Goal: Task Accomplishment & Management: Complete application form

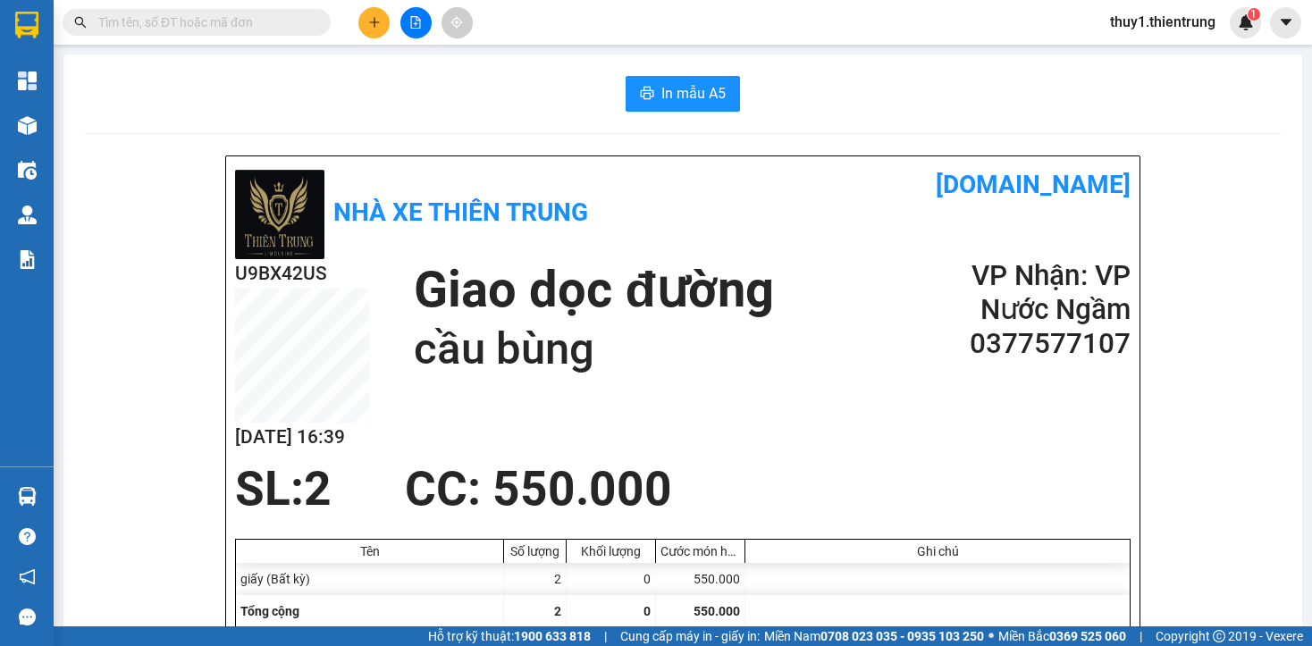
click at [378, 15] on button at bounding box center [373, 22] width 31 height 31
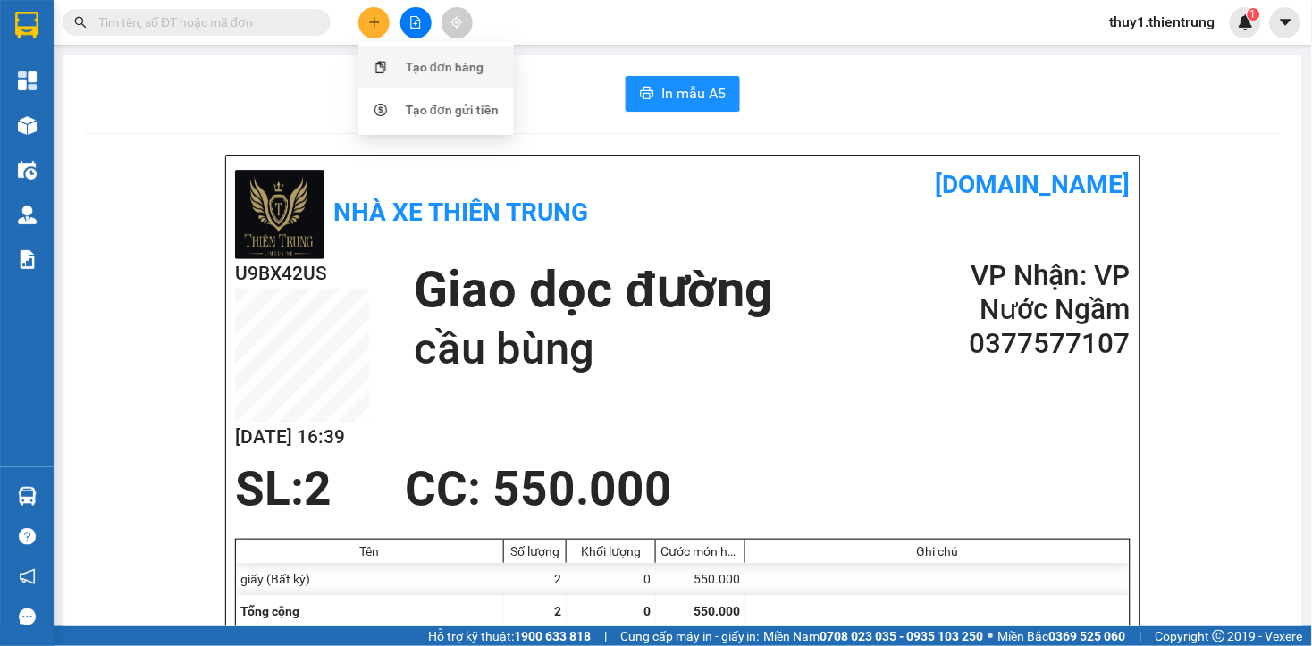
click at [407, 70] on div "Tạo đơn hàng" at bounding box center [445, 67] width 78 height 20
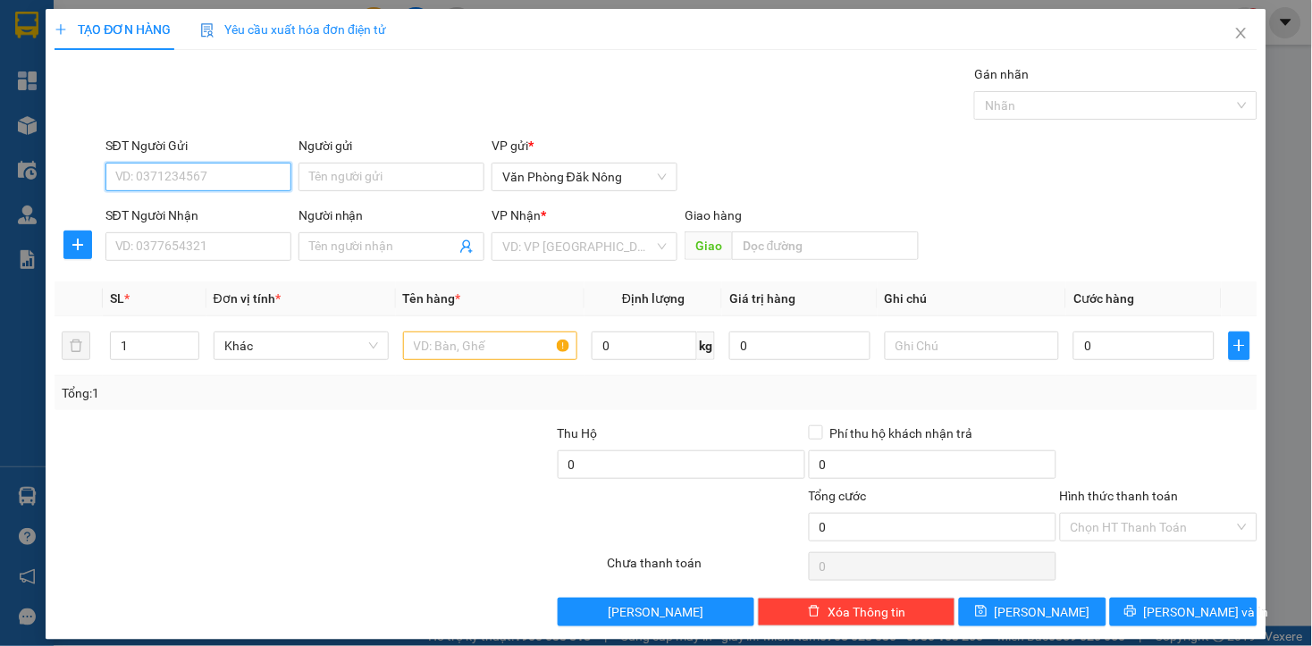
drag, startPoint x: 207, startPoint y: 179, endPoint x: 220, endPoint y: 162, distance: 21.1
click at [209, 171] on input "SĐT Người Gửi" at bounding box center [198, 177] width 186 height 29
click at [257, 174] on input "SĐT Người Gửi" at bounding box center [198, 177] width 186 height 29
type input "0333224686"
click at [247, 253] on input "SĐT Người Nhận" at bounding box center [198, 246] width 186 height 29
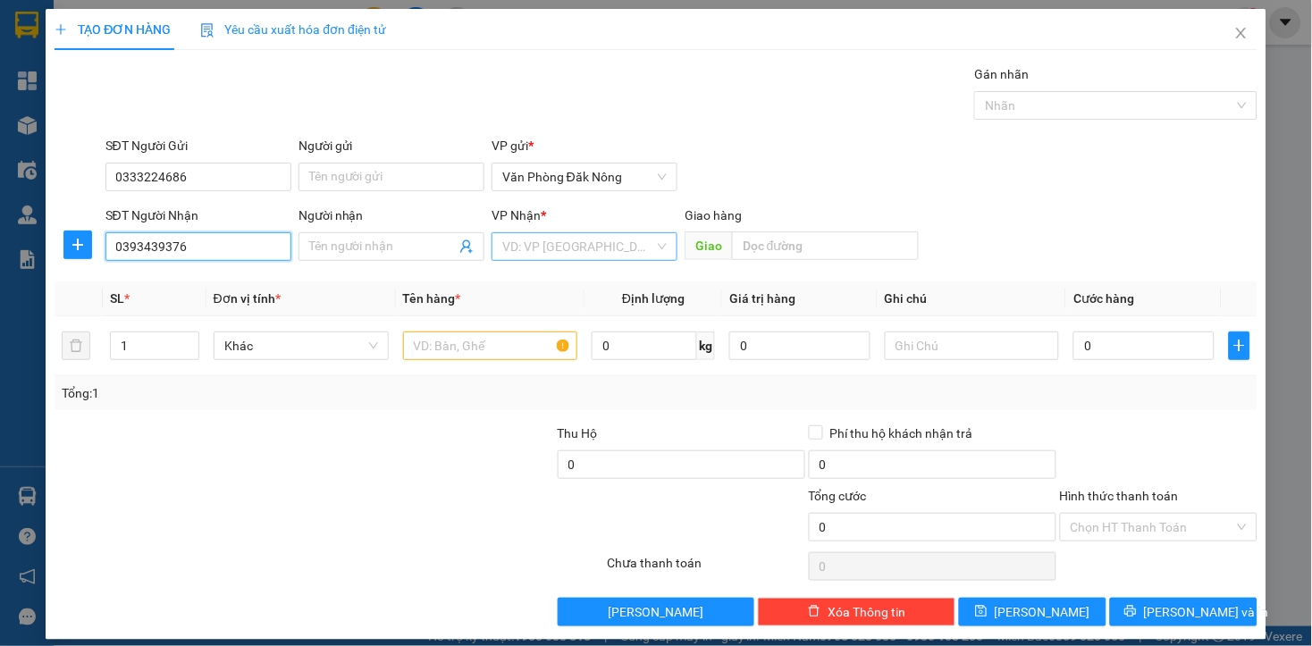
type input "0393439376"
click at [523, 257] on input "search" at bounding box center [578, 246] width 152 height 27
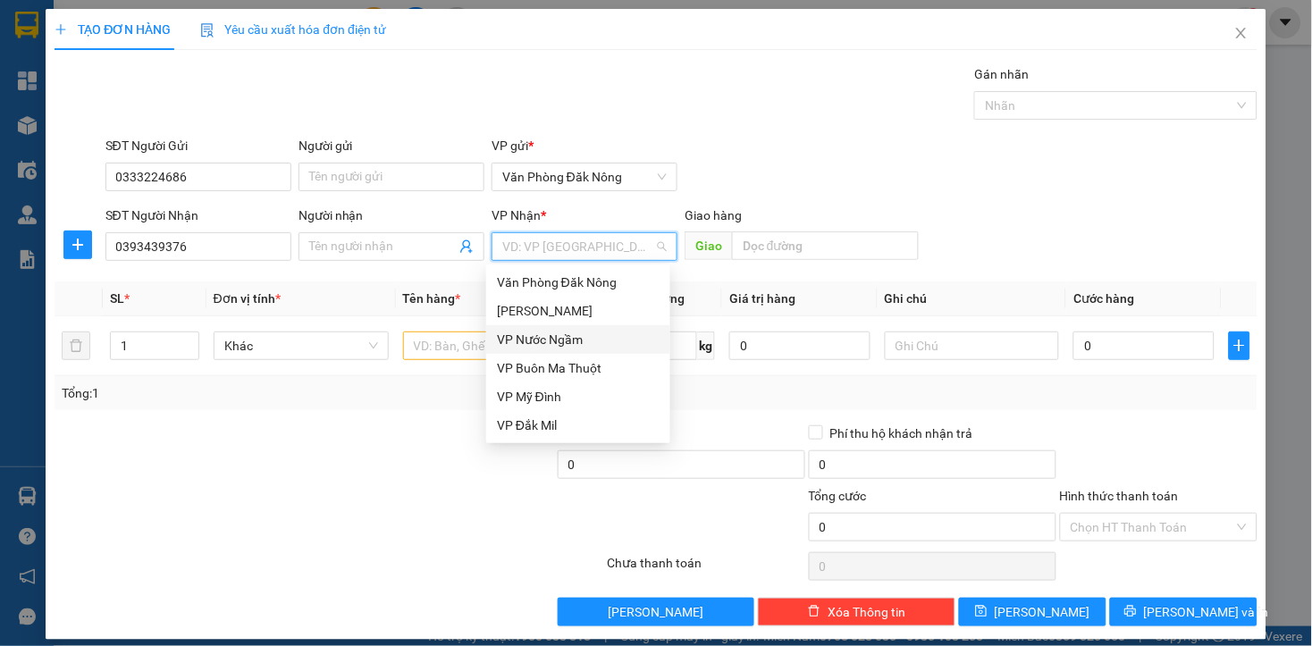
click at [546, 342] on div "VP Nước Ngầm" at bounding box center [578, 340] width 163 height 20
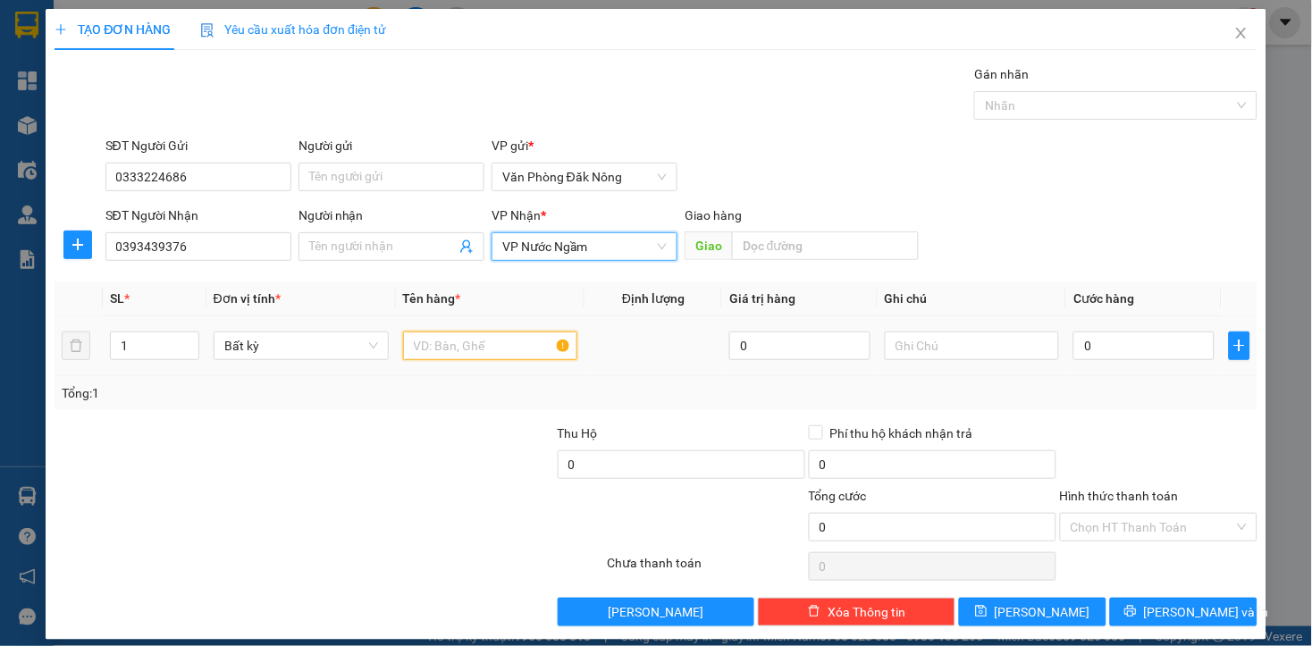
click at [470, 351] on input "text" at bounding box center [490, 345] width 175 height 29
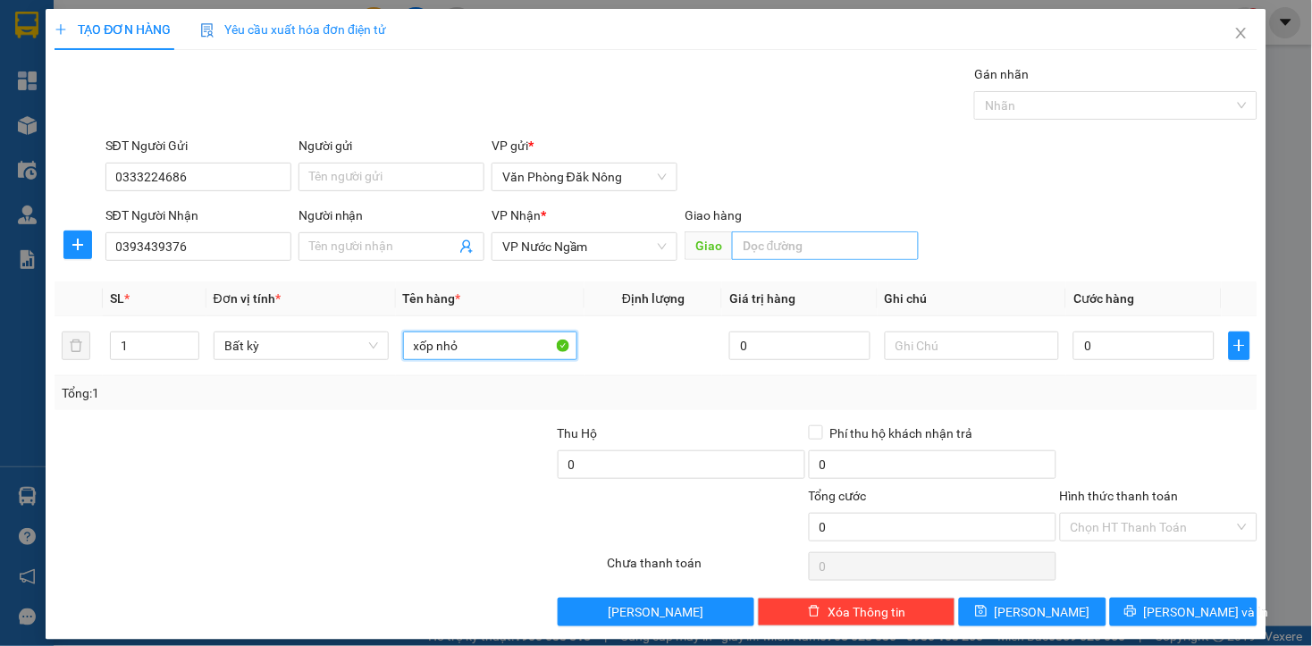
type input "xốp nhỏ"
click at [825, 252] on input "text" at bounding box center [825, 245] width 187 height 29
type input "cẩm vịnh"
click at [1127, 356] on input "0" at bounding box center [1143, 345] width 140 height 29
type input "1"
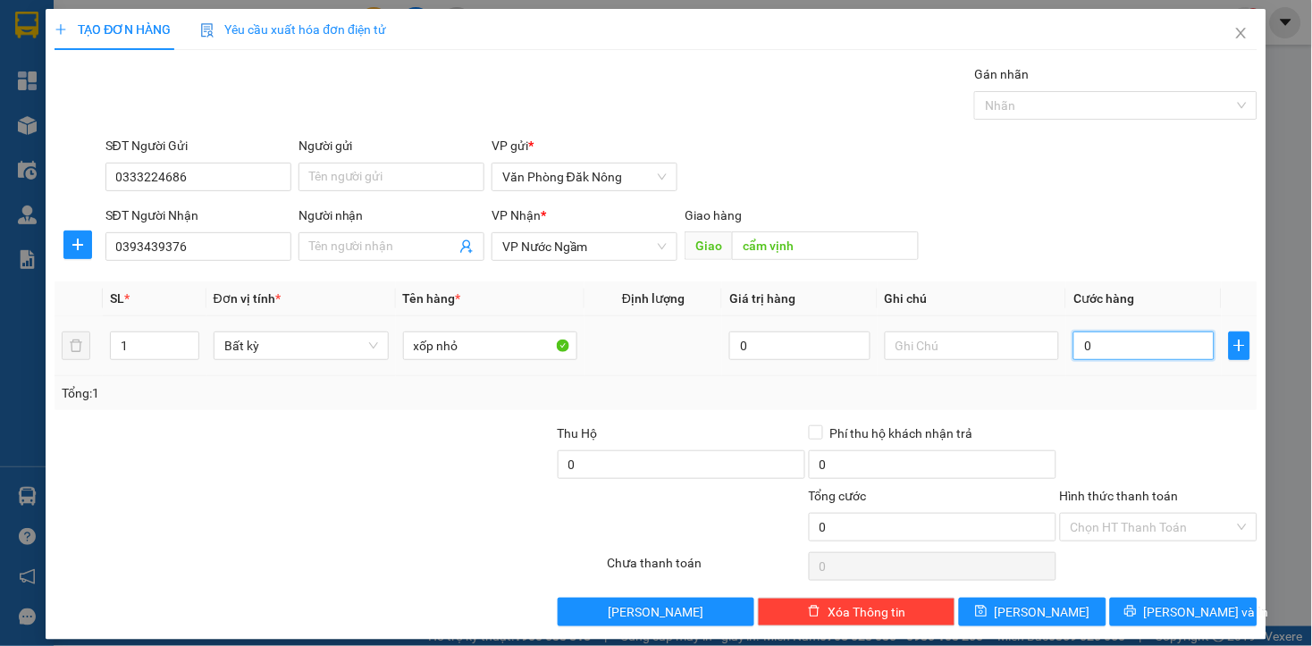
type input "1"
type input "10"
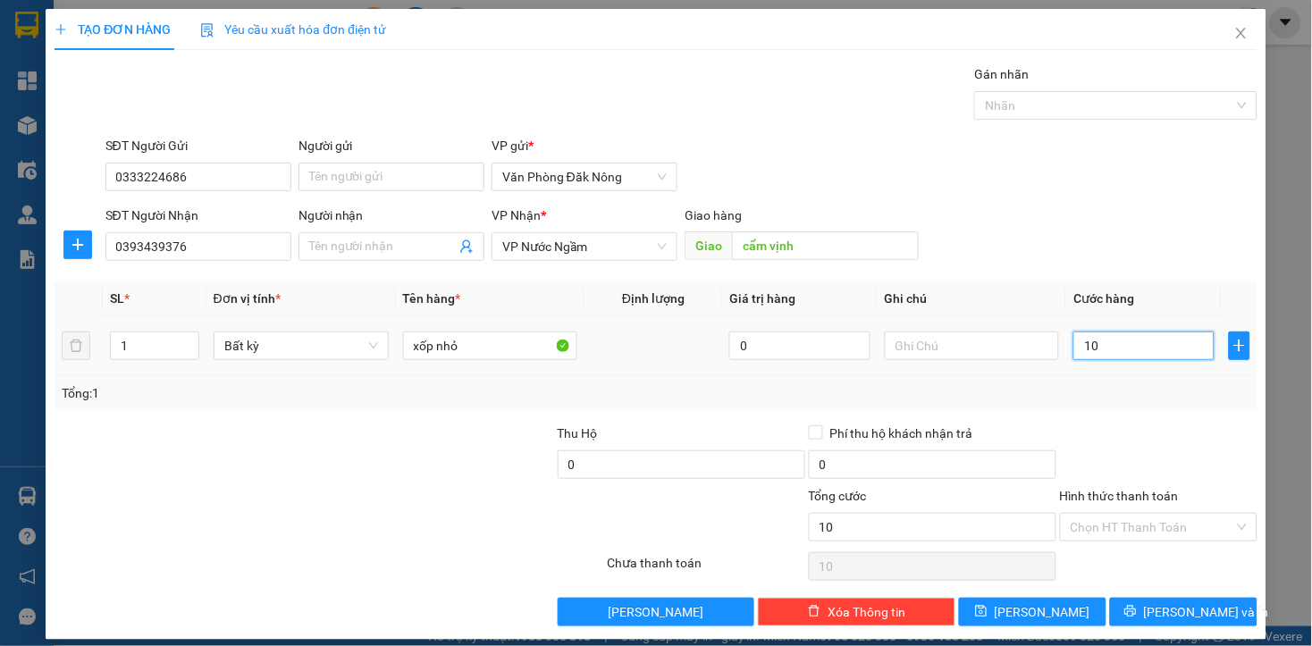
type input "100"
type input "1.000"
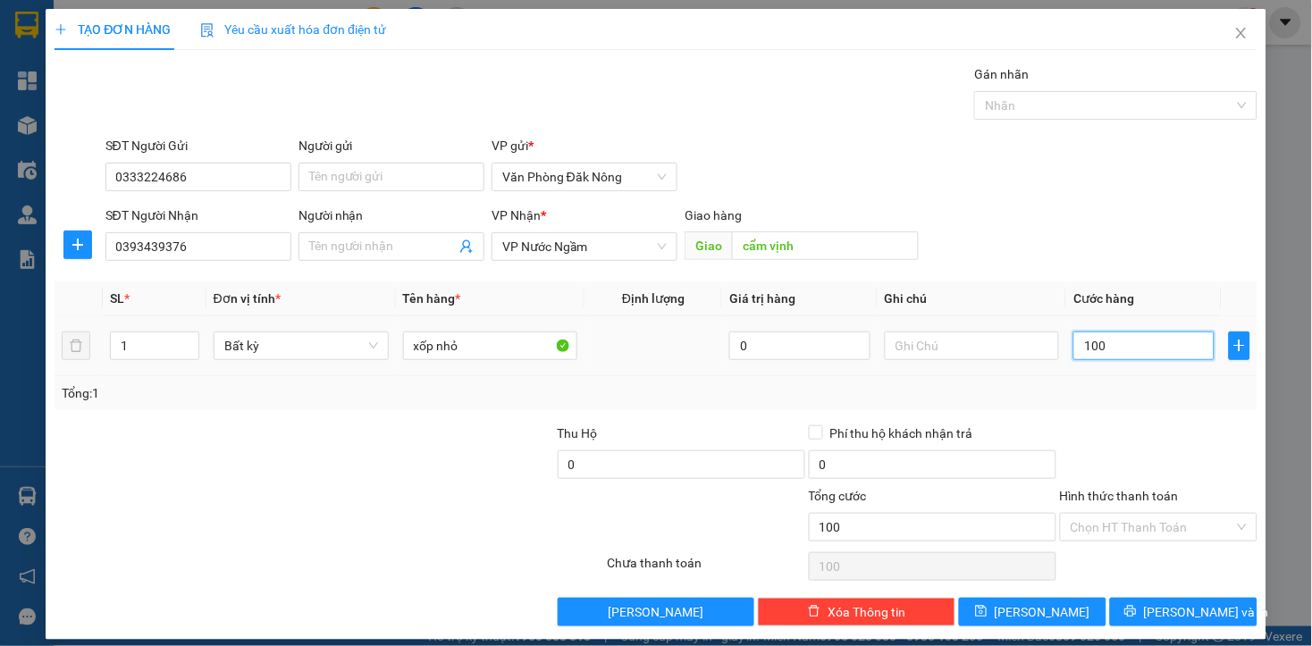
type input "1.000"
type input "10.000"
type input "100.000"
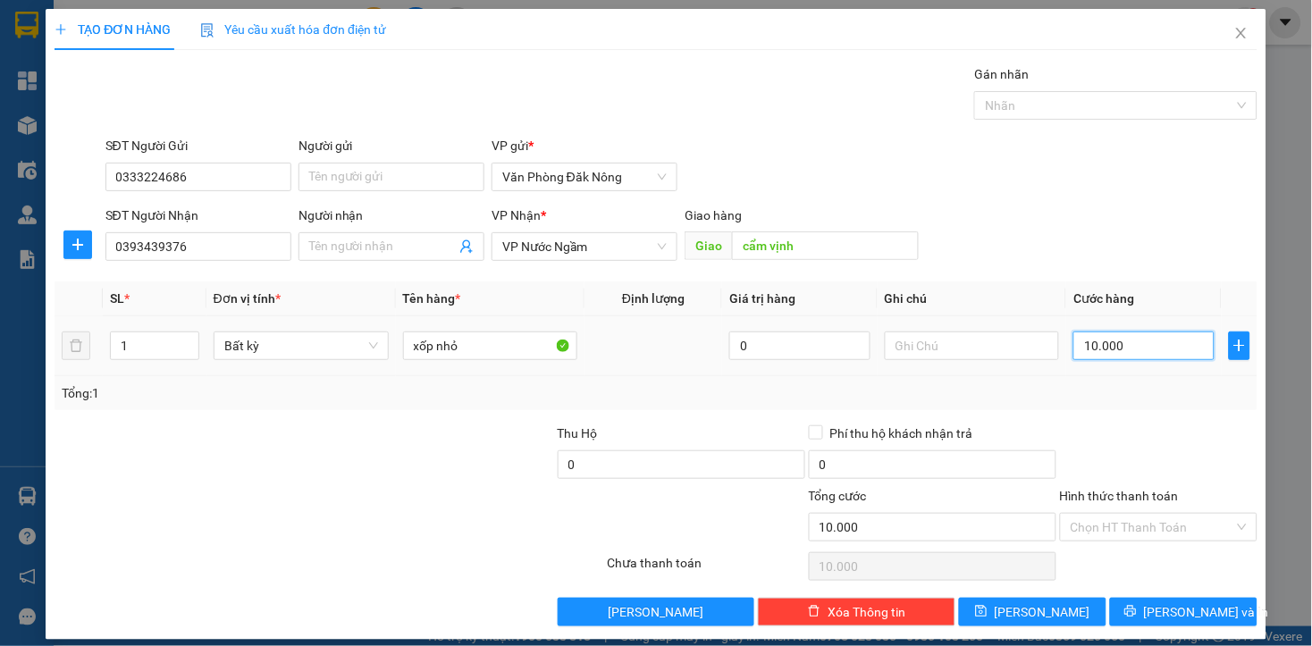
type input "100.000"
click at [1094, 439] on div at bounding box center [1158, 454] width 201 height 63
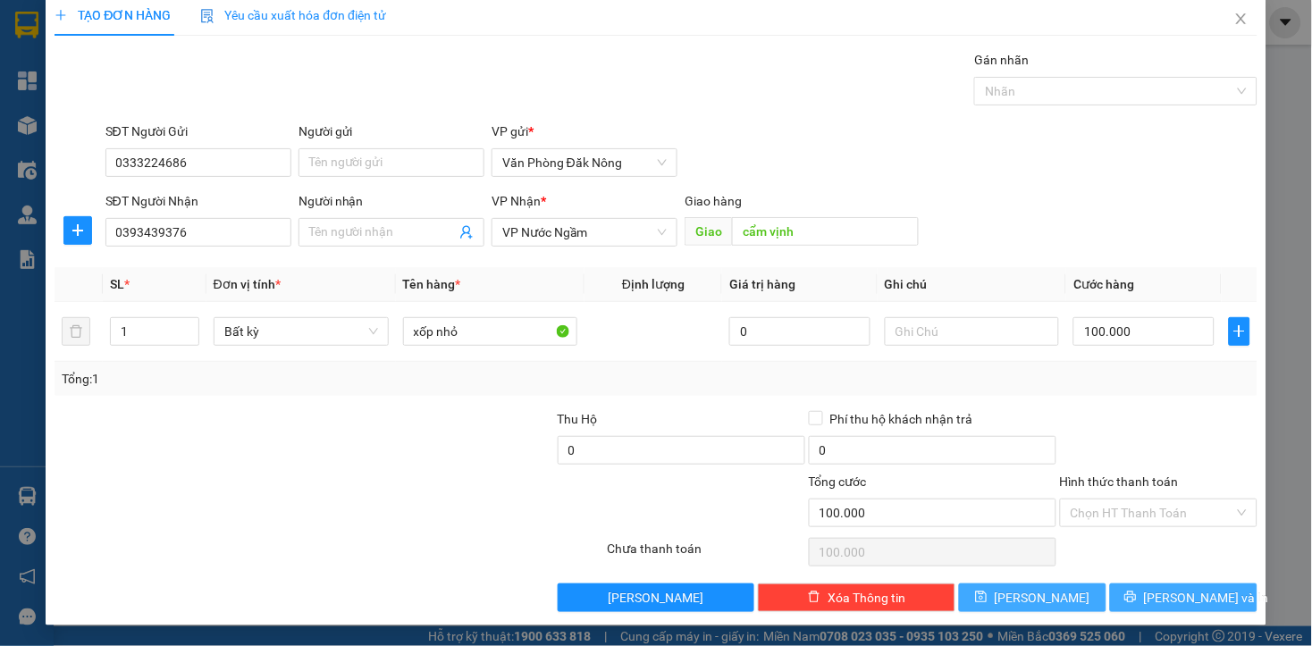
drag, startPoint x: 1153, startPoint y: 599, endPoint x: 1067, endPoint y: 591, distance: 87.0
click at [1150, 599] on button "Lưu và In" at bounding box center [1183, 597] width 147 height 29
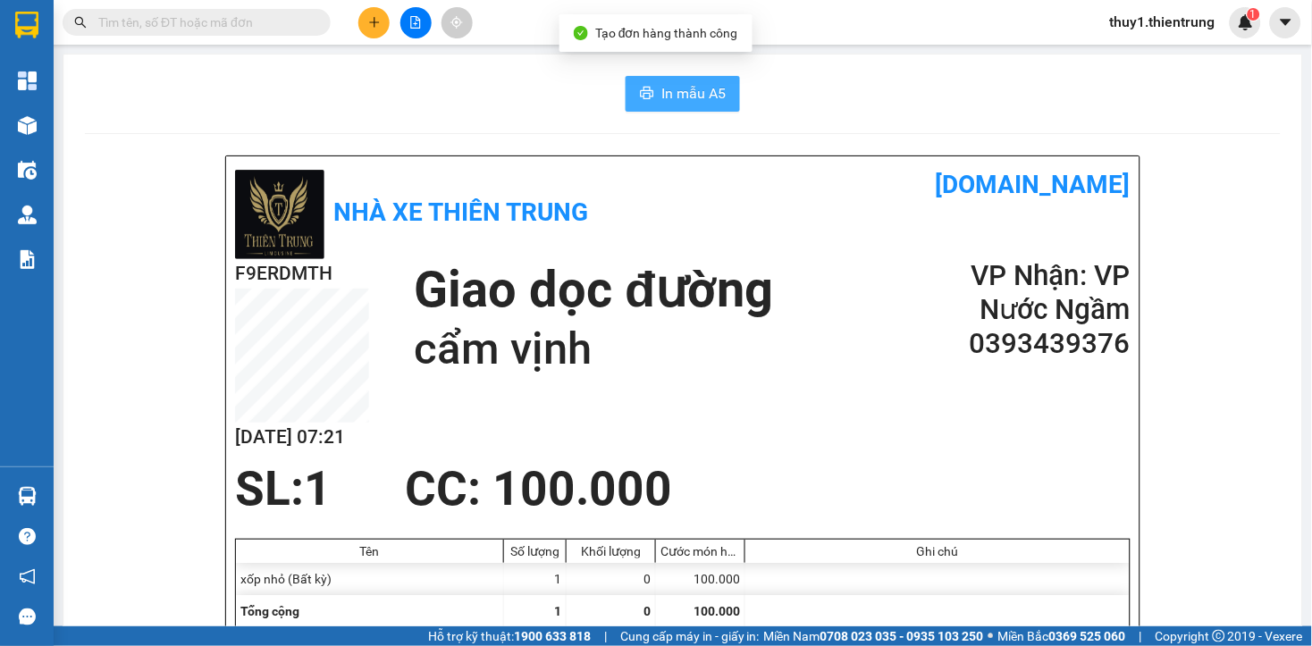
drag, startPoint x: 639, startPoint y: 99, endPoint x: 864, endPoint y: 269, distance: 282.0
click at [641, 102] on span "printer" at bounding box center [647, 94] width 14 height 17
drag, startPoint x: 697, startPoint y: 100, endPoint x: 885, endPoint y: 153, distance: 195.7
click at [703, 99] on span "In mẫu A5" at bounding box center [693, 93] width 64 height 22
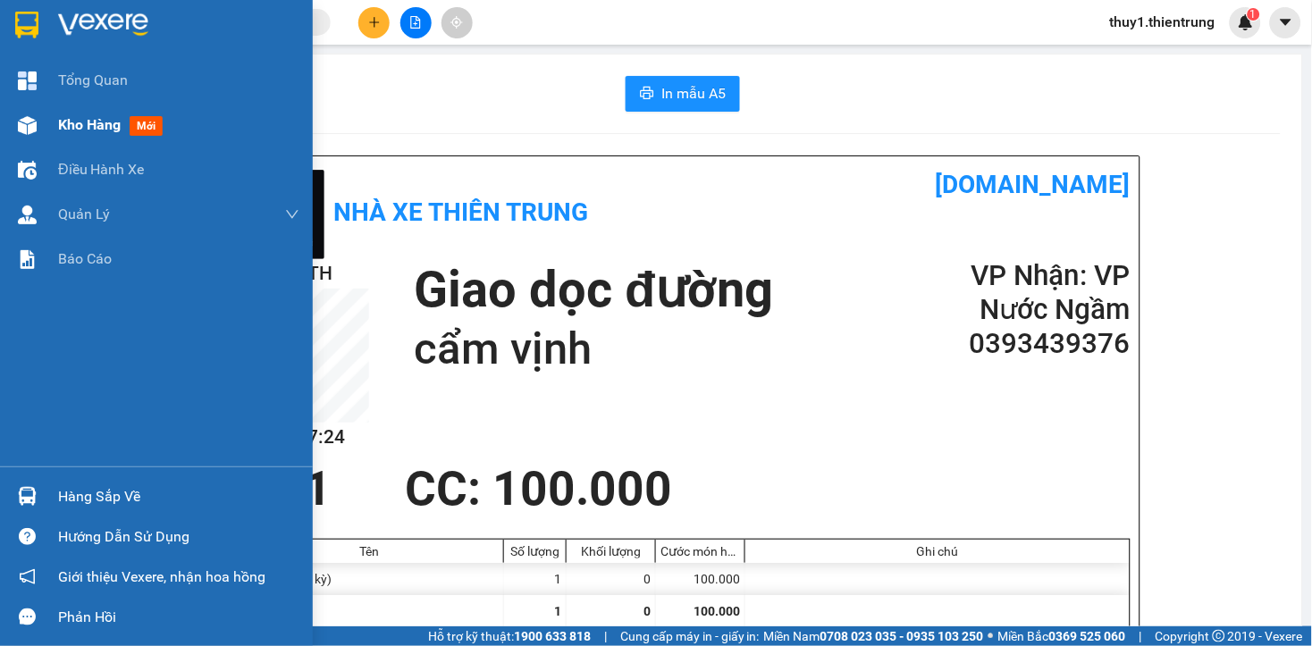
click at [25, 116] on img at bounding box center [27, 125] width 19 height 19
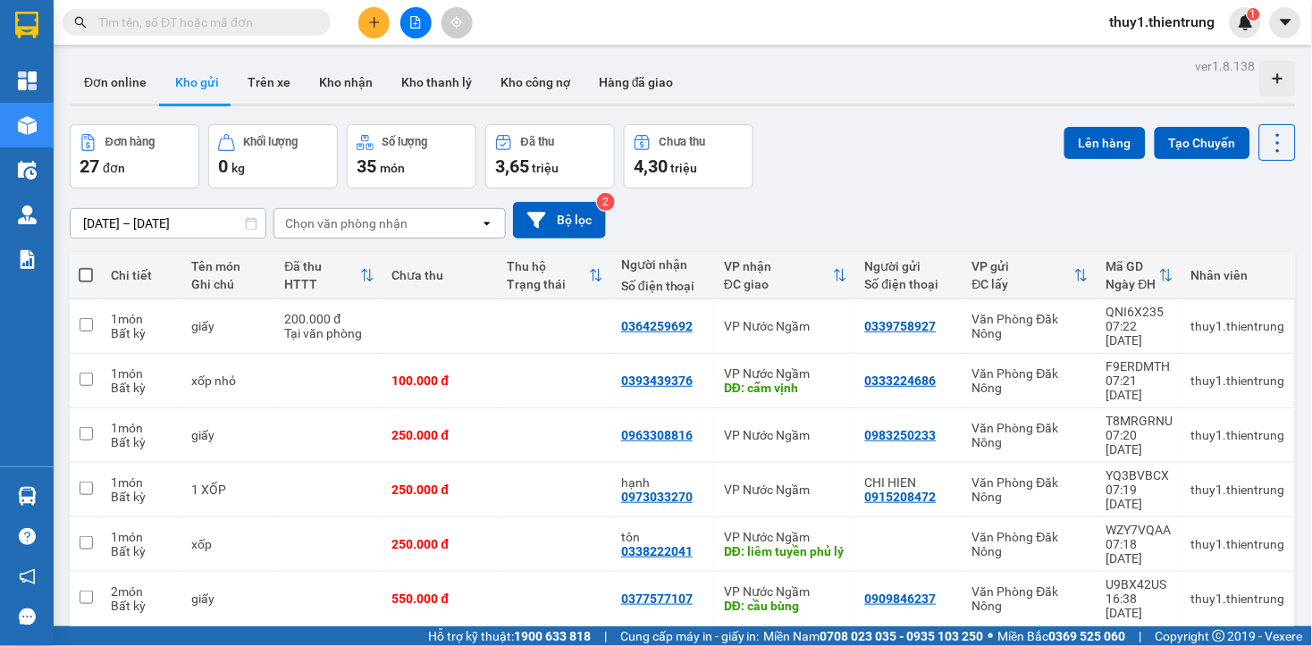
click at [881, 198] on div "[DATE] – [DATE] Press the down arrow key to interact with the calendar and sele…" at bounding box center [683, 220] width 1226 height 63
drag, startPoint x: 881, startPoint y: 198, endPoint x: 876, endPoint y: 211, distance: 13.6
drag, startPoint x: 876, startPoint y: 211, endPoint x: 829, endPoint y: 214, distance: 46.6
click at [829, 214] on div "[DATE] – [DATE] Press the down arrow key to interact with the calendar and sele…" at bounding box center [683, 220] width 1226 height 37
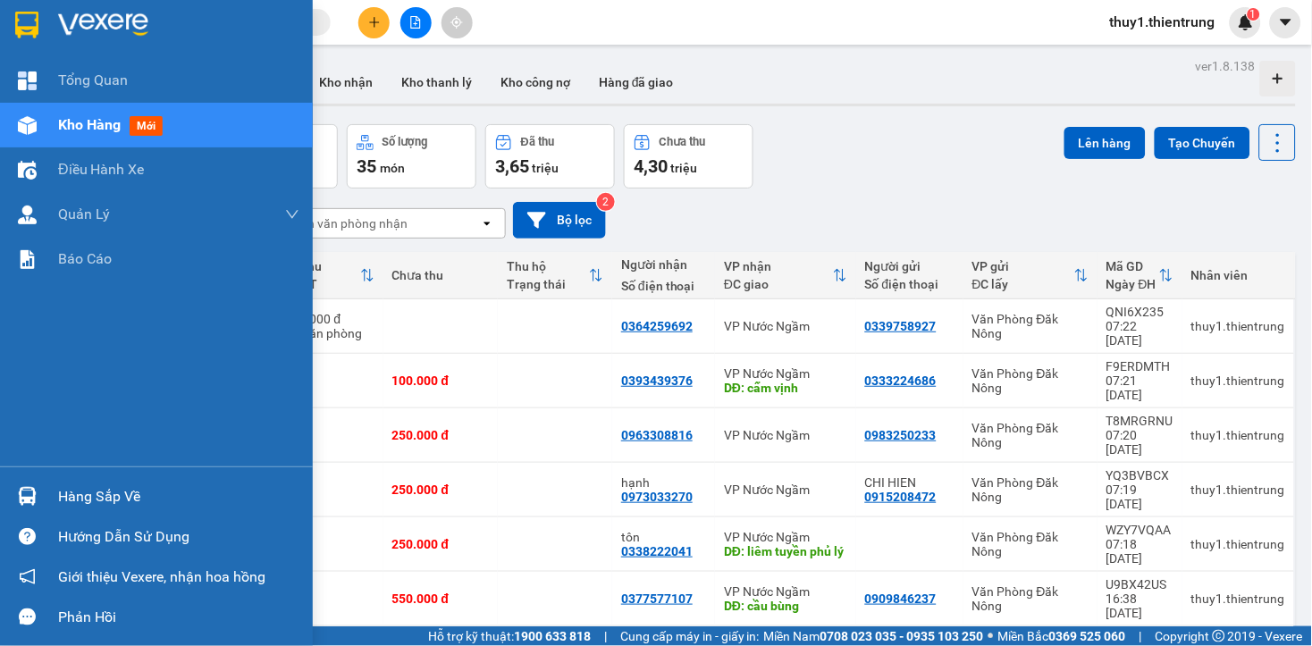
click at [46, 121] on div "Kho hàng mới" at bounding box center [156, 125] width 313 height 45
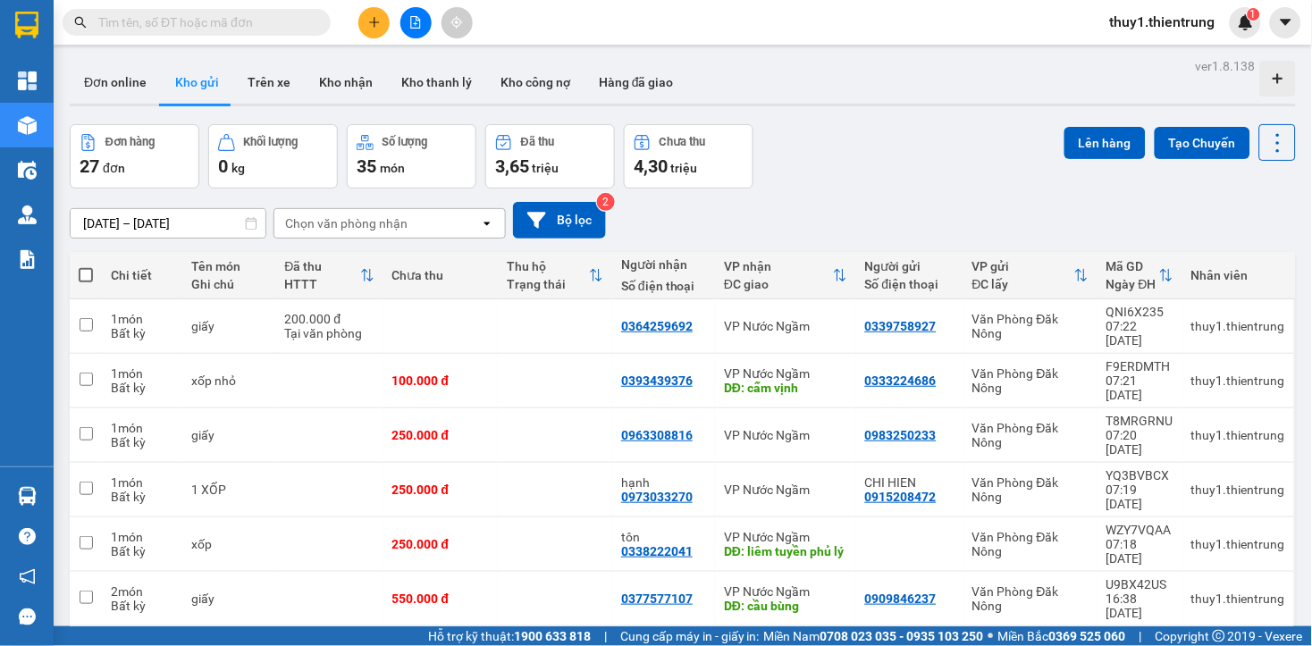
scroll to position [177, 0]
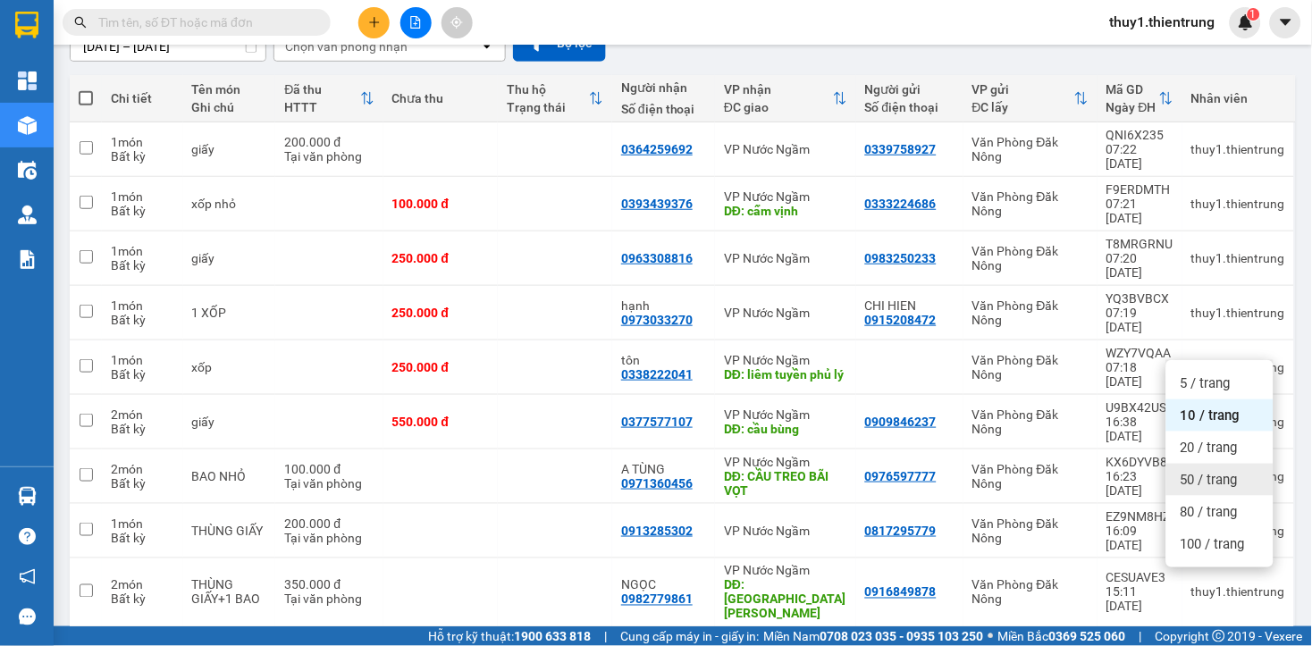
click at [1197, 478] on span "50 / trang" at bounding box center [1208, 480] width 57 height 18
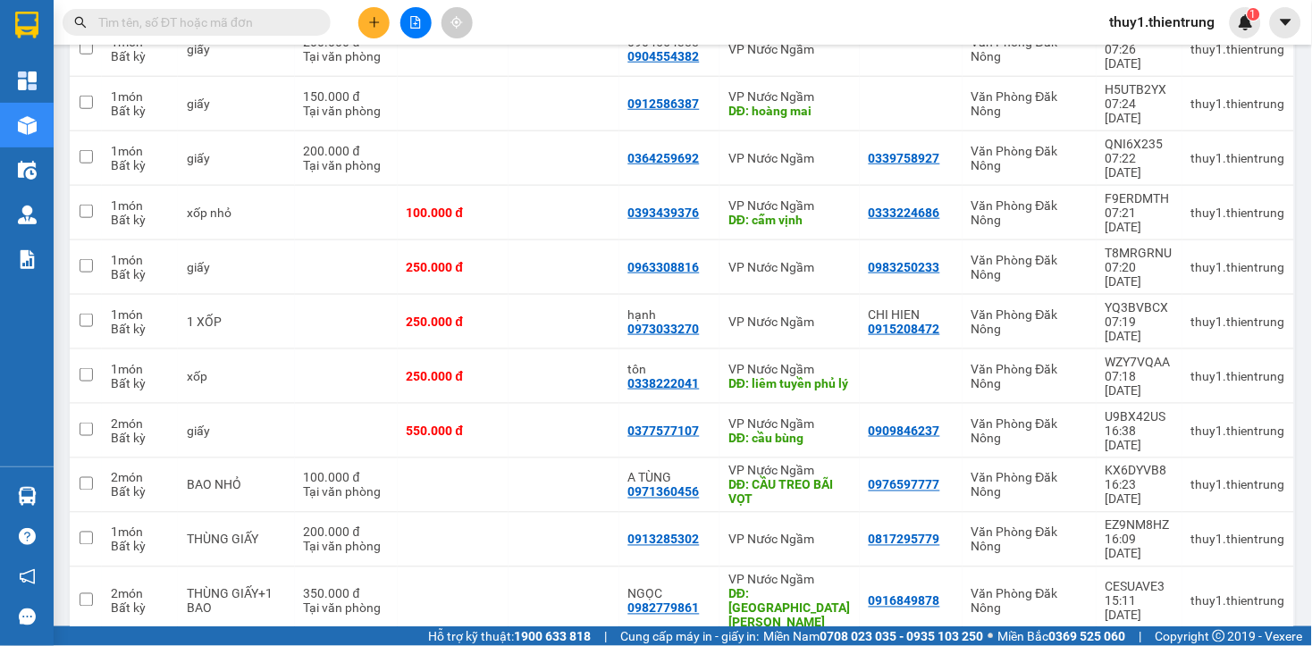
scroll to position [475, 0]
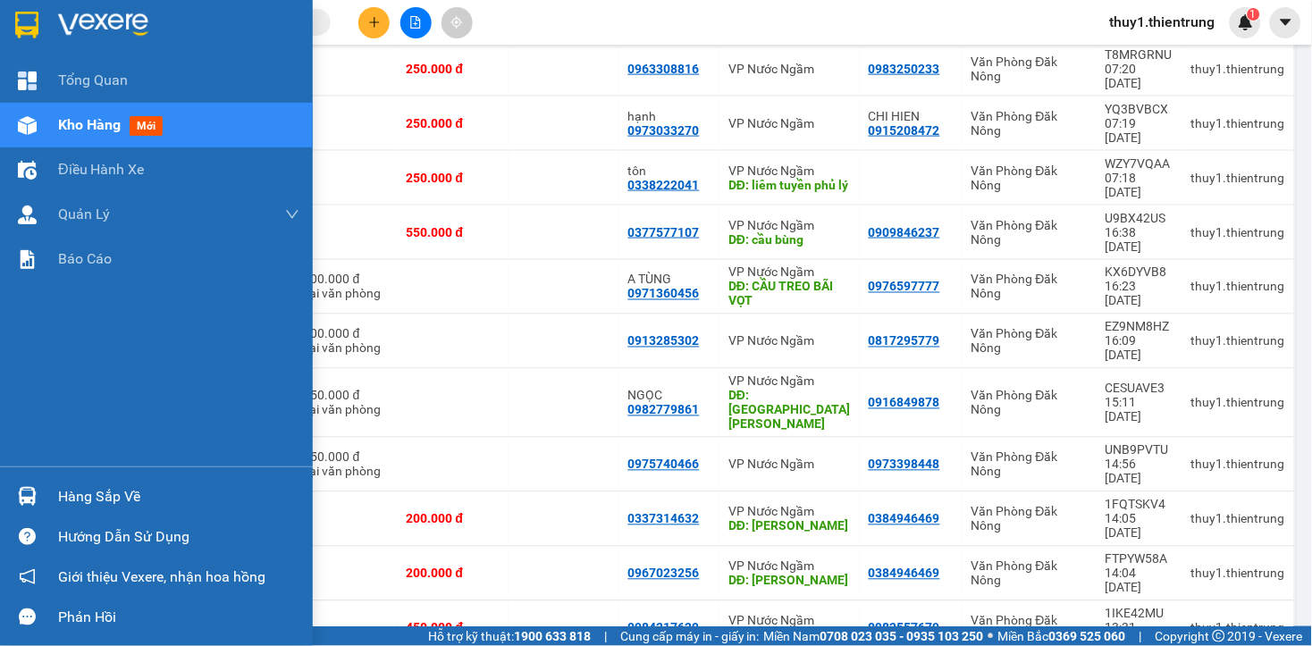
click at [34, 134] on img at bounding box center [27, 125] width 19 height 19
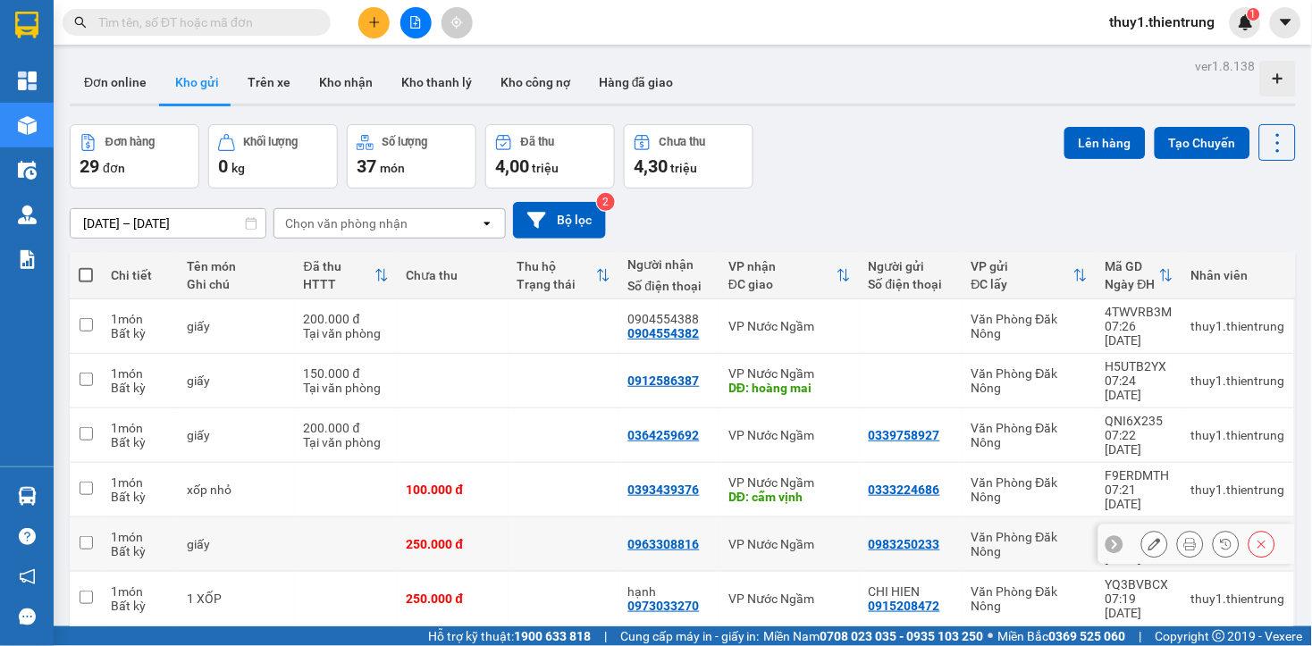
scroll to position [99, 0]
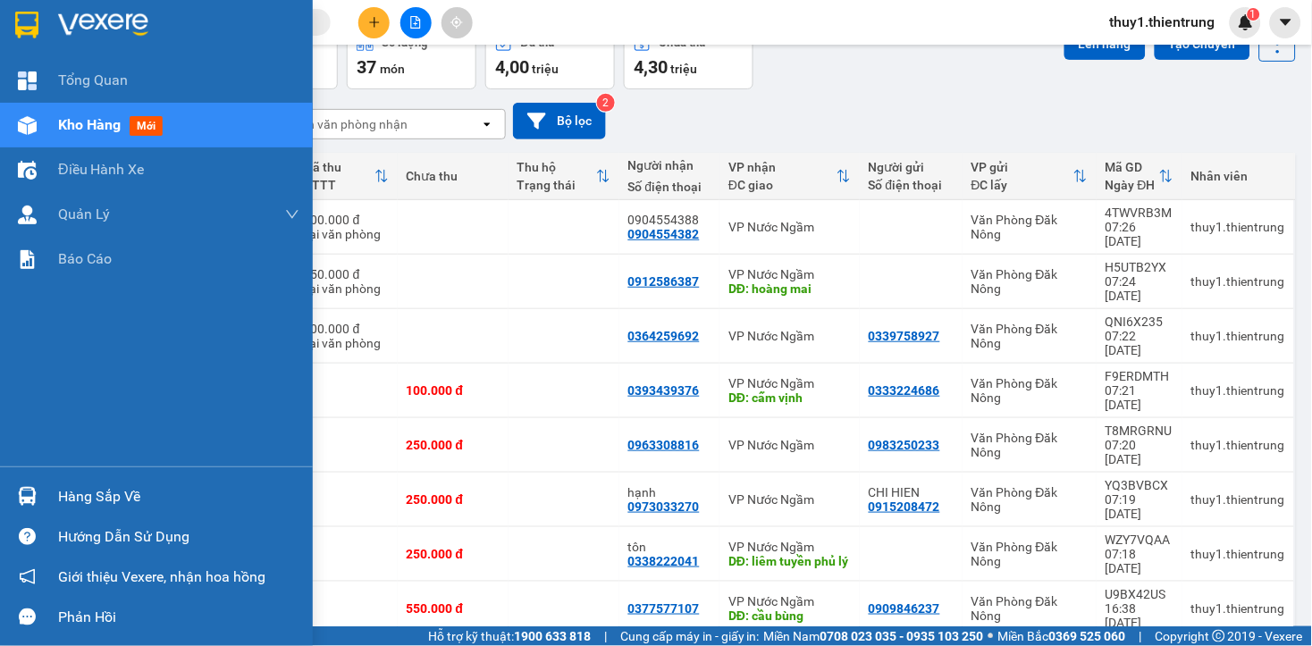
click at [37, 129] on div at bounding box center [27, 125] width 31 height 31
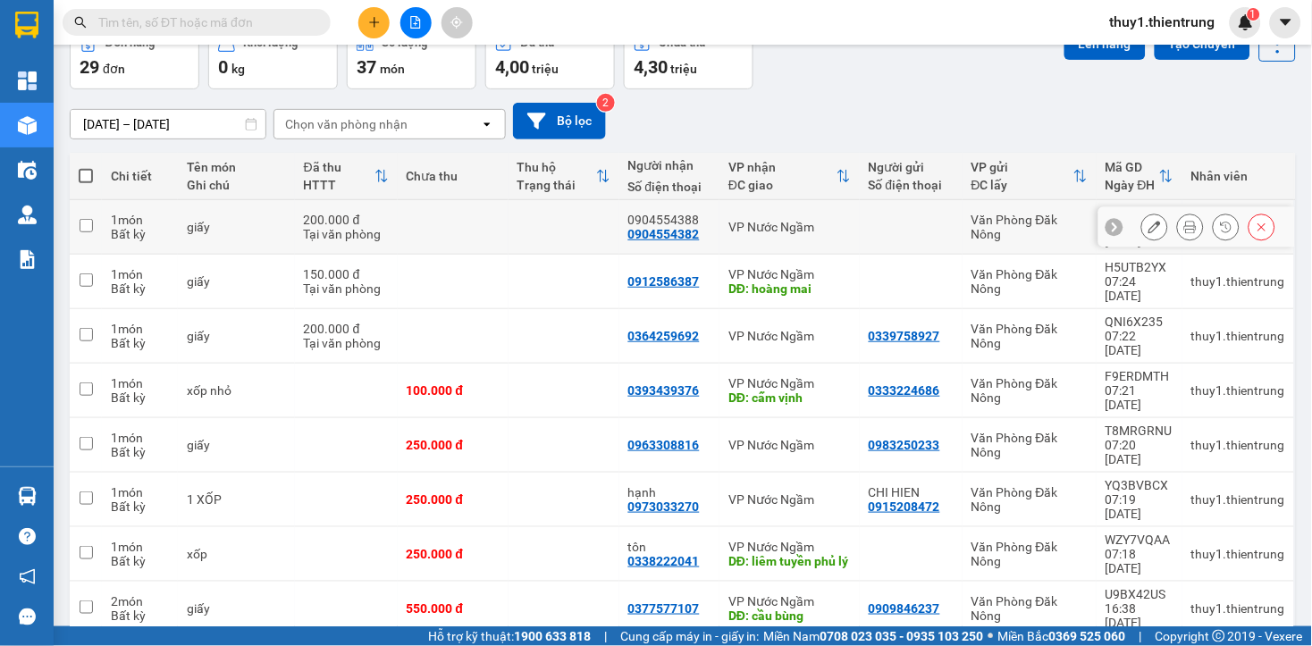
click at [86, 223] on input "checkbox" at bounding box center [86, 225] width 13 height 13
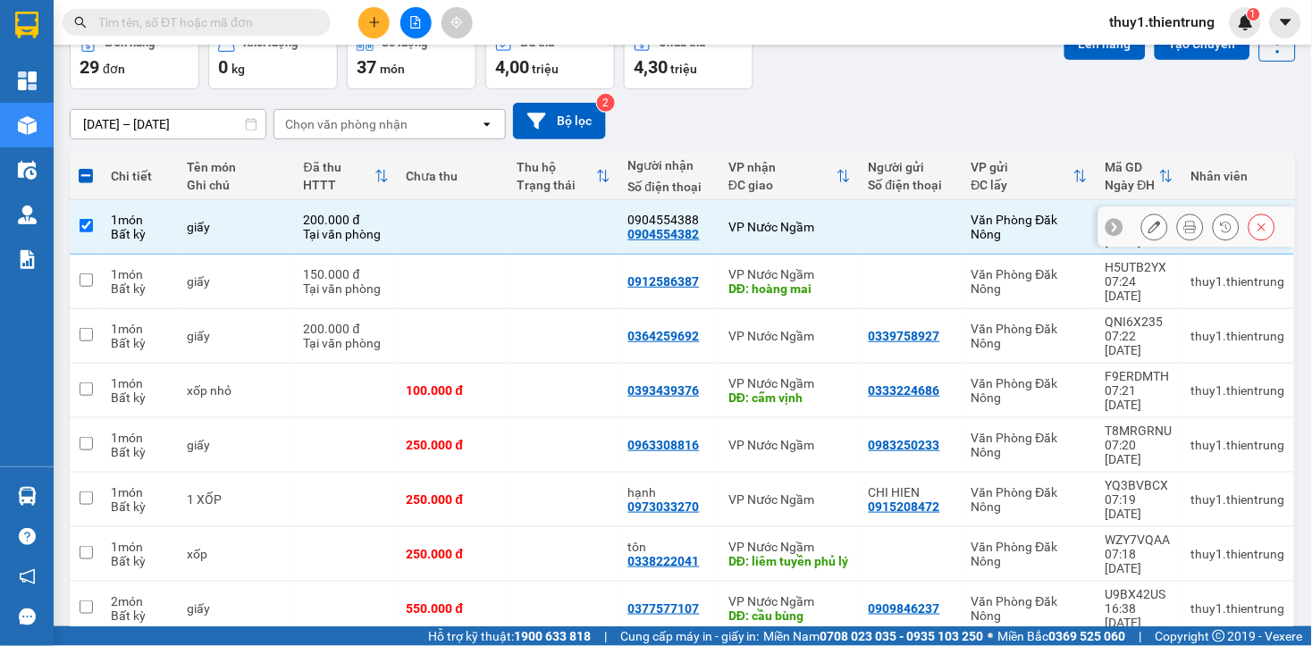
click at [82, 220] on input "checkbox" at bounding box center [86, 225] width 13 height 13
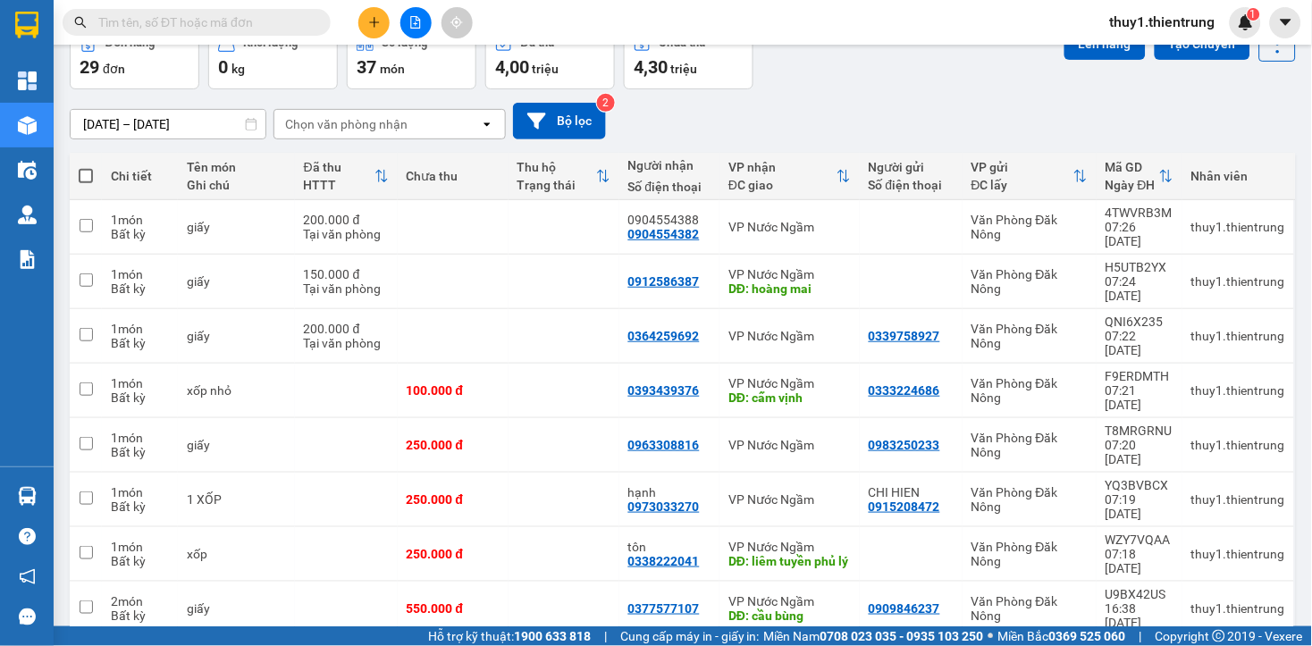
click at [85, 174] on span at bounding box center [86, 176] width 14 height 14
click at [86, 167] on input "checkbox" at bounding box center [86, 167] width 0 height 0
checkbox input "true"
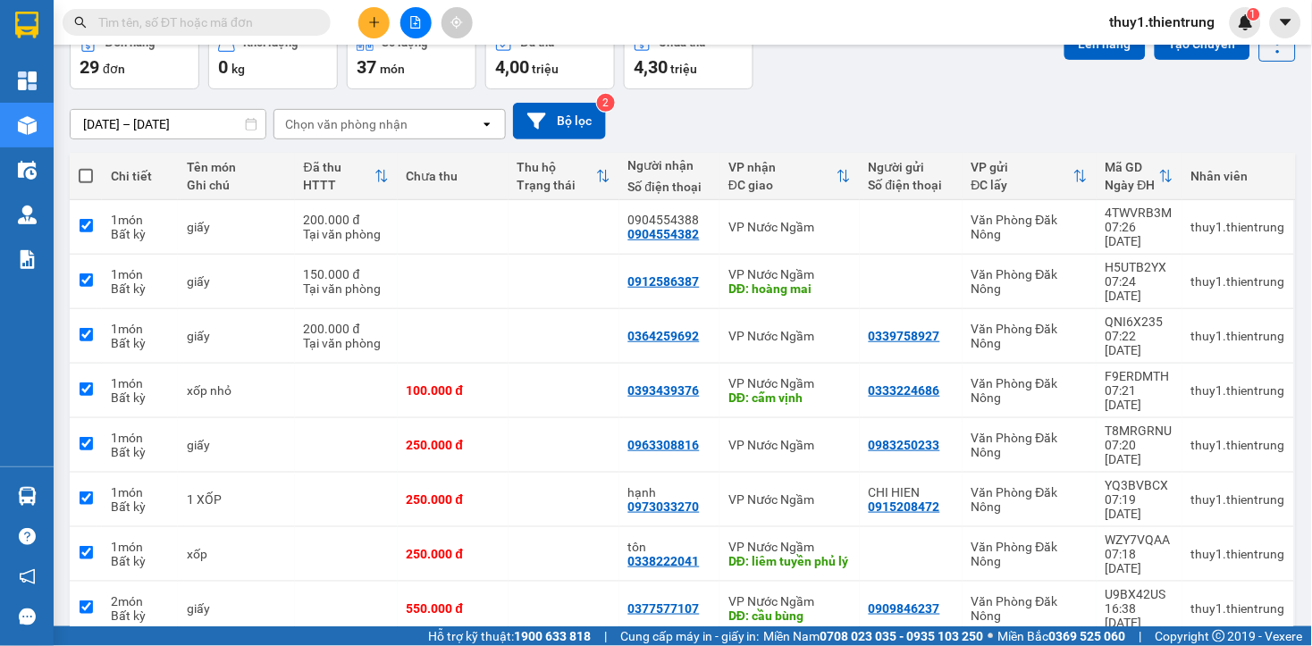
checkbox input "true"
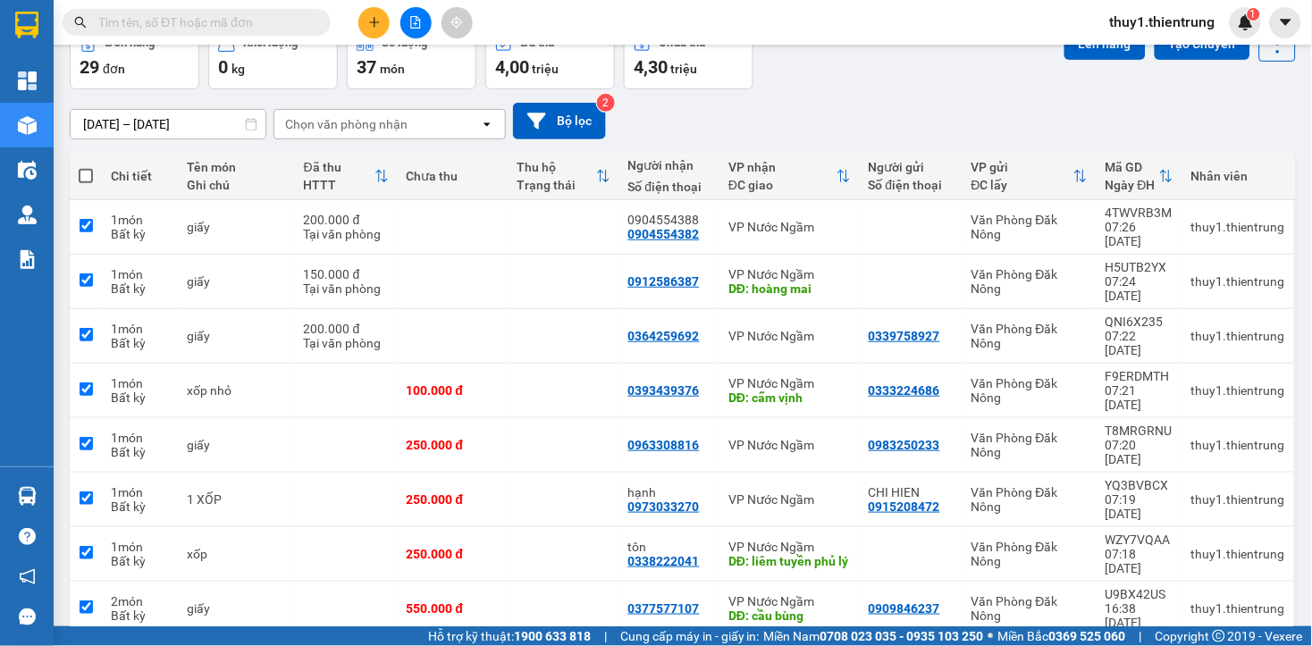
checkbox input "true"
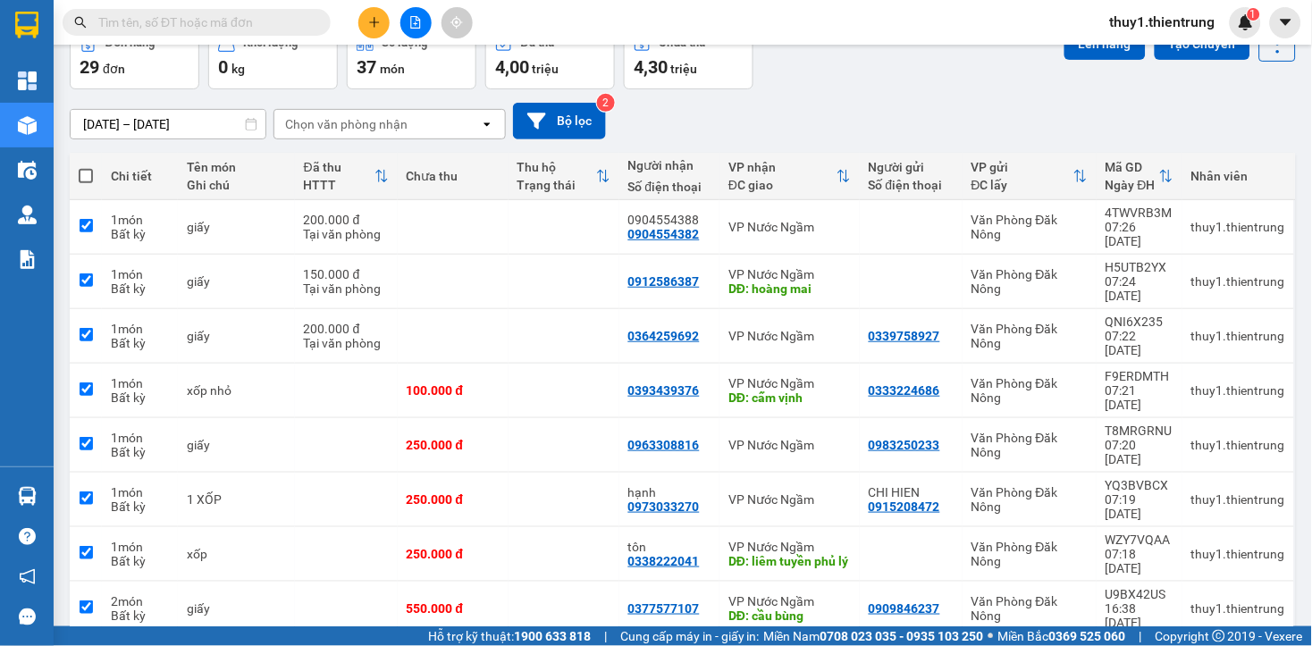
checkbox input "true"
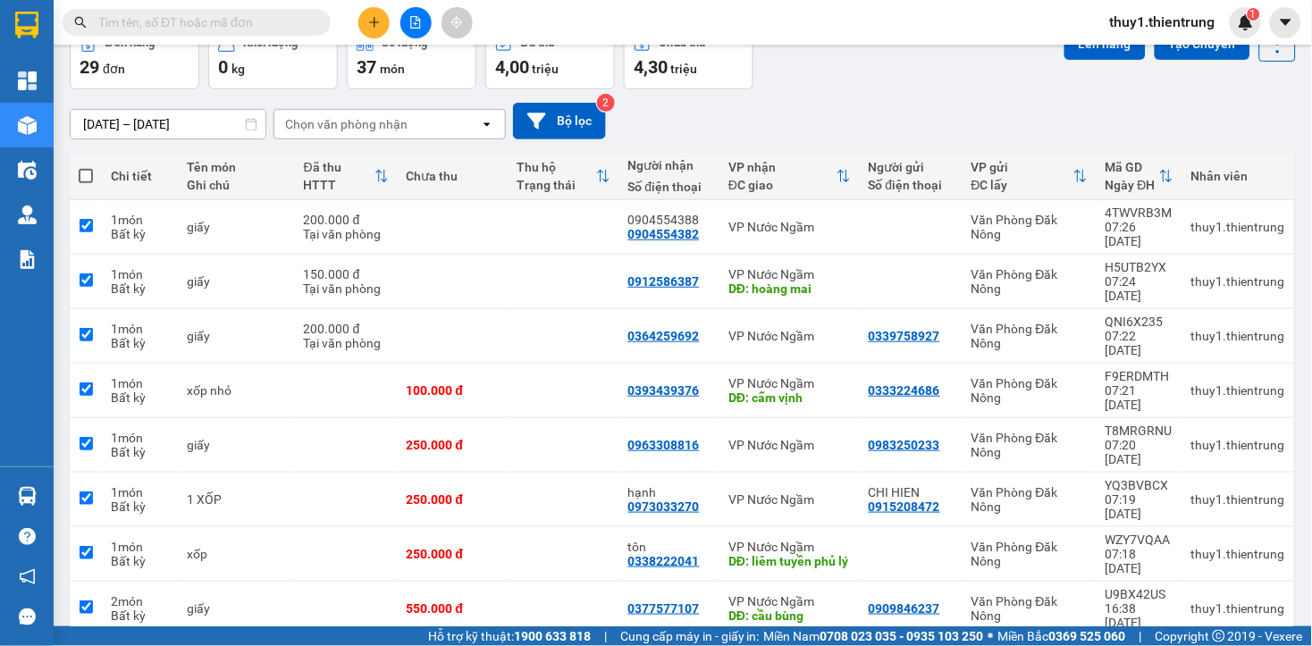
checkbox input "true"
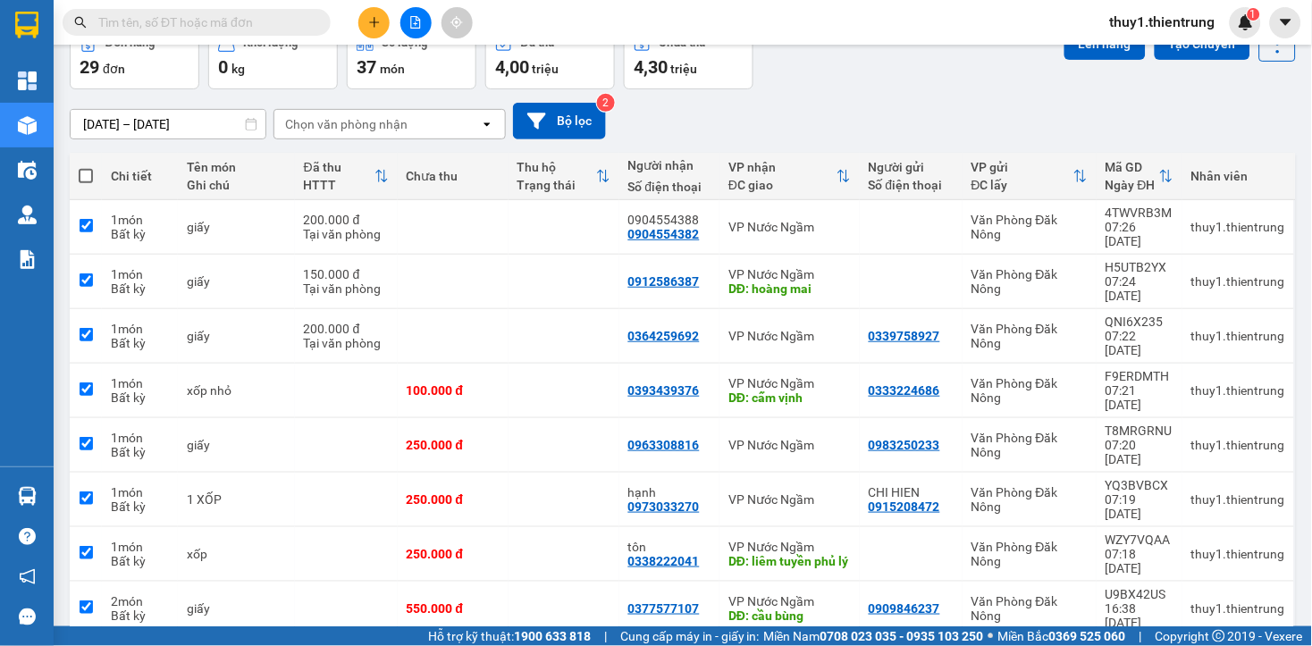
checkbox input "true"
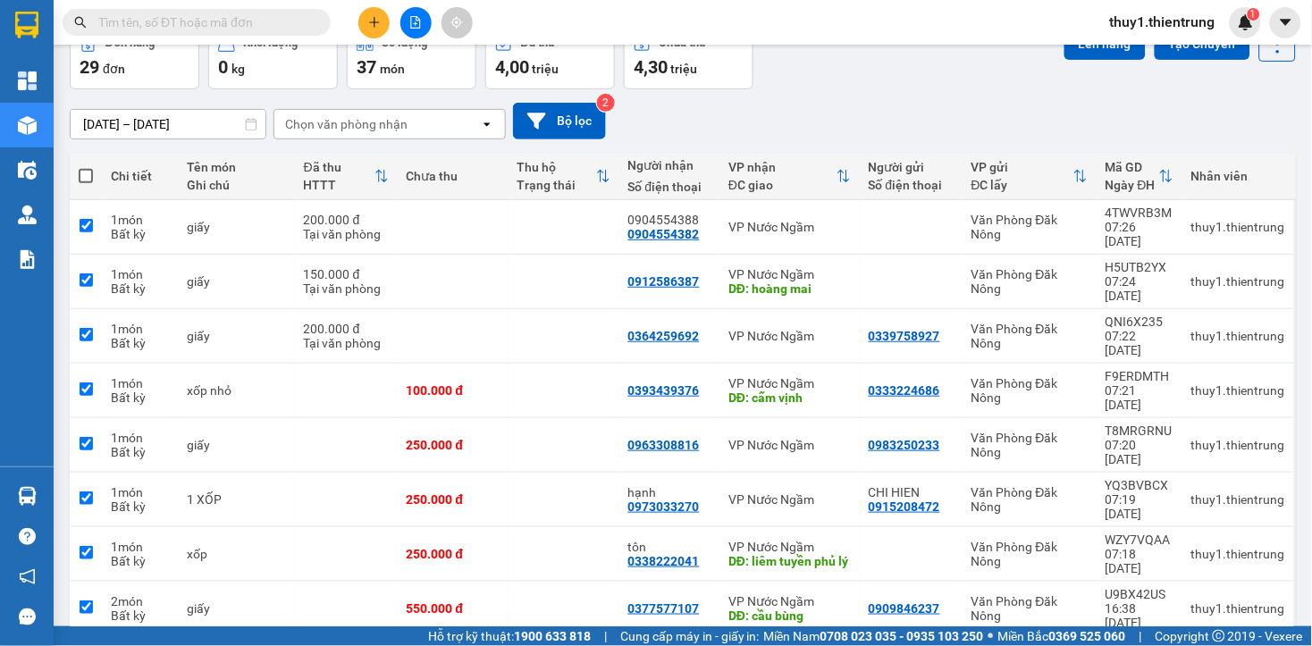
checkbox input "true"
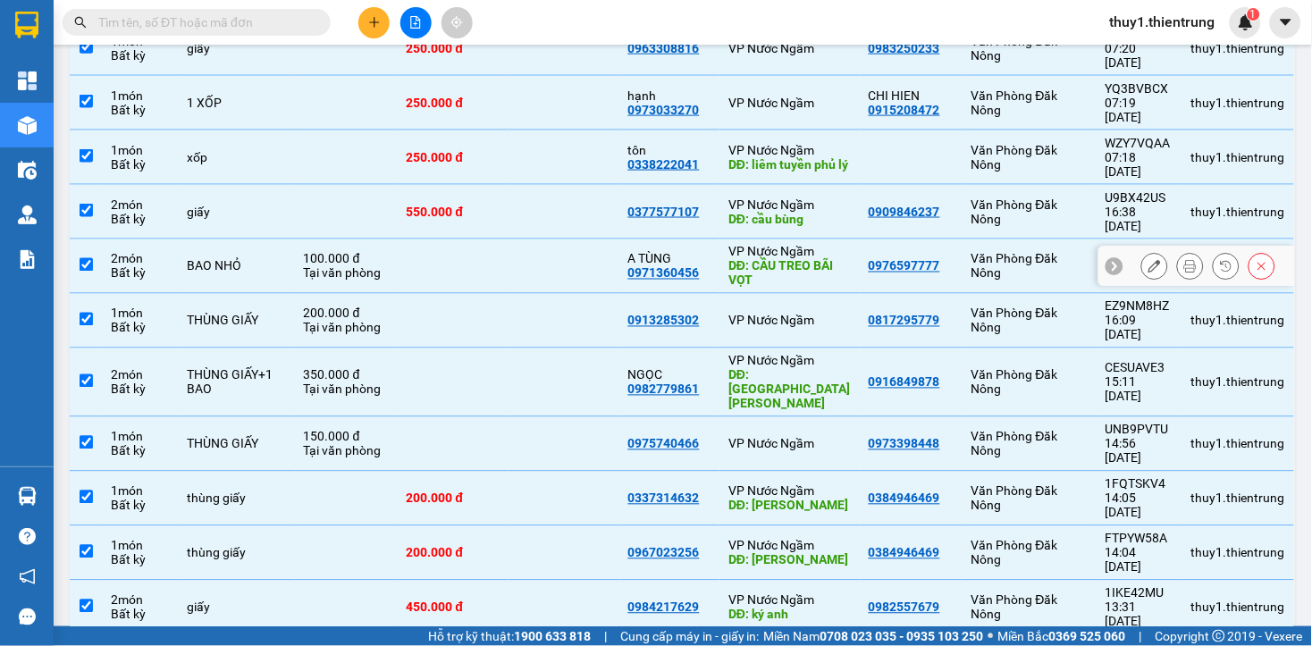
scroll to position [0, 0]
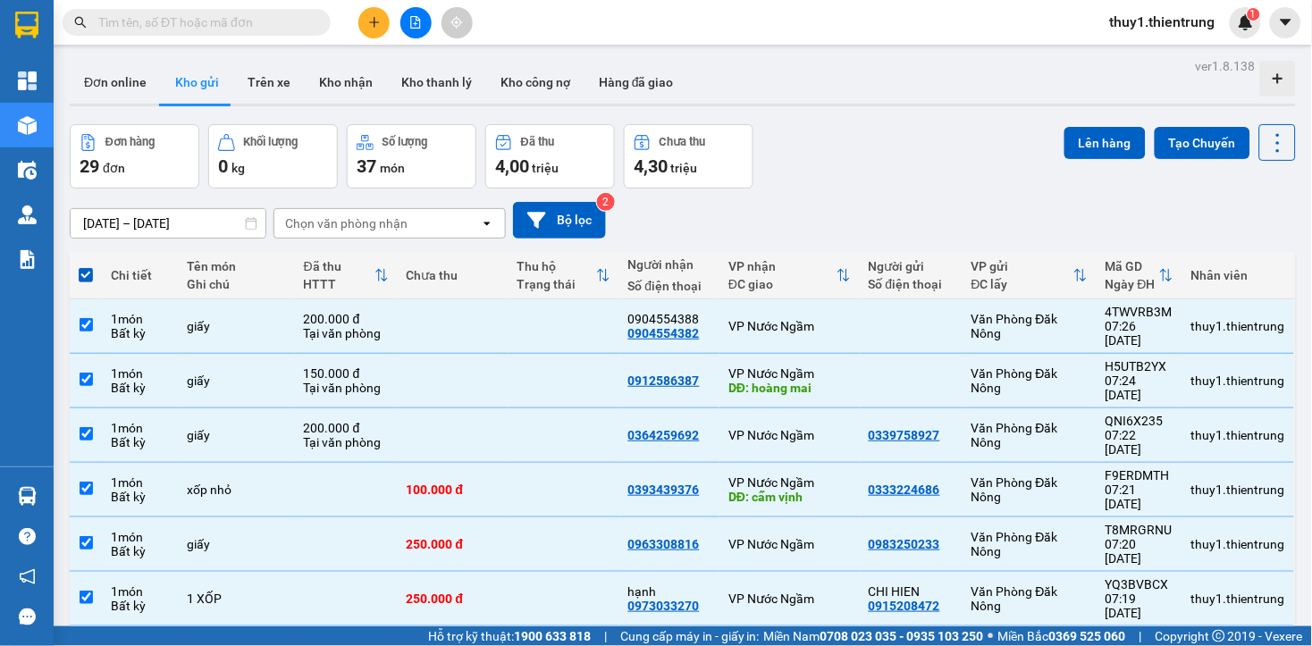
click at [86, 274] on span at bounding box center [86, 275] width 14 height 14
click at [86, 266] on input "checkbox" at bounding box center [86, 266] width 0 height 0
checkbox input "false"
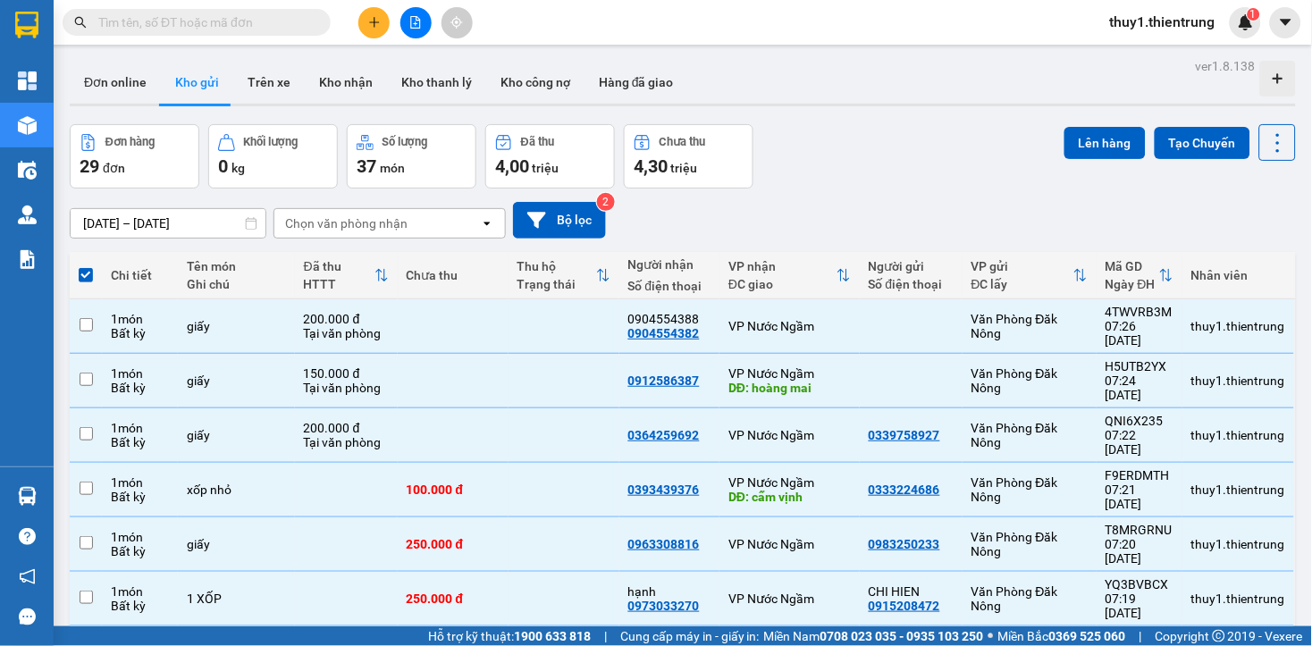
checkbox input "false"
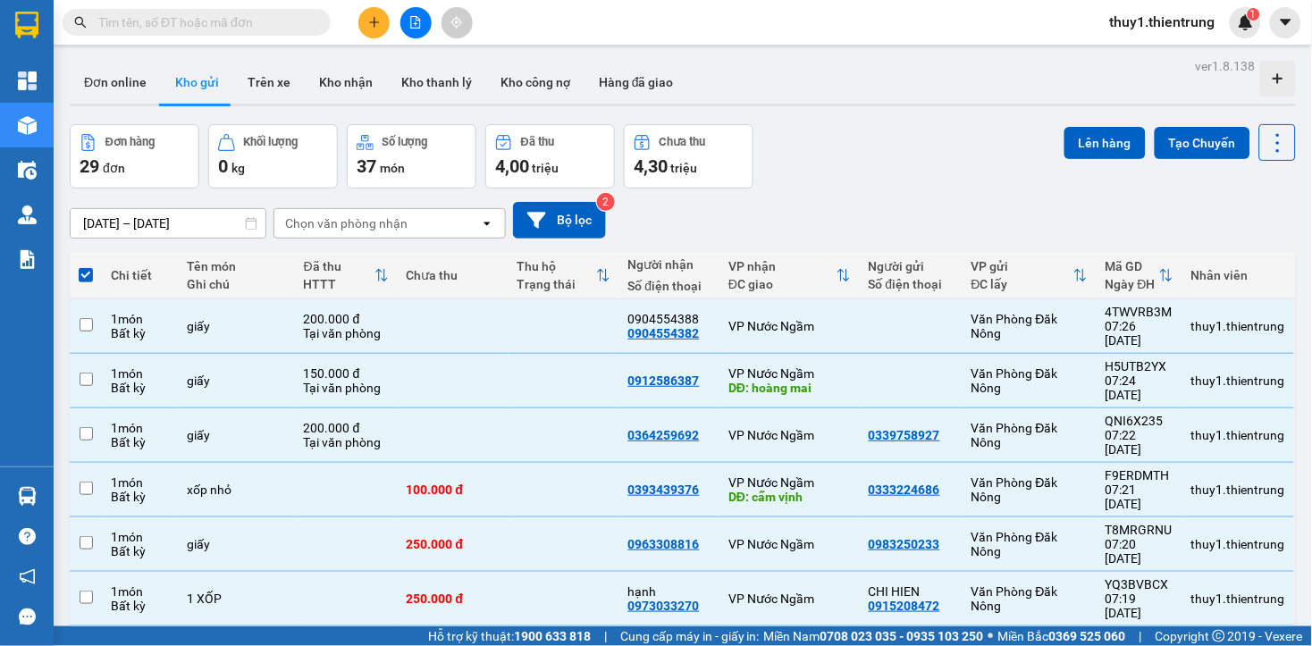
checkbox input "false"
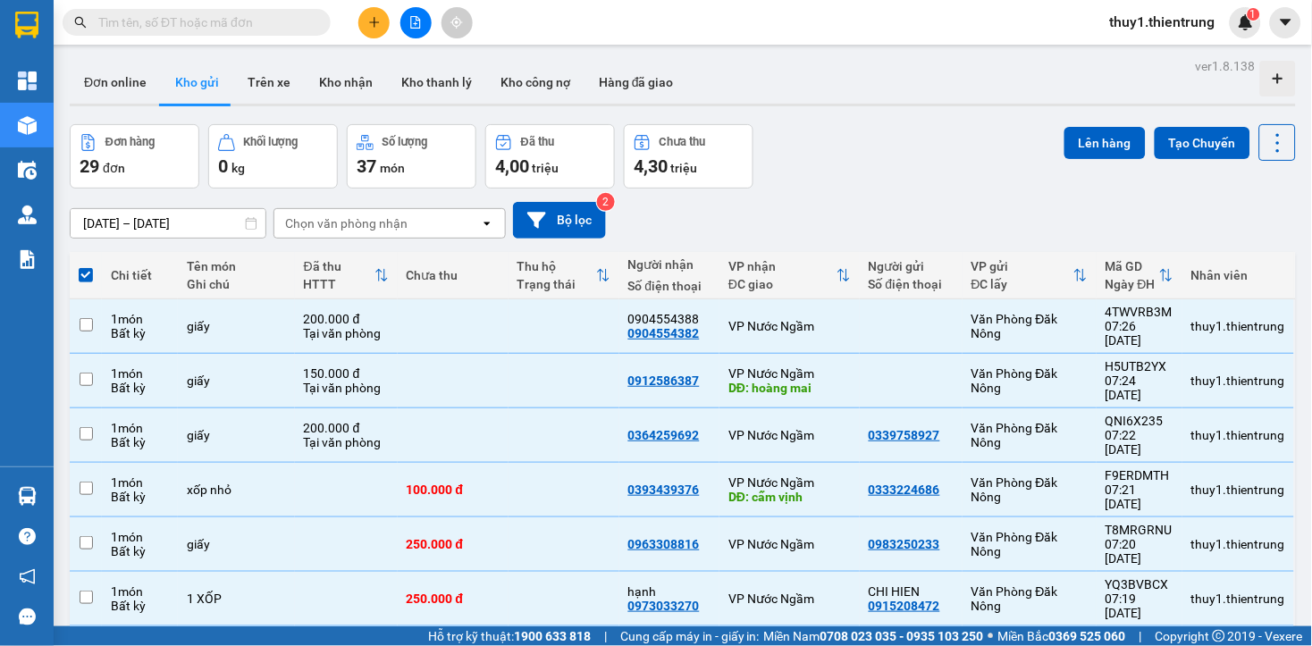
checkbox input "false"
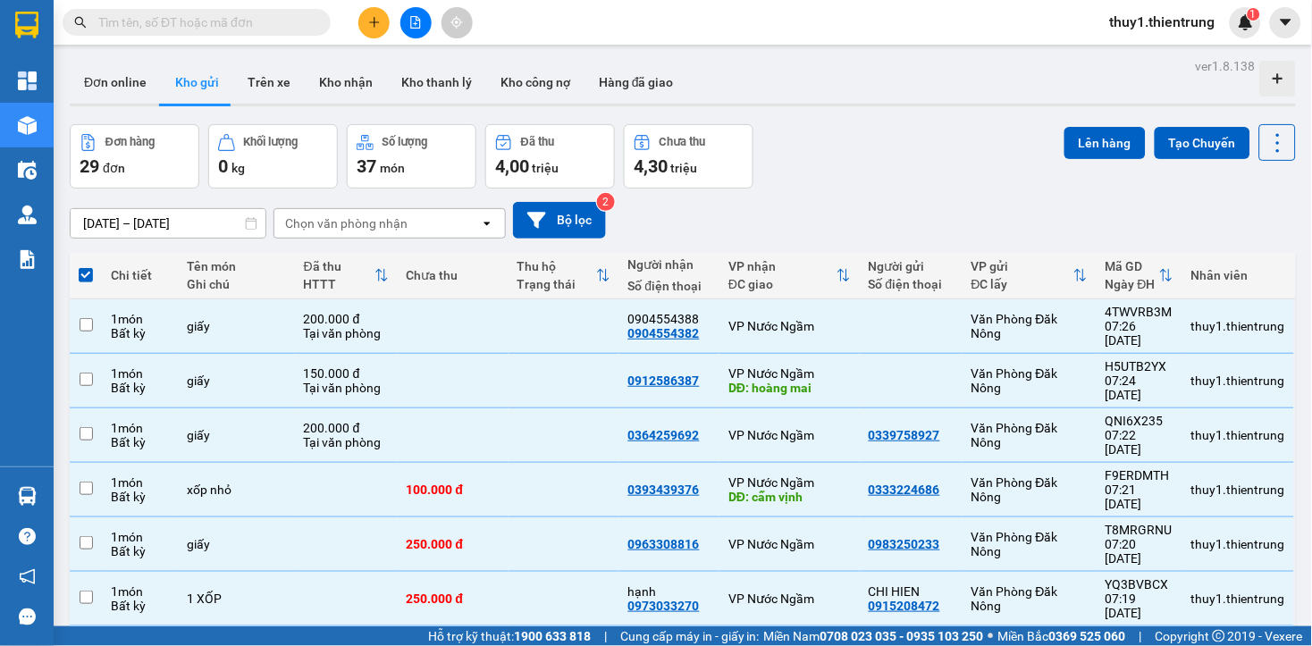
checkbox input "false"
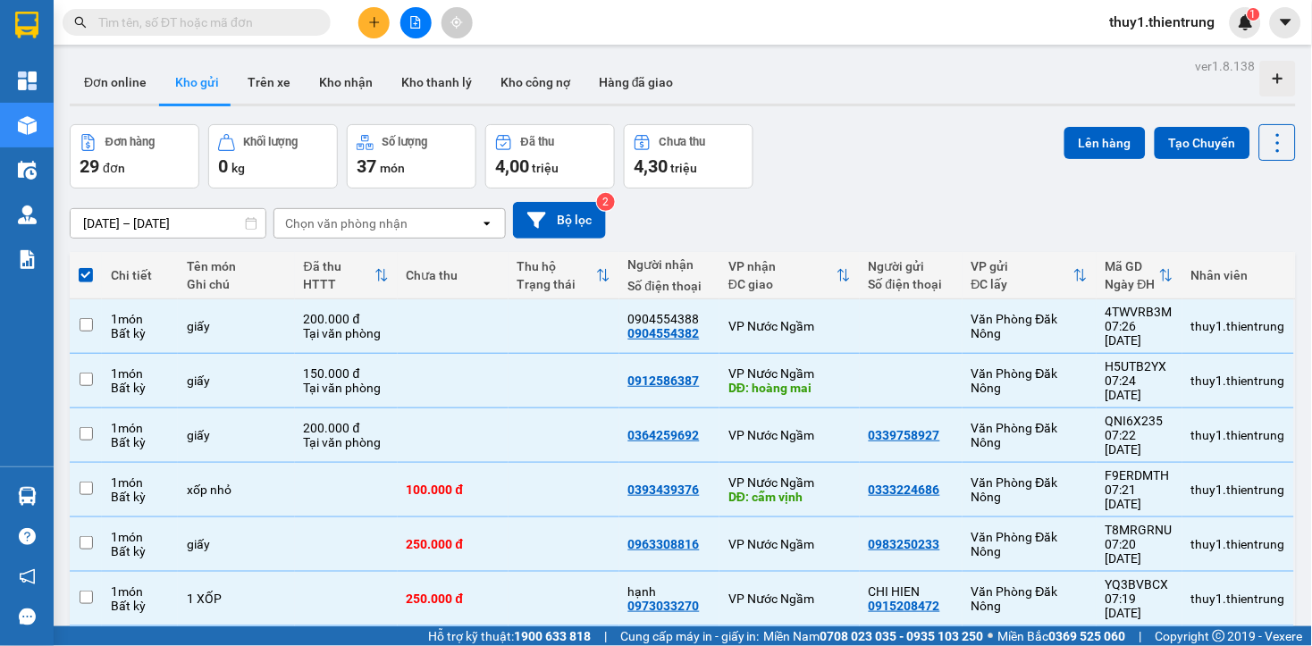
checkbox input "false"
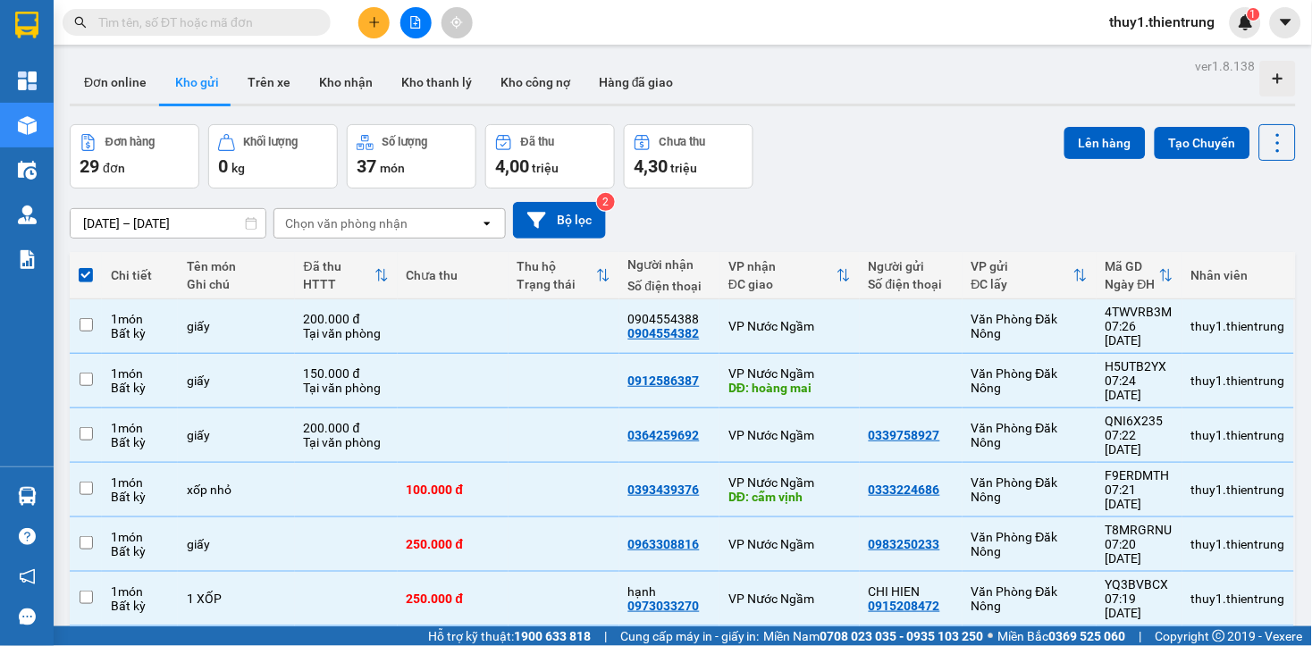
checkbox input "false"
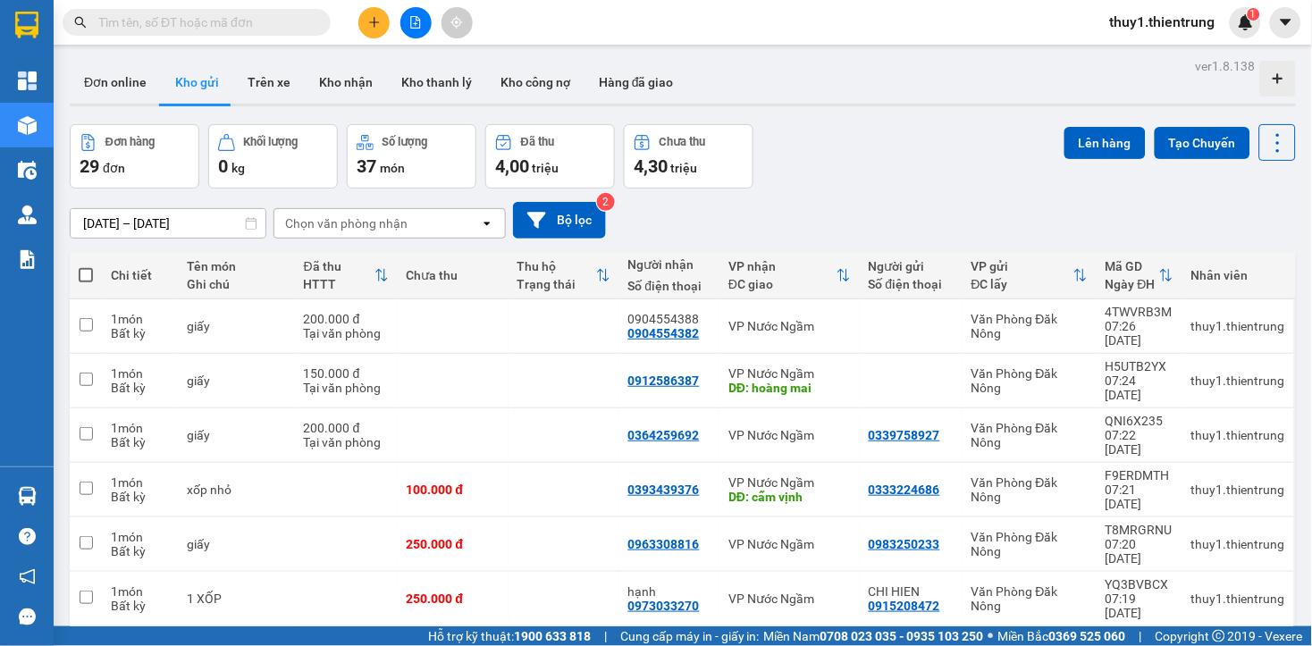
click at [749, 212] on div "[DATE] – [DATE] Press the down arrow key to interact with the calendar and sele…" at bounding box center [683, 220] width 1226 height 37
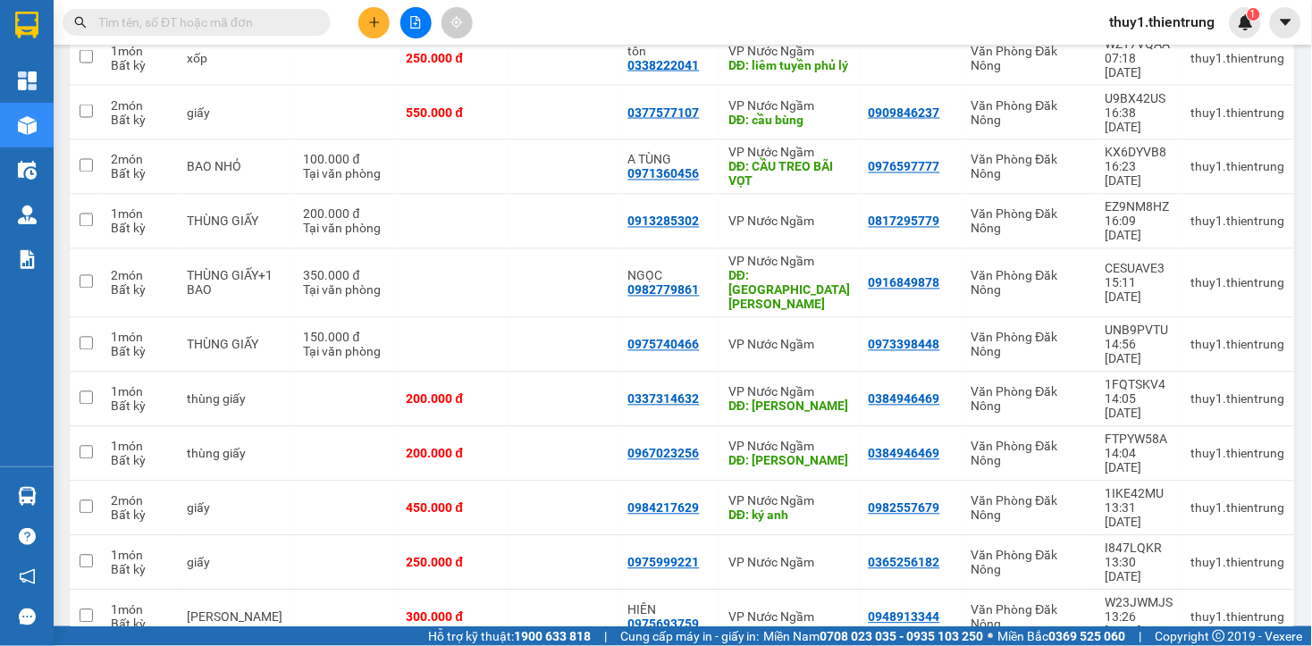
scroll to position [985, 0]
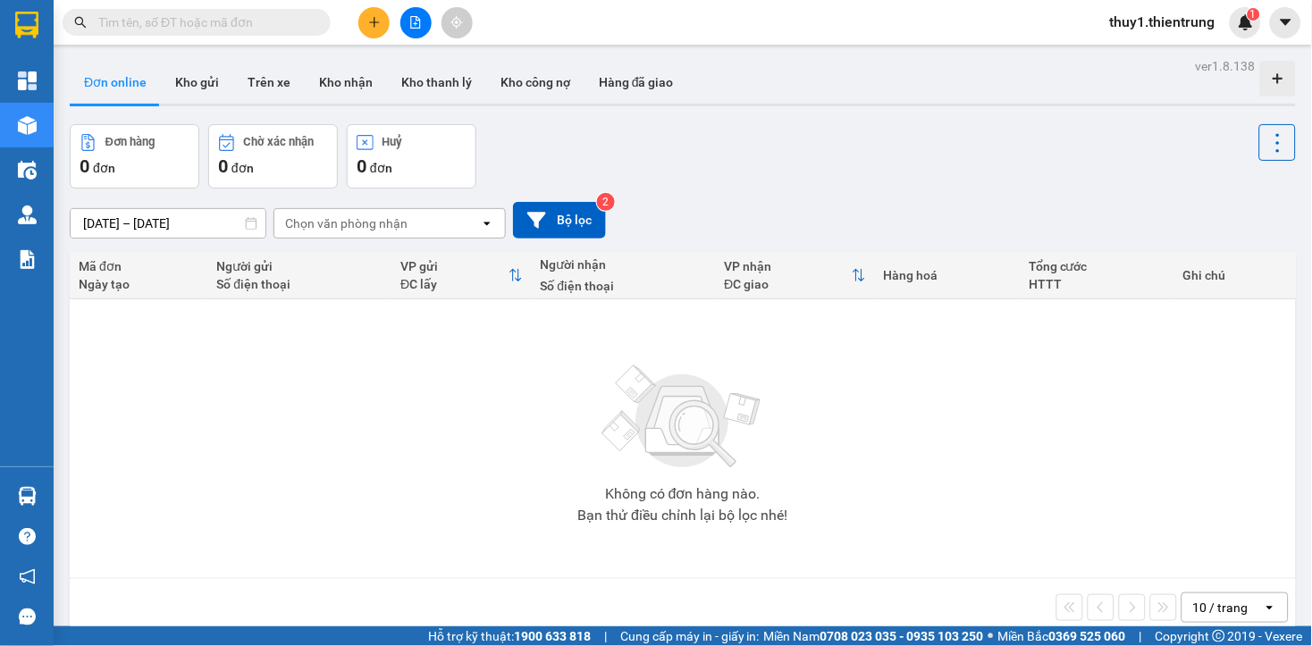
drag, startPoint x: 201, startPoint y: 83, endPoint x: 319, endPoint y: 111, distance: 121.1
click at [200, 83] on button "Kho gửi" at bounding box center [197, 82] width 72 height 43
type input "[DATE] – [DATE]"
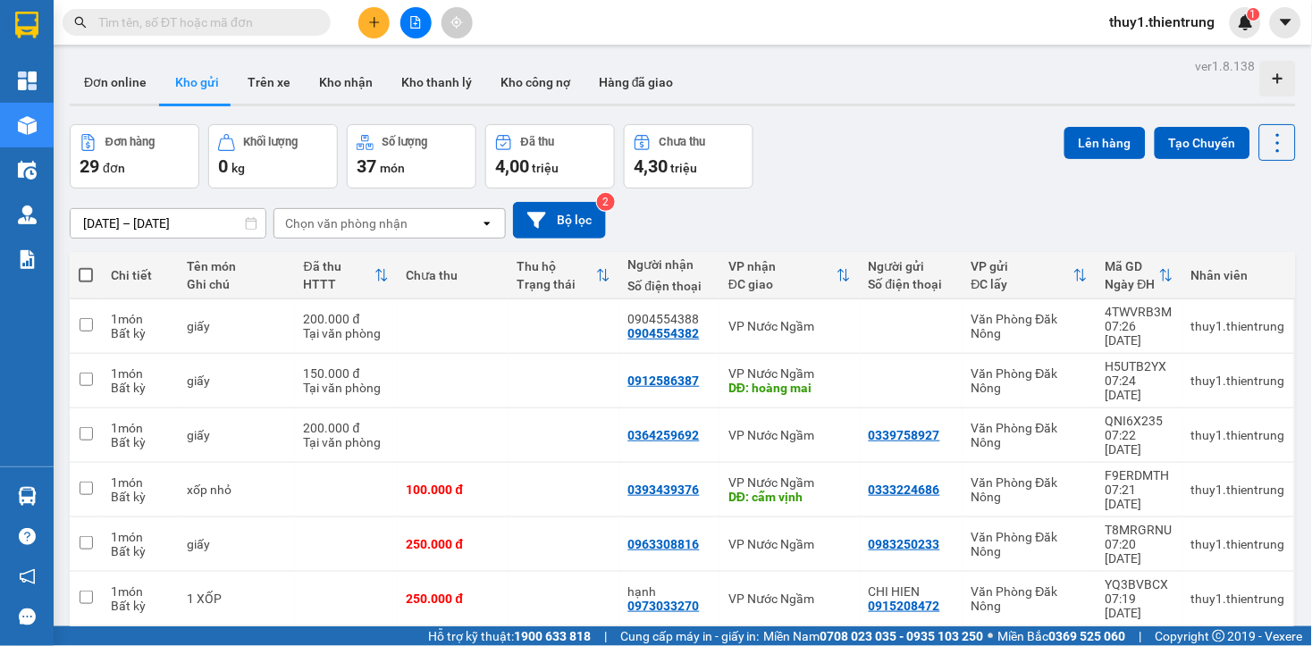
drag, startPoint x: 753, startPoint y: 219, endPoint x: 396, endPoint y: 183, distance: 359.2
click at [756, 219] on div "[DATE] – [DATE] Press the down arrow key to interact with the calendar and sele…" at bounding box center [683, 220] width 1226 height 37
click at [272, 27] on input "text" at bounding box center [203, 23] width 211 height 20
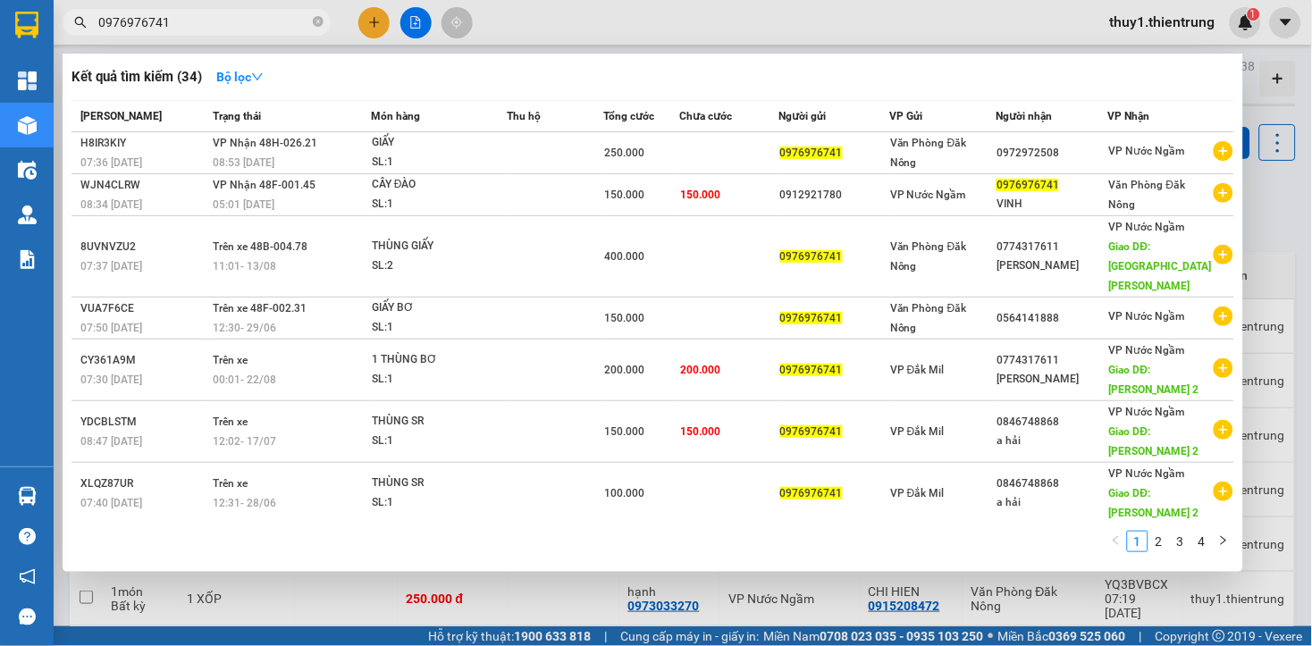
type input "0976976741"
click at [1052, 29] on div at bounding box center [656, 323] width 1312 height 646
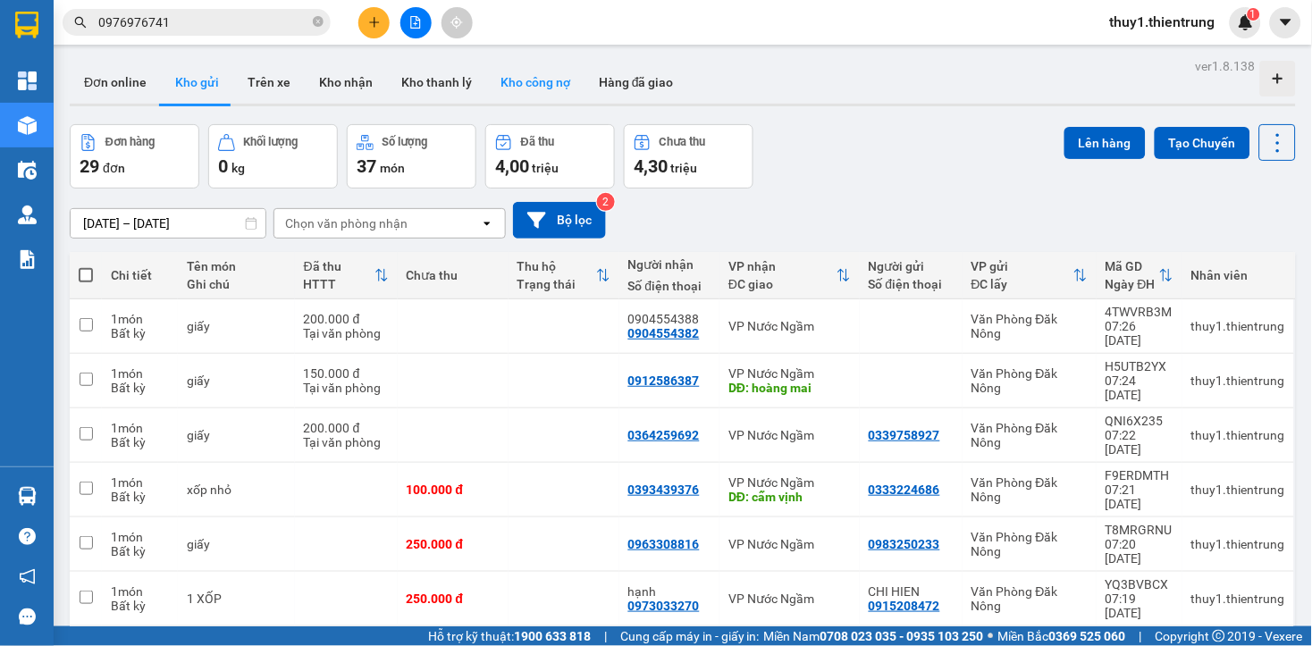
drag, startPoint x: 870, startPoint y: 146, endPoint x: 532, endPoint y: 63, distance: 347.6
click at [845, 136] on div "Đơn hàng 29 đơn Khối lượng 0 kg Số lượng 37 món Đã thu 4,00 triệu Chưa thu 4,30…" at bounding box center [683, 156] width 1226 height 64
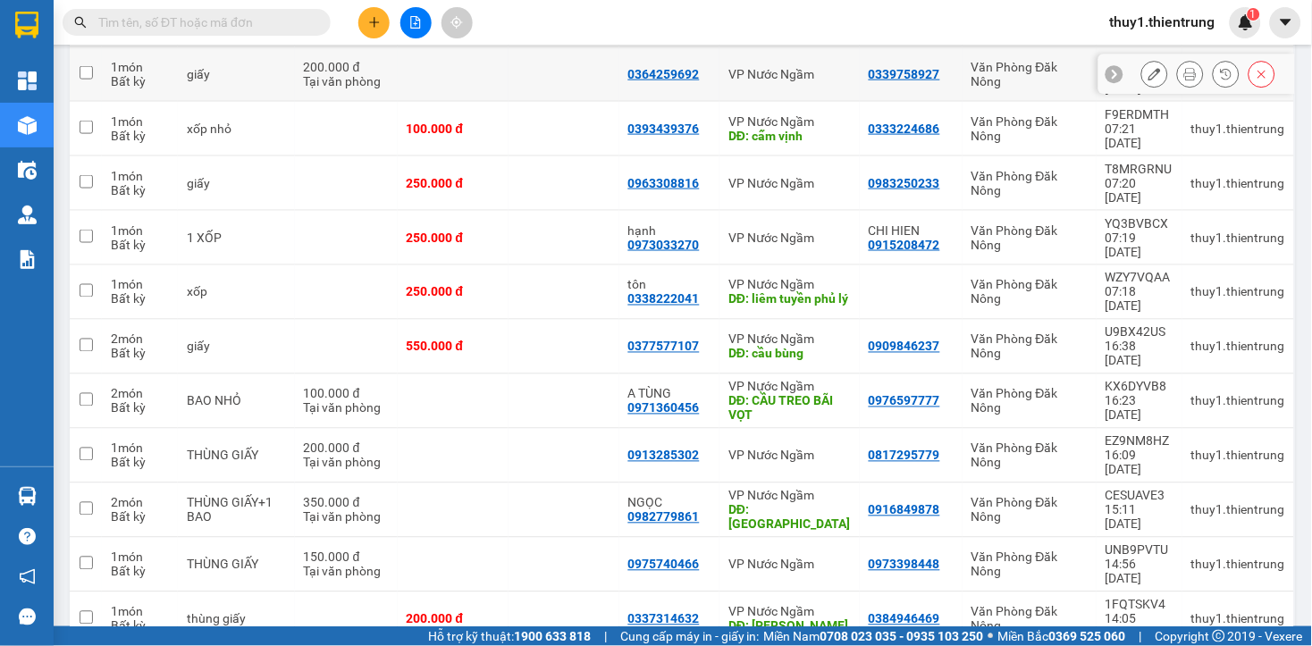
scroll to position [172, 0]
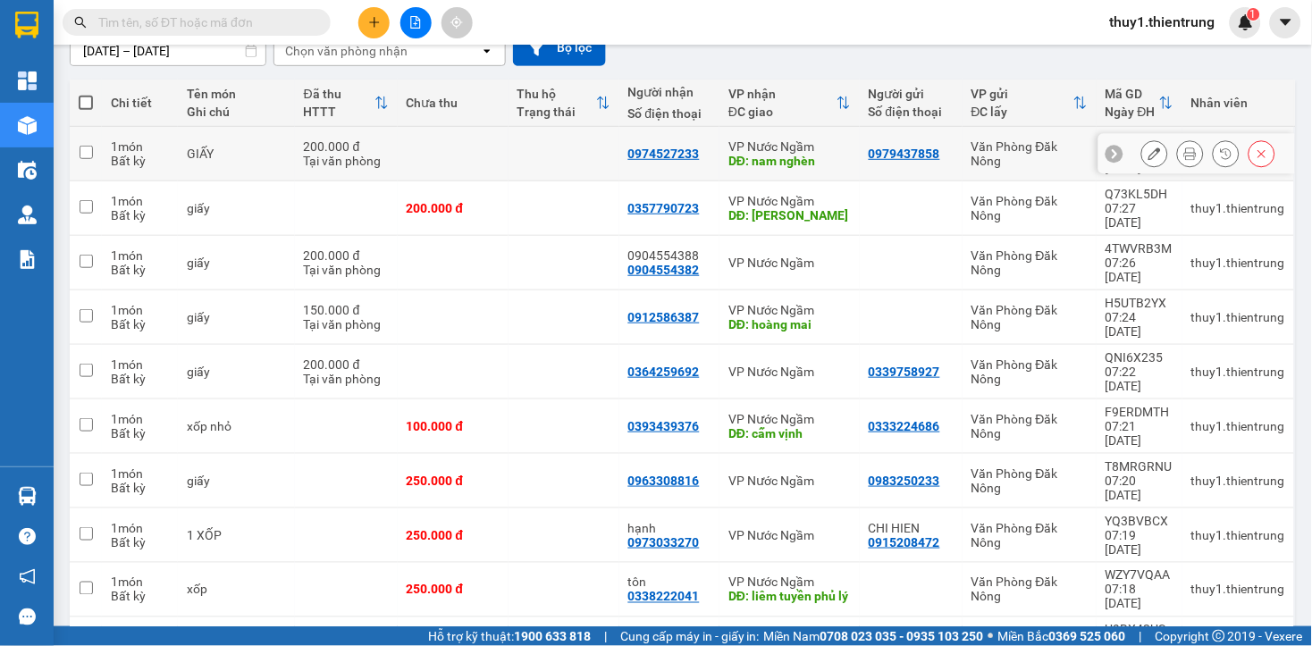
click at [88, 146] on input "checkbox" at bounding box center [86, 152] width 13 height 13
checkbox input "true"
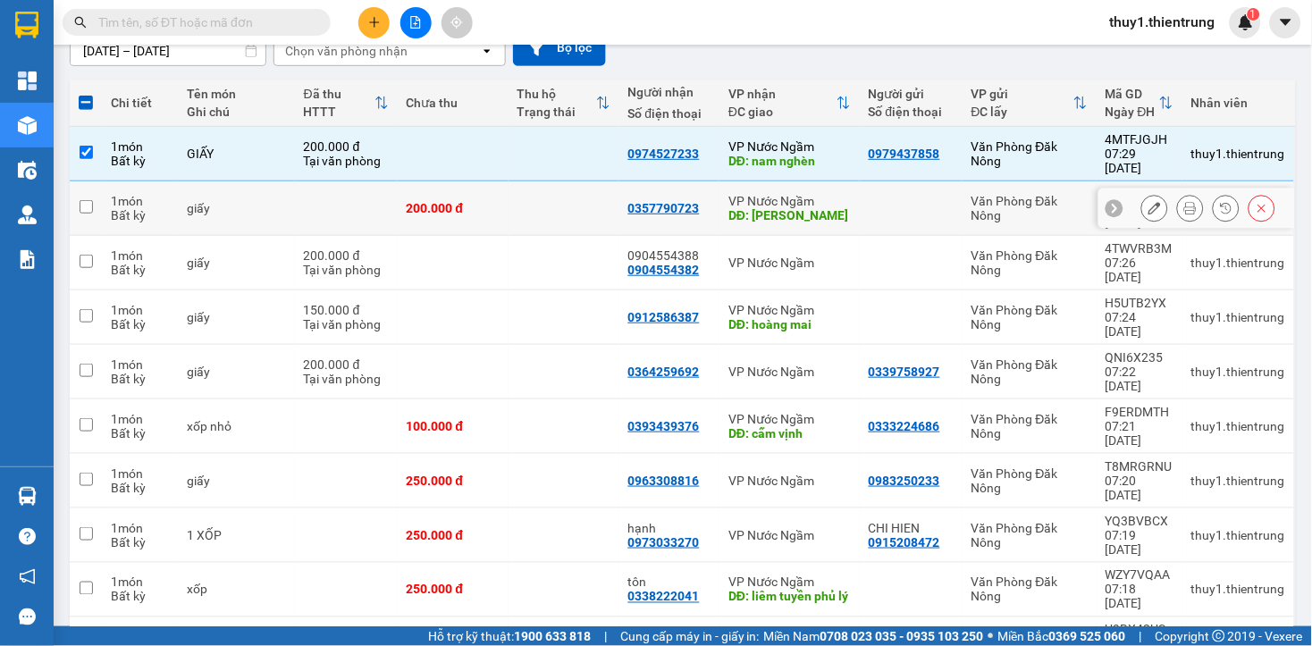
click at [90, 200] on input "checkbox" at bounding box center [86, 206] width 13 height 13
checkbox input "true"
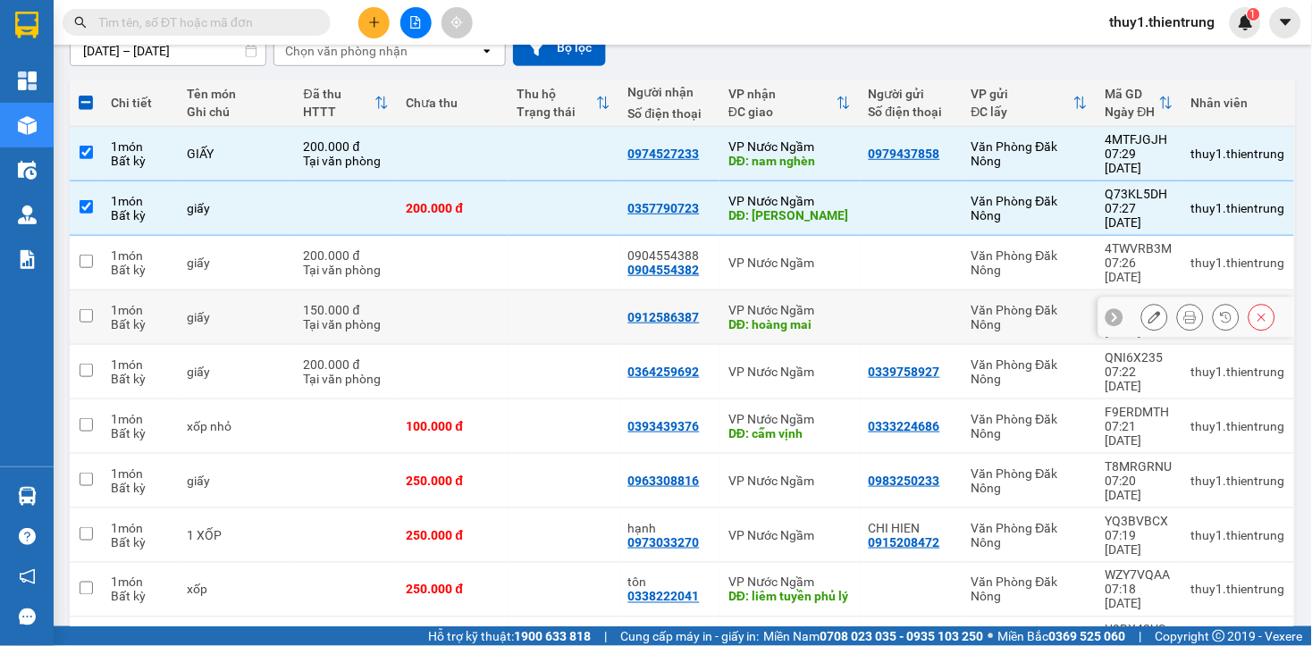
click at [93, 290] on td at bounding box center [86, 317] width 32 height 55
checkbox input "true"
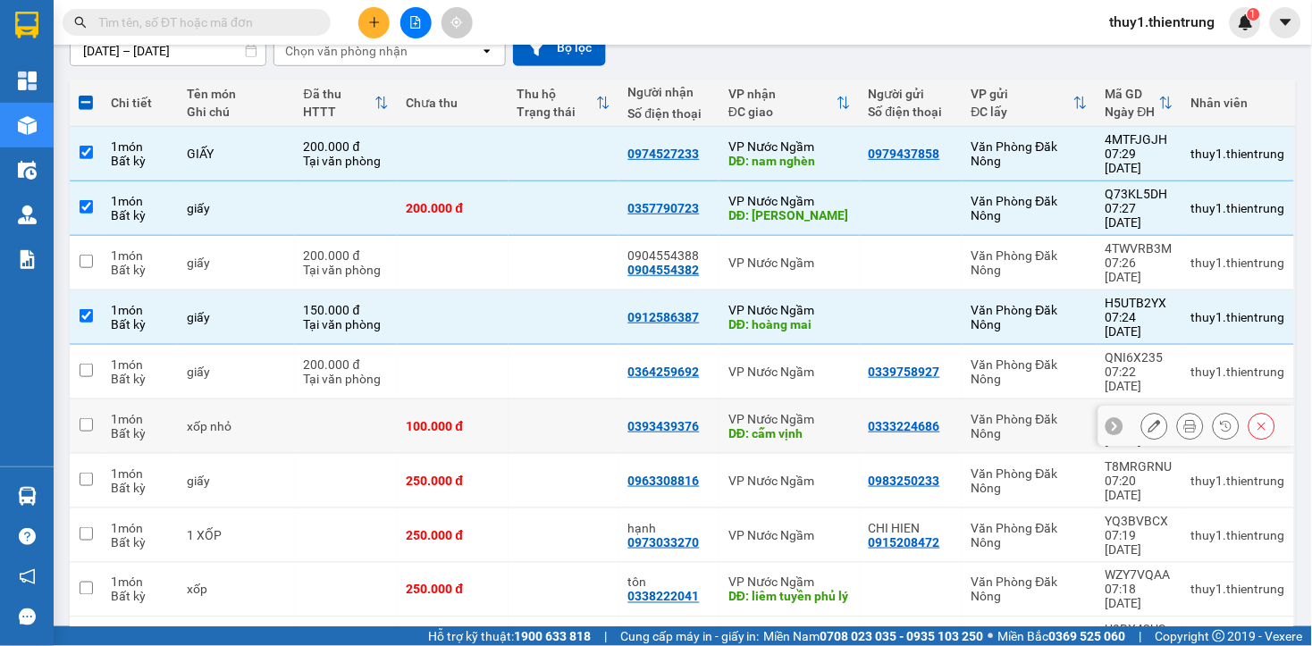
click at [87, 418] on input "checkbox" at bounding box center [86, 424] width 13 height 13
checkbox input "true"
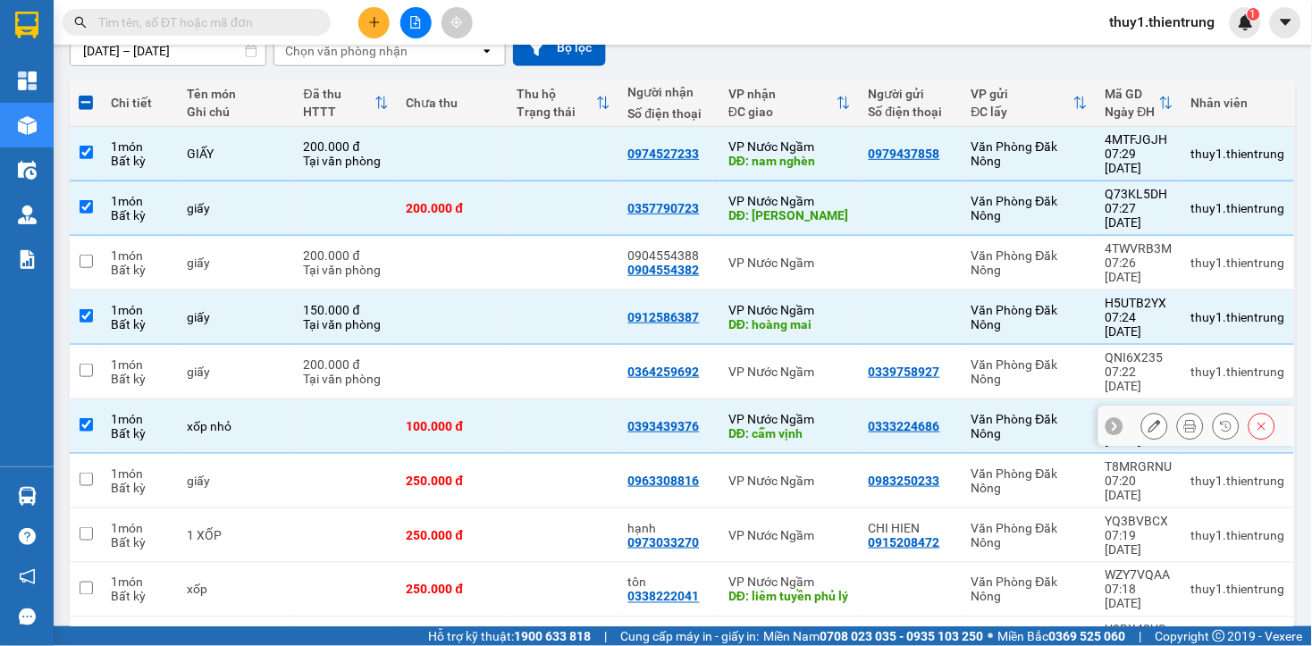
scroll to position [371, 0]
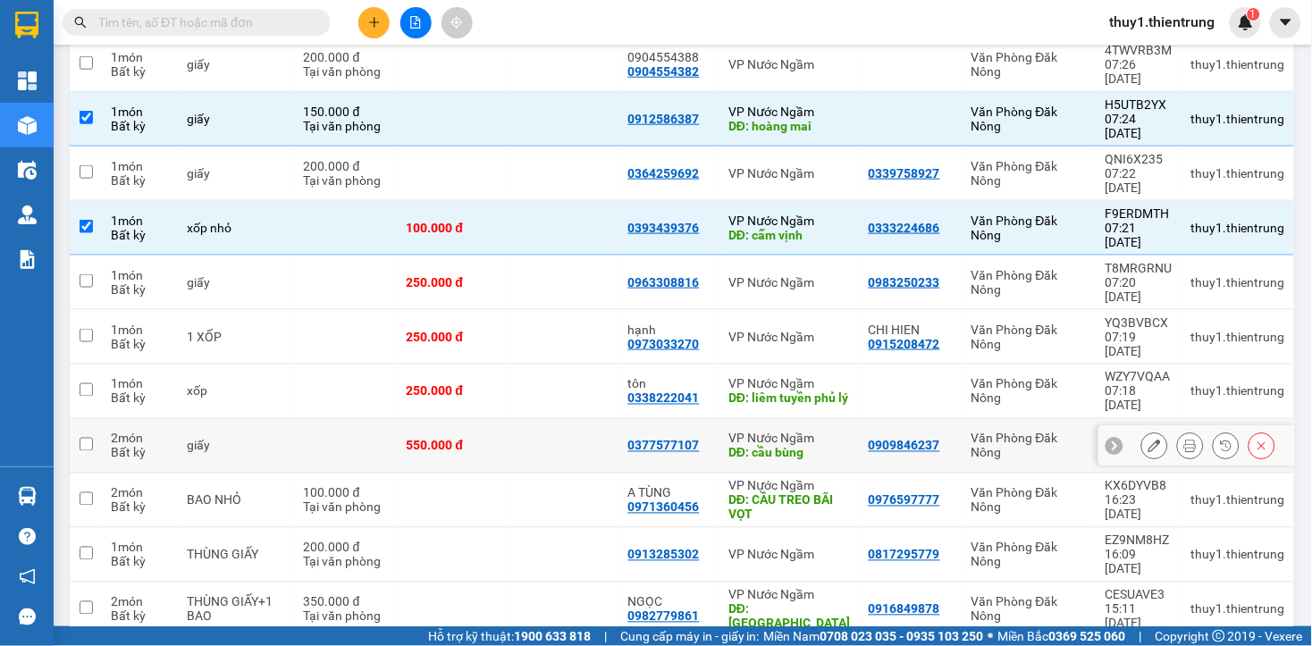
click at [86, 419] on td at bounding box center [86, 446] width 32 height 55
checkbox input "true"
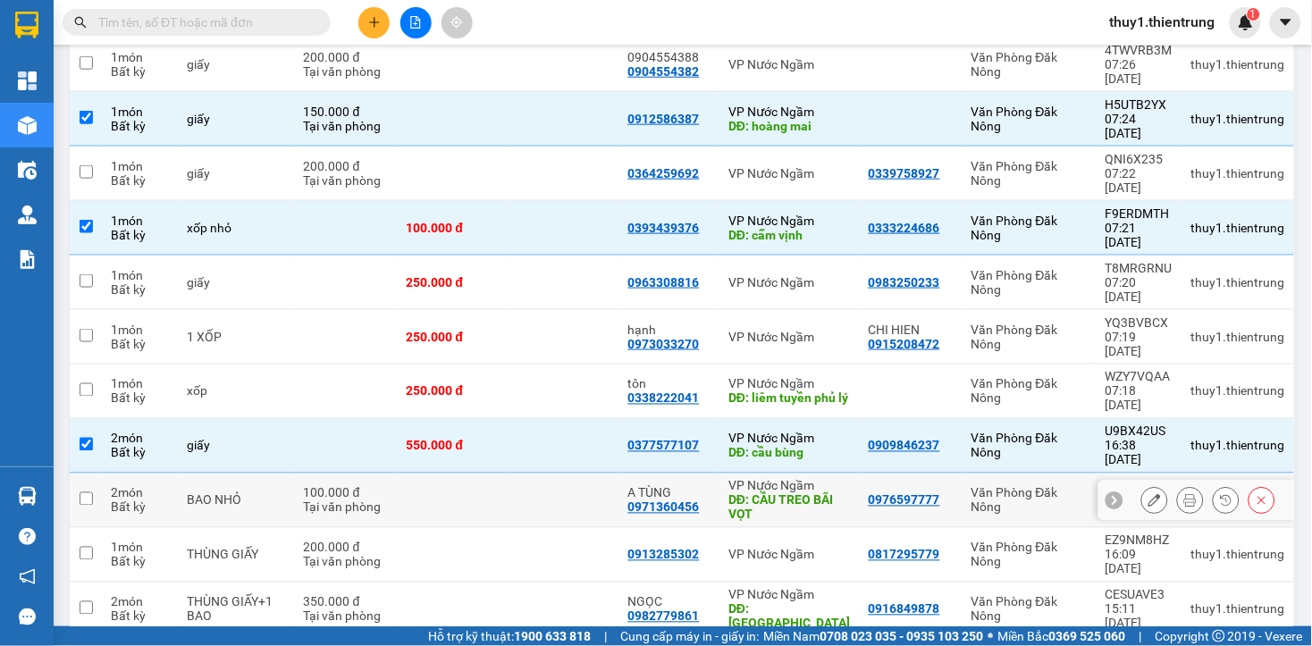
click at [90, 474] on td at bounding box center [86, 501] width 32 height 55
checkbox input "true"
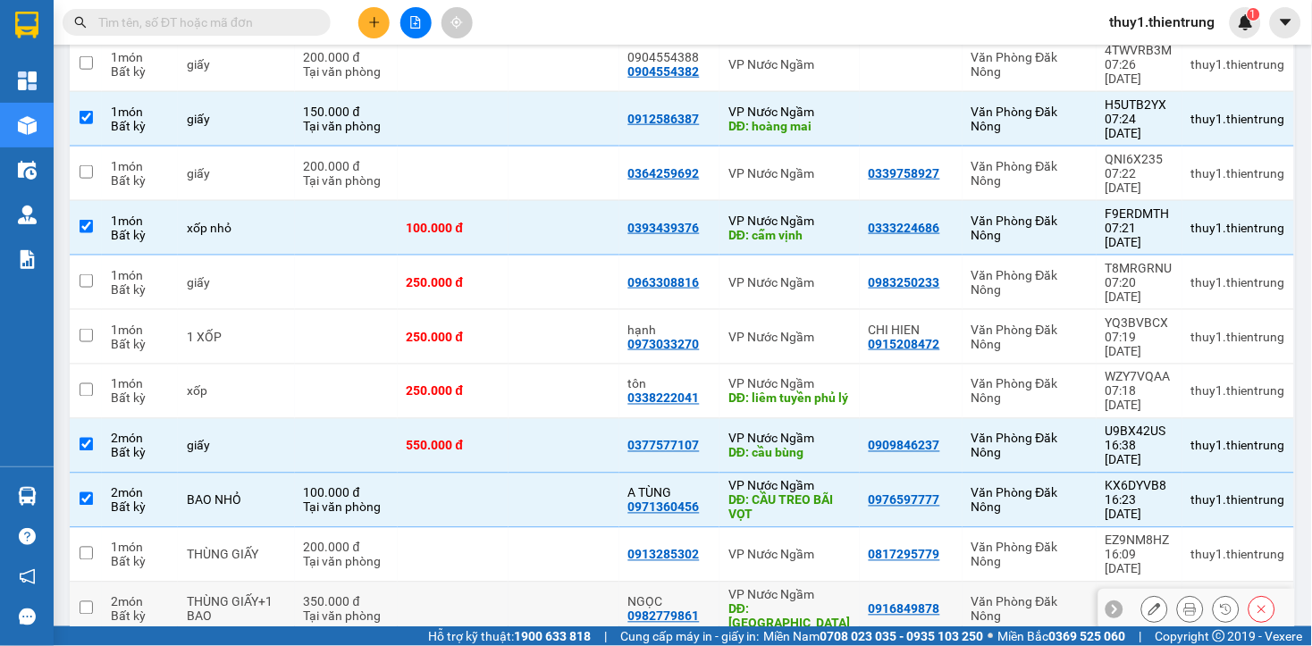
click at [92, 601] on input "checkbox" at bounding box center [86, 607] width 13 height 13
checkbox input "true"
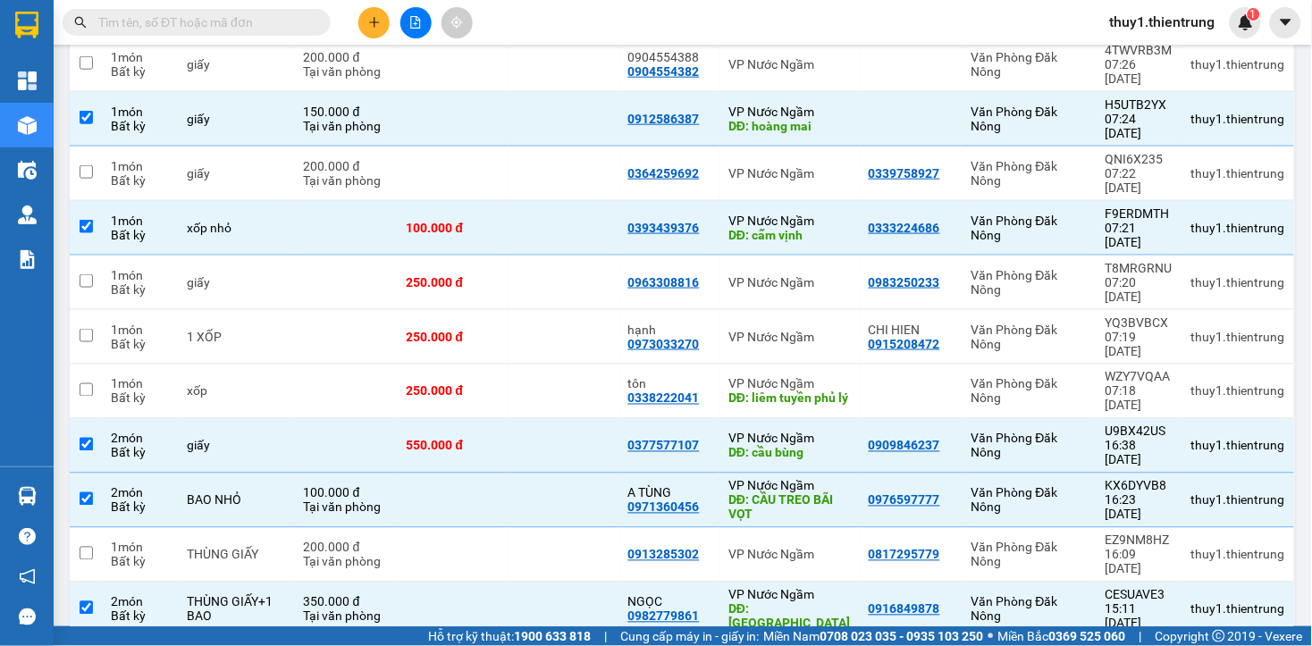
scroll to position [569, 0]
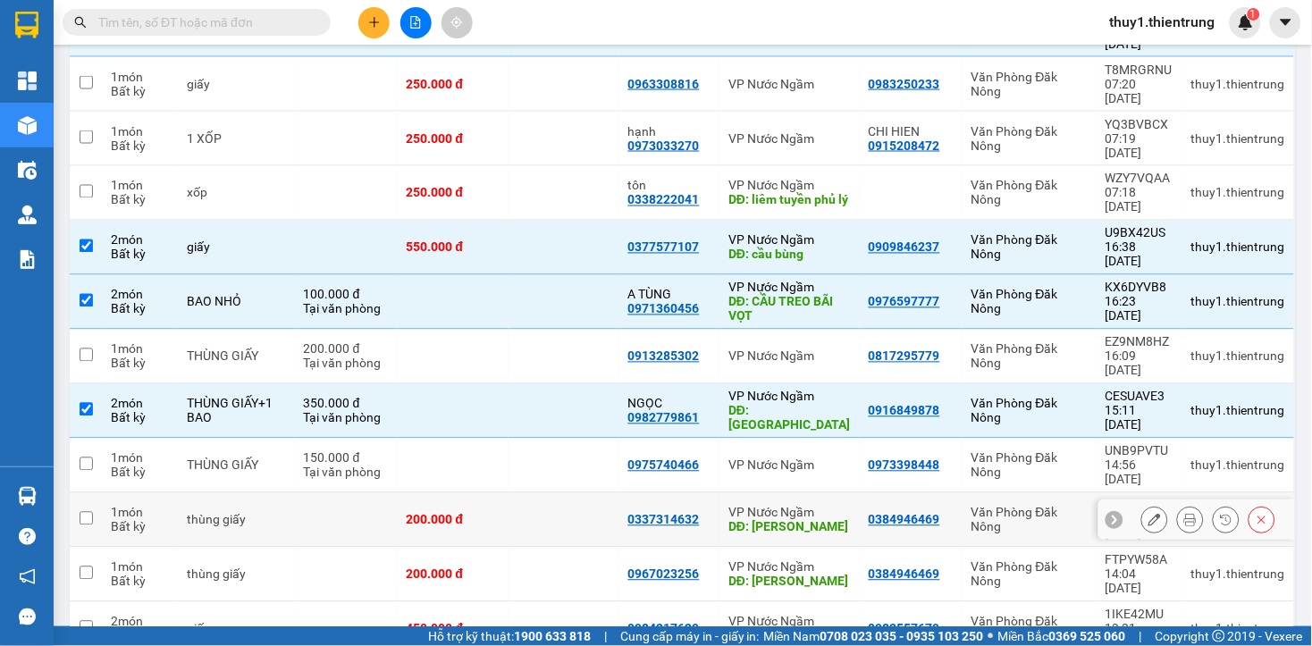
click at [84, 512] on input "checkbox" at bounding box center [86, 518] width 13 height 13
checkbox input "true"
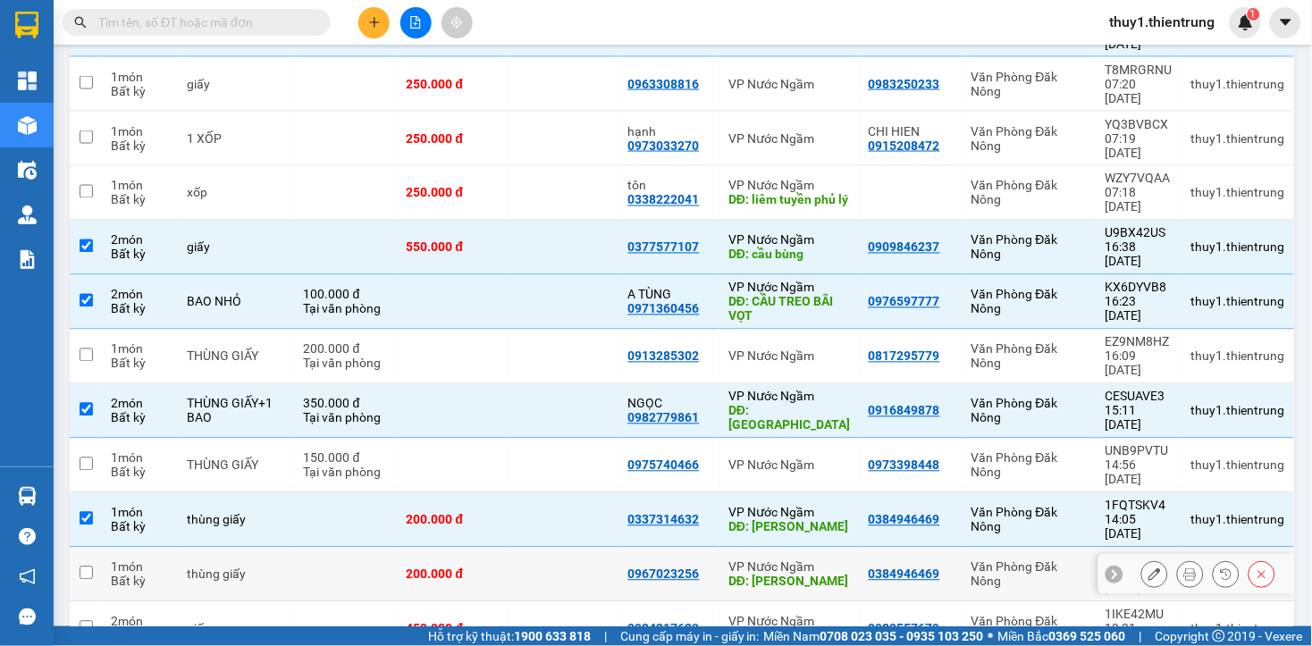
click at [89, 566] on input "checkbox" at bounding box center [86, 572] width 13 height 13
checkbox input "true"
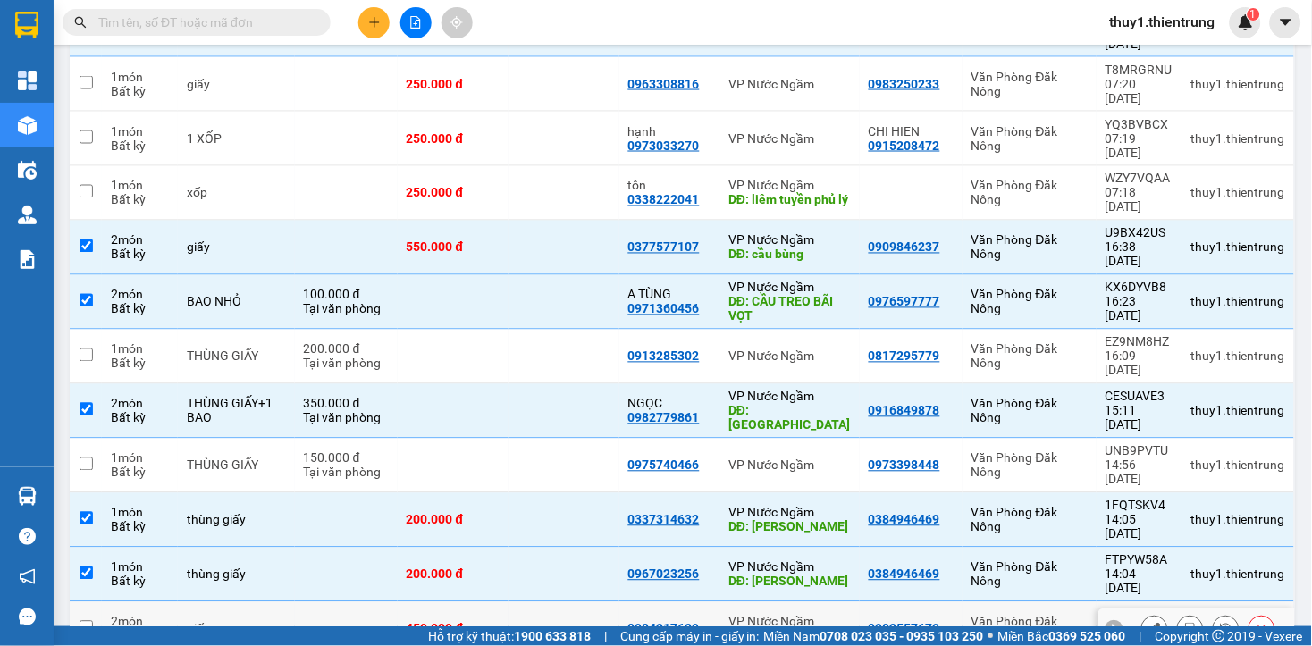
click at [89, 602] on td at bounding box center [86, 629] width 32 height 55
checkbox input "true"
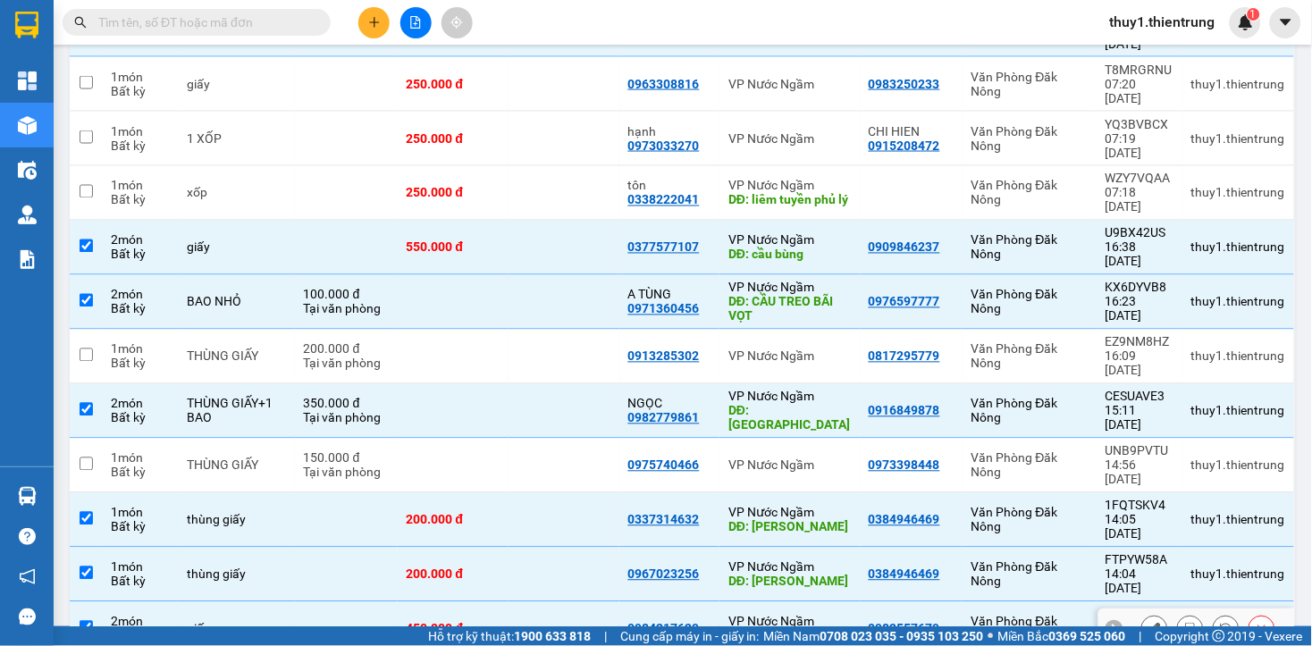
scroll to position [868, 0]
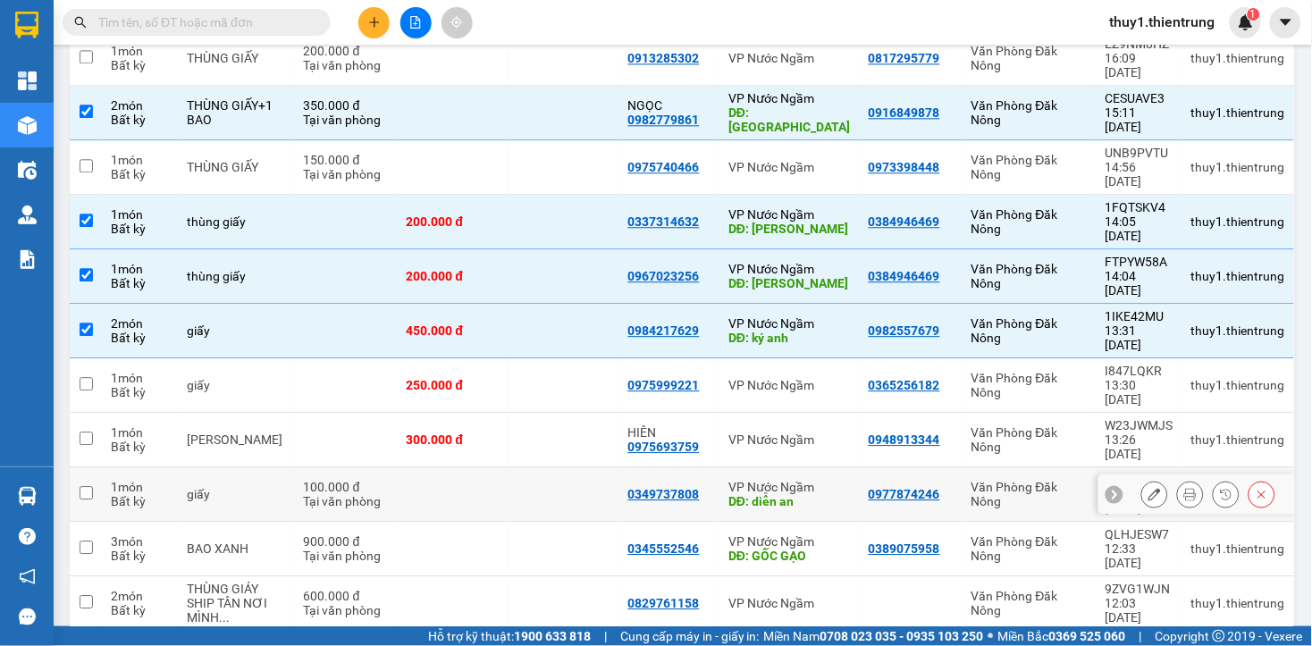
click at [95, 467] on td at bounding box center [86, 494] width 32 height 55
checkbox input "true"
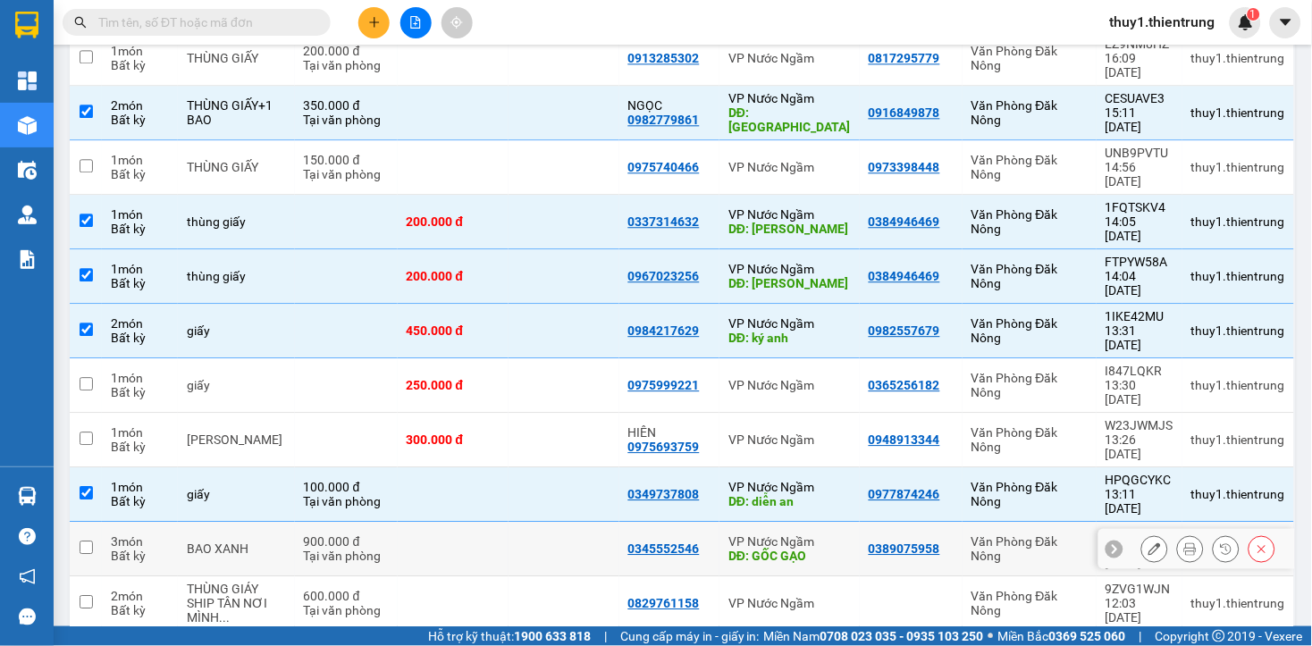
click at [93, 522] on td at bounding box center [86, 549] width 32 height 55
checkbox input "true"
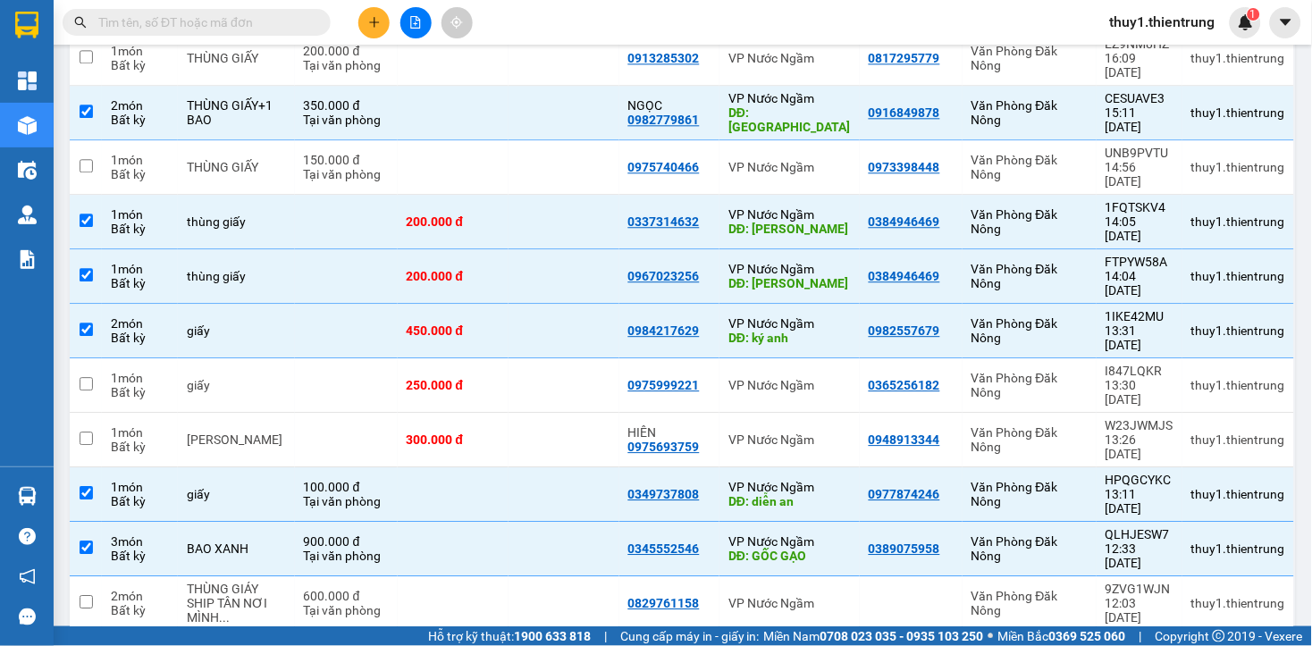
drag, startPoint x: 140, startPoint y: 501, endPoint x: 191, endPoint y: 440, distance: 79.3
checkbox input "true"
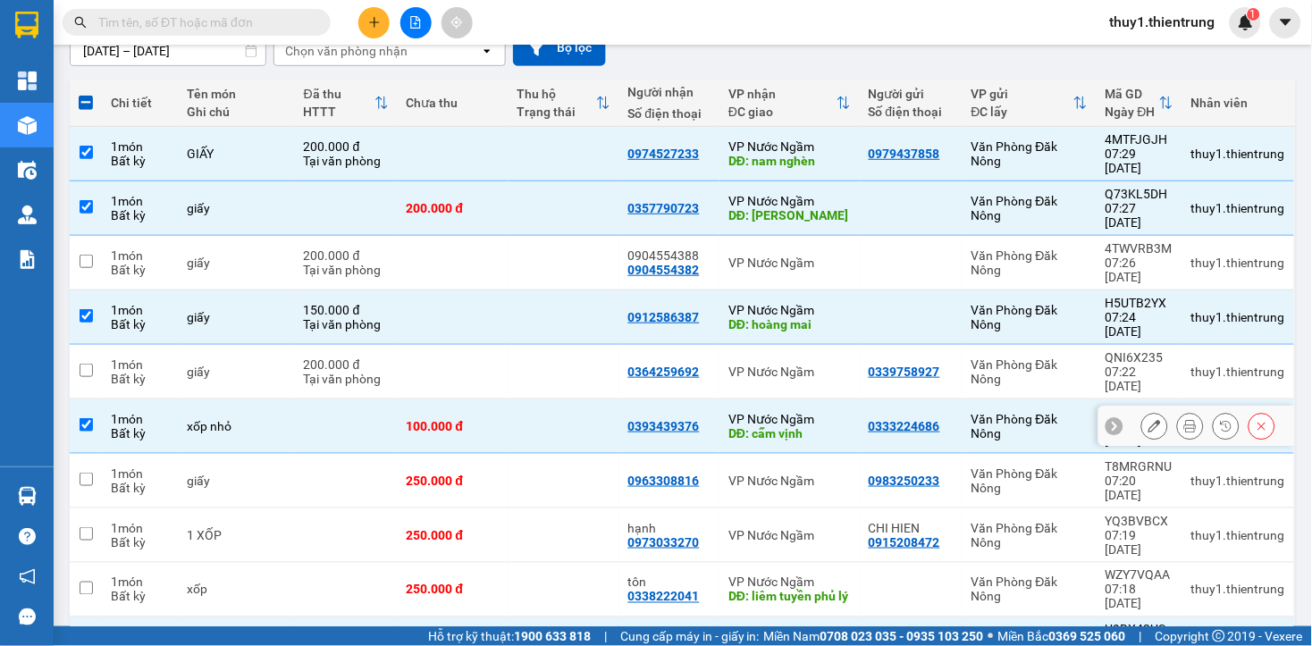
scroll to position [0, 0]
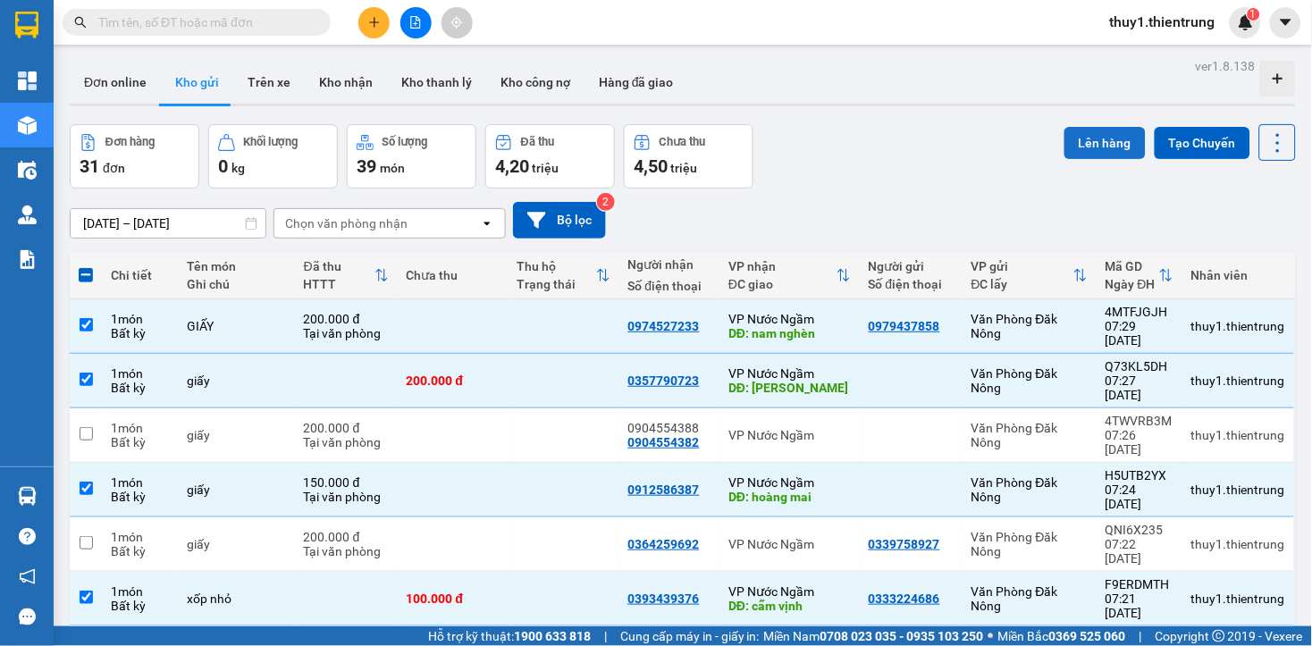
click at [1075, 150] on button "Lên hàng" at bounding box center [1104, 143] width 81 height 32
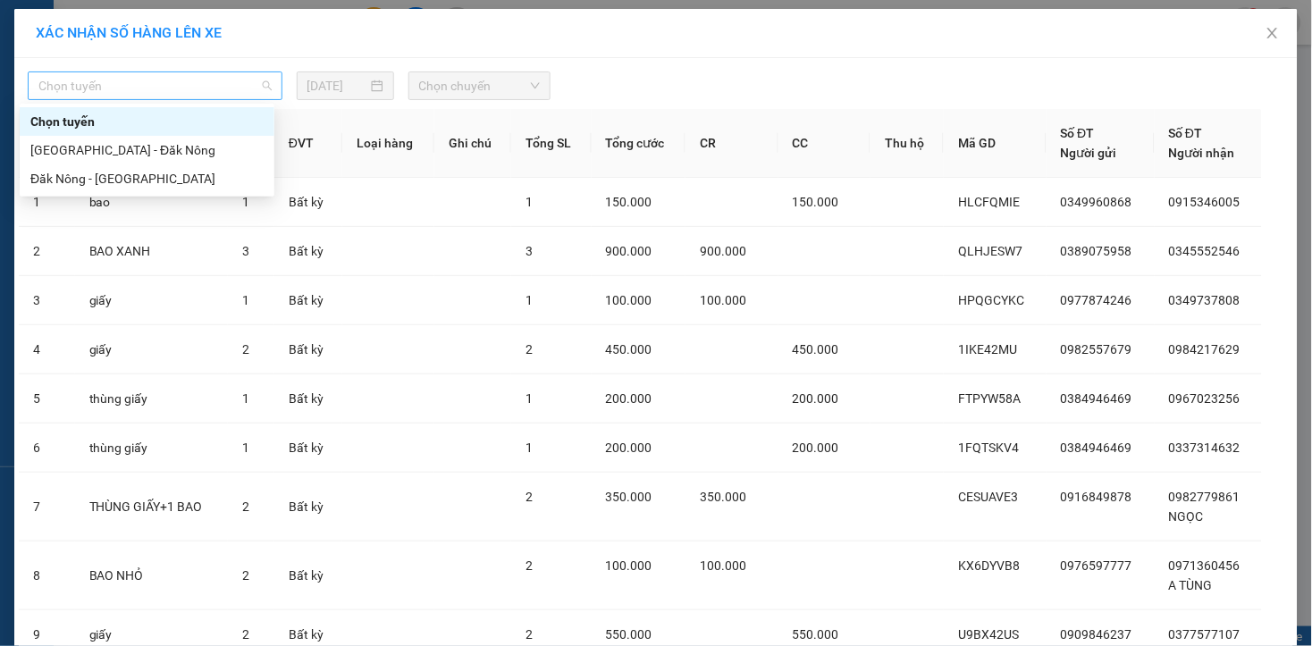
click at [155, 96] on span "Chọn tuyến" at bounding box center [154, 85] width 233 height 27
click at [109, 175] on div "Đăk Nông - Hà Nội" at bounding box center [146, 179] width 233 height 20
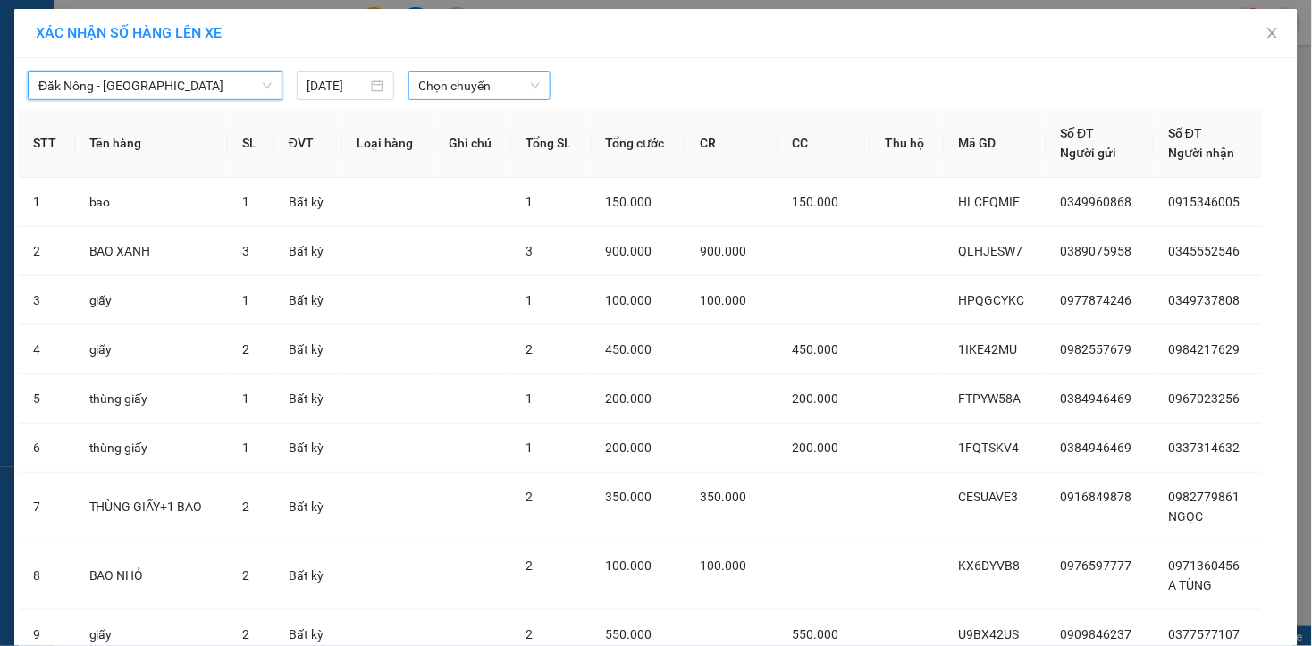
click at [456, 90] on span "Chọn chuyến" at bounding box center [479, 85] width 121 height 27
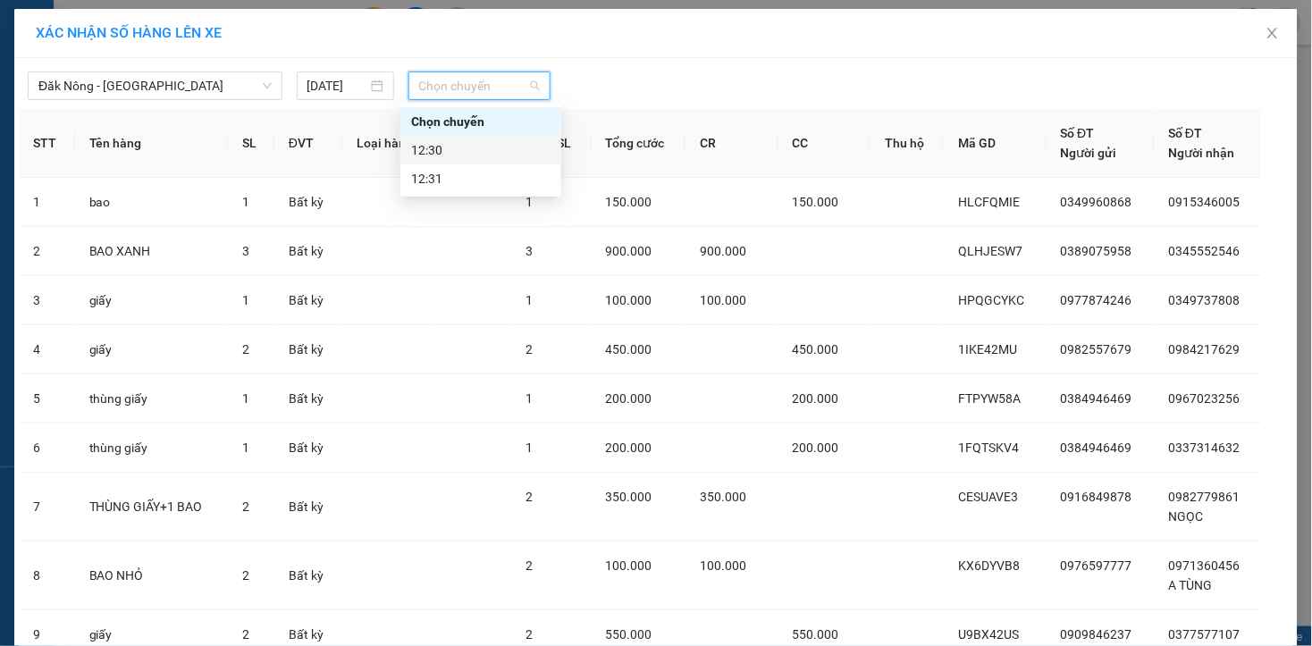
click at [457, 143] on div "12:30" at bounding box center [480, 150] width 139 height 20
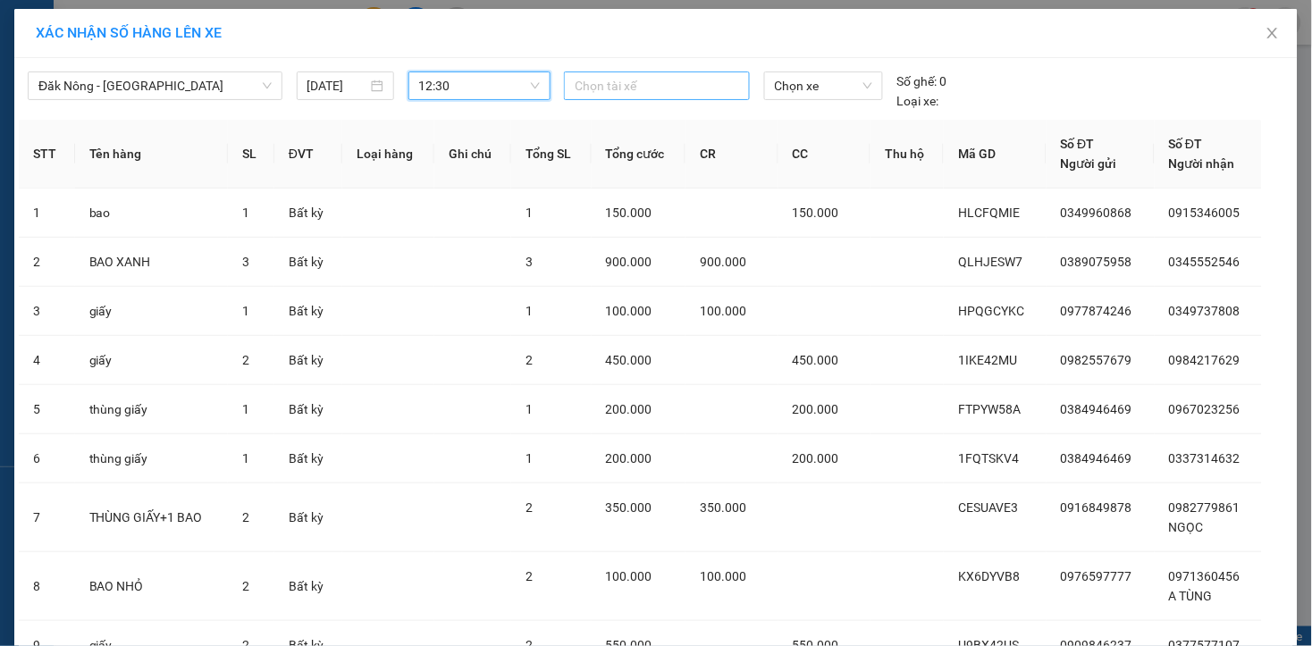
click at [630, 86] on div at bounding box center [656, 85] width 177 height 21
click at [843, 83] on span "Chọn xe" at bounding box center [823, 85] width 97 height 27
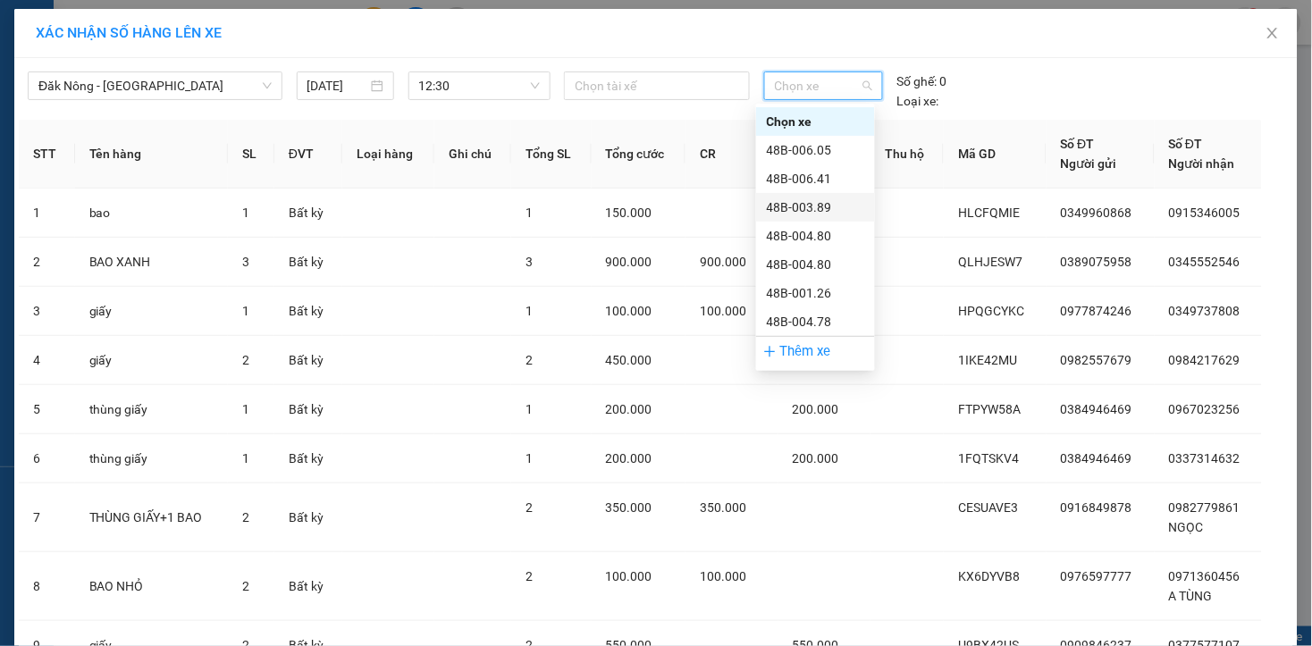
click at [827, 205] on div "48B-003.89" at bounding box center [815, 207] width 97 height 20
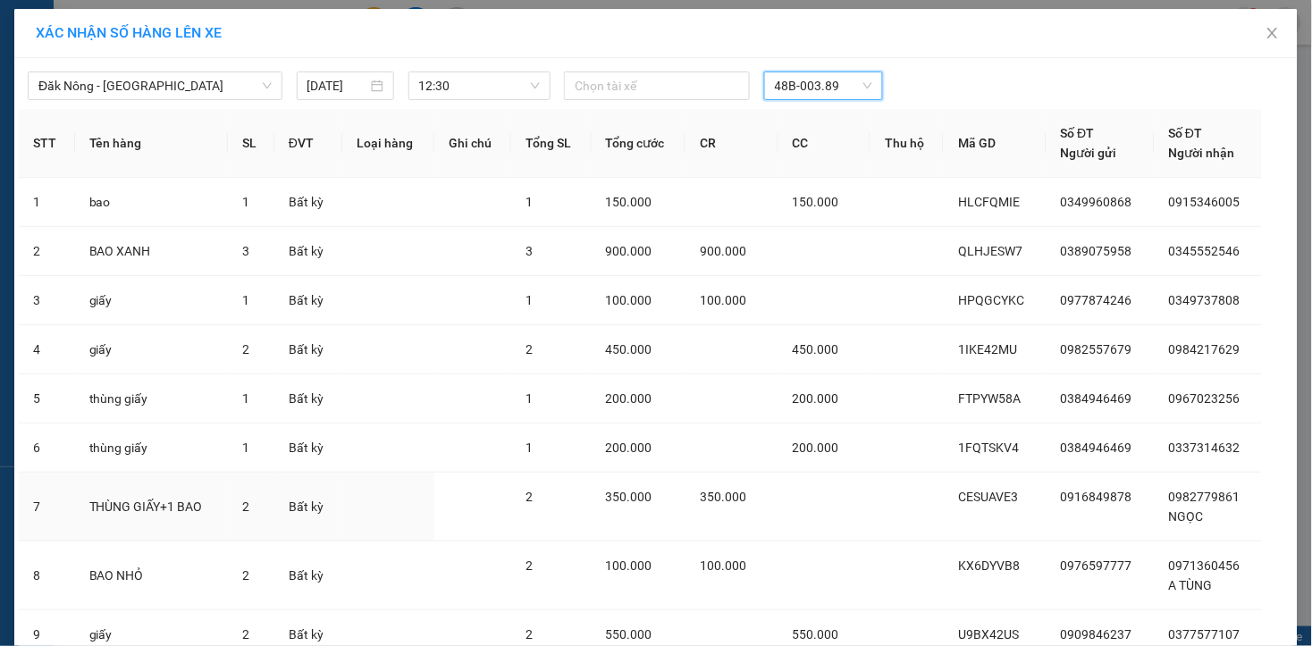
scroll to position [341, 0]
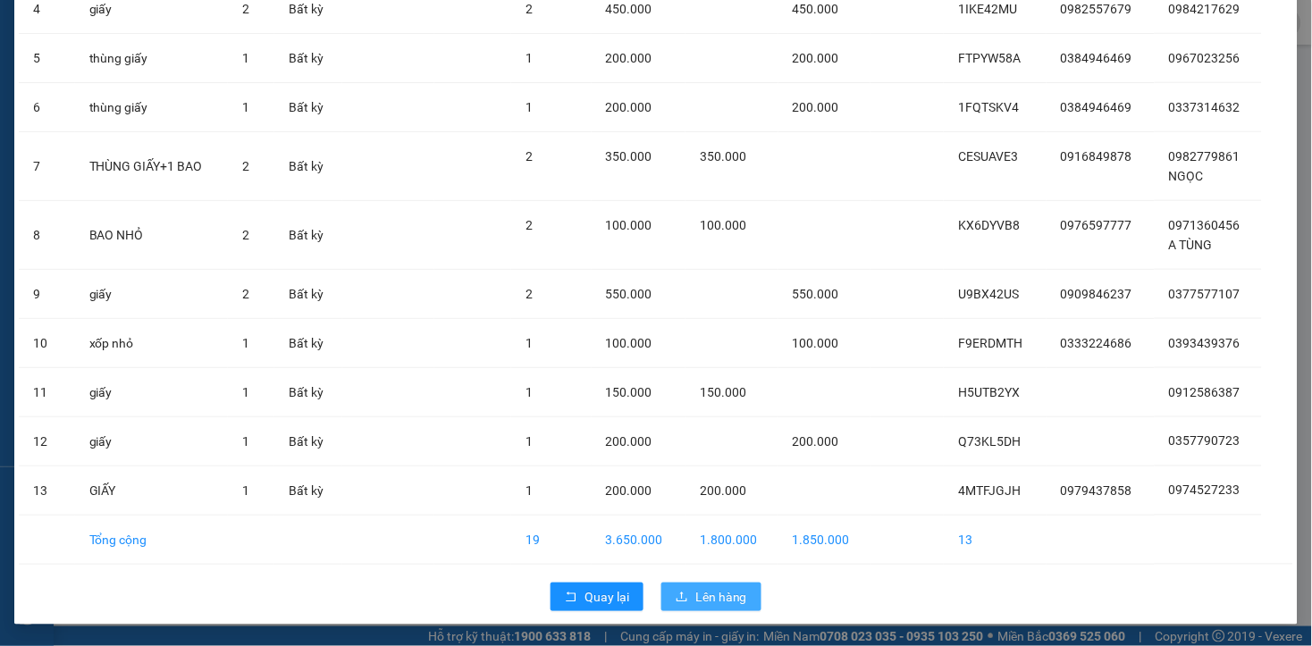
click at [710, 599] on span "Lên hàng" at bounding box center [721, 597] width 52 height 20
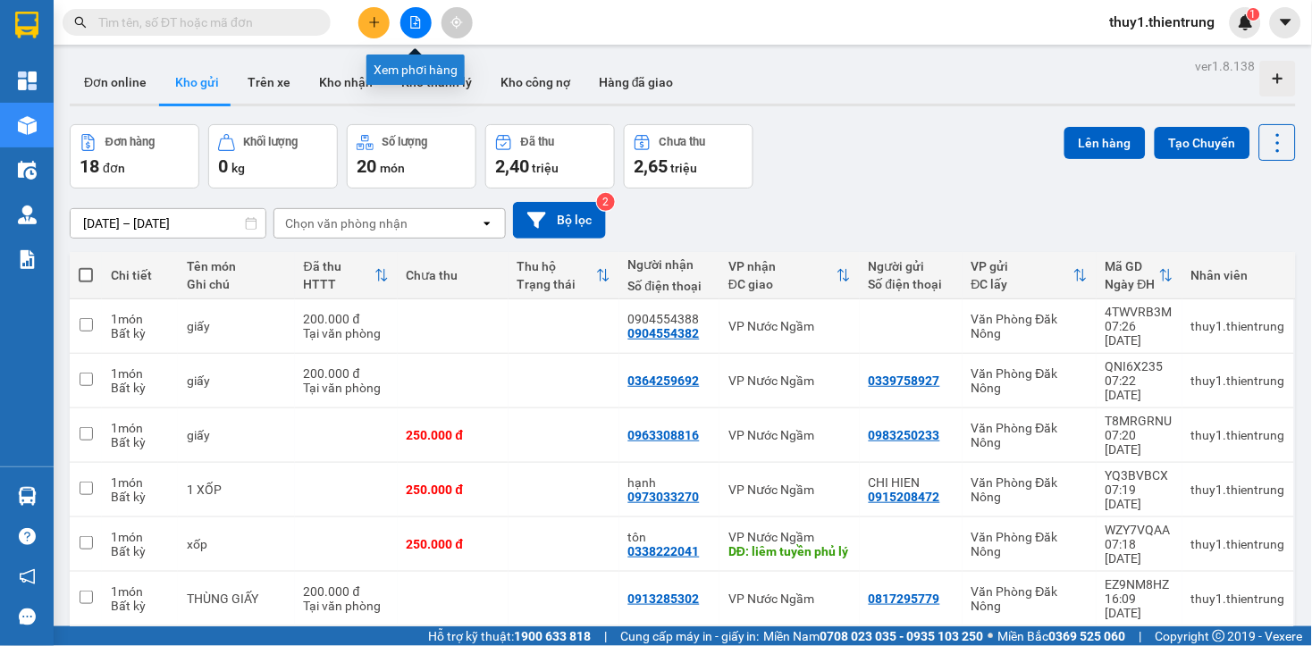
click at [417, 24] on icon "file-add" at bounding box center [415, 22] width 13 height 13
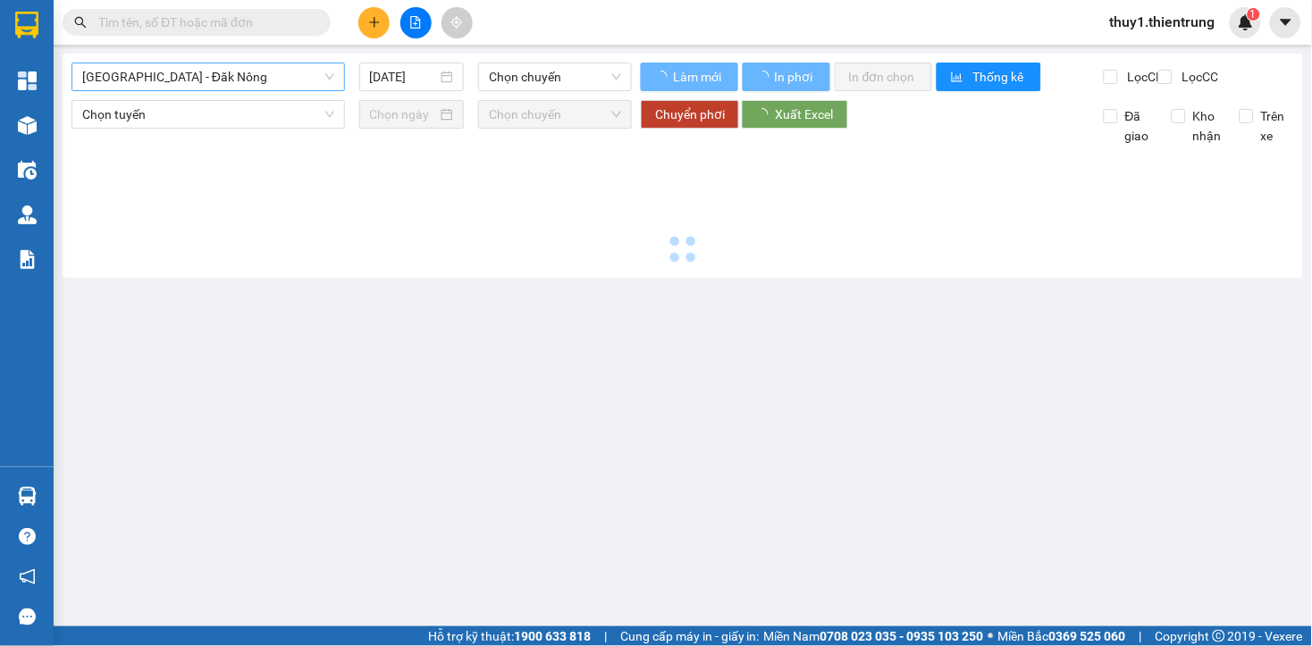
click at [175, 74] on span "Hà Nội - Đăk Nông" at bounding box center [208, 76] width 252 height 27
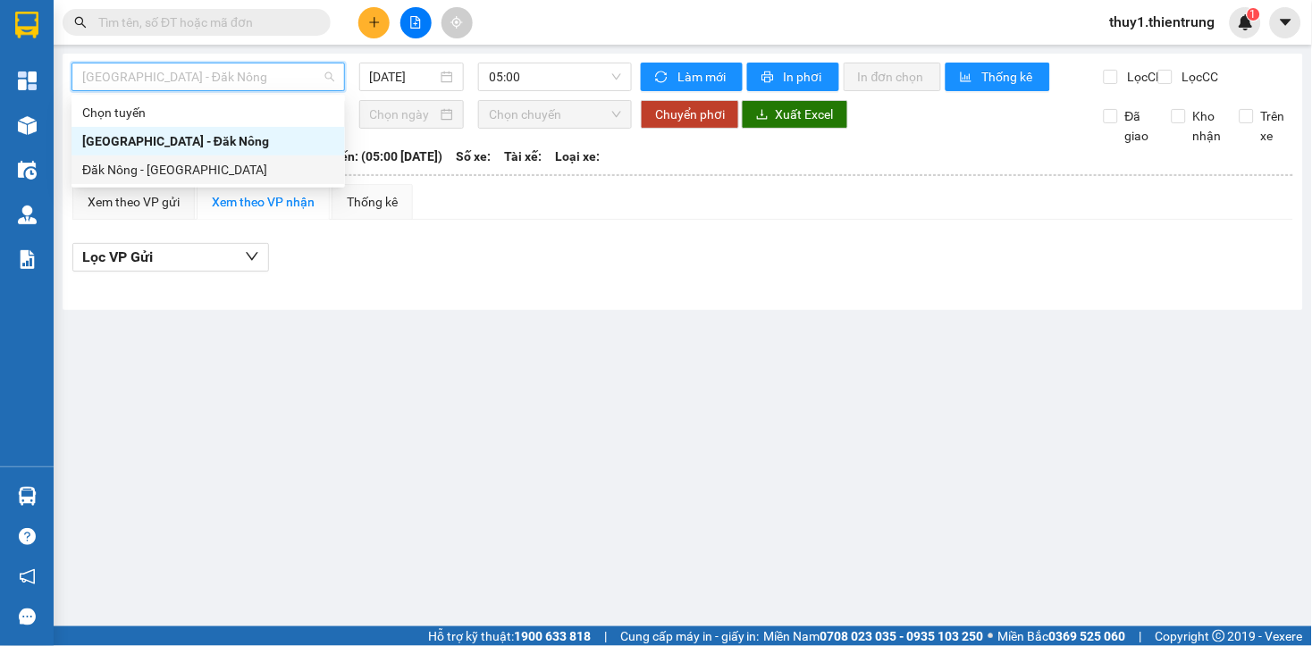
drag, startPoint x: 164, startPoint y: 164, endPoint x: 469, endPoint y: 103, distance: 311.7
click at [171, 165] on div "Đăk Nông - Hà Nội" at bounding box center [208, 170] width 252 height 20
type input "14/08/2025"
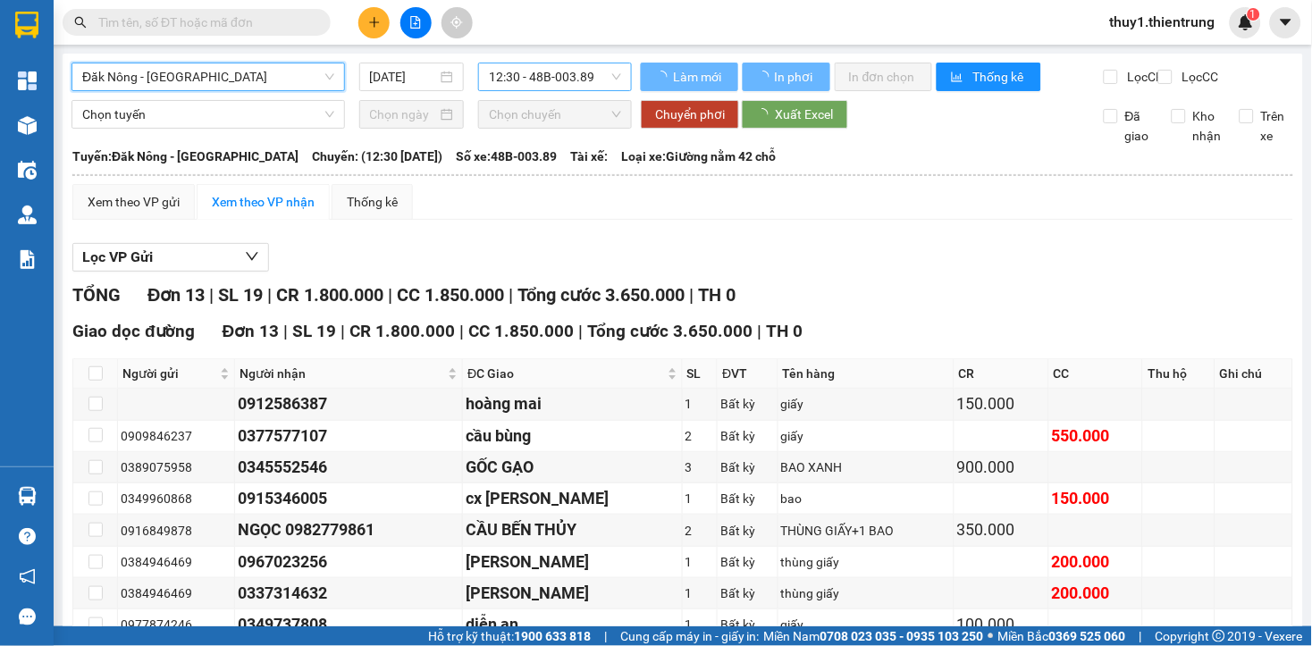
click at [506, 77] on span "12:30 - 48B-003.89" at bounding box center [555, 76] width 132 height 27
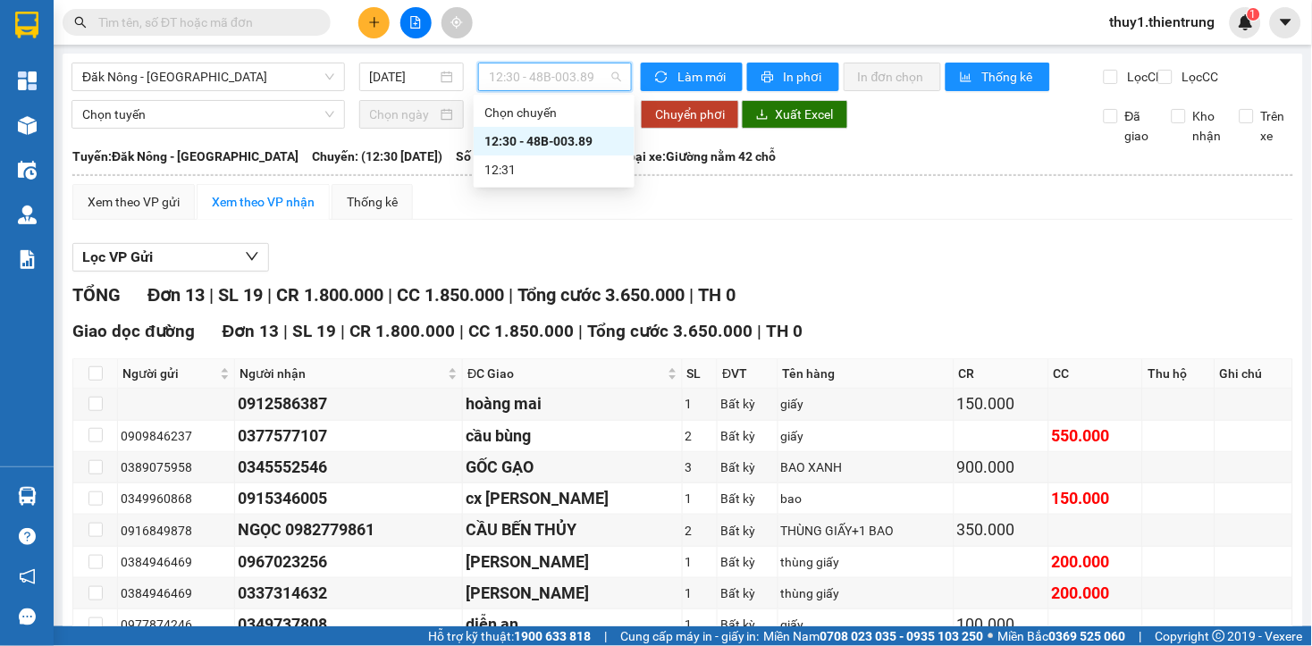
drag, startPoint x: 572, startPoint y: 137, endPoint x: 793, endPoint y: 338, distance: 299.2
click at [572, 138] on div "12:30 - 48B-003.89" at bounding box center [553, 141] width 139 height 20
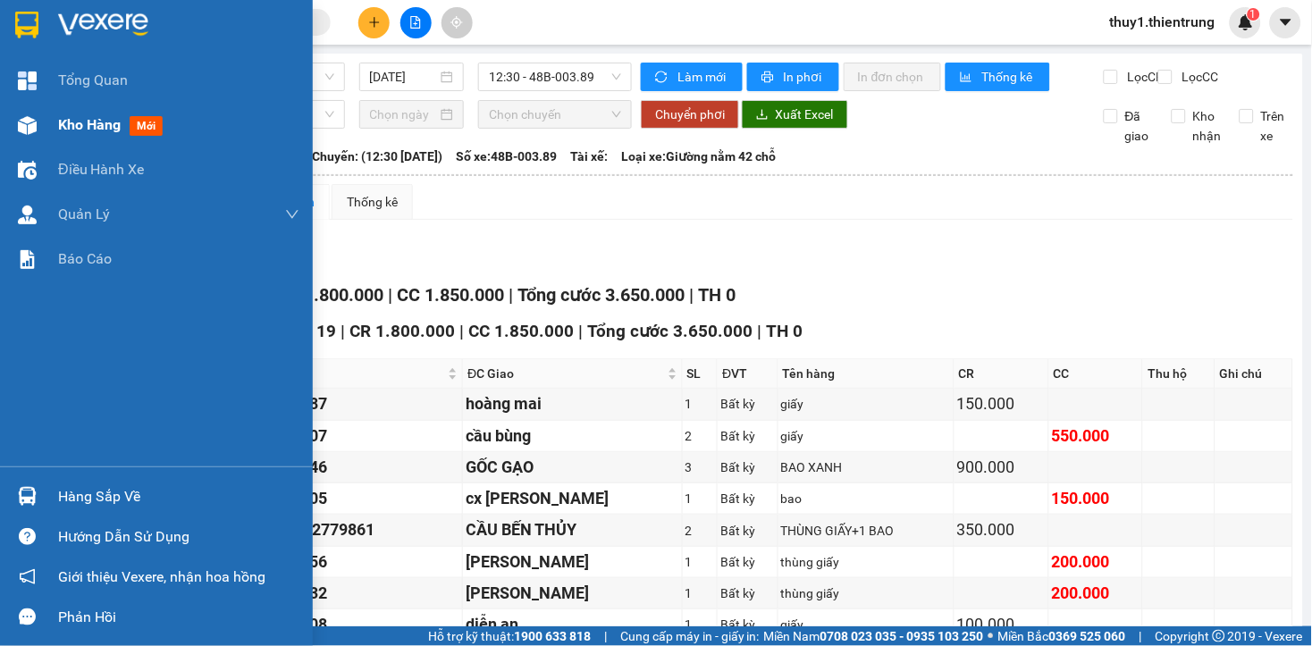
click at [18, 129] on img at bounding box center [27, 125] width 19 height 19
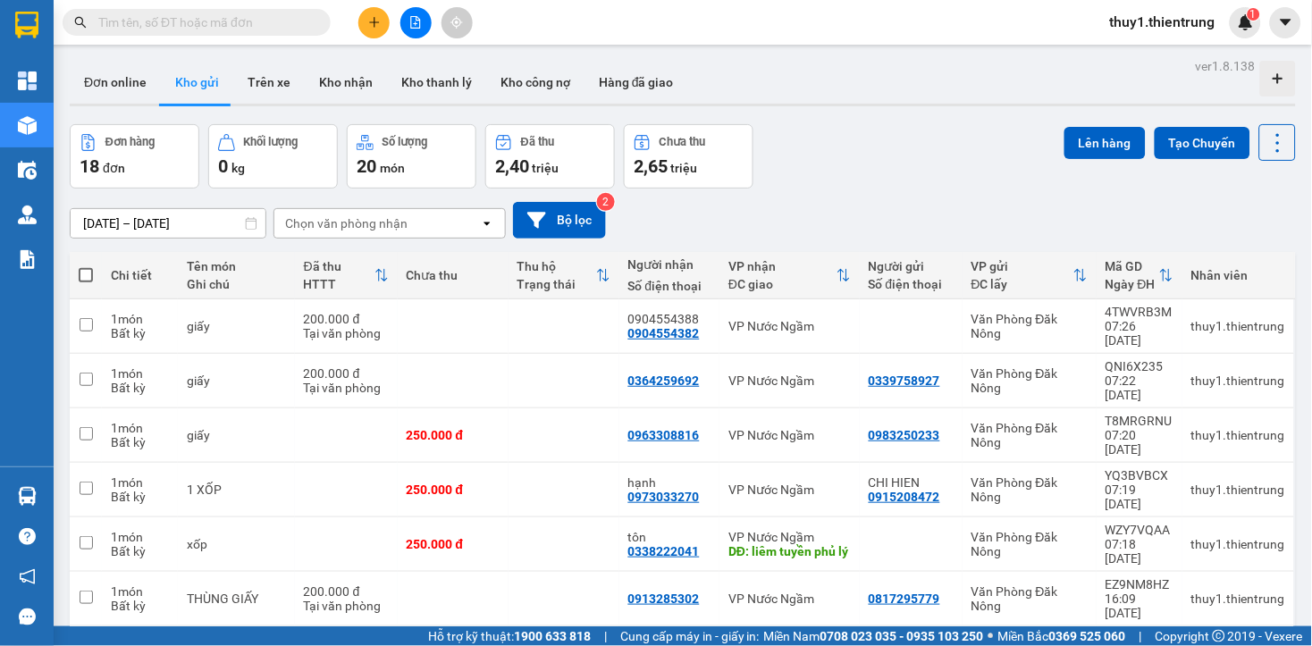
click at [85, 273] on span at bounding box center [86, 275] width 14 height 14
click at [86, 266] on input "checkbox" at bounding box center [86, 266] width 0 height 0
checkbox input "true"
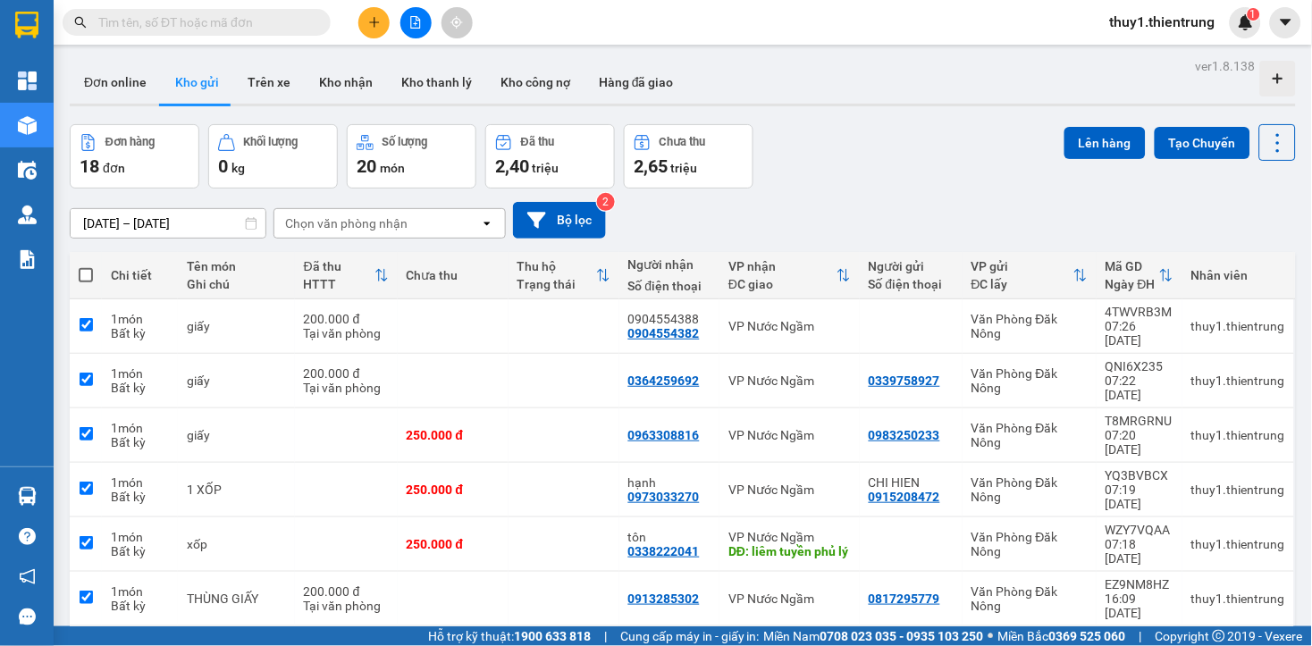
checkbox input "true"
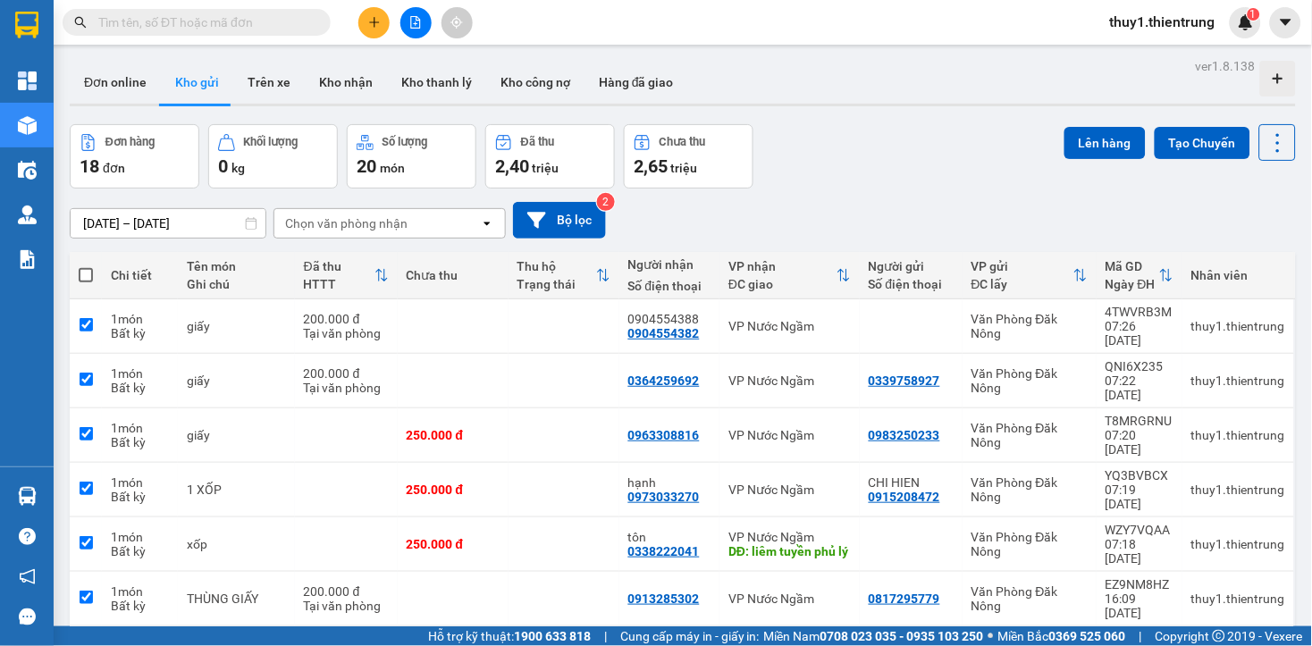
checkbox input "true"
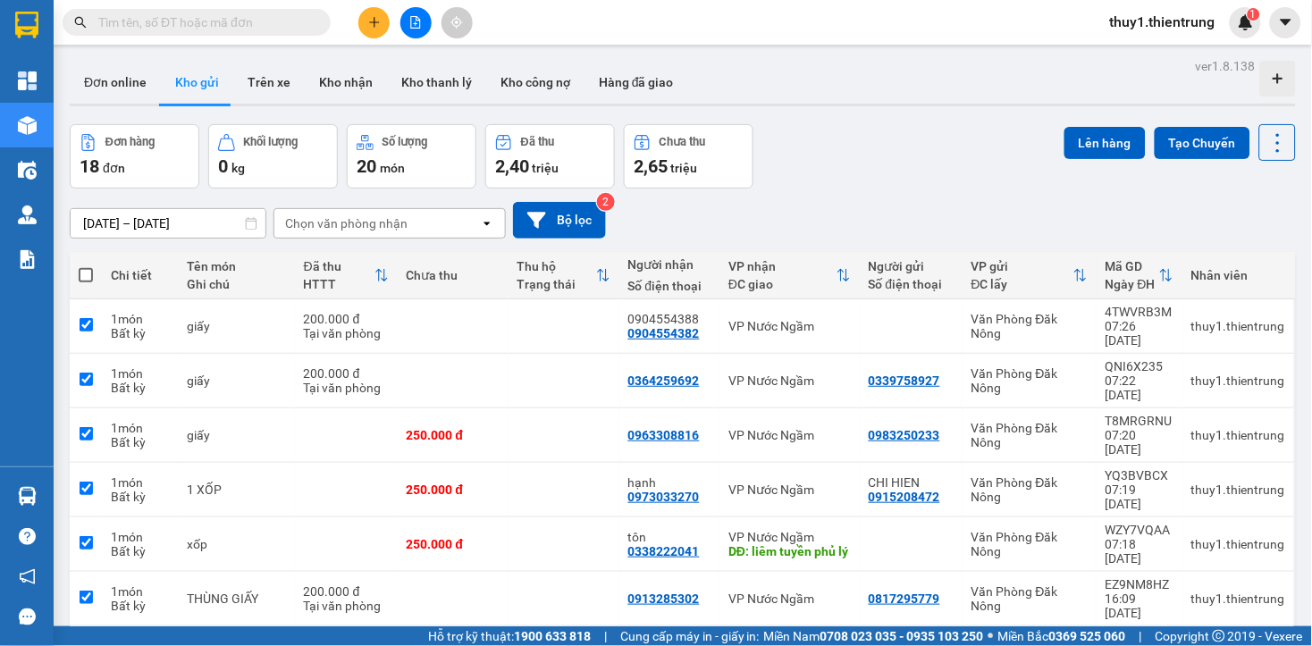
checkbox input "true"
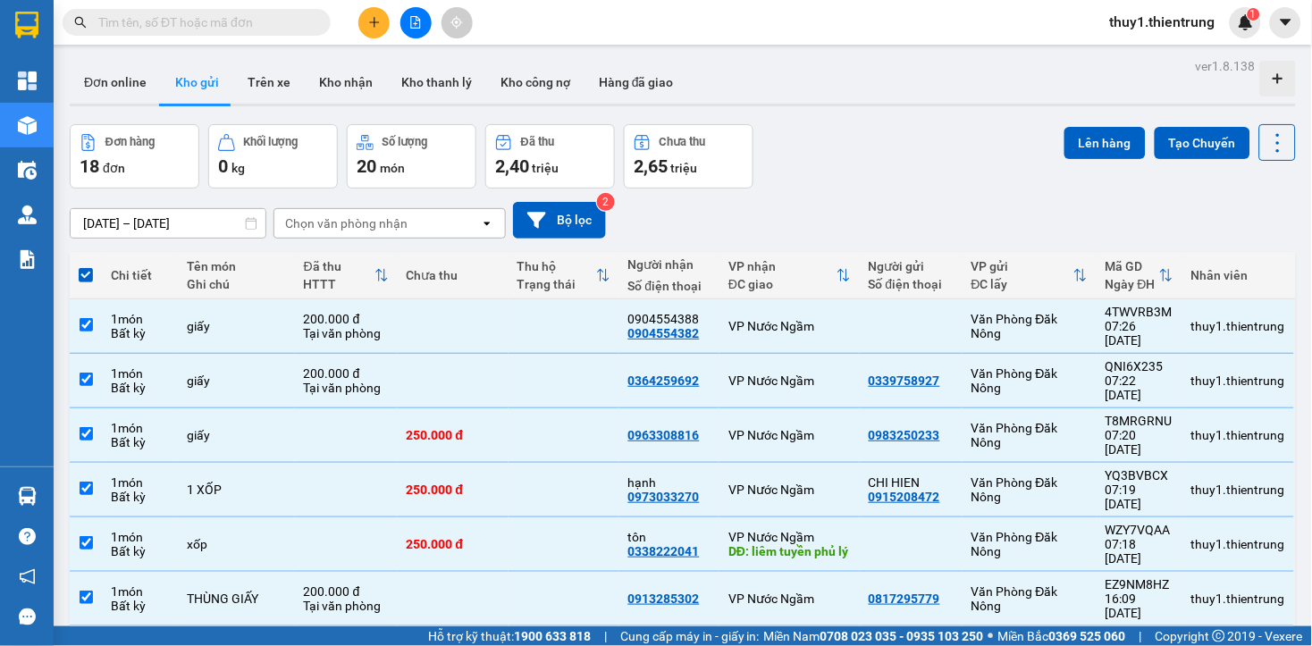
drag, startPoint x: 1108, startPoint y: 147, endPoint x: 925, endPoint y: 166, distance: 184.2
click at [1106, 147] on button "Lên hàng" at bounding box center [1104, 143] width 81 height 32
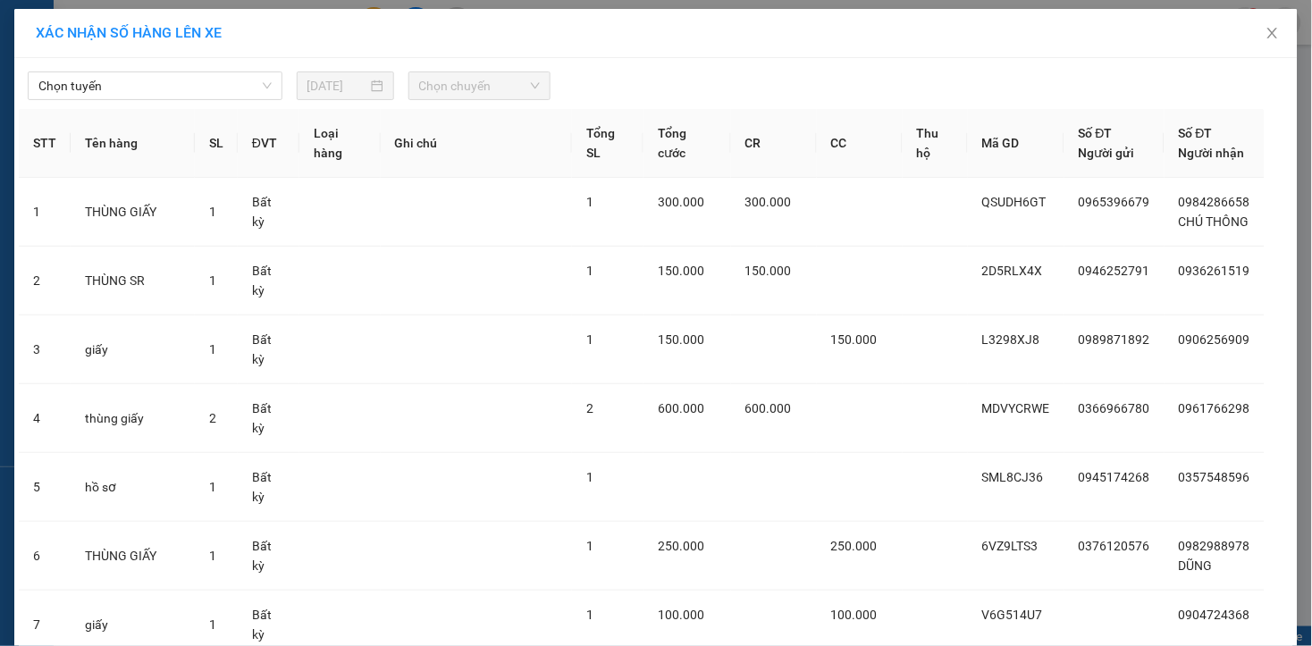
drag, startPoint x: 152, startPoint y: 86, endPoint x: 154, endPoint y: 102, distance: 16.2
click at [154, 87] on span "Chọn tuyến" at bounding box center [154, 85] width 233 height 27
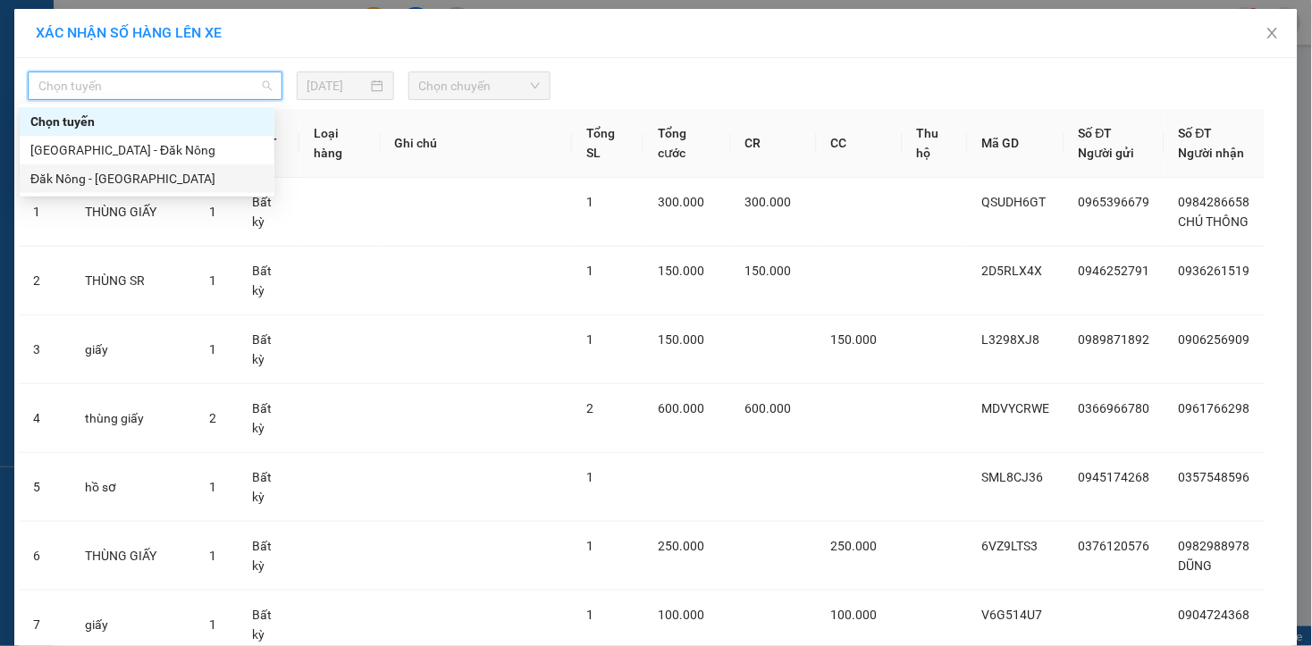
click at [129, 180] on div "Đăk Nông - Hà Nội" at bounding box center [146, 179] width 233 height 20
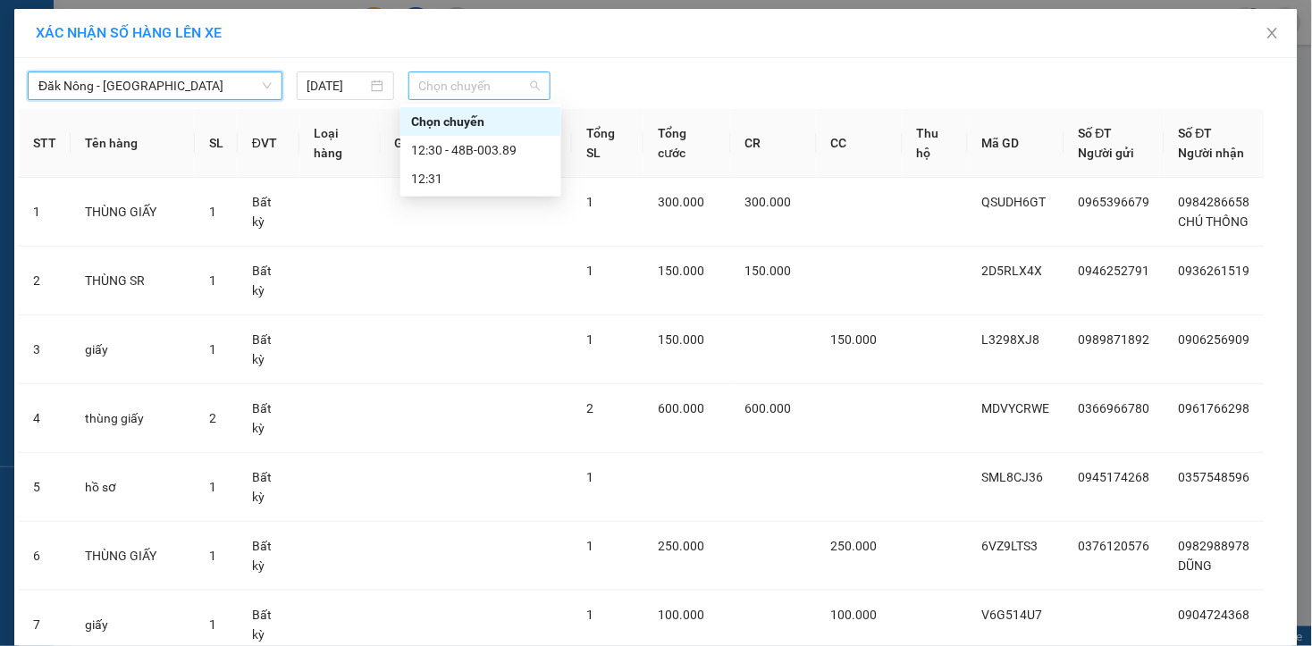
click at [476, 80] on span "Chọn chuyến" at bounding box center [479, 85] width 121 height 27
click at [451, 183] on div "12:31" at bounding box center [480, 179] width 139 height 20
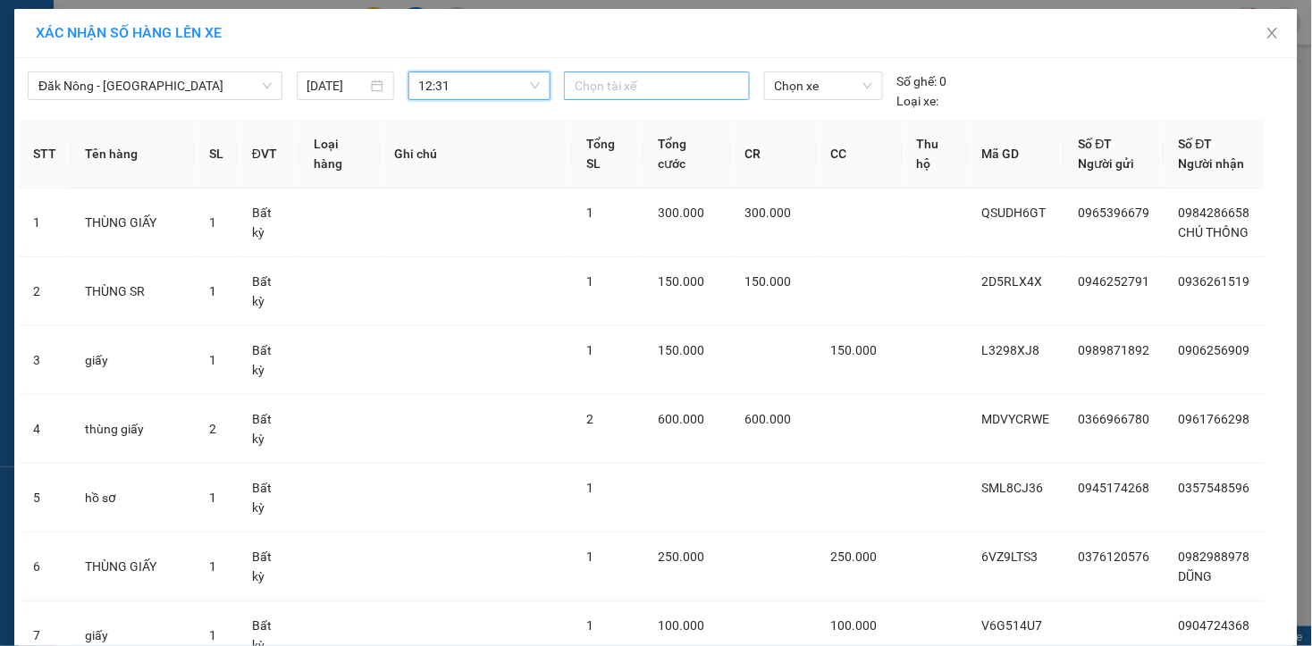
click at [604, 89] on div at bounding box center [656, 85] width 177 height 21
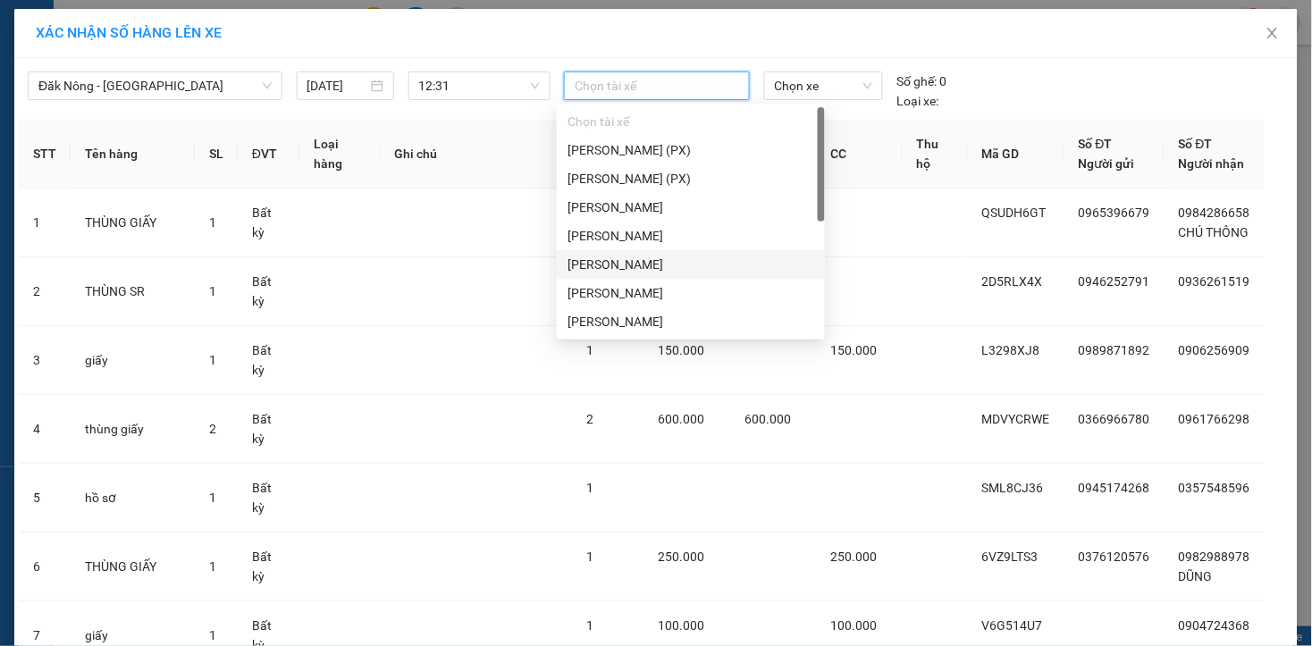
drag, startPoint x: 639, startPoint y: 257, endPoint x: 659, endPoint y: 232, distance: 32.4
click at [639, 259] on div "LÊ ĐÌNH DŨNG" at bounding box center [690, 265] width 247 height 20
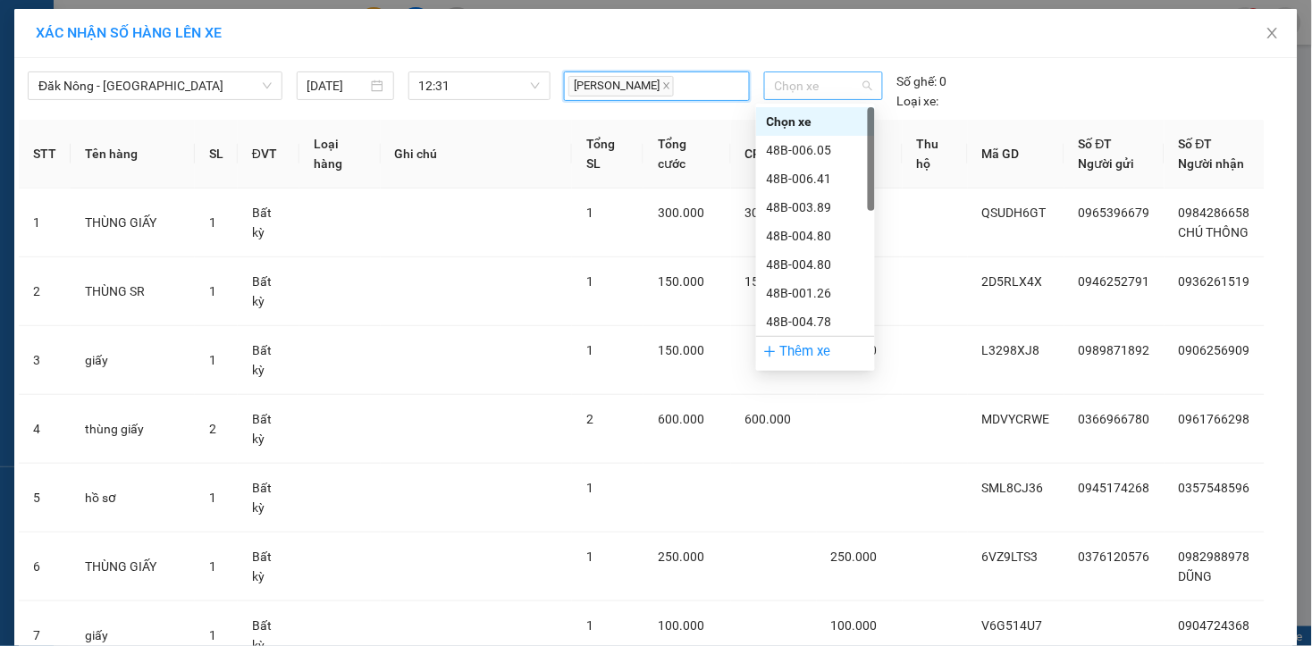
click at [805, 93] on span "Chọn xe" at bounding box center [823, 85] width 97 height 27
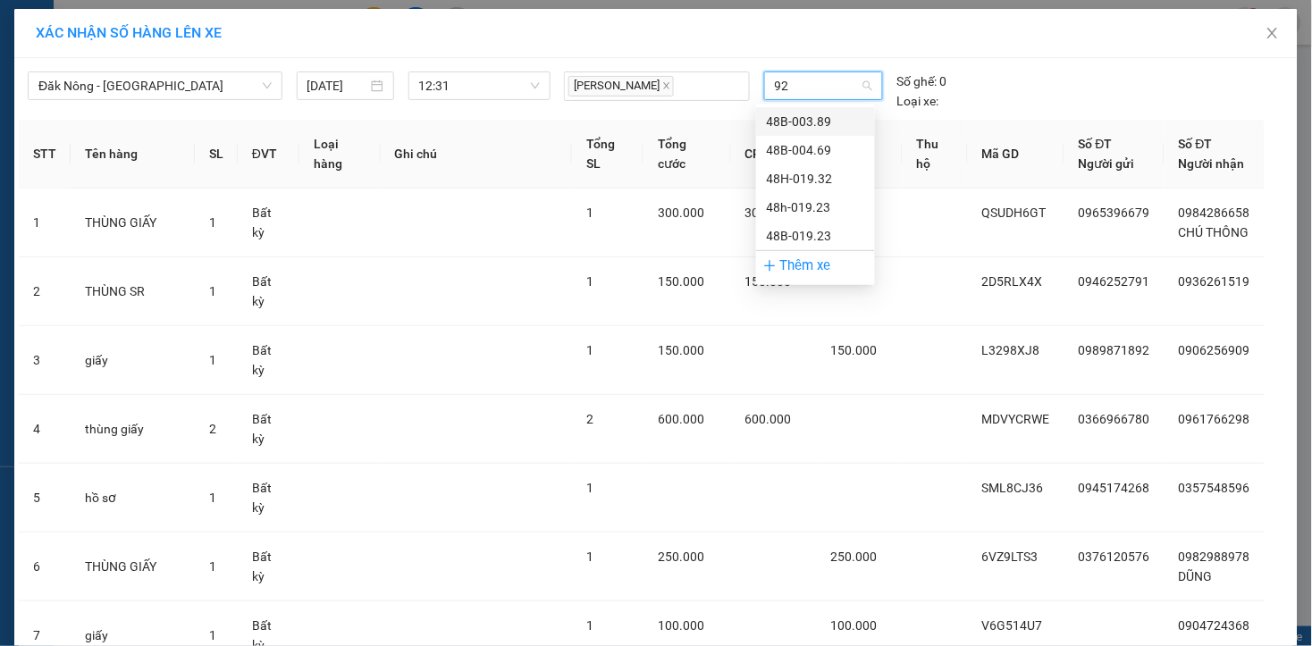
type input "923"
drag, startPoint x: 829, startPoint y: 113, endPoint x: 846, endPoint y: 138, distance: 31.0
click at [827, 113] on div "48h-019.23" at bounding box center [815, 122] width 97 height 20
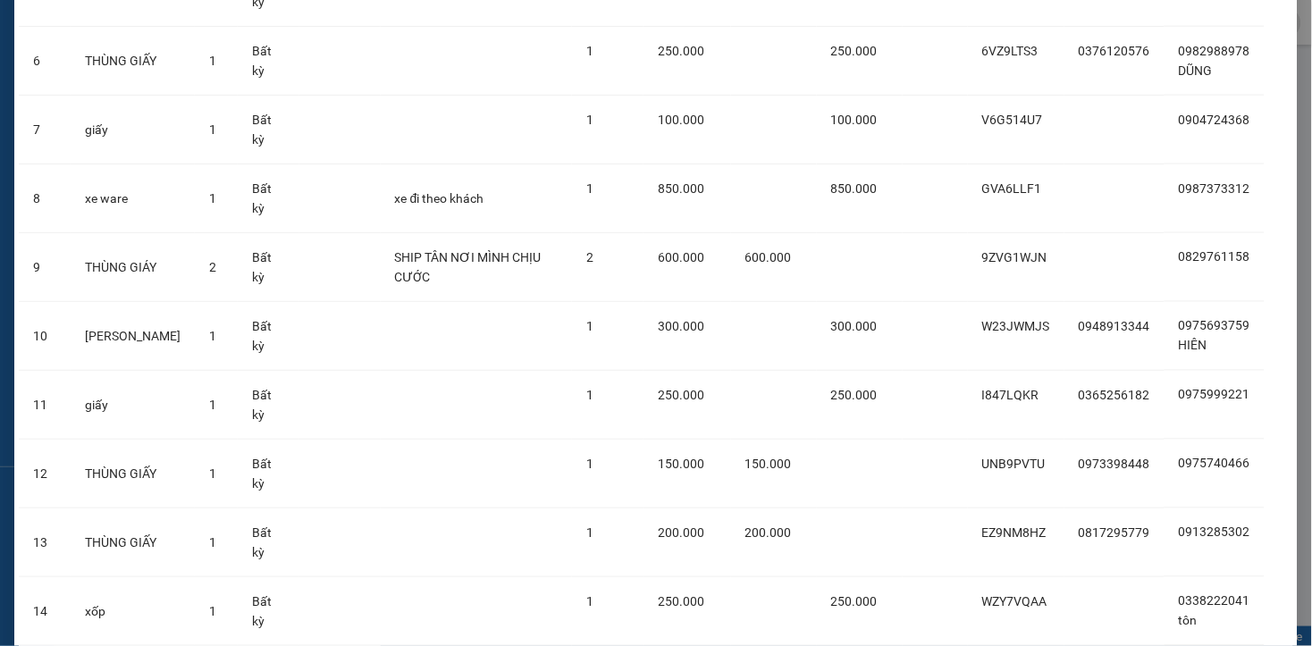
scroll to position [667, 0]
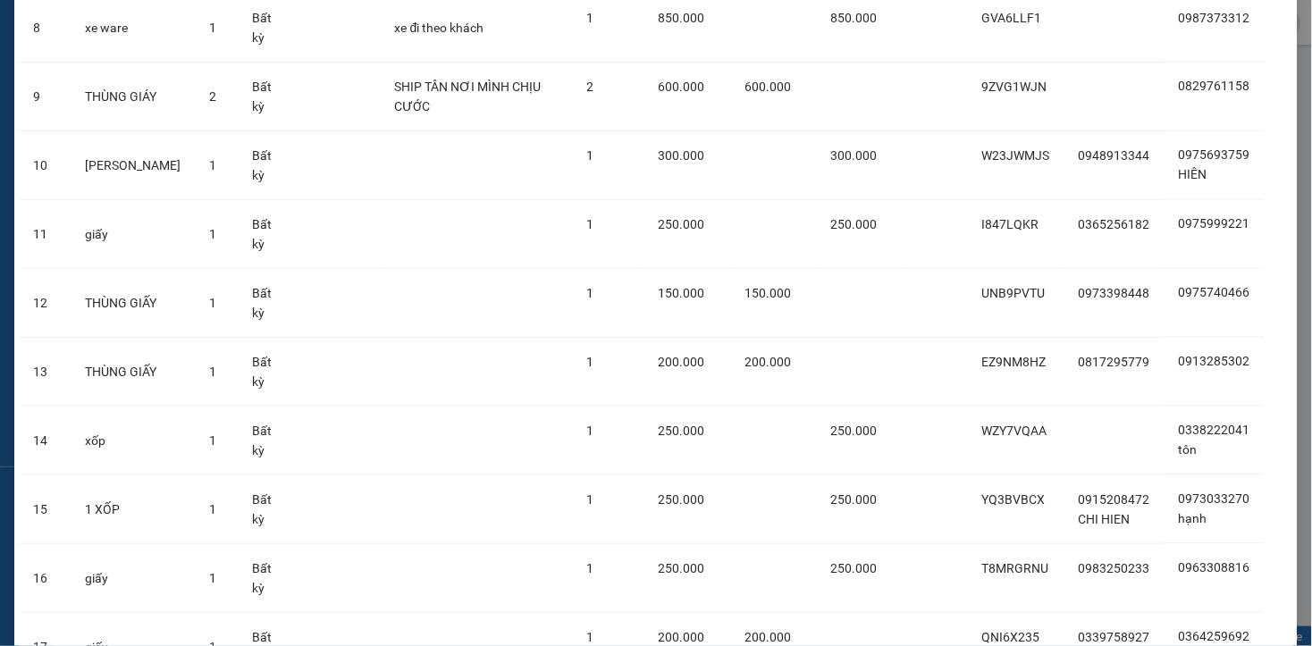
drag, startPoint x: 658, startPoint y: 608, endPoint x: 648, endPoint y: 602, distance: 11.6
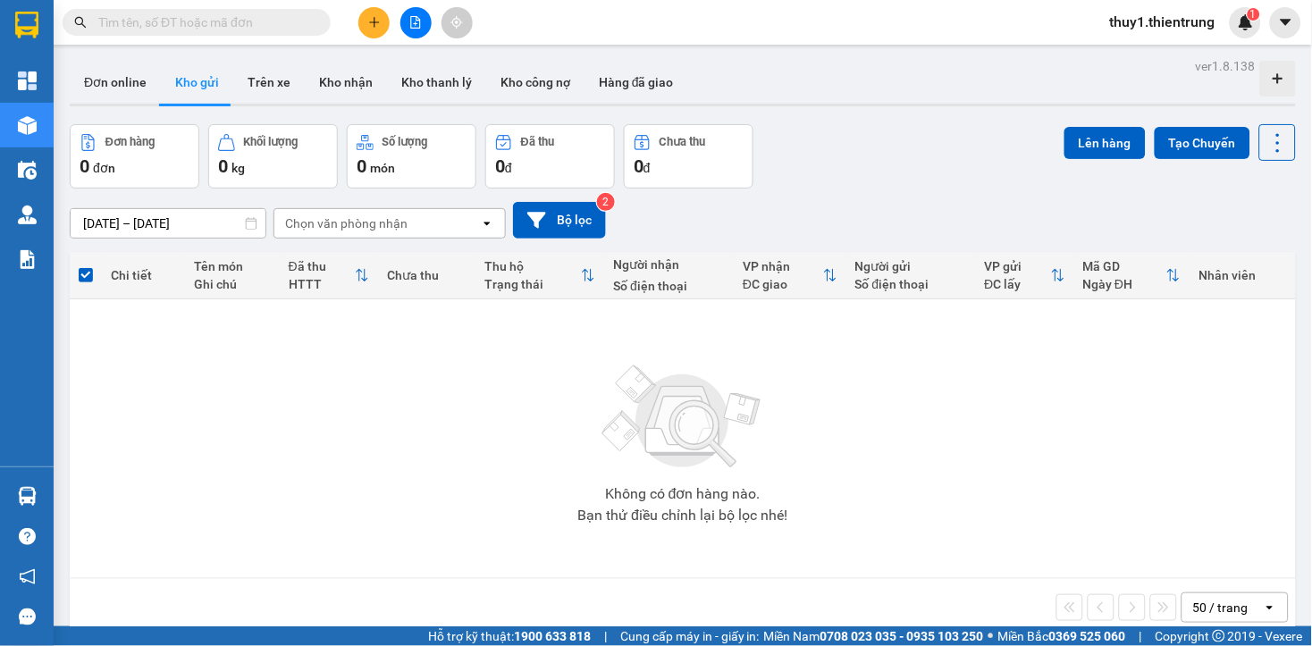
drag, startPoint x: 375, startPoint y: 19, endPoint x: 387, endPoint y: 45, distance: 28.4
click at [372, 21] on icon "plus" at bounding box center [374, 22] width 13 height 13
click at [407, 56] on div "Tạo đơn hàng" at bounding box center [436, 67] width 134 height 34
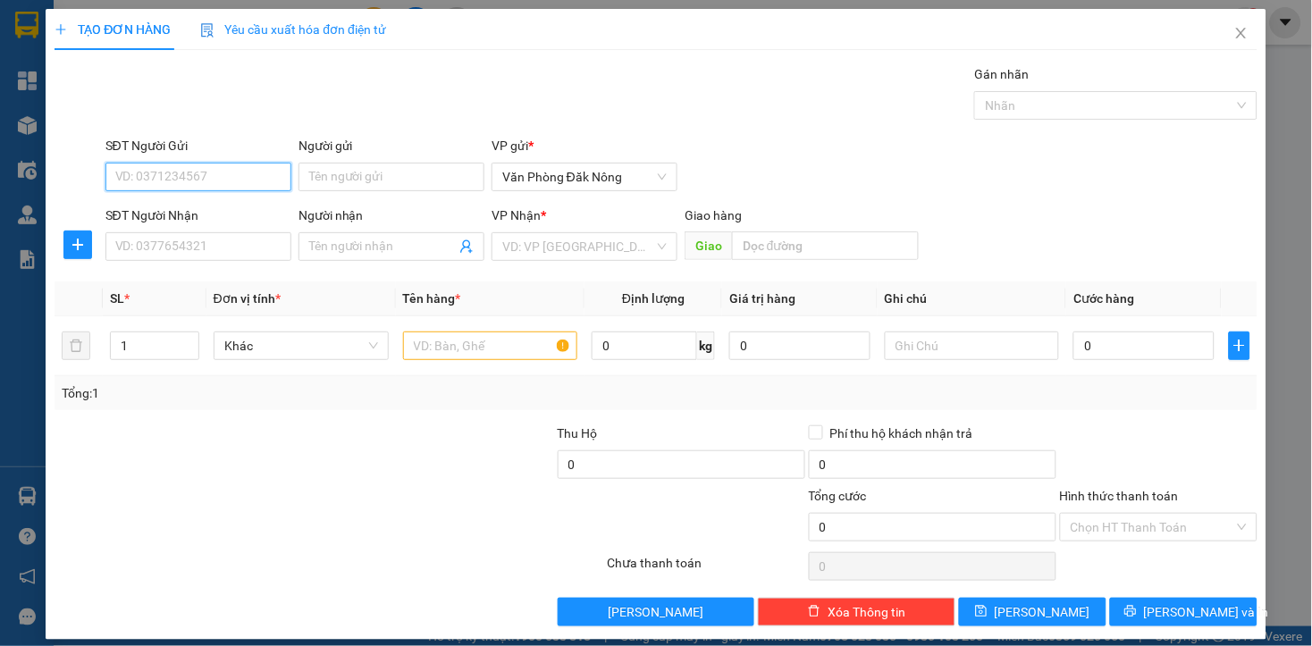
click at [197, 176] on input "SĐT Người Gửi" at bounding box center [198, 177] width 186 height 29
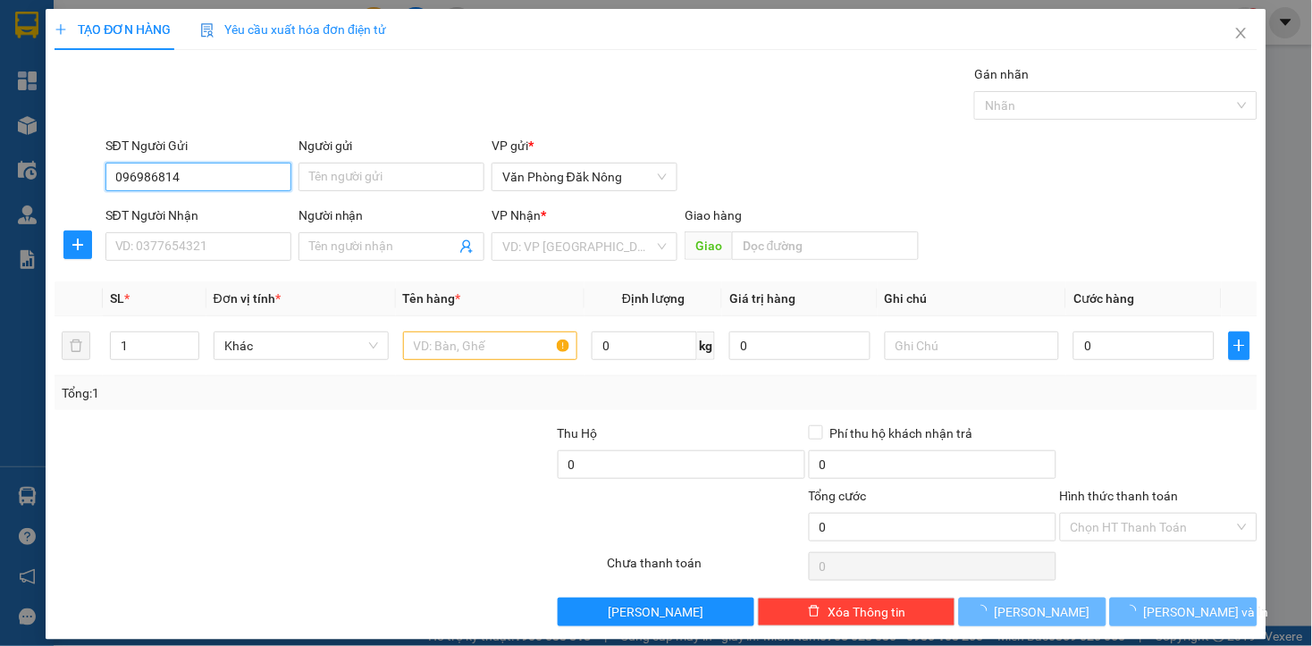
type input "0969868147"
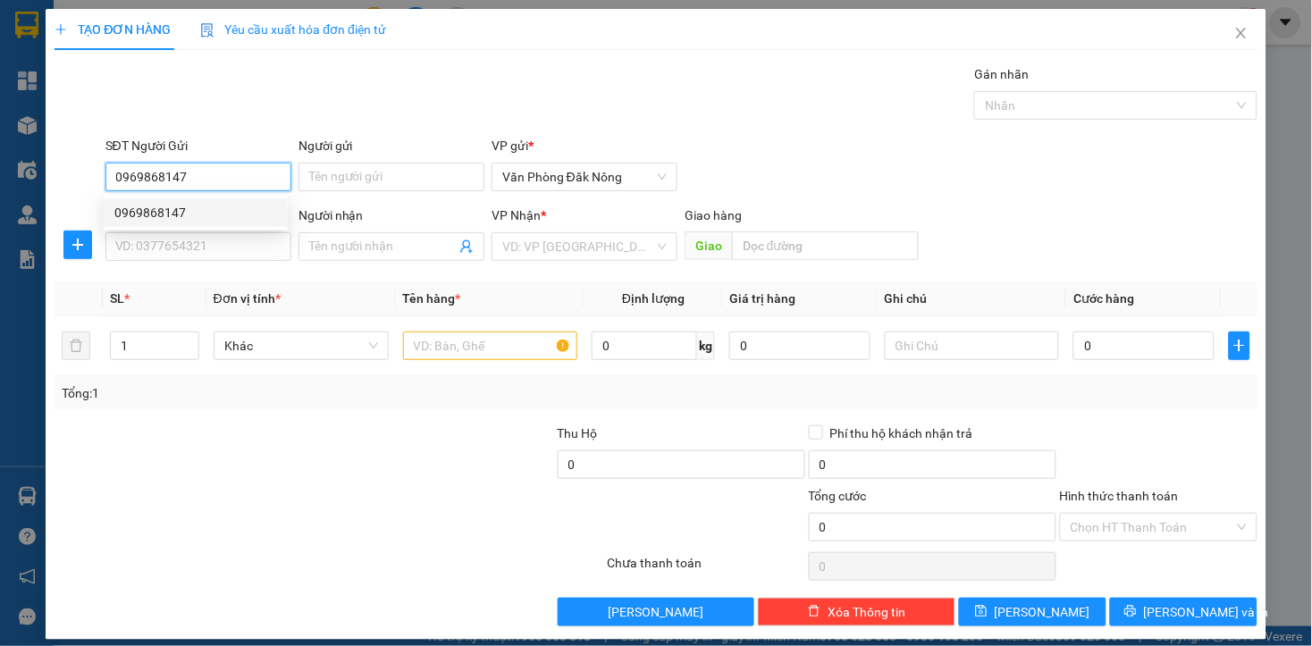
drag, startPoint x: 159, startPoint y: 199, endPoint x: 191, endPoint y: 241, distance: 52.9
click at [162, 199] on div "0969868147" at bounding box center [196, 212] width 184 height 29
type input "0966727166"
type input "THƯƠNG"
type input "ĐỒNG HỚI"
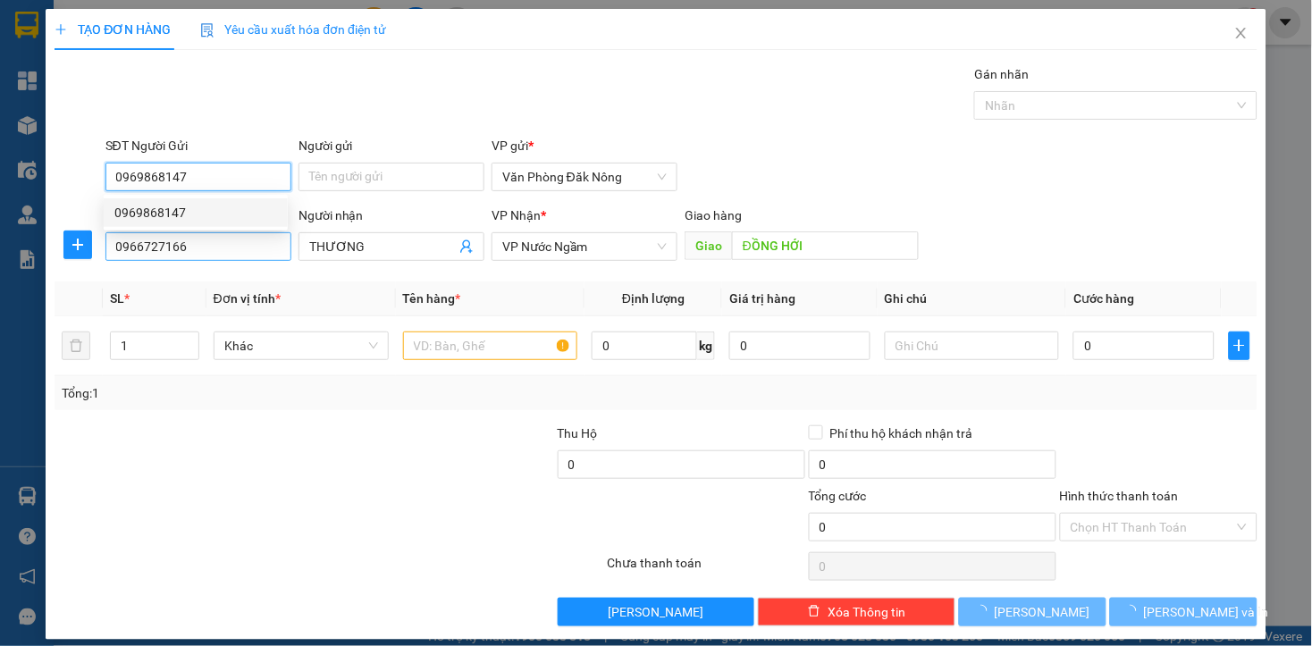
type input "0969868147"
click at [191, 242] on input "0966727166" at bounding box center [198, 246] width 186 height 29
type input "150.000"
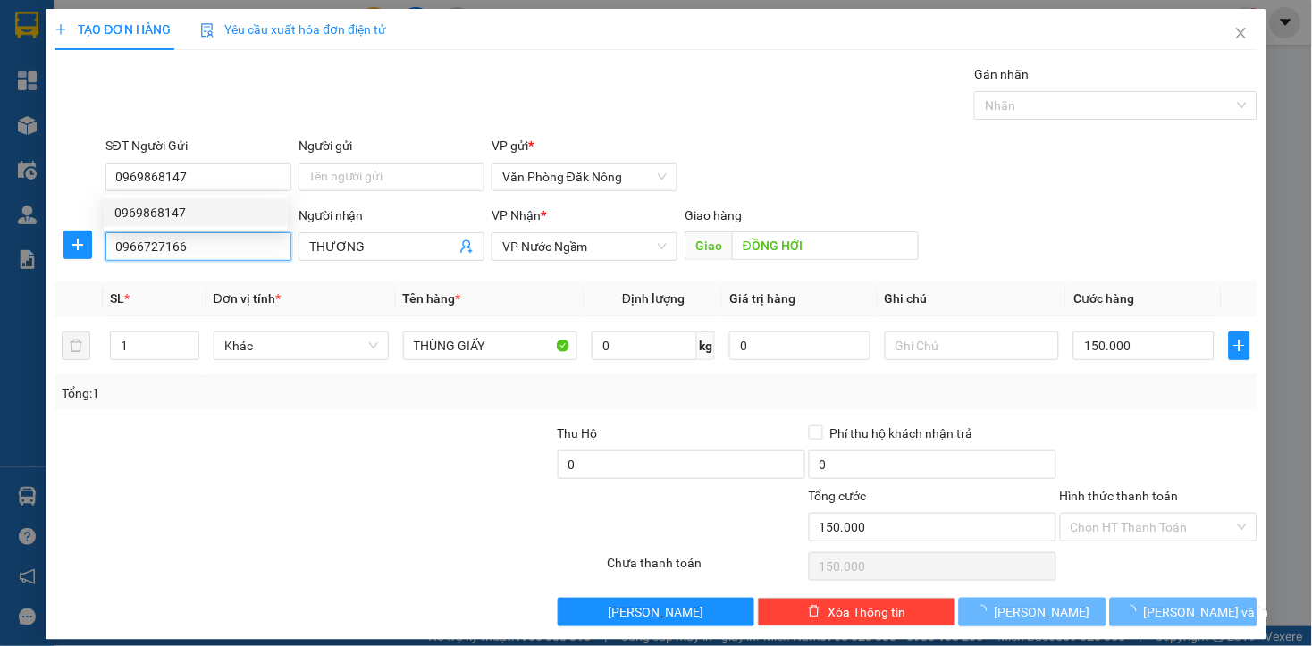
click at [191, 242] on input "0966727166" at bounding box center [198, 246] width 186 height 29
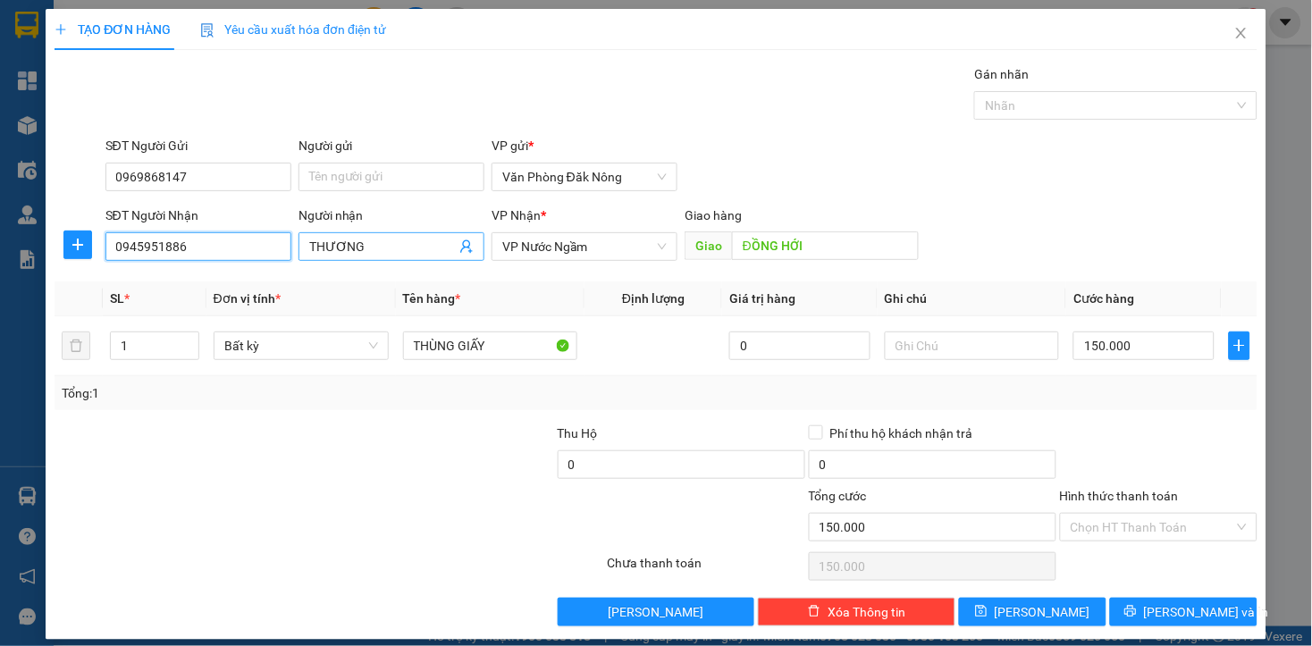
type input "0945951886"
click at [370, 234] on span "THƯƠNG" at bounding box center [391, 246] width 186 height 29
drag, startPoint x: 371, startPoint y: 235, endPoint x: 371, endPoint y: 246, distance: 10.7
click at [371, 244] on span "THƯƠNG" at bounding box center [391, 246] width 186 height 29
click at [371, 247] on input "THƯƠNG" at bounding box center [382, 247] width 147 height 20
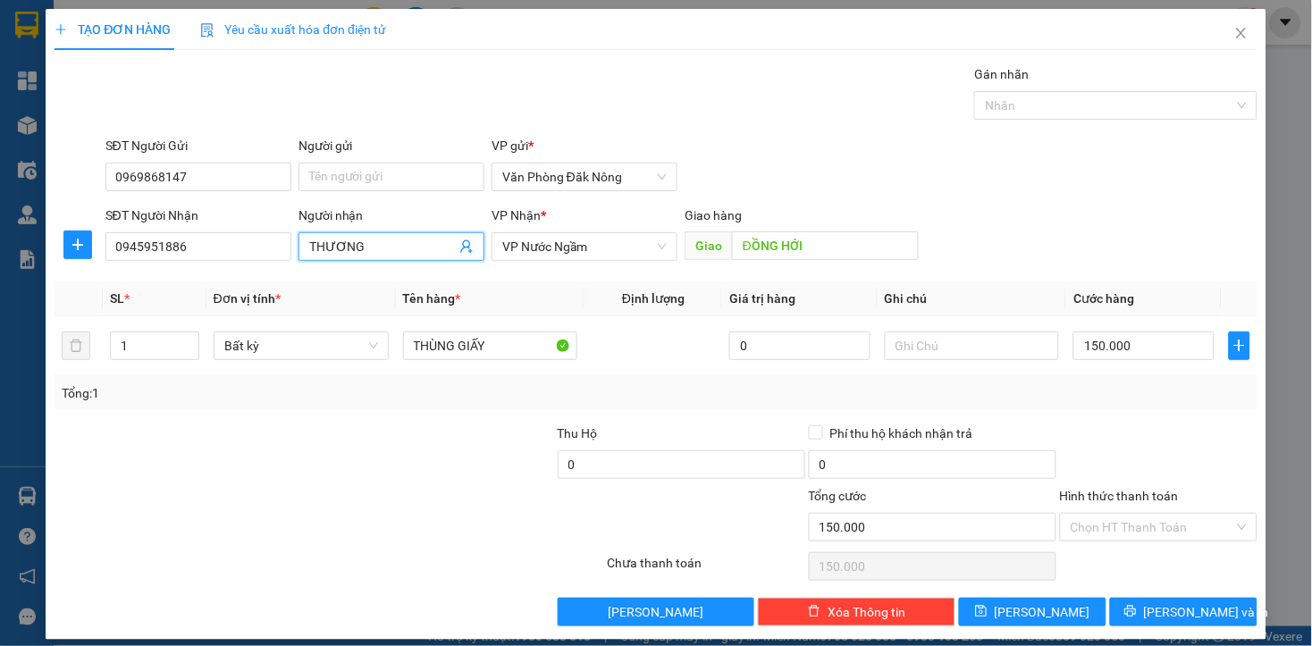
click at [373, 247] on input "THƯƠNG" at bounding box center [382, 247] width 147 height 20
click at [793, 243] on input "ĐỒNG HỚI" at bounding box center [825, 245] width 187 height 29
type input "cam liên"
click at [411, 490] on div at bounding box center [505, 517] width 201 height 63
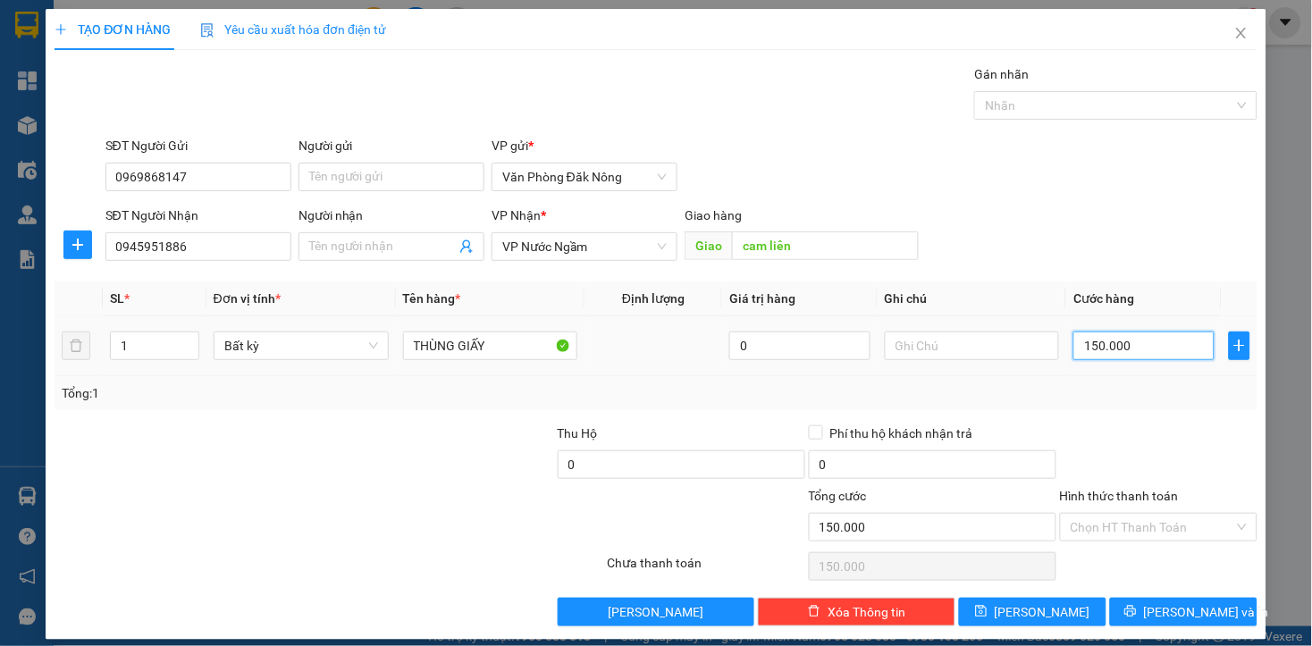
click at [1112, 355] on input "150.000" at bounding box center [1143, 345] width 140 height 29
type input "1"
type input "15"
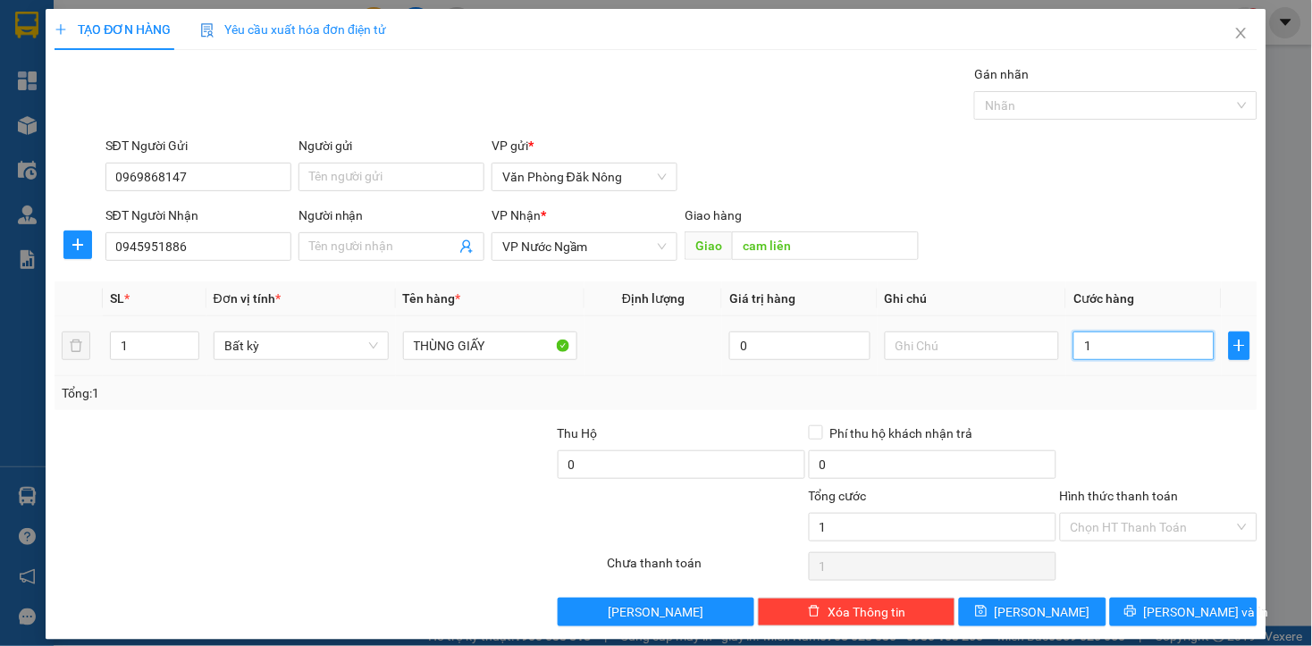
type input "15"
type input "150"
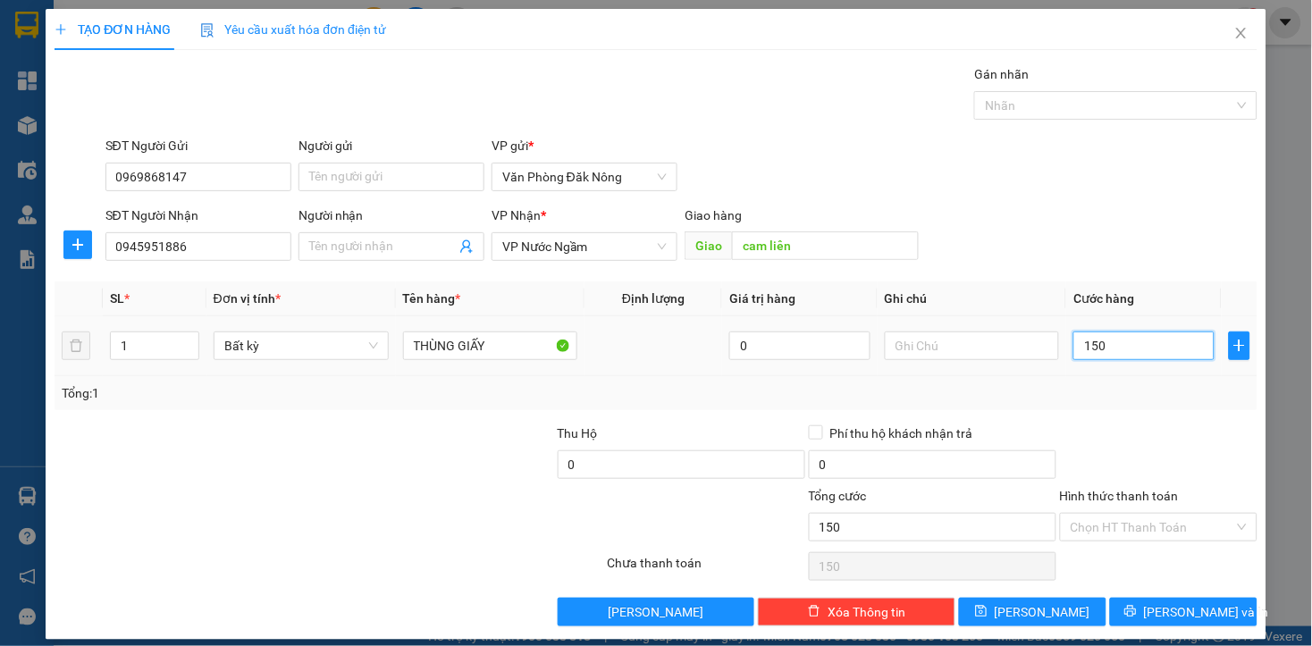
type input "1.500"
type input "15.000"
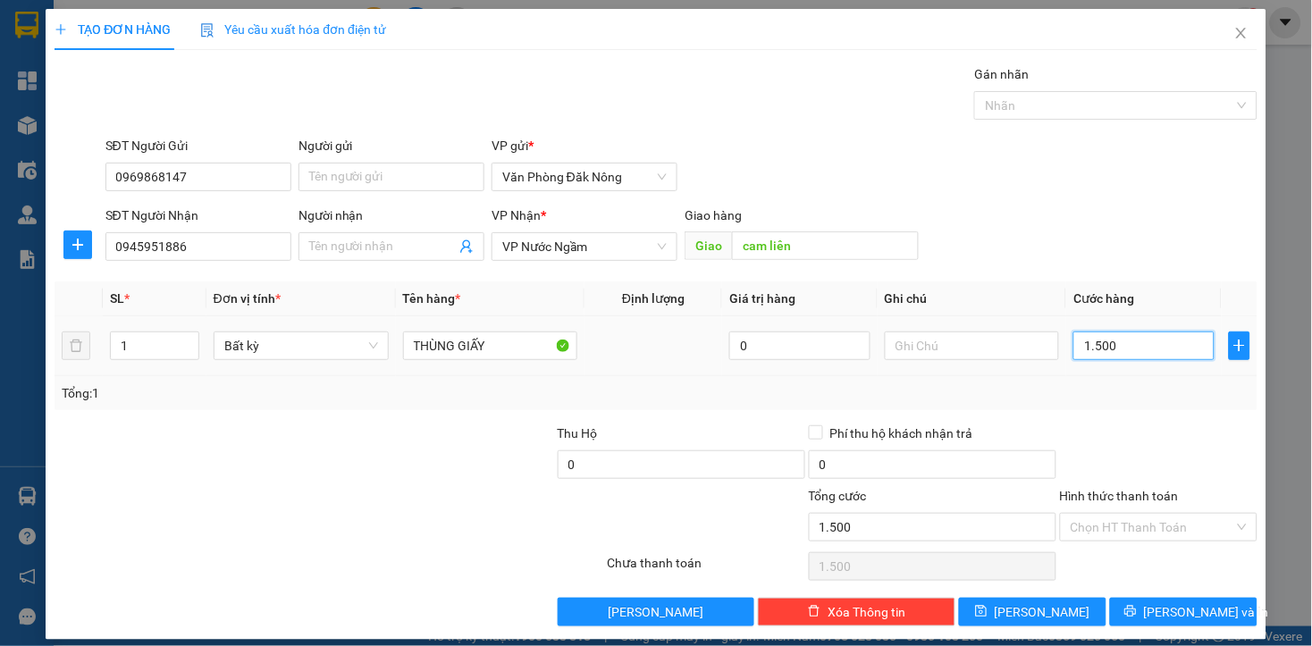
type input "15.000"
type input "150.000"
click at [1121, 418] on div "Transit Pickup Surcharge Ids Transit Deliver Surcharge Ids Transit Deliver Surc…" at bounding box center [656, 345] width 1202 height 562
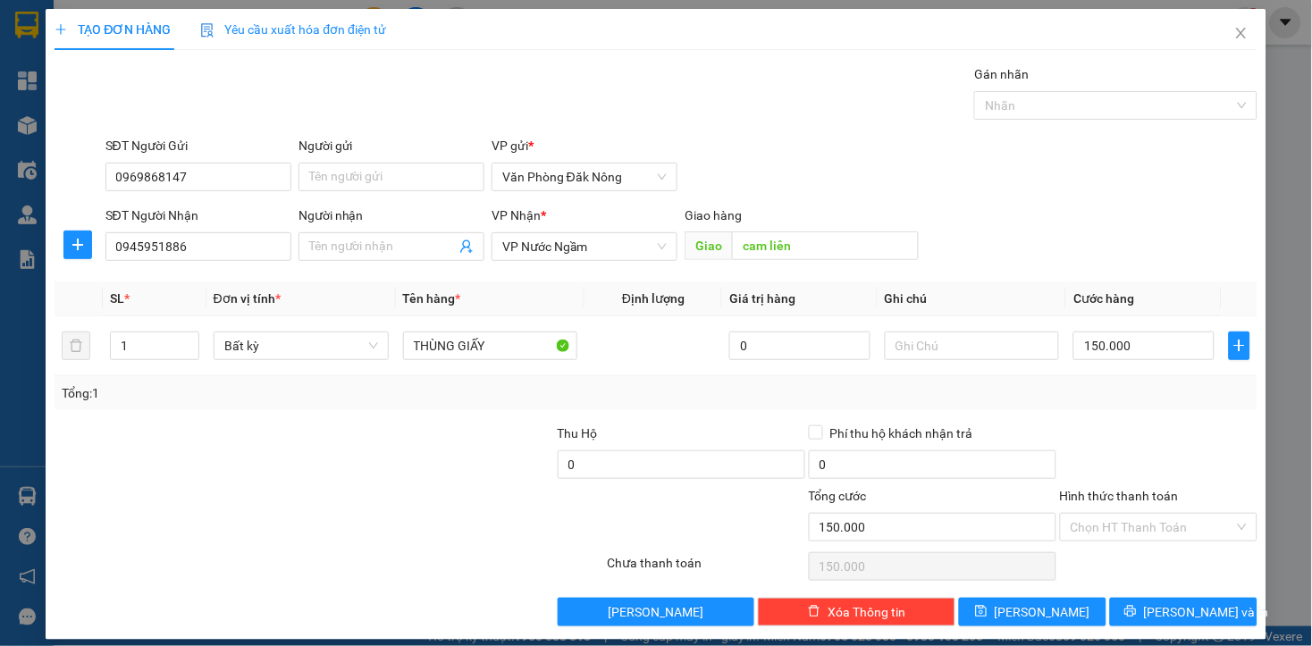
scroll to position [14, 0]
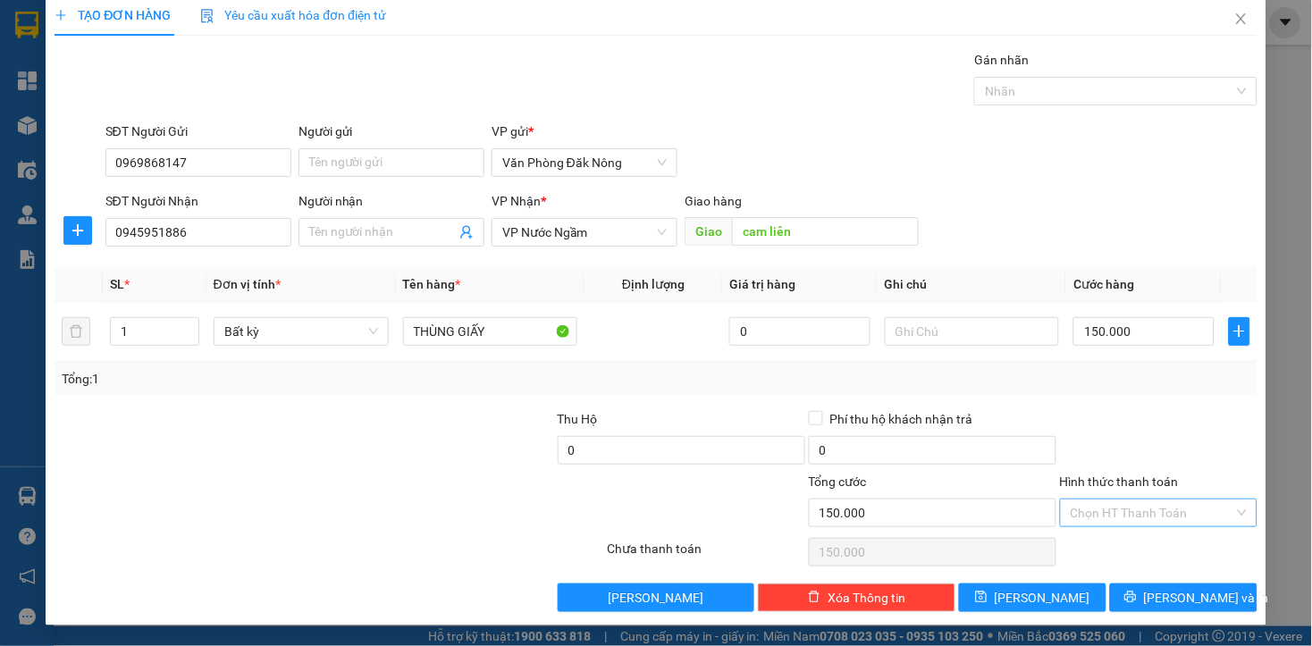
click at [1162, 510] on input "Hình thức thanh toán" at bounding box center [1152, 512] width 164 height 27
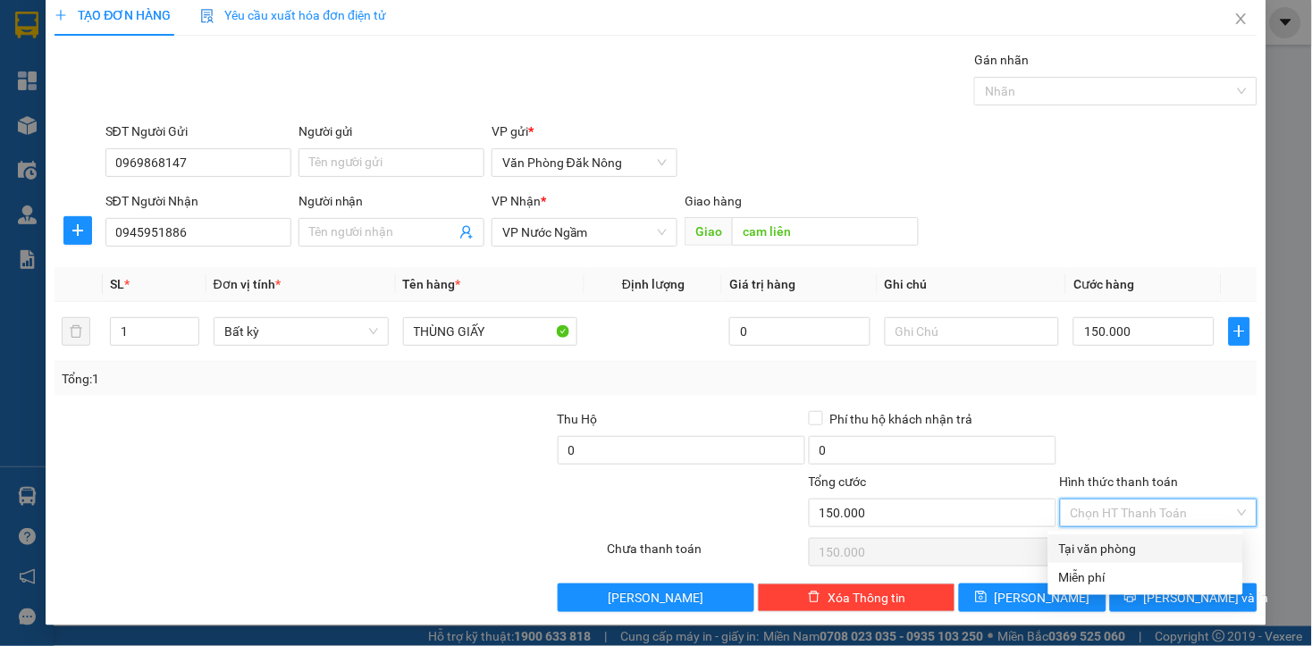
click at [1139, 549] on div "Tại văn phòng" at bounding box center [1145, 549] width 173 height 20
type input "0"
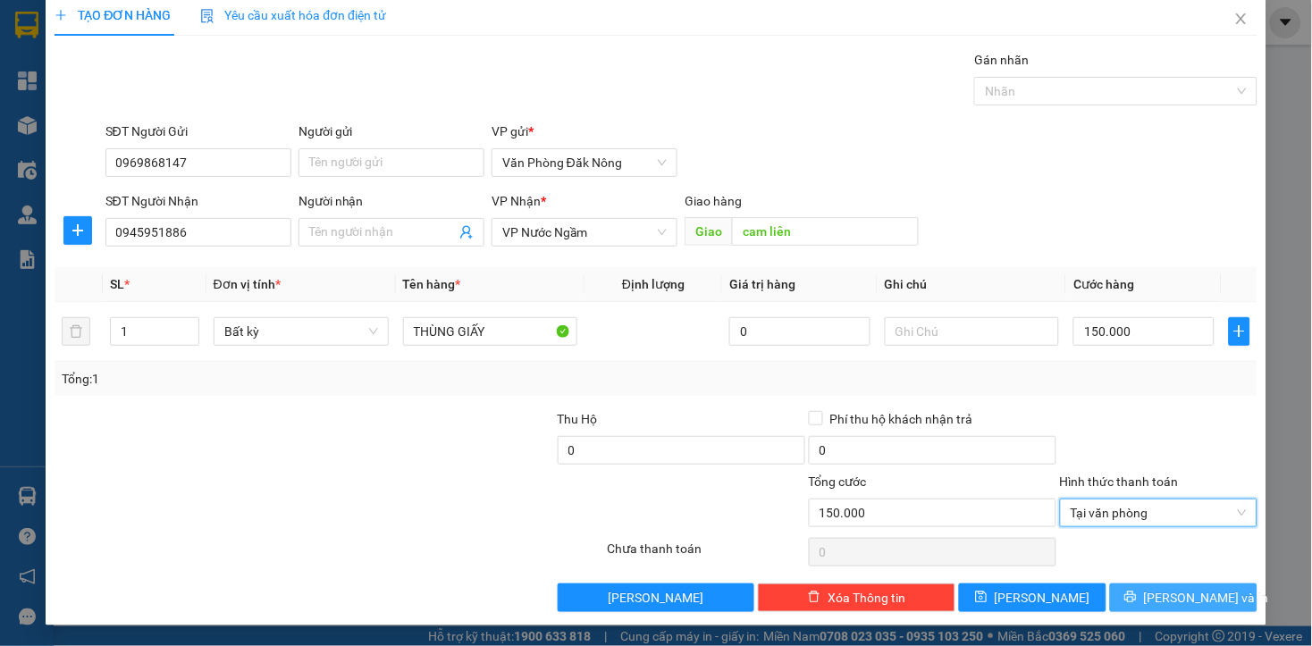
drag, startPoint x: 1159, startPoint y: 594, endPoint x: 1128, endPoint y: 578, distance: 35.2
click at [1157, 595] on span "Lưu và In" at bounding box center [1206, 598] width 125 height 20
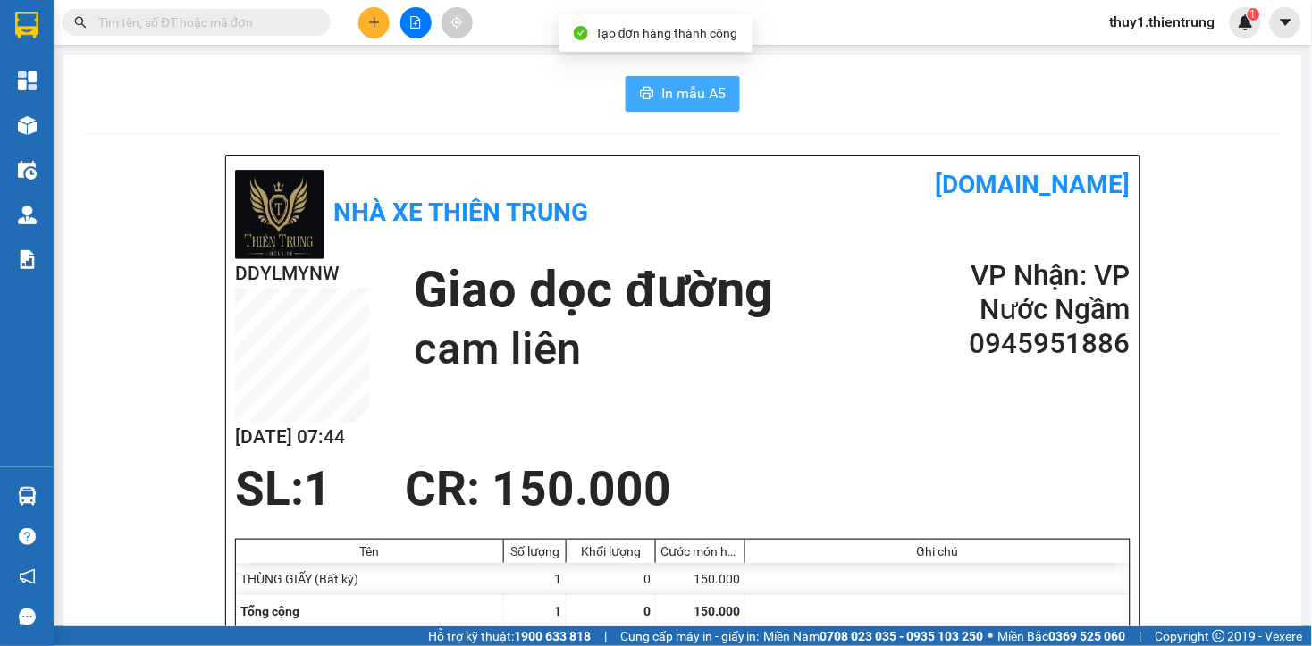
click at [694, 89] on span "In mẫu A5" at bounding box center [693, 93] width 64 height 22
click at [818, 522] on div at bounding box center [682, 529] width 895 height 19
drag, startPoint x: 382, startPoint y: 19, endPoint x: 390, endPoint y: 33, distance: 16.4
click at [382, 20] on button at bounding box center [373, 22] width 31 height 31
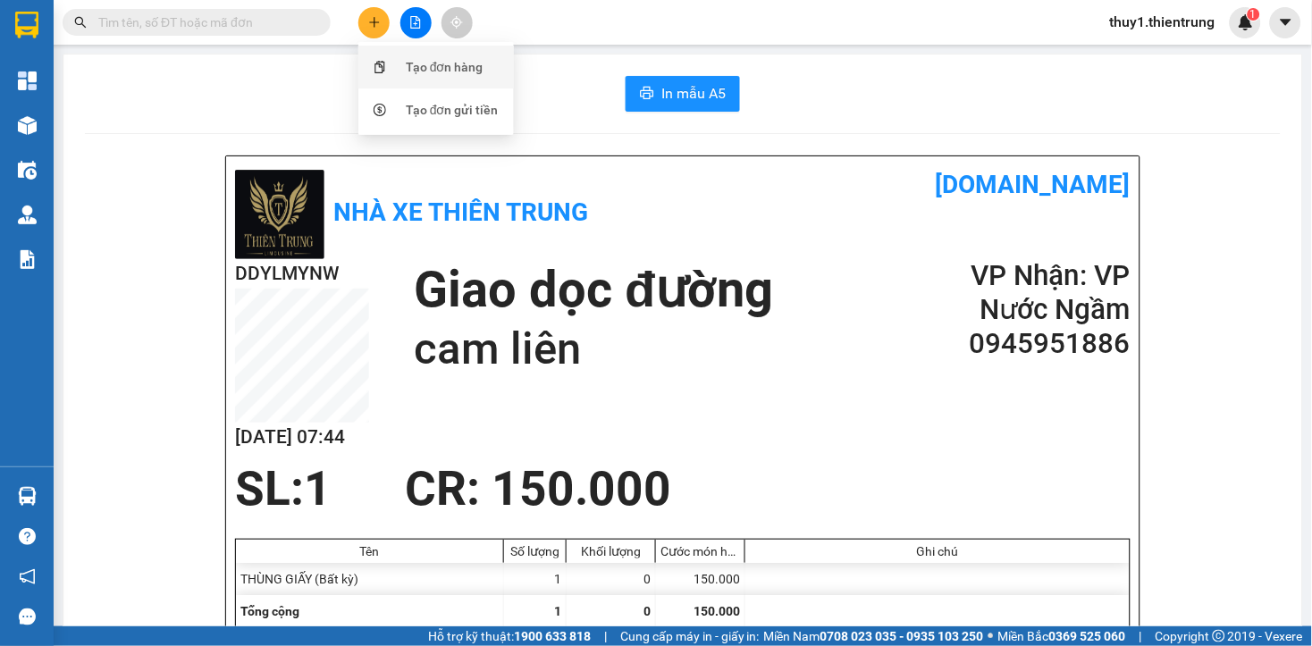
click at [396, 64] on div "Tạo đơn hàng" at bounding box center [436, 67] width 134 height 34
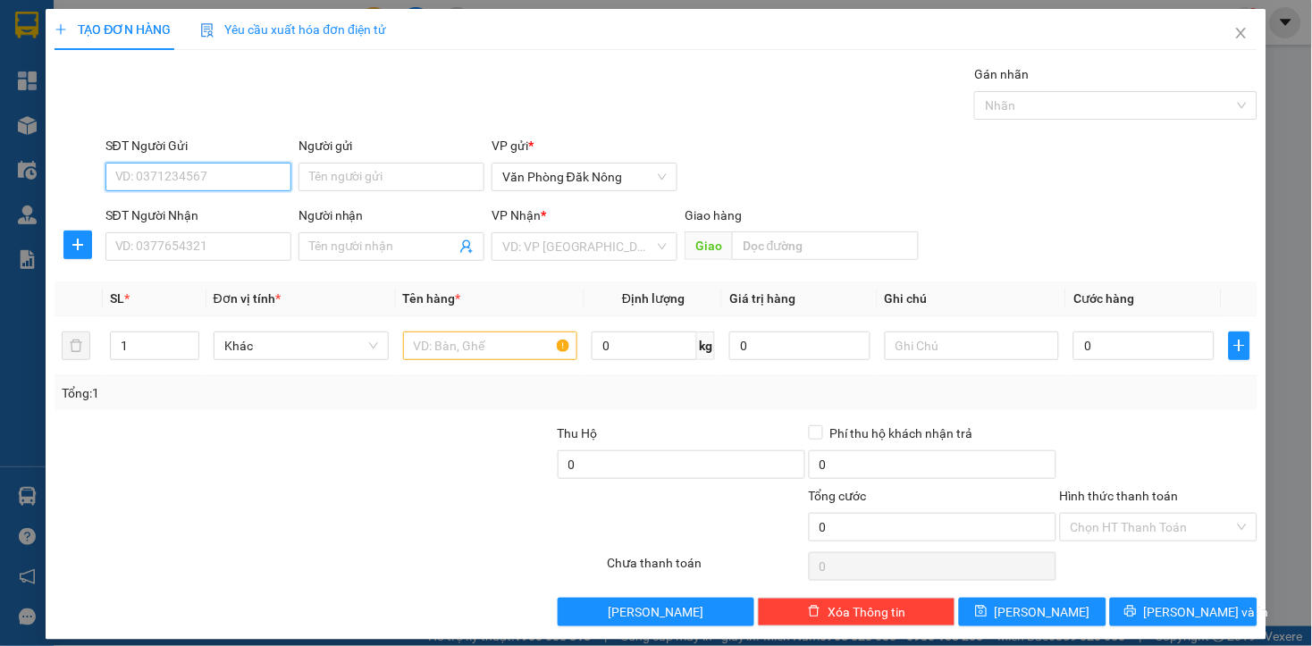
click at [260, 165] on input "SĐT Người Gửi" at bounding box center [198, 177] width 186 height 29
click at [182, 211] on div "0983624545" at bounding box center [195, 213] width 163 height 20
type input "0983624545"
type input "0974498889"
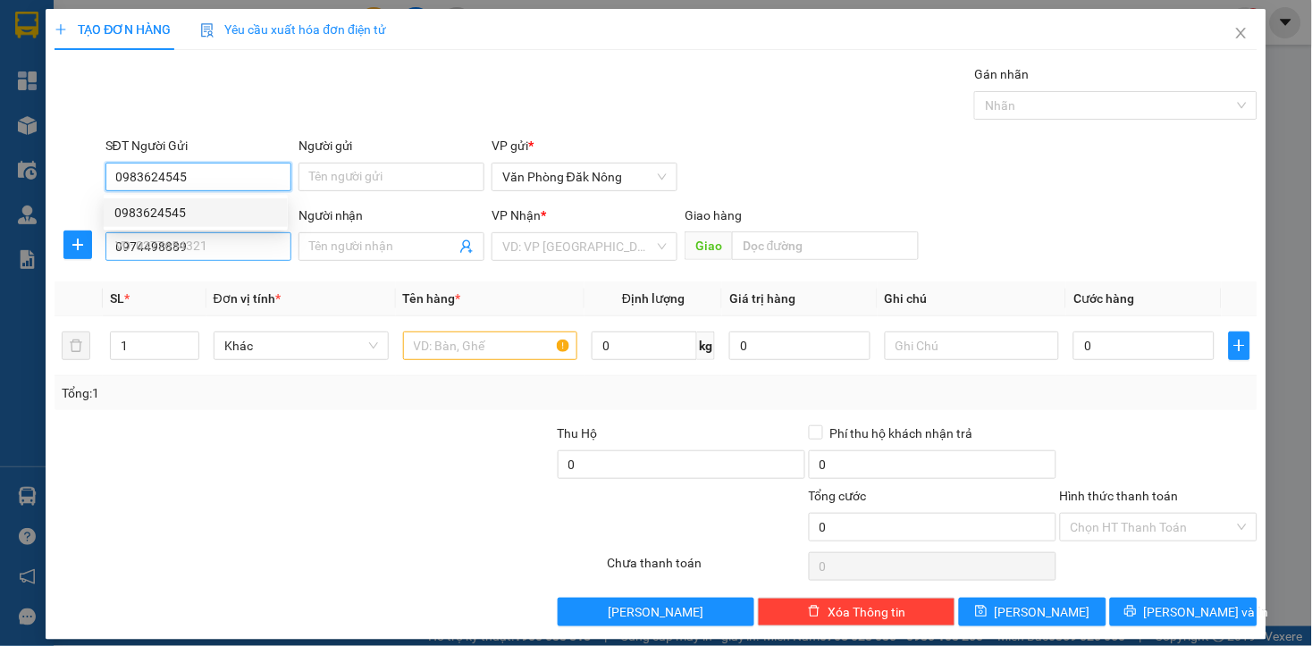
type input "0983624545"
type input "300.000"
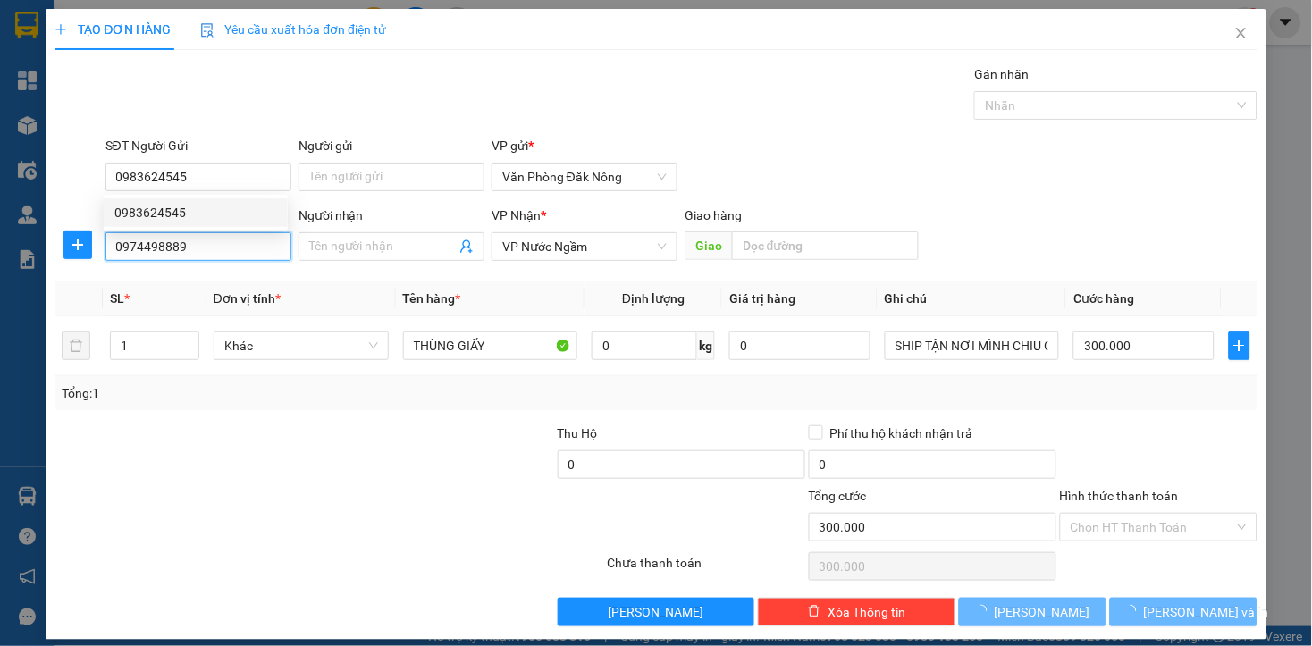
click at [216, 256] on input "0974498889" at bounding box center [198, 246] width 186 height 29
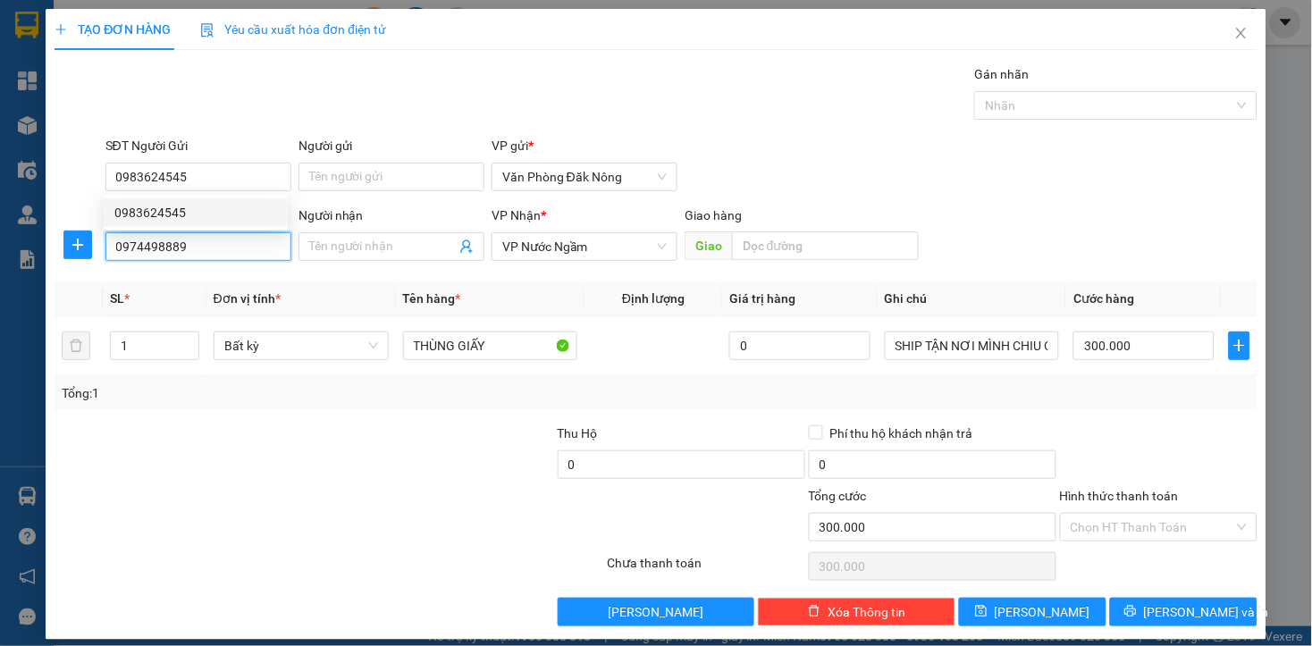
click at [220, 256] on input "0974498889" at bounding box center [198, 246] width 186 height 29
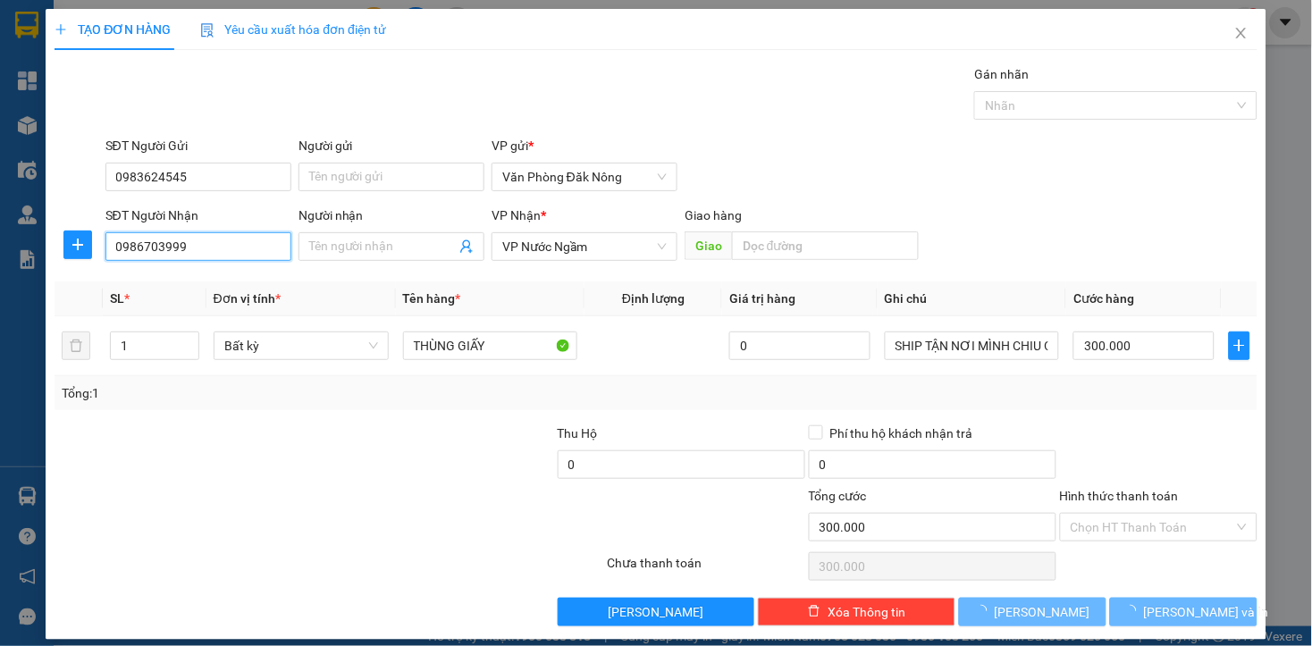
type input "0986703999"
click at [247, 445] on div at bounding box center [178, 454] width 251 height 63
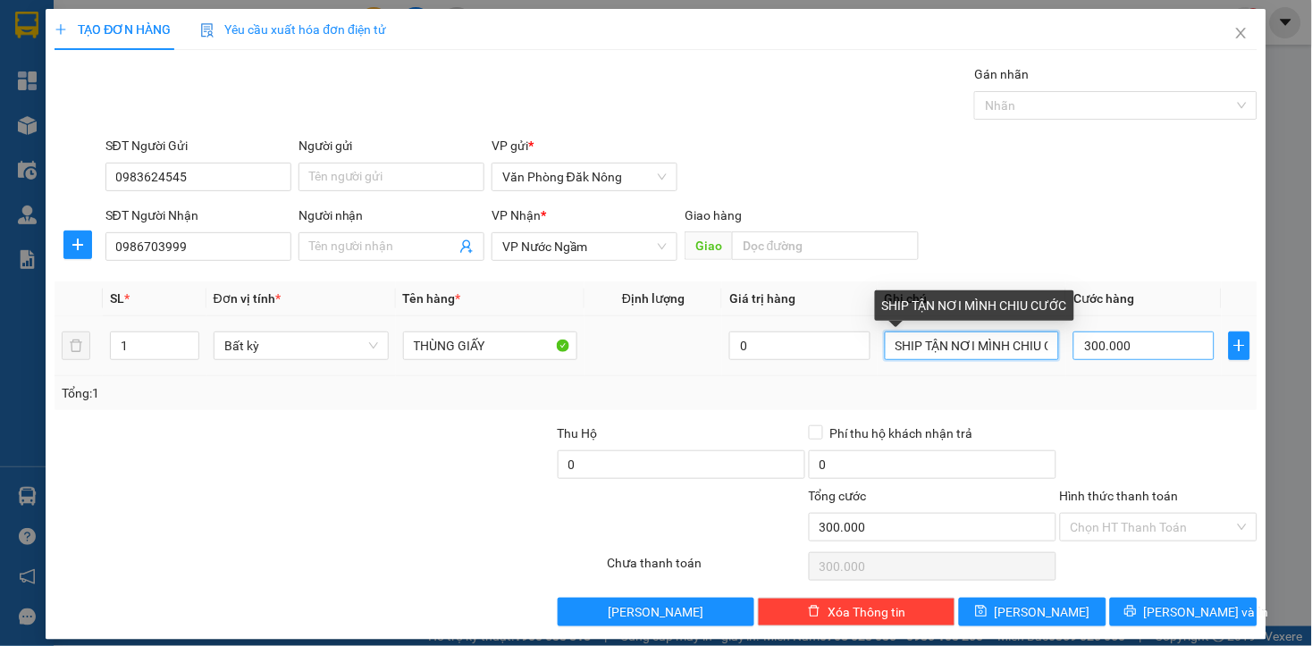
scroll to position [0, 33]
drag, startPoint x: 879, startPoint y: 348, endPoint x: 1148, endPoint y: 343, distance: 269.0
click at [1148, 343] on tr "1 Bất kỳ THÙNG GIẤY 0 SHIP TẬN NƠI MÌNH CHIU CƯỚC 300.000" at bounding box center [656, 346] width 1202 height 60
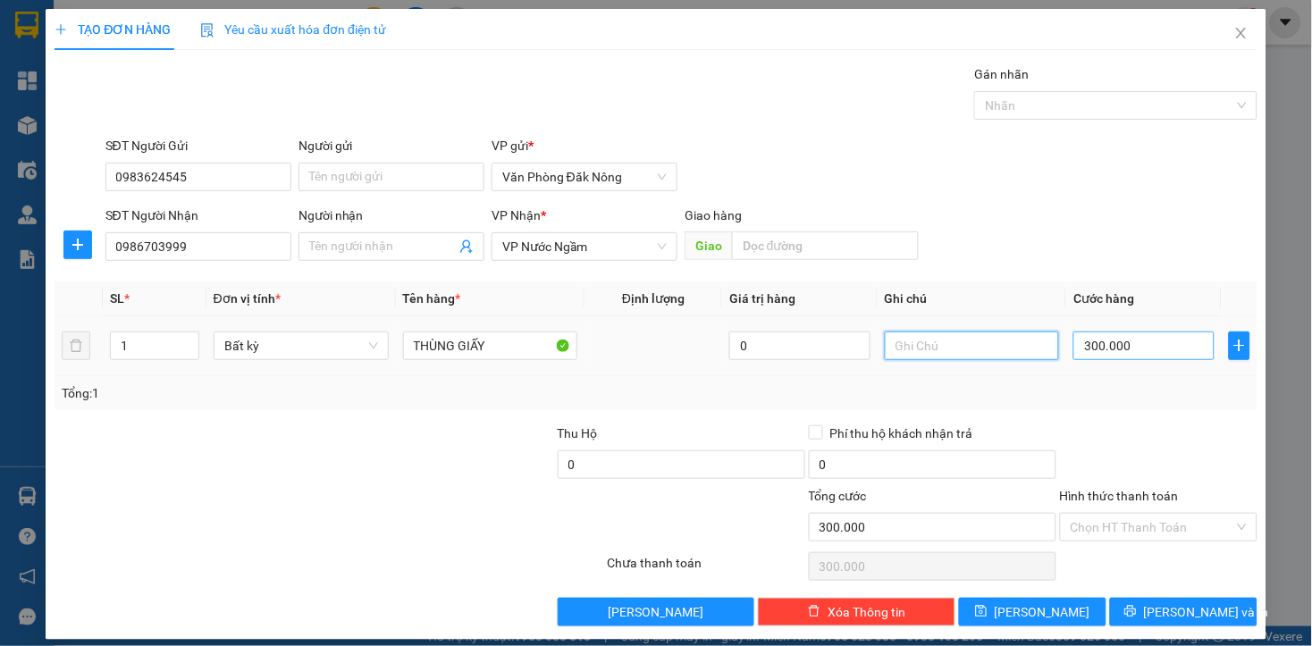
scroll to position [0, 0]
click at [1128, 354] on input "300.000" at bounding box center [1143, 345] width 140 height 29
type input "2"
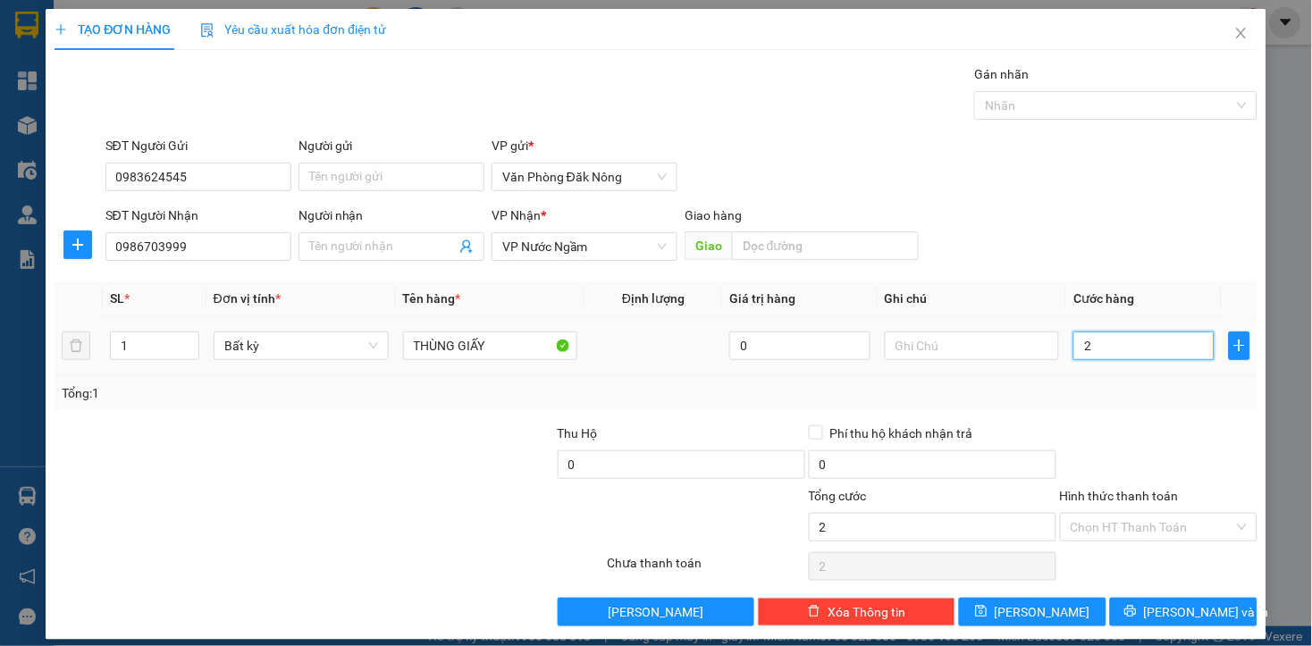
type input "20"
type input "200"
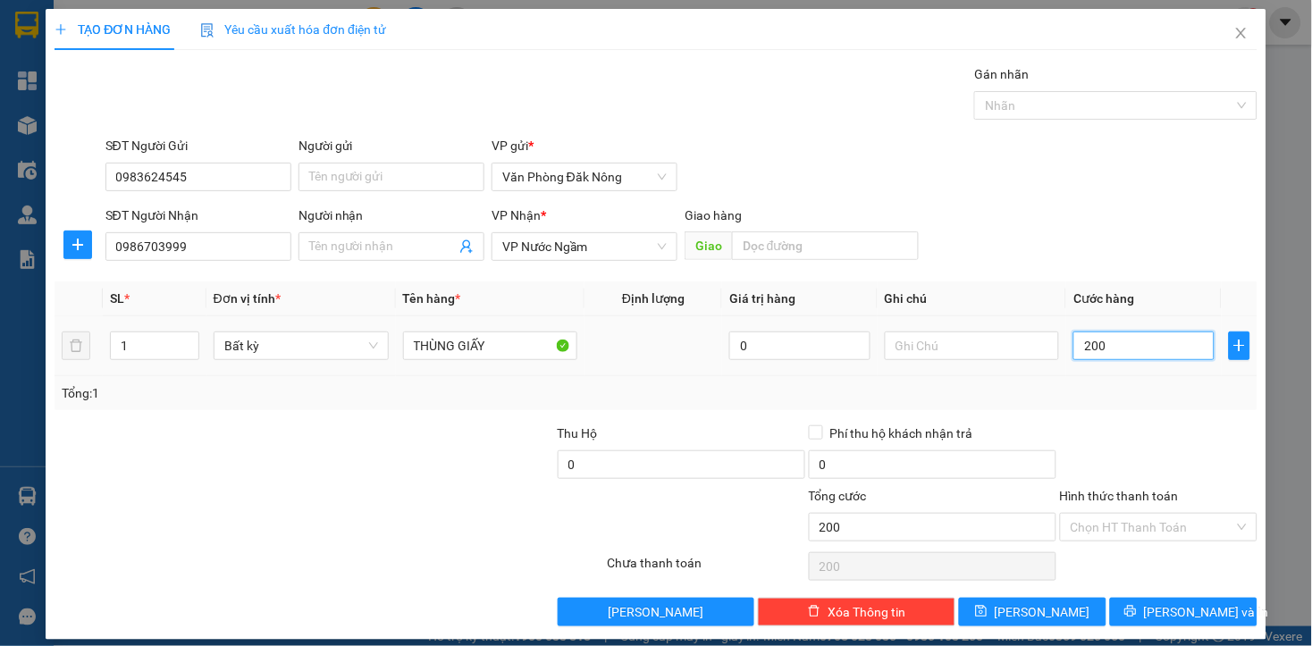
type input "2.000"
type input "20.000"
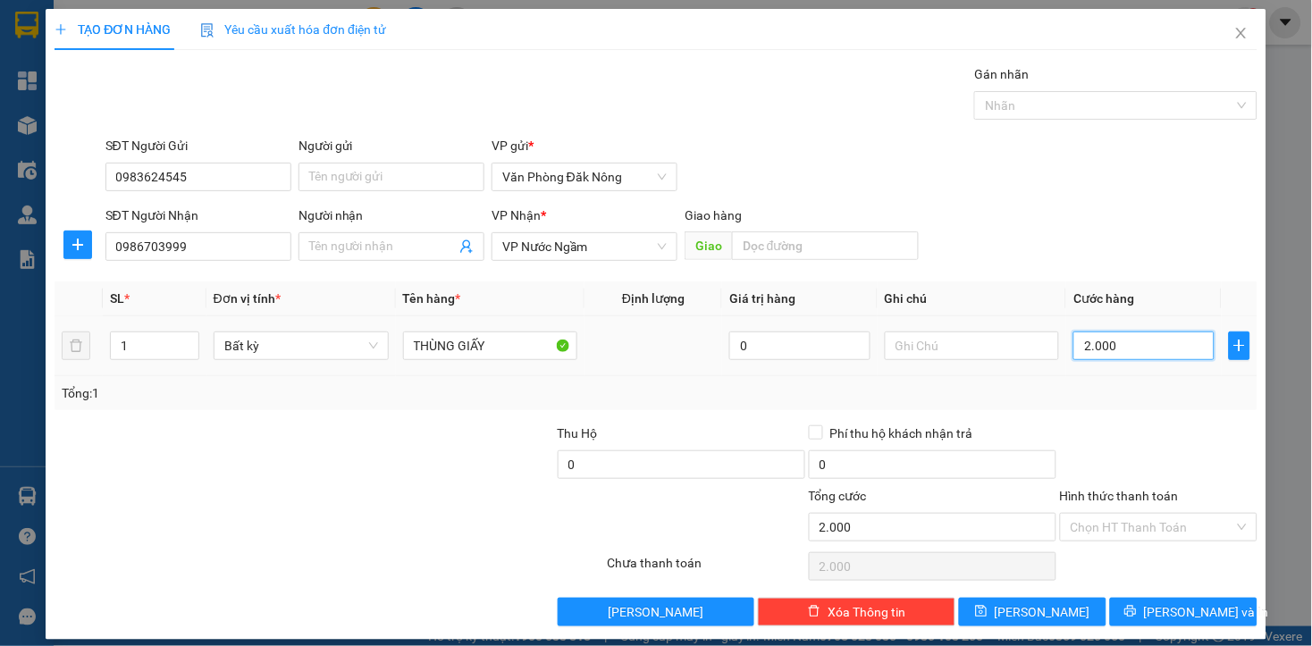
type input "20.000"
type input "200.000"
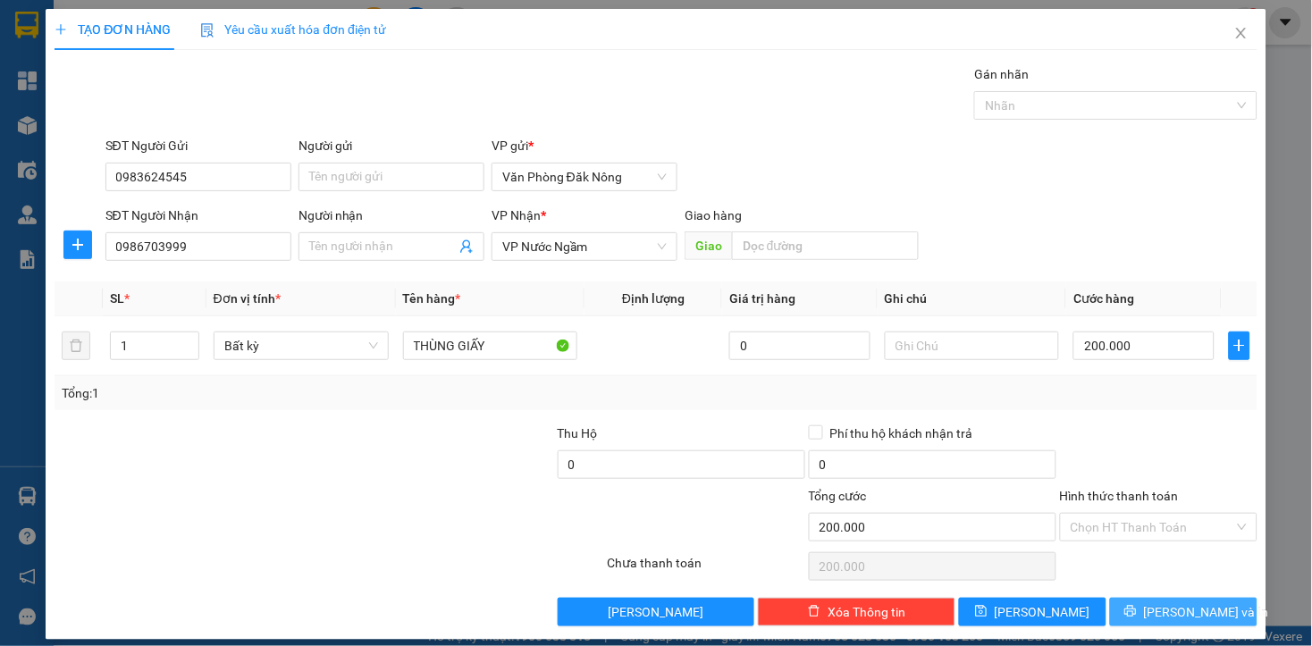
drag, startPoint x: 1111, startPoint y: 613, endPoint x: 778, endPoint y: 491, distance: 354.7
click at [1112, 614] on button "Lưu và In" at bounding box center [1183, 612] width 147 height 29
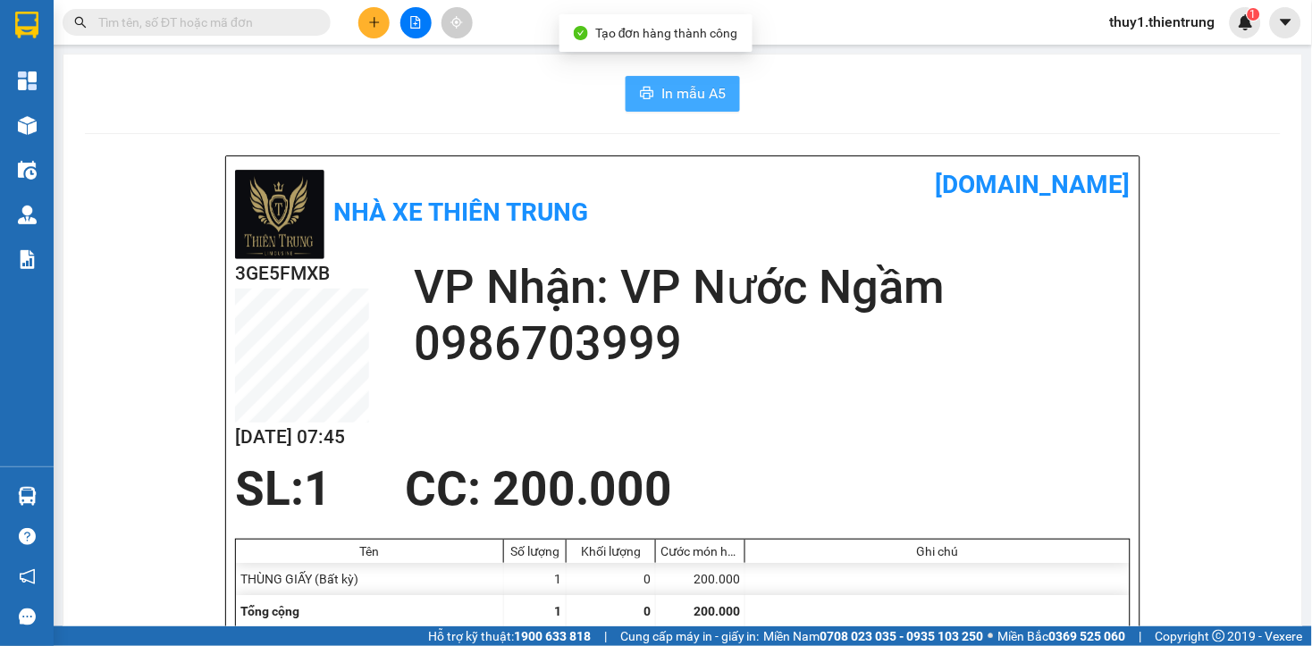
click at [667, 93] on span "In mẫu A5" at bounding box center [693, 93] width 64 height 22
drag, startPoint x: 1311, startPoint y: 70, endPoint x: 417, endPoint y: 25, distance: 894.6
click at [417, 25] on icon "file-add" at bounding box center [415, 22] width 13 height 13
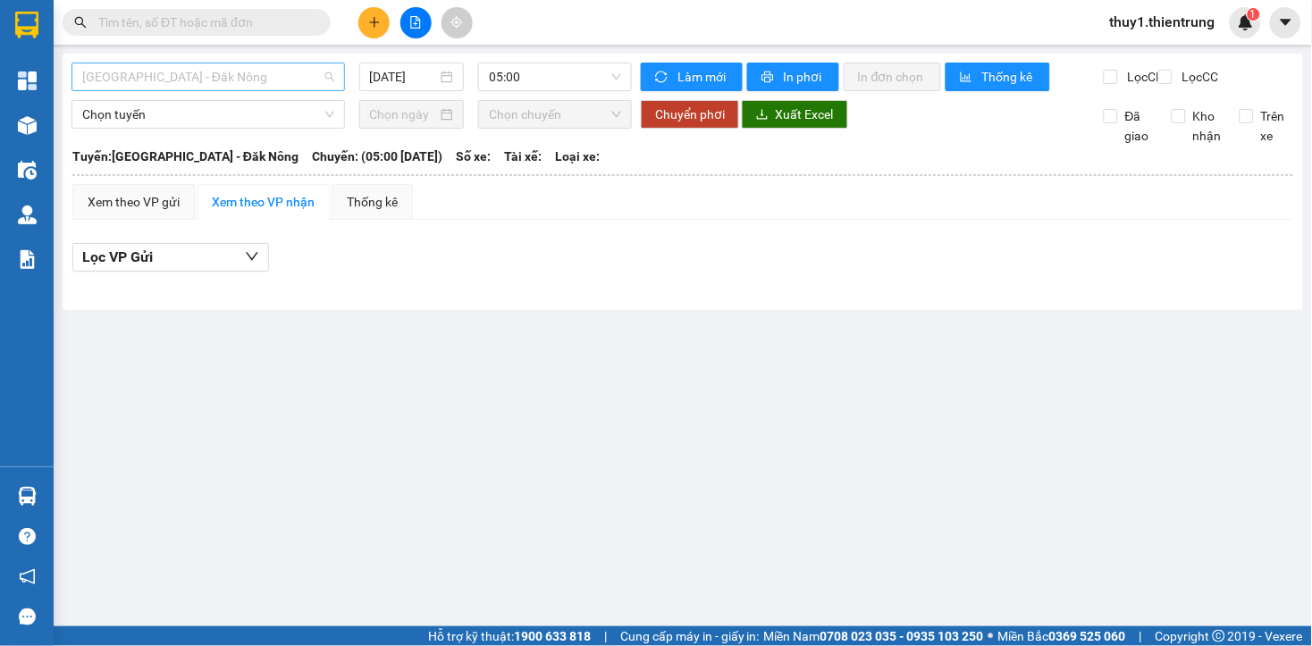
click at [248, 65] on span "Hà Nội - Đăk Nông" at bounding box center [208, 76] width 252 height 27
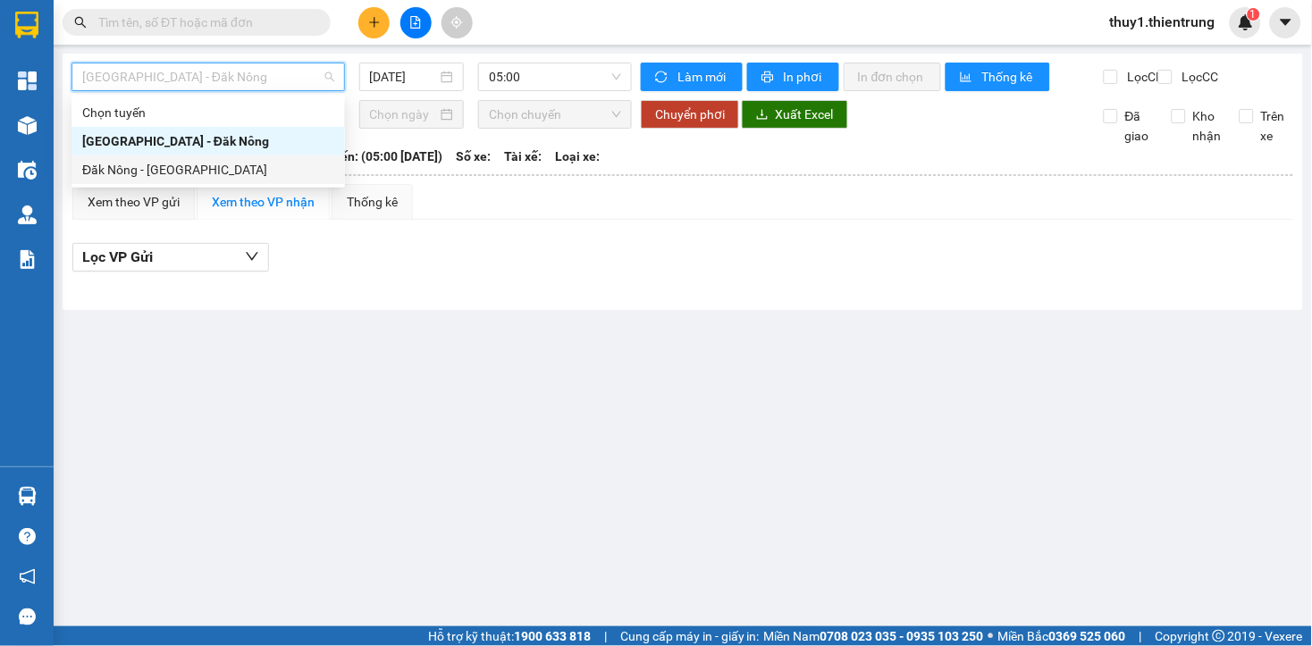
drag, startPoint x: 234, startPoint y: 171, endPoint x: 362, endPoint y: 116, distance: 138.9
click at [234, 172] on div "Đăk Nông - Hà Nội" at bounding box center [208, 170] width 252 height 20
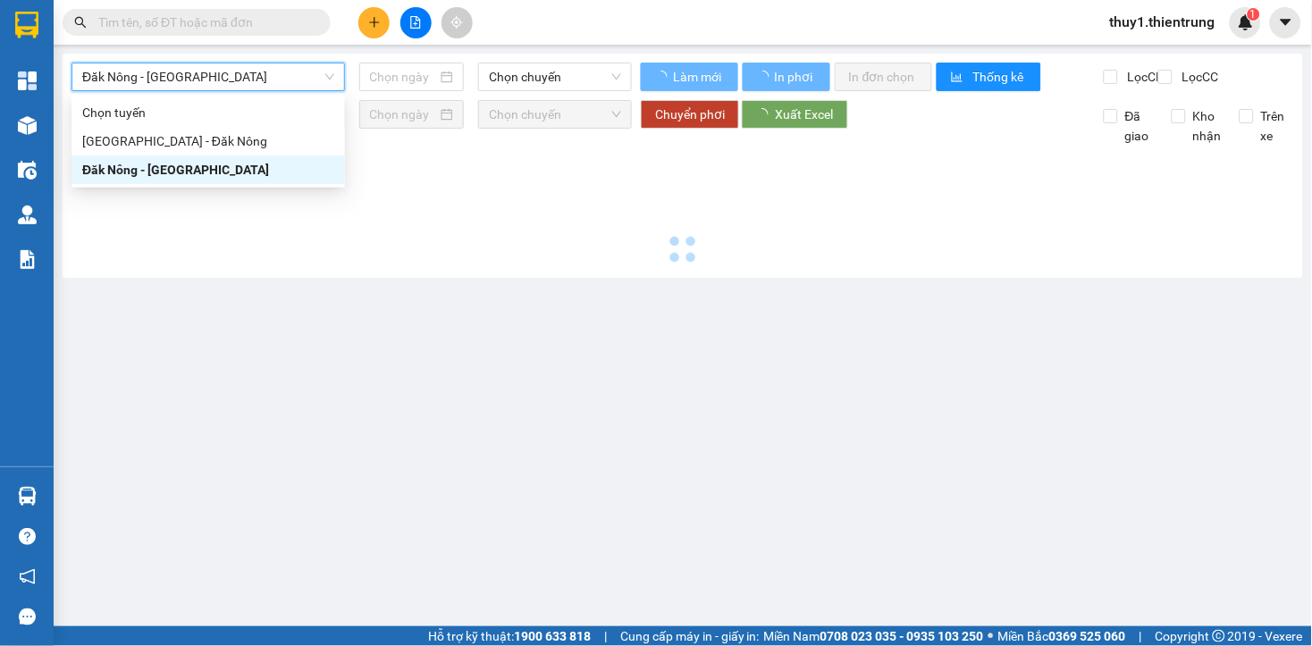
type input "14/08/2025"
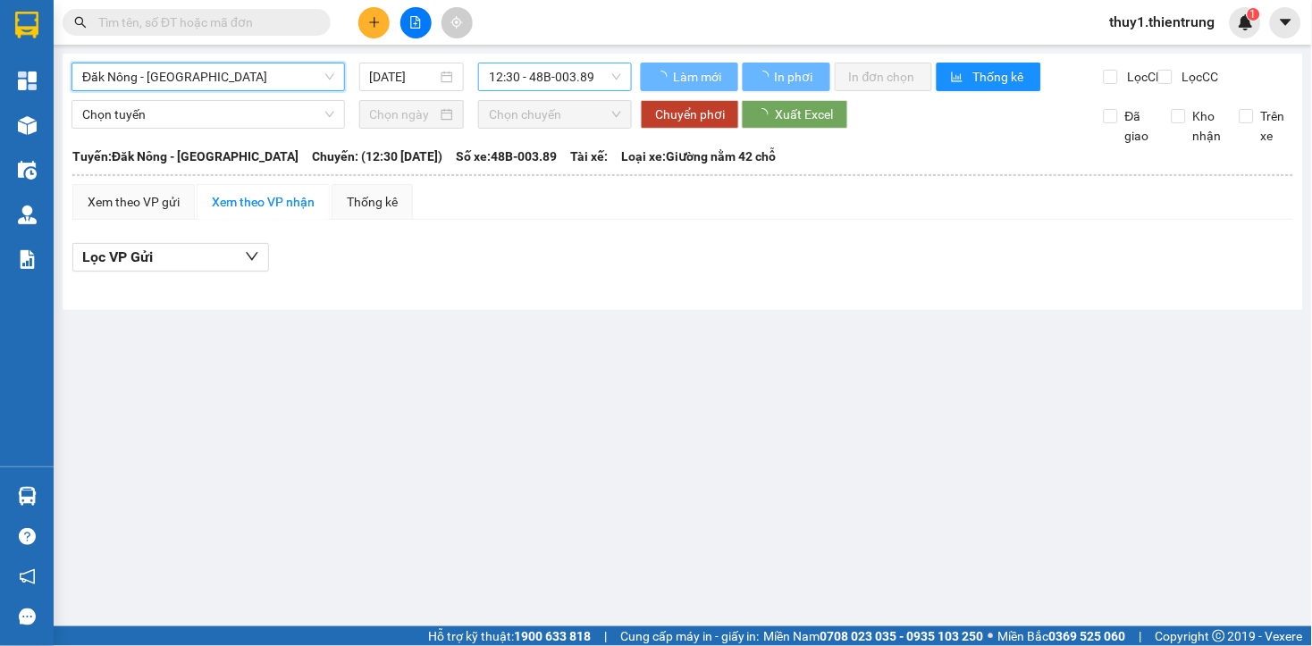
click at [512, 84] on span "12:30 - 48B-003.89" at bounding box center [555, 76] width 132 height 27
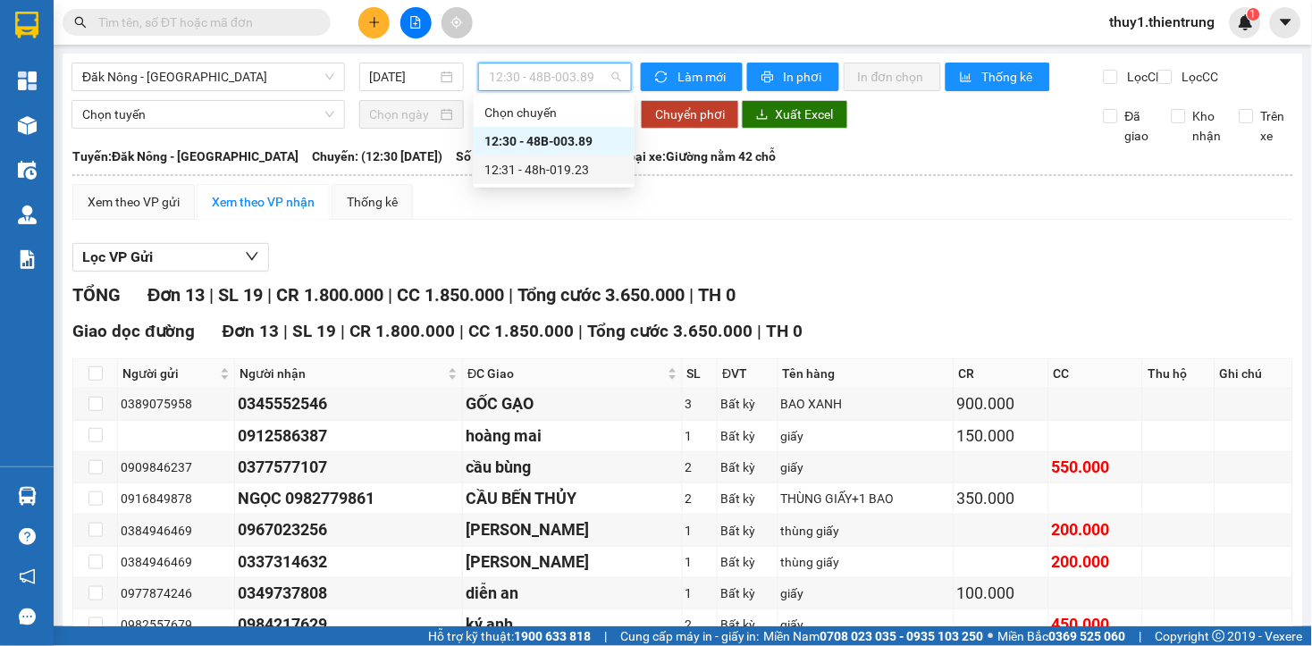
click at [554, 163] on div "12:31 - 48h-019.23" at bounding box center [553, 170] width 139 height 20
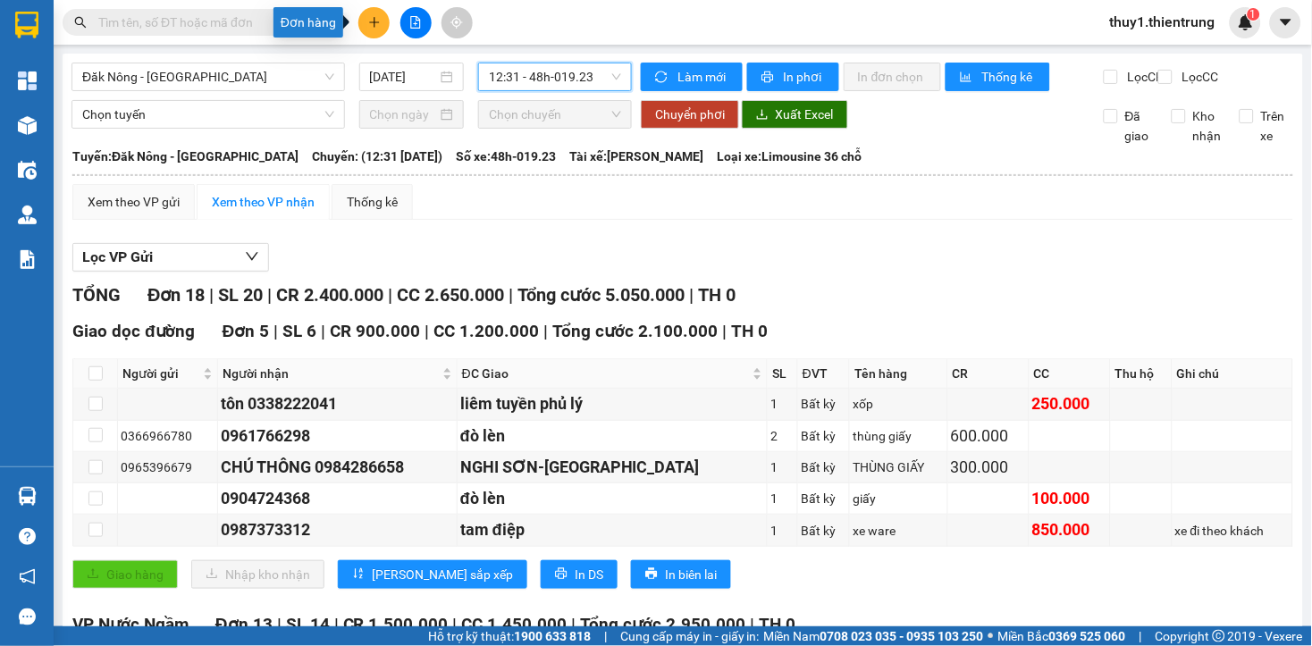
drag, startPoint x: 364, startPoint y: 20, endPoint x: 409, endPoint y: 55, distance: 57.4
click at [366, 21] on button at bounding box center [373, 22] width 31 height 31
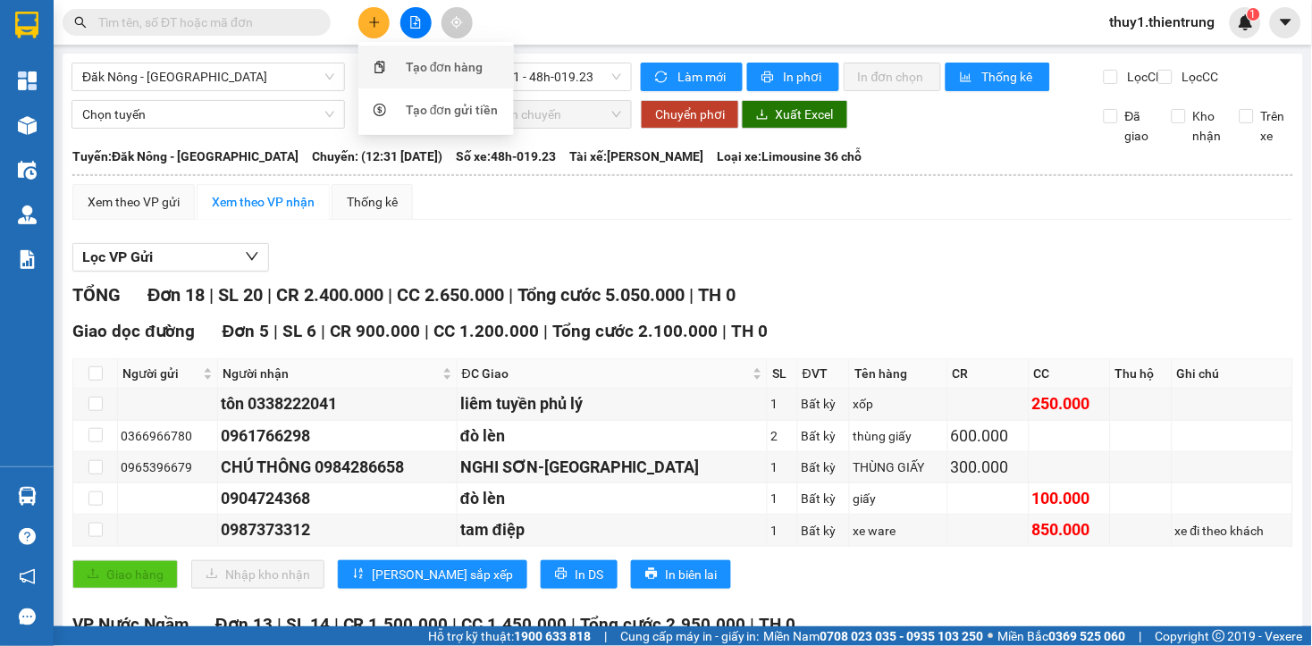
click at [427, 65] on div "Tạo đơn hàng" at bounding box center [445, 67] width 78 height 20
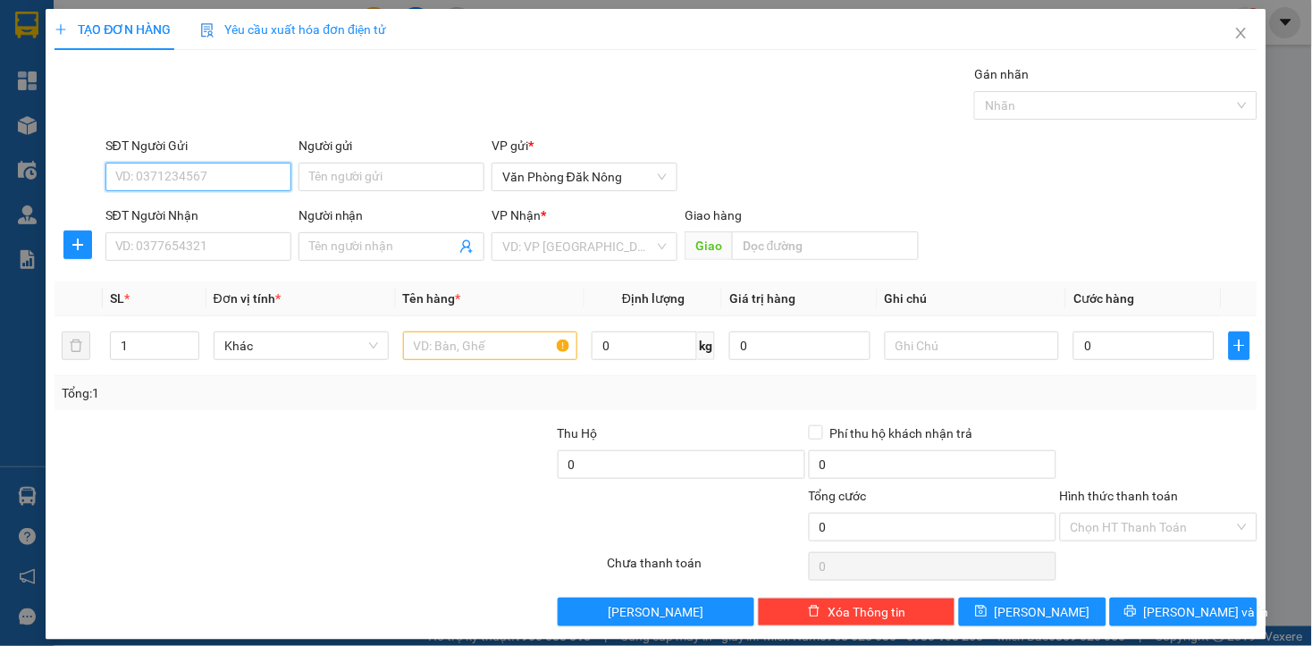
click at [227, 170] on input "SĐT Người Gửi" at bounding box center [198, 177] width 186 height 29
type input "0348558915"
click at [157, 209] on div "0348558915" at bounding box center [195, 213] width 163 height 20
type input "0387945555"
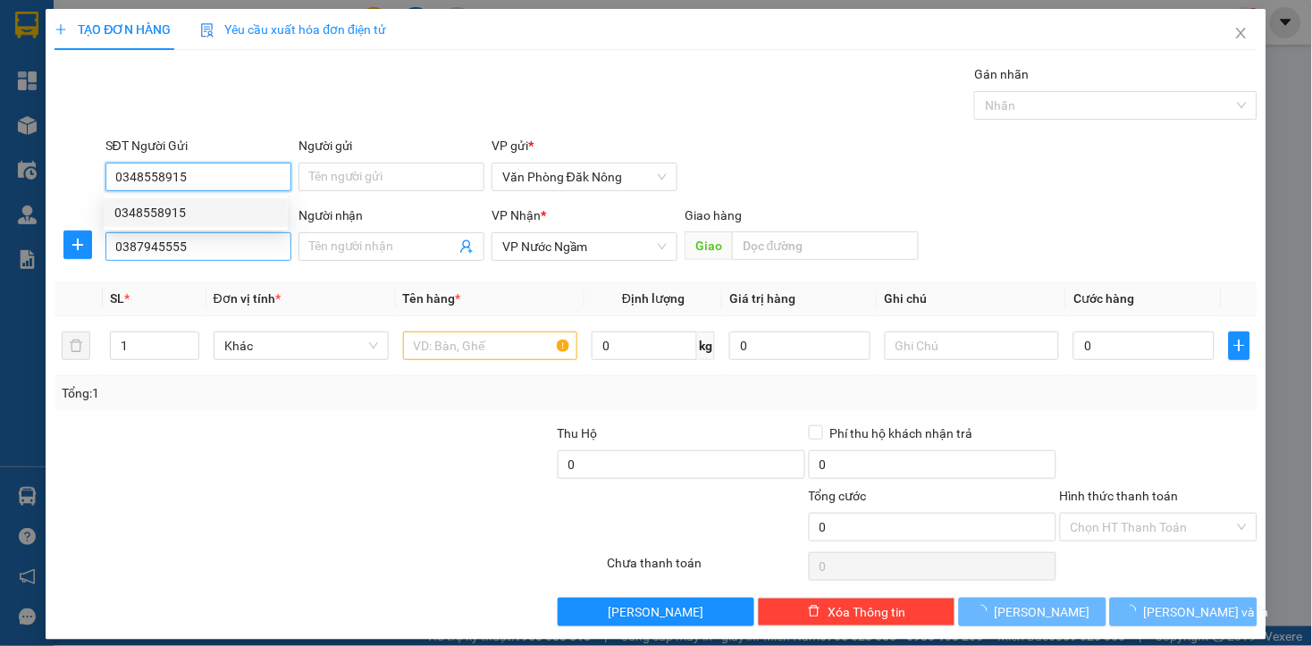
type input "200.000"
type input "0348558915"
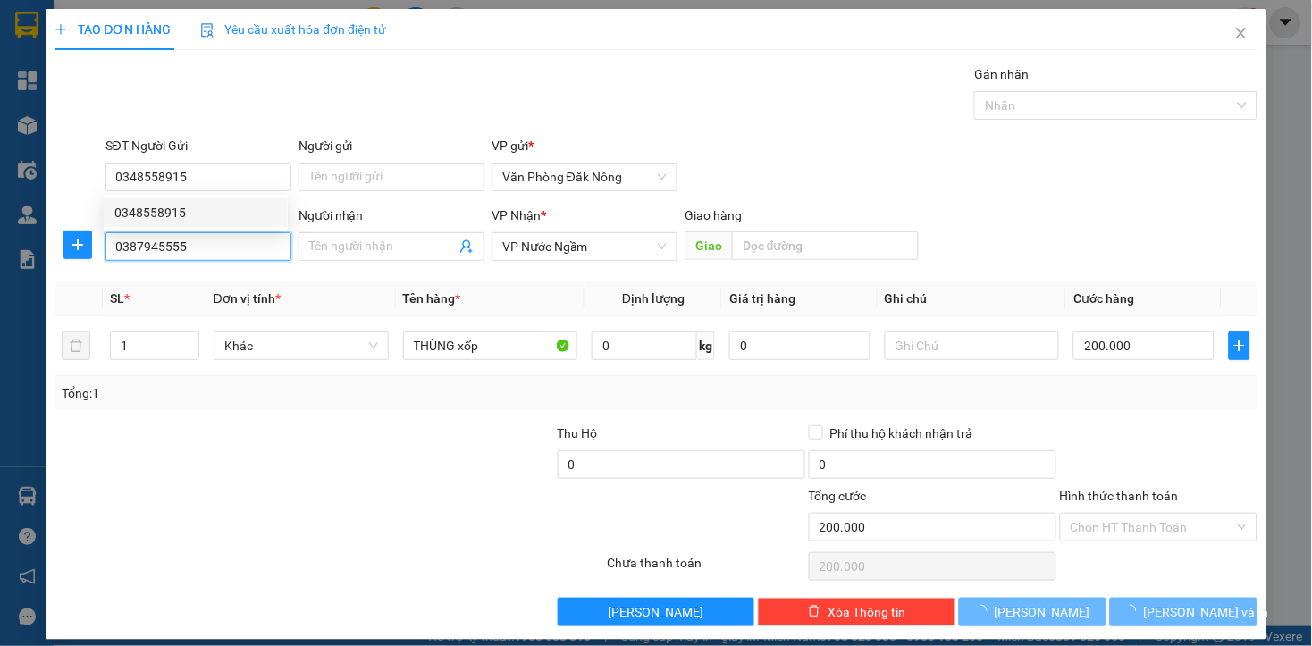
click at [201, 254] on input "0387945555" at bounding box center [198, 246] width 186 height 29
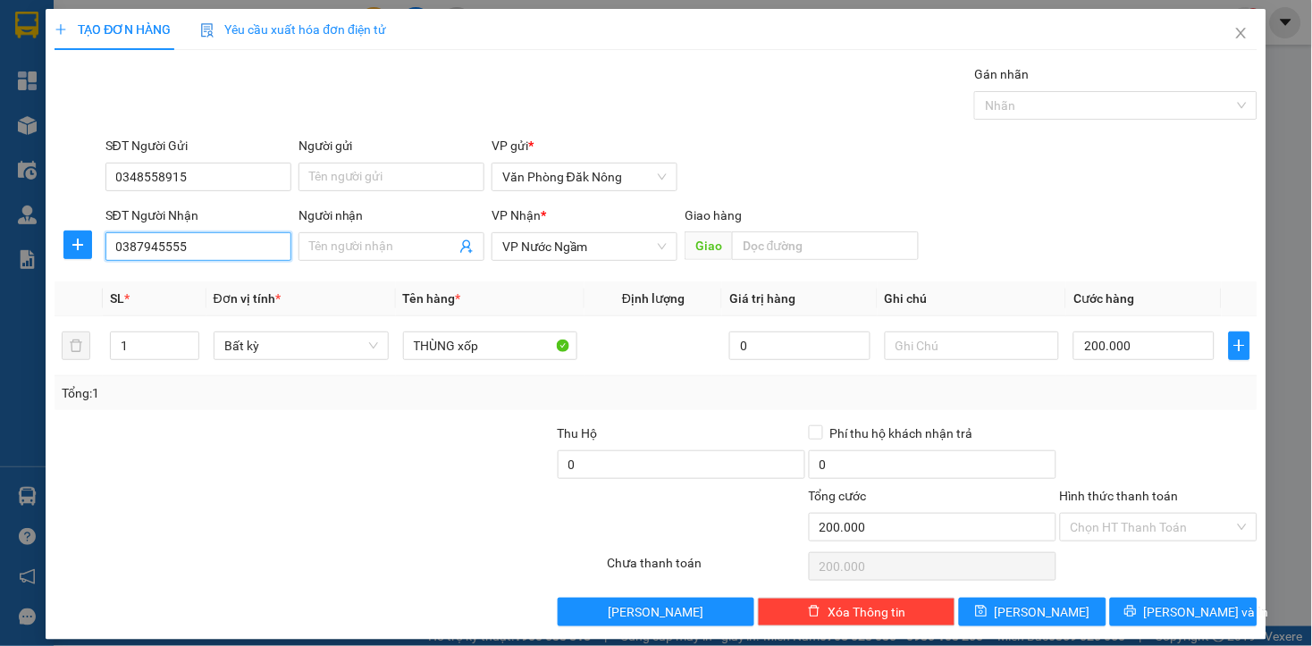
click at [201, 254] on input "0387945555" at bounding box center [198, 246] width 186 height 29
click at [156, 283] on div "0387945555" at bounding box center [195, 283] width 163 height 20
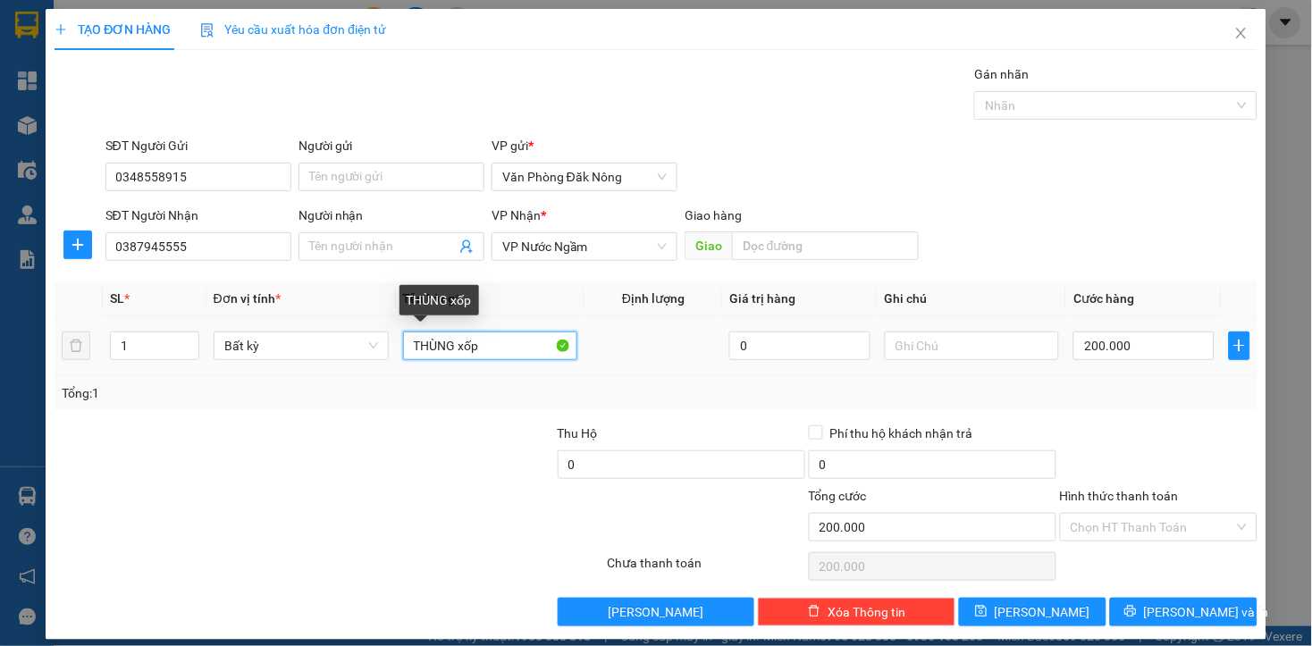
click at [491, 344] on input "THÙNG xốp" at bounding box center [490, 345] width 175 height 29
drag, startPoint x: 450, startPoint y: 344, endPoint x: 388, endPoint y: 356, distance: 63.6
click at [385, 359] on tr "1 Bất kỳ THÙNG xốpthùng giấy mật ông 0 200.000" at bounding box center [656, 346] width 1202 height 60
click at [524, 351] on input "thùng giấy mật ông" at bounding box center [490, 345] width 175 height 29
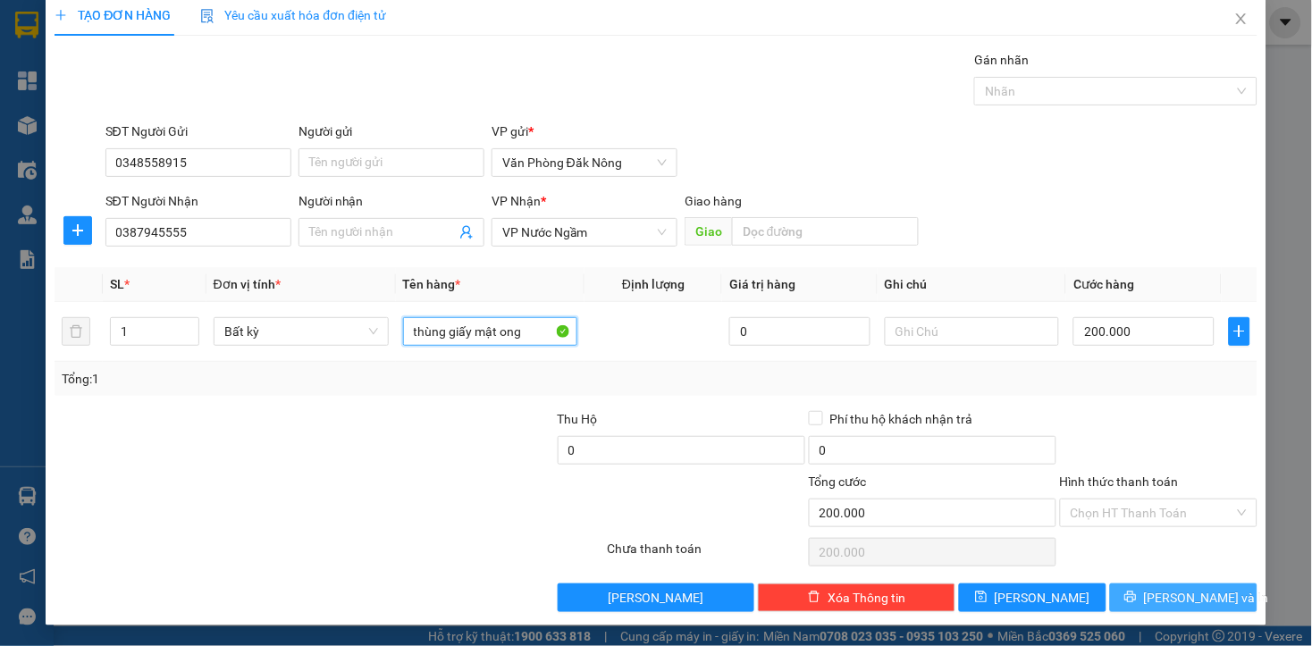
type input "thùng giấy mật ong"
click at [1153, 604] on span "Lưu và In" at bounding box center [1206, 598] width 125 height 20
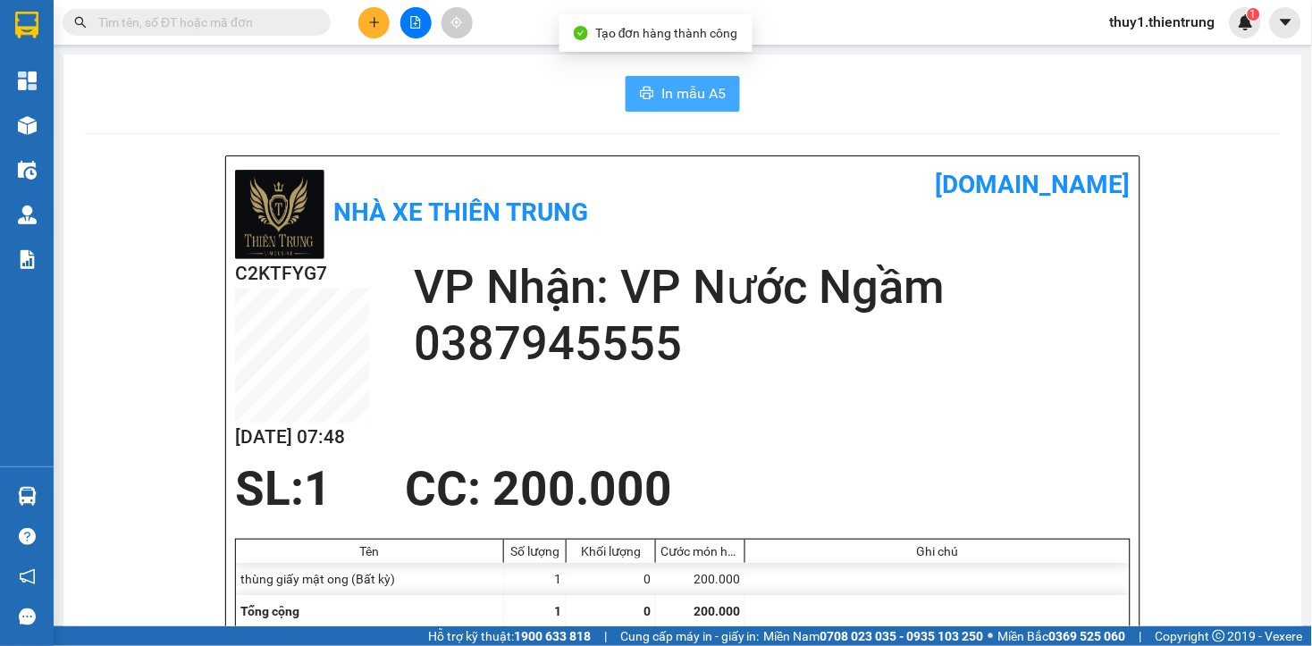
click at [694, 94] on span "In mẫu A5" at bounding box center [693, 93] width 64 height 22
click at [889, 238] on div "Nhà xe Thiên Trung vexere.com" at bounding box center [682, 212] width 895 height 94
drag, startPoint x: 373, startPoint y: 25, endPoint x: 393, endPoint y: 33, distance: 21.2
click at [378, 25] on icon "plus" at bounding box center [374, 22] width 13 height 13
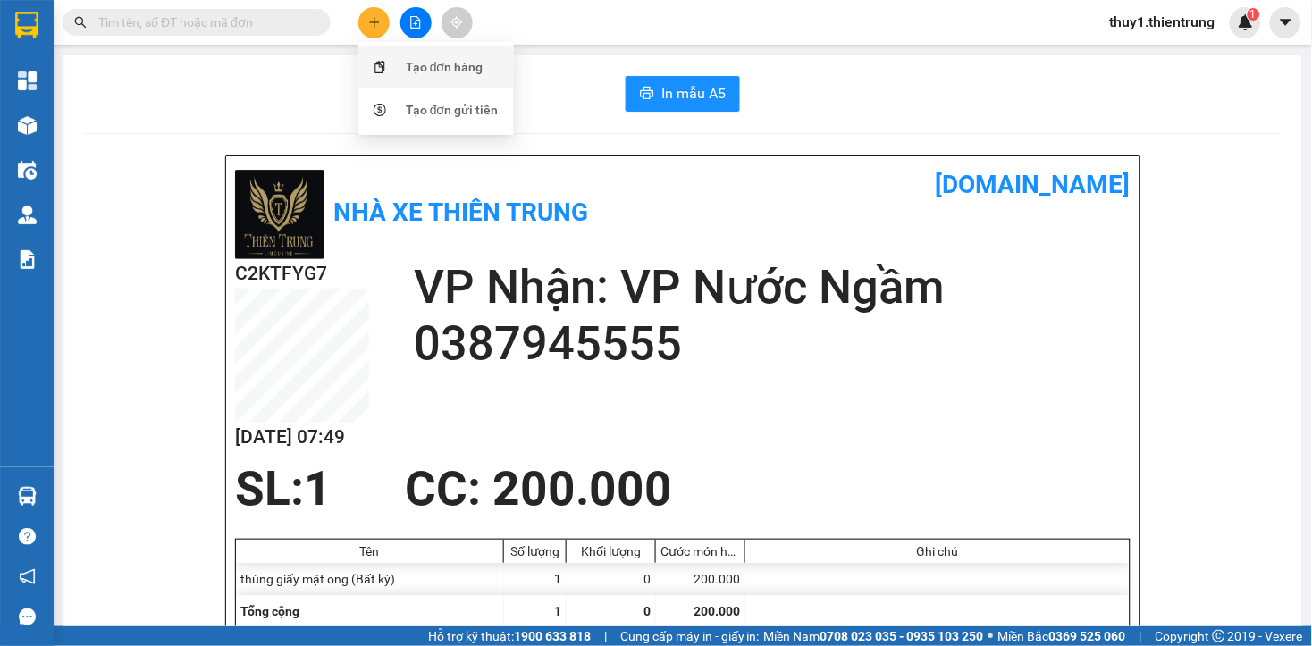
click at [413, 68] on div "Tạo đơn hàng" at bounding box center [445, 67] width 78 height 20
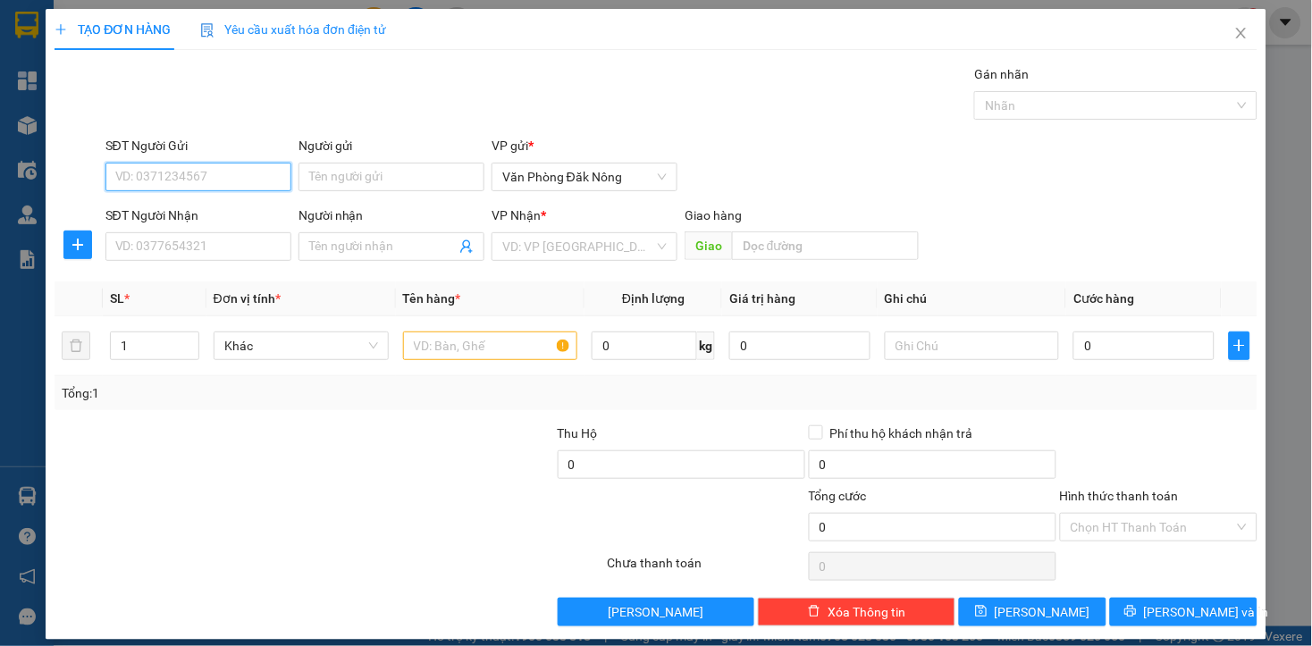
click at [239, 180] on input "SĐT Người Gửi" at bounding box center [198, 177] width 186 height 29
click at [210, 181] on input "0914482508" at bounding box center [198, 177] width 186 height 29
type input "0914482508"
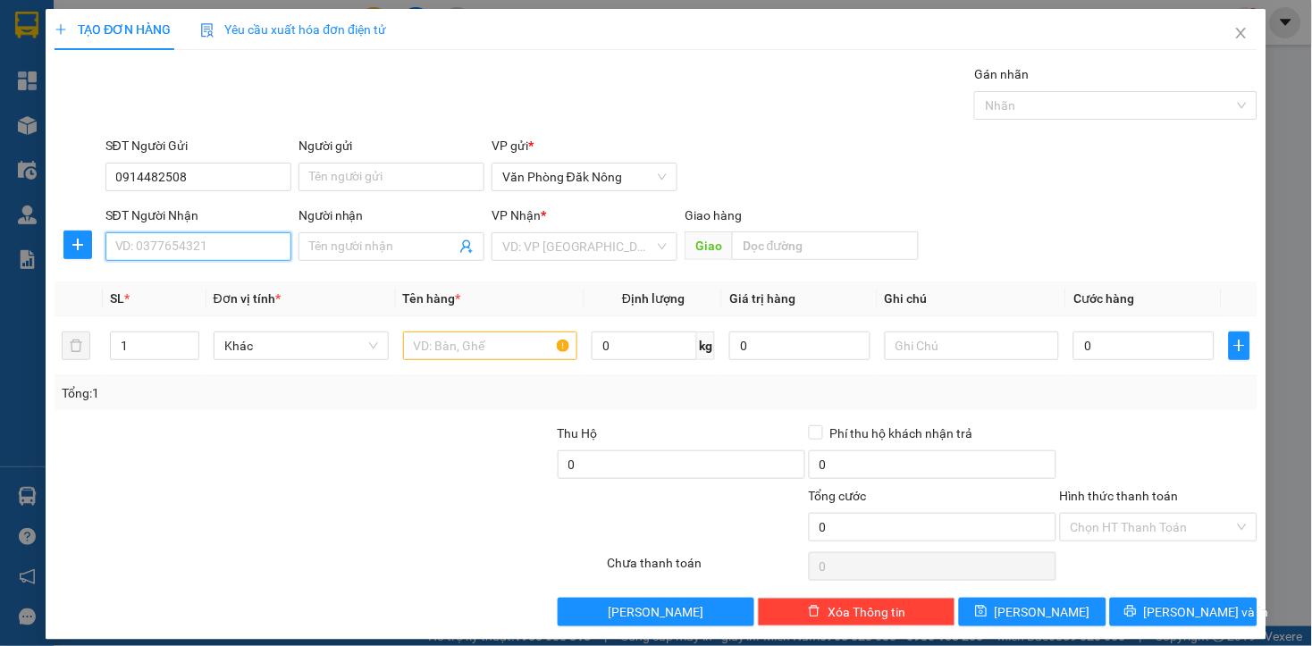
click at [173, 253] on input "SĐT Người Nhận" at bounding box center [198, 246] width 186 height 29
paste input "0914482508"
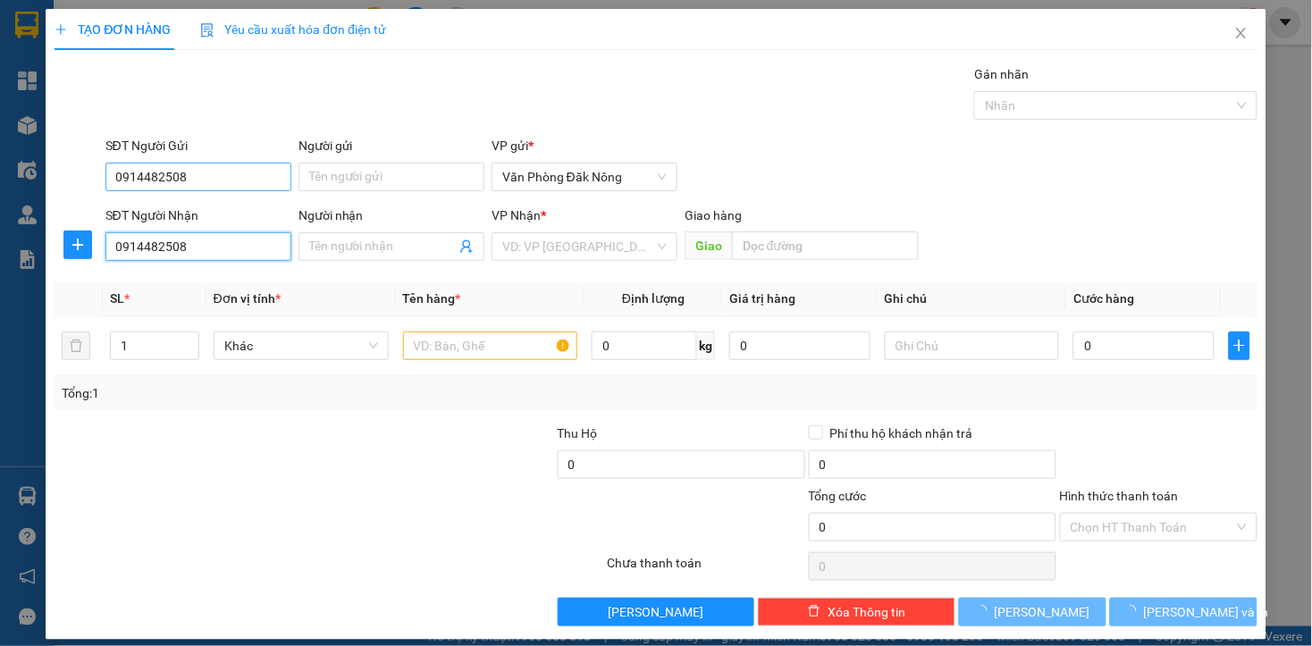
type input "0914482508"
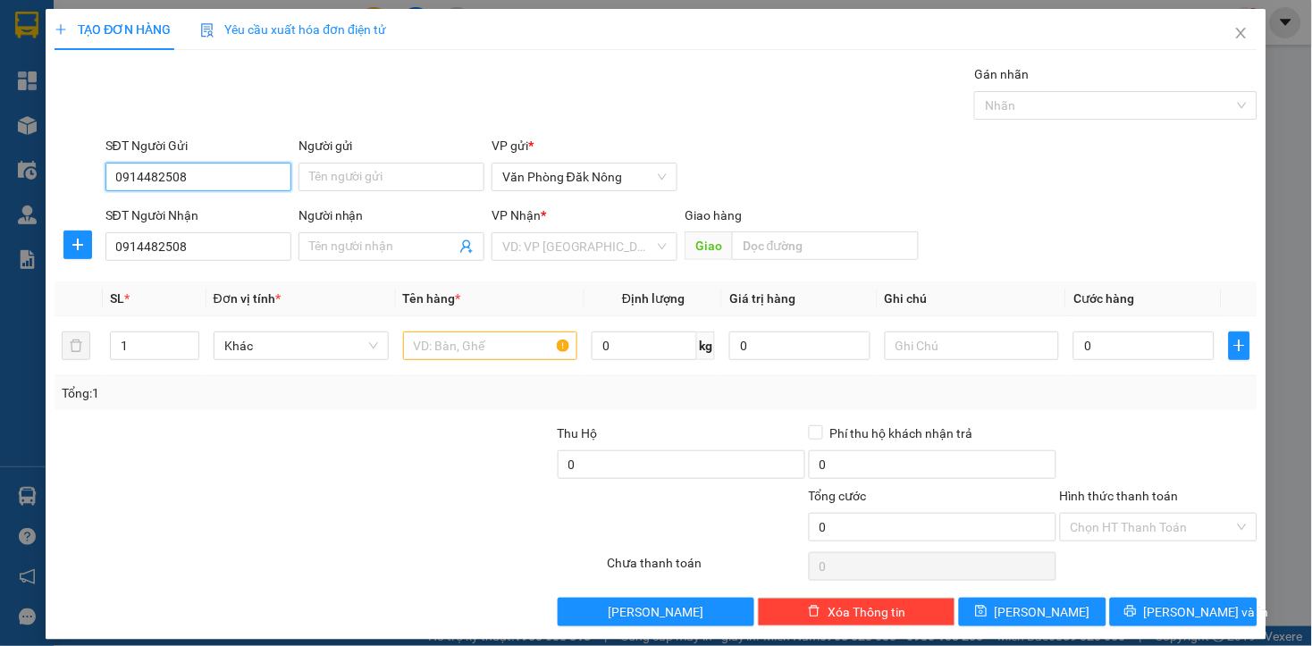
click at [201, 180] on input "0914482508" at bounding box center [198, 177] width 186 height 29
drag, startPoint x: 201, startPoint y: 180, endPoint x: 423, endPoint y: 233, distance: 228.8
click at [205, 180] on input "0914482508" at bounding box center [198, 177] width 186 height 29
click at [180, 213] on div "0343731414" at bounding box center [195, 213] width 163 height 20
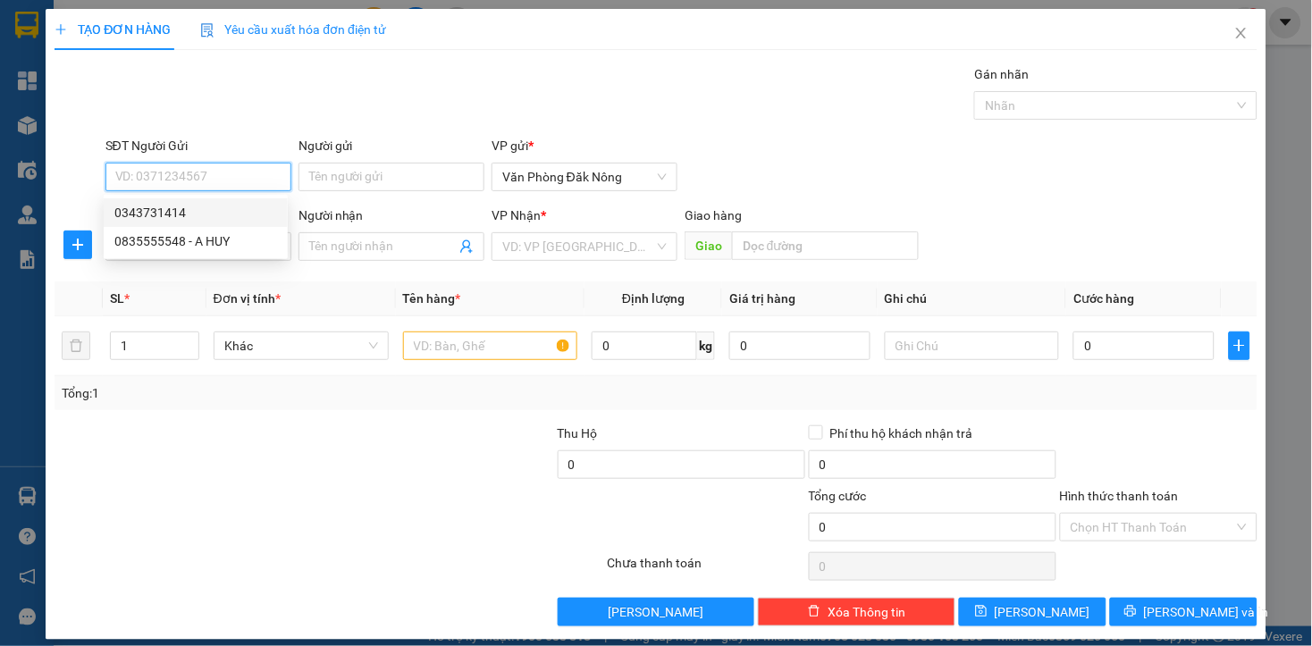
type input "0343731414"
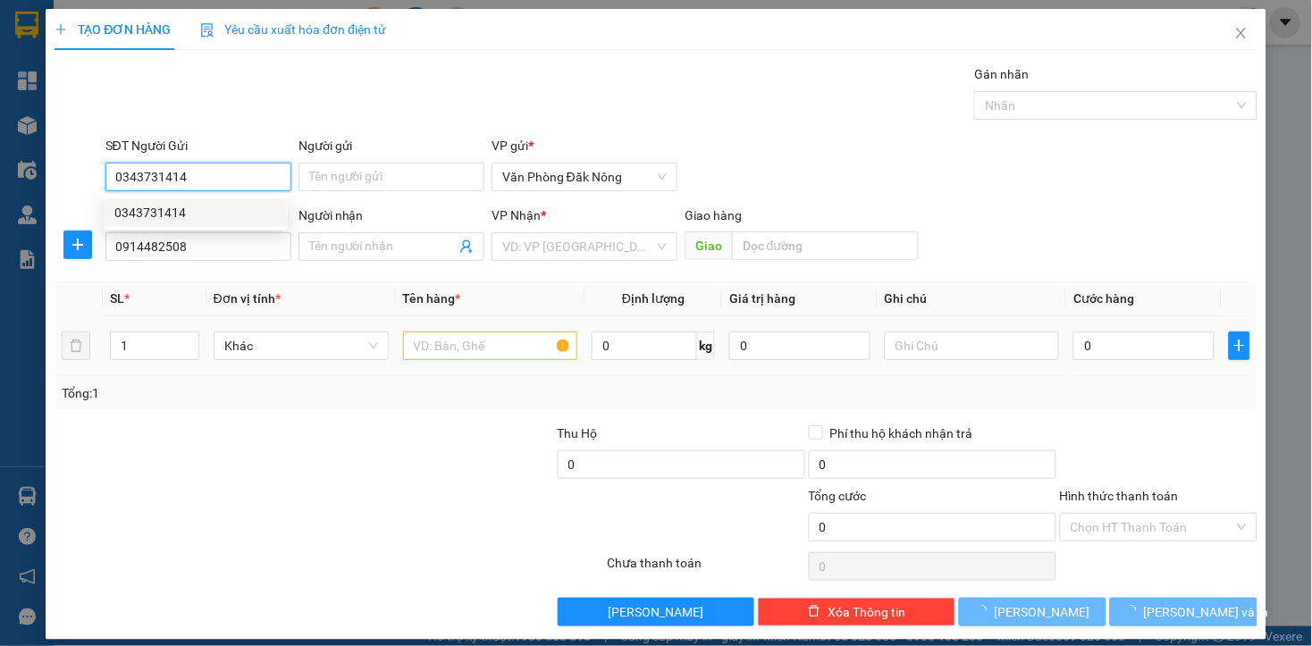
type input "150.000"
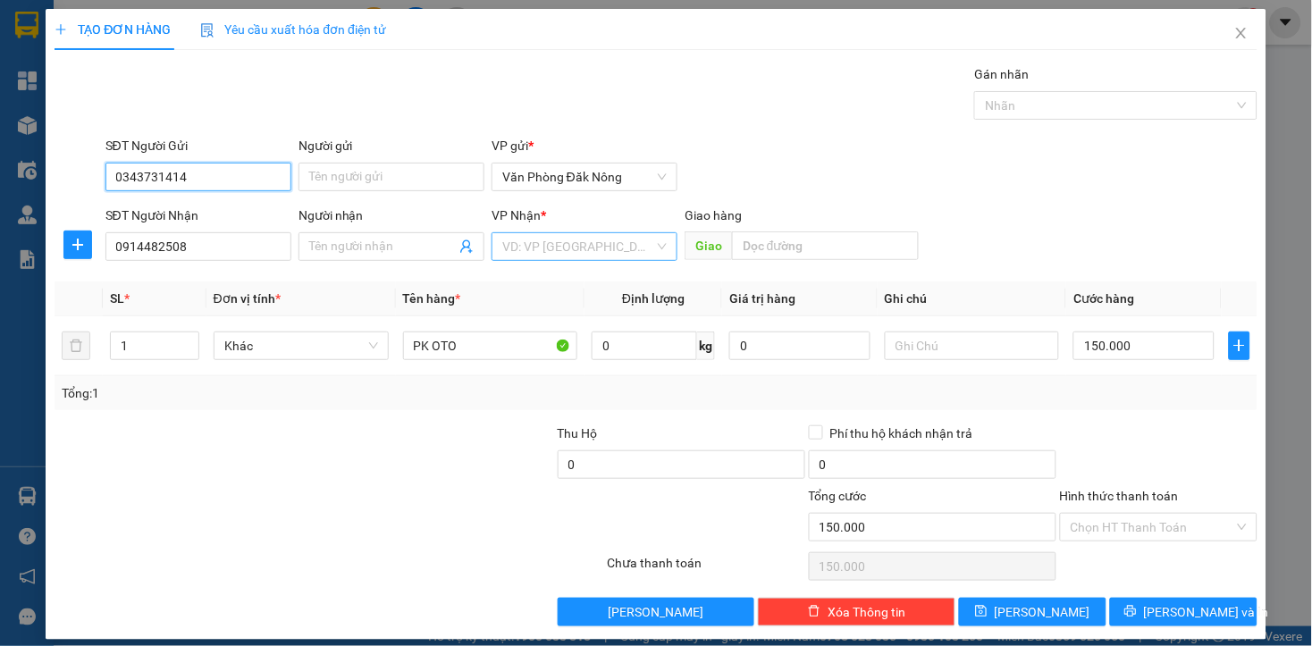
type input "0343731414"
click at [570, 247] on input "search" at bounding box center [578, 246] width 152 height 27
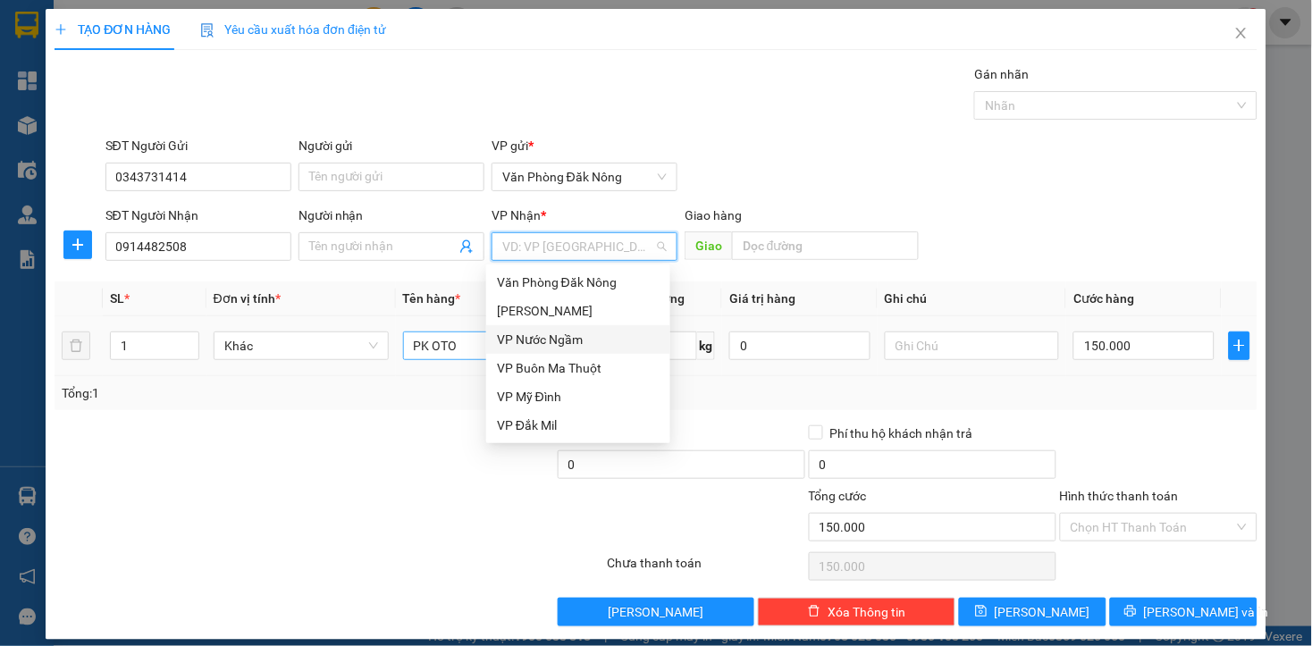
click at [536, 335] on div "VP Nước Ngầm" at bounding box center [578, 340] width 163 height 20
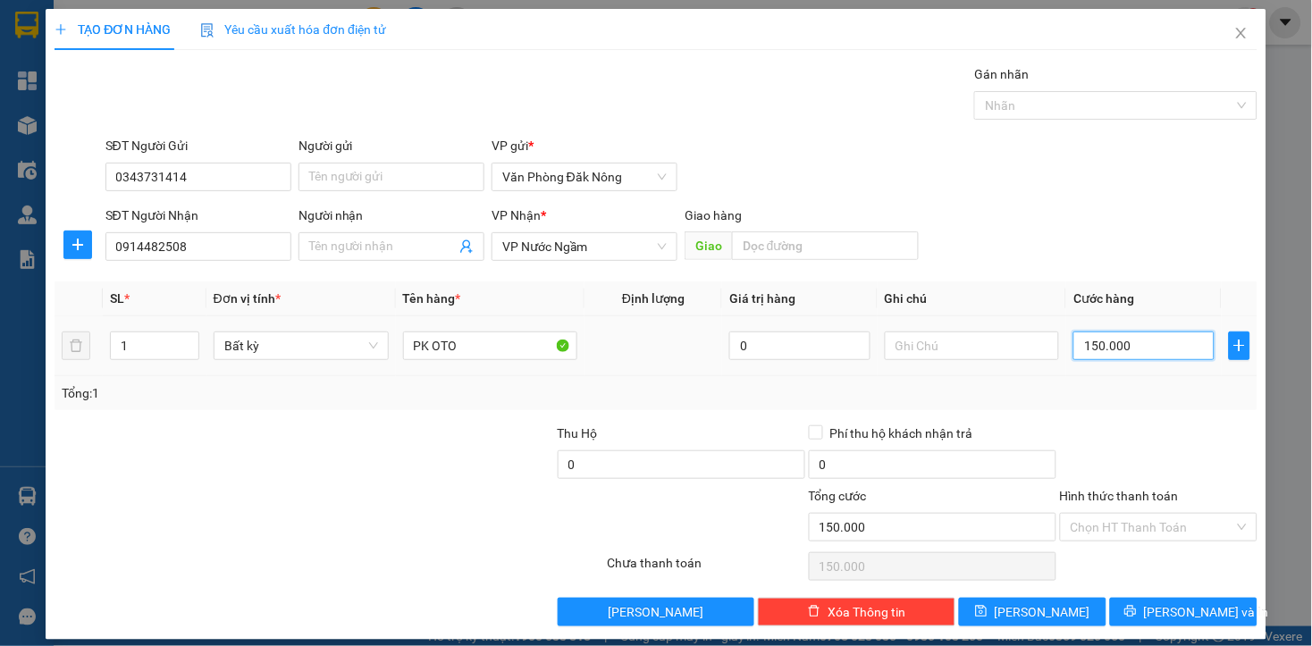
click at [1159, 353] on input "150.000" at bounding box center [1143, 345] width 140 height 29
type input "1"
type input "10"
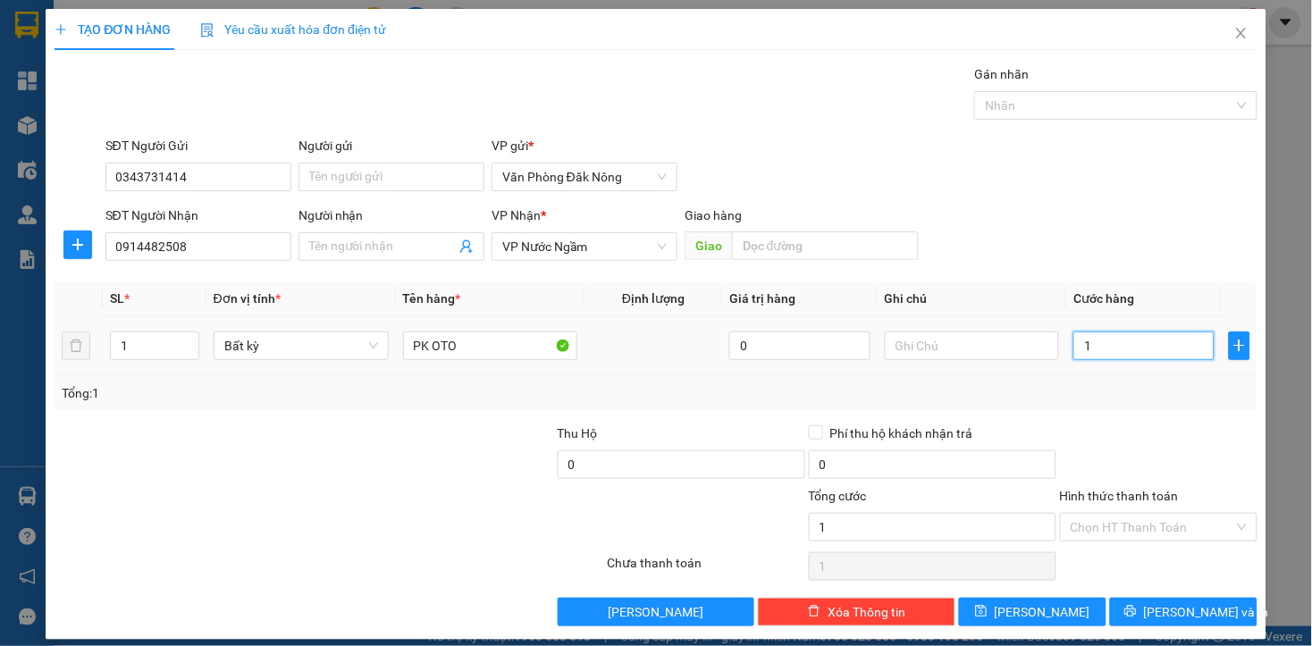
type input "10"
type input "100"
type input "1.000"
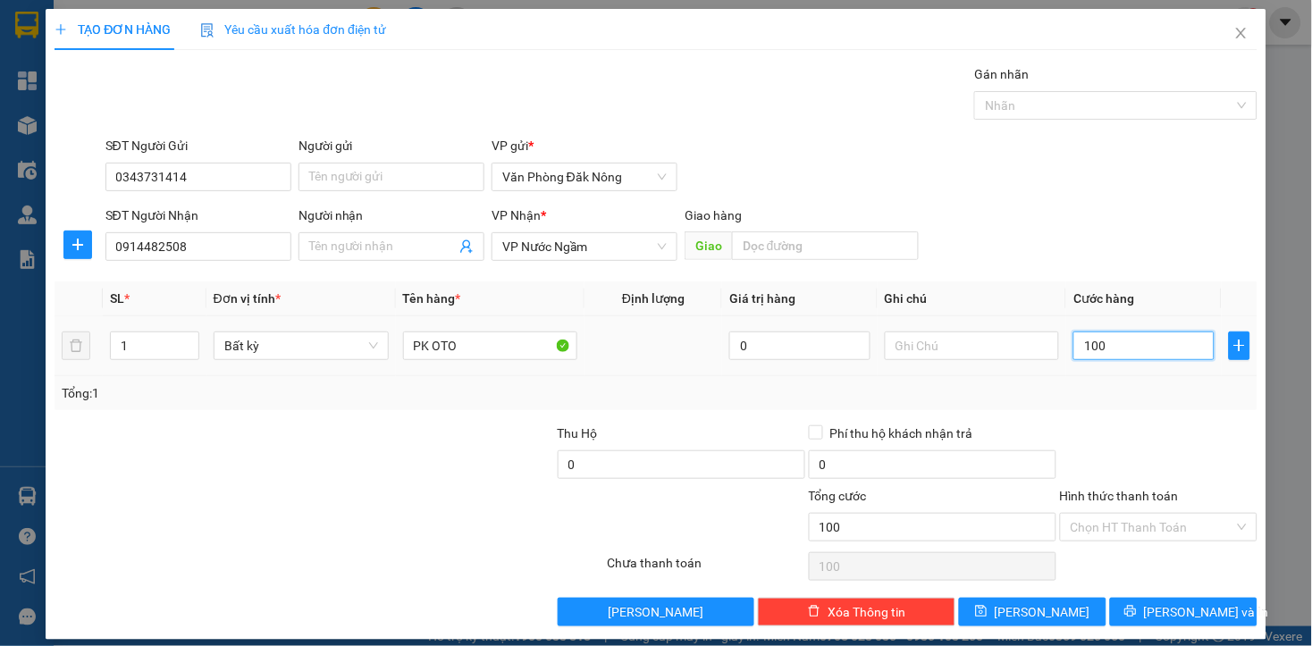
type input "1.000"
type input "10.000"
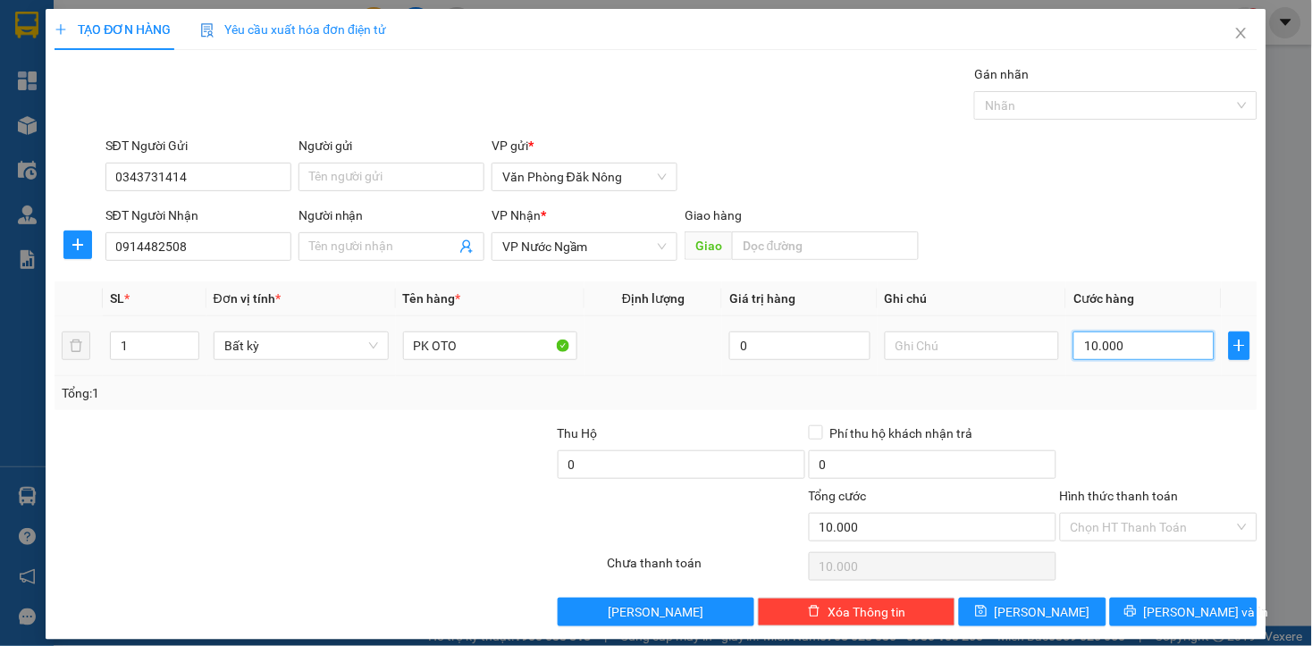
type input "100.000"
click at [1142, 422] on div "Transit Pickup Surcharge Ids Transit Deliver Surcharge Ids Transit Deliver Surc…" at bounding box center [656, 345] width 1202 height 562
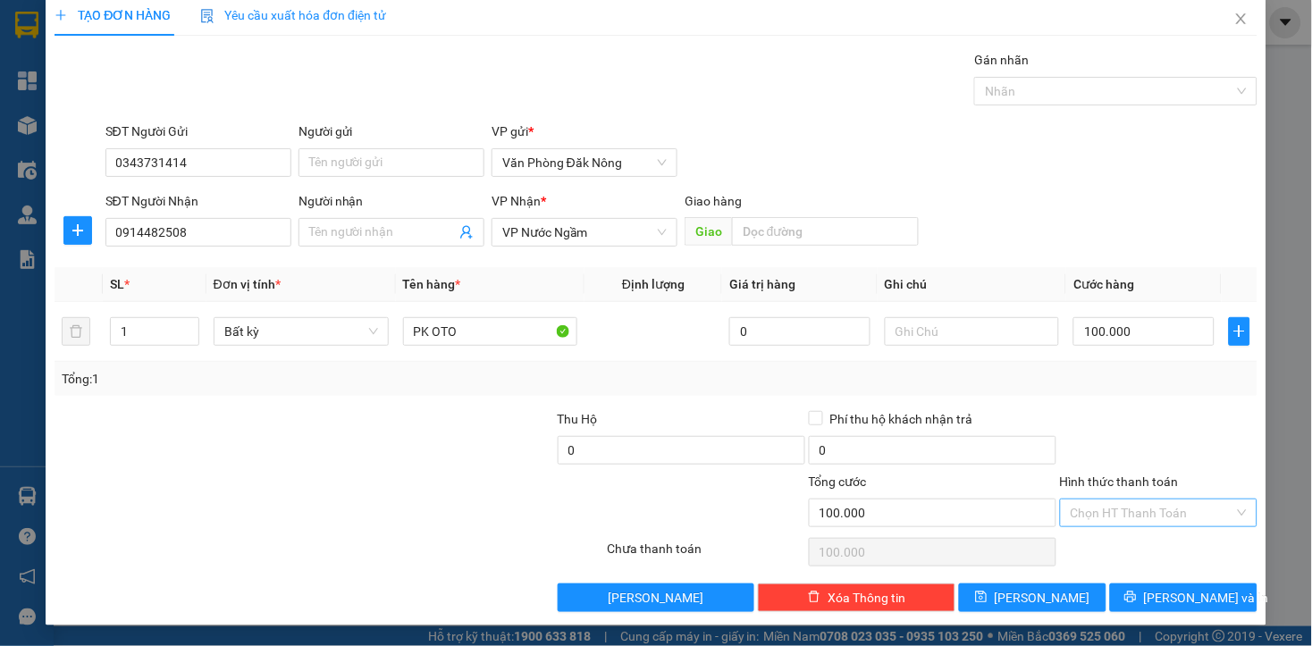
click at [1160, 511] on input "Hình thức thanh toán" at bounding box center [1152, 512] width 164 height 27
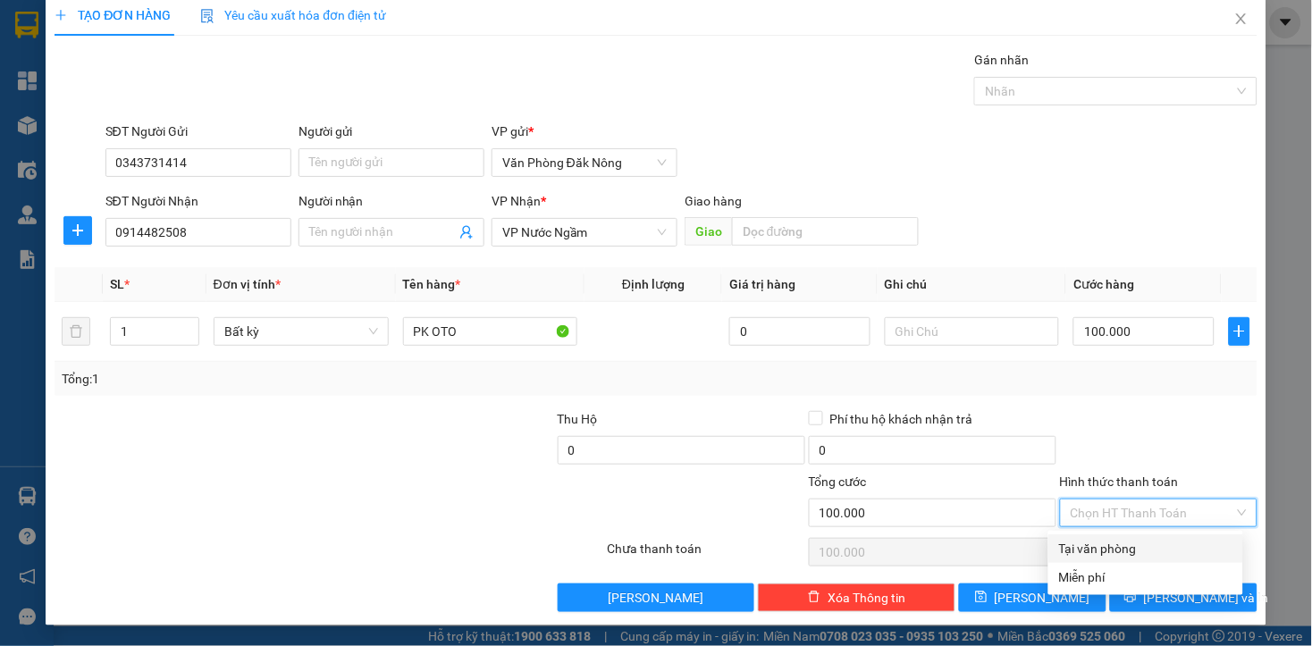
click at [1140, 549] on div "Tại văn phòng" at bounding box center [1145, 549] width 173 height 20
type input "0"
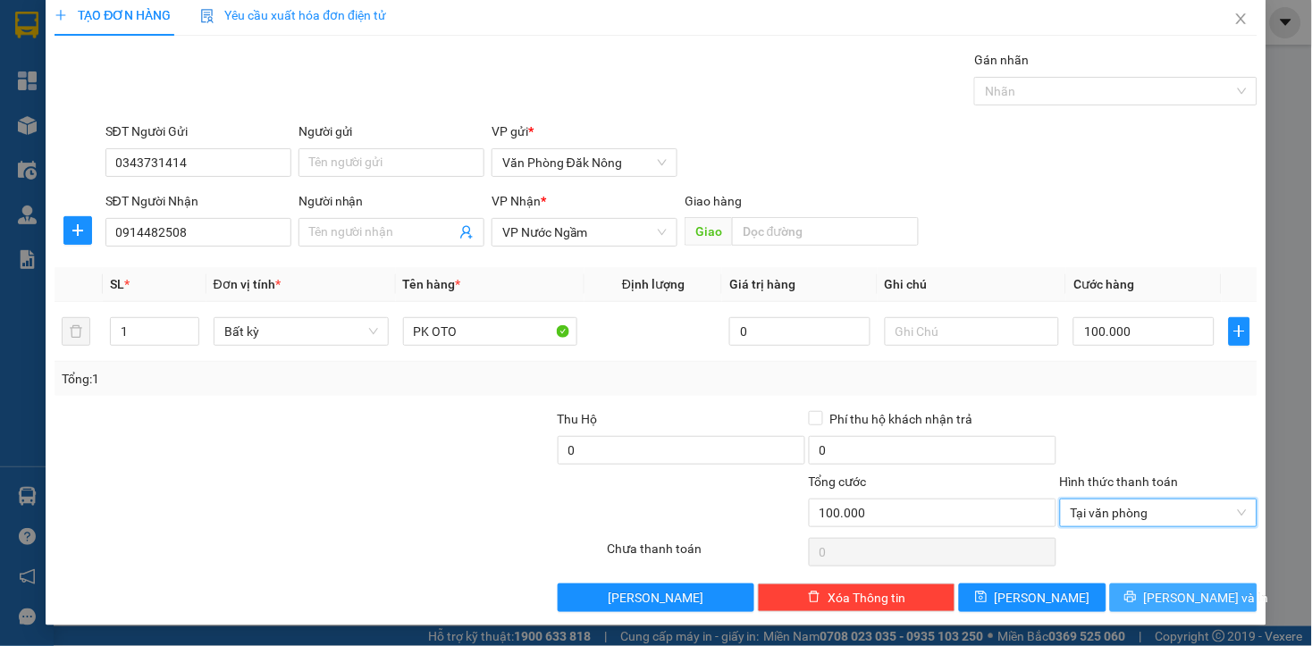
click at [1156, 599] on span "Lưu và In" at bounding box center [1206, 598] width 125 height 20
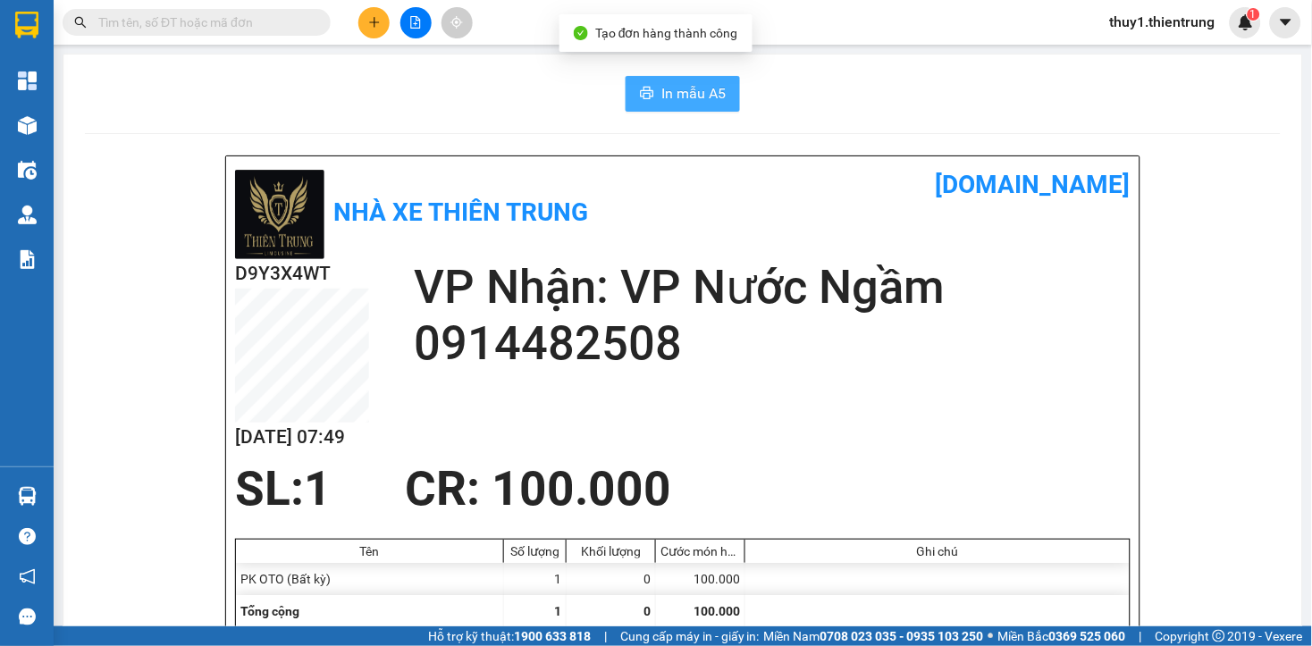
click at [674, 95] on span "In mẫu A5" at bounding box center [693, 93] width 64 height 22
click at [380, 30] on button at bounding box center [373, 22] width 31 height 31
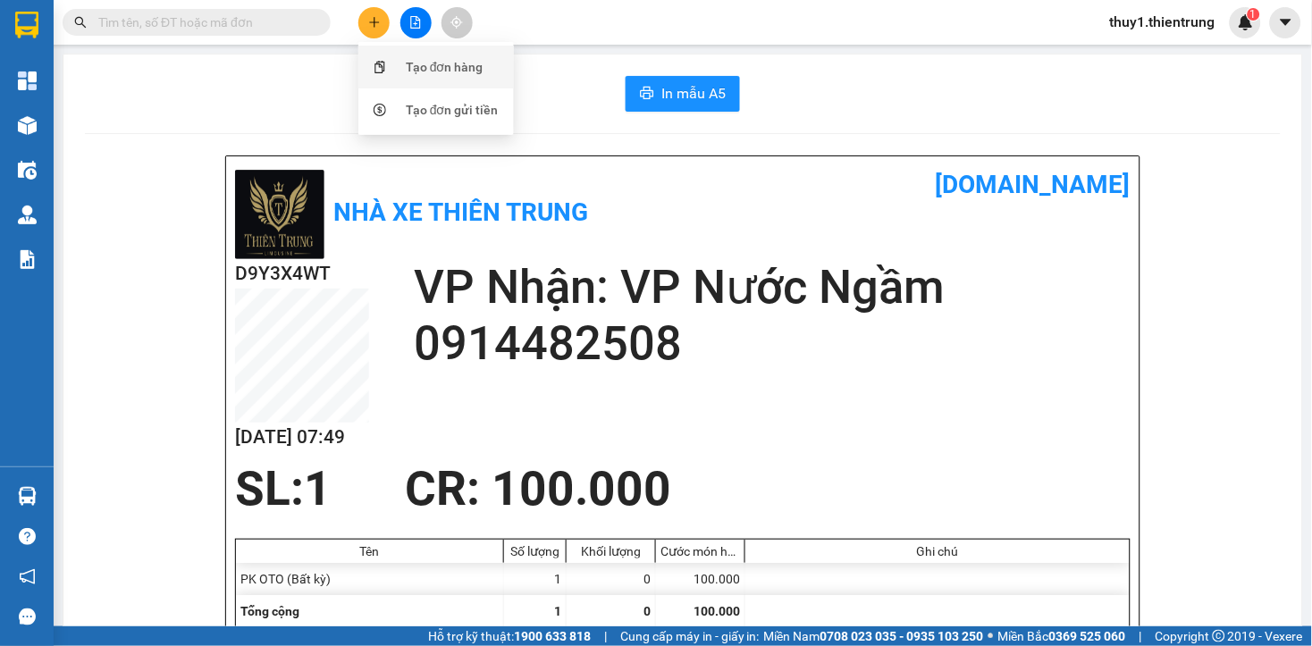
click at [397, 65] on div "Tạo đơn hàng" at bounding box center [436, 67] width 134 height 34
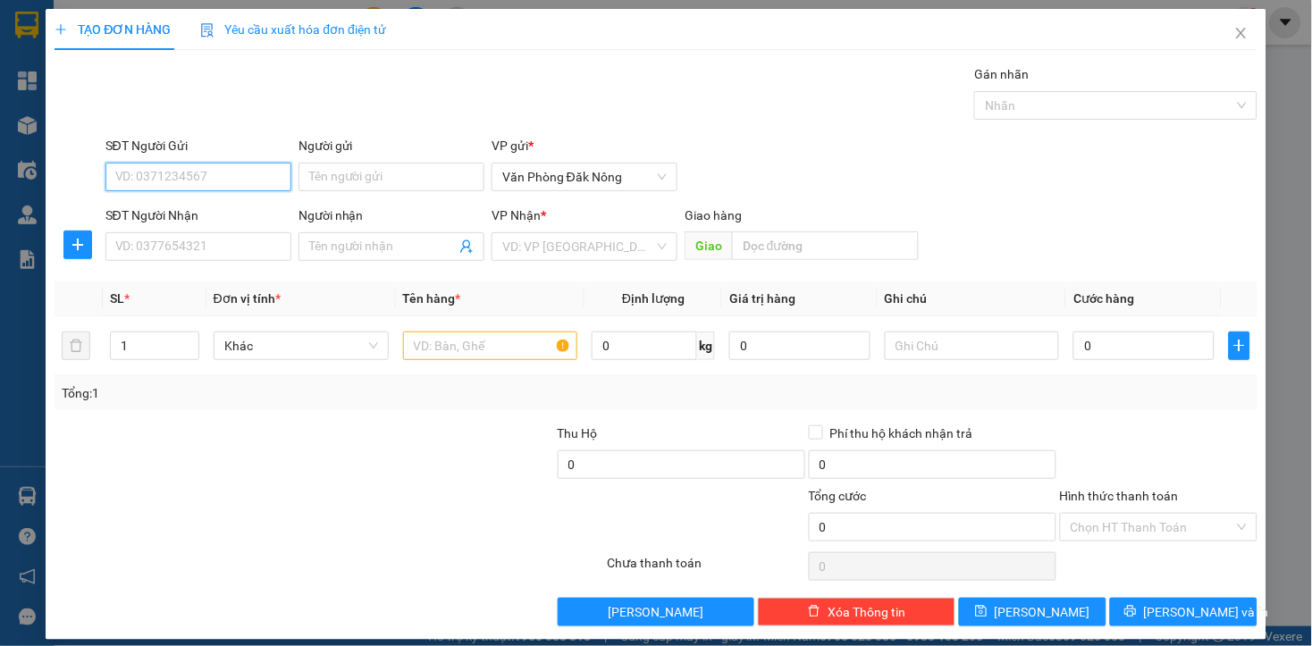
click at [228, 183] on input "SĐT Người Gửi" at bounding box center [198, 177] width 186 height 29
click at [222, 164] on input "SĐT Người Gửi" at bounding box center [198, 177] width 186 height 29
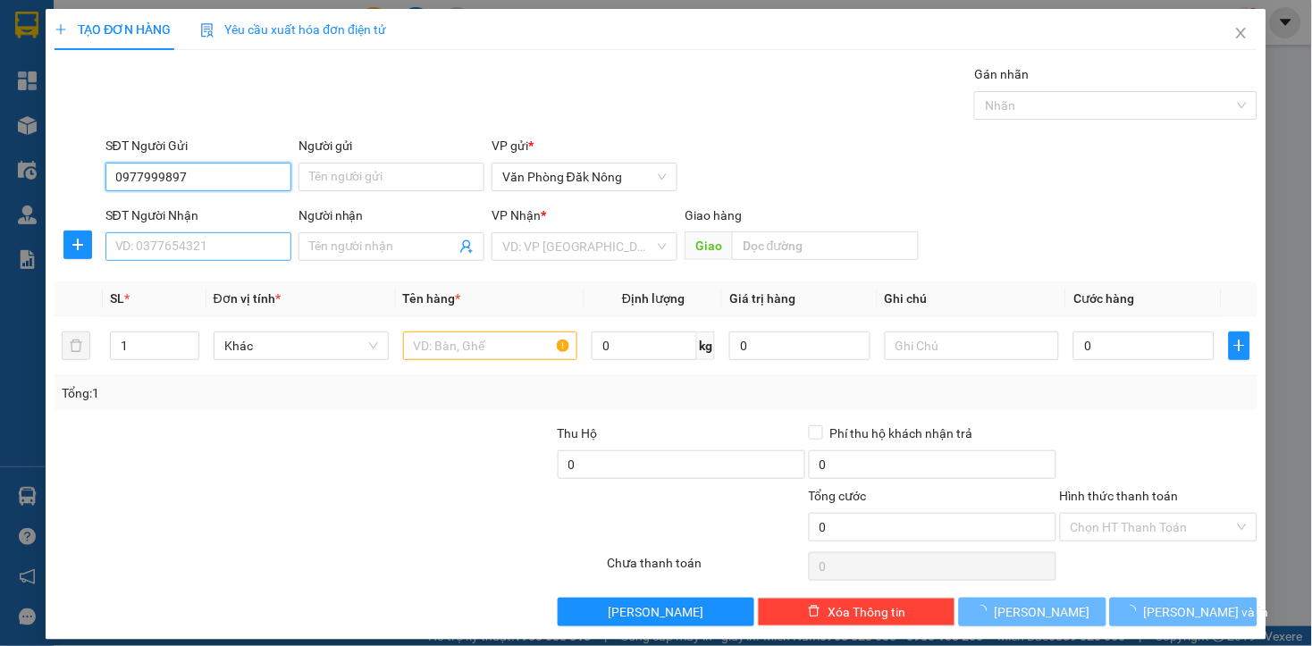
type input "0977999897"
click at [197, 255] on input "SĐT Người Nhận" at bounding box center [198, 246] width 186 height 29
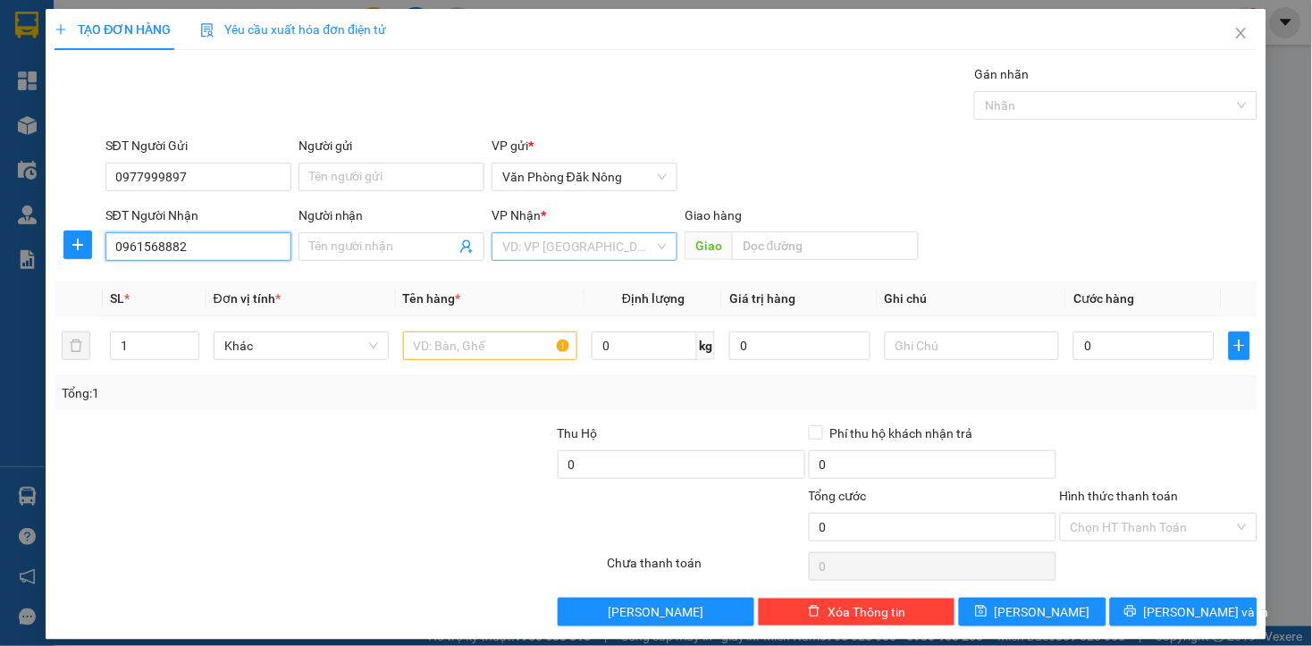
type input "0961568882"
click at [530, 253] on input "search" at bounding box center [578, 246] width 152 height 27
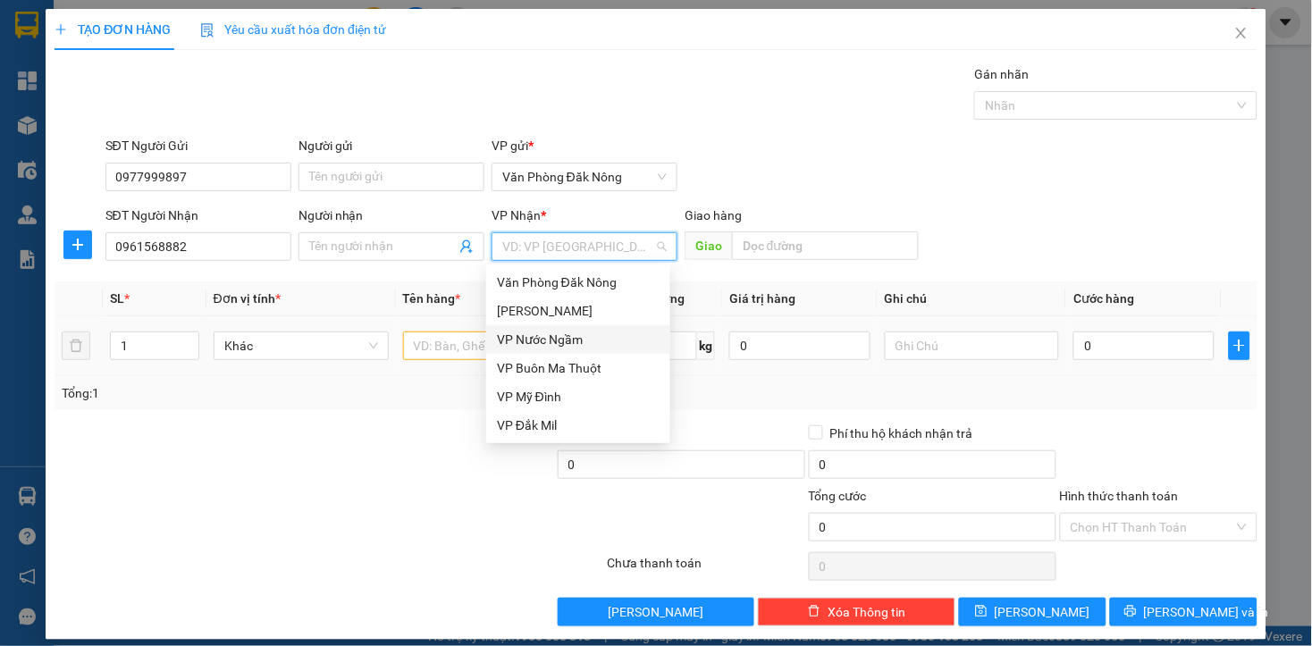
drag, startPoint x: 528, startPoint y: 348, endPoint x: 470, endPoint y: 352, distance: 58.2
click at [527, 349] on div "VP Nước Ngầm" at bounding box center [578, 339] width 184 height 29
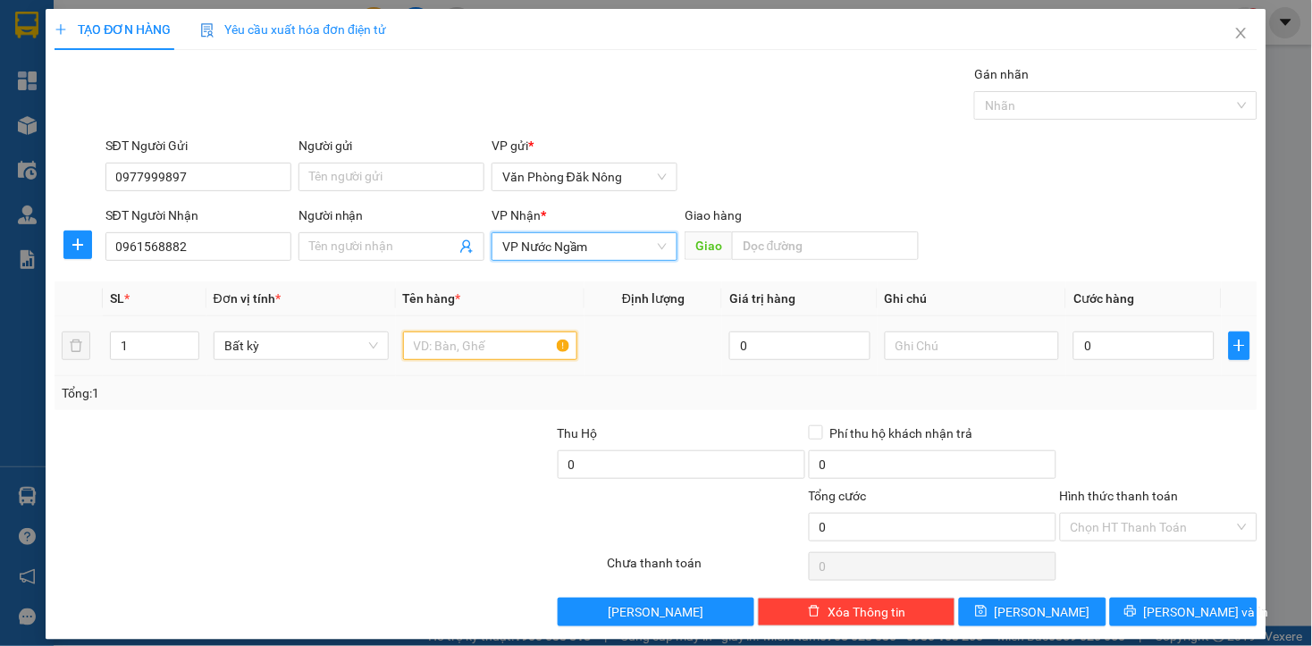
click at [467, 352] on input "text" at bounding box center [490, 345] width 175 height 29
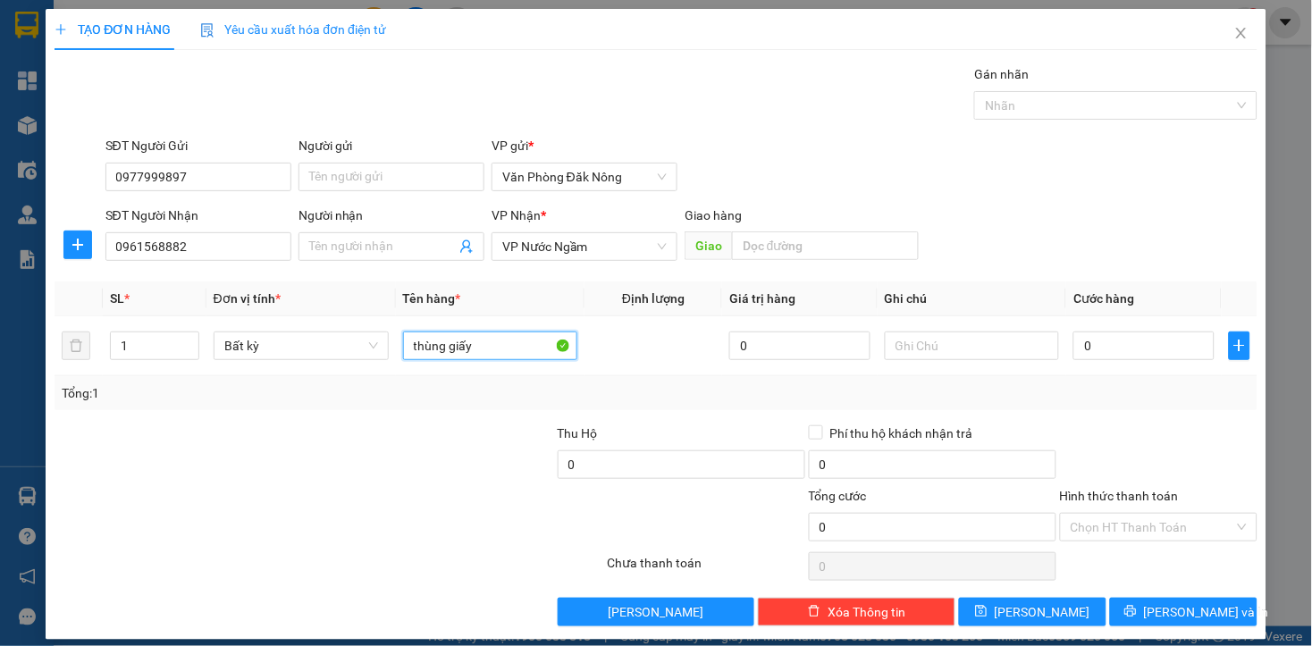
type input "thùng giấy"
drag, startPoint x: 232, startPoint y: 454, endPoint x: 228, endPoint y: 398, distance: 56.5
click at [232, 426] on div at bounding box center [178, 454] width 251 height 63
click at [157, 354] on input "1" at bounding box center [155, 345] width 88 height 27
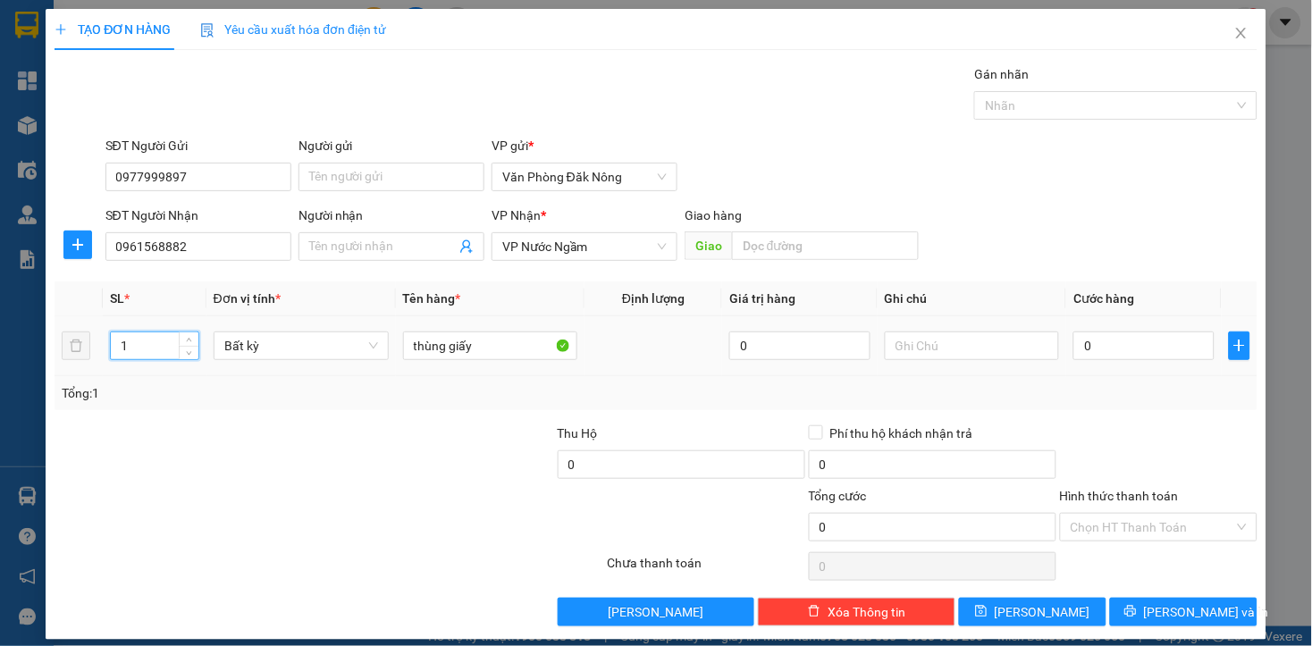
click at [157, 354] on input "1" at bounding box center [155, 345] width 88 height 27
type input "2"
click at [1124, 340] on input "0" at bounding box center [1143, 345] width 140 height 29
type input "6"
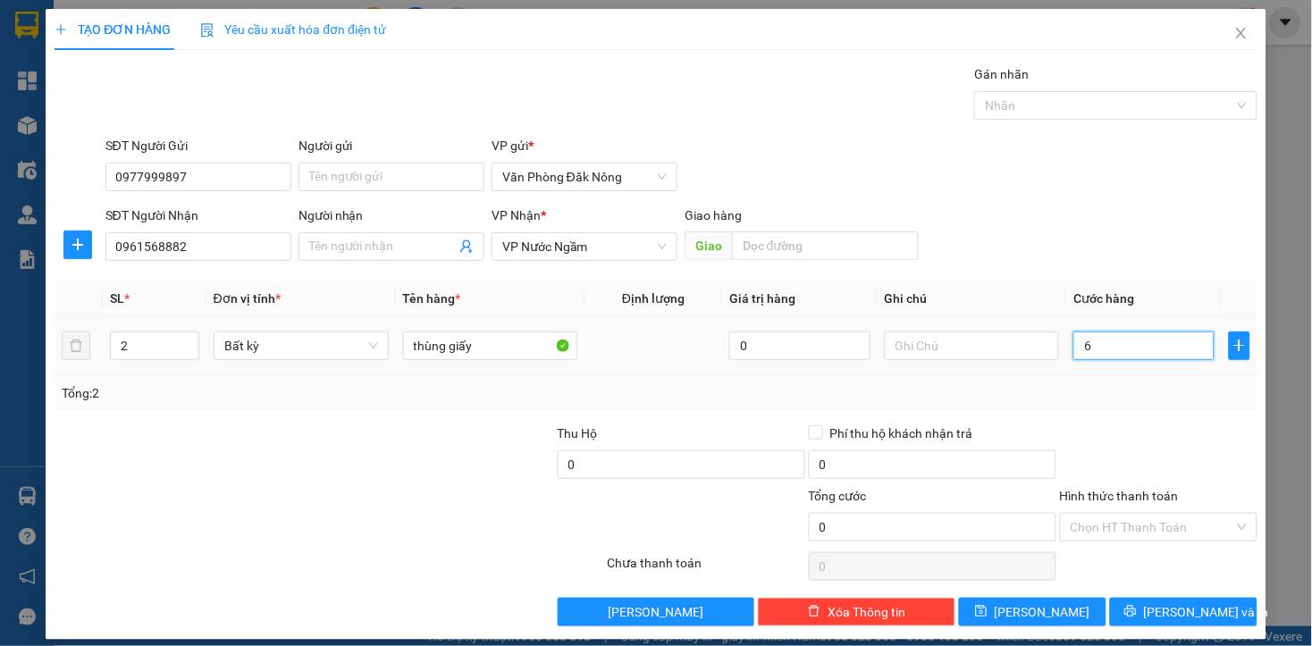
type input "6"
type input "60"
type input "600"
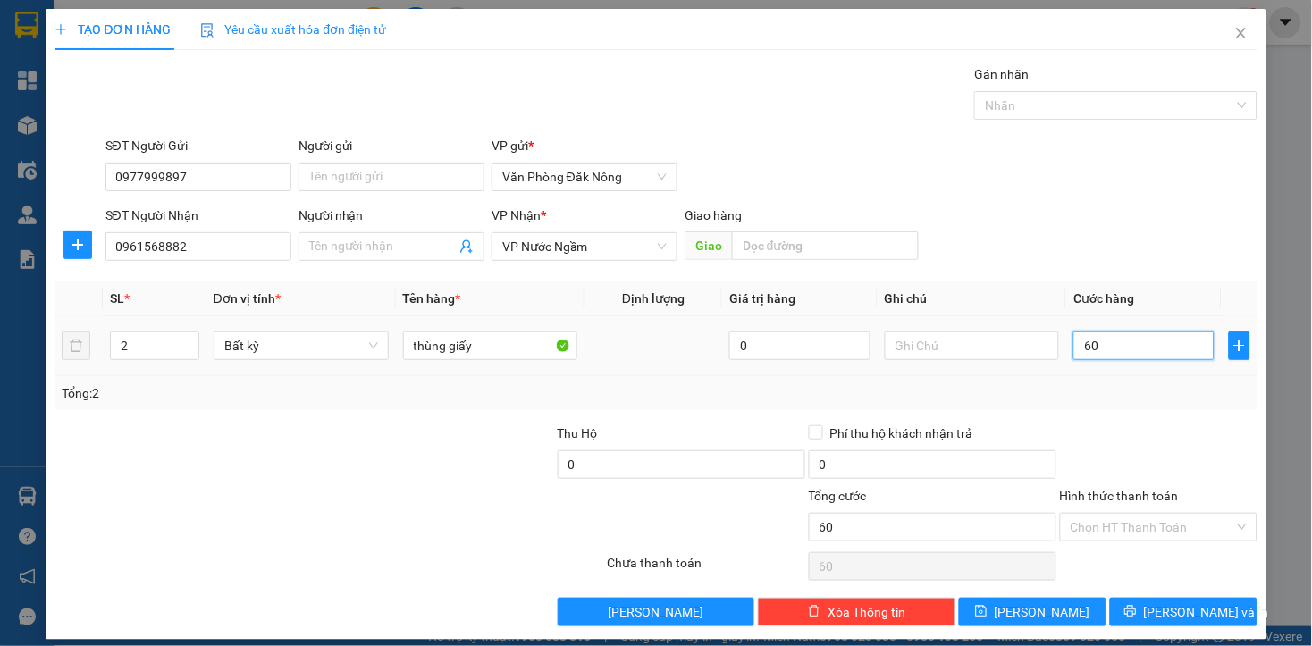
type input "600"
type input "6.000"
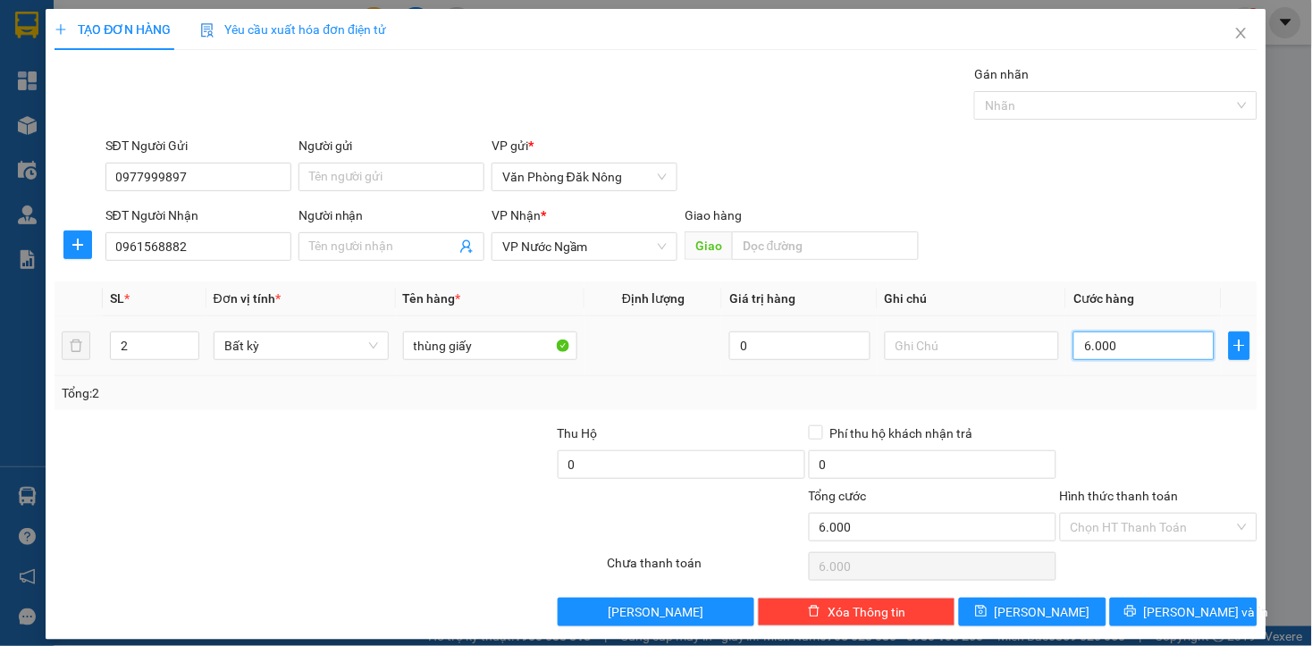
type input "60.000"
type input "600.000"
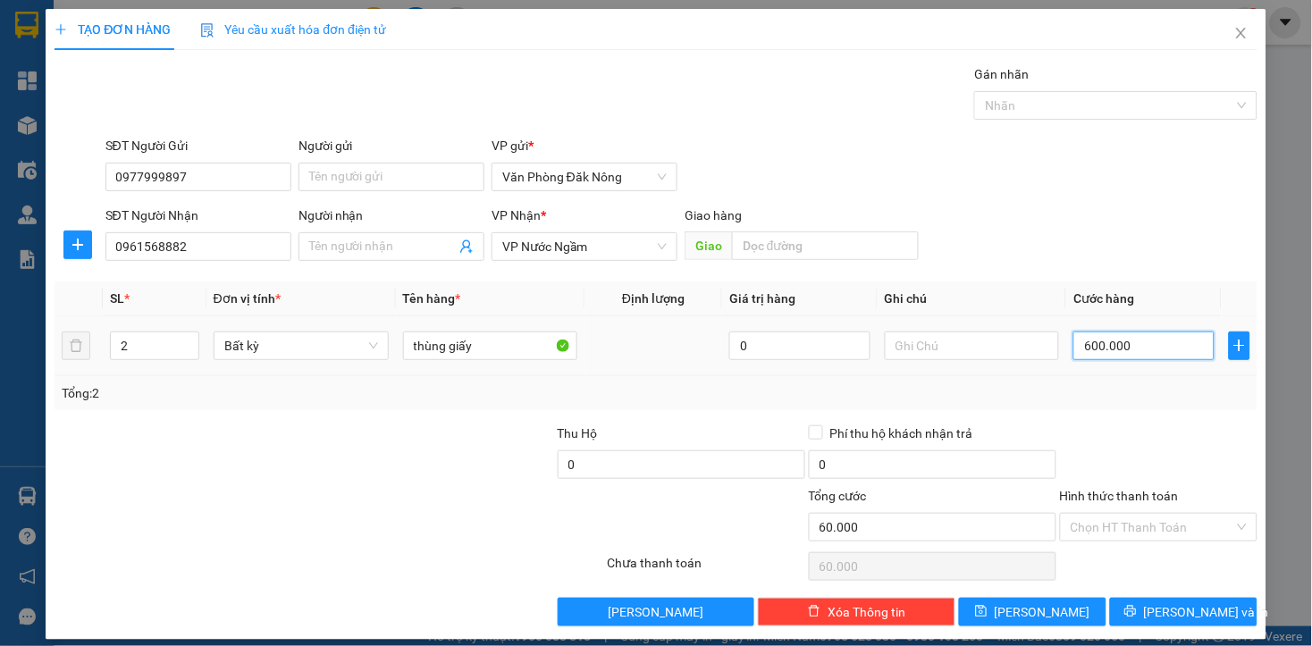
type input "600.000"
click at [485, 492] on div at bounding box center [505, 517] width 201 height 63
click at [1201, 460] on div at bounding box center [1158, 454] width 201 height 63
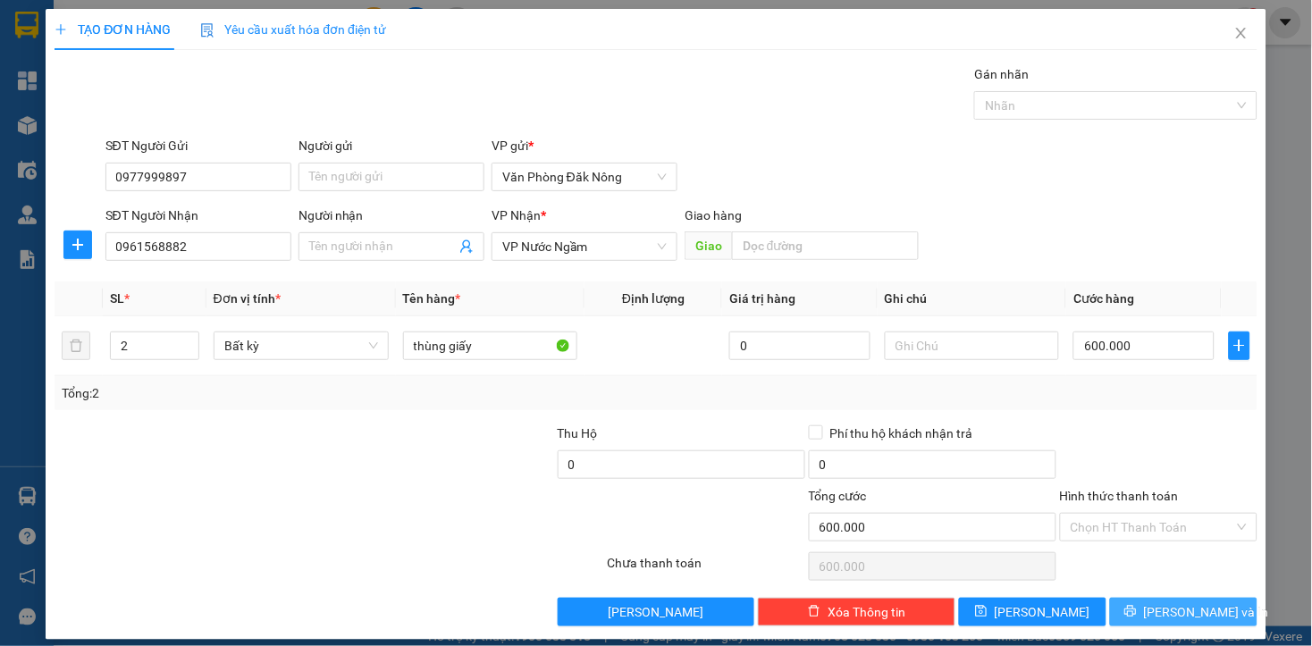
scroll to position [14, 0]
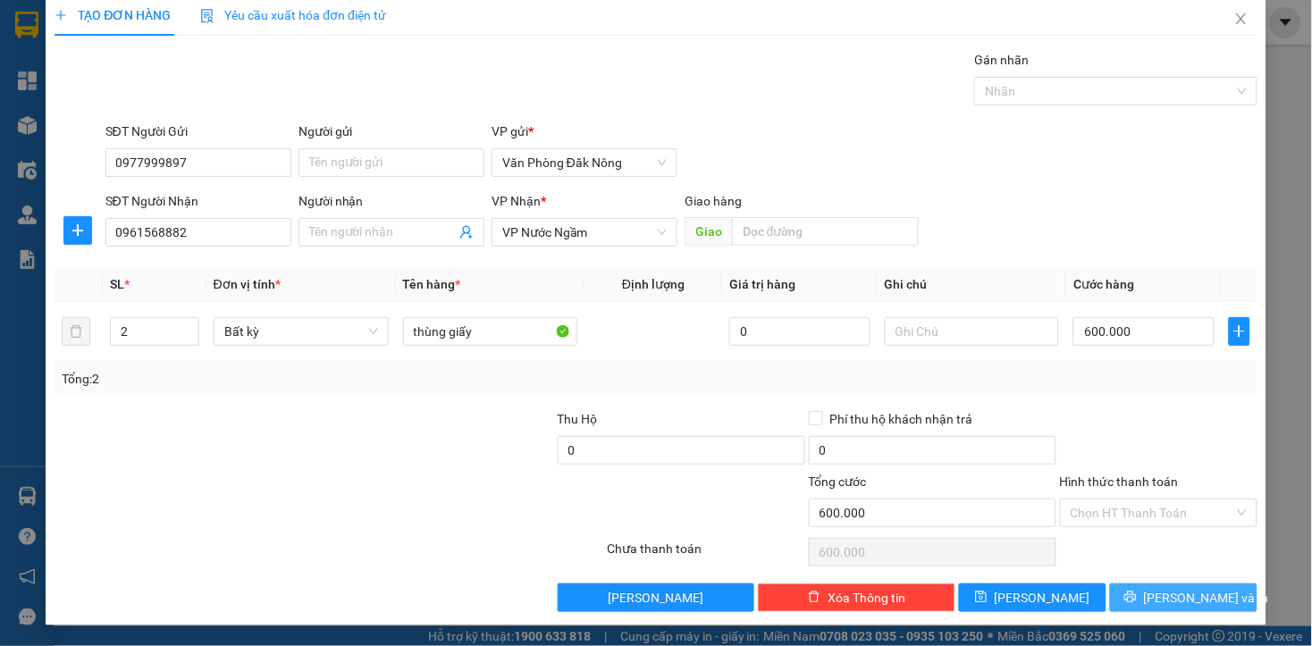
drag, startPoint x: 1178, startPoint y: 592, endPoint x: 1153, endPoint y: 583, distance: 26.6
click at [1178, 591] on span "Lưu và In" at bounding box center [1206, 598] width 125 height 20
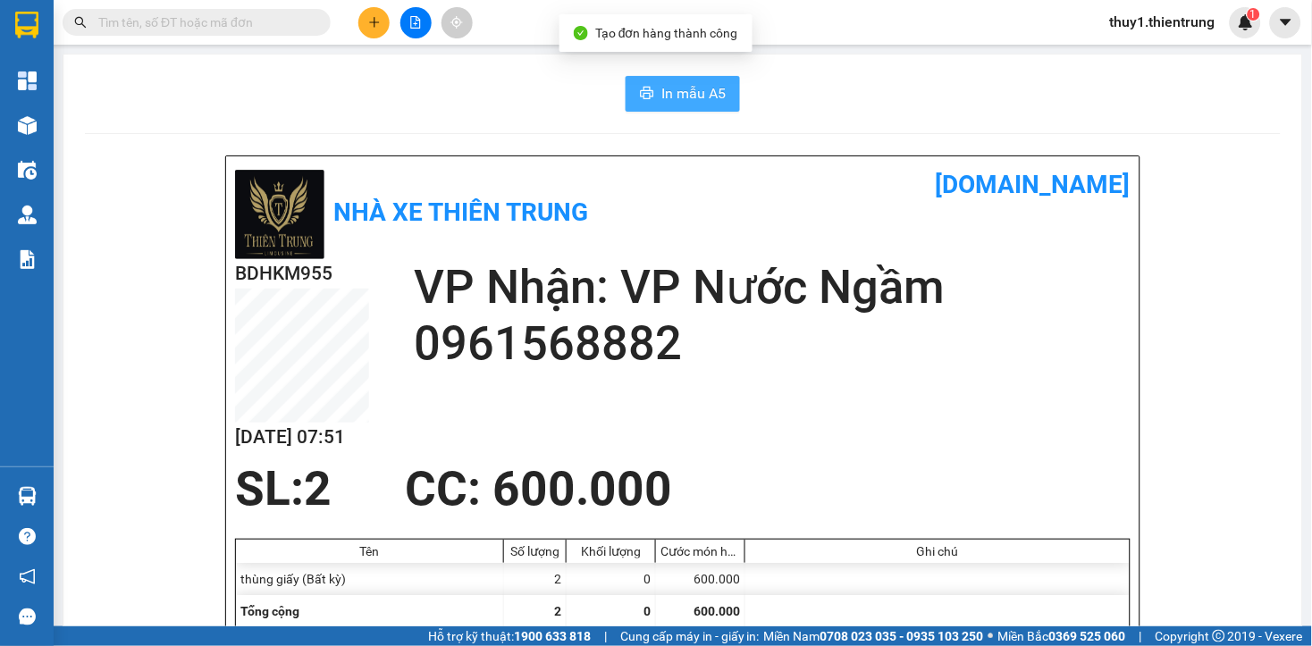
click at [640, 95] on icon "printer" at bounding box center [647, 93] width 14 height 14
click at [756, 511] on div "SL: 2 CC : 600.000" at bounding box center [671, 489] width 895 height 54
click at [874, 409] on div "BDHKM955 14/08 07:51 VP Nhận: VP Nước Ngầm 0961568882" at bounding box center [682, 360] width 895 height 203
click at [364, 20] on button at bounding box center [373, 22] width 31 height 31
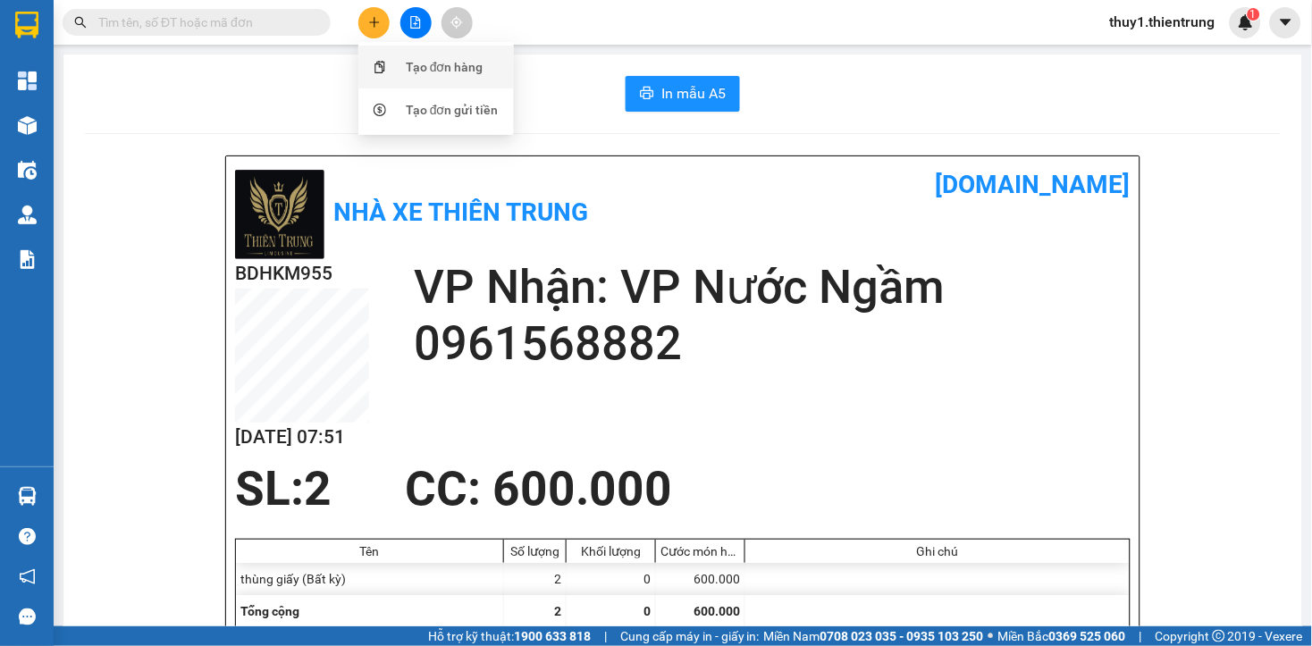
click at [397, 59] on div "Tạo đơn hàng" at bounding box center [436, 67] width 134 height 34
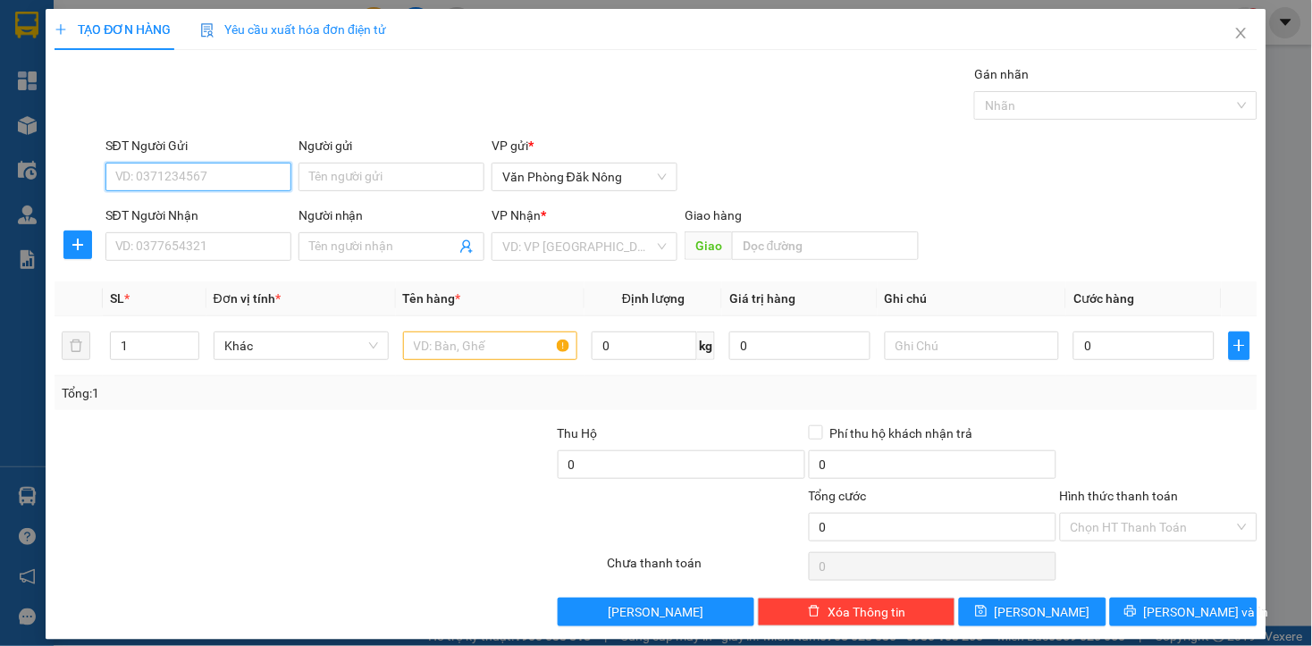
click at [256, 181] on input "SĐT Người Gửi" at bounding box center [198, 177] width 186 height 29
type input "0393822499"
drag, startPoint x: 183, startPoint y: 207, endPoint x: 205, endPoint y: 227, distance: 29.8
click at [177, 210] on div "0393822499" at bounding box center [195, 213] width 163 height 20
type input "0987977203"
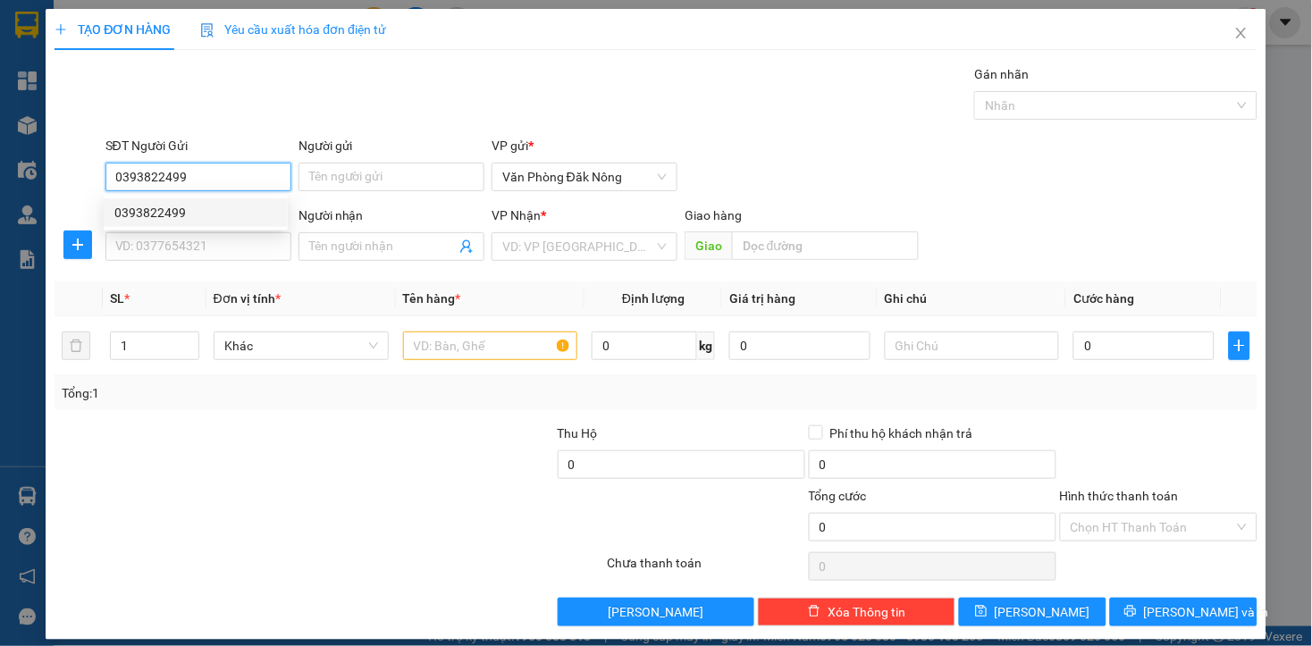
type input "HÀ"
type input "dg tránh THANH HÓA"
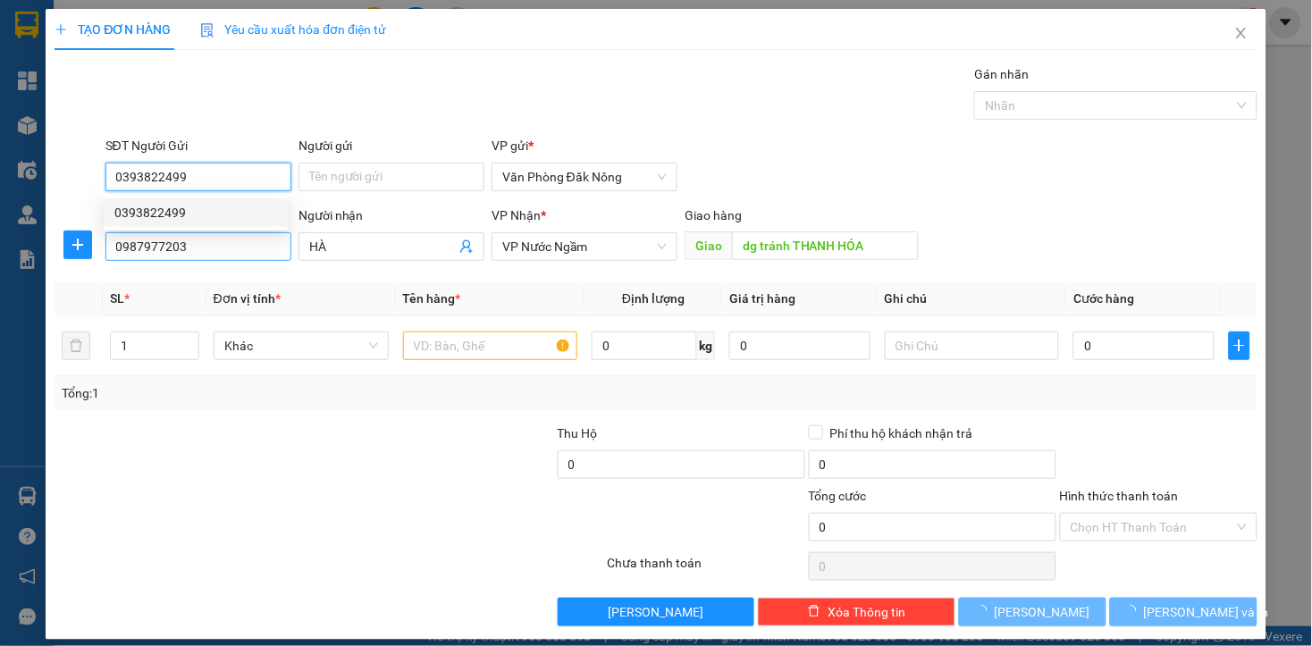
type input "0393822499"
type input "100.000"
click at [222, 254] on input "0987977203" at bounding box center [198, 246] width 186 height 29
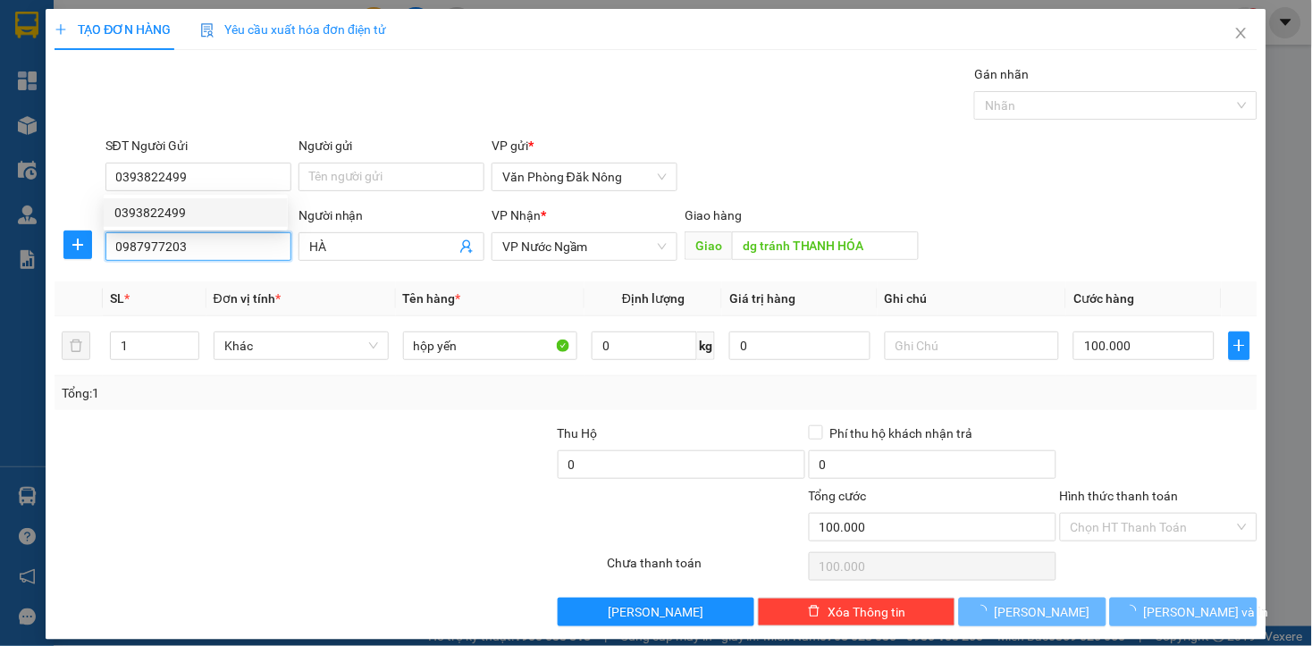
click at [222, 254] on input "0987977203" at bounding box center [198, 246] width 186 height 29
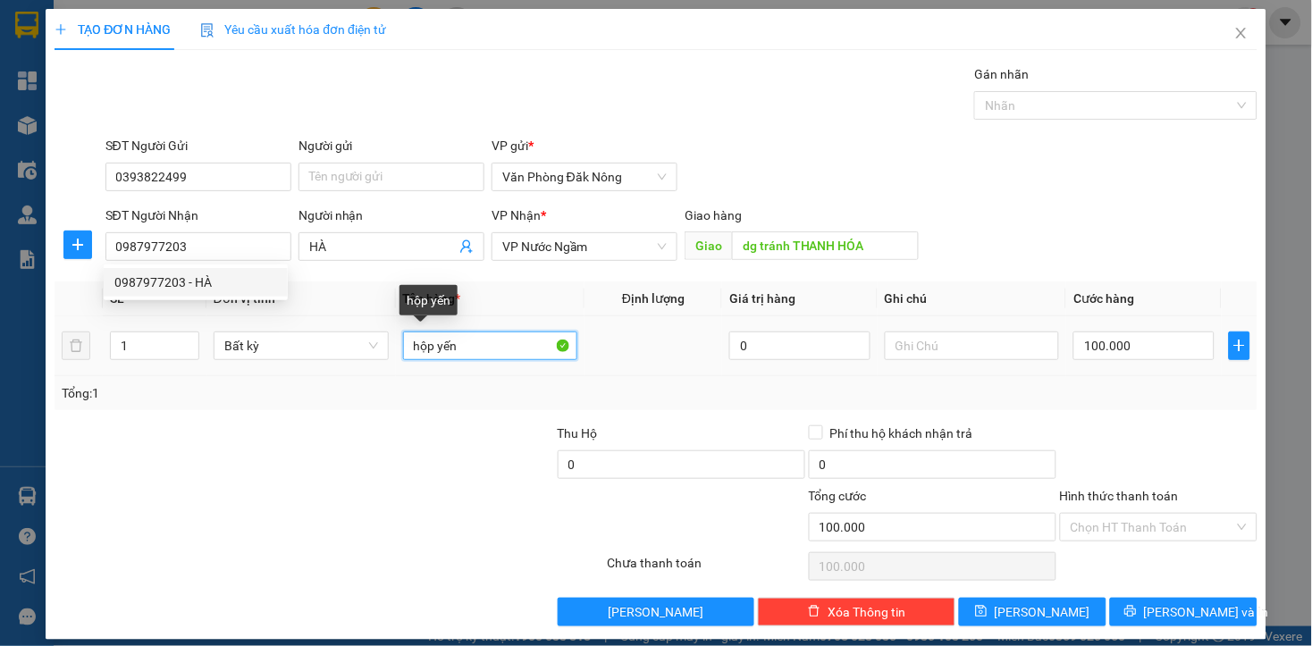
drag, startPoint x: 447, startPoint y: 354, endPoint x: 347, endPoint y: 367, distance: 101.0
click at [347, 367] on tr "1 Bất kỳ hộp yến 0 100.000" at bounding box center [656, 346] width 1202 height 60
type input "thùng giấy"
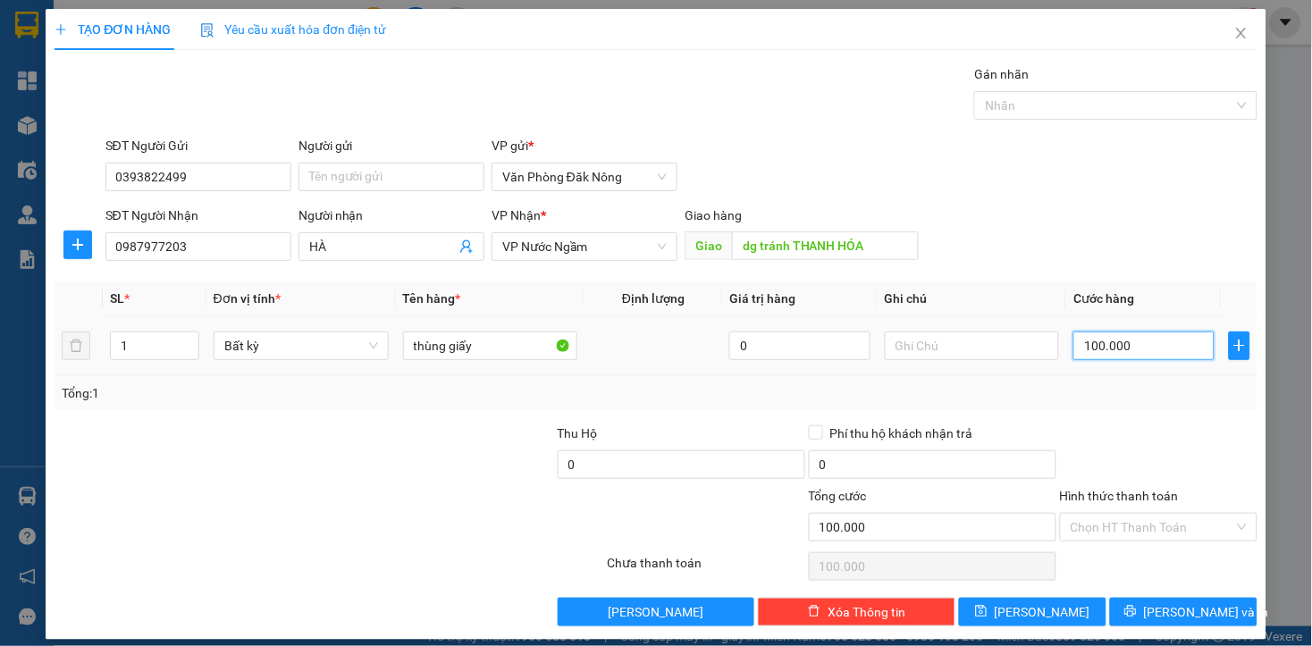
drag, startPoint x: 1119, startPoint y: 347, endPoint x: 1111, endPoint y: 332, distance: 16.4
click at [1119, 347] on input "100.000" at bounding box center [1143, 345] width 140 height 29
type input "2"
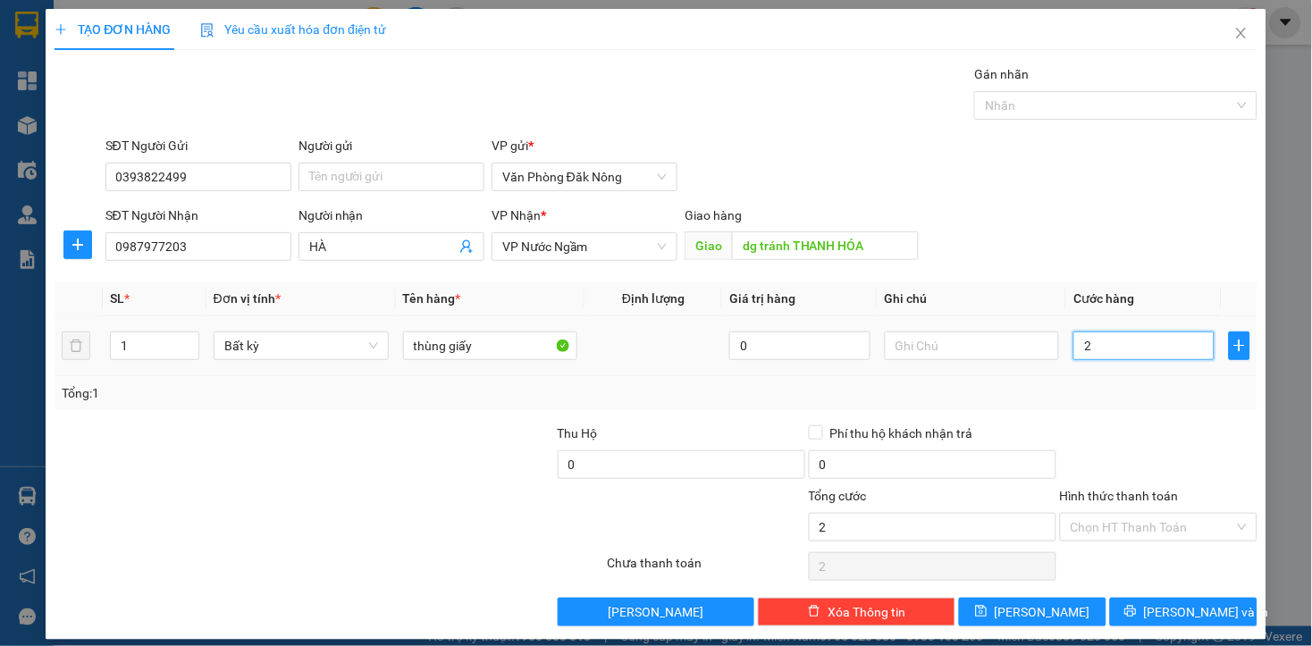
type input "20"
type input "200"
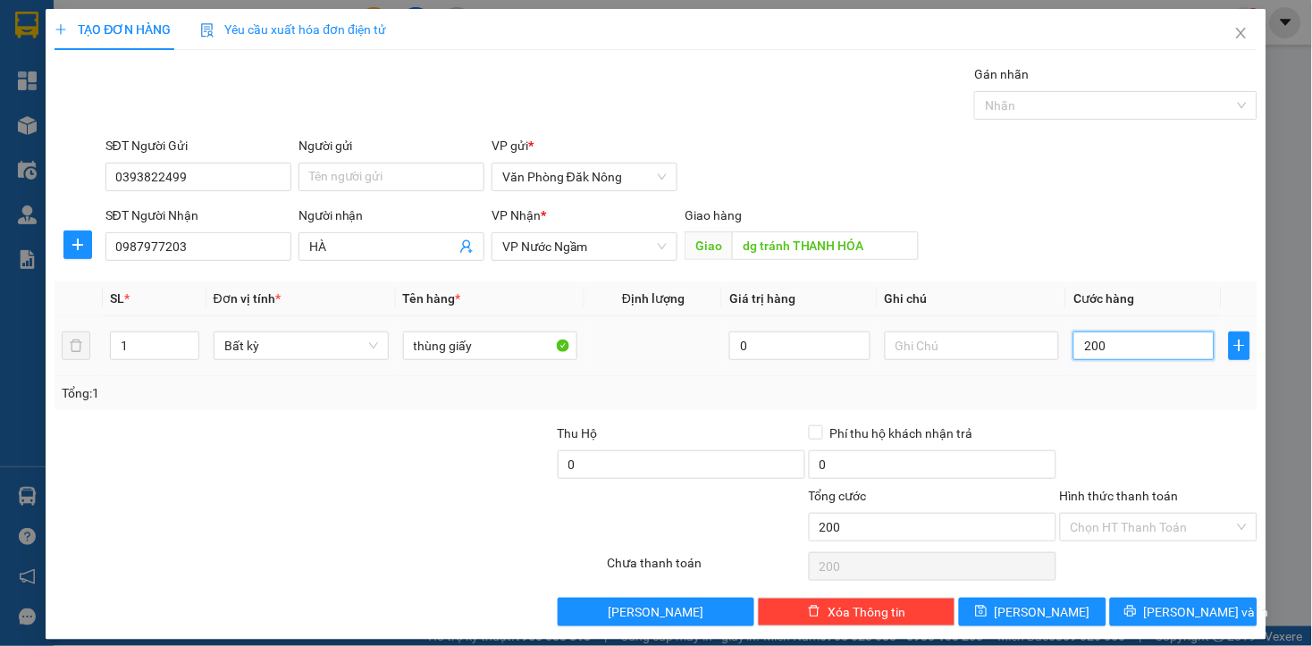
type input "2.000"
type input "20.000"
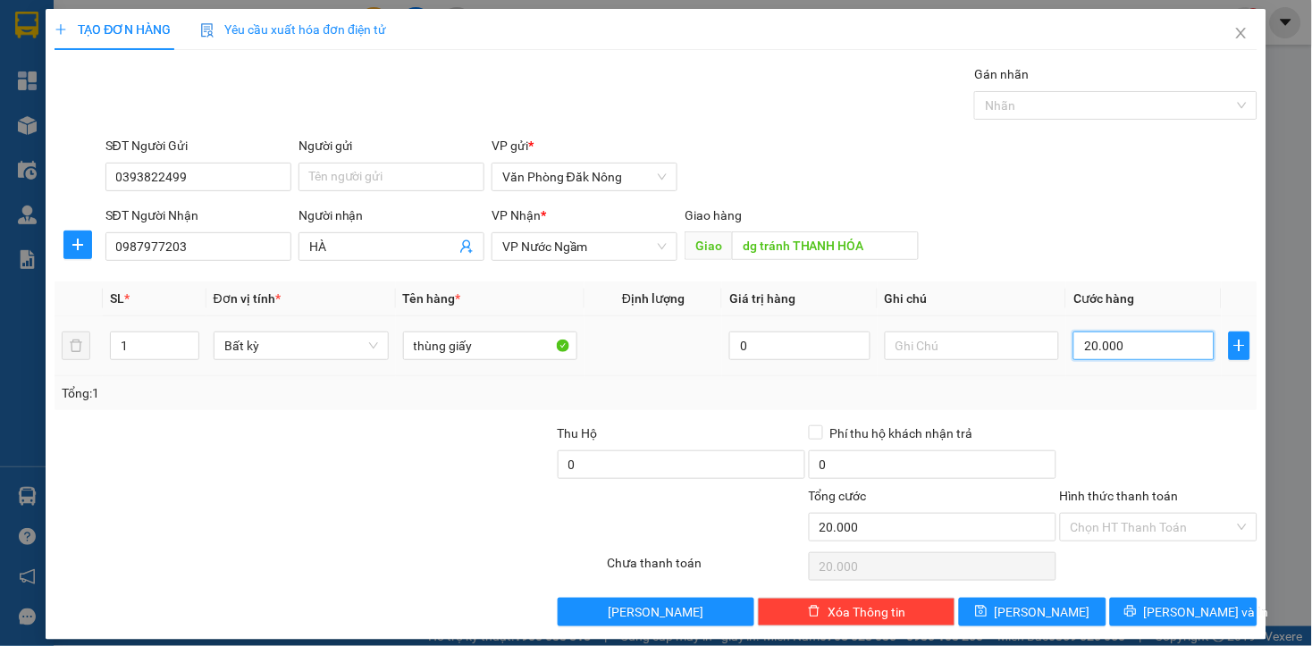
type input "200.000"
click at [1067, 450] on div at bounding box center [1158, 454] width 201 height 63
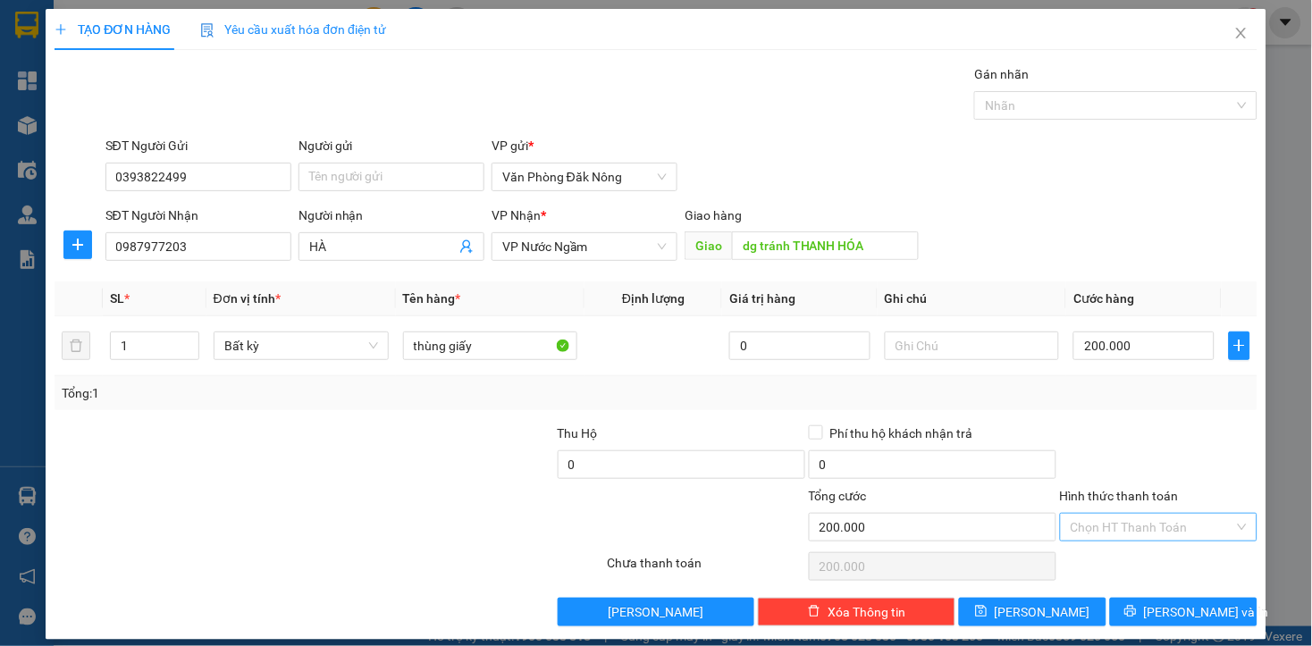
click at [1128, 541] on div "Chọn HT Thanh Toán" at bounding box center [1158, 527] width 197 height 29
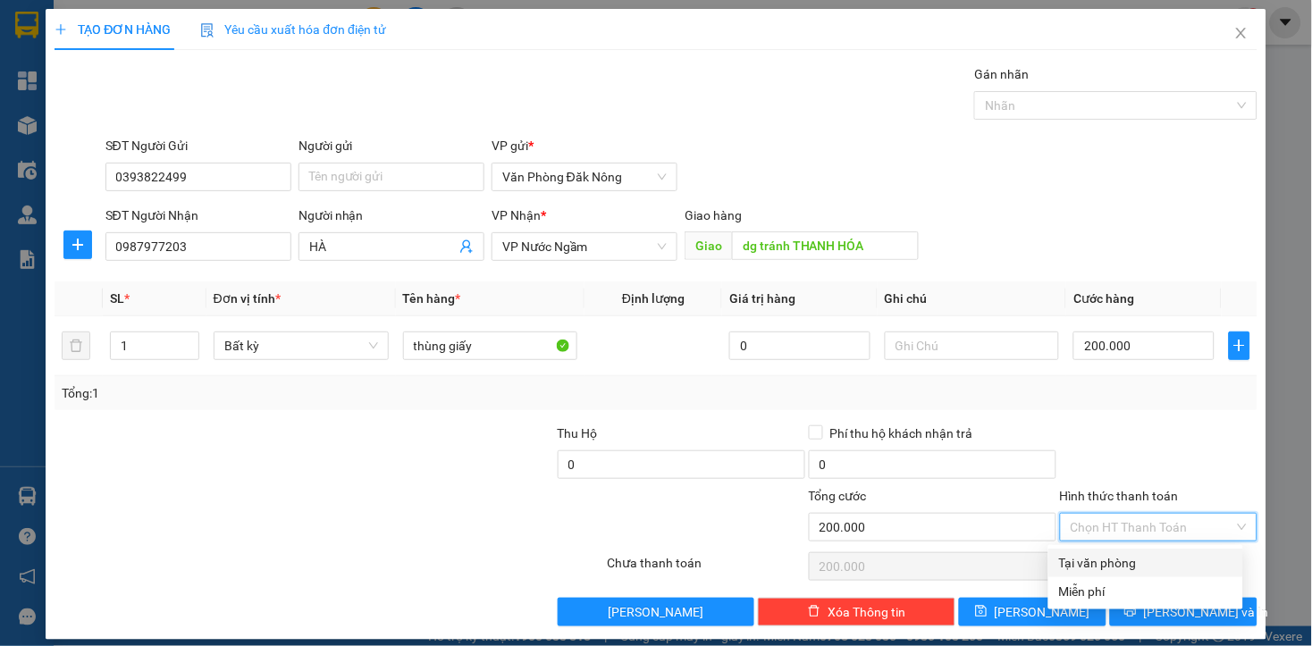
click at [1128, 574] on div "Tại văn phòng" at bounding box center [1145, 563] width 195 height 29
type input "0"
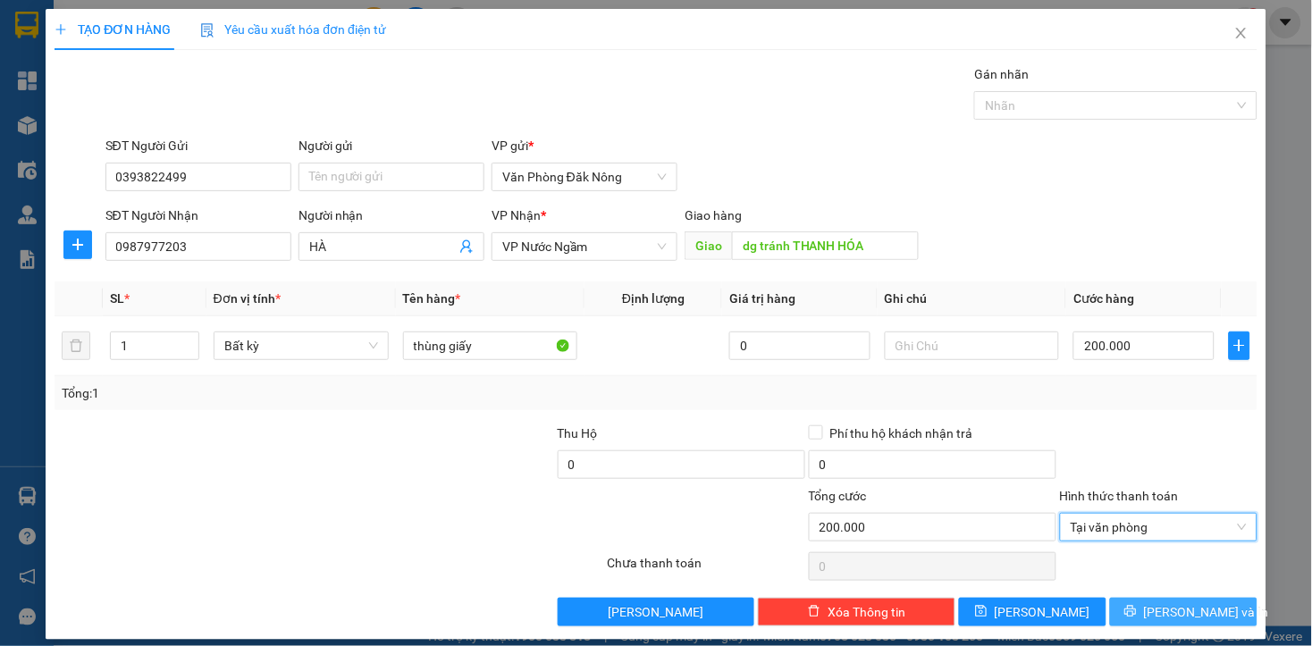
drag, startPoint x: 1156, startPoint y: 609, endPoint x: 1106, endPoint y: 610, distance: 50.0
click at [1149, 609] on button "Lưu và In" at bounding box center [1183, 612] width 147 height 29
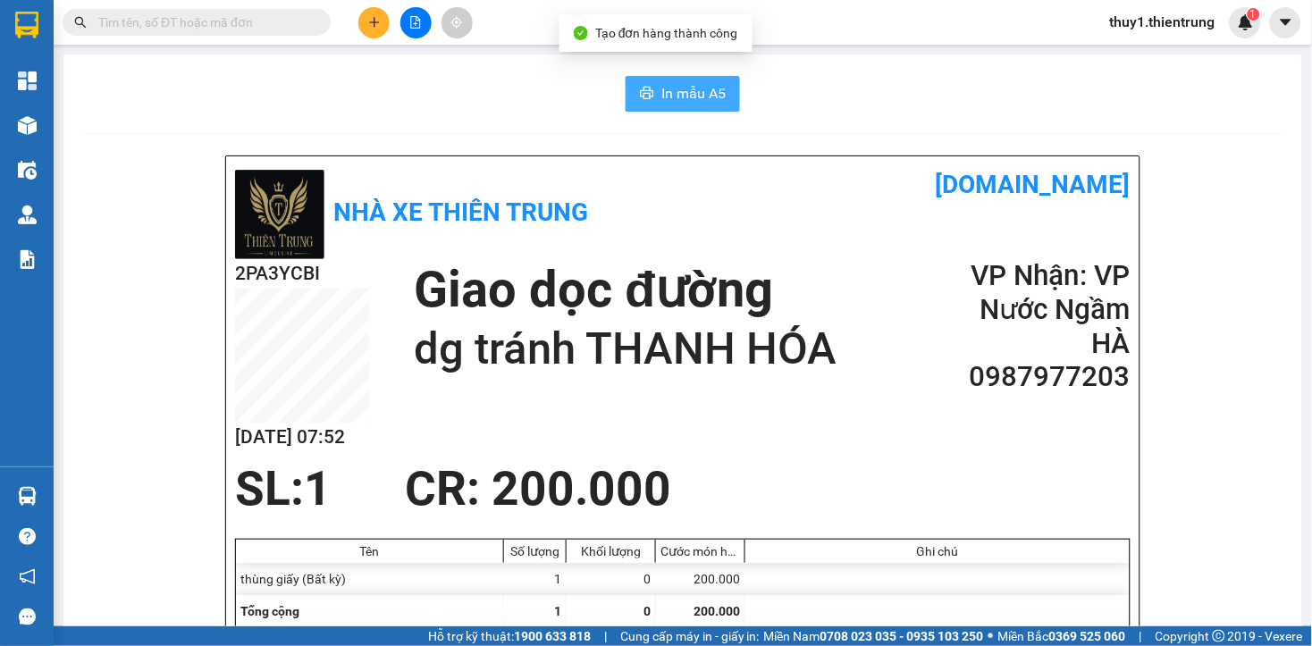
drag, startPoint x: 683, startPoint y: 90, endPoint x: 966, endPoint y: 257, distance: 328.1
click at [683, 90] on span "In mẫu A5" at bounding box center [693, 93] width 64 height 22
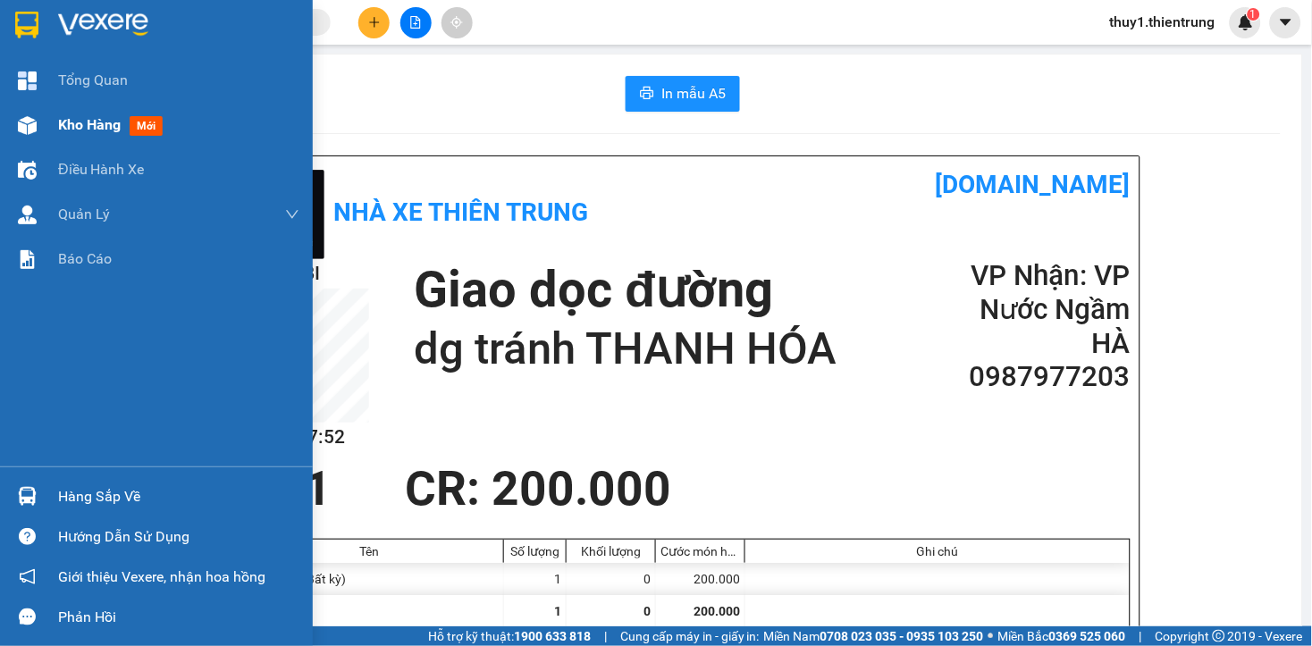
click at [28, 125] on img at bounding box center [27, 125] width 19 height 19
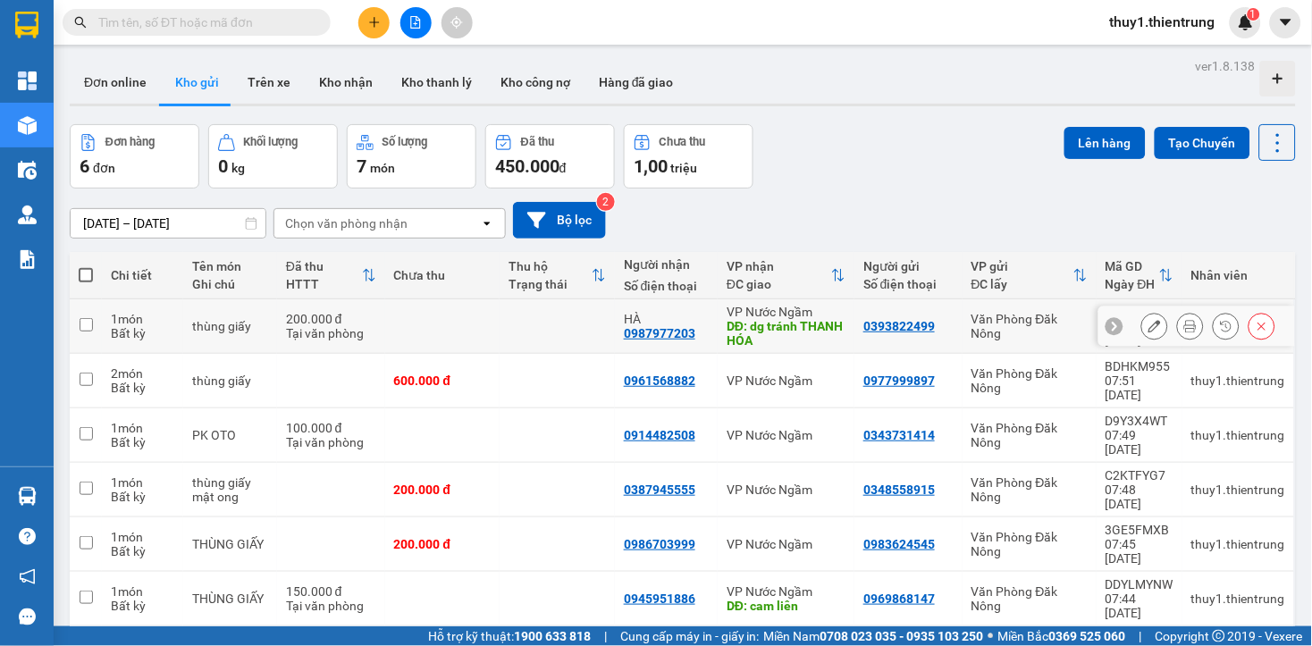
click at [83, 320] on input "checkbox" at bounding box center [86, 324] width 13 height 13
checkbox input "true"
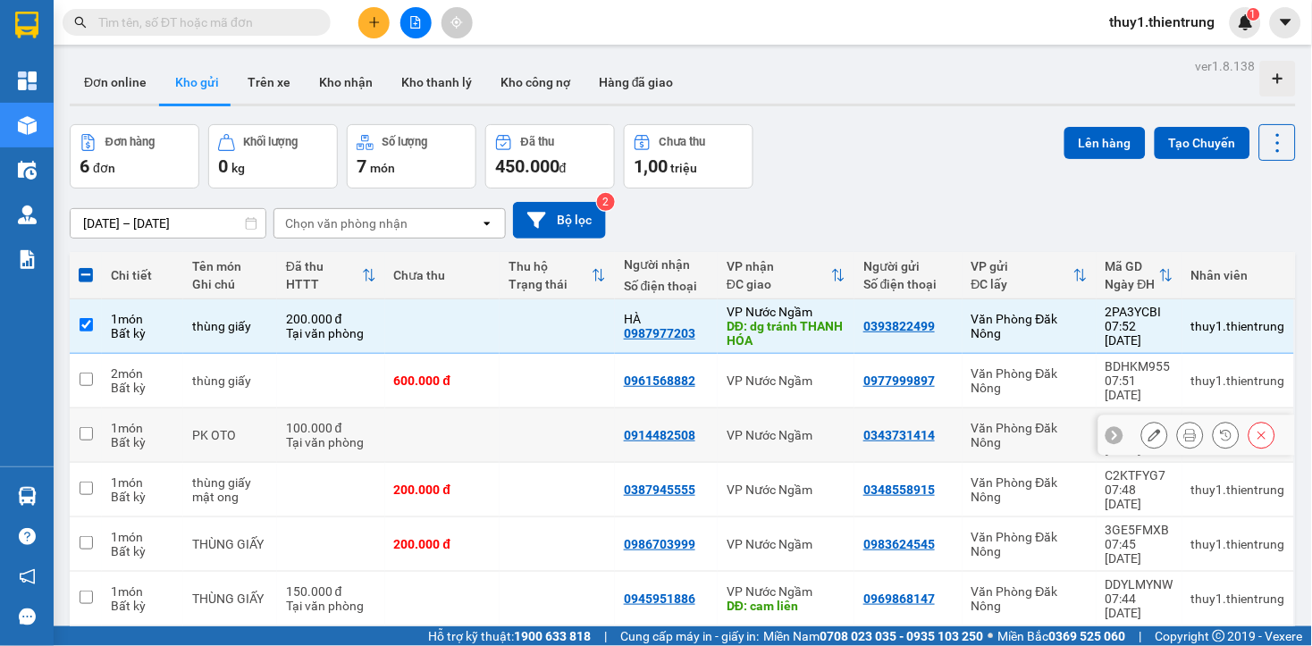
drag, startPoint x: 80, startPoint y: 414, endPoint x: 98, endPoint y: 417, distance: 18.2
click at [88, 427] on input "checkbox" at bounding box center [86, 433] width 13 height 13
checkbox input "true"
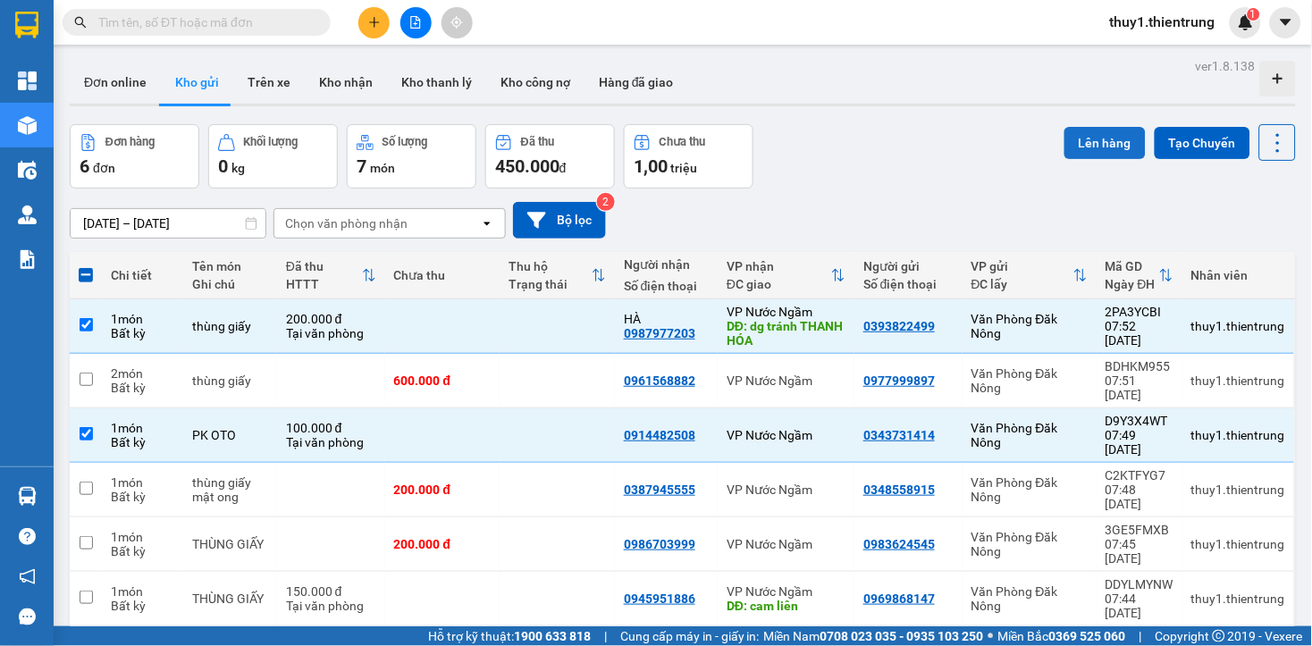
click at [1087, 138] on button "Lên hàng" at bounding box center [1104, 143] width 81 height 32
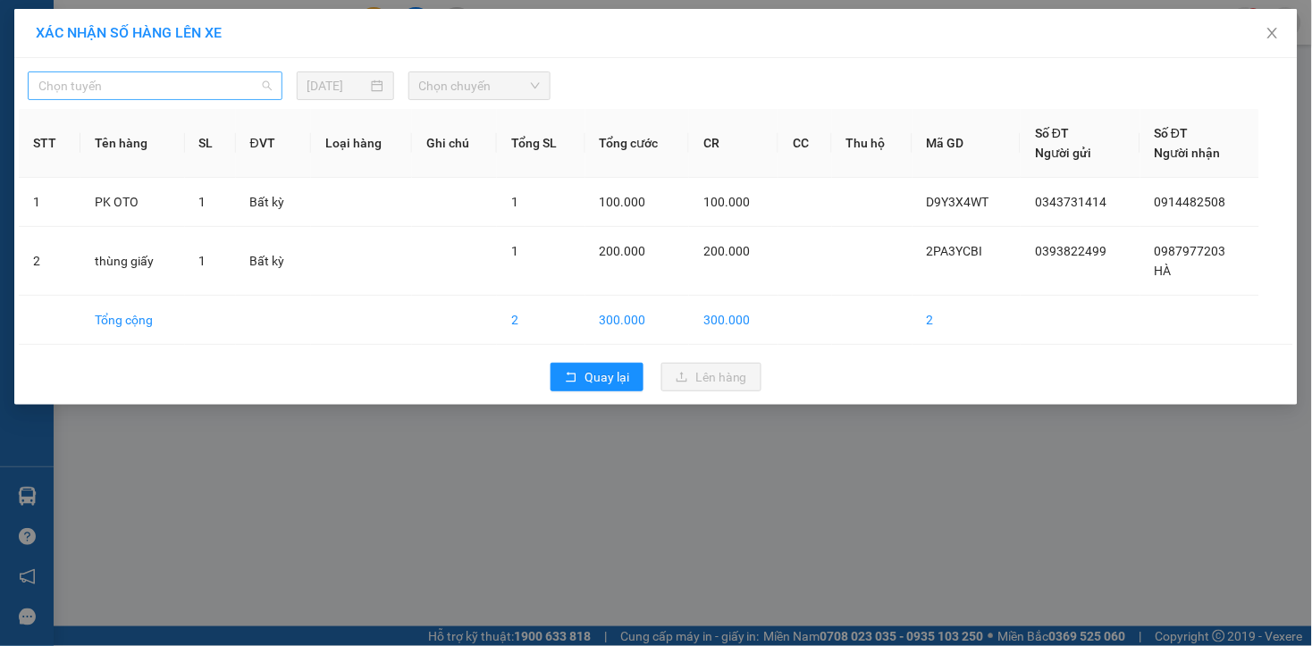
click at [121, 86] on span "Chọn tuyến" at bounding box center [154, 85] width 233 height 27
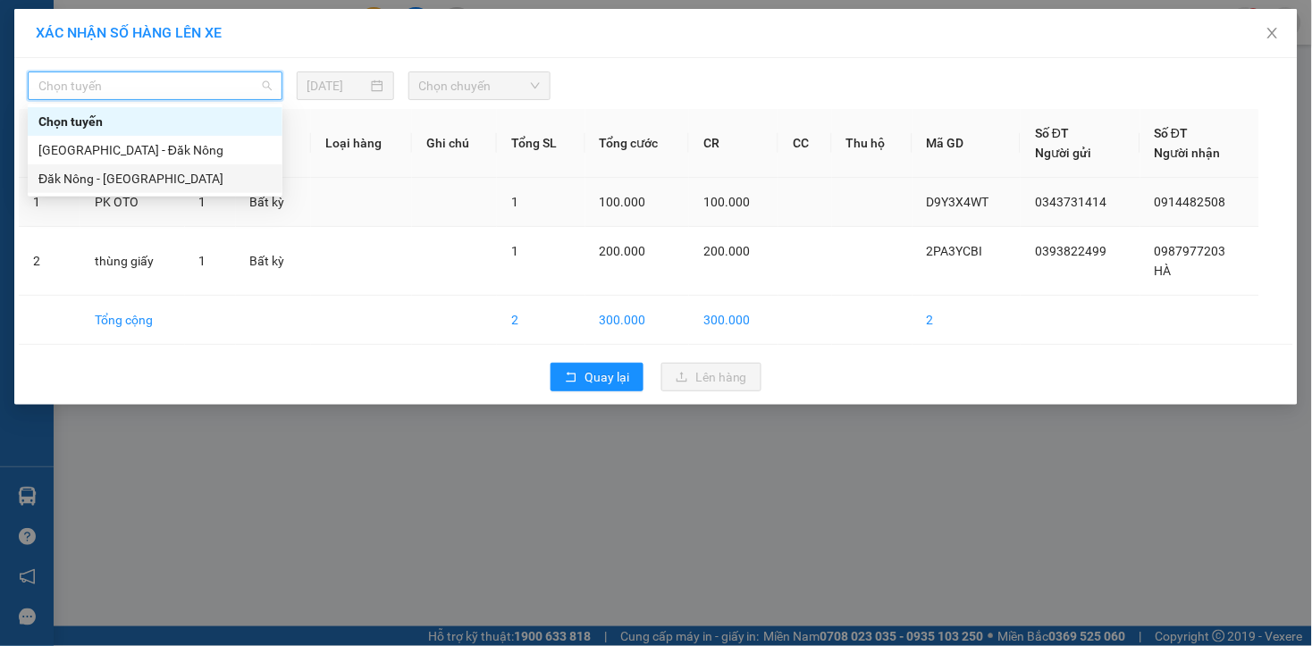
drag, startPoint x: 103, startPoint y: 189, endPoint x: 123, endPoint y: 177, distance: 23.6
click at [103, 189] on div "Đăk Nông - Hà Nội" at bounding box center [155, 178] width 255 height 29
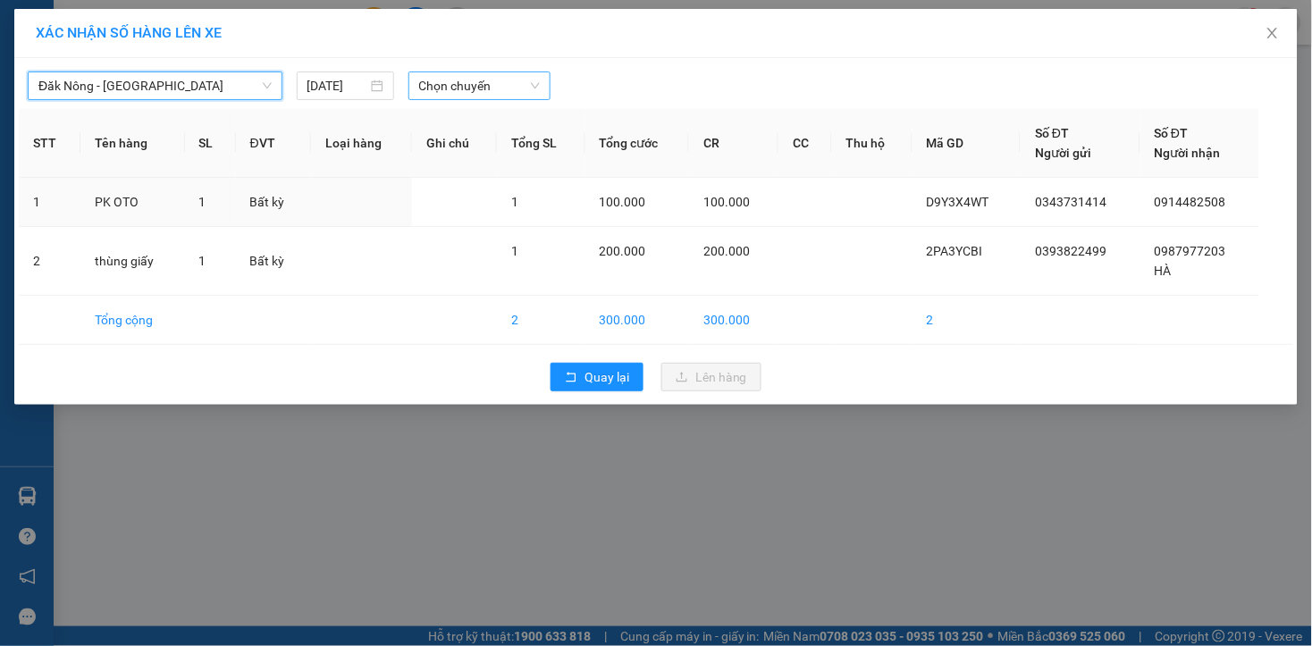
click at [468, 81] on span "Chọn chuyến" at bounding box center [479, 85] width 121 height 27
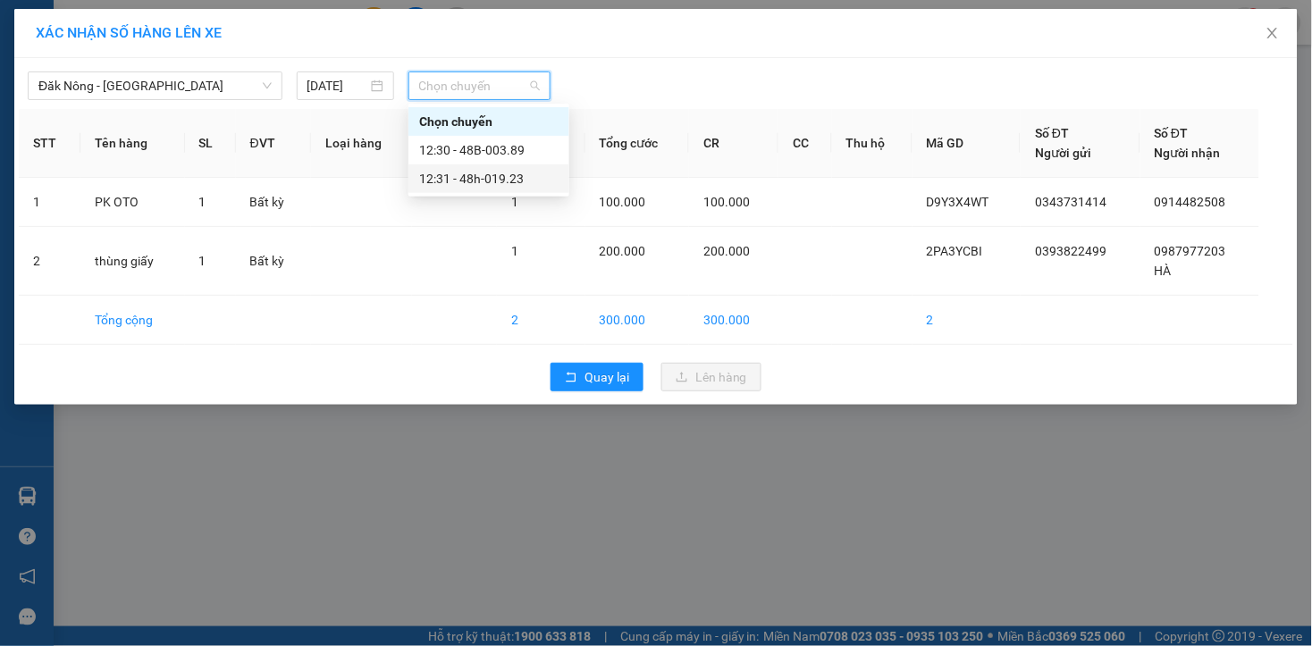
click at [516, 180] on div "12:31 - 48h-019.23" at bounding box center [488, 179] width 139 height 20
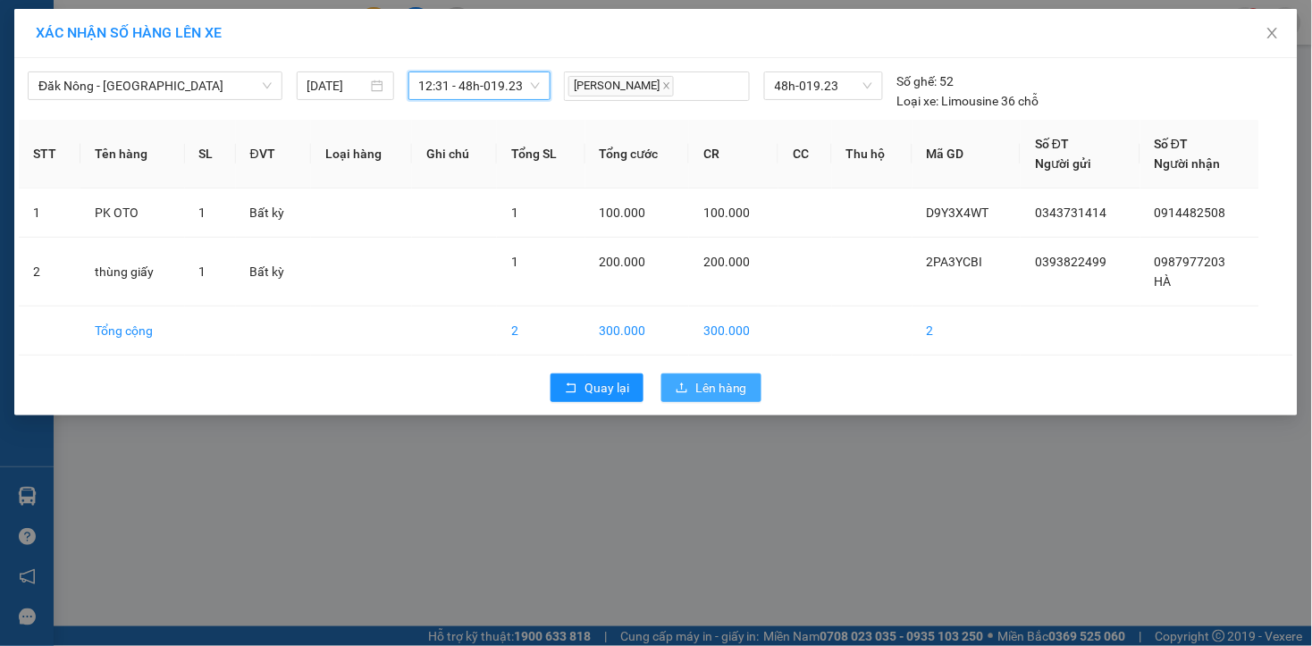
click at [735, 394] on span "Lên hàng" at bounding box center [721, 388] width 52 height 20
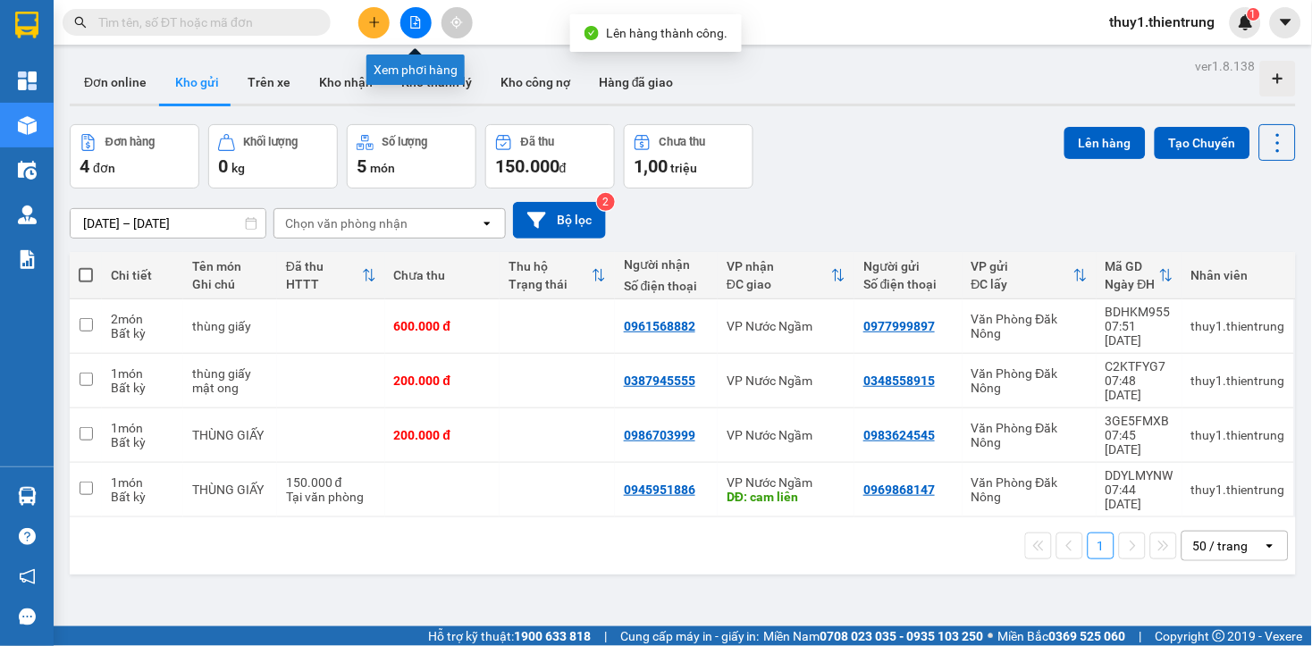
click at [415, 20] on icon "file-add" at bounding box center [415, 22] width 13 height 13
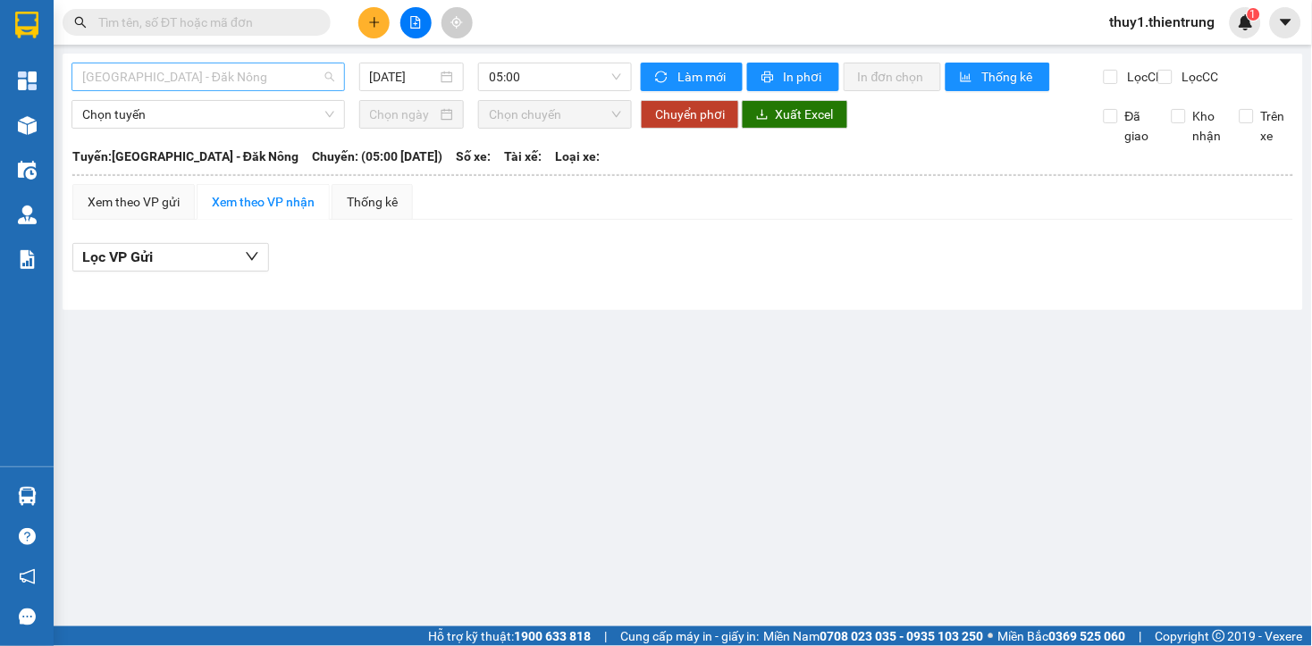
click at [222, 76] on span "Hà Nội - Đăk Nông" at bounding box center [208, 76] width 252 height 27
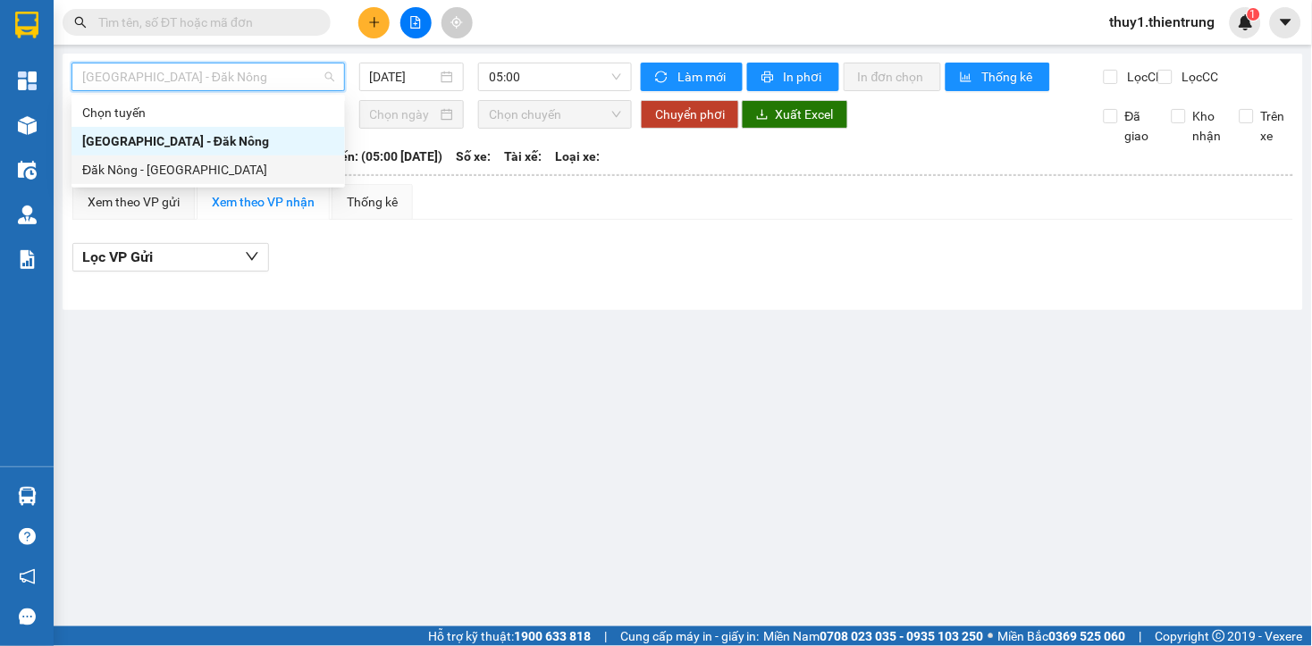
click at [180, 176] on div "Đăk Nông - Hà Nội" at bounding box center [208, 170] width 252 height 20
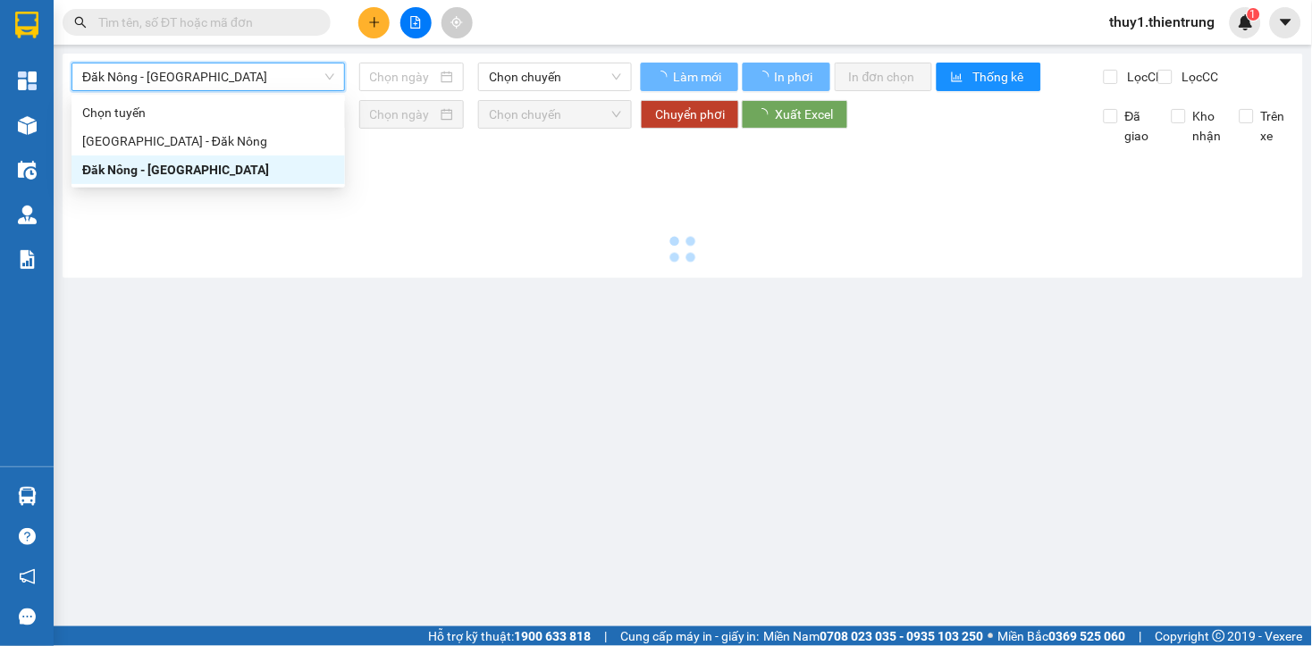
type input "14/08/2025"
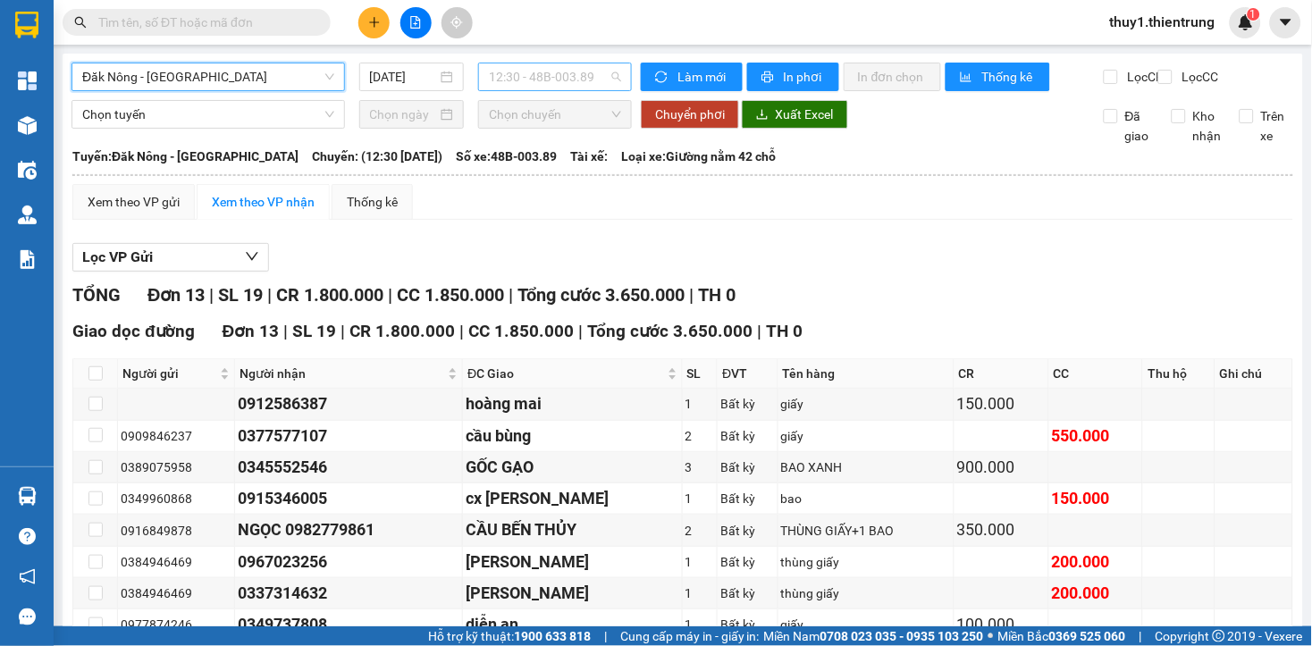
click at [525, 78] on span "12:30 - 48B-003.89" at bounding box center [555, 76] width 132 height 27
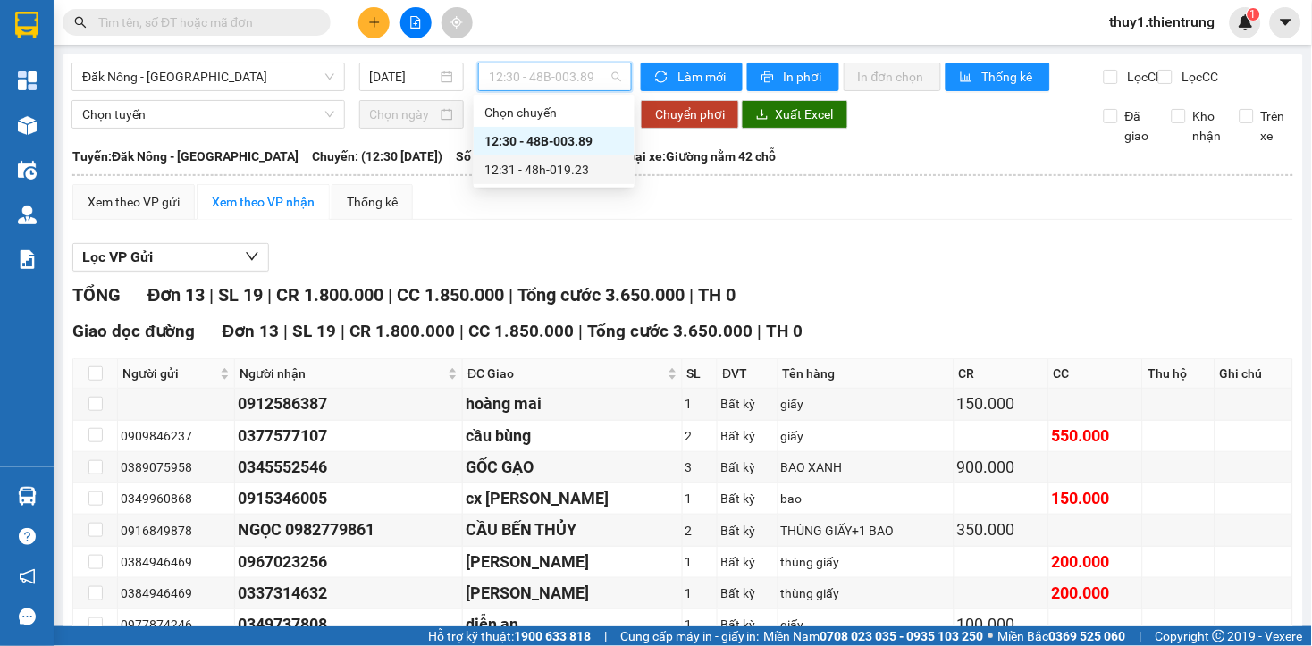
click at [565, 168] on div "12:31 - 48h-019.23" at bounding box center [553, 170] width 139 height 20
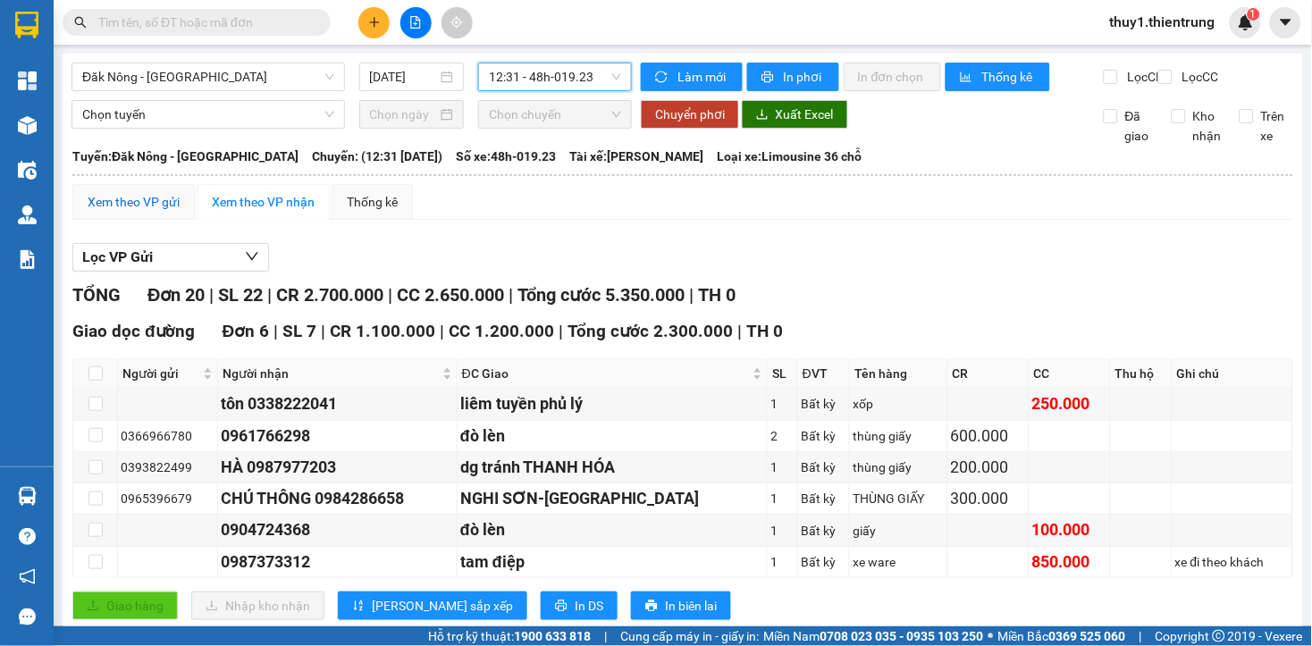
click at [164, 209] on div "Xem theo VP gửi" at bounding box center [134, 202] width 92 height 20
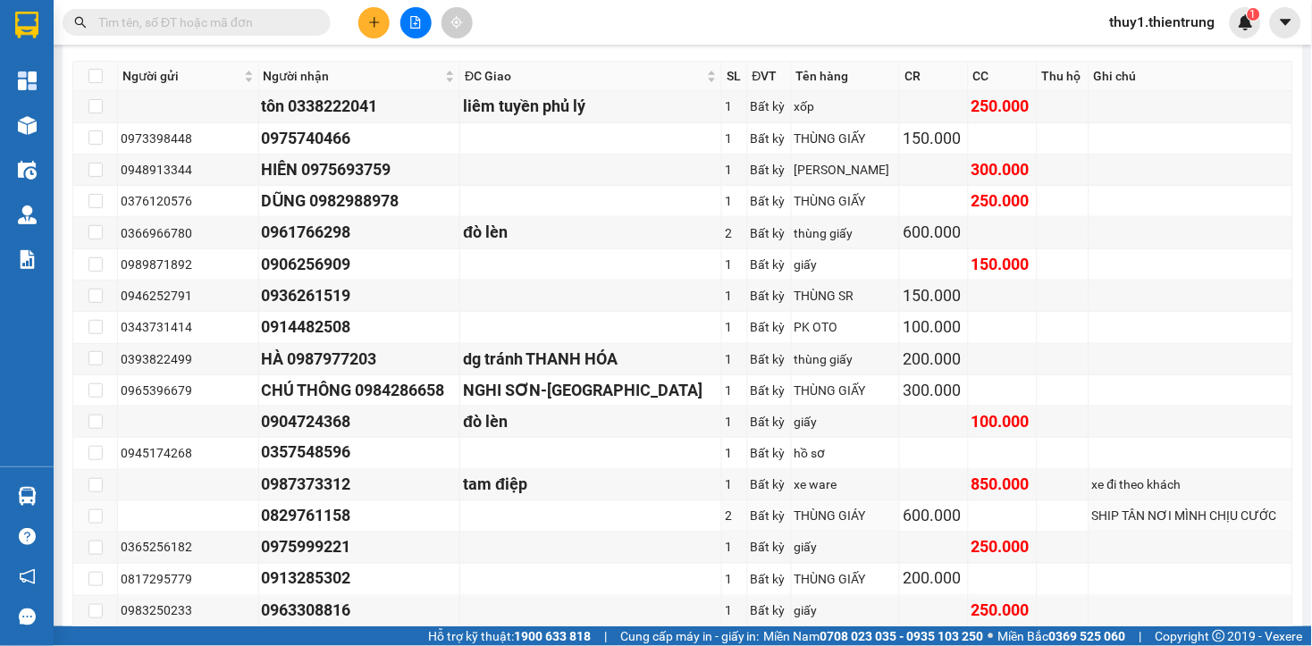
scroll to position [496, 0]
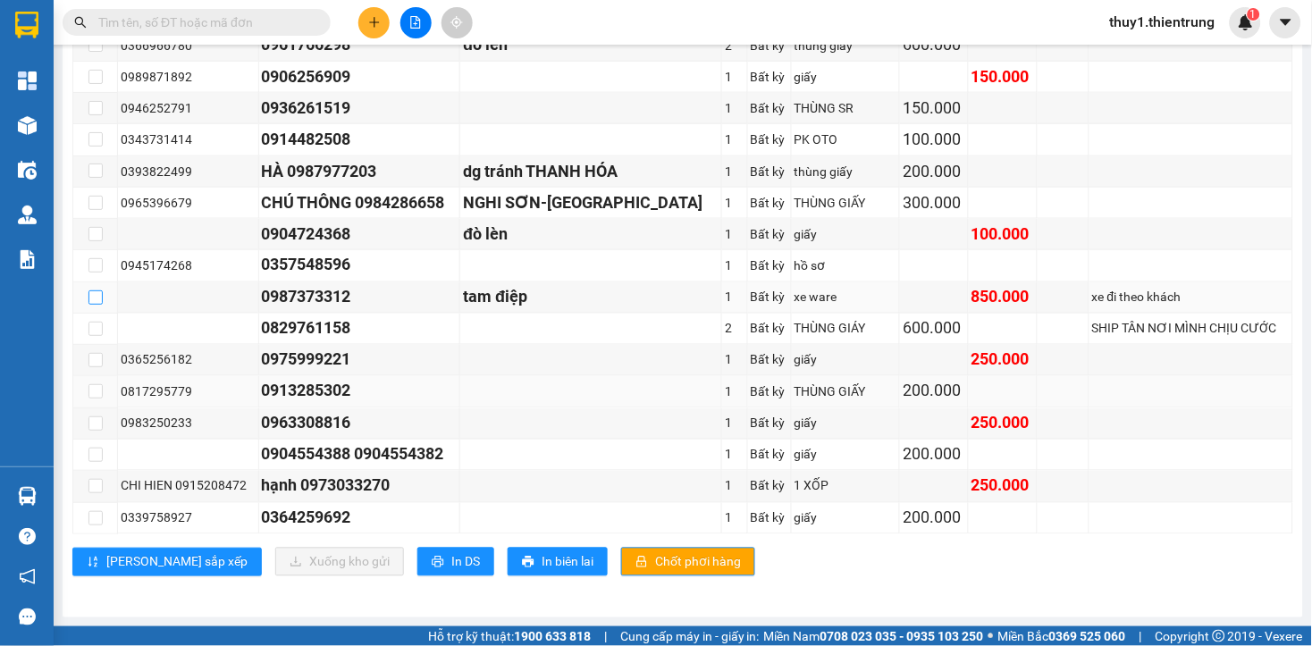
drag, startPoint x: 92, startPoint y: 307, endPoint x: 184, endPoint y: 393, distance: 125.8
click at [92, 305] on input "checkbox" at bounding box center [95, 297] width 14 height 14
checkbox input "true"
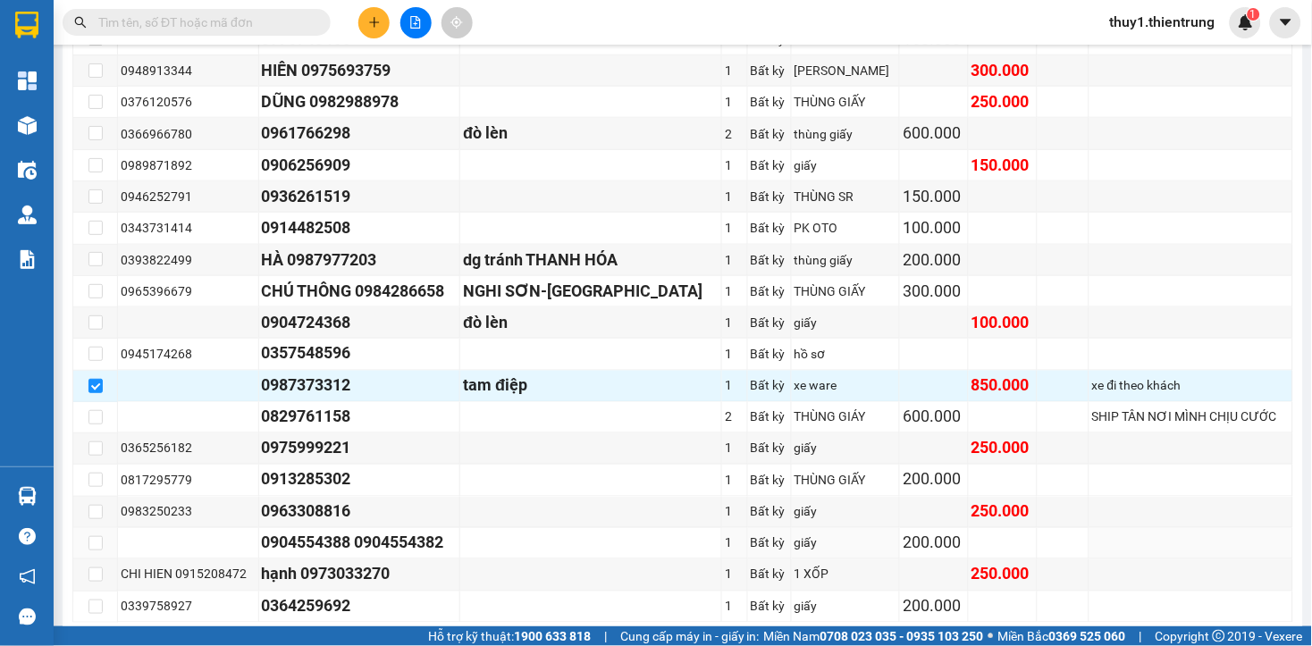
scroll to position [502, 0]
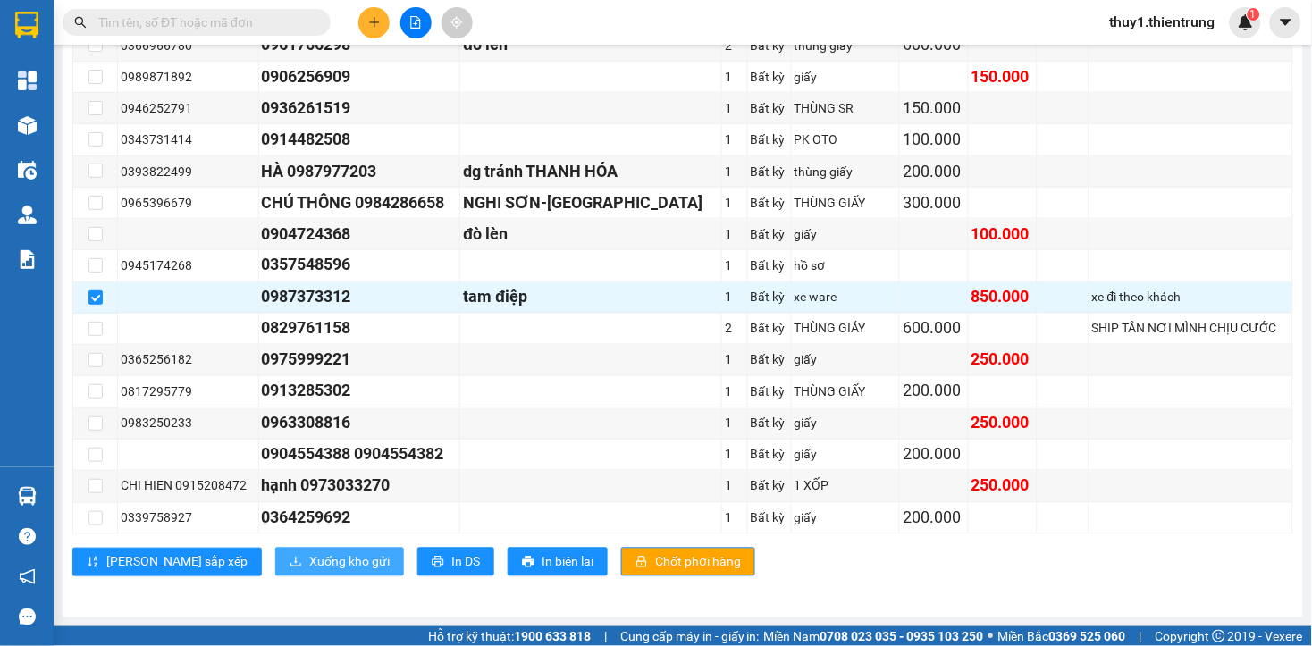
click at [309, 566] on span "Xuống kho gửi" at bounding box center [349, 562] width 80 height 20
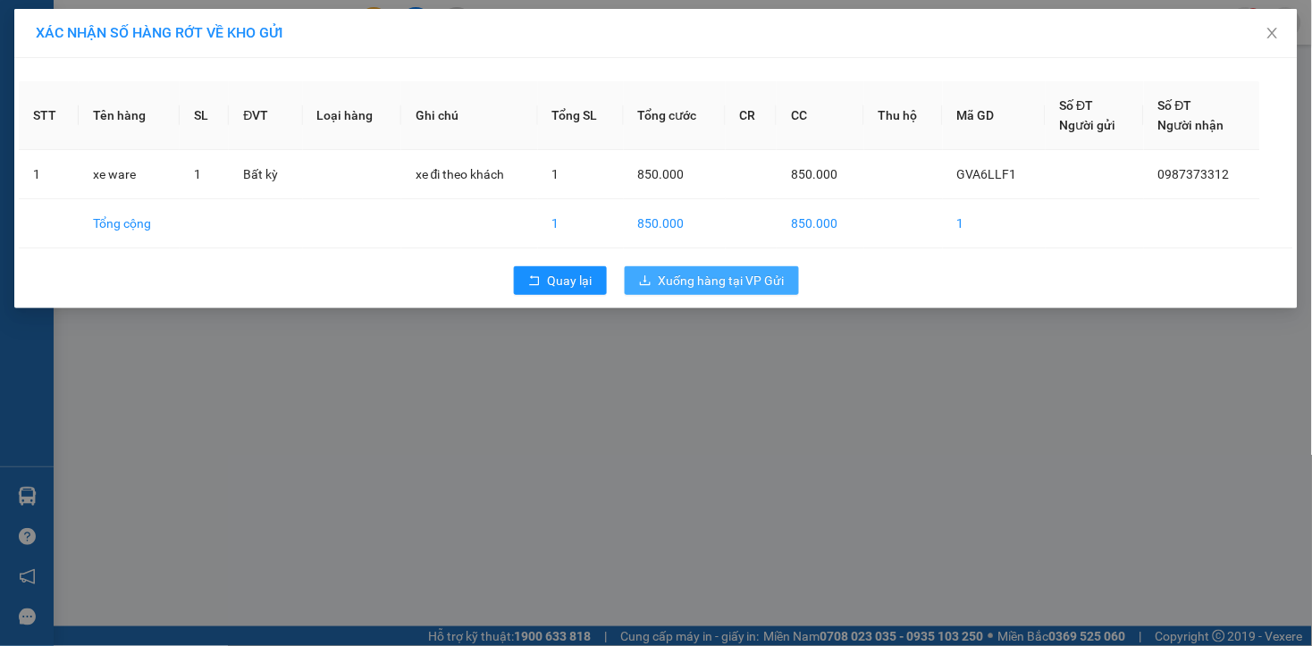
click at [700, 272] on span "Xuống hàng tại VP Gửi" at bounding box center [721, 281] width 126 height 20
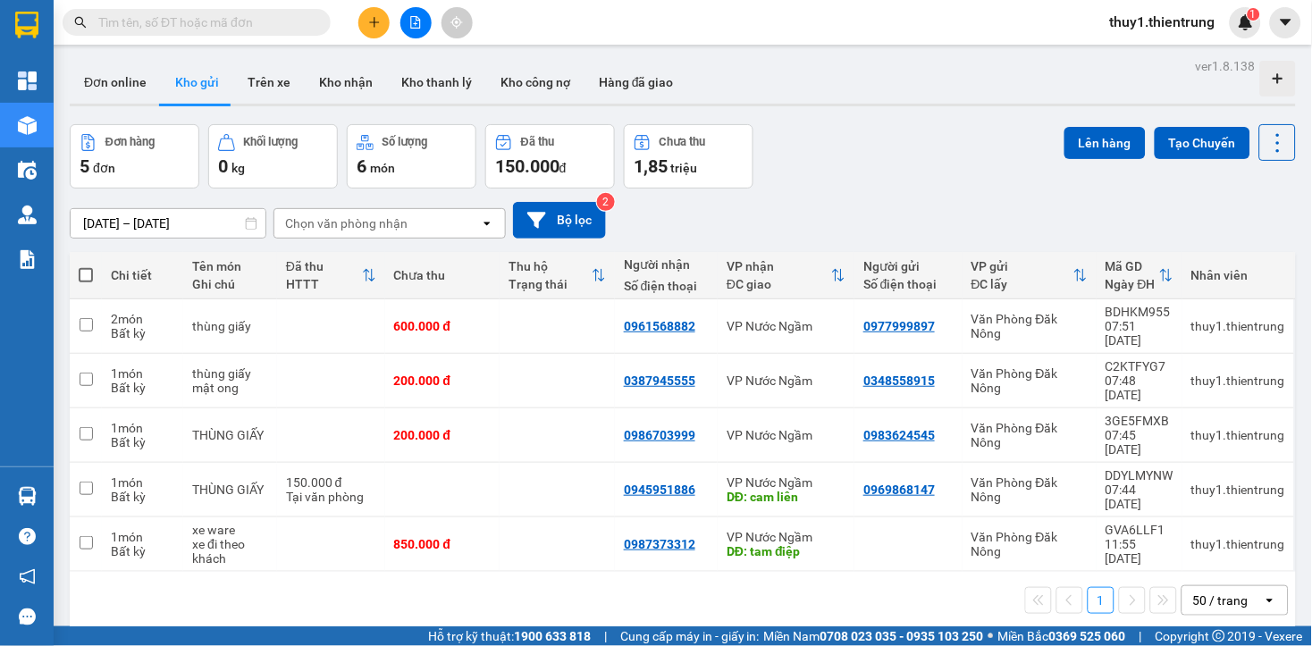
click at [406, 29] on button at bounding box center [415, 22] width 31 height 31
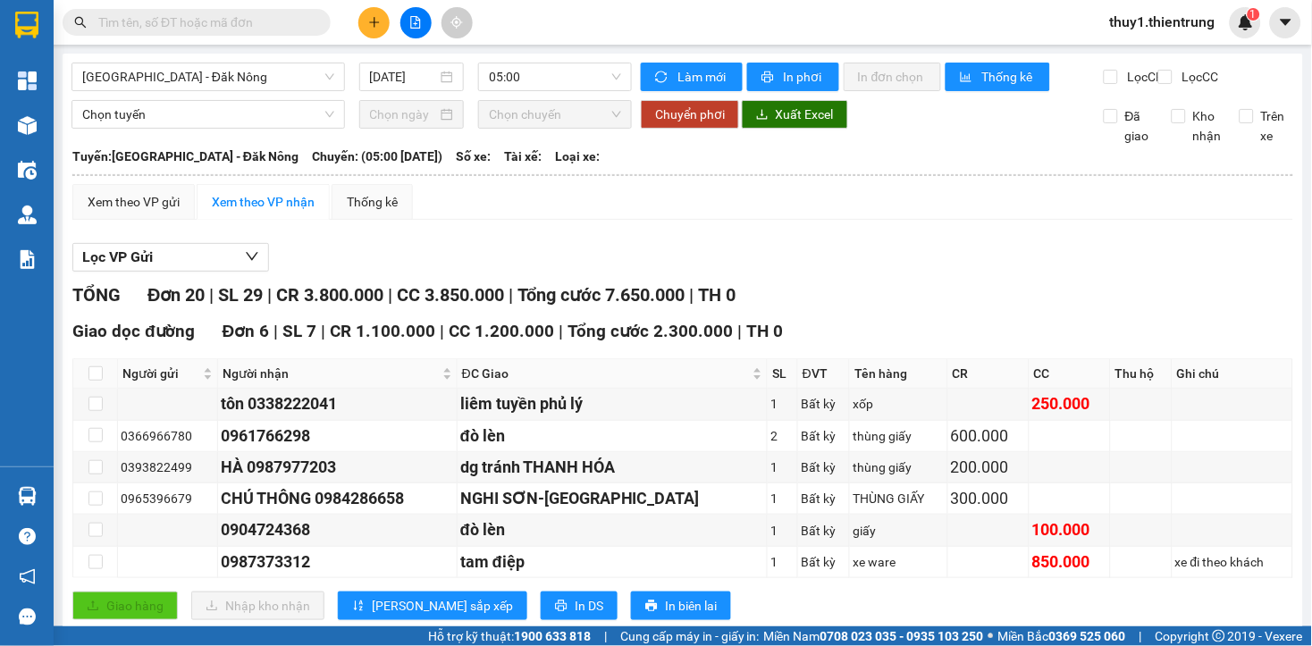
click at [247, 91] on div "Hà Nội - Đăk Nông 14/08/2025 05:00" at bounding box center [351, 77] width 560 height 29
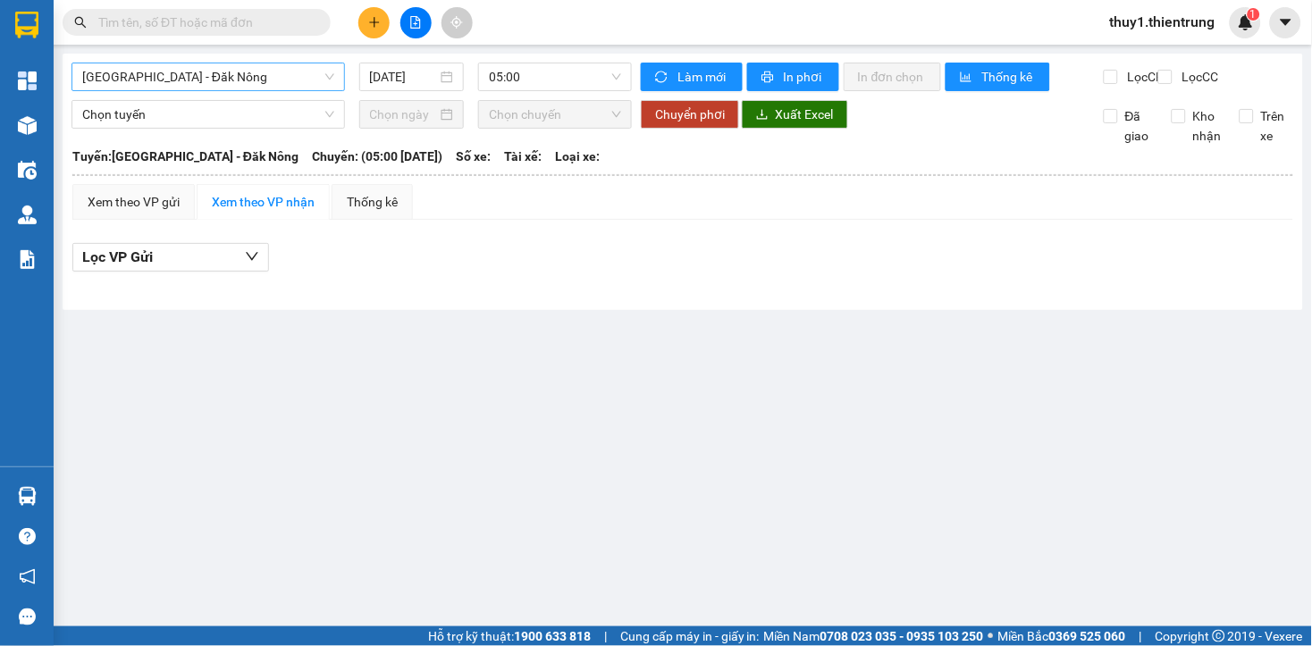
click at [244, 85] on span "Hà Nội - Đăk Nông" at bounding box center [208, 76] width 252 height 27
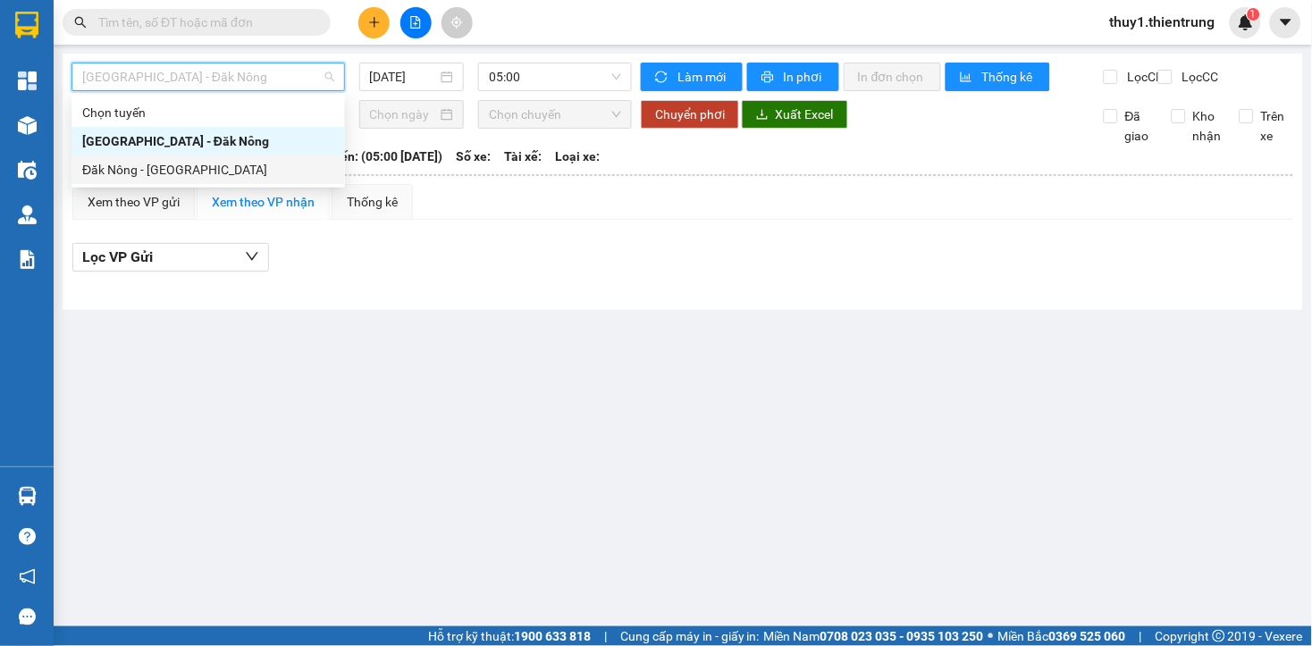
click at [157, 167] on div "Đăk Nông - Hà Nội" at bounding box center [208, 170] width 252 height 20
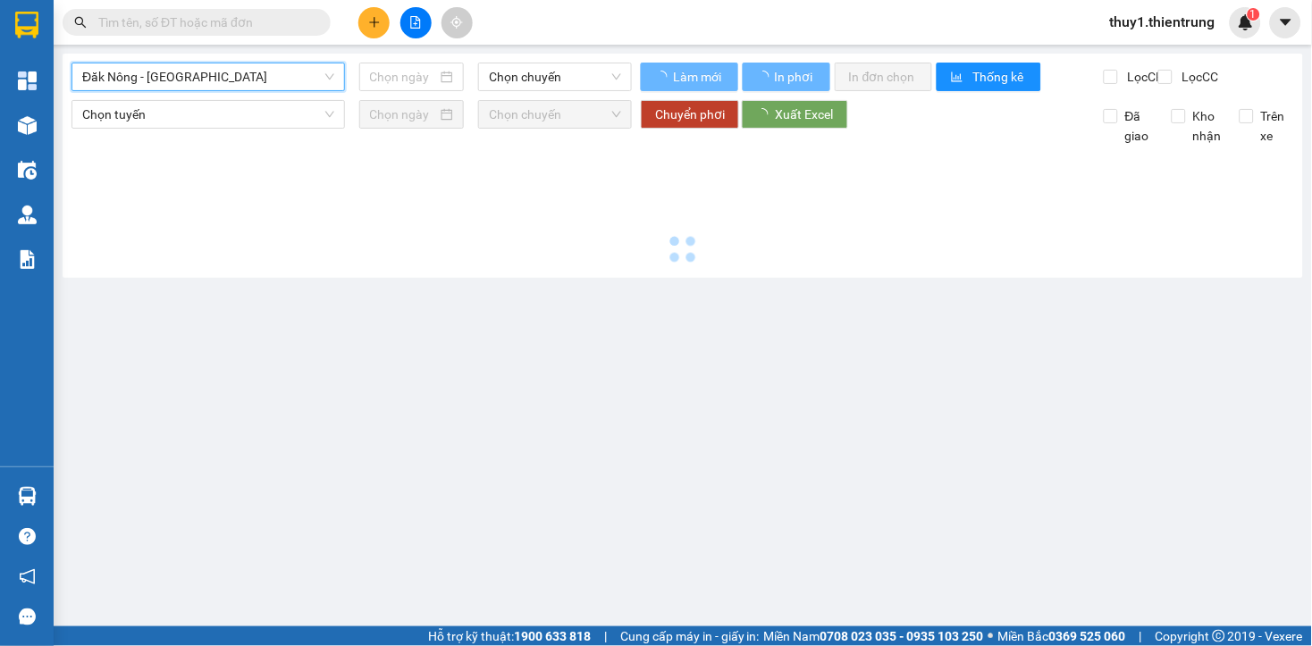
type input "14/08/2025"
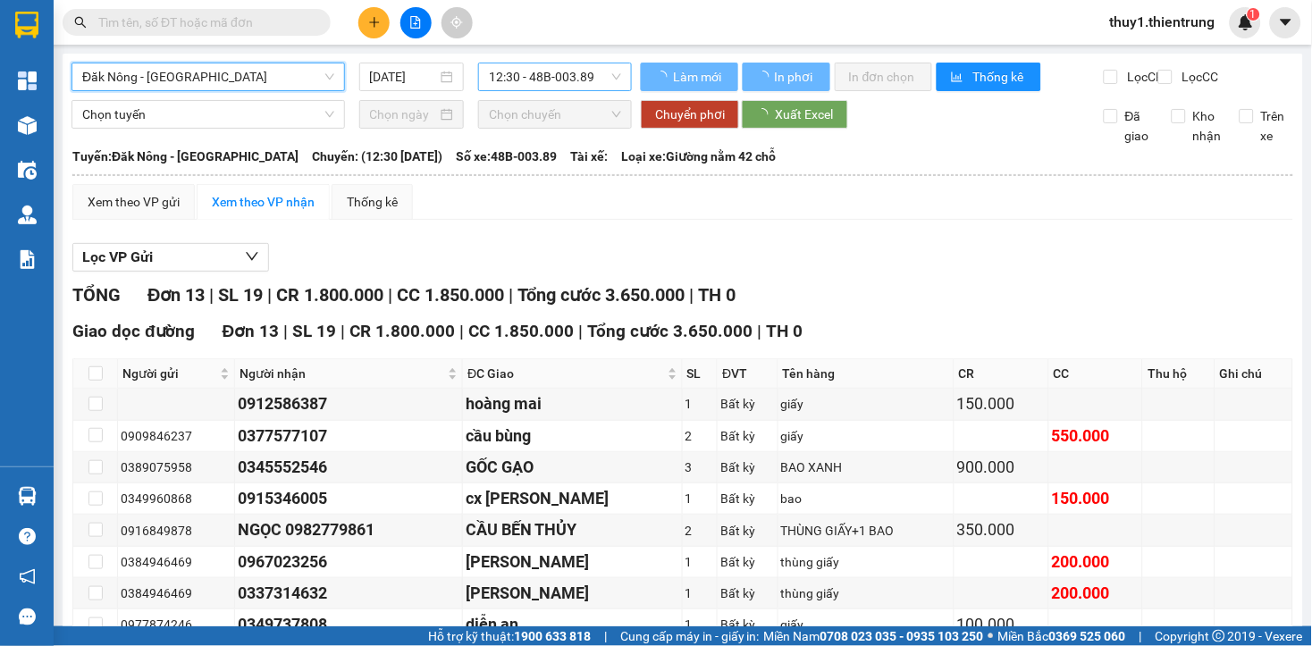
click at [547, 78] on span "12:30 - 48B-003.89" at bounding box center [555, 76] width 132 height 27
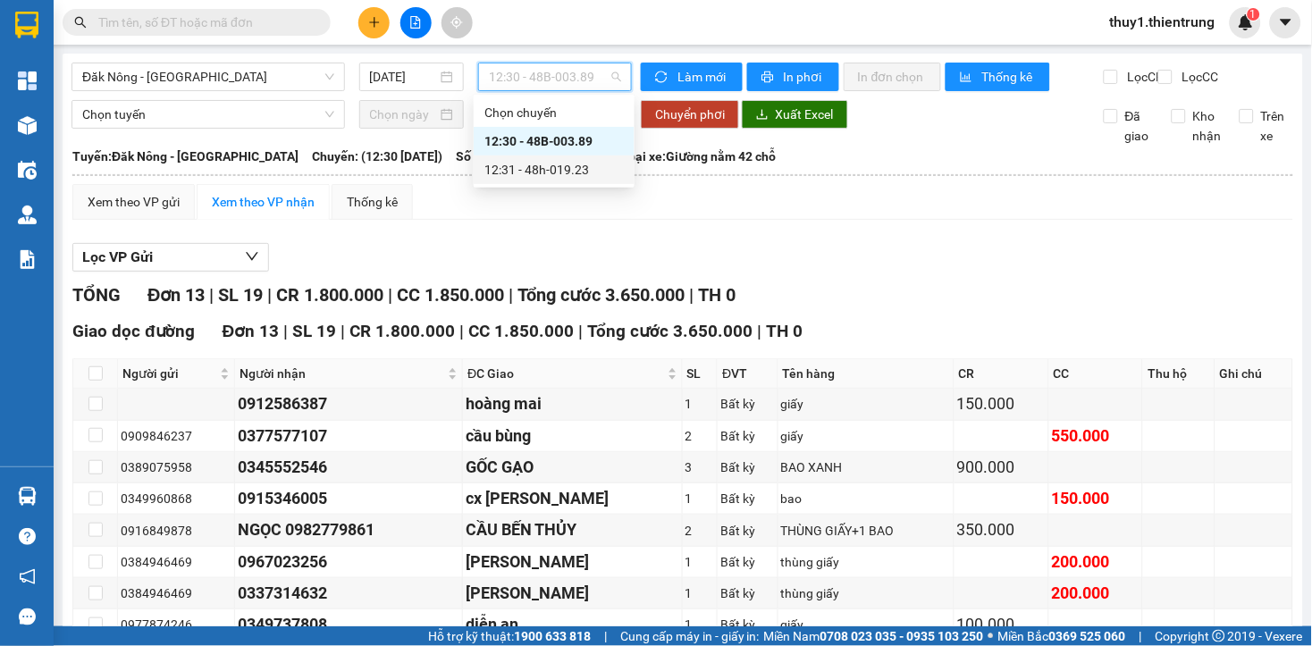
drag, startPoint x: 582, startPoint y: 175, endPoint x: 635, endPoint y: 308, distance: 143.5
click at [582, 179] on div "12:31 - 48h-019.23" at bounding box center [553, 170] width 139 height 20
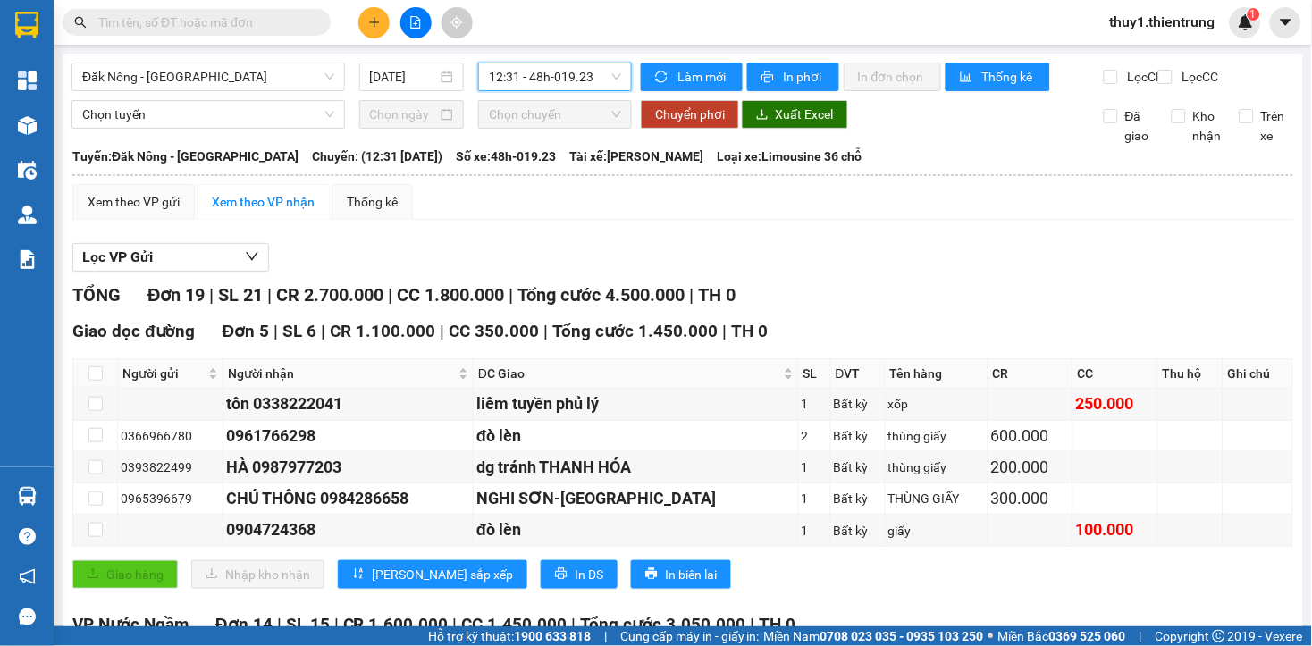
click at [382, 27] on button at bounding box center [373, 22] width 31 height 31
click at [423, 68] on div "Tạo đơn hàng" at bounding box center [445, 67] width 78 height 20
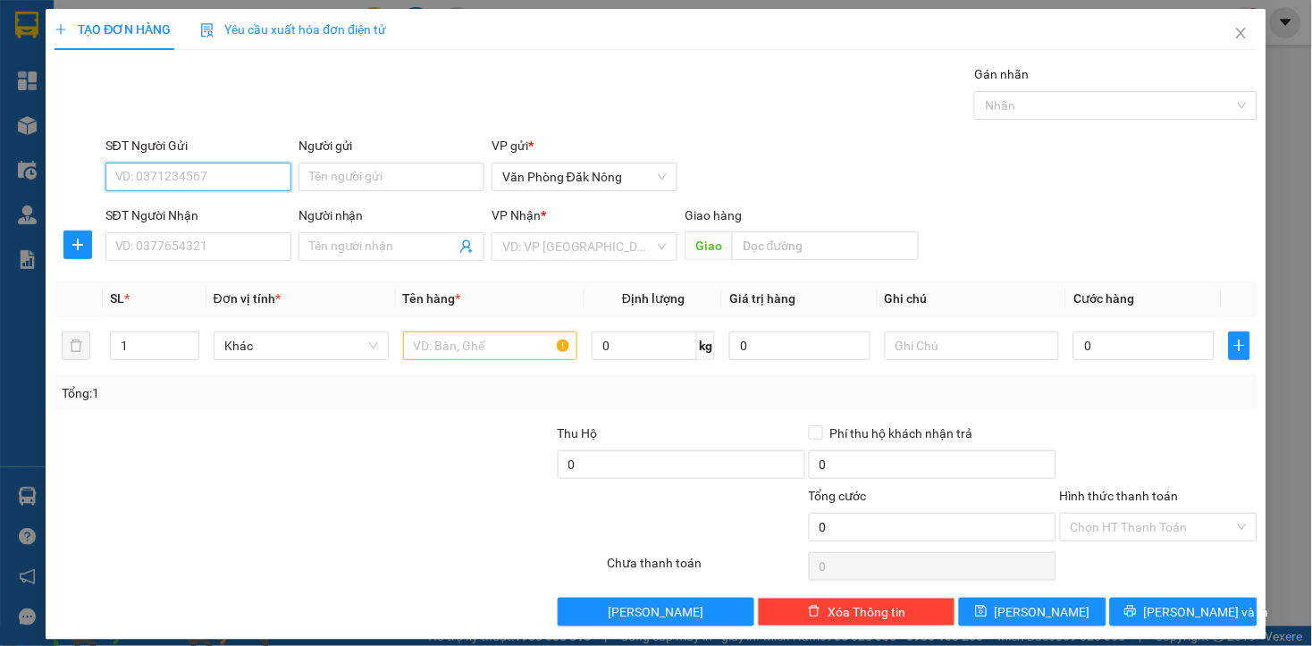
click at [271, 179] on input "SĐT Người Gửi" at bounding box center [198, 177] width 186 height 29
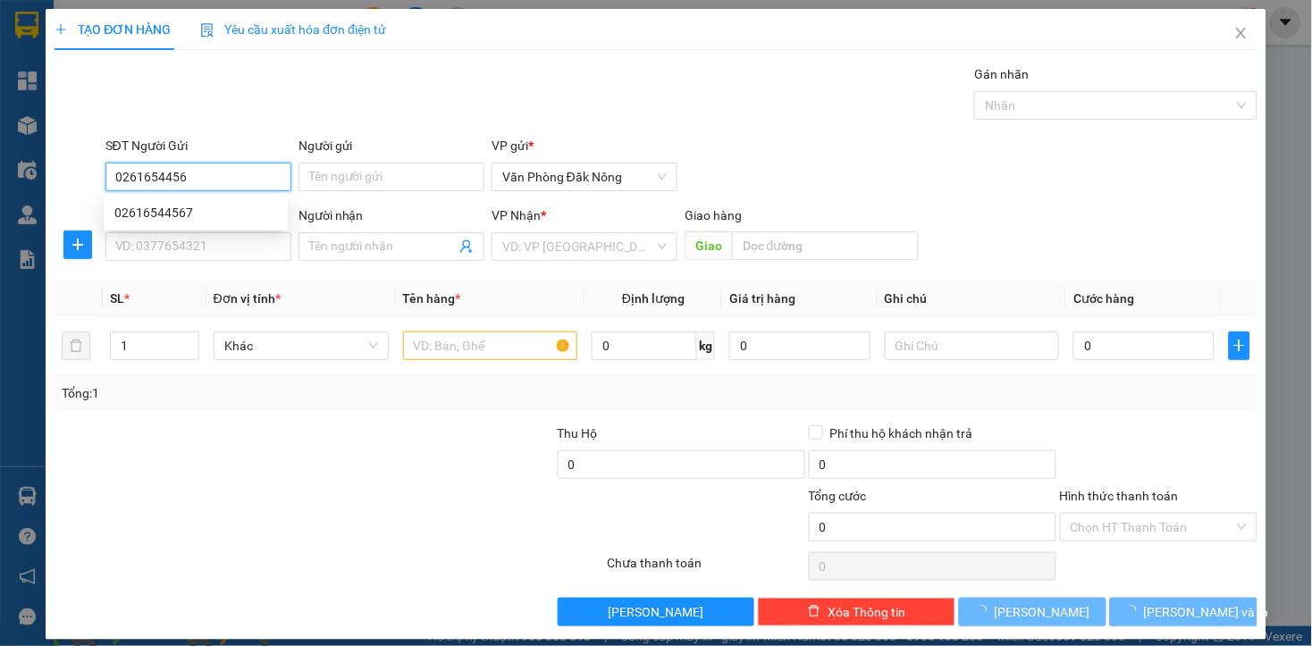
type input "02616544567"
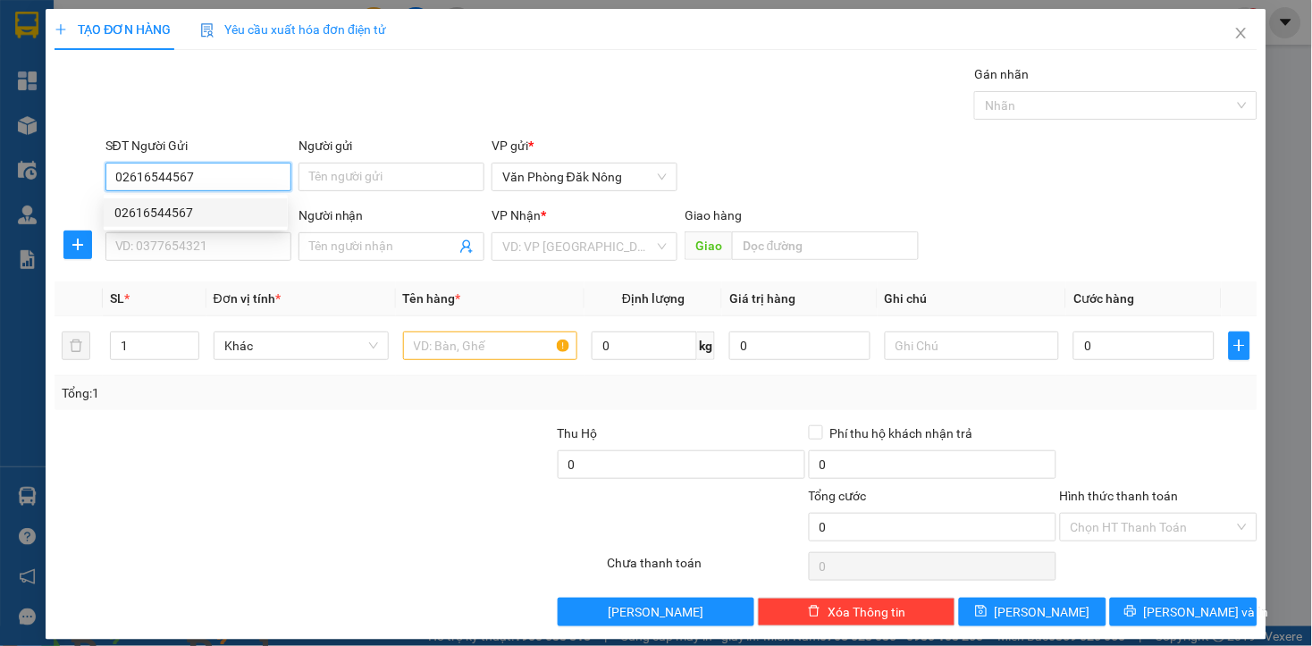
click at [162, 212] on div "02616544567" at bounding box center [195, 213] width 163 height 20
type input "0979953682"
type input "02616544567"
type input "150.000"
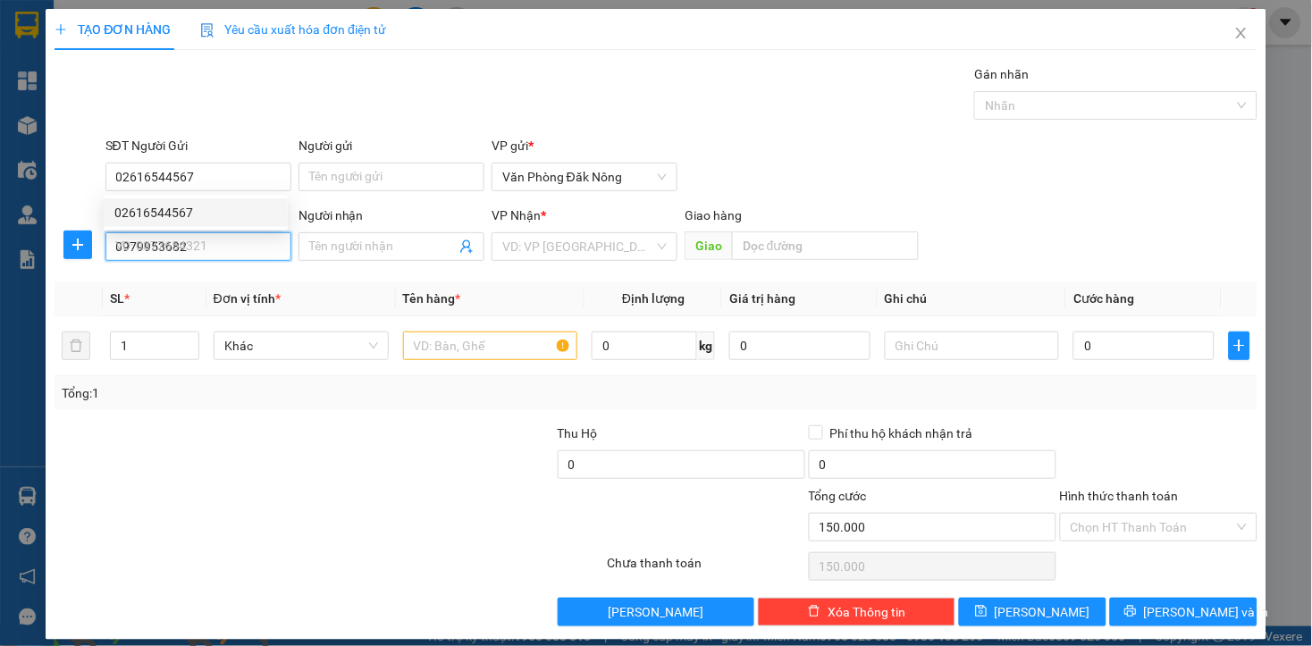
click at [229, 251] on input "0979953682" at bounding box center [198, 246] width 186 height 29
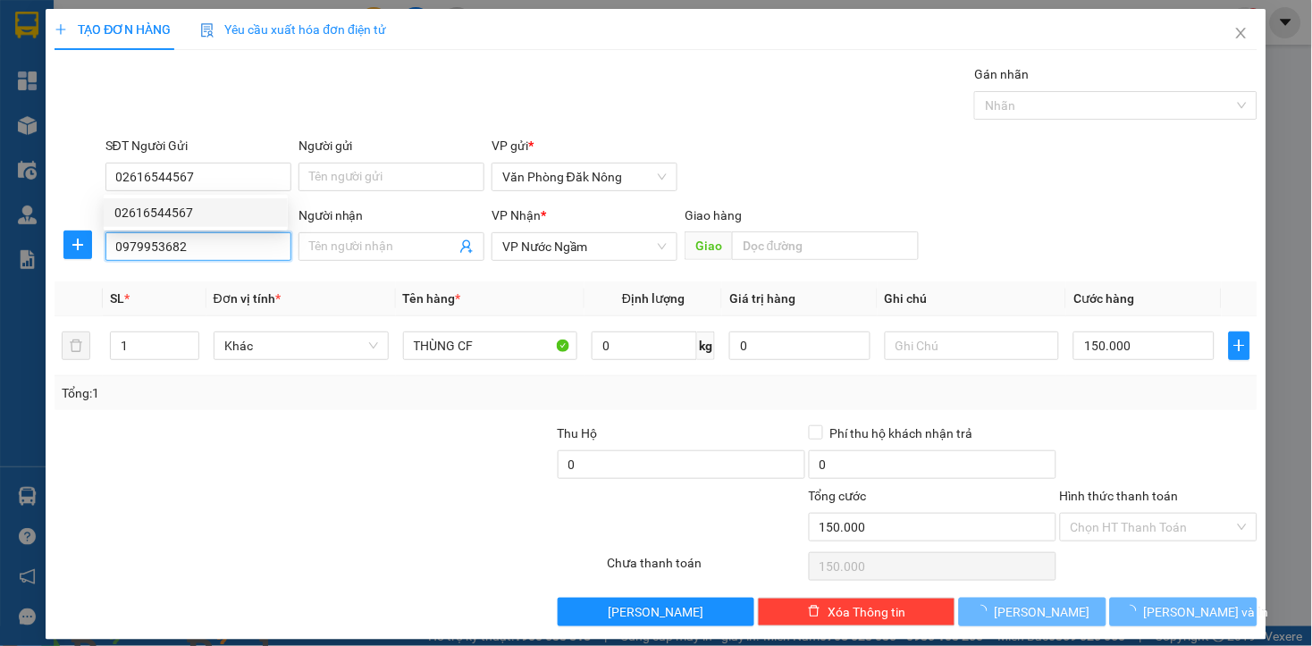
click at [229, 251] on input "0979953682" at bounding box center [198, 246] width 186 height 29
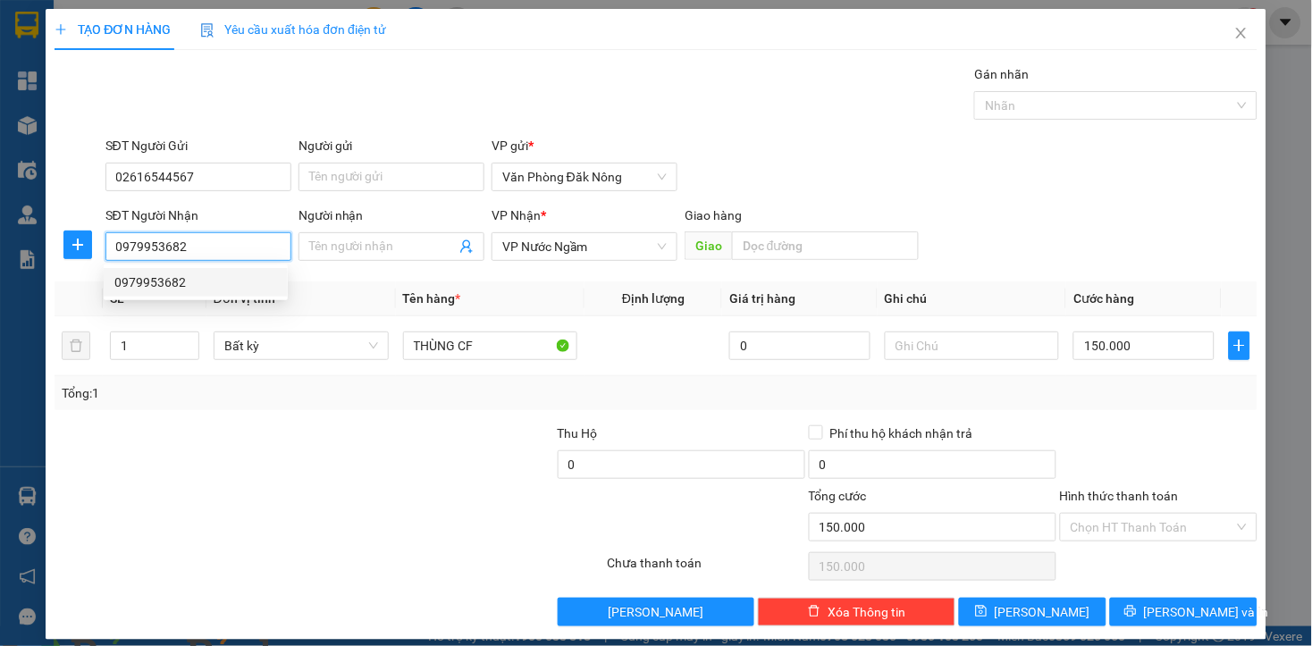
click at [168, 275] on div "0979953682" at bounding box center [195, 283] width 163 height 20
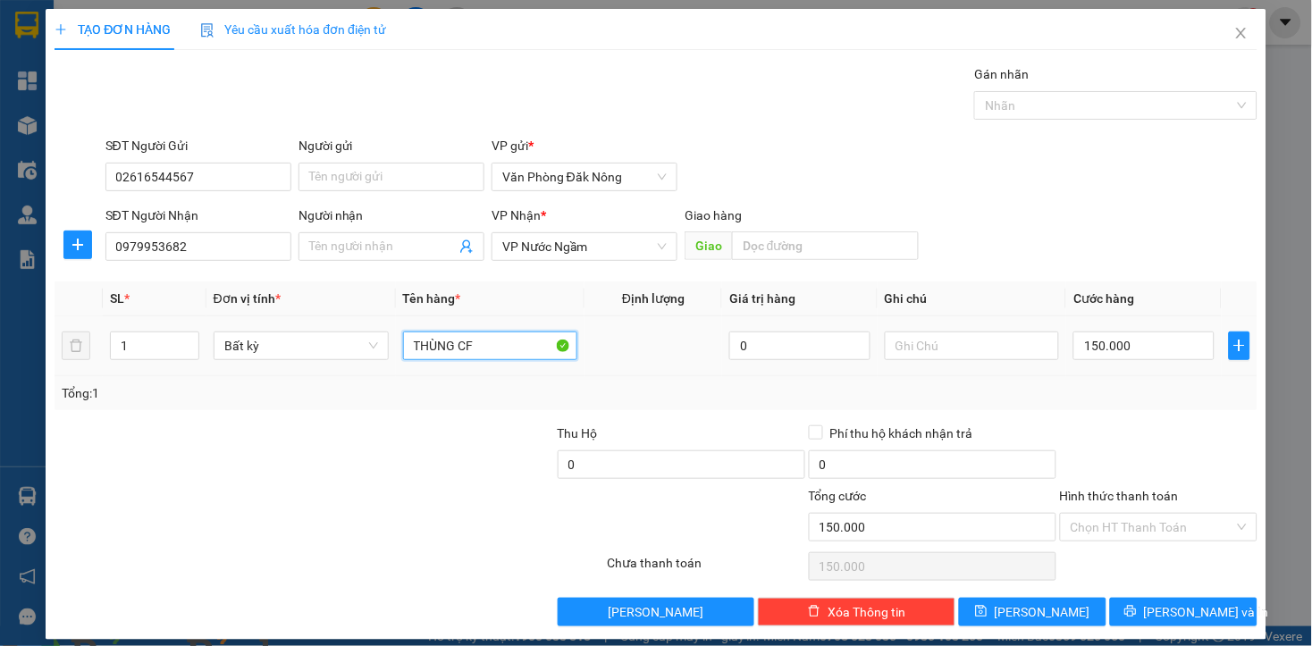
click at [520, 358] on input "THÙNG CF" at bounding box center [490, 345] width 175 height 29
click at [479, 332] on input "THÙNG CF" at bounding box center [490, 345] width 175 height 29
type input "xốp"
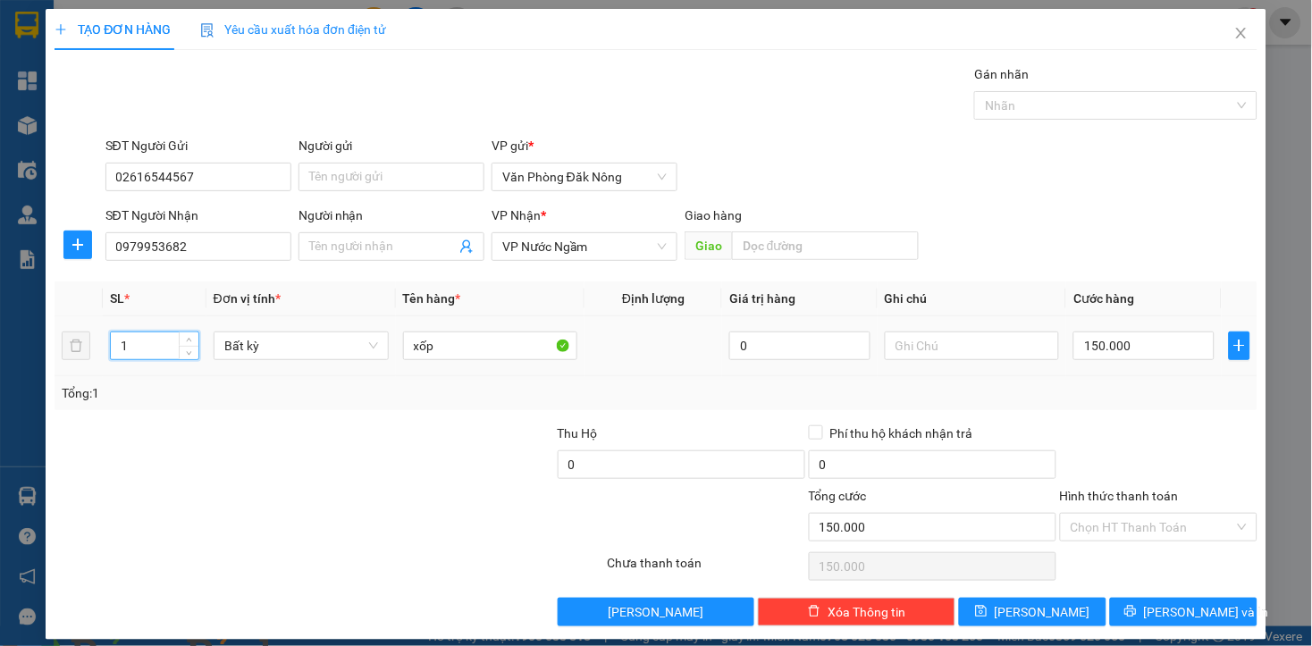
click at [146, 341] on input "1" at bounding box center [155, 345] width 88 height 27
type input "2"
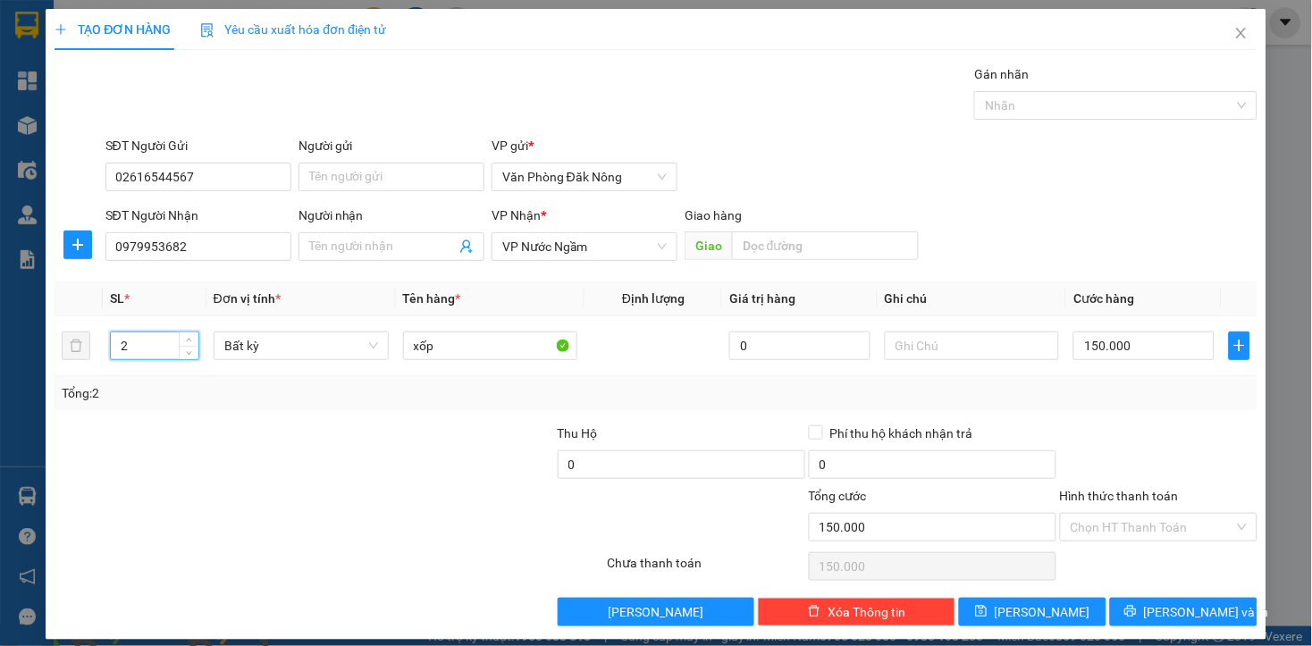
drag, startPoint x: 292, startPoint y: 533, endPoint x: 426, endPoint y: 420, distance: 175.6
click at [346, 495] on div at bounding box center [229, 517] width 352 height 63
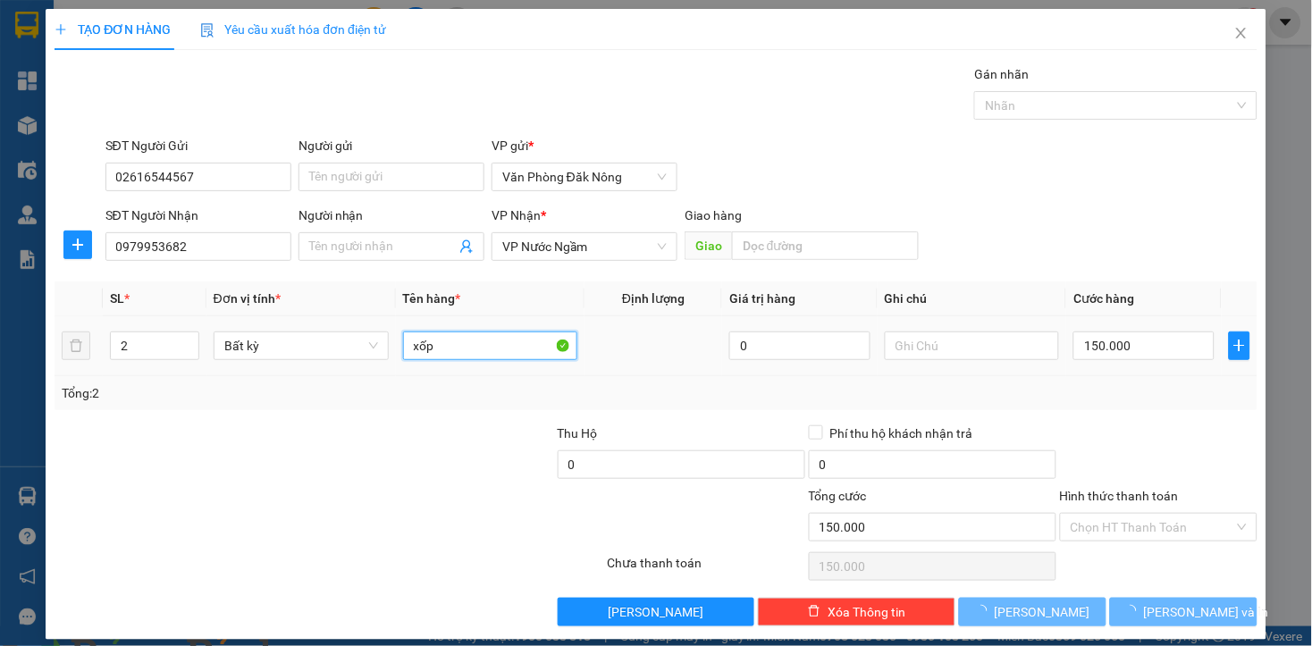
click at [500, 352] on input "xốp" at bounding box center [490, 345] width 175 height 29
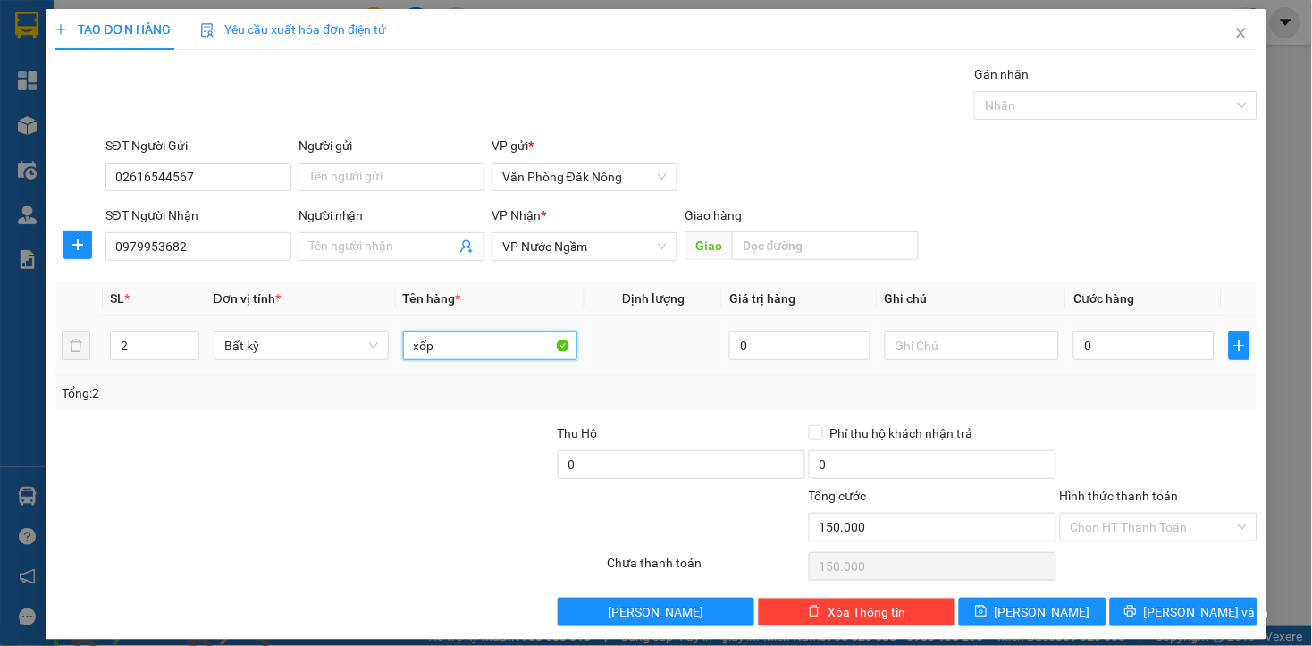
type input "0"
click at [500, 352] on input "xốp" at bounding box center [490, 345] width 175 height 29
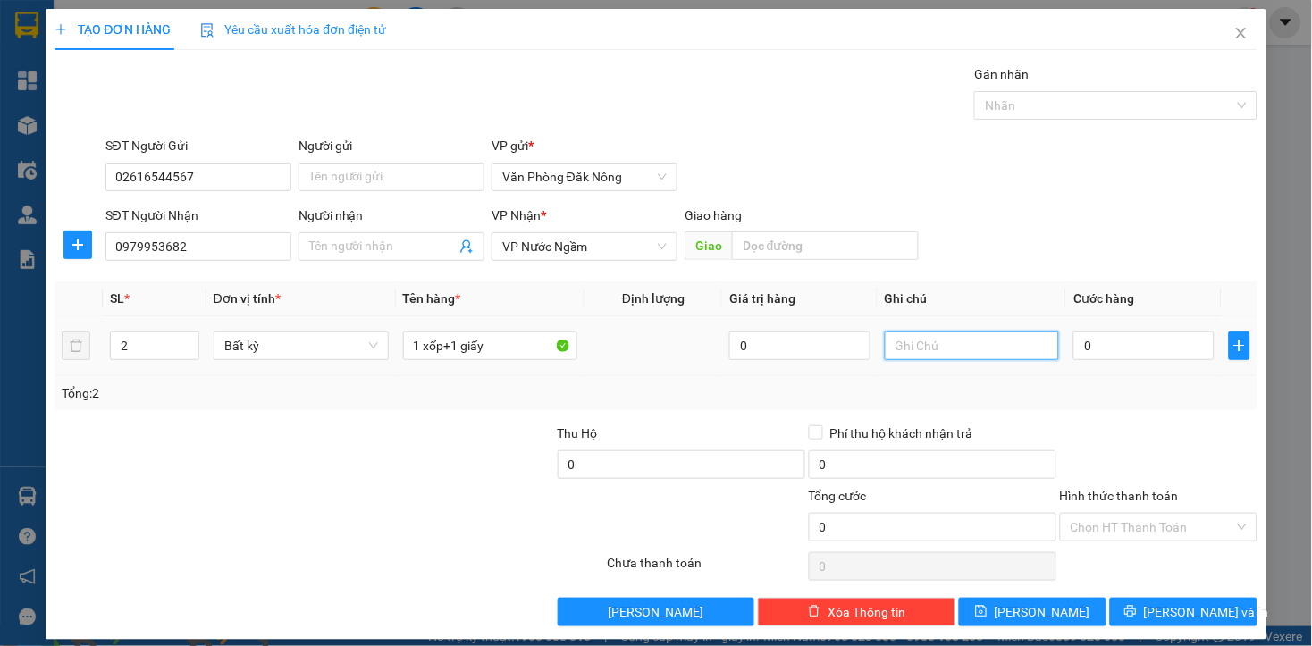
click at [971, 352] on input "text" at bounding box center [972, 345] width 175 height 29
click at [511, 359] on input "1 xốp+1 giấy" at bounding box center [490, 345] width 175 height 29
type input "1 xốp+1 bọc nhỏ"
click at [468, 492] on div at bounding box center [505, 517] width 201 height 63
click at [1077, 346] on input "0" at bounding box center [1143, 345] width 140 height 29
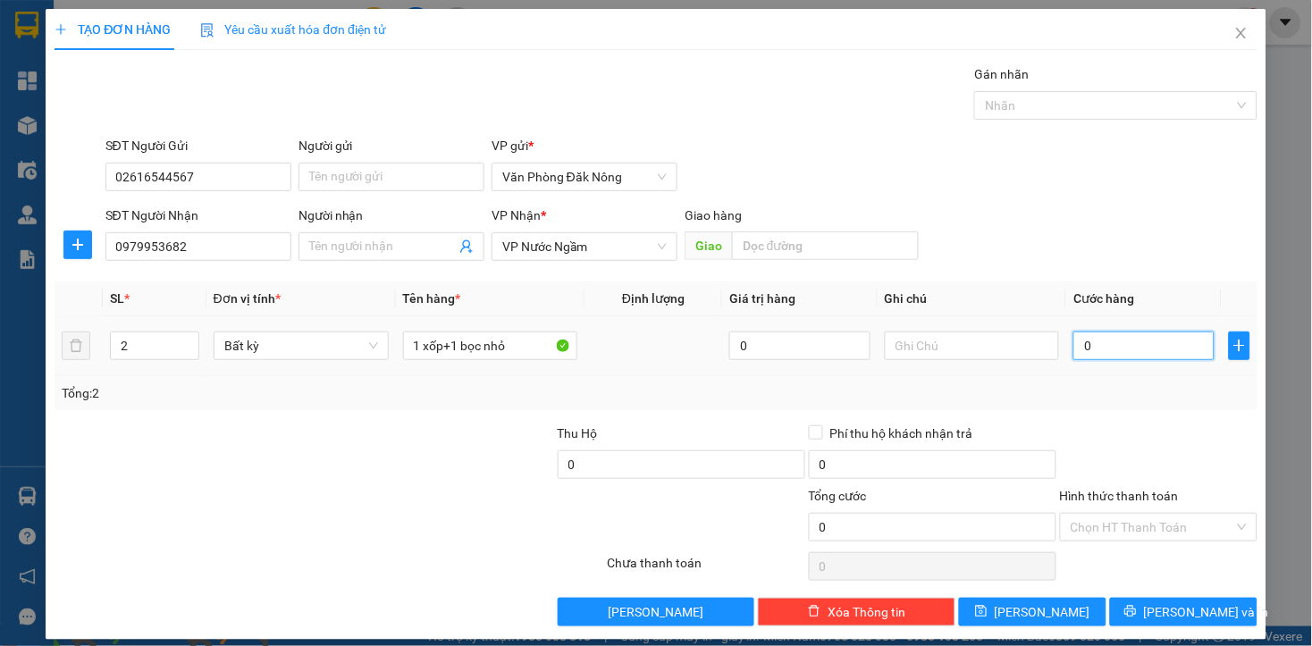
type input "4"
type input "40"
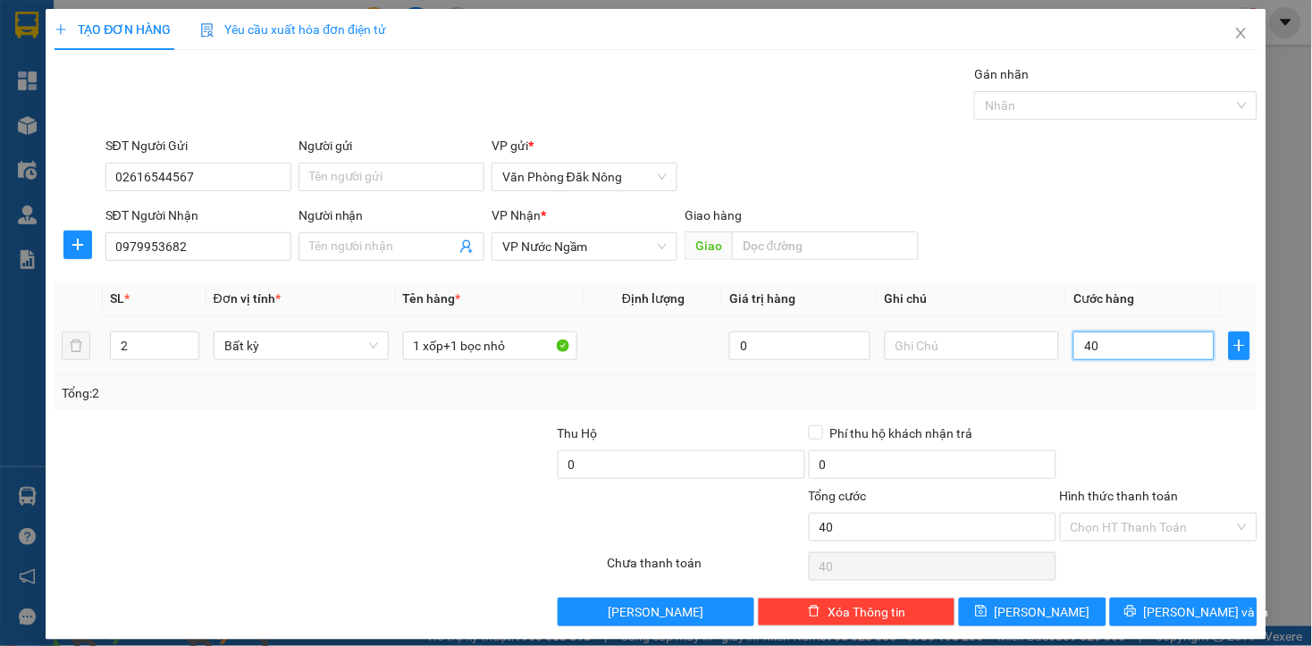
type input "400"
type input "4.000"
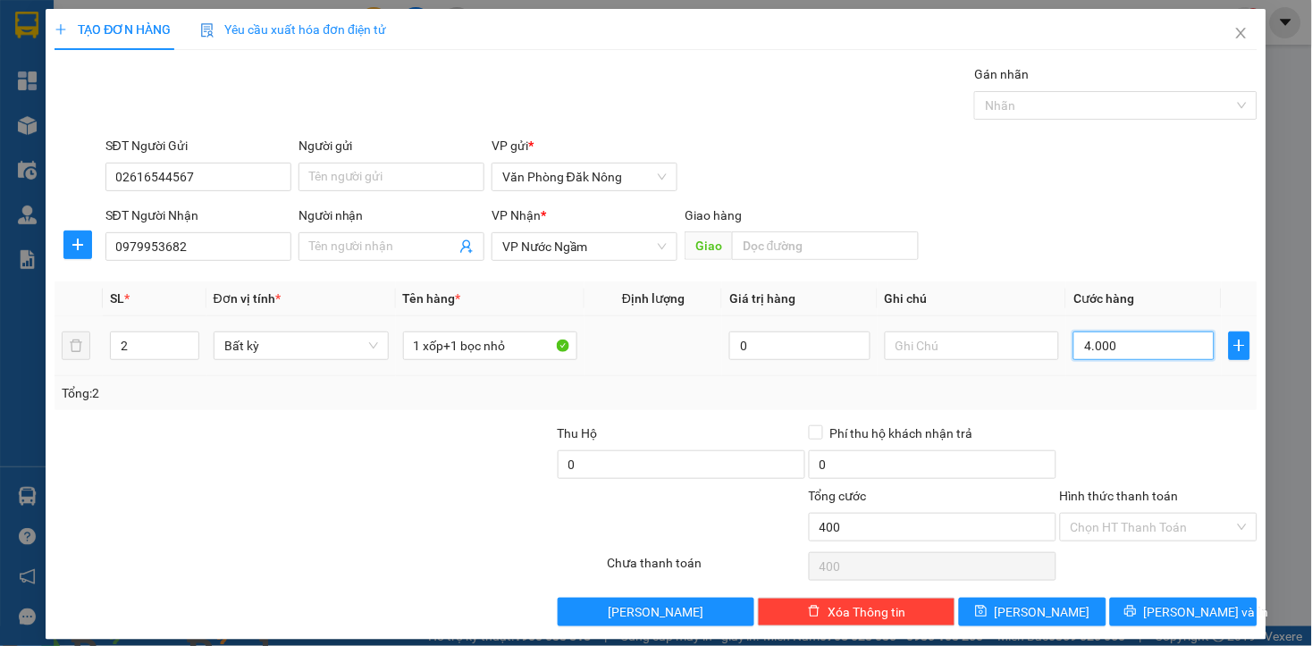
type input "4.000"
type input "40.000"
type input "400.000"
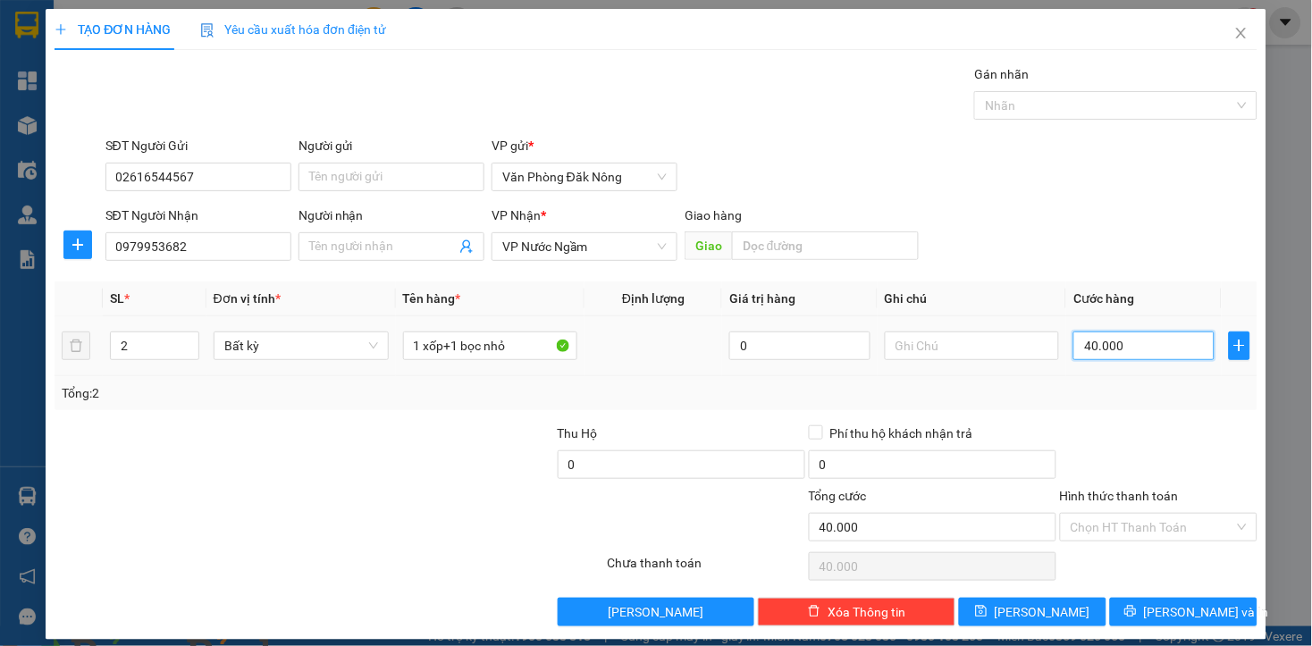
type input "400.000"
click at [1139, 432] on div at bounding box center [1158, 454] width 201 height 63
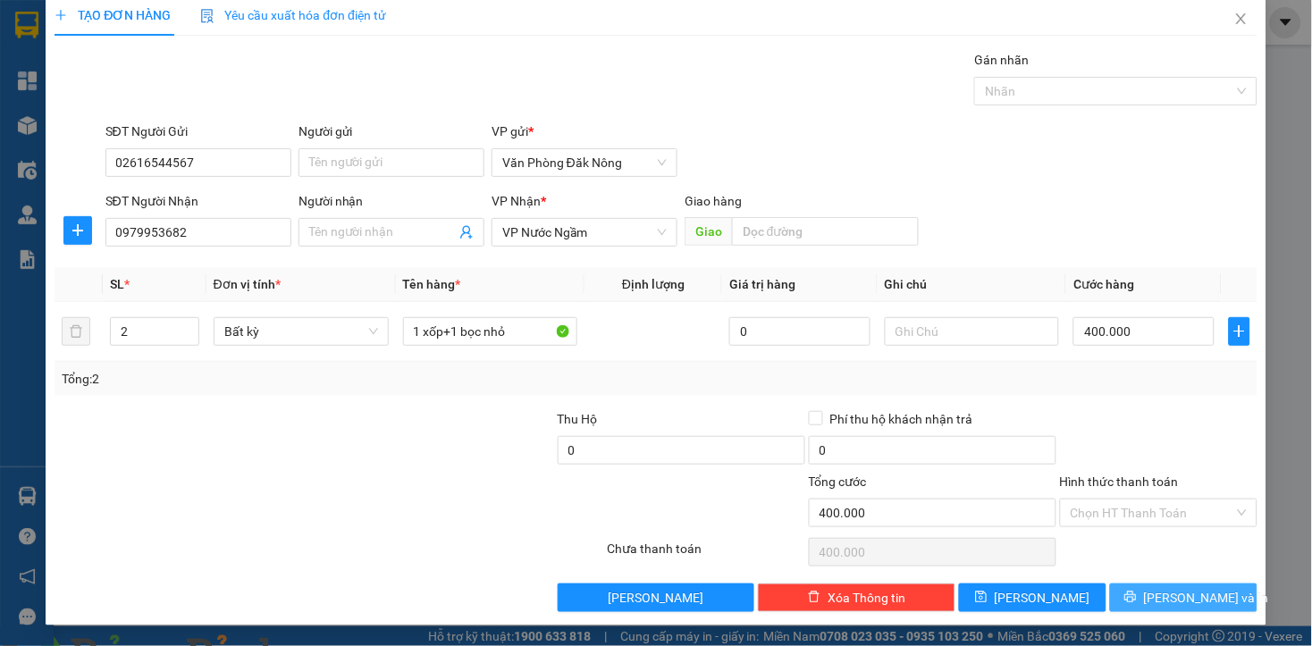
click at [1136, 595] on icon "printer" at bounding box center [1130, 597] width 12 height 12
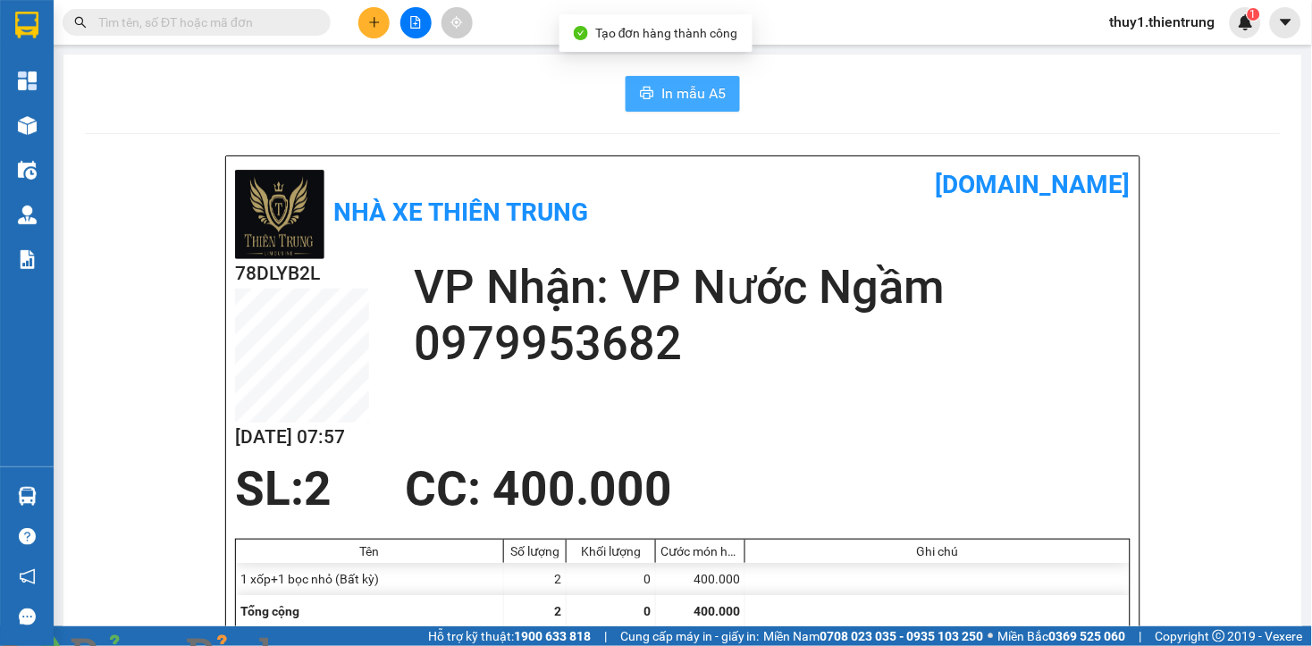
drag, startPoint x: 670, startPoint y: 94, endPoint x: 1050, endPoint y: 366, distance: 467.4
click at [675, 93] on span "In mẫu A5" at bounding box center [693, 93] width 64 height 22
click at [856, 311] on h2 "VP Nhận: VP Nước Ngầm" at bounding box center [772, 287] width 717 height 56
drag, startPoint x: 377, startPoint y: 27, endPoint x: 403, endPoint y: 55, distance: 38.6
click at [380, 31] on button at bounding box center [373, 22] width 31 height 31
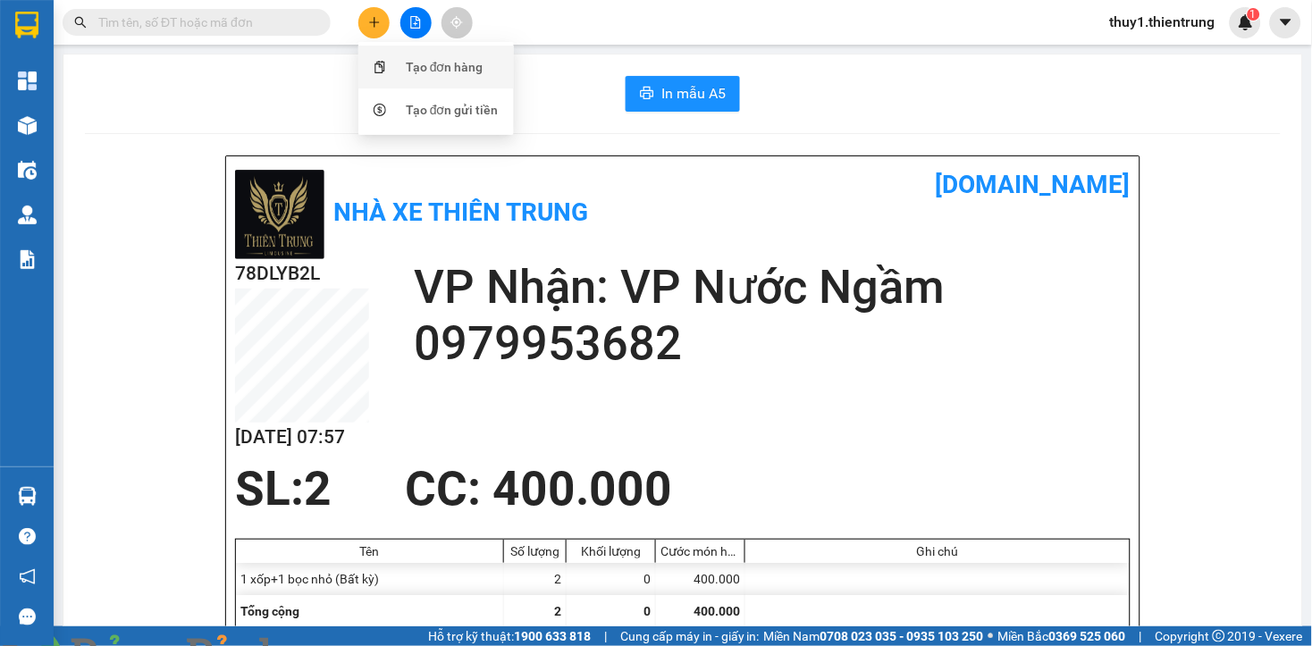
click at [425, 77] on div "Tạo đơn hàng" at bounding box center [436, 67] width 134 height 34
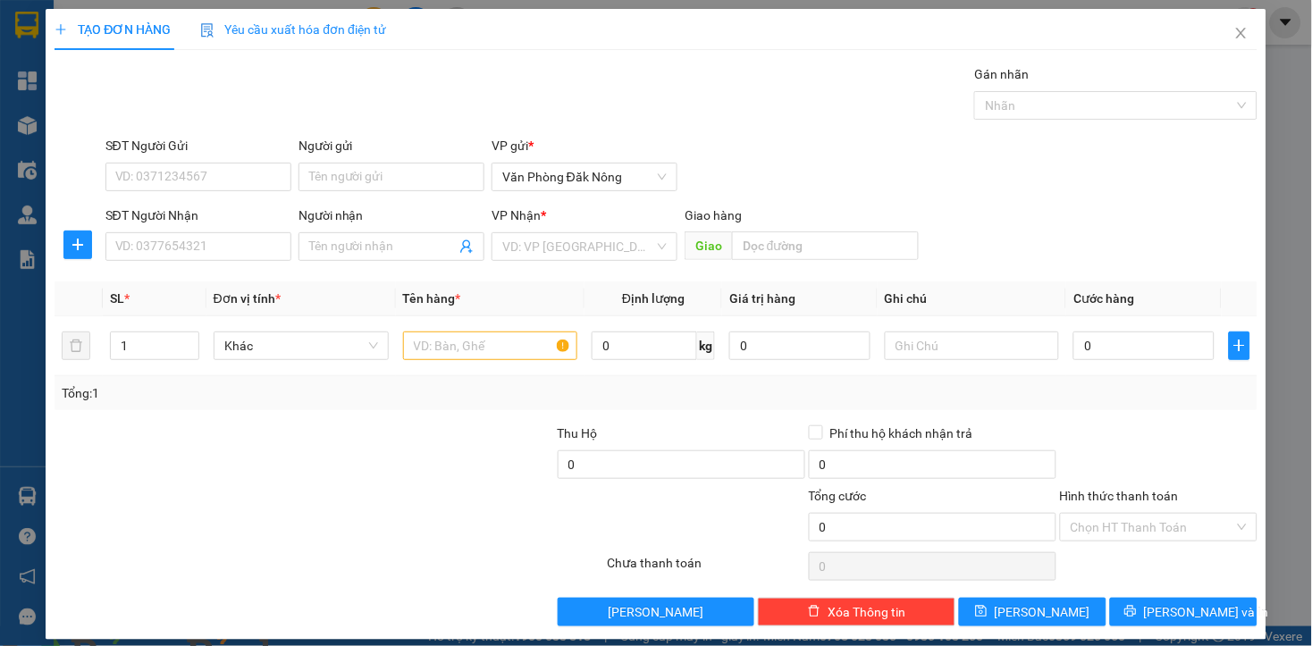
drag, startPoint x: 231, startPoint y: 161, endPoint x: 366, endPoint y: 127, distance: 140.0
click at [238, 157] on div "SĐT Người Gửi" at bounding box center [198, 149] width 186 height 27
click at [164, 164] on input "SĐT Người Gửi" at bounding box center [198, 177] width 186 height 29
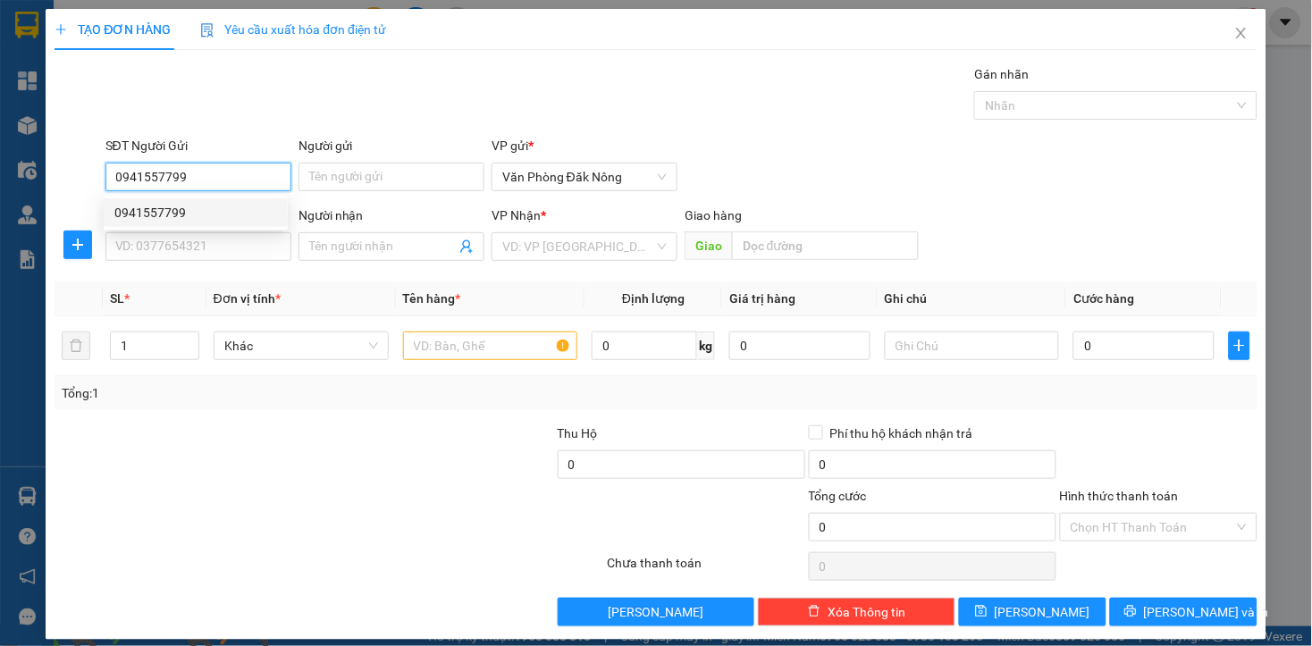
click at [171, 217] on div "0941557799" at bounding box center [195, 213] width 163 height 20
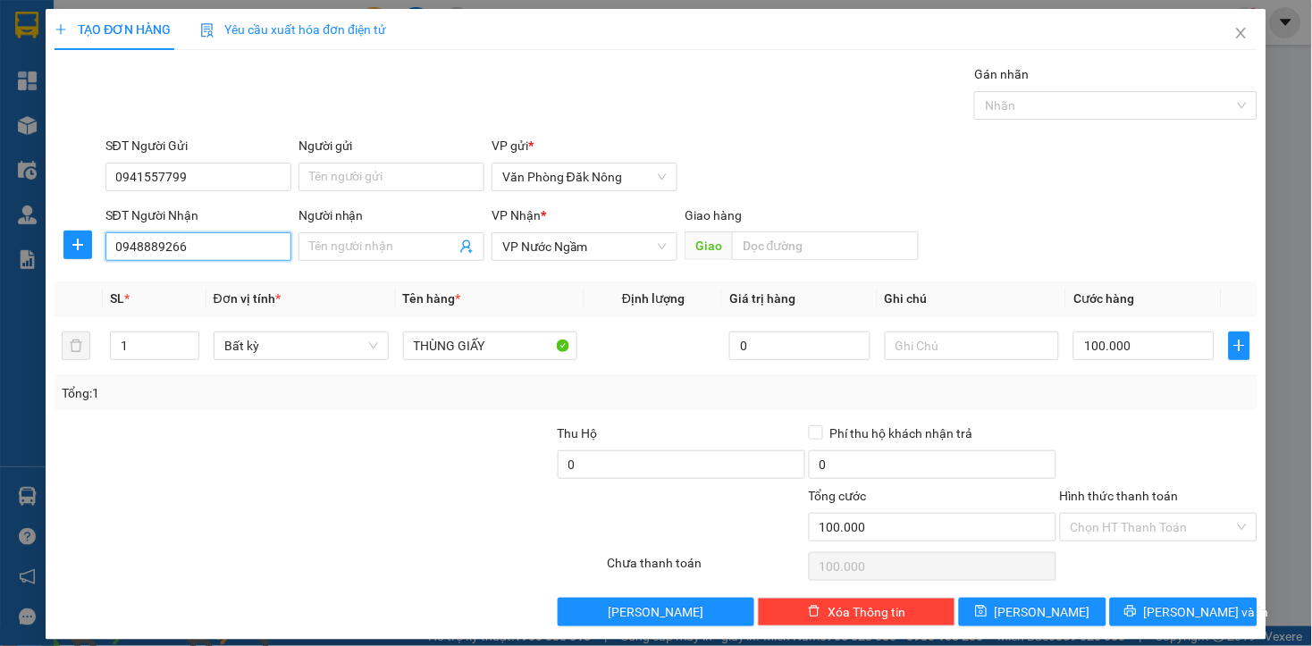
click at [209, 256] on input "0948889266" at bounding box center [198, 246] width 186 height 29
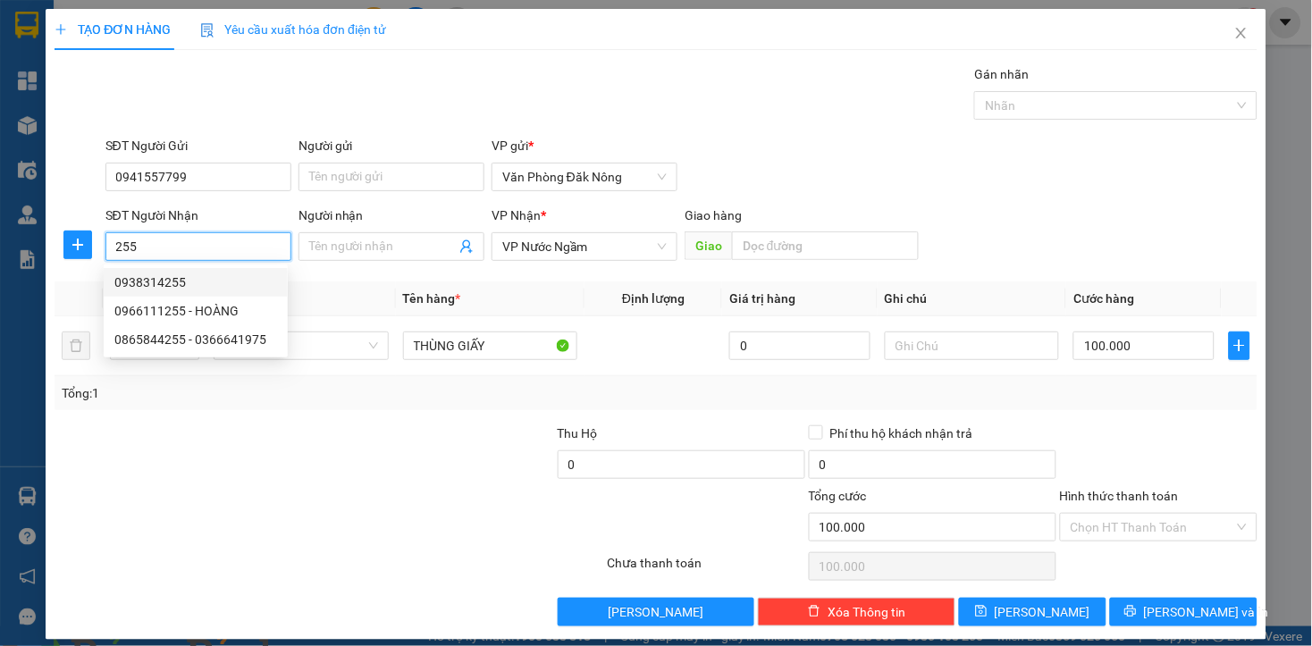
click at [167, 275] on div "0938314255" at bounding box center [195, 283] width 163 height 20
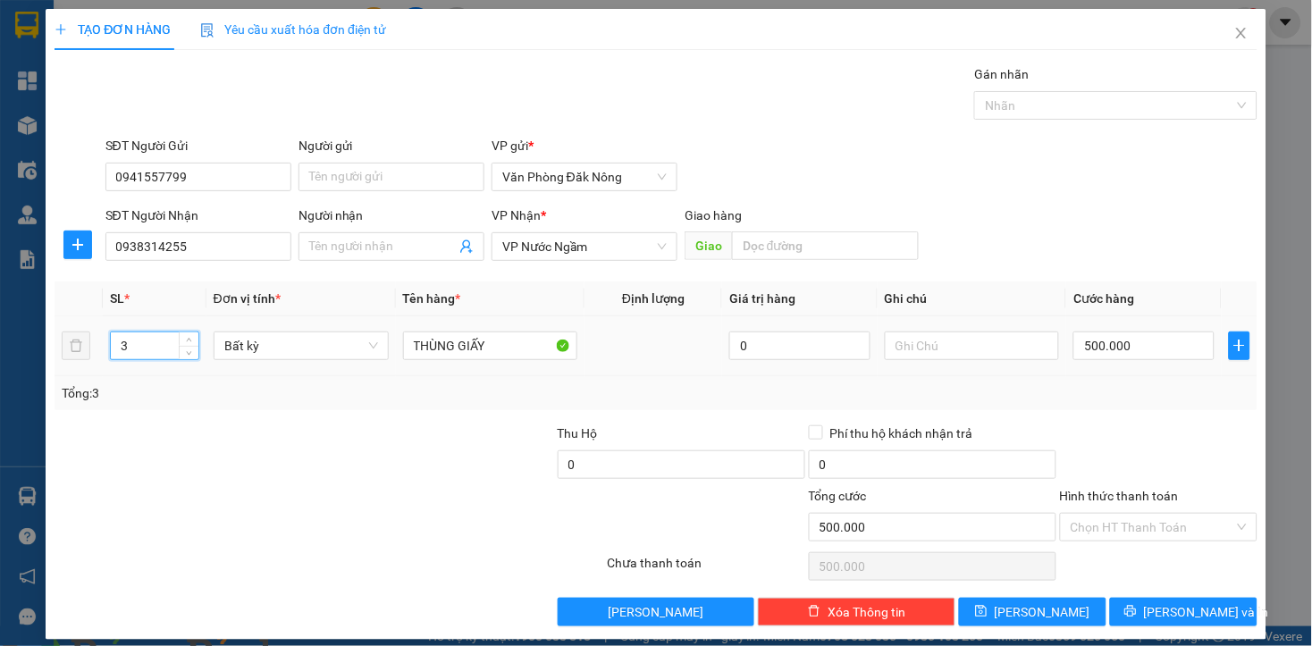
click at [167, 354] on input "3" at bounding box center [155, 345] width 88 height 27
click at [323, 394] on div "Tổng: 1" at bounding box center [284, 393] width 445 height 20
click at [1133, 345] on input "0" at bounding box center [1143, 345] width 140 height 29
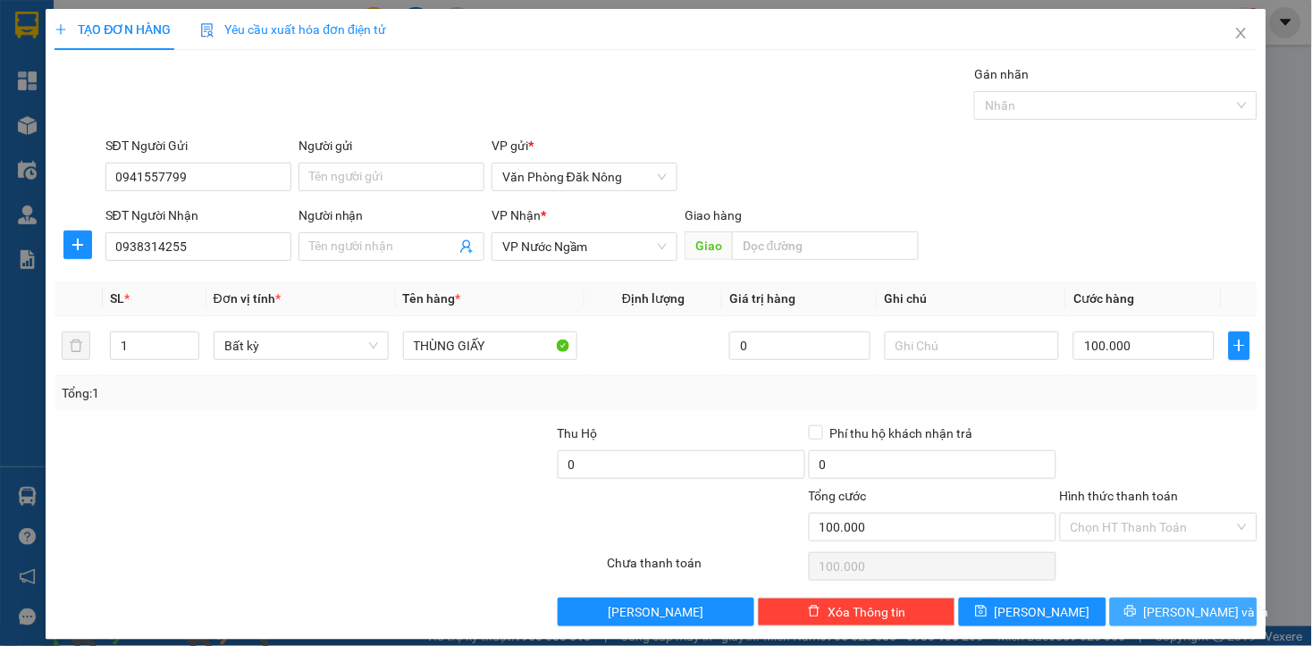
click at [1130, 608] on button "Lưu và In" at bounding box center [1183, 612] width 147 height 29
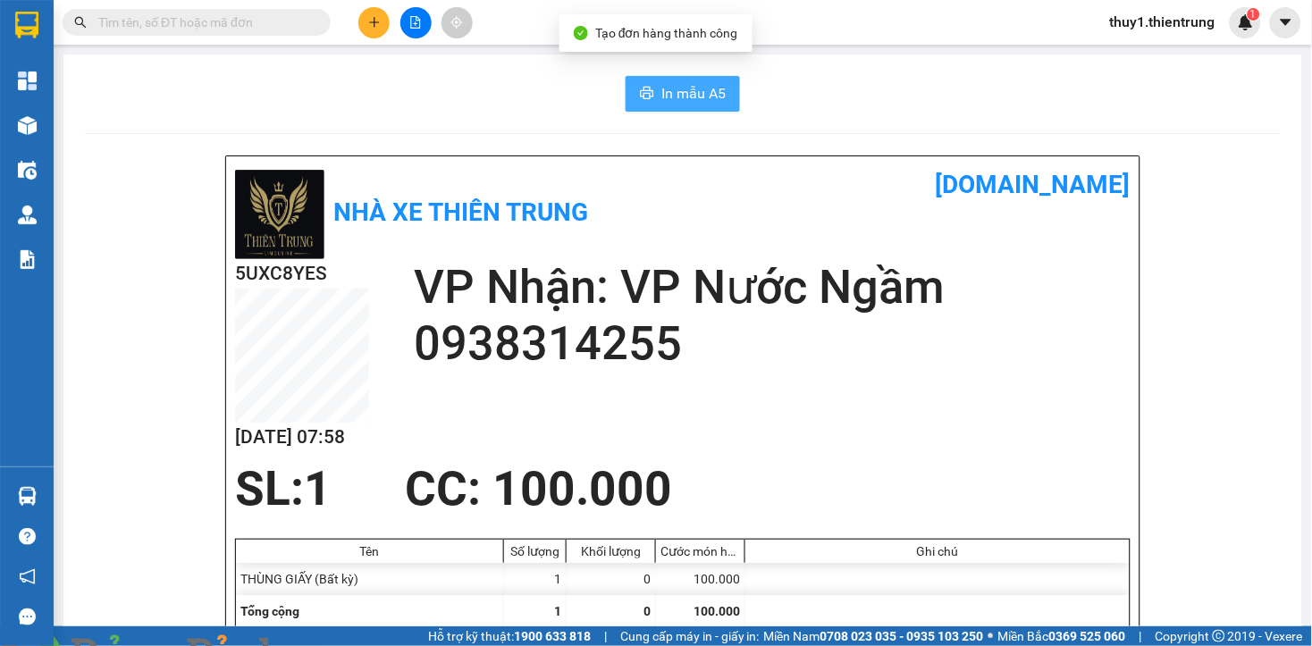
click at [673, 85] on span "In mẫu A5" at bounding box center [693, 93] width 64 height 22
click at [647, 88] on button "In mẫu A5" at bounding box center [682, 94] width 114 height 36
click at [525, 80] on div "In mẫu A5" at bounding box center [682, 94] width 1195 height 36
click at [381, 20] on button at bounding box center [373, 22] width 31 height 31
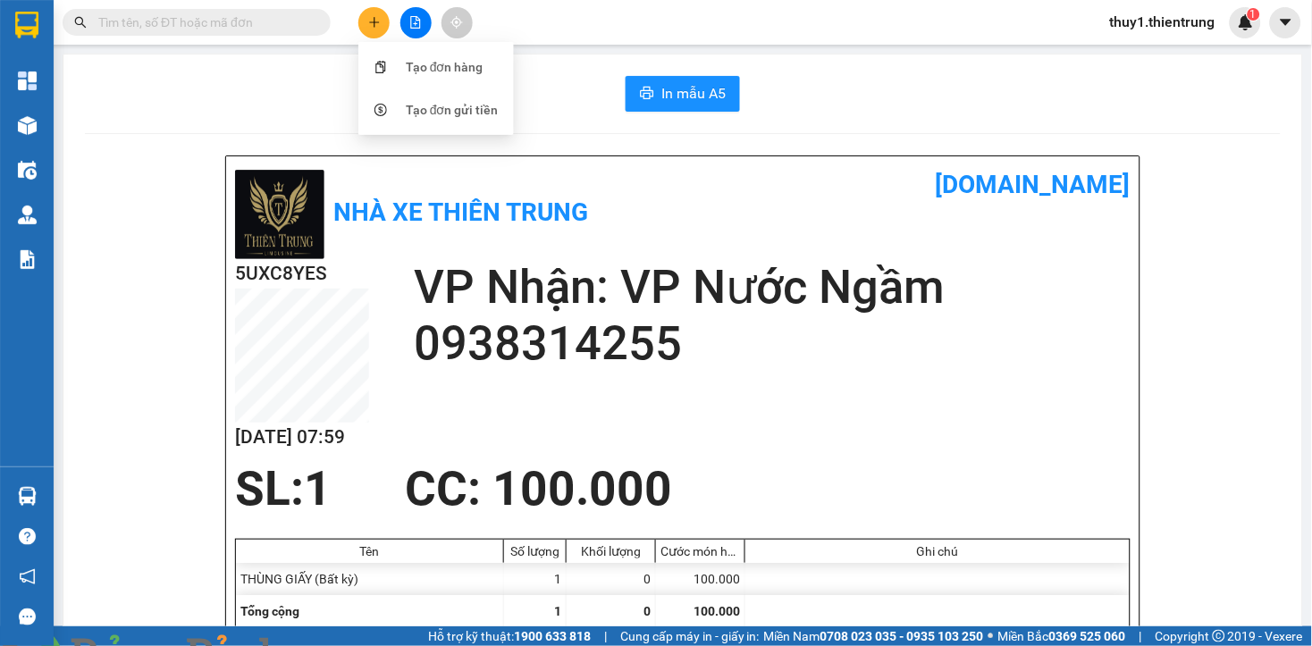
click at [452, 57] on div "Tạo đơn hàng" at bounding box center [445, 67] width 78 height 20
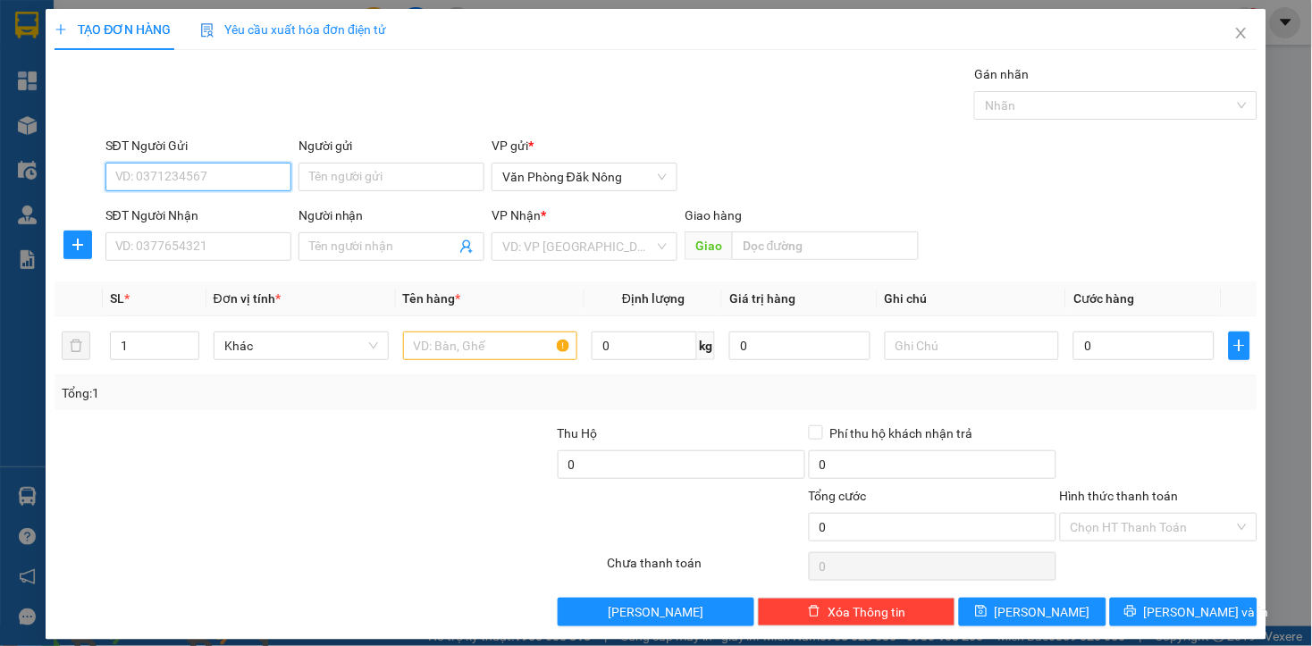
click at [224, 168] on input "SĐT Người Gửi" at bounding box center [198, 177] width 186 height 29
click at [235, 180] on input "SĐT Người Gửi" at bounding box center [198, 177] width 186 height 29
click at [243, 172] on input "SĐT Người Gửi" at bounding box center [198, 177] width 186 height 29
drag, startPoint x: 164, startPoint y: 175, endPoint x: 177, endPoint y: 175, distance: 12.5
click at [165, 175] on input "SĐT Người Gửi" at bounding box center [198, 177] width 186 height 29
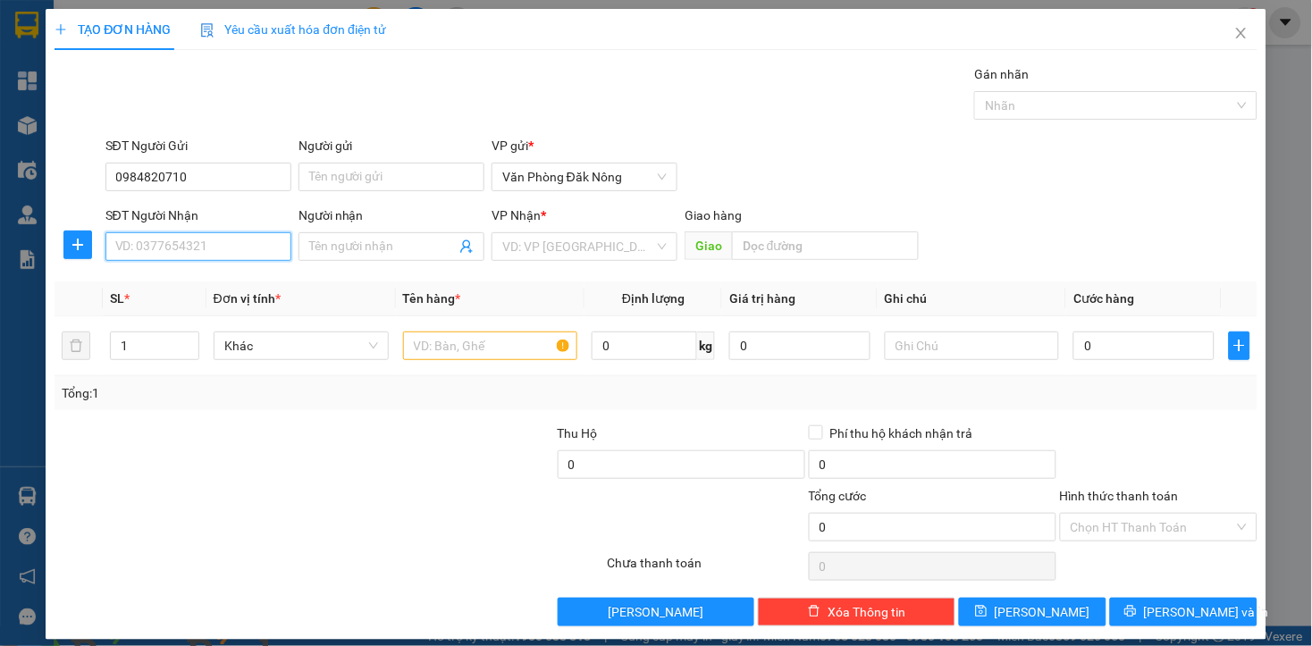
click at [210, 250] on input "SĐT Người Nhận" at bounding box center [198, 246] width 186 height 29
click at [206, 244] on input "SĐT Người Nhận" at bounding box center [198, 246] width 186 height 29
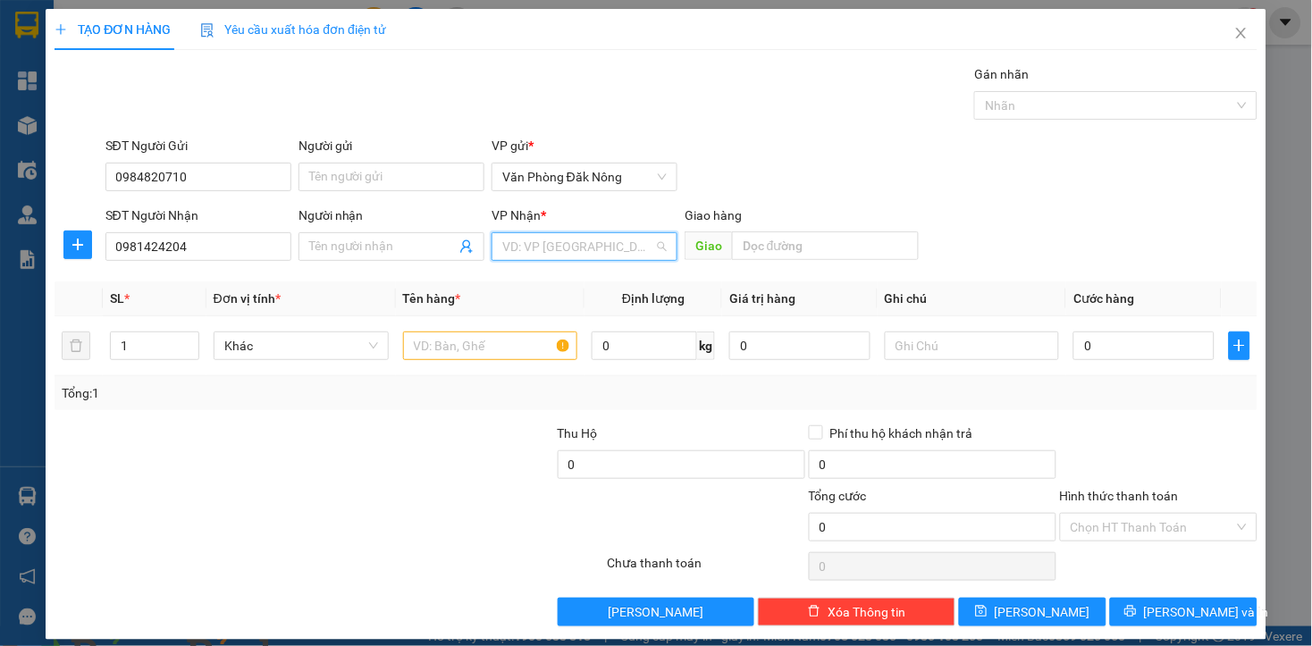
click at [546, 250] on input "search" at bounding box center [578, 246] width 152 height 27
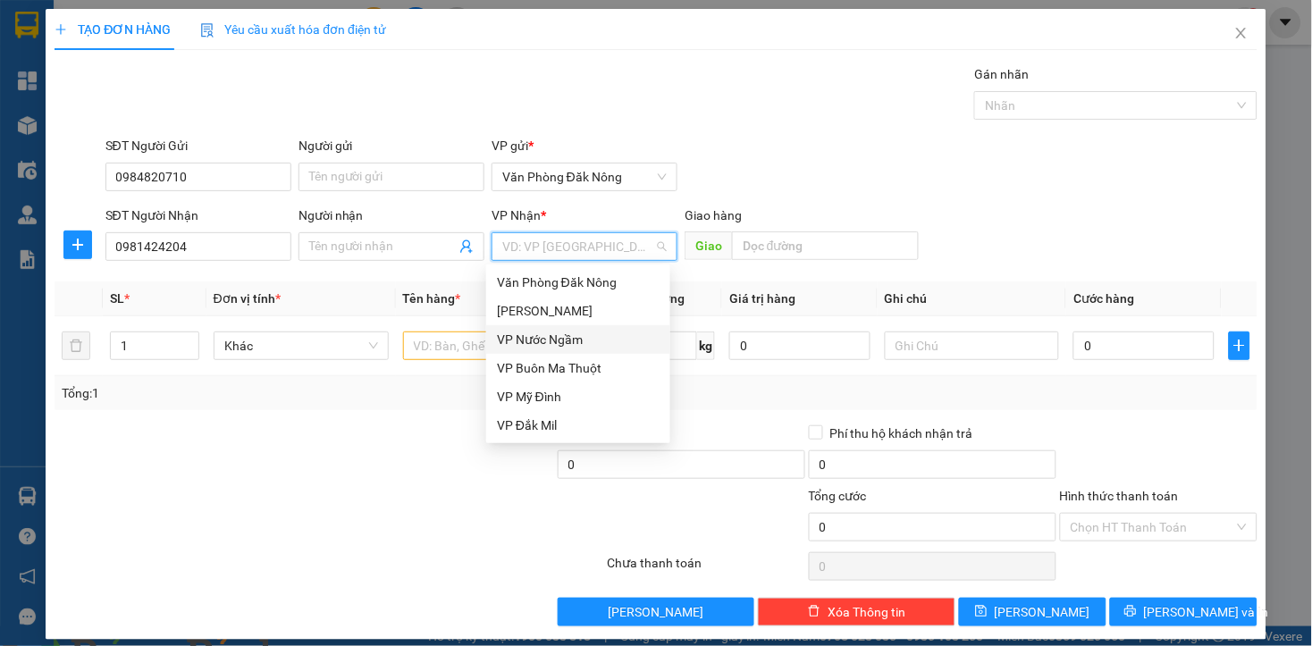
click at [559, 331] on div "VP Nước Ngầm" at bounding box center [578, 340] width 163 height 20
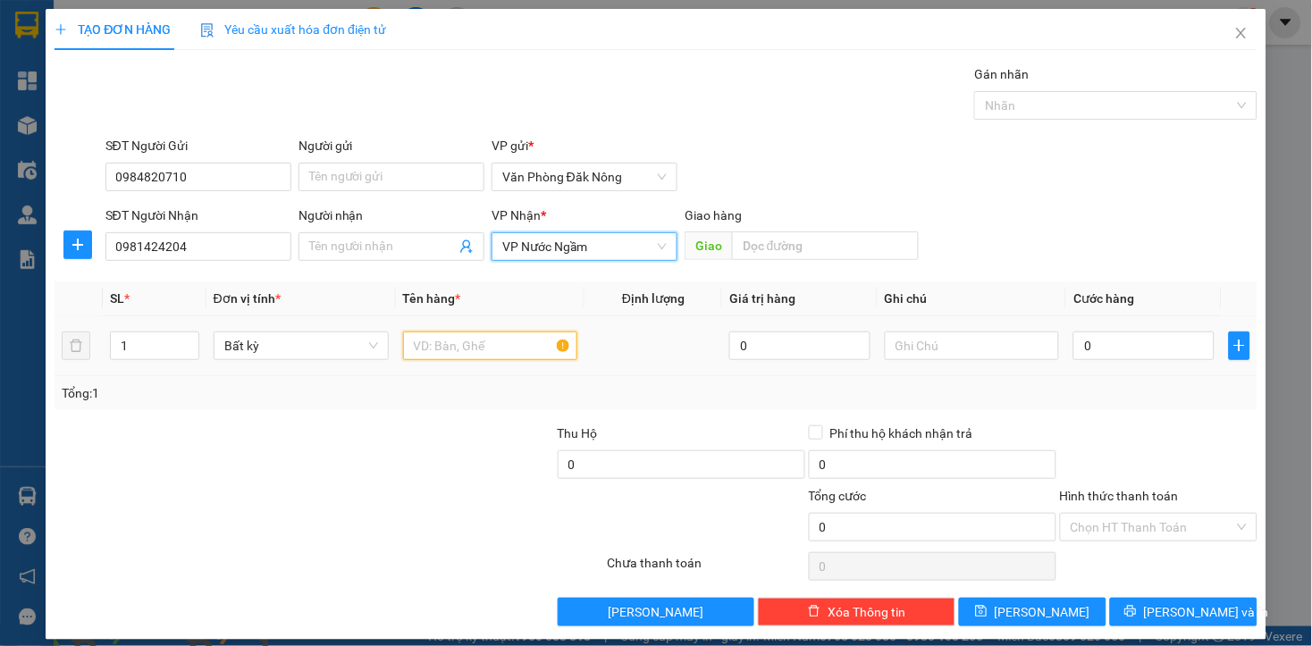
click at [434, 352] on input "text" at bounding box center [490, 345] width 175 height 29
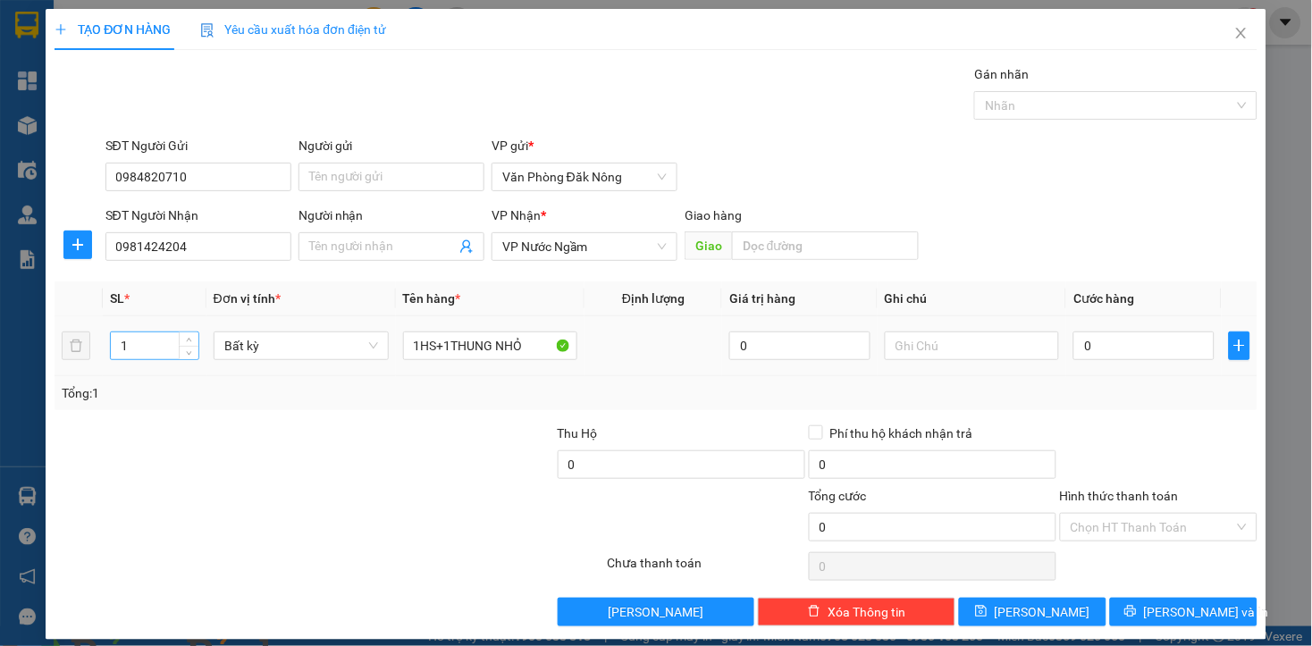
click at [139, 349] on input "1" at bounding box center [155, 345] width 88 height 27
click at [138, 349] on input "1" at bounding box center [155, 345] width 88 height 27
click at [136, 345] on input "1" at bounding box center [155, 345] width 88 height 27
click at [136, 344] on input "1" at bounding box center [155, 345] width 88 height 27
click at [136, 348] on input "1" at bounding box center [155, 345] width 88 height 27
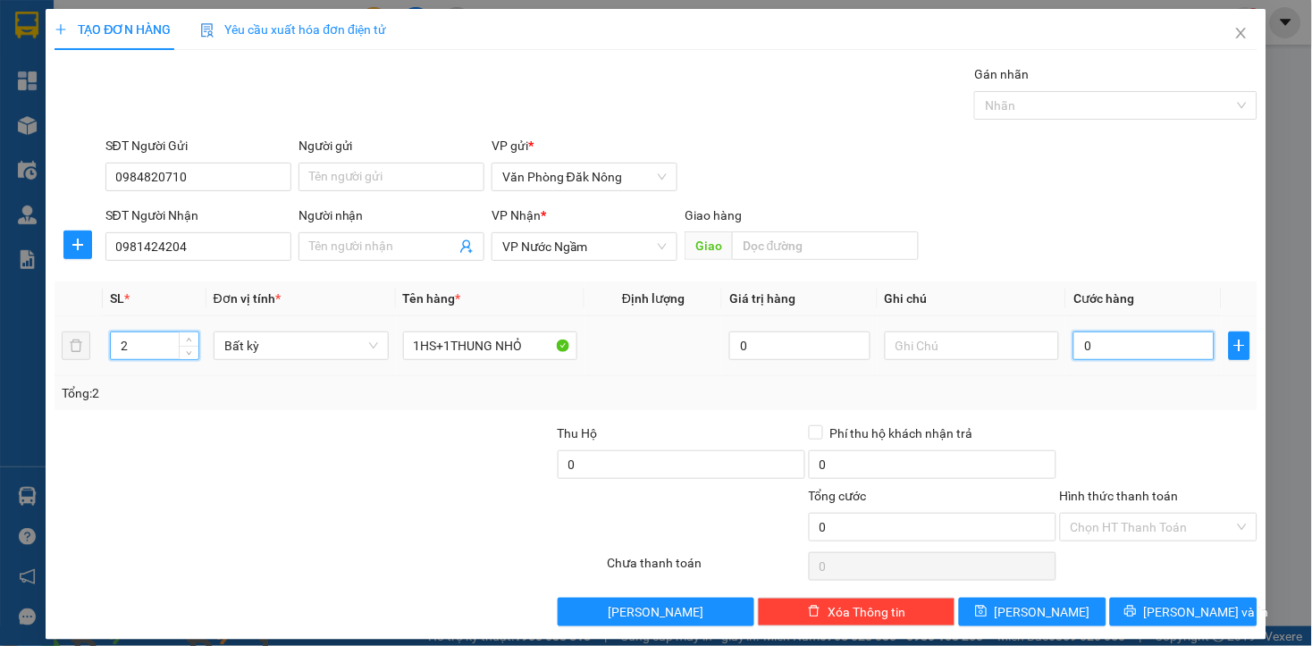
click at [1100, 343] on input "0" at bounding box center [1143, 345] width 140 height 29
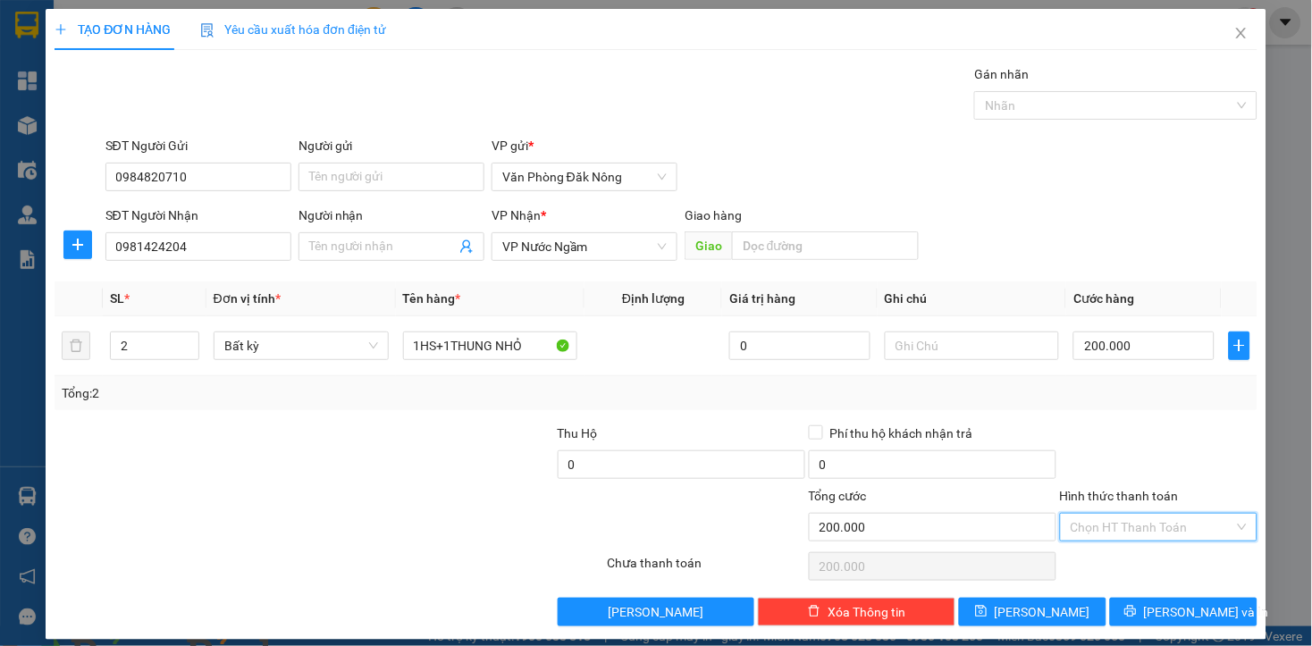
drag, startPoint x: 1106, startPoint y: 521, endPoint x: 1110, endPoint y: 548, distance: 27.0
click at [1108, 521] on input "Hình thức thanh toán" at bounding box center [1152, 527] width 164 height 27
click at [1105, 558] on div "Tại văn phòng" at bounding box center [1145, 563] width 173 height 20
click at [1136, 616] on icon "printer" at bounding box center [1130, 611] width 13 height 13
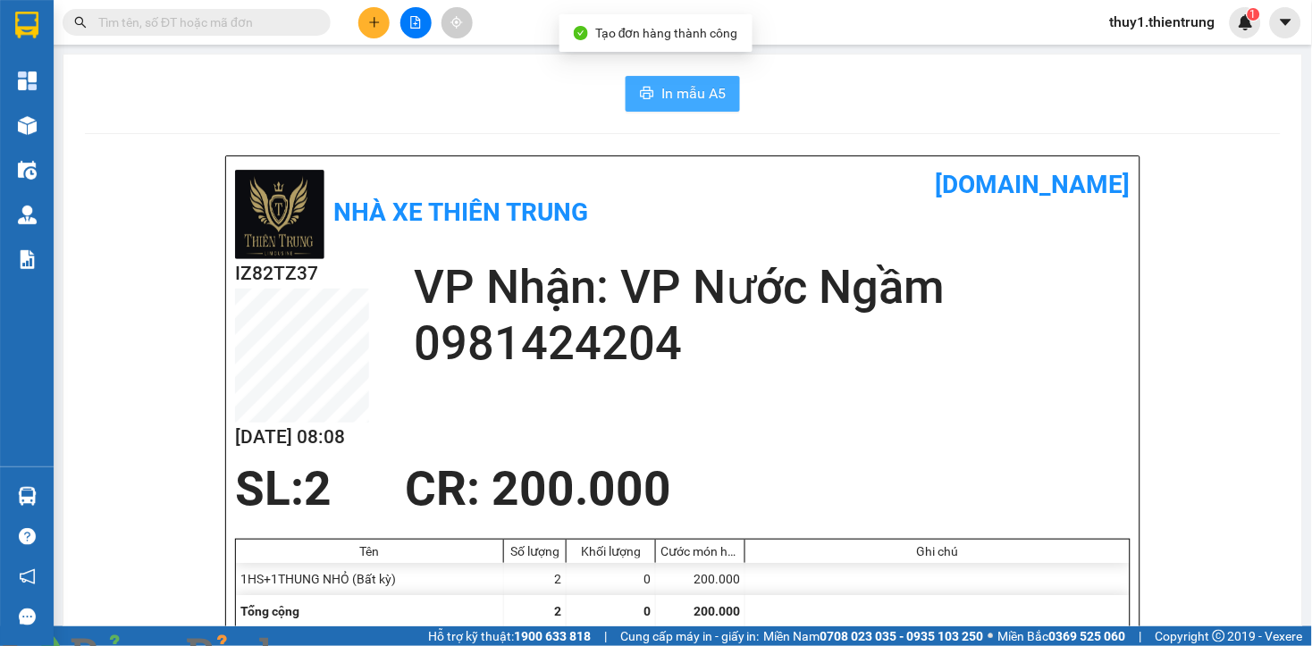
click at [681, 102] on span "In mẫu A5" at bounding box center [693, 93] width 64 height 22
drag, startPoint x: 510, startPoint y: 127, endPoint x: 504, endPoint y: 117, distance: 11.6
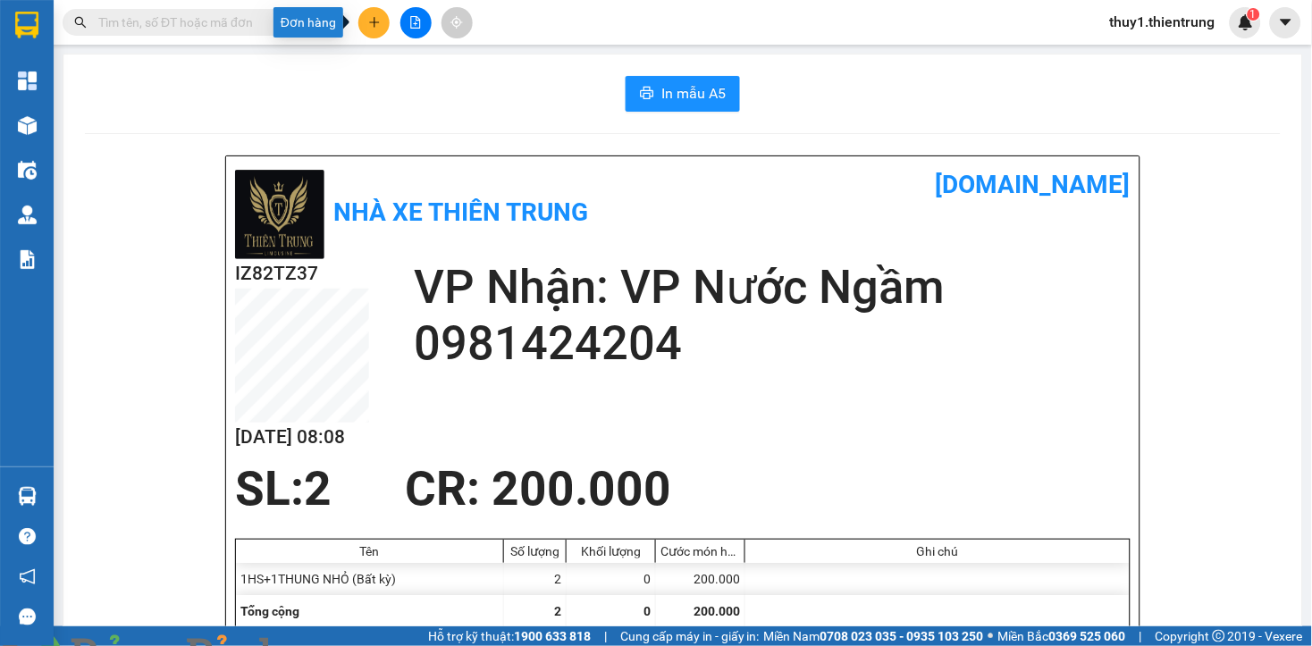
click at [375, 23] on icon "plus" at bounding box center [374, 22] width 13 height 13
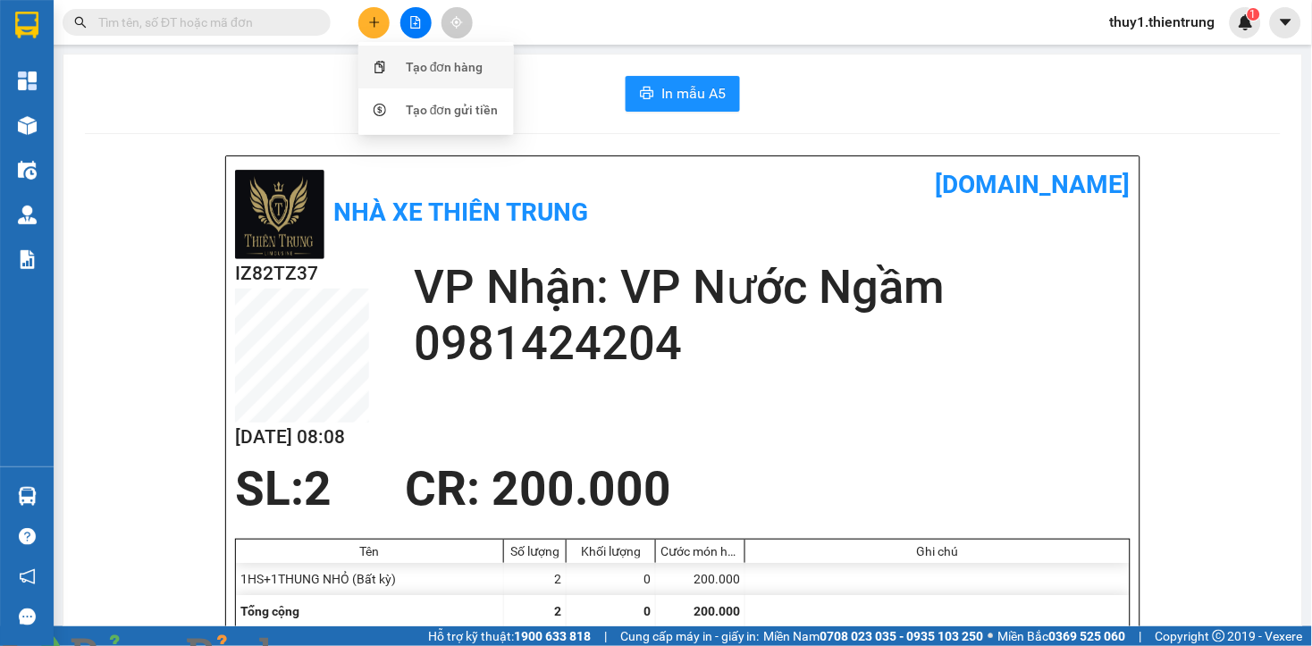
click at [480, 60] on div "Tạo đơn hàng" at bounding box center [445, 67] width 78 height 20
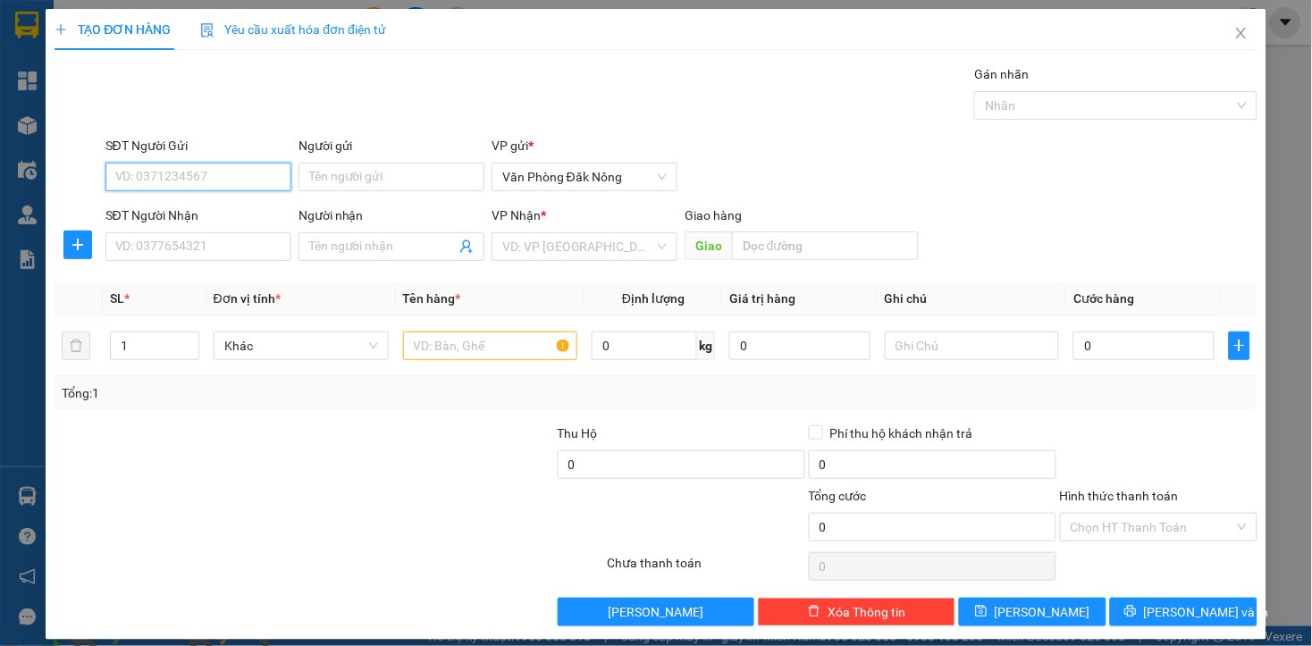
drag, startPoint x: 232, startPoint y: 177, endPoint x: 244, endPoint y: 172, distance: 12.4
click at [232, 177] on input "SĐT Người Gửi" at bounding box center [198, 177] width 186 height 29
click at [247, 253] on input "SĐT Người Nhận" at bounding box center [198, 246] width 186 height 29
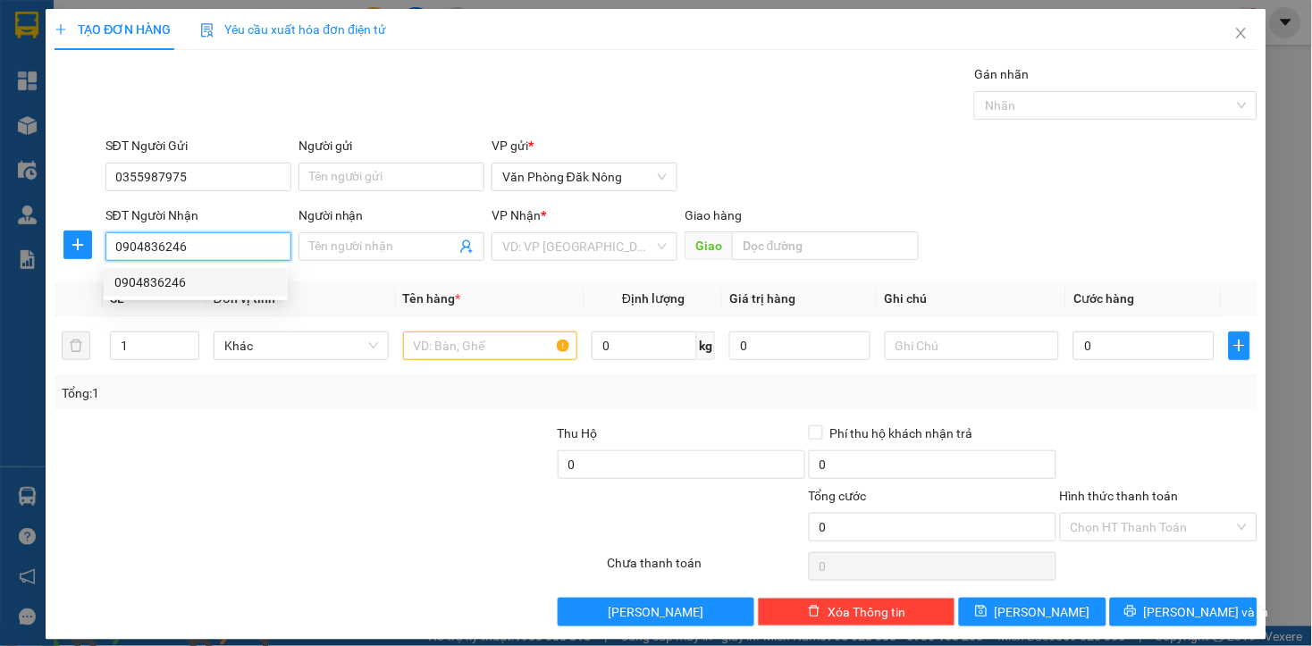
click at [144, 283] on div "0904836246" at bounding box center [195, 283] width 163 height 20
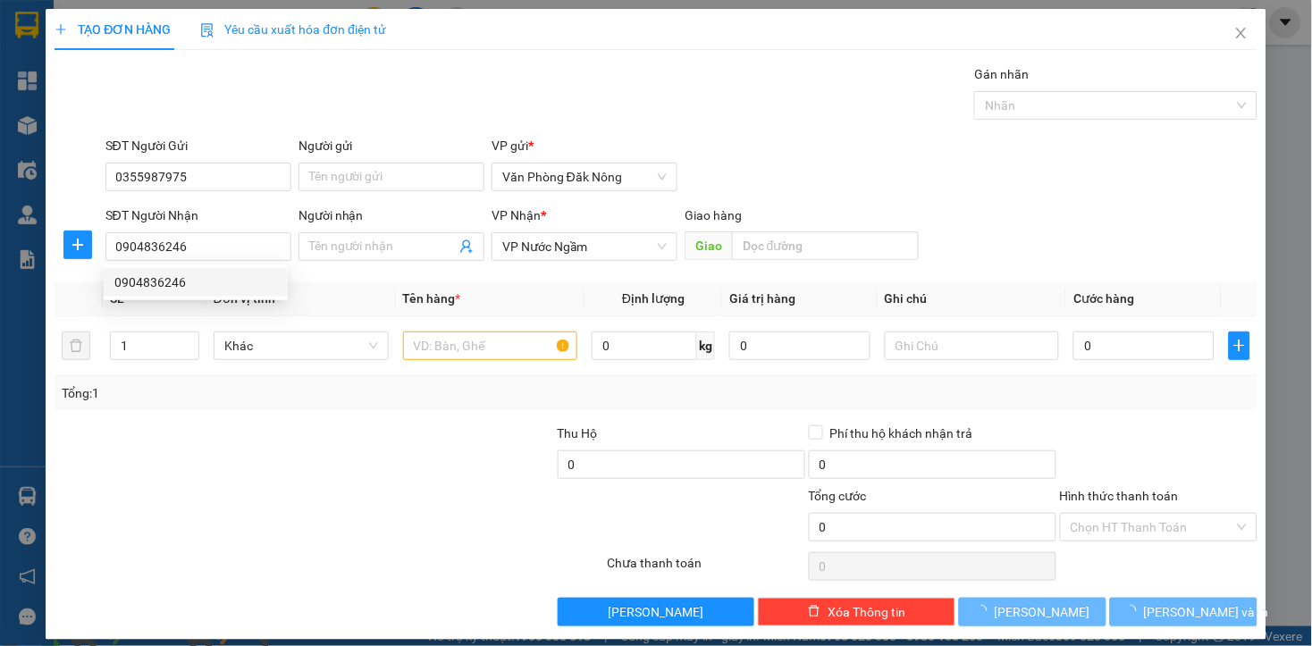
click at [307, 479] on div at bounding box center [429, 454] width 251 height 63
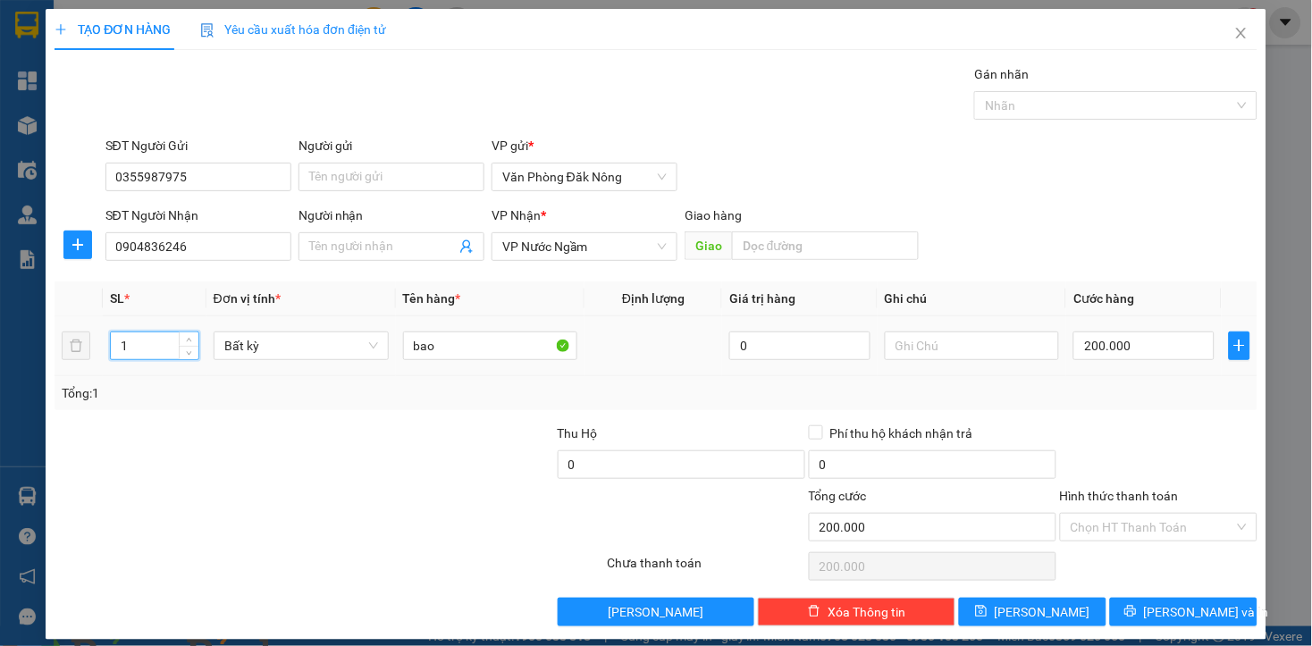
click at [143, 353] on input "1" at bounding box center [155, 345] width 88 height 27
click at [494, 336] on input "bao" at bounding box center [490, 345] width 175 height 29
click at [1132, 368] on td "0" at bounding box center [1143, 346] width 155 height 60
click at [1124, 340] on input "0" at bounding box center [1143, 345] width 140 height 29
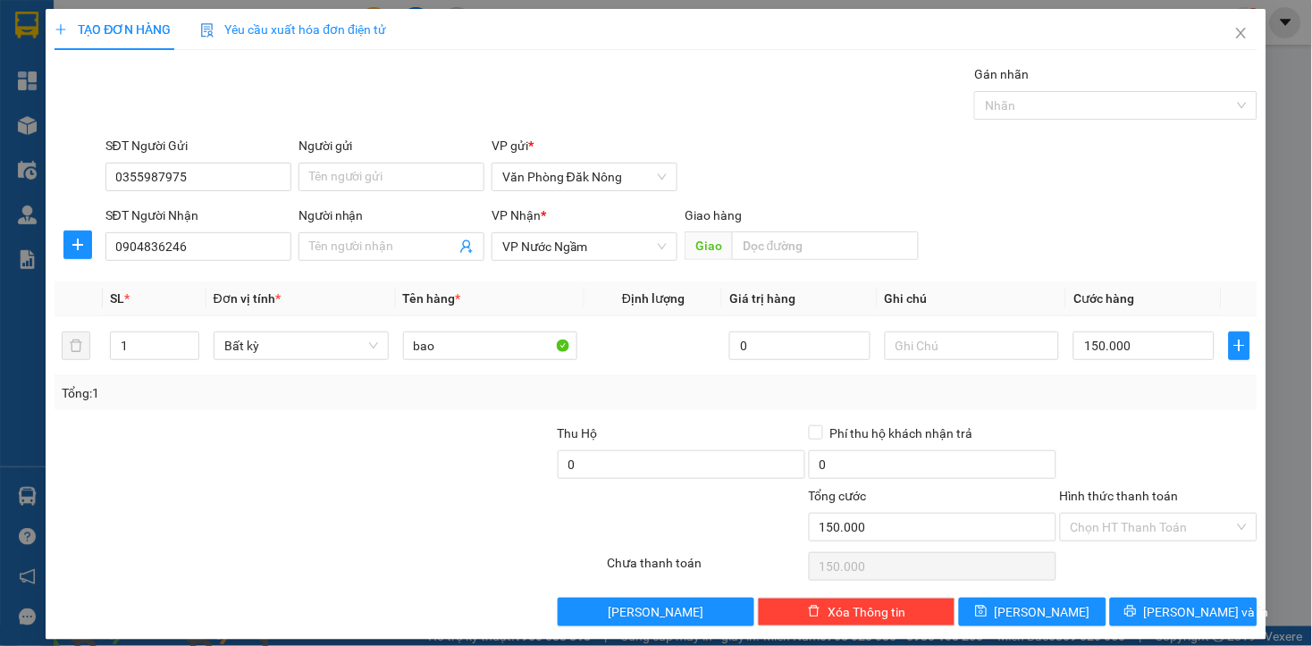
click at [423, 448] on div at bounding box center [429, 454] width 251 height 63
click at [1138, 432] on div at bounding box center [1158, 454] width 201 height 63
click at [1161, 608] on span "Lưu và In" at bounding box center [1206, 612] width 125 height 20
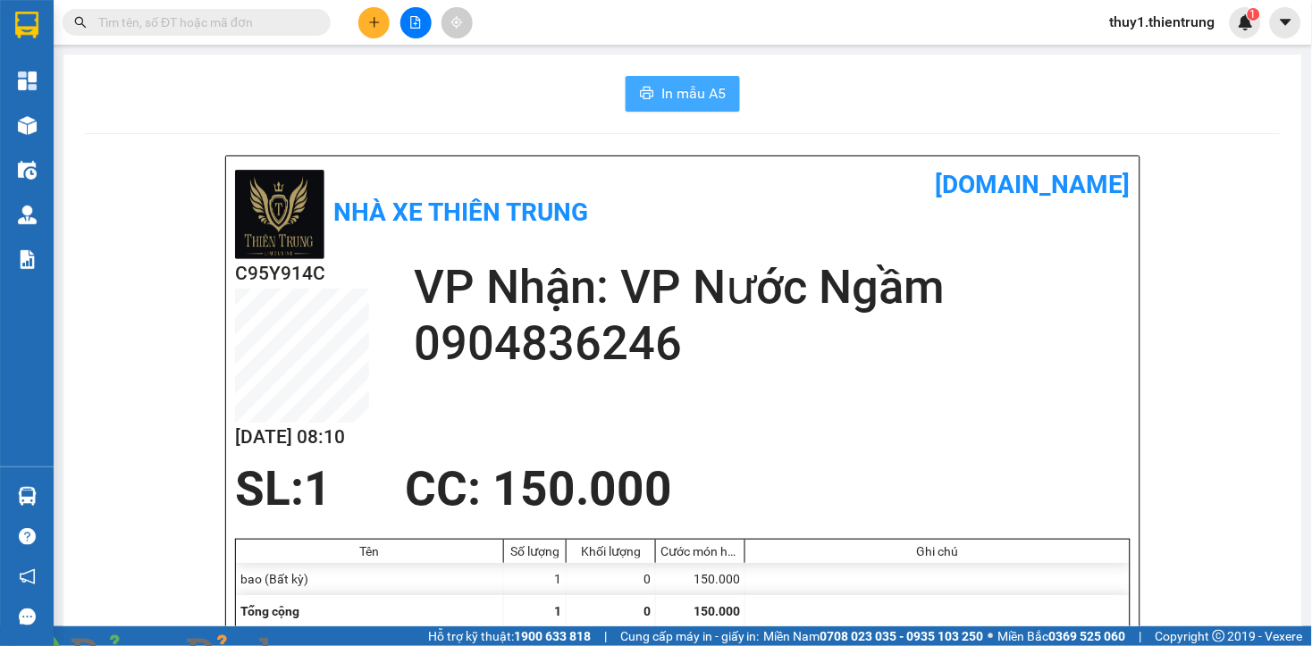
click at [675, 84] on span "In mẫu A5" at bounding box center [693, 93] width 64 height 22
click at [679, 435] on div "C95Y914C 14/08 08:10 VP Nhận: VP Nước Ngầm 0904836246" at bounding box center [682, 360] width 895 height 203
click at [954, 275] on h2 "VP Nhận: VP Nước Ngầm" at bounding box center [772, 287] width 717 height 56
click at [737, 238] on div "Nhà xe Thiên Trung vexere.com" at bounding box center [682, 212] width 895 height 94
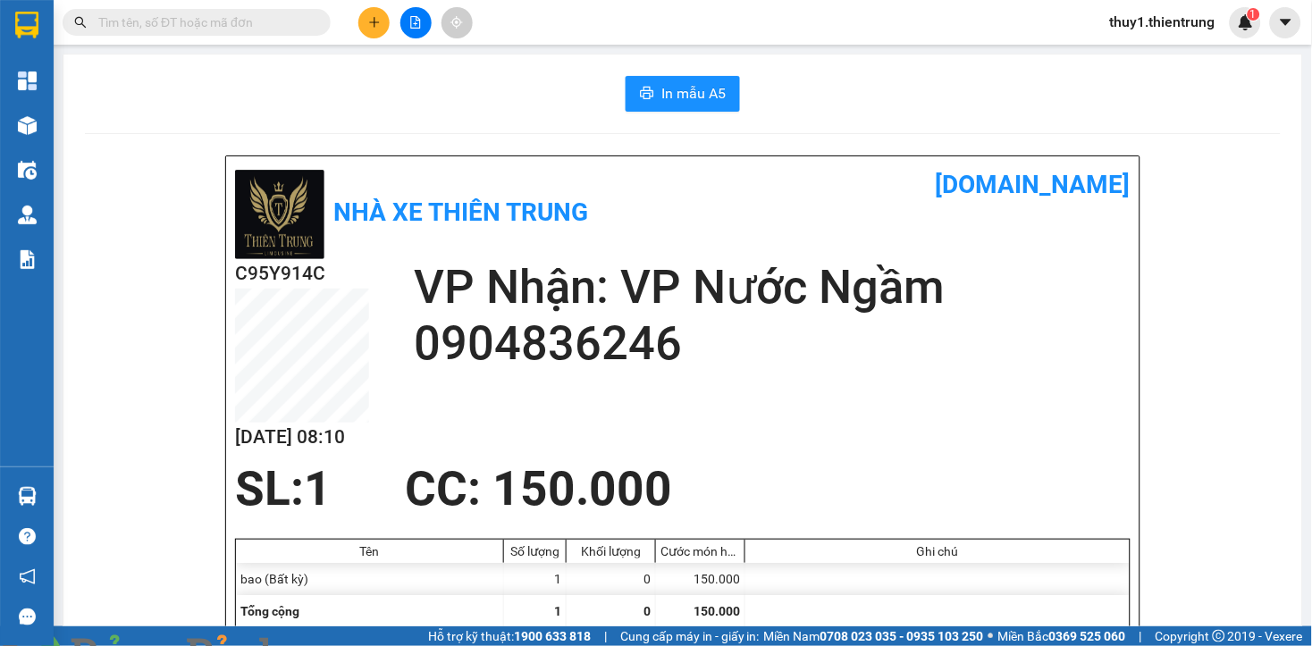
click at [478, 90] on div "In mẫu A5" at bounding box center [682, 94] width 1195 height 36
click at [387, 93] on div "In mẫu A5" at bounding box center [682, 94] width 1195 height 36
drag, startPoint x: 404, startPoint y: 159, endPoint x: 415, endPoint y: 157, distance: 11.8
click at [407, 157] on div "Nhà xe Thiên Trung vexere.com C95Y914C 14/08 08:10 VP Nhận: VP Nước Ngầm 0904…" at bounding box center [682, 438] width 913 height 565
drag, startPoint x: 718, startPoint y: 370, endPoint x: 479, endPoint y: 9, distance: 433.2
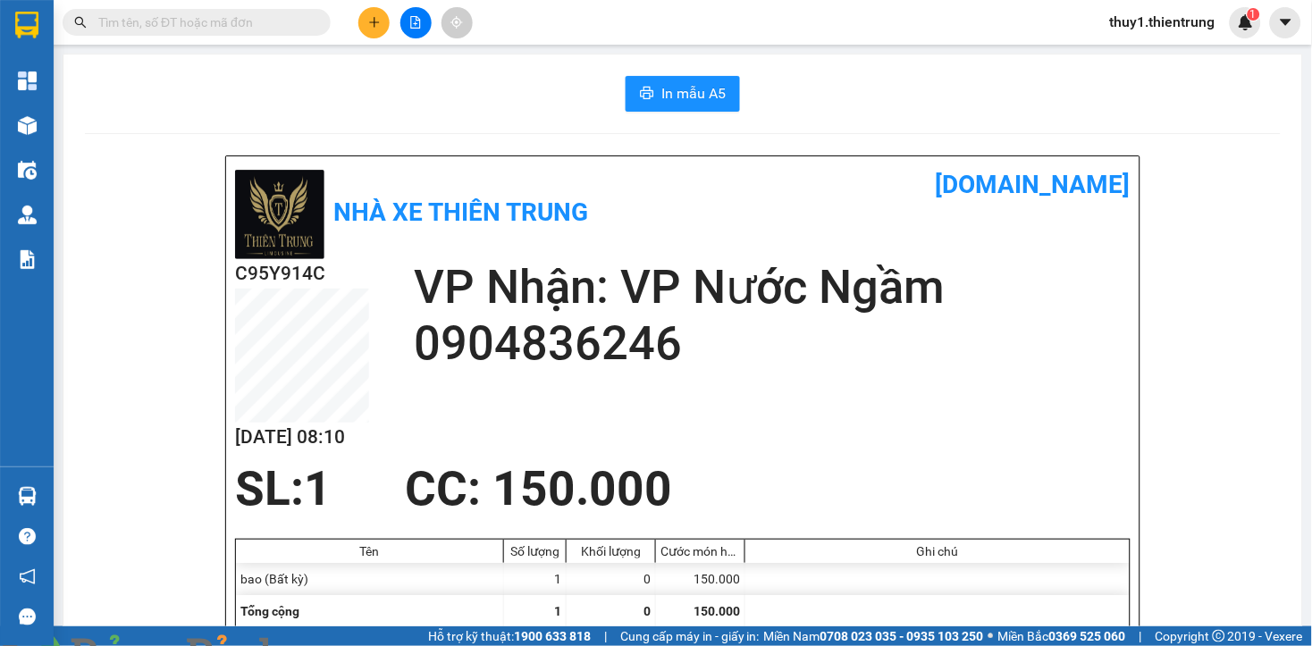
click at [682, 325] on h2 "0904836246" at bounding box center [772, 343] width 717 height 56
drag, startPoint x: 372, startPoint y: 13, endPoint x: 382, endPoint y: 105, distance: 92.5
click at [371, 13] on button at bounding box center [373, 22] width 31 height 31
click at [400, 65] on div "Tạo đơn hàng" at bounding box center [436, 67] width 134 height 34
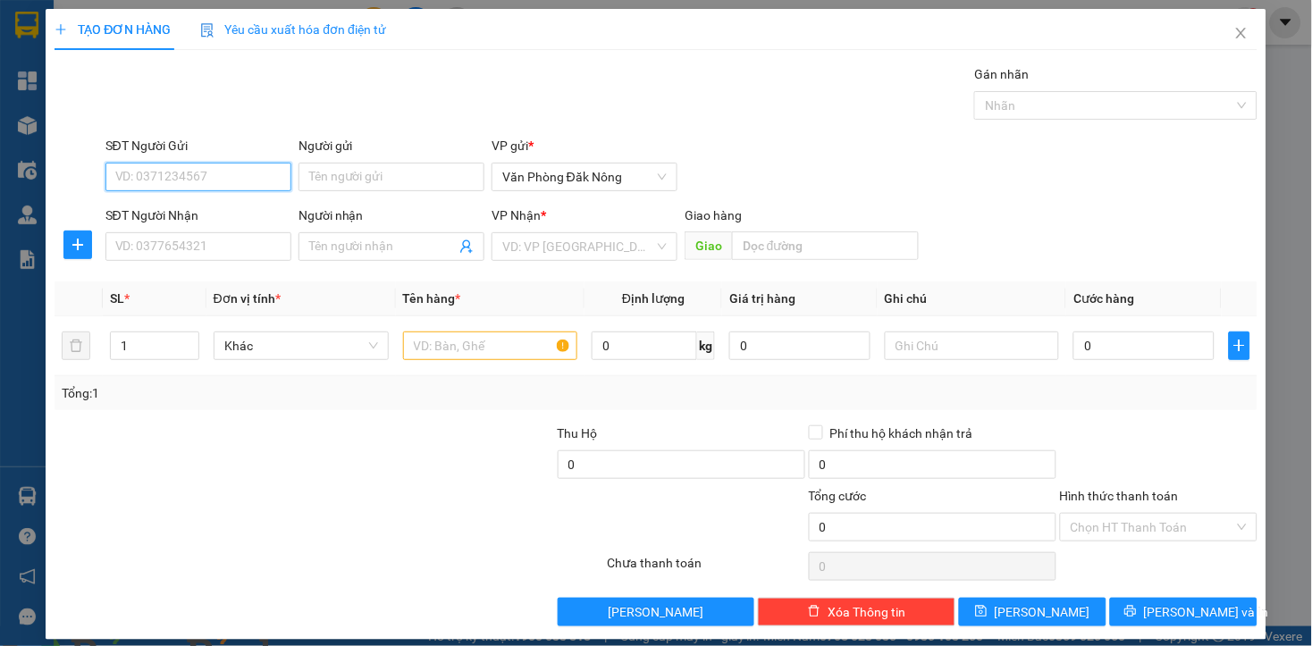
drag, startPoint x: 212, startPoint y: 182, endPoint x: 229, endPoint y: 179, distance: 17.3
click at [213, 180] on input "SĐT Người Gửi" at bounding box center [198, 177] width 186 height 29
click at [198, 254] on input "SĐT Người Nhận" at bounding box center [198, 246] width 186 height 29
click at [534, 247] on input "search" at bounding box center [578, 246] width 152 height 27
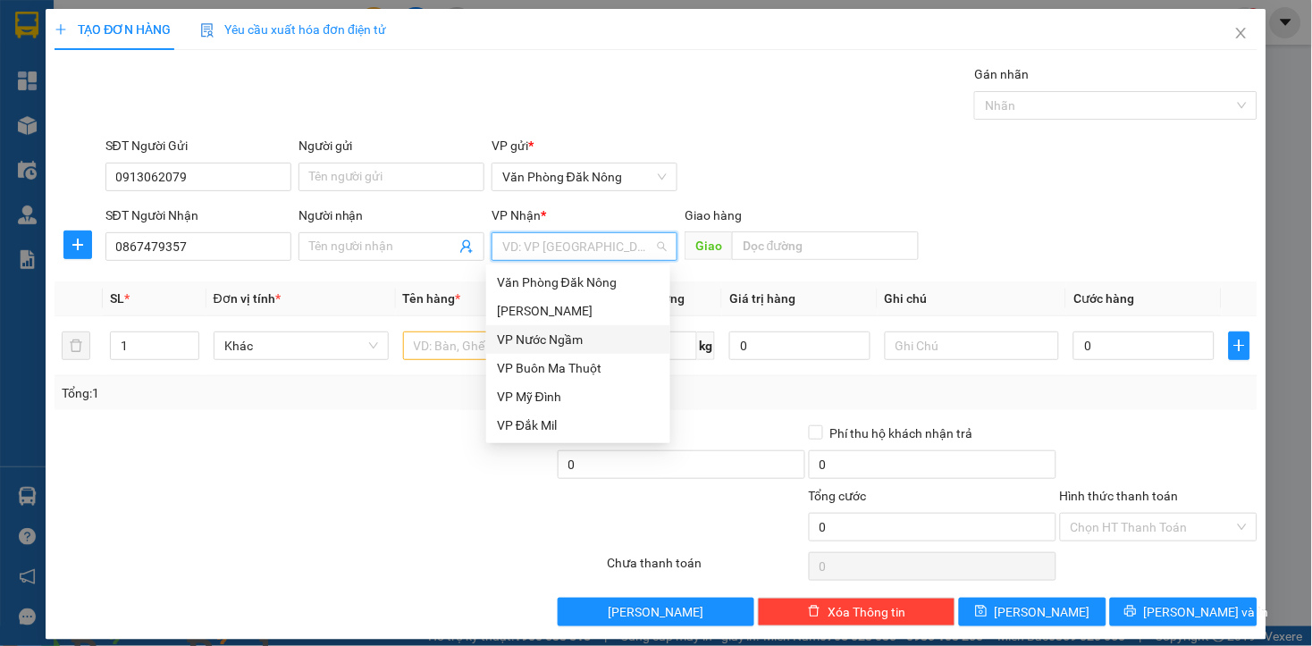
drag, startPoint x: 549, startPoint y: 340, endPoint x: 788, endPoint y: 275, distance: 247.1
click at [549, 341] on div "VP Nước Ngầm" at bounding box center [578, 340] width 163 height 20
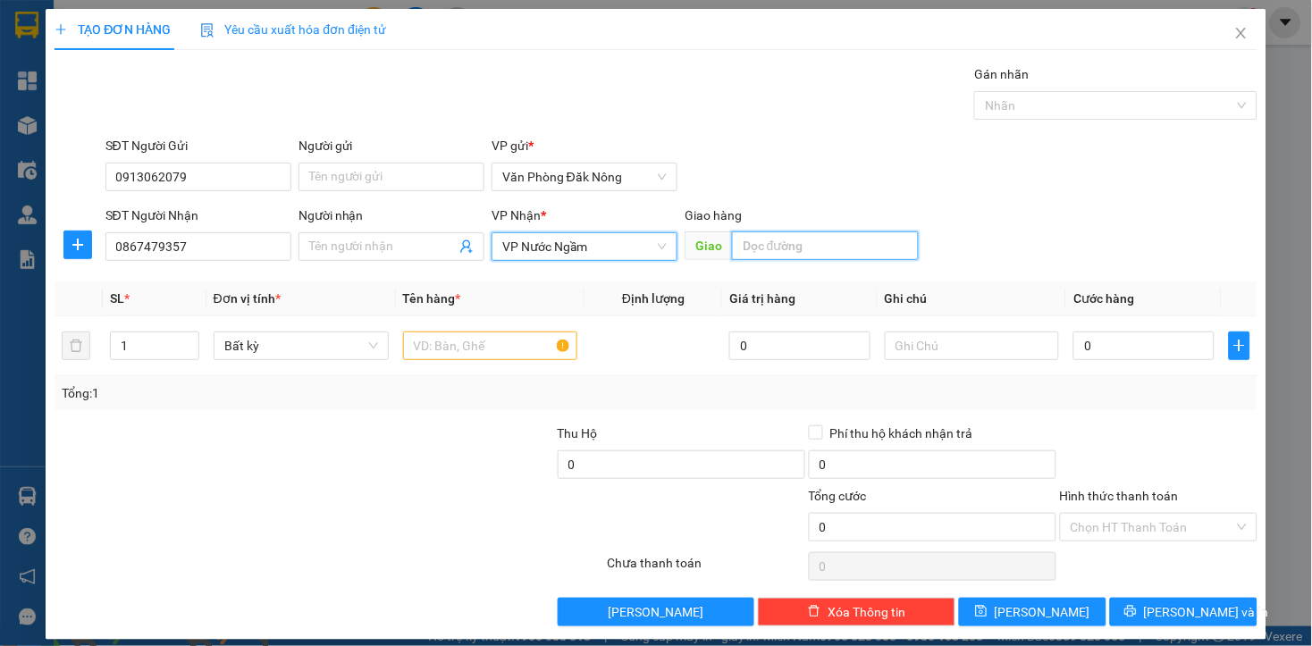
click at [784, 245] on input "text" at bounding box center [825, 245] width 187 height 29
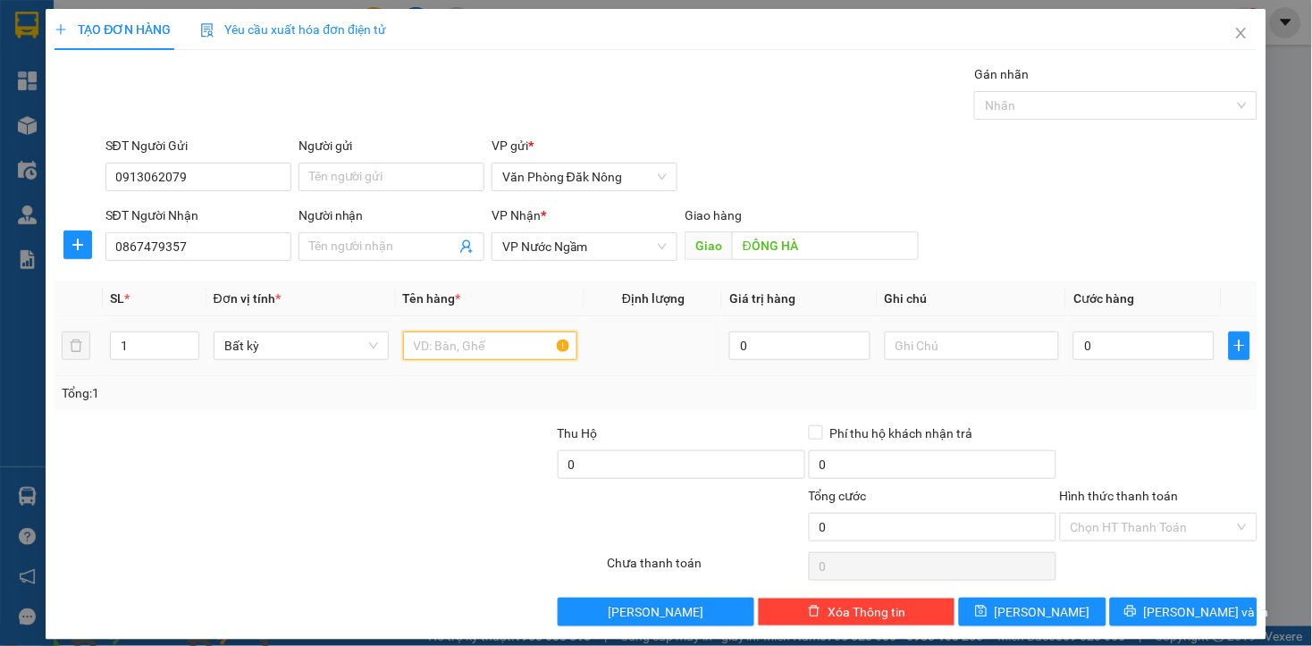
click at [423, 344] on input "text" at bounding box center [490, 345] width 175 height 29
click at [1073, 343] on input "0" at bounding box center [1143, 345] width 140 height 29
click at [1119, 415] on div "Transit Pickup Surcharge Ids Transit Deliver Surcharge Ids Transit Deliver Surc…" at bounding box center [656, 345] width 1202 height 562
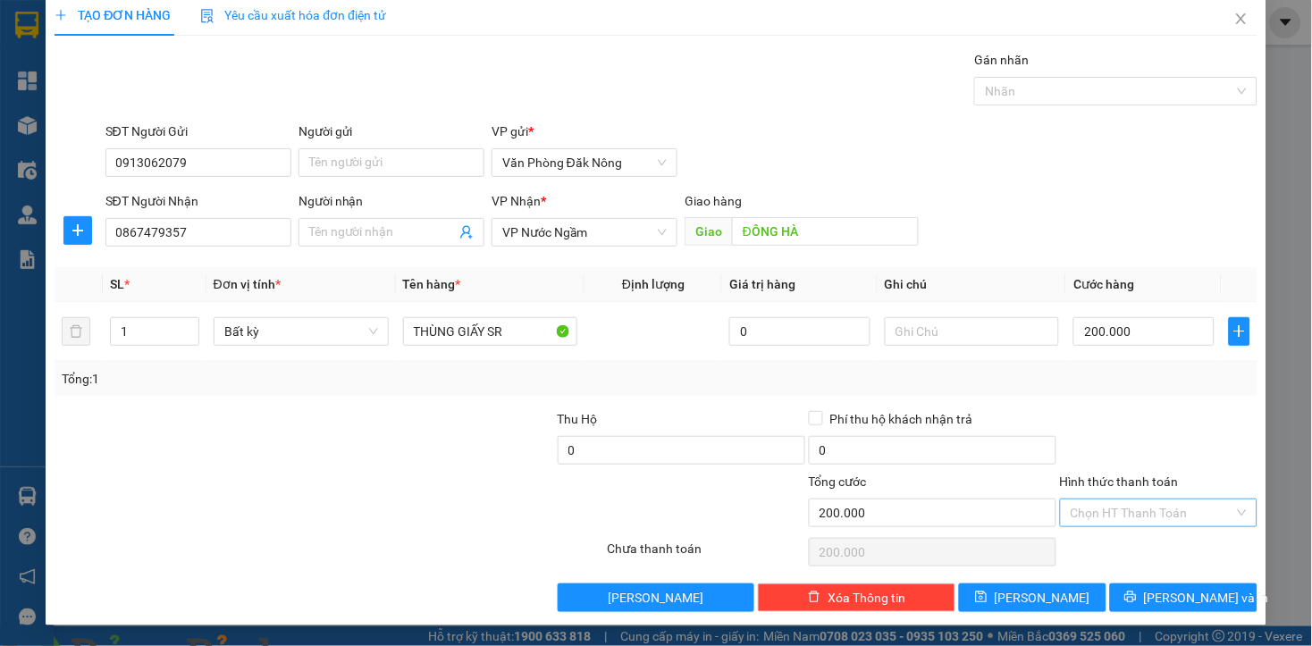
click at [1157, 515] on input "Hình thức thanh toán" at bounding box center [1152, 512] width 164 height 27
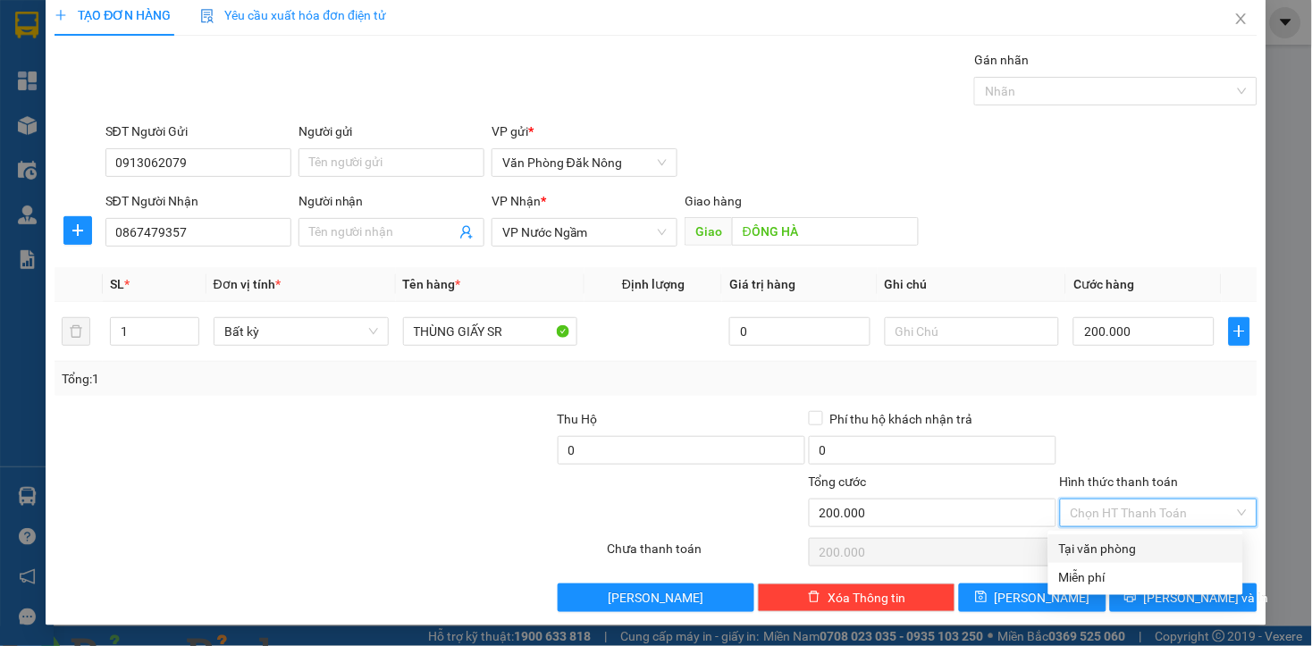
drag, startPoint x: 1103, startPoint y: 549, endPoint x: 1172, endPoint y: 570, distance: 72.1
click at [1105, 548] on div "Tại văn phòng" at bounding box center [1145, 549] width 173 height 20
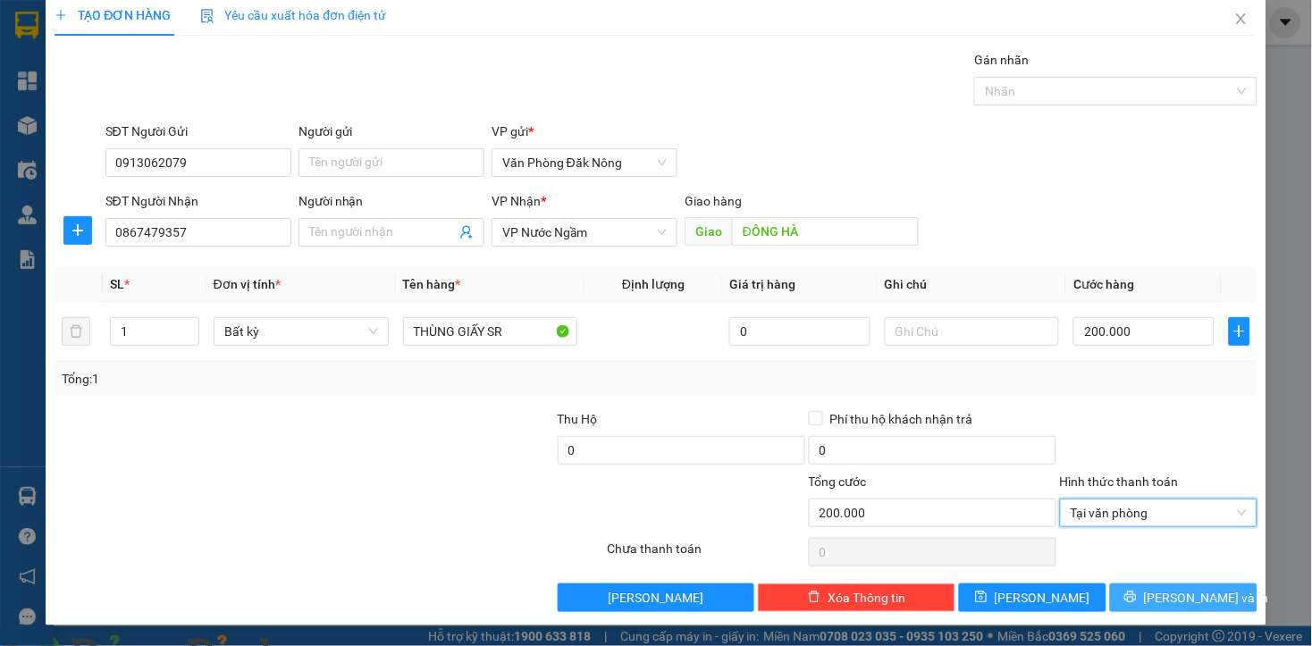
drag, startPoint x: 1188, startPoint y: 597, endPoint x: 1168, endPoint y: 583, distance: 25.0
click at [1186, 595] on span "Lưu và In" at bounding box center [1206, 598] width 125 height 20
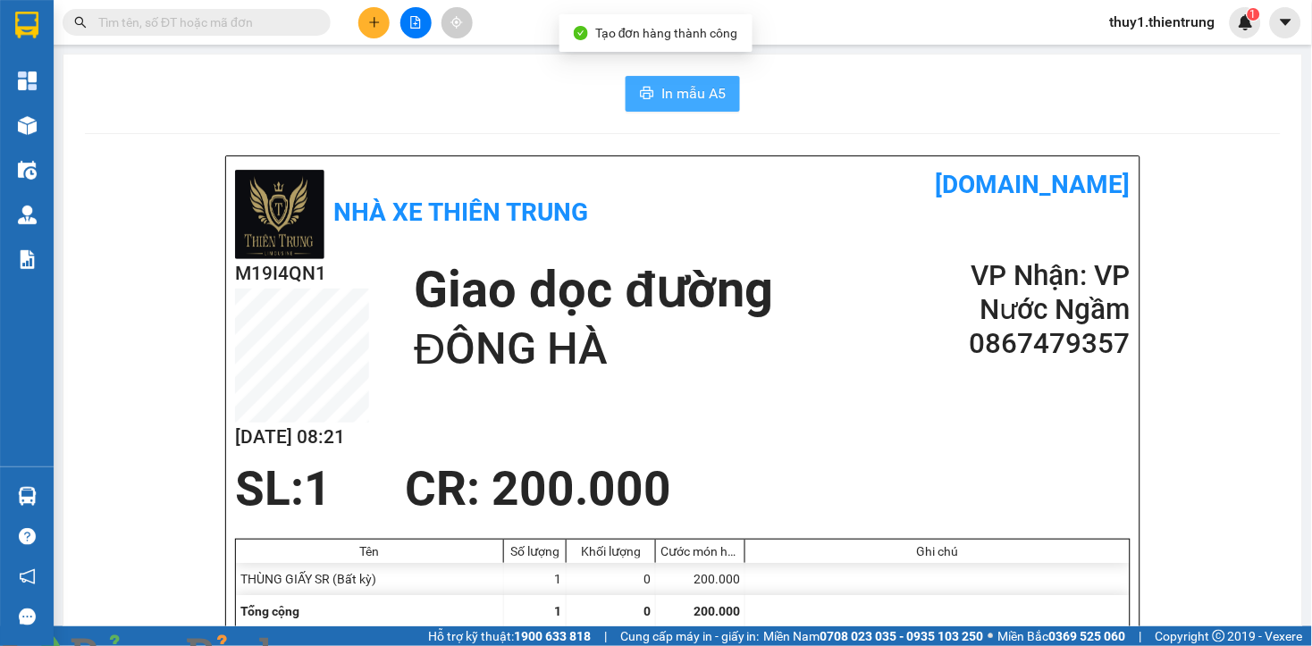
click at [683, 87] on span "In mẫu A5" at bounding box center [693, 93] width 64 height 22
drag, startPoint x: 841, startPoint y: 291, endPoint x: 245, endPoint y: 57, distance: 640.3
click at [833, 279] on div "Giao dọc đường ĐÔNG HÀ" at bounding box center [664, 318] width 501 height 119
click at [222, 107] on div "In mẫu A5" at bounding box center [682, 94] width 1195 height 36
click at [792, 394] on div "M19I4QN1 14/08 08:21 Giao dọc đường ĐÔNG HÀ VP Nhận: VP Nước Ngầm 0867479357" at bounding box center [682, 360] width 895 height 203
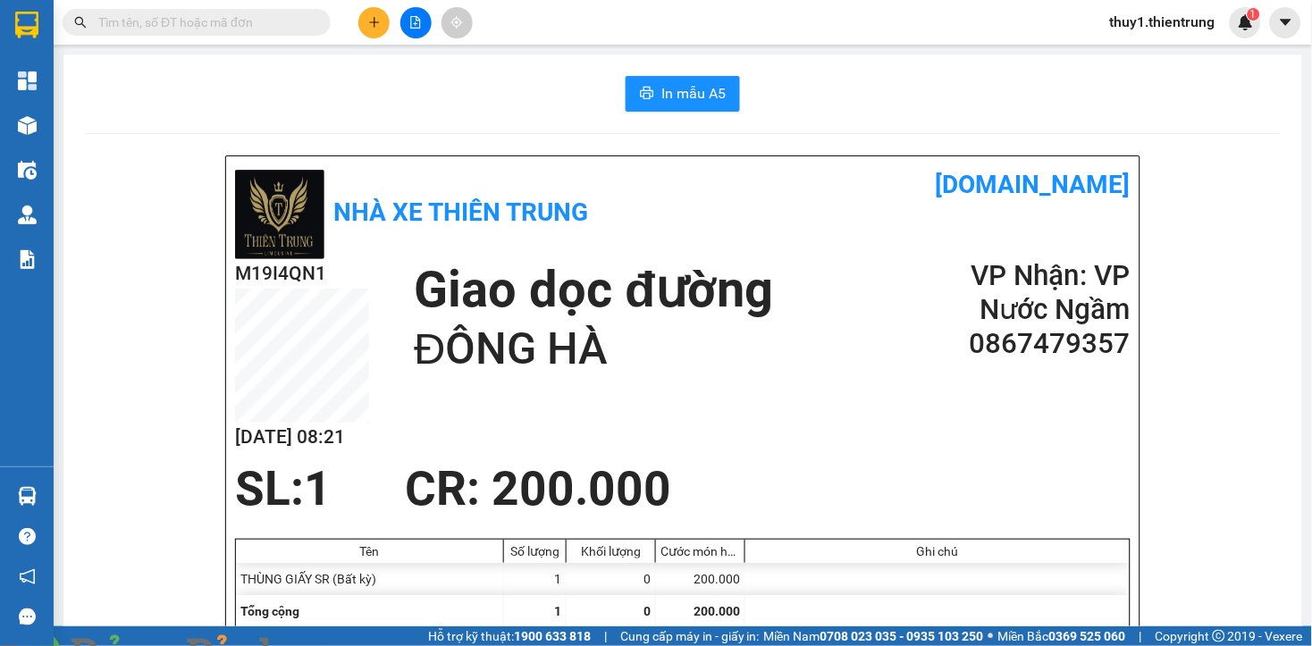
click at [405, 99] on div "In mẫu A5" at bounding box center [682, 94] width 1195 height 36
click at [373, 21] on icon "plus" at bounding box center [374, 22] width 13 height 13
click at [447, 70] on div "Tạo đơn hàng" at bounding box center [445, 67] width 78 height 20
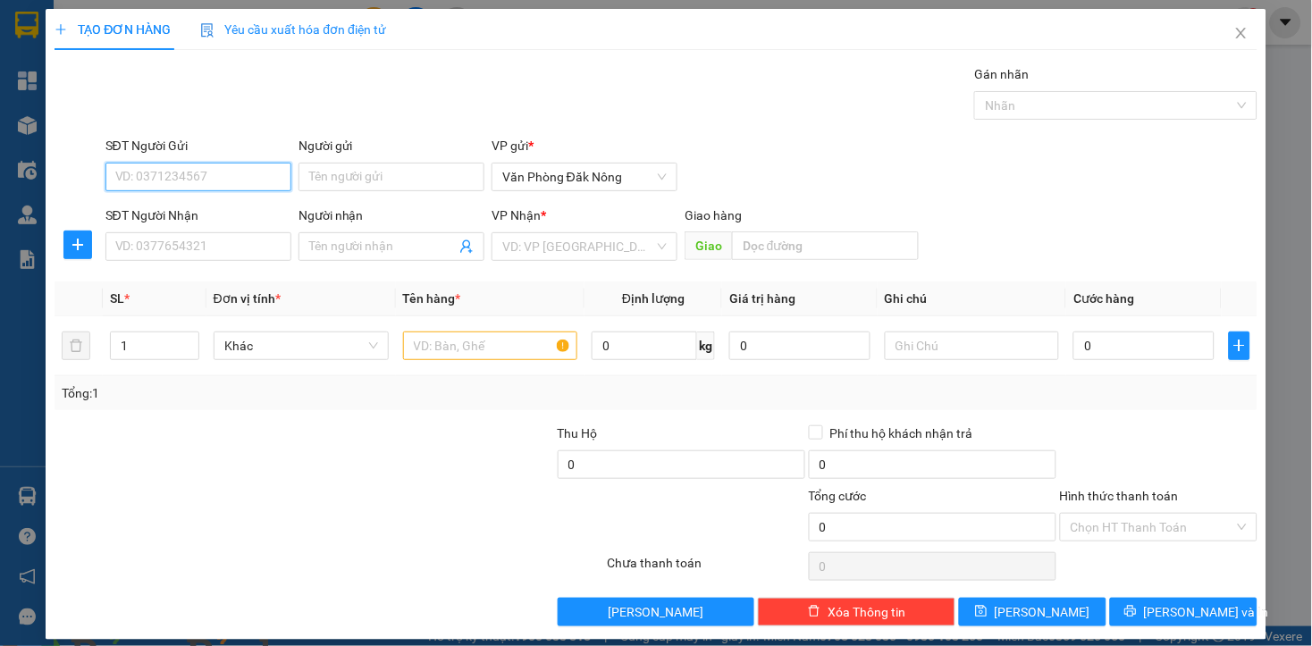
click at [231, 176] on input "SĐT Người Gửi" at bounding box center [198, 177] width 186 height 29
click at [463, 500] on div at bounding box center [505, 517] width 201 height 63
paste input "0978334805"
click at [572, 233] on input "search" at bounding box center [578, 246] width 152 height 27
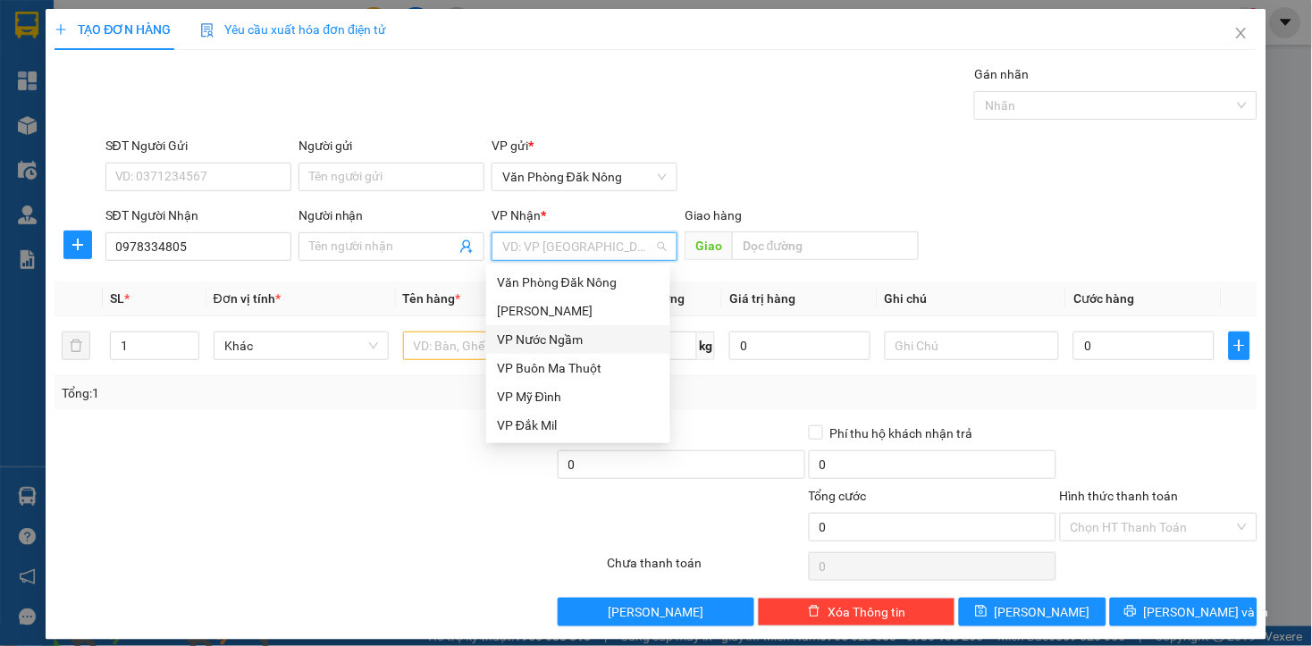
click at [559, 348] on div "VP Nước Ngầm" at bounding box center [578, 340] width 163 height 20
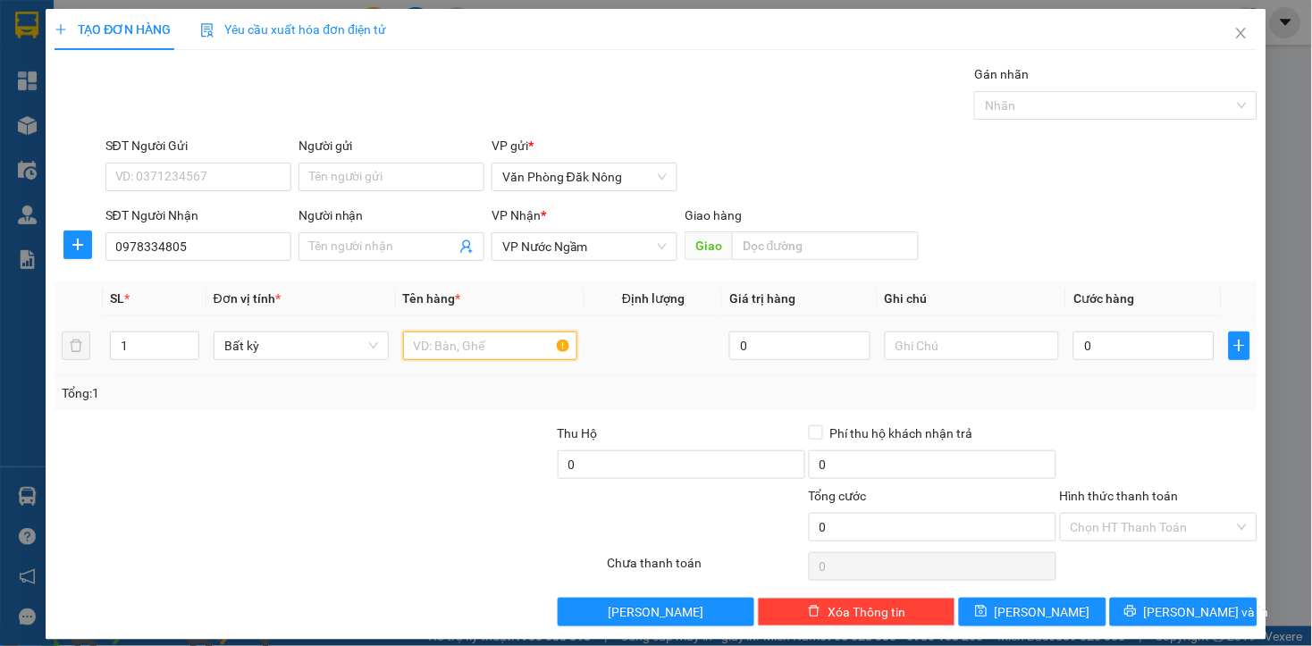
click at [480, 348] on input "text" at bounding box center [490, 345] width 175 height 29
click at [397, 457] on div at bounding box center [429, 454] width 251 height 63
click at [1109, 356] on input "0" at bounding box center [1143, 345] width 140 height 29
click at [922, 351] on input "text" at bounding box center [972, 345] width 175 height 29
drag, startPoint x: 500, startPoint y: 341, endPoint x: 356, endPoint y: 382, distance: 150.2
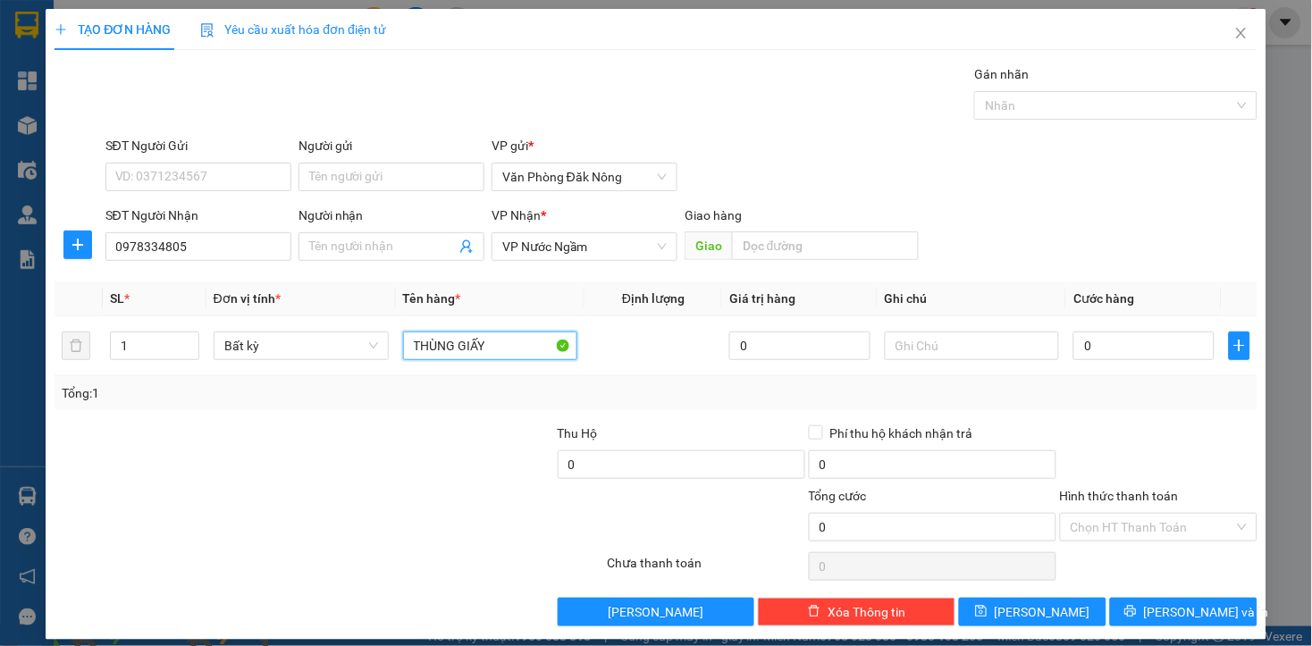
click at [356, 382] on div "SL * Đơn vị tính * Tên hàng * Định lượng Giá trị hàng Ghi chú Cước hàng 1 Bất k…" at bounding box center [656, 345] width 1202 height 129
click at [1142, 353] on input "0" at bounding box center [1143, 345] width 140 height 29
click at [488, 453] on div at bounding box center [429, 454] width 251 height 63
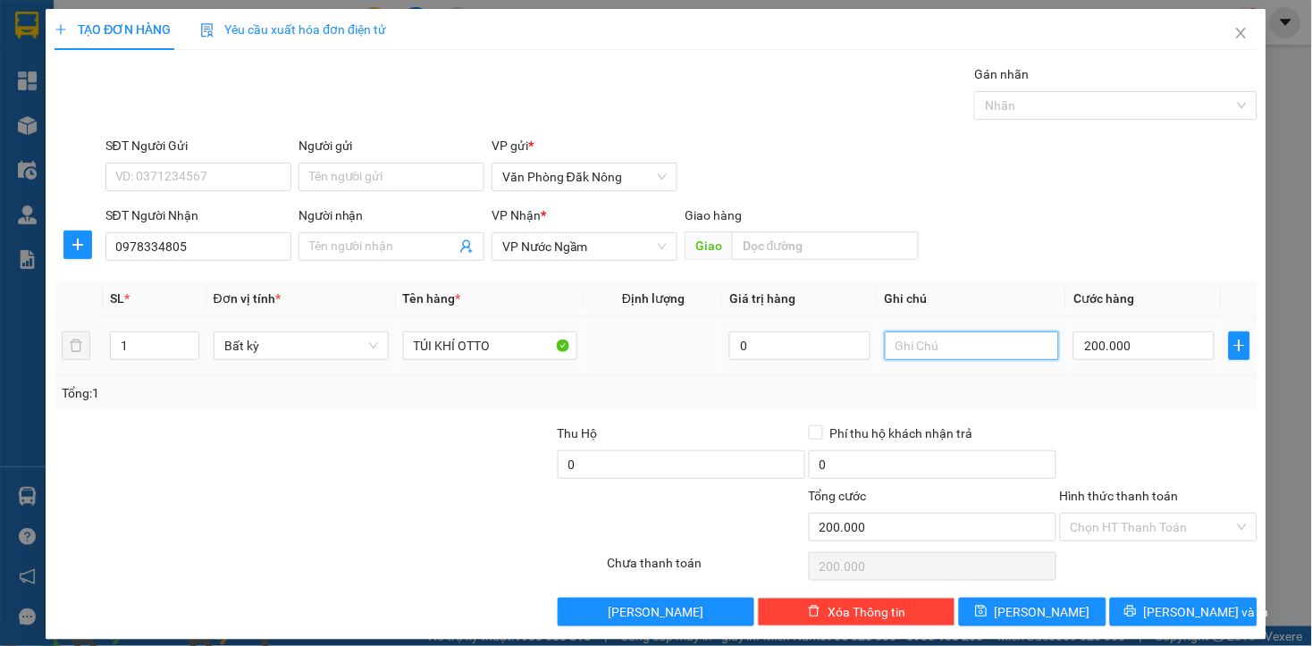
click at [959, 334] on input "text" at bounding box center [972, 345] width 175 height 29
click at [434, 554] on div at bounding box center [329, 567] width 552 height 36
click at [1130, 432] on div at bounding box center [1158, 454] width 201 height 63
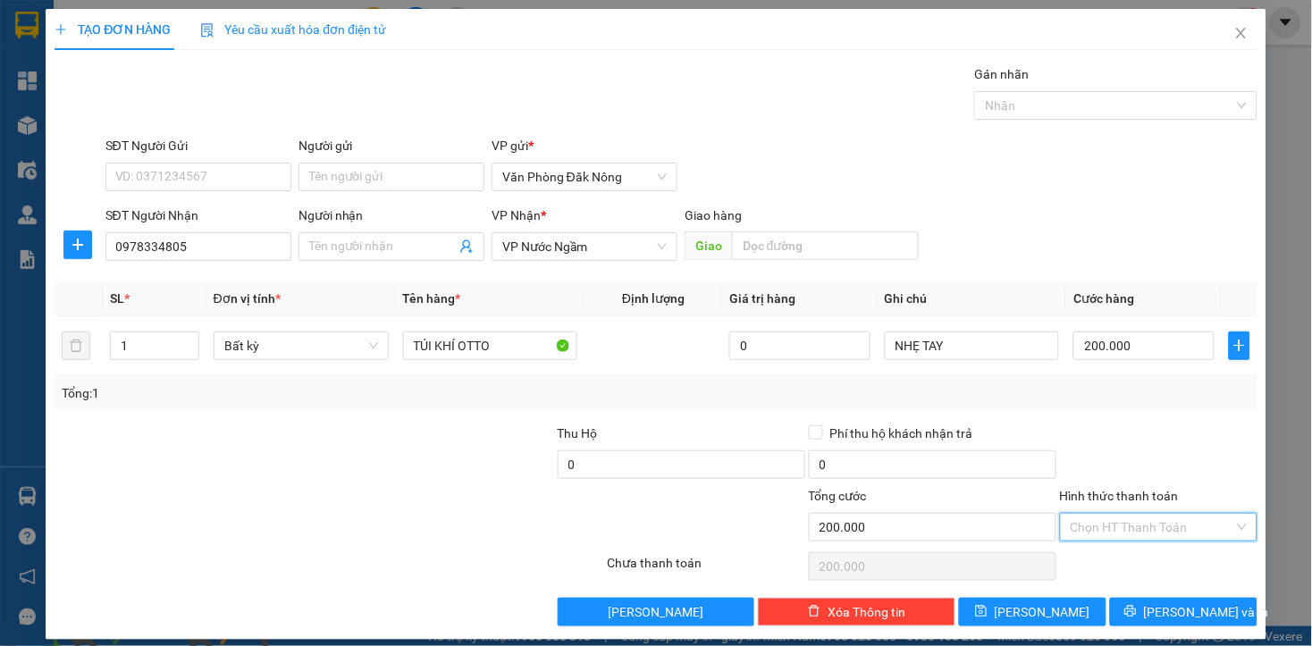
click at [1146, 531] on input "Hình thức thanh toán" at bounding box center [1152, 527] width 164 height 27
click at [1109, 564] on div "Tại văn phòng" at bounding box center [1145, 563] width 173 height 20
drag, startPoint x: 1147, startPoint y: 611, endPoint x: 1101, endPoint y: 605, distance: 46.9
click at [1146, 611] on button "Lưu và In" at bounding box center [1183, 612] width 147 height 29
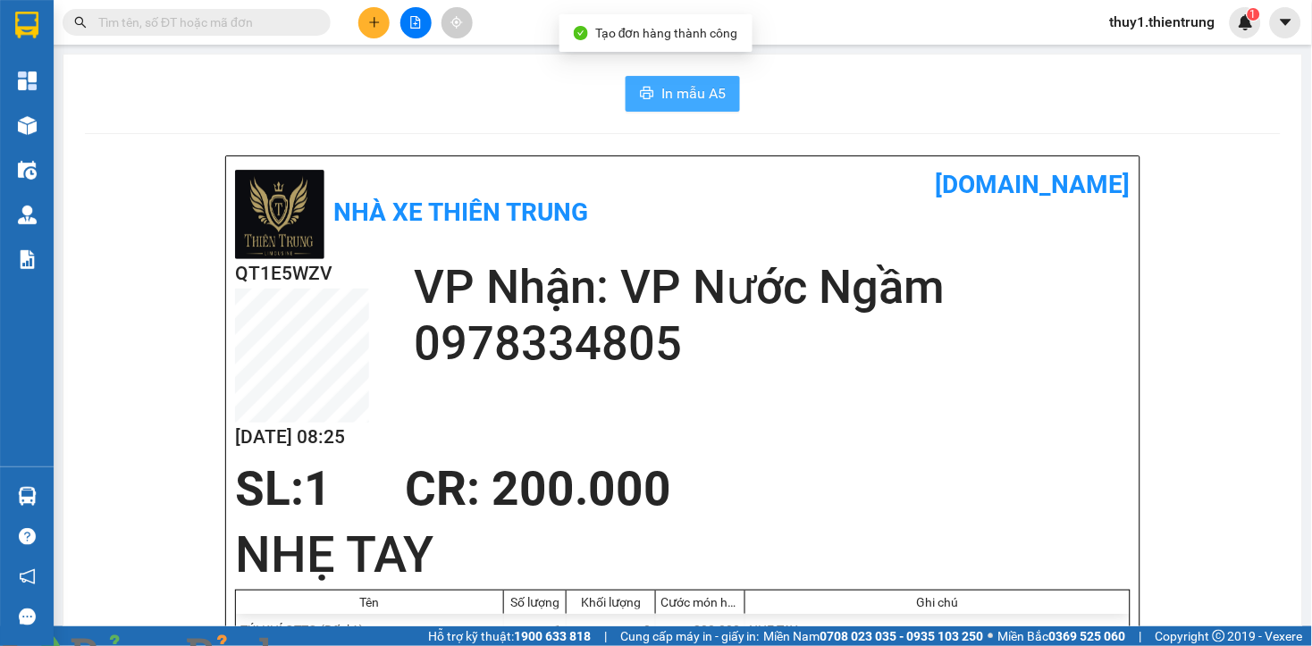
click at [674, 104] on span "In mẫu A5" at bounding box center [693, 93] width 64 height 22
click at [834, 465] on div "SL: 1 CR : 200.000" at bounding box center [671, 489] width 895 height 54
click at [398, 18] on div at bounding box center [415, 22] width 134 height 31
click at [418, 24] on icon "file-add" at bounding box center [415, 22] width 13 height 13
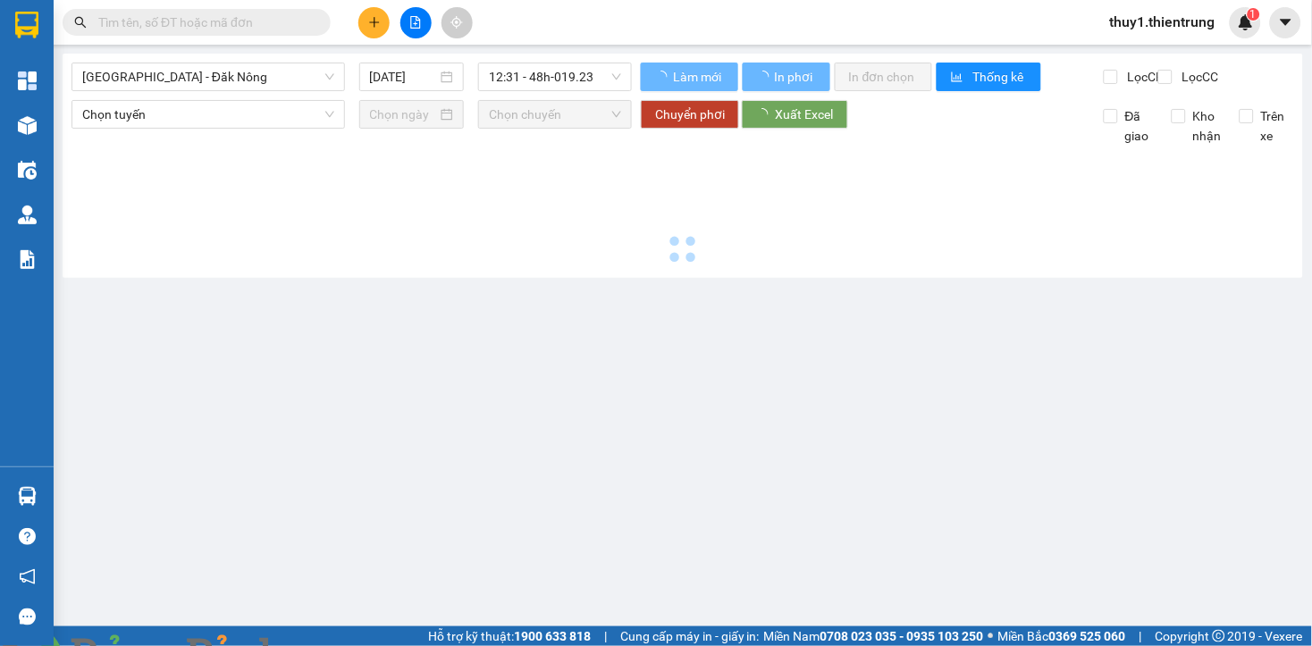
click at [289, 80] on span "Hà Nội - Đăk Nông" at bounding box center [208, 76] width 252 height 27
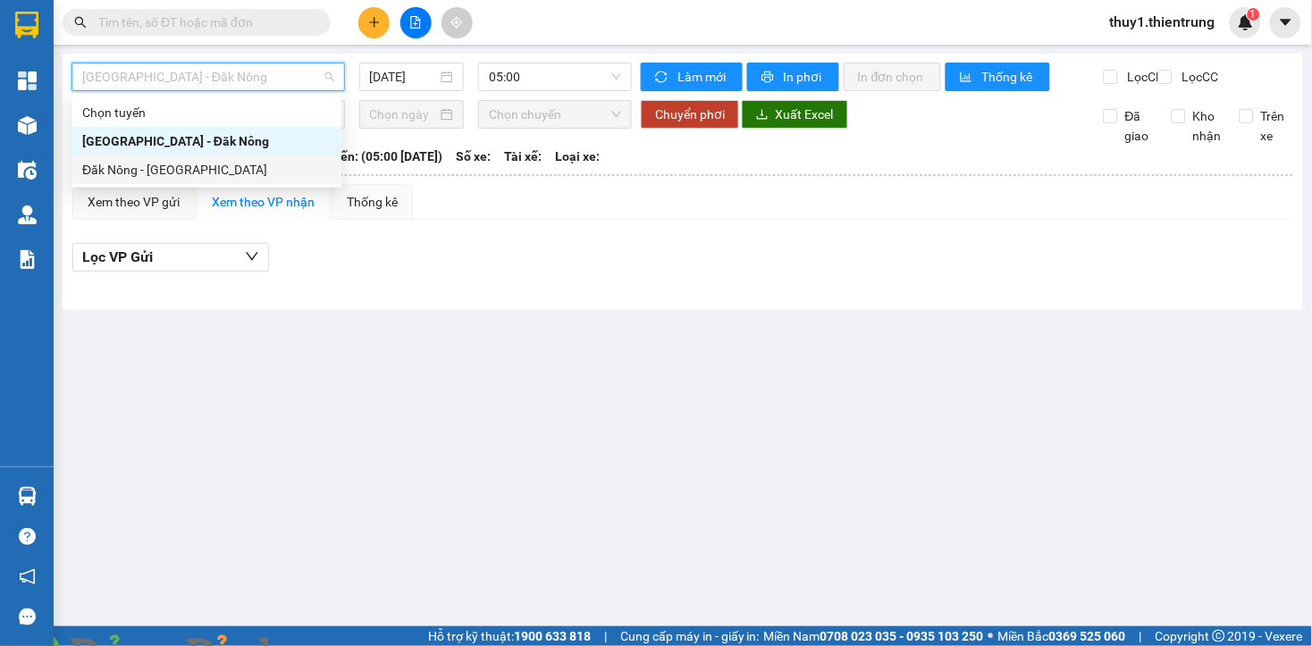
click at [206, 172] on div "Đăk Nông - Hà Nội" at bounding box center [206, 170] width 248 height 20
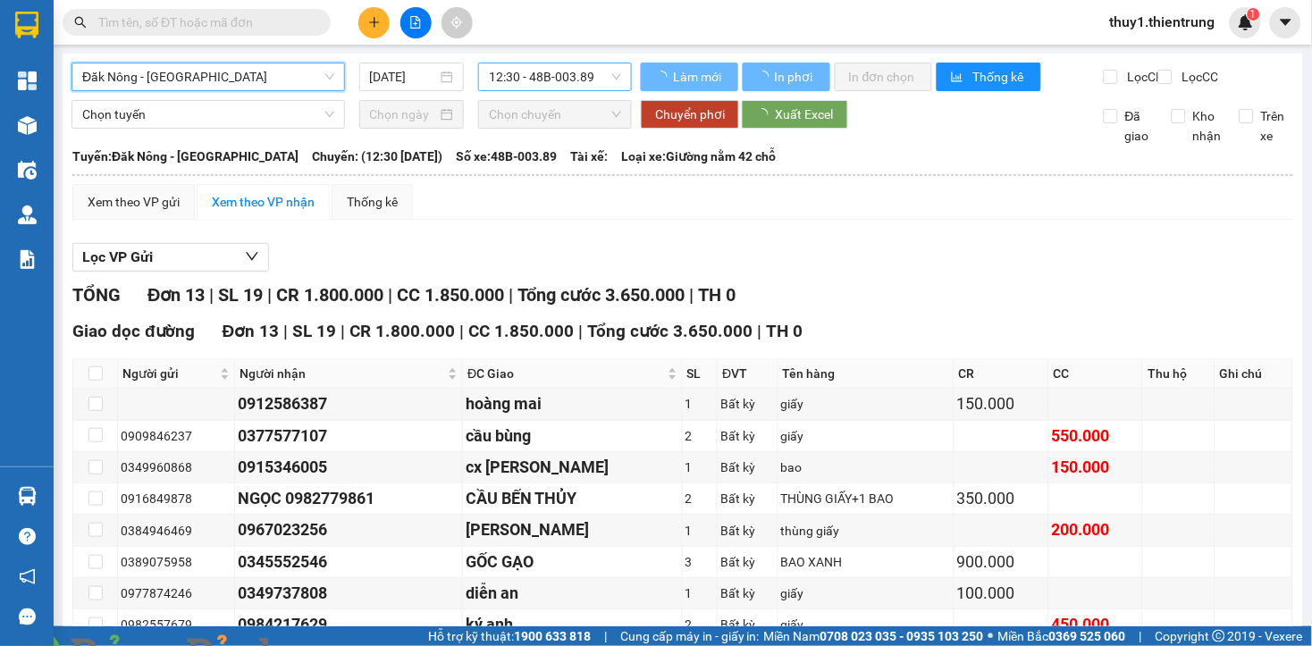
click at [536, 63] on span "12:30 - 48B-003.89" at bounding box center [555, 76] width 132 height 27
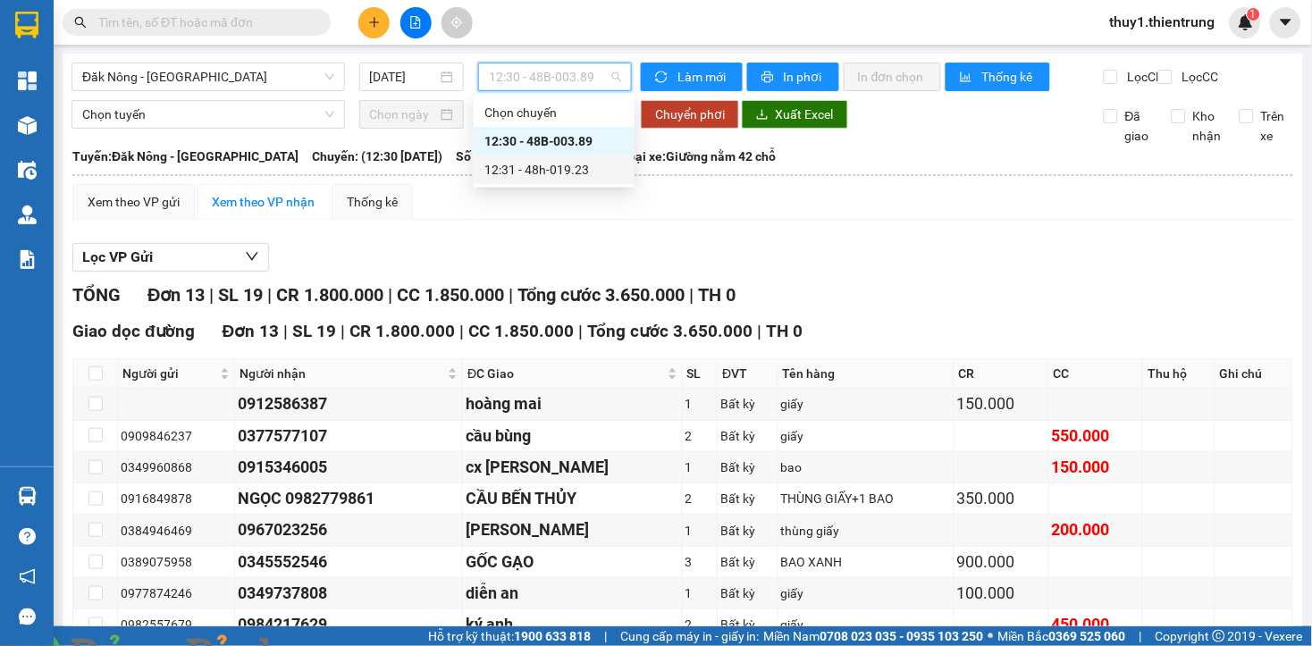
drag, startPoint x: 582, startPoint y: 175, endPoint x: 740, endPoint y: 370, distance: 250.9
click at [582, 177] on div "12:31 - 48h-019.23" at bounding box center [553, 170] width 139 height 20
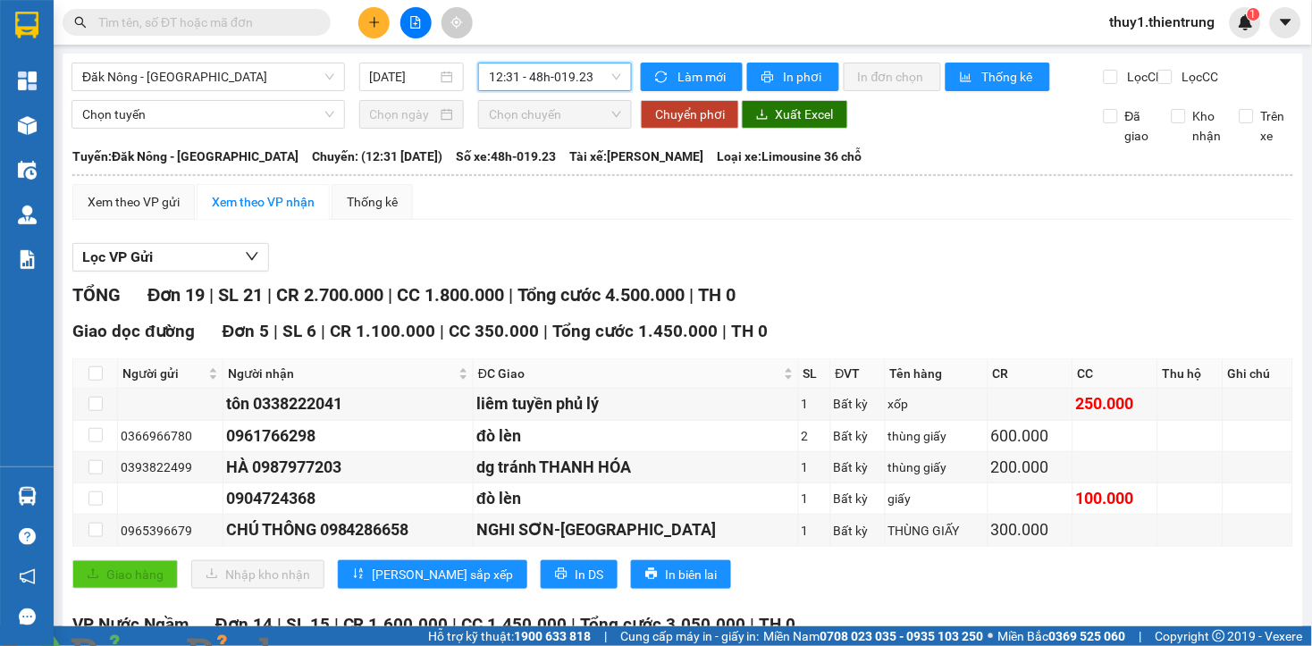
click at [768, 273] on div "Lọc VP Gửi" at bounding box center [682, 257] width 1220 height 29
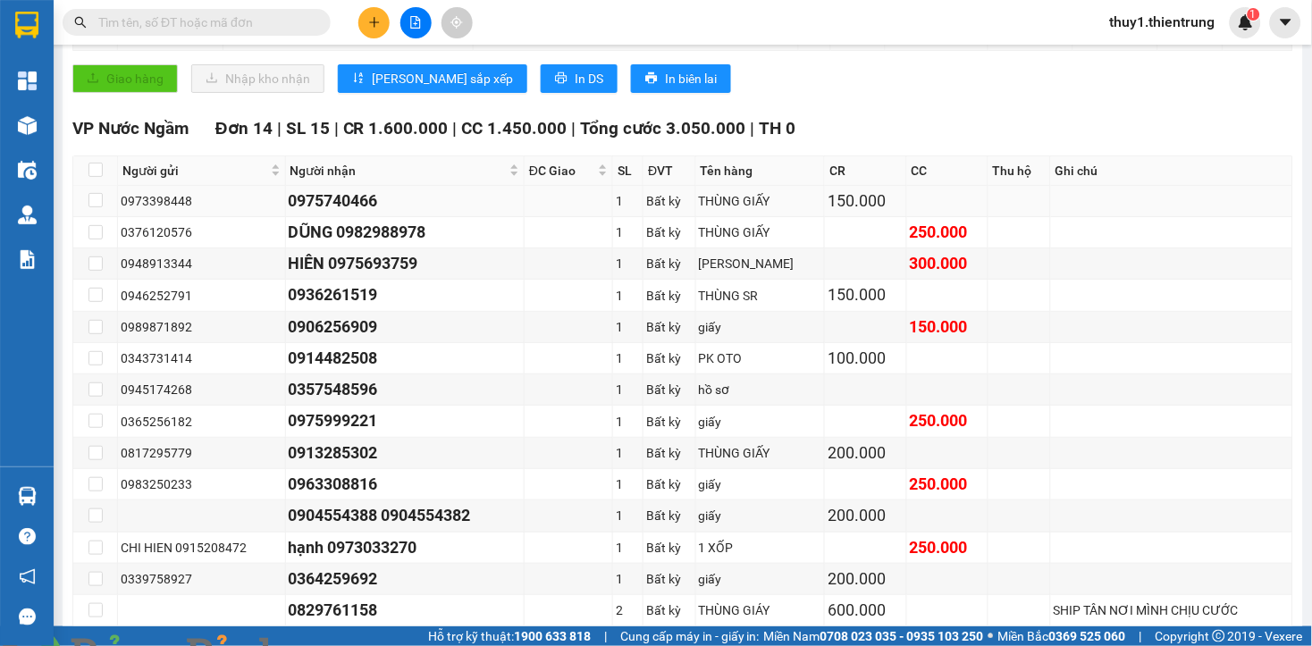
scroll to position [595, 0]
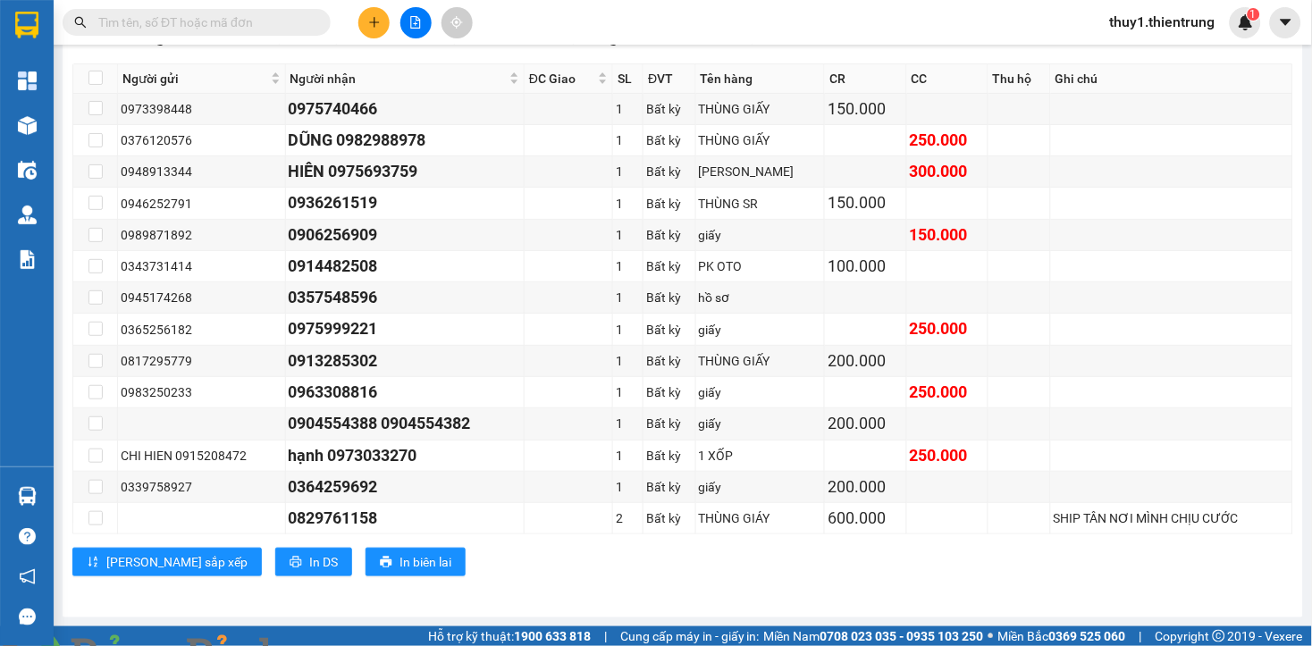
click at [268, 18] on input "text" at bounding box center [203, 23] width 211 height 20
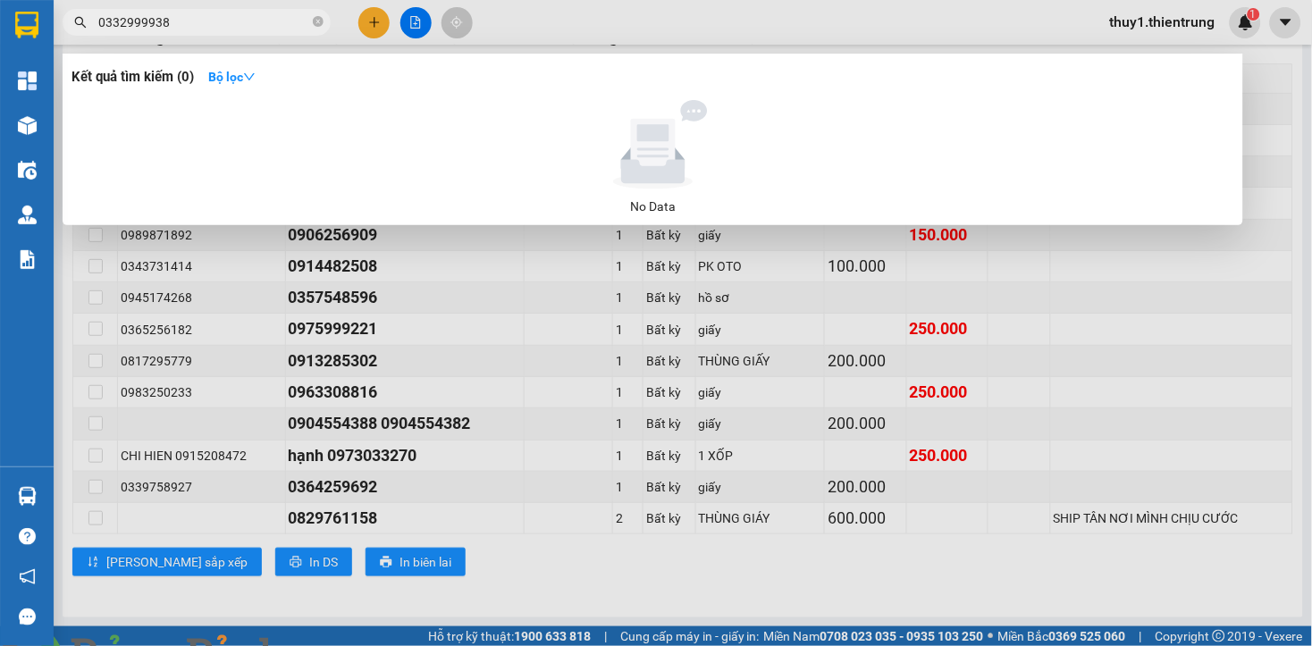
click at [92, 235] on div at bounding box center [656, 323] width 1312 height 646
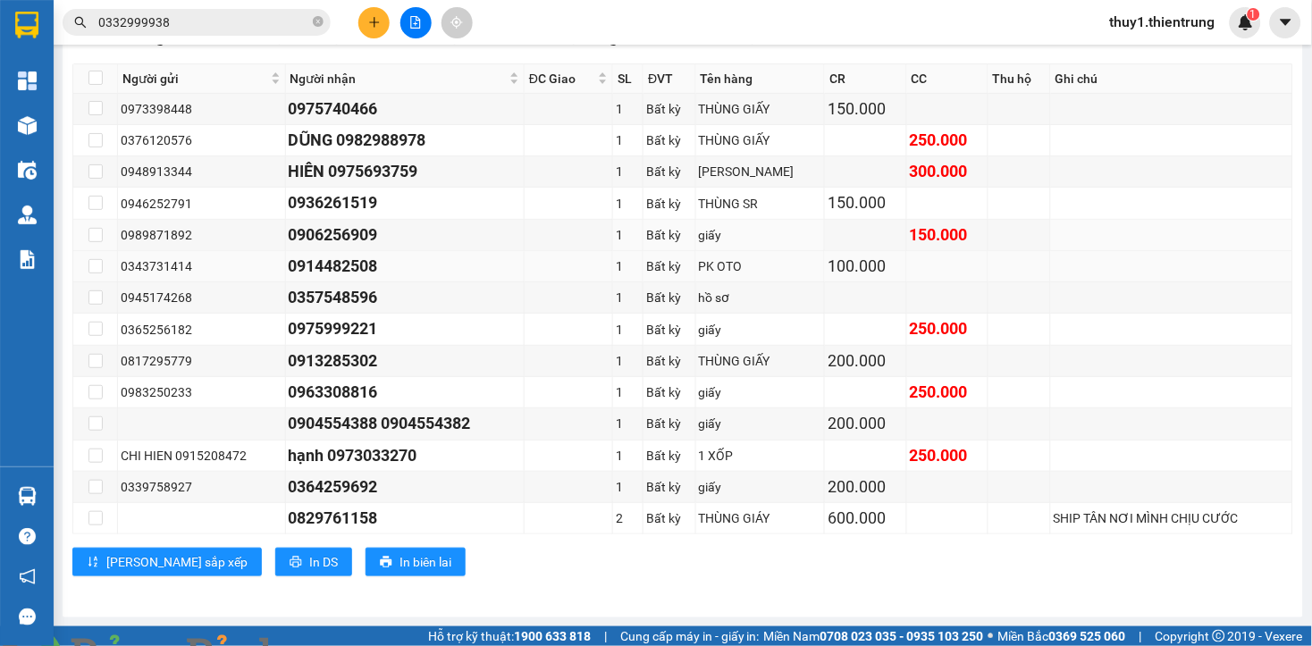
click at [299, 270] on div "0914482508" at bounding box center [405, 266] width 233 height 25
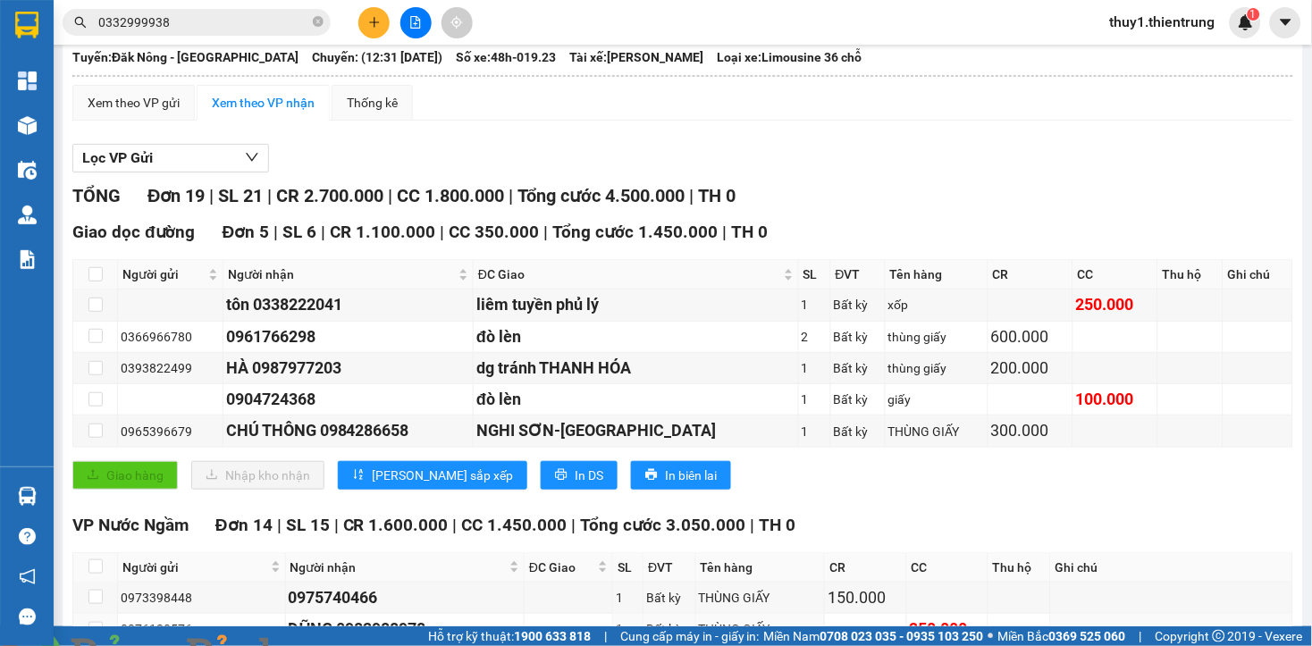
scroll to position [0, 0]
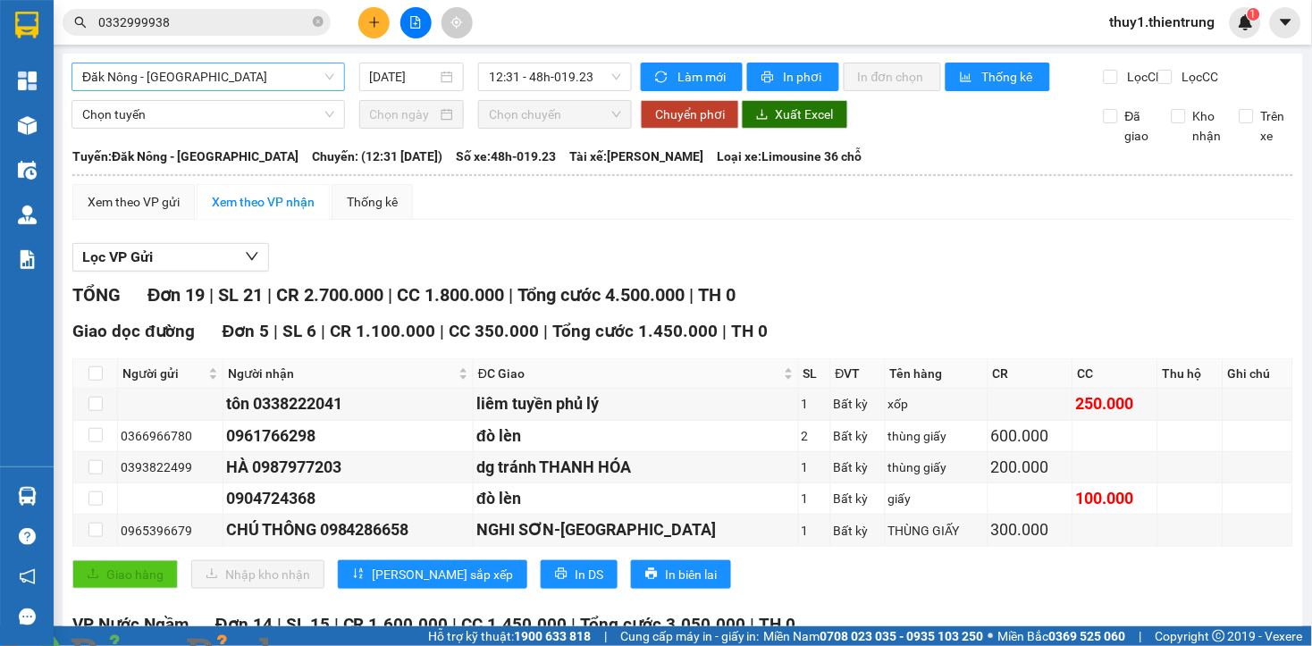
click at [243, 70] on span "Đăk Nông - Hà Nội" at bounding box center [208, 76] width 252 height 27
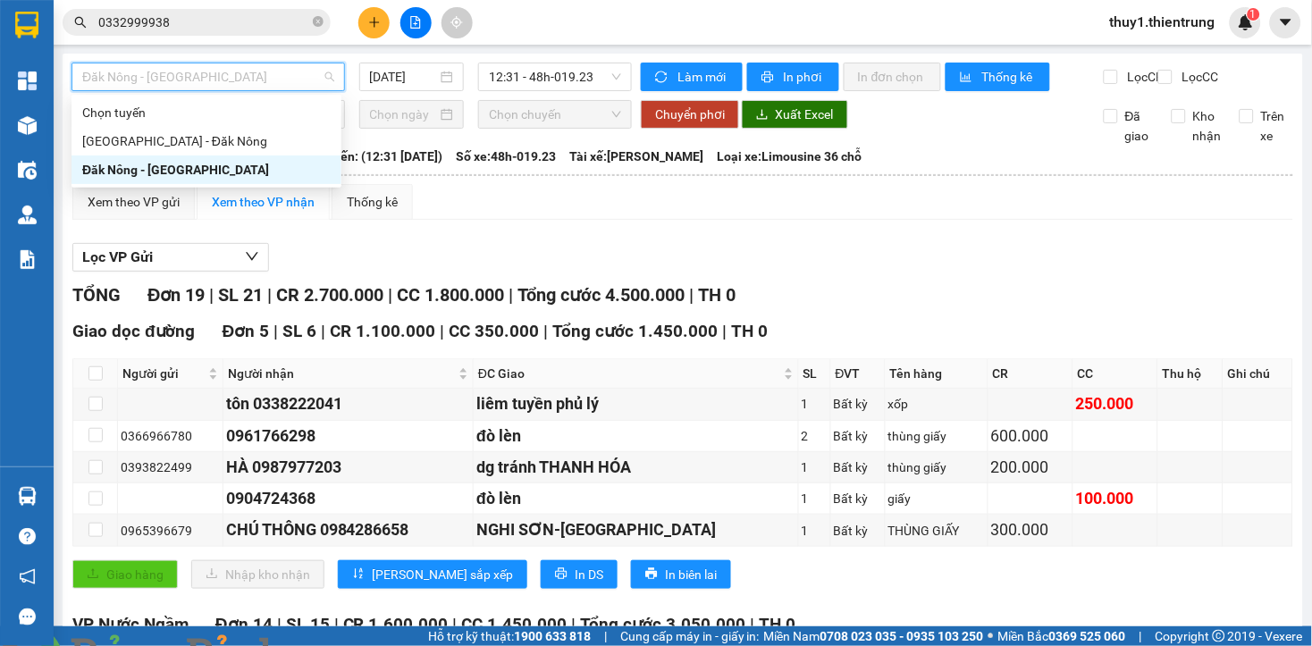
click at [165, 172] on div "Đăk Nông - Hà Nội" at bounding box center [206, 170] width 248 height 20
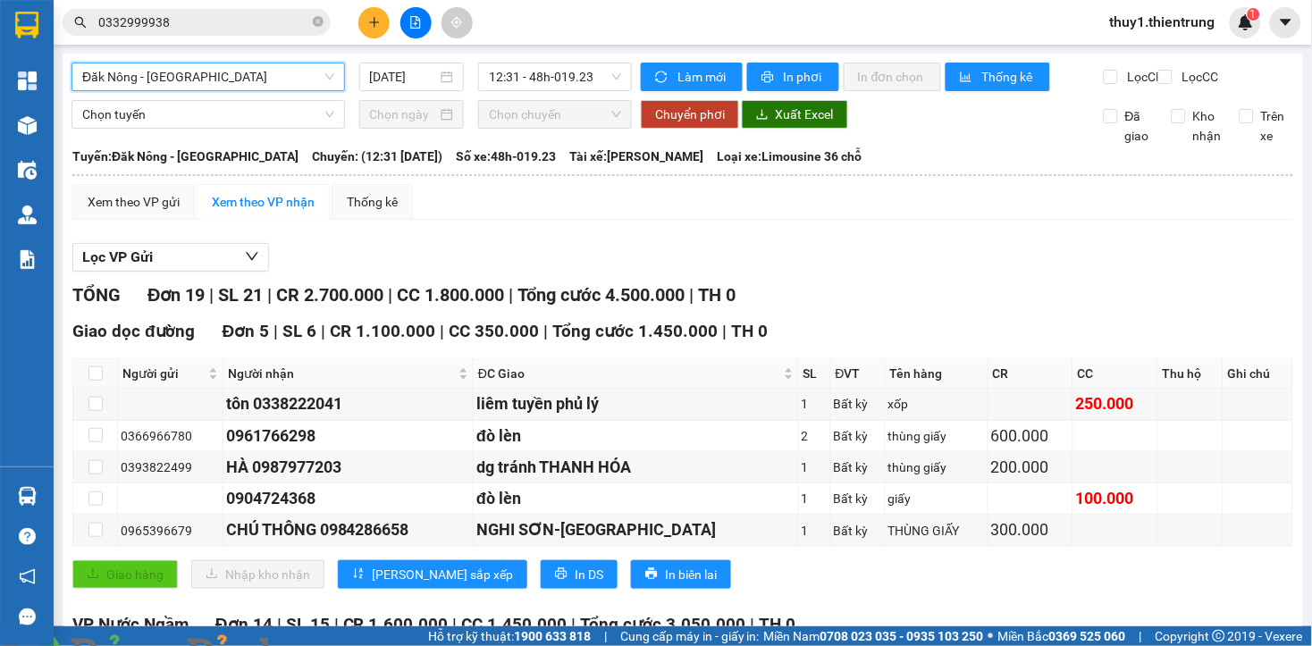
click at [256, 71] on span "Đăk Nông - Hà Nội" at bounding box center [208, 76] width 252 height 27
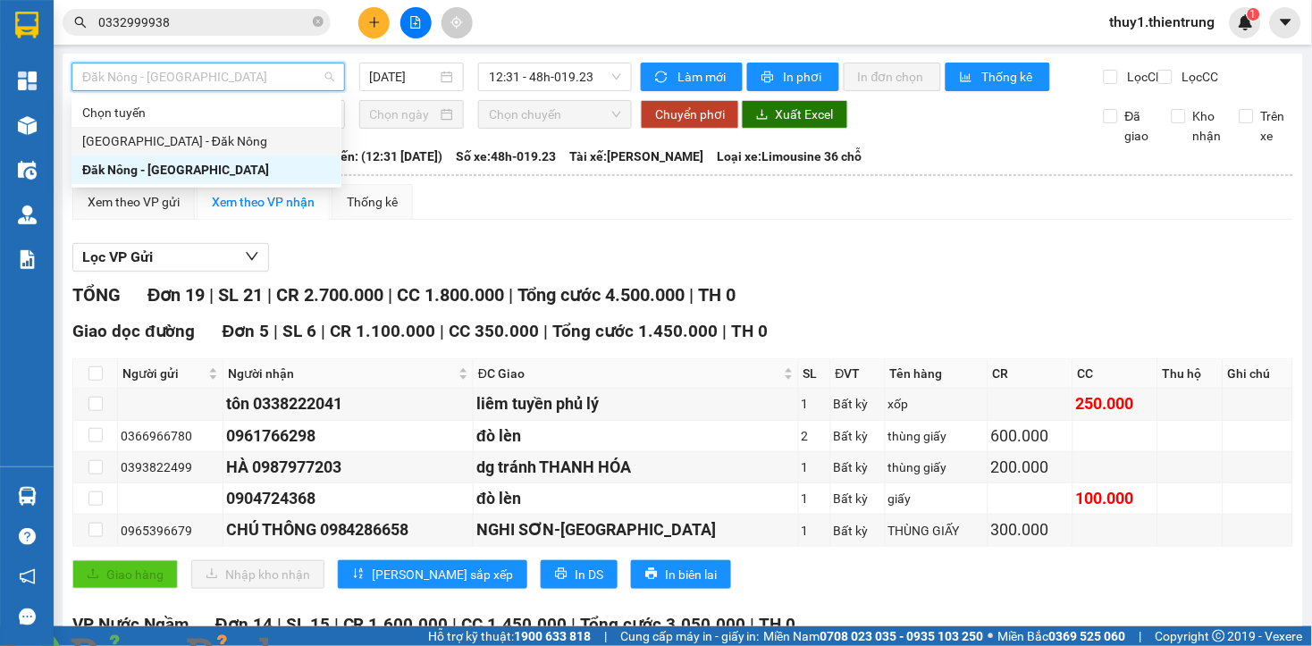
click at [176, 147] on div "Hà Nội - Đăk Nông" at bounding box center [206, 141] width 248 height 20
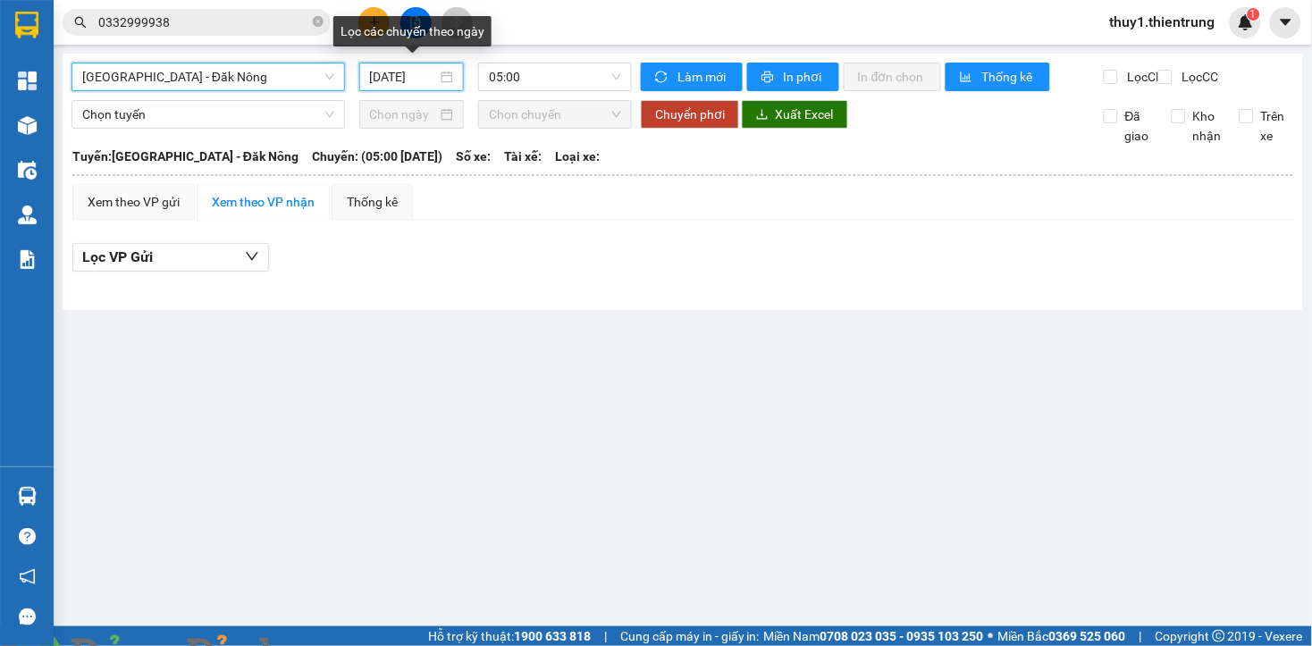
click at [409, 79] on input "14/08/2025" at bounding box center [404, 77] width 68 height 20
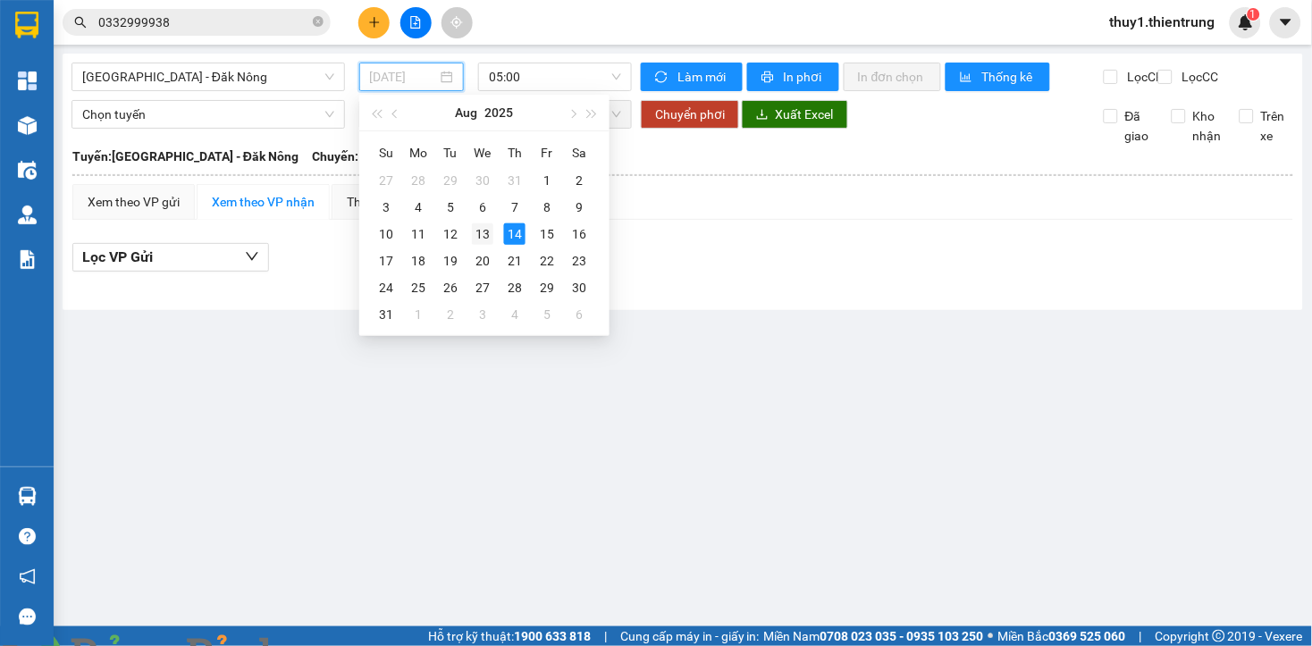
click at [481, 234] on div "13" at bounding box center [482, 233] width 21 height 21
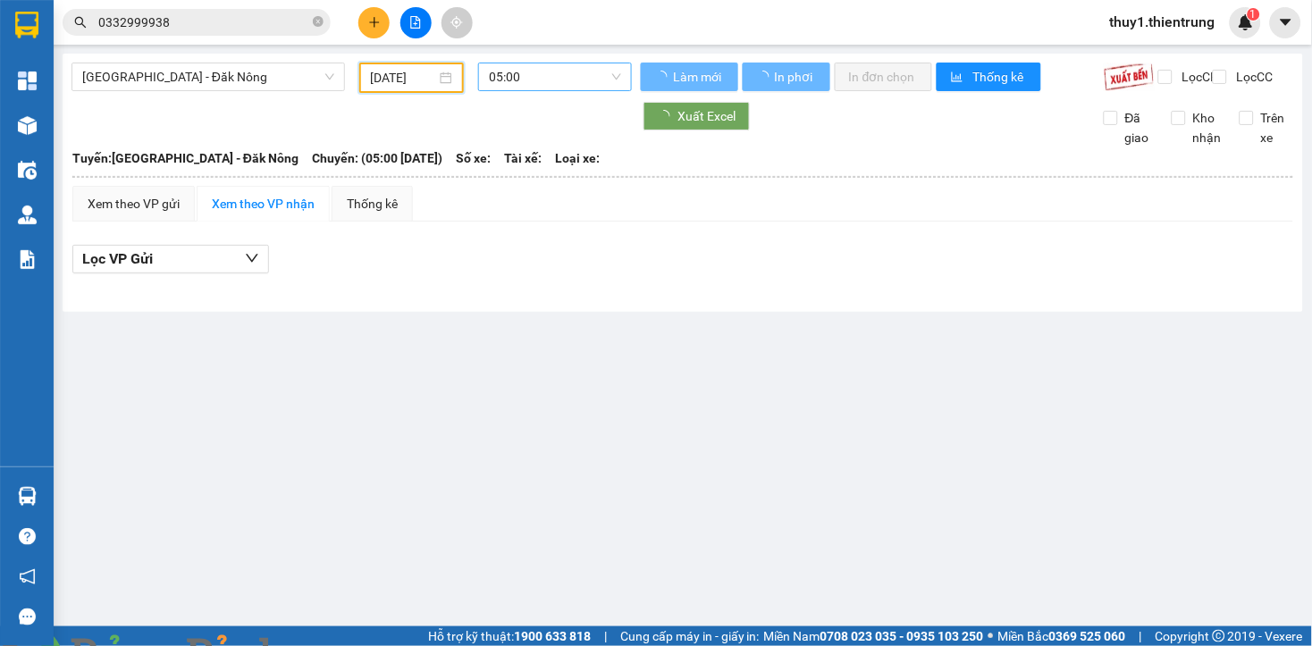
click at [552, 74] on span "05:00" at bounding box center [555, 76] width 132 height 27
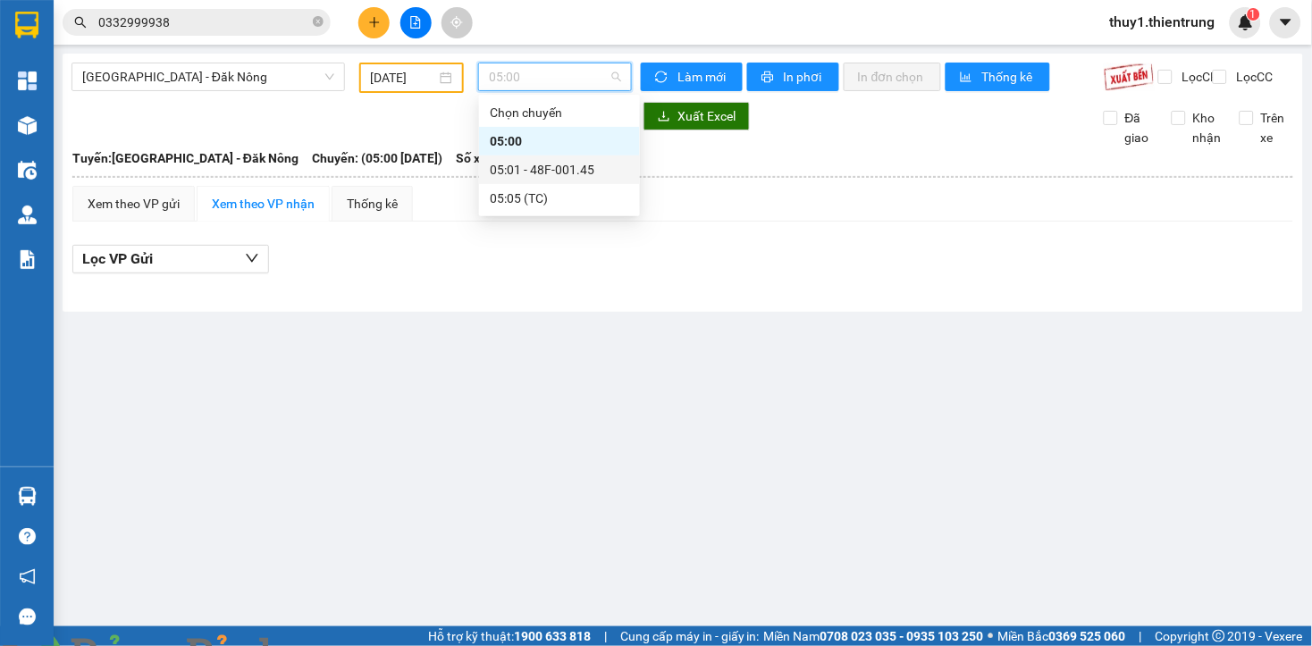
click at [554, 165] on div "05:01 - 48F-001.45" at bounding box center [559, 170] width 139 height 20
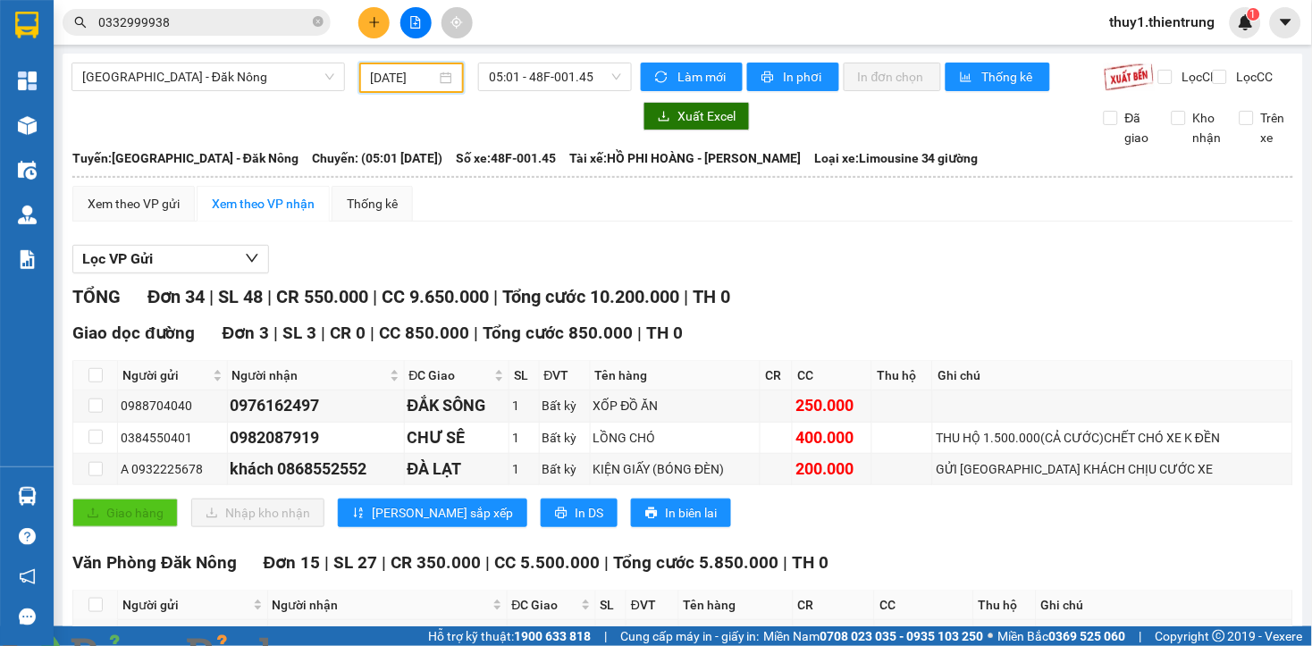
click at [398, 82] on input "13/08/2025" at bounding box center [404, 78] width 66 height 20
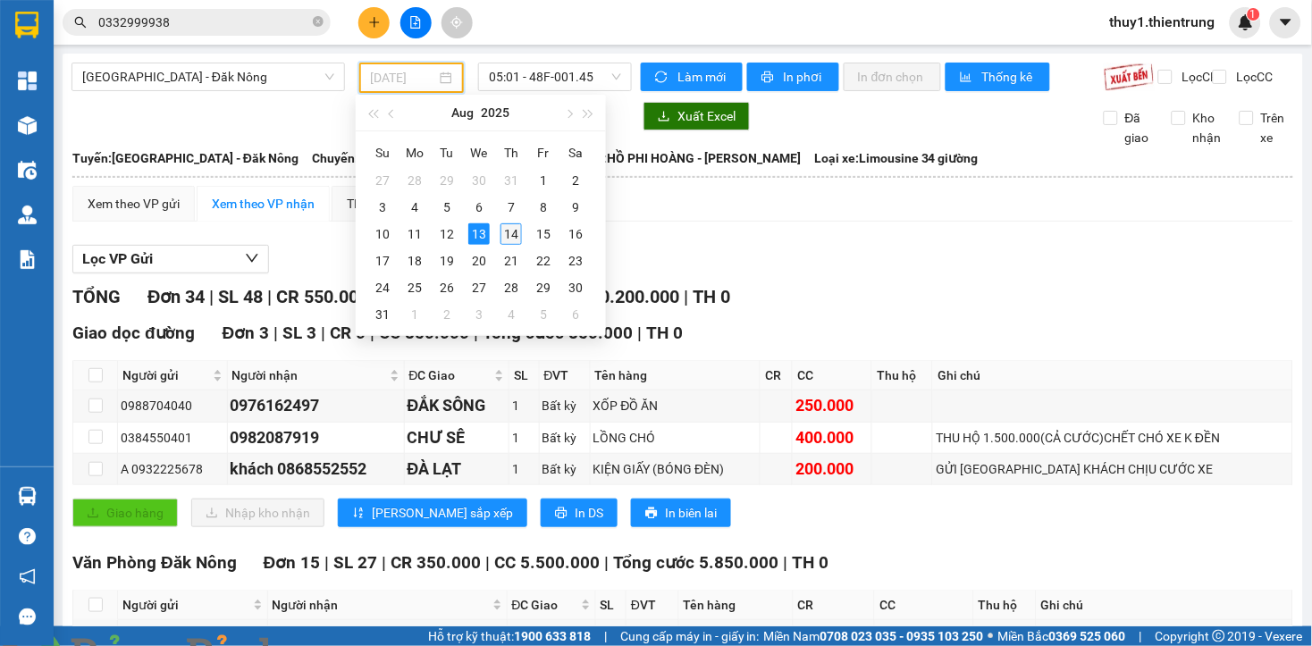
click at [511, 224] on div "14" at bounding box center [510, 233] width 21 height 21
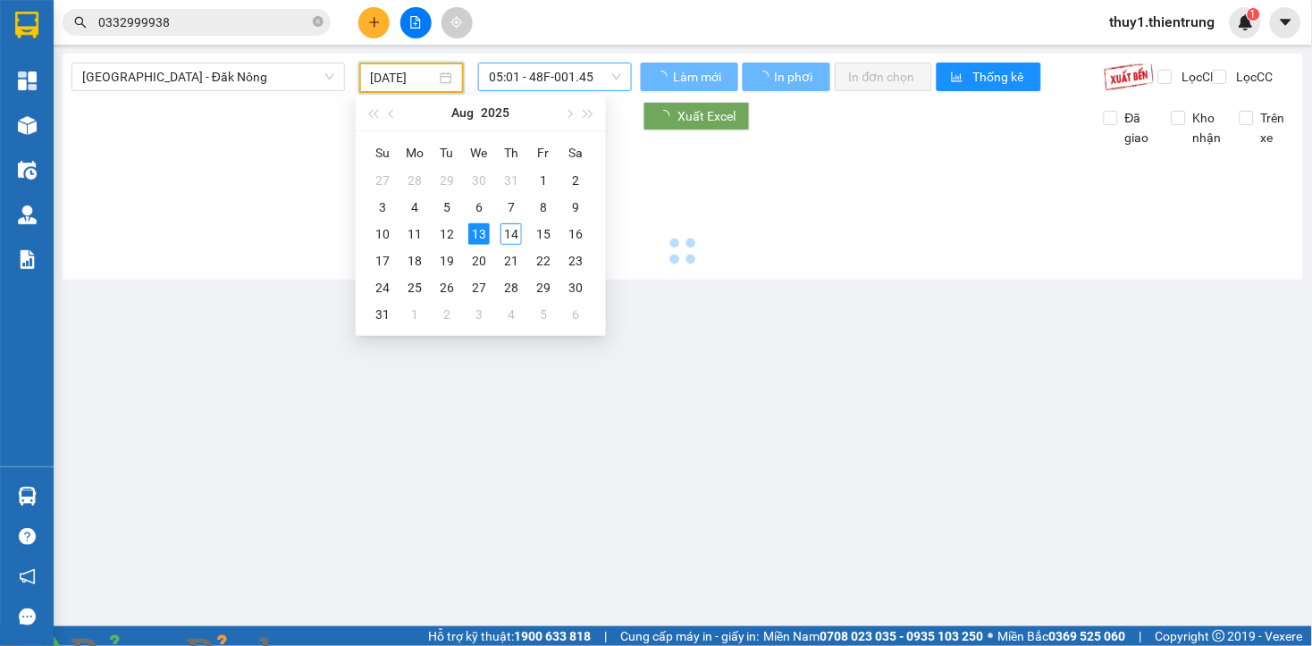
click at [556, 71] on span "05:01 - 48F-001.45" at bounding box center [555, 76] width 132 height 27
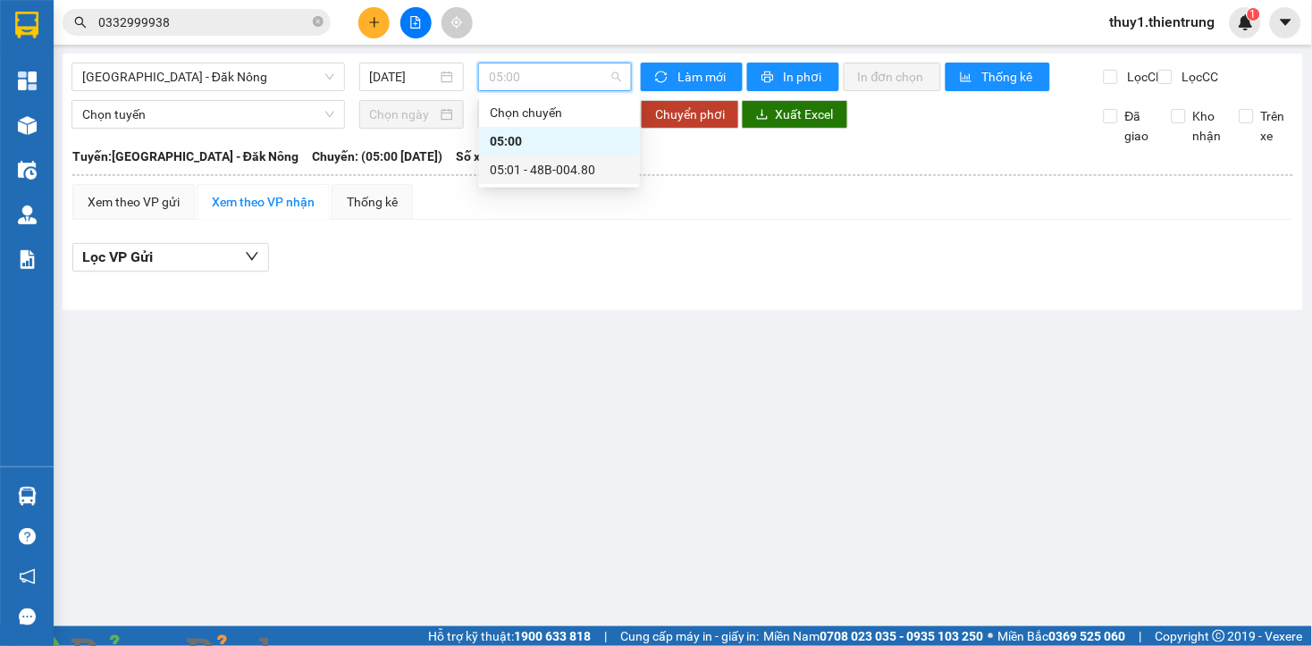
click at [511, 170] on div "05:01 - 48B-004.80" at bounding box center [559, 170] width 139 height 20
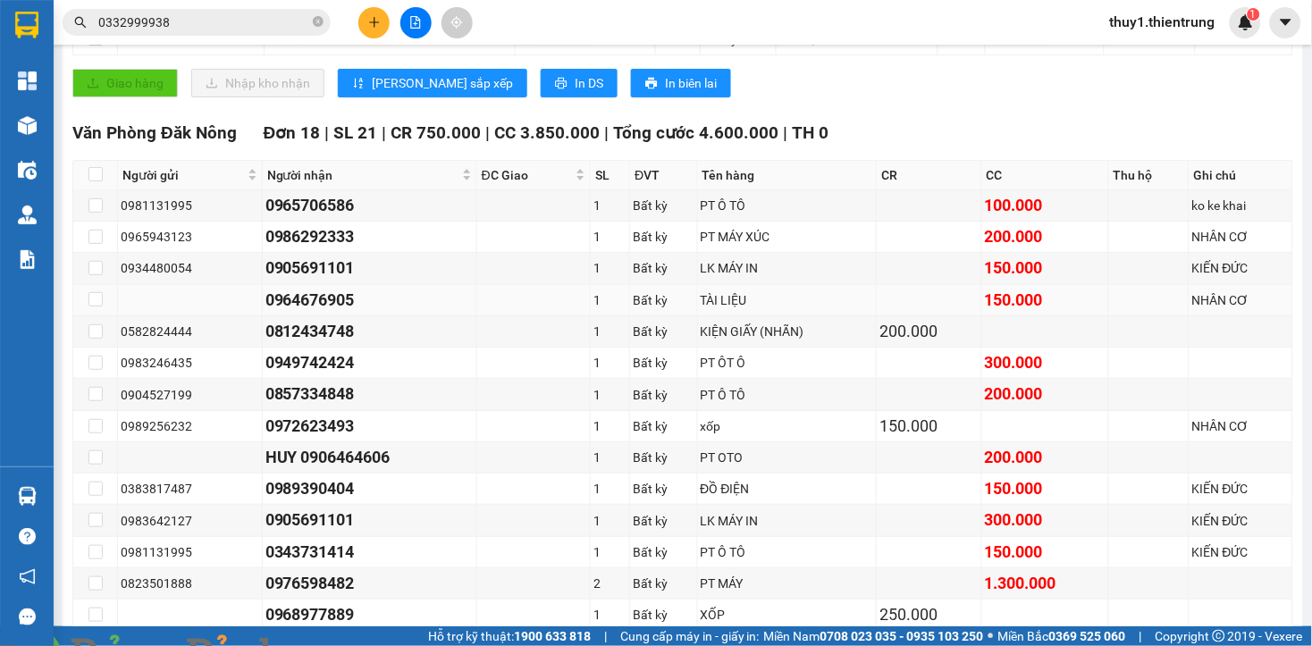
scroll to position [595, 0]
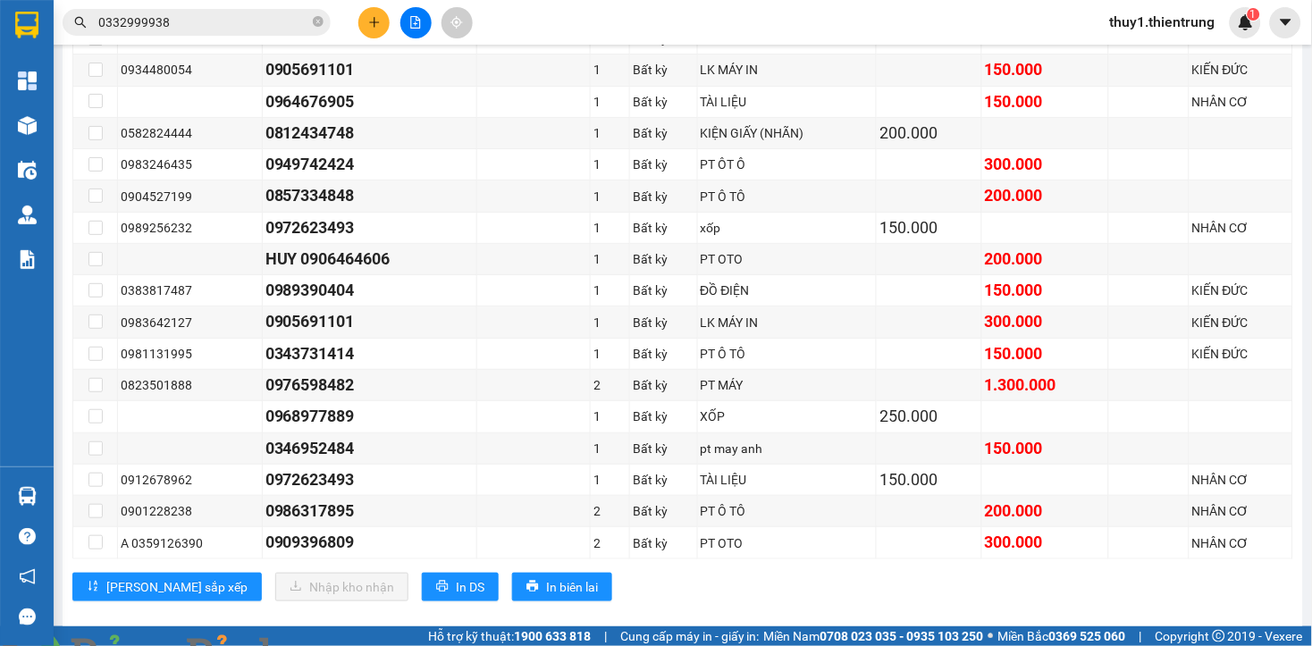
click at [227, 30] on input "0332999938" at bounding box center [203, 23] width 211 height 20
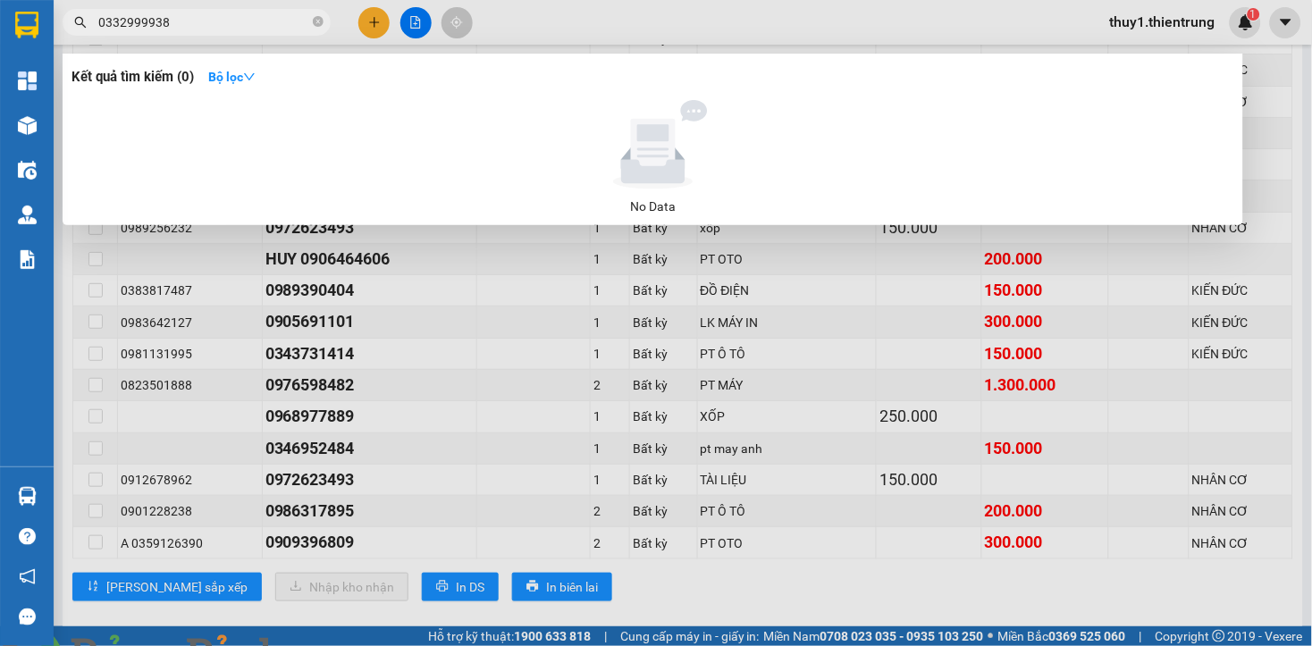
click at [213, 27] on input "0332999938" at bounding box center [203, 23] width 211 height 20
click at [211, 27] on input "0964699091" at bounding box center [203, 23] width 211 height 20
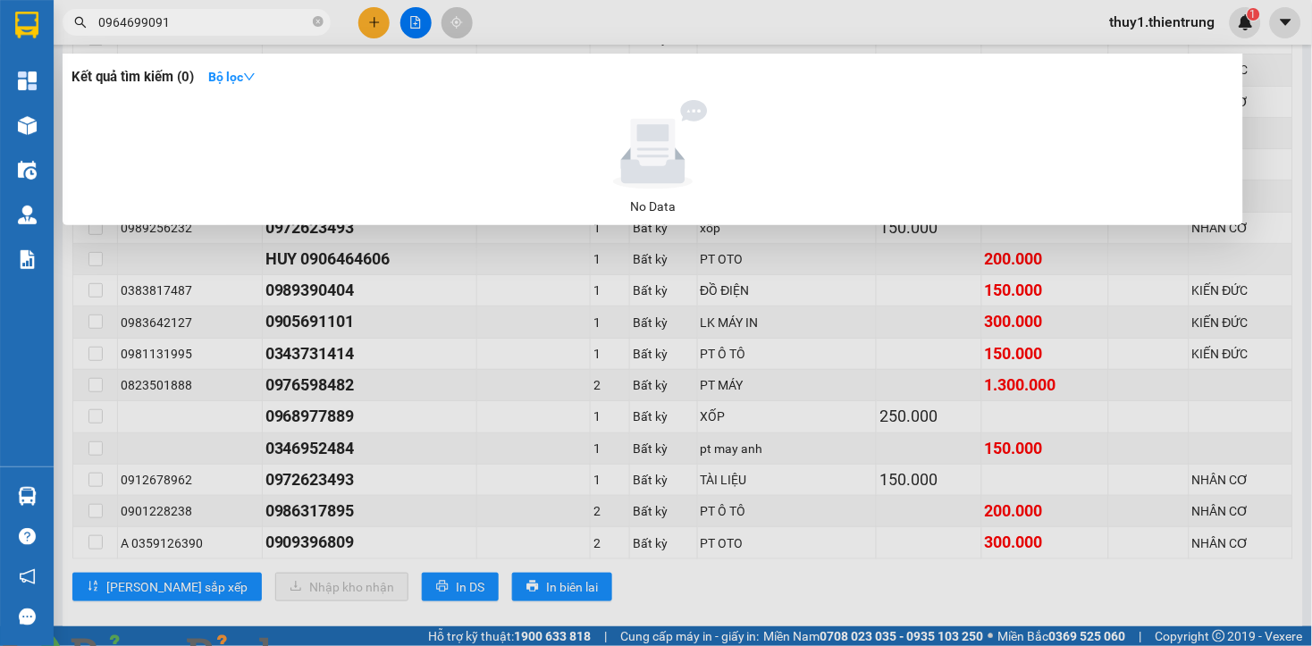
click at [563, 20] on div at bounding box center [656, 323] width 1312 height 646
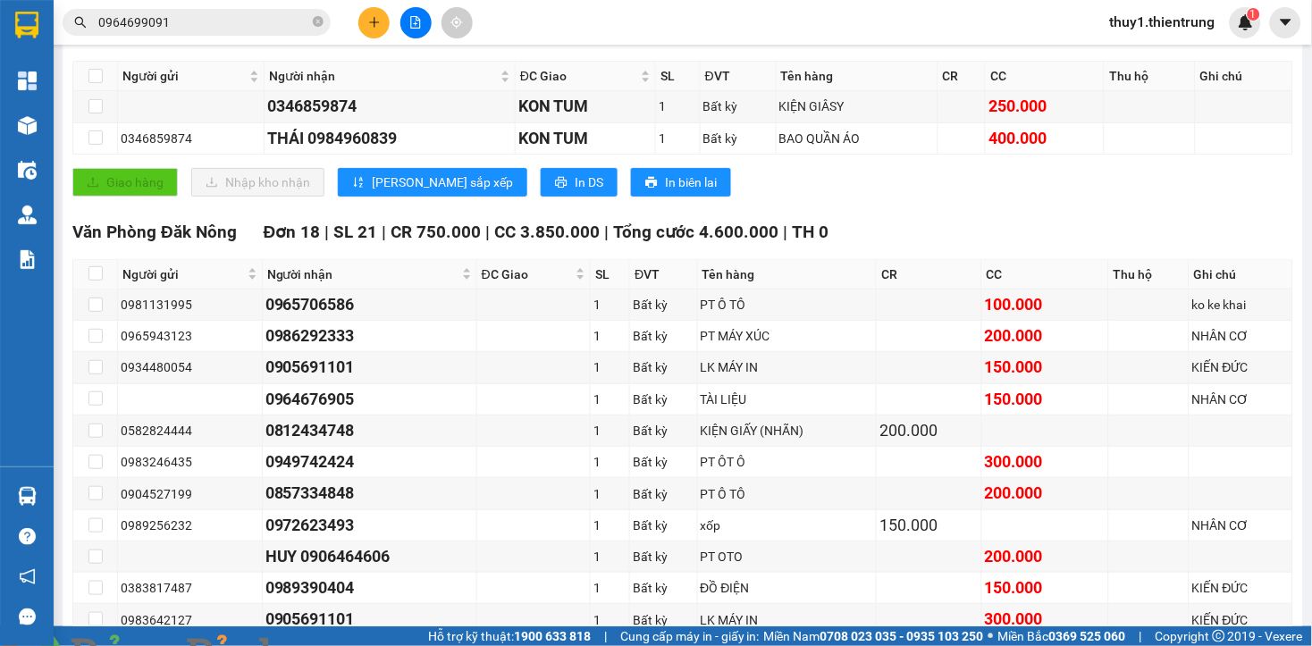
scroll to position [0, 0]
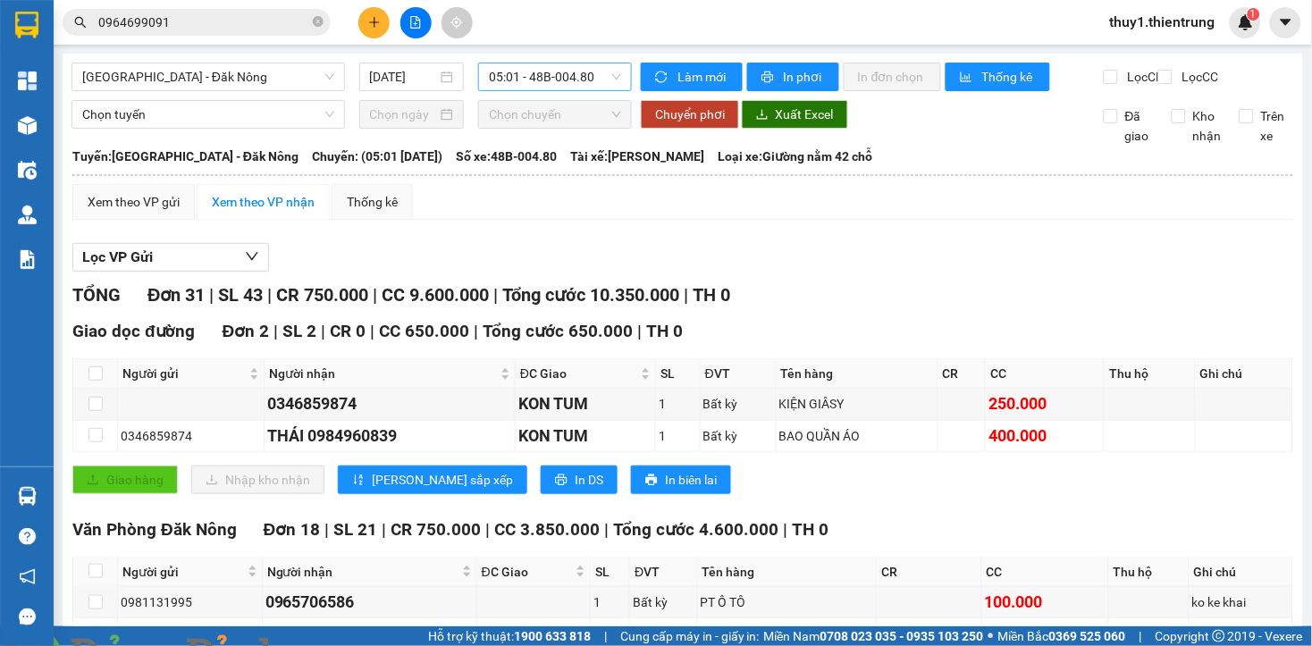
click at [518, 75] on span "05:01 - 48B-004.80" at bounding box center [555, 76] width 132 height 27
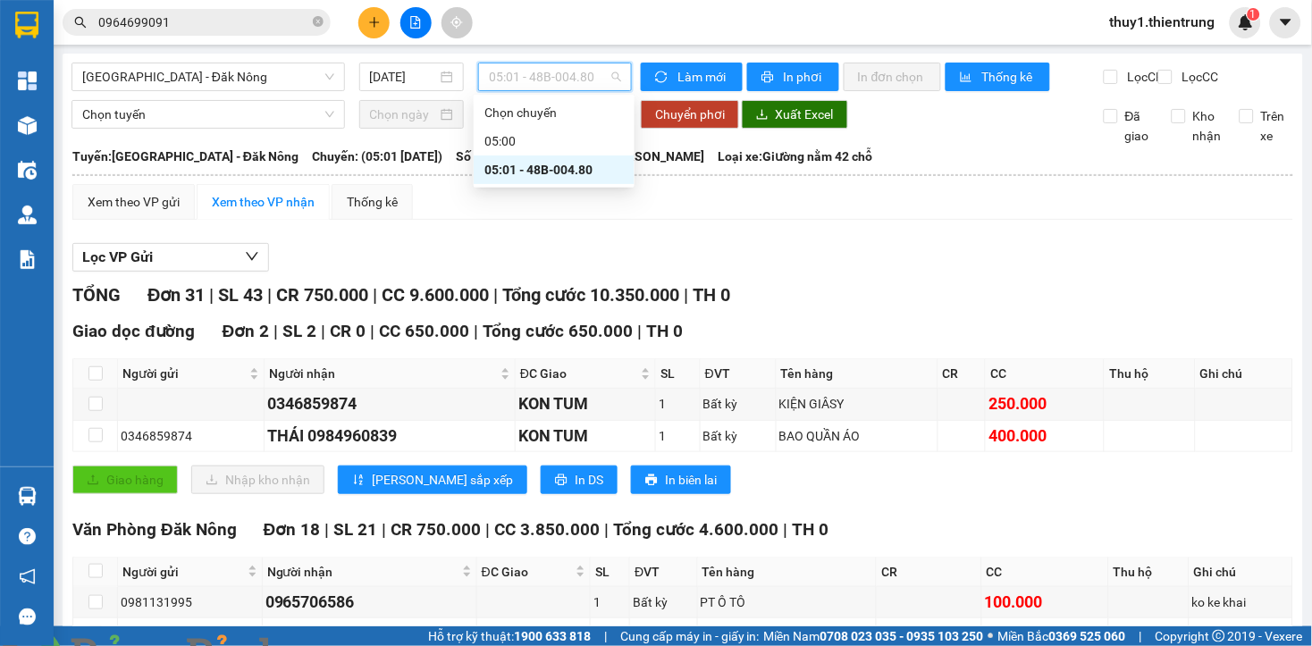
click at [531, 167] on div "05:01 - 48B-004.80" at bounding box center [553, 170] width 139 height 20
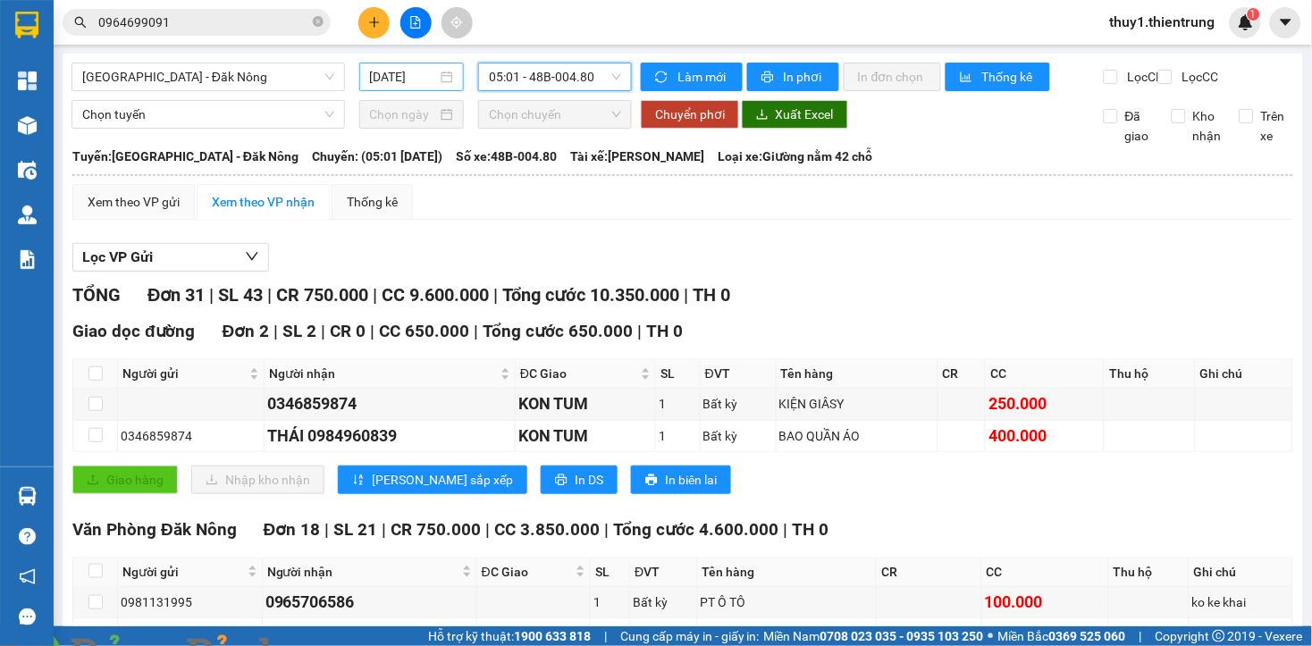
click at [404, 65] on div "14/08/2025" at bounding box center [411, 77] width 105 height 29
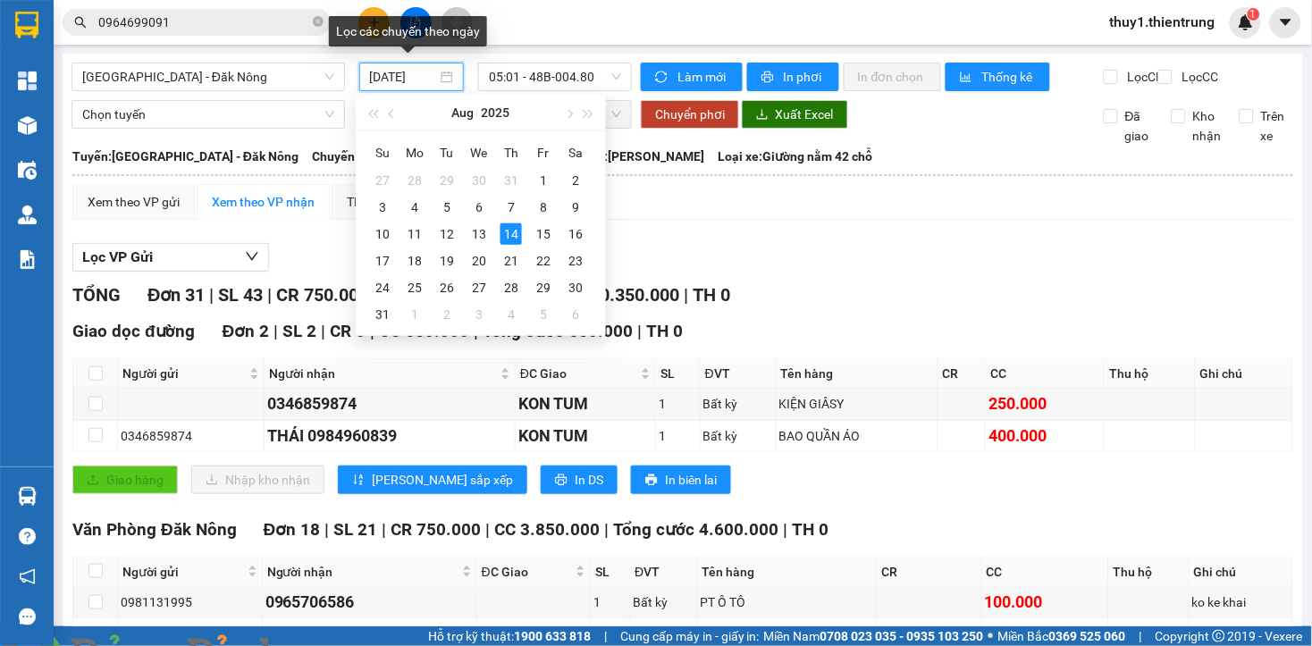
click at [404, 83] on input "14/08/2025" at bounding box center [404, 77] width 68 height 20
click at [476, 237] on div "13" at bounding box center [478, 233] width 21 height 21
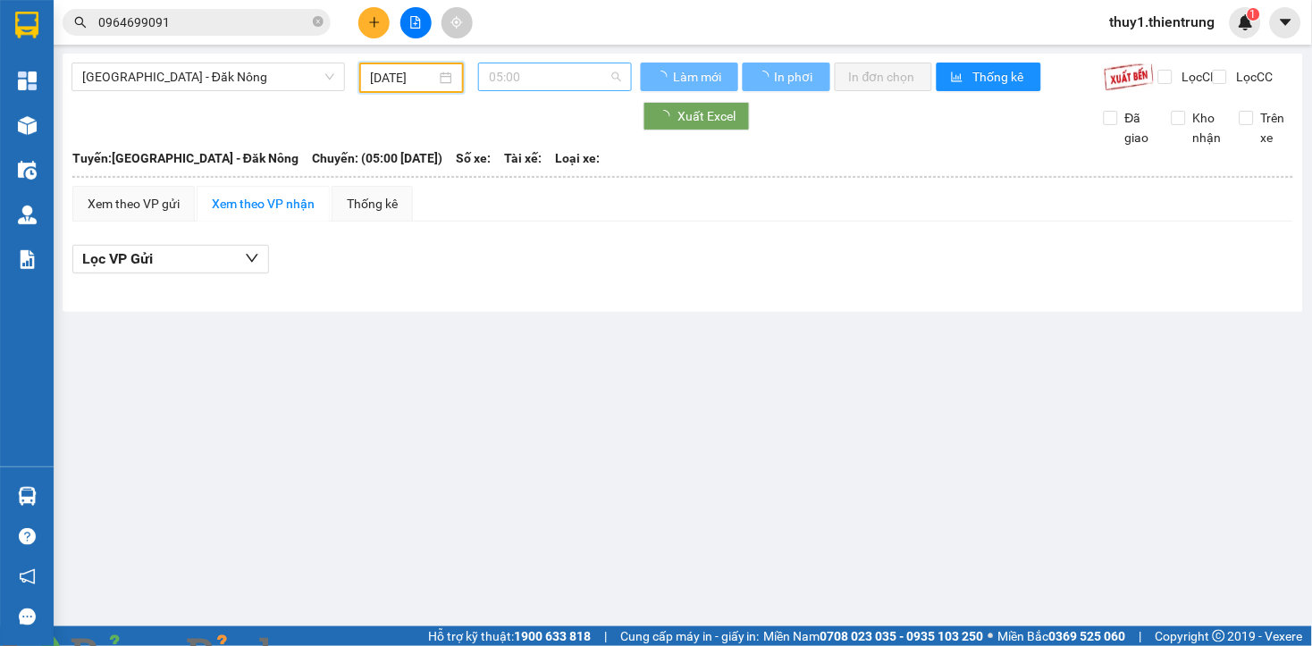
click at [566, 79] on span "05:00" at bounding box center [555, 76] width 132 height 27
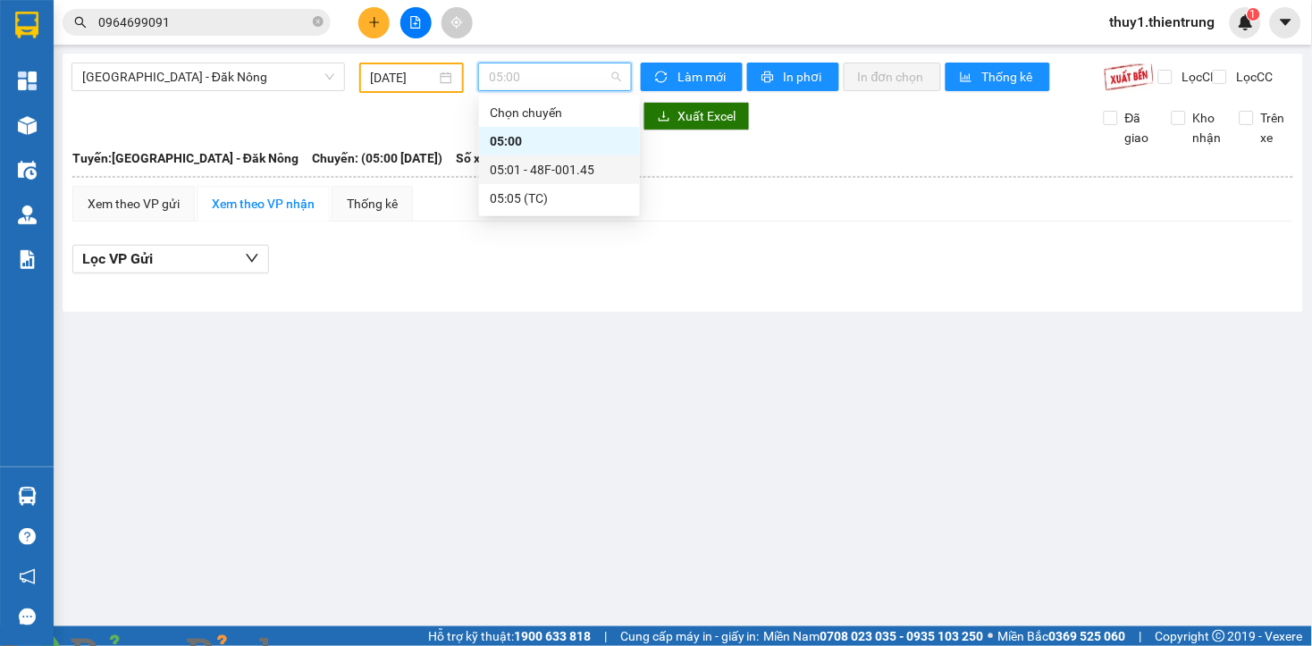
drag, startPoint x: 583, startPoint y: 172, endPoint x: 537, endPoint y: 317, distance: 152.9
click at [584, 174] on div "05:01 - 48F-001.45" at bounding box center [559, 170] width 139 height 20
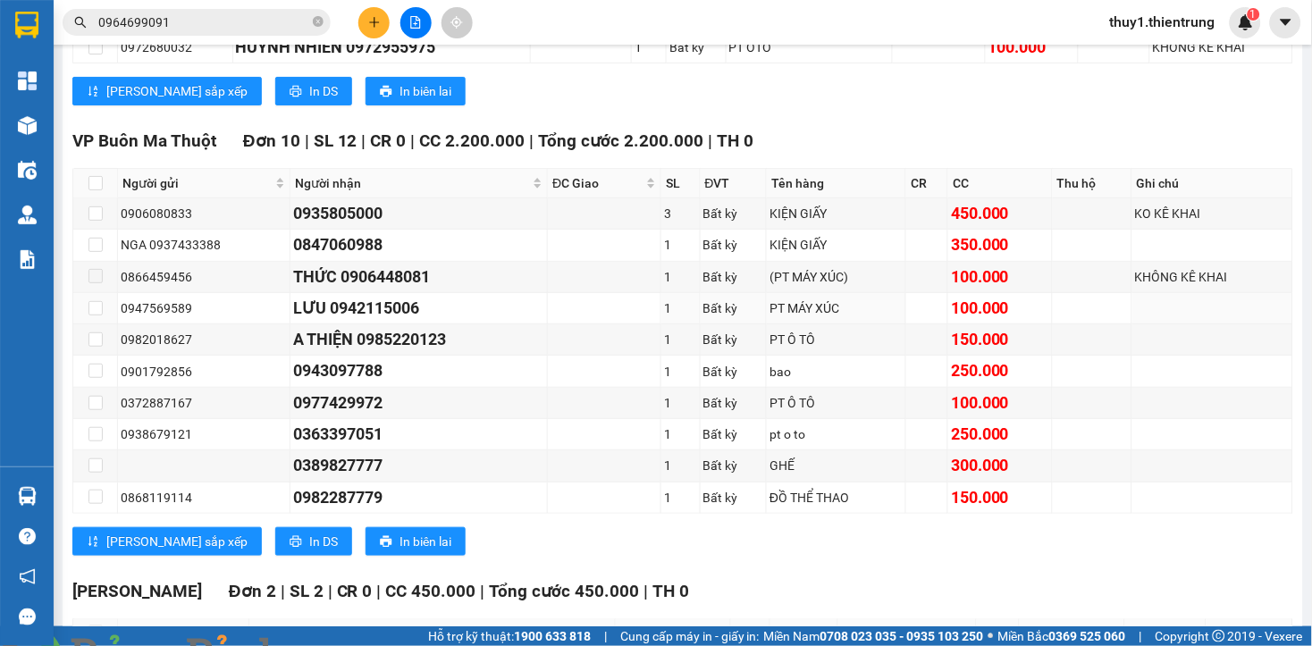
scroll to position [1389, 0]
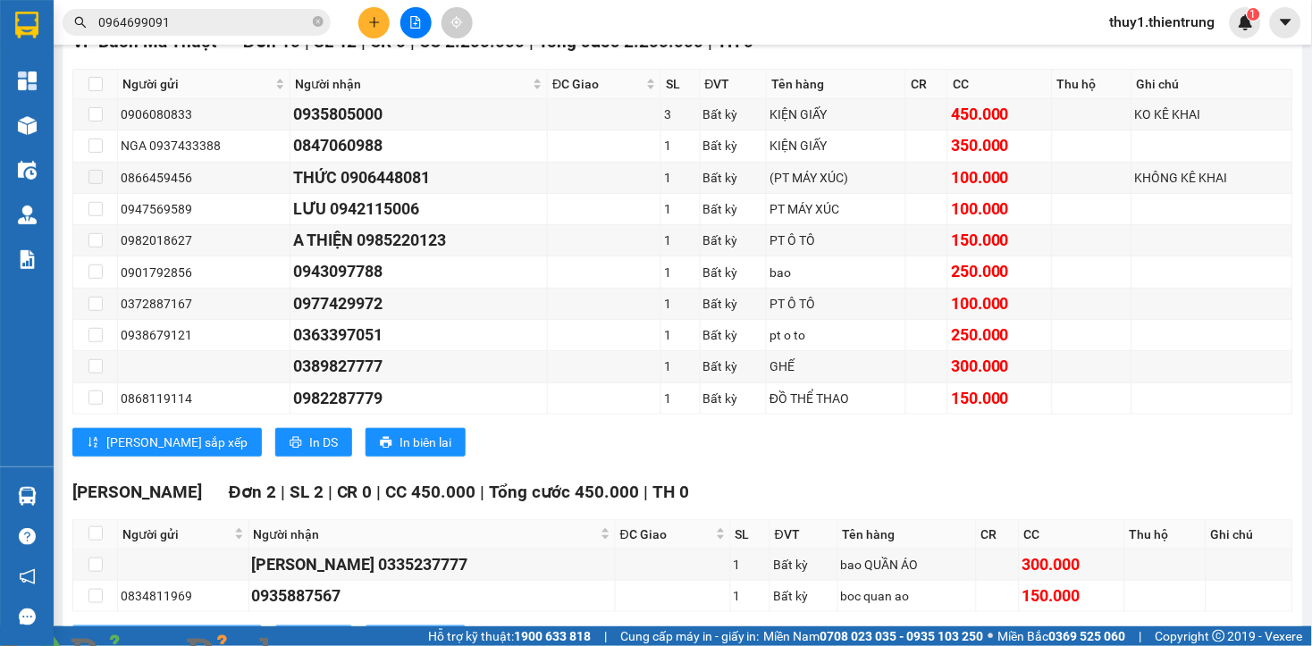
click at [485, 457] on div "Lưu sắp xếp In DS In biên lai" at bounding box center [682, 442] width 1220 height 29
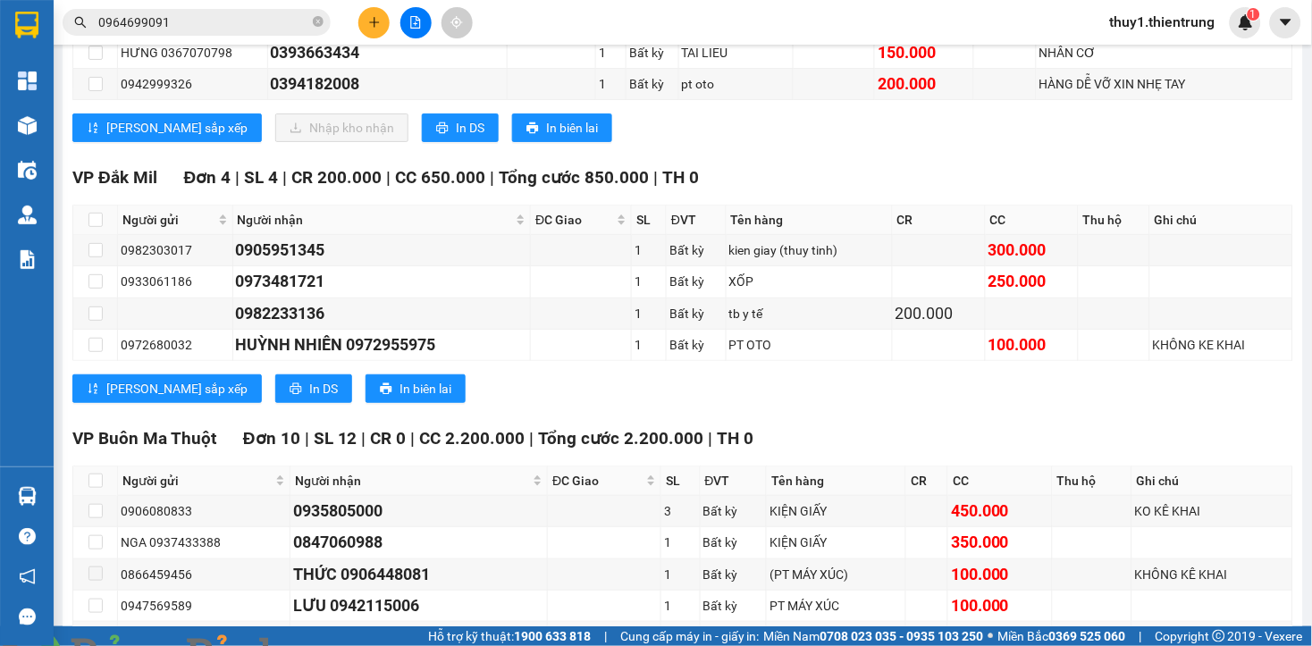
scroll to position [595, 0]
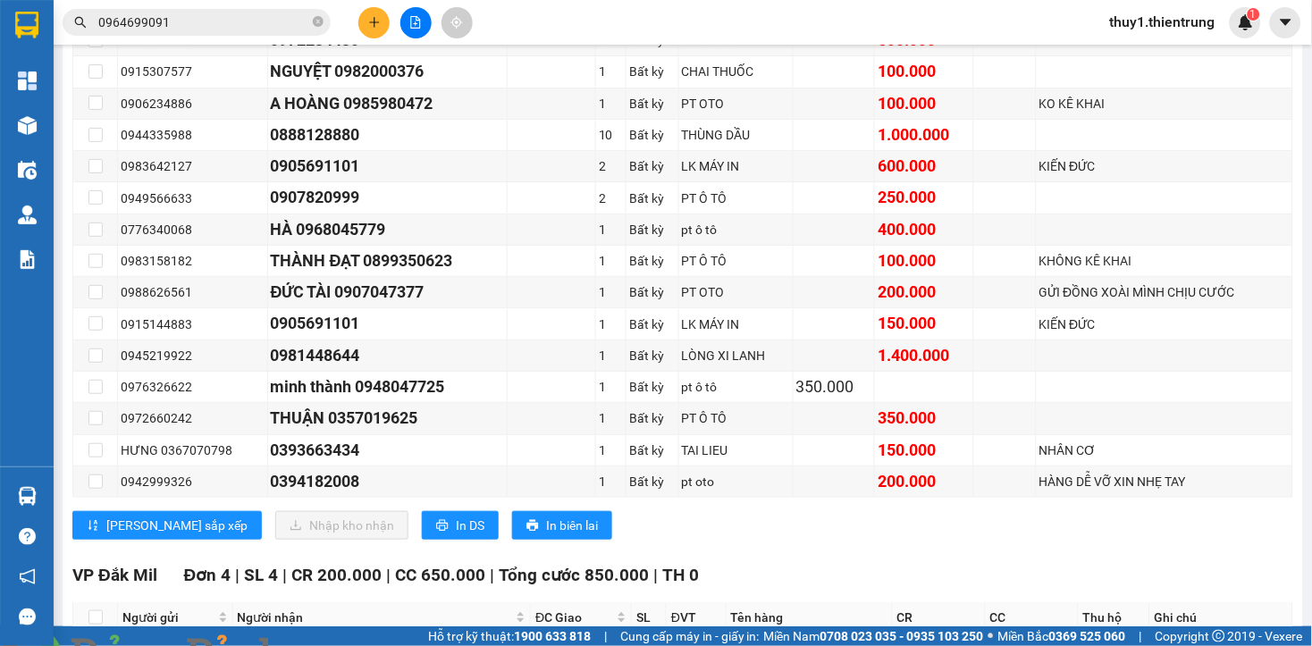
click at [565, 540] on div "Lưu sắp xếp Nhập kho nhận In DS In biên lai" at bounding box center [682, 525] width 1220 height 29
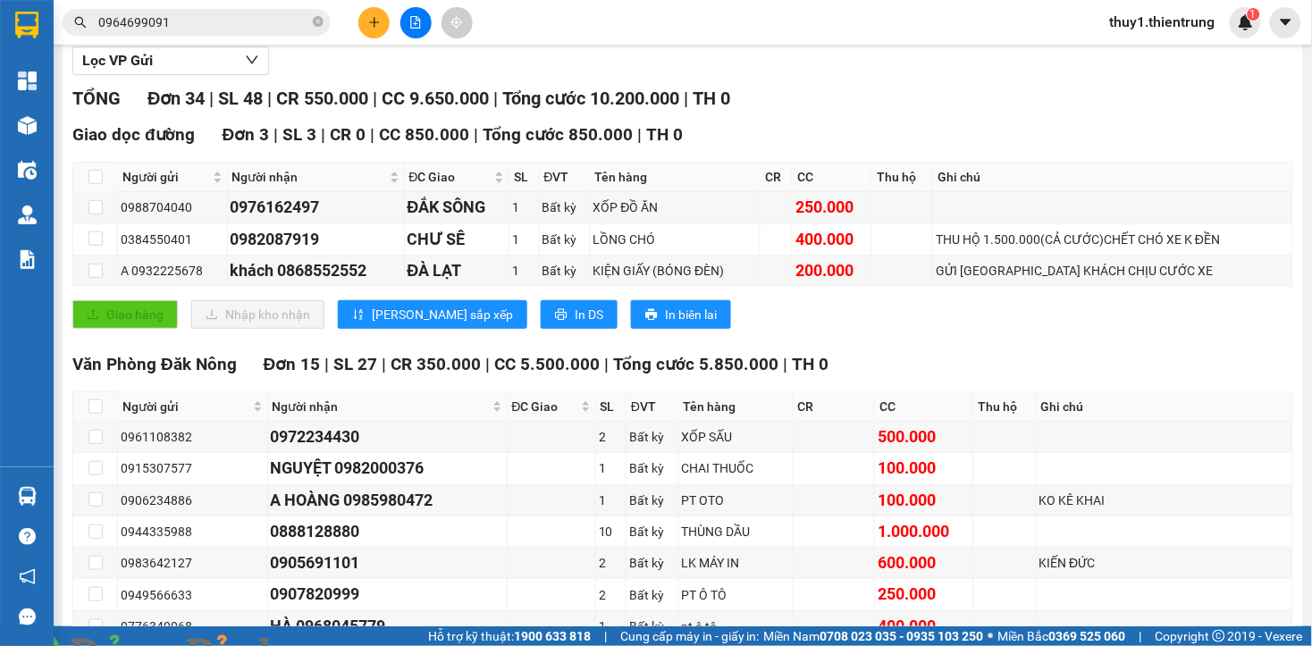
click at [682, 329] on div "Giao hàng Nhập kho nhận Lưu sắp xếp In DS In biên lai" at bounding box center [682, 314] width 1220 height 29
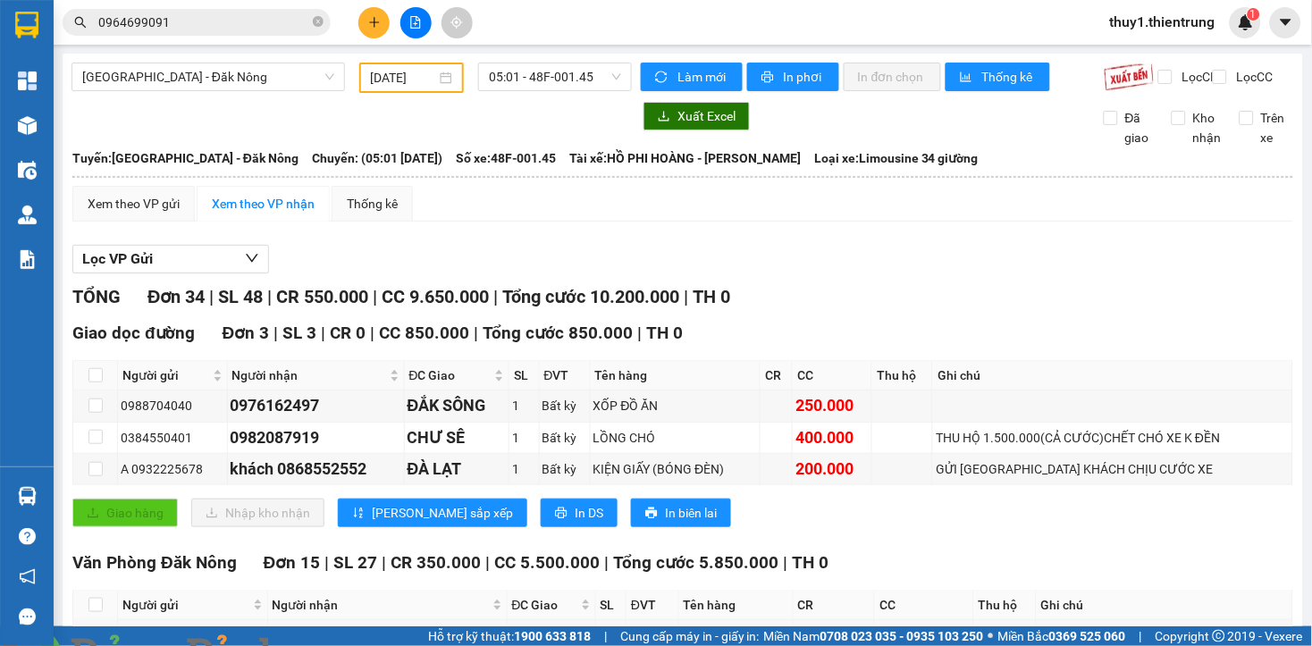
click at [570, 274] on div "Lọc VP Gửi" at bounding box center [682, 259] width 1220 height 29
click at [373, 13] on button at bounding box center [373, 22] width 31 height 31
click at [408, 63] on div "Tạo đơn hàng" at bounding box center [445, 67] width 78 height 20
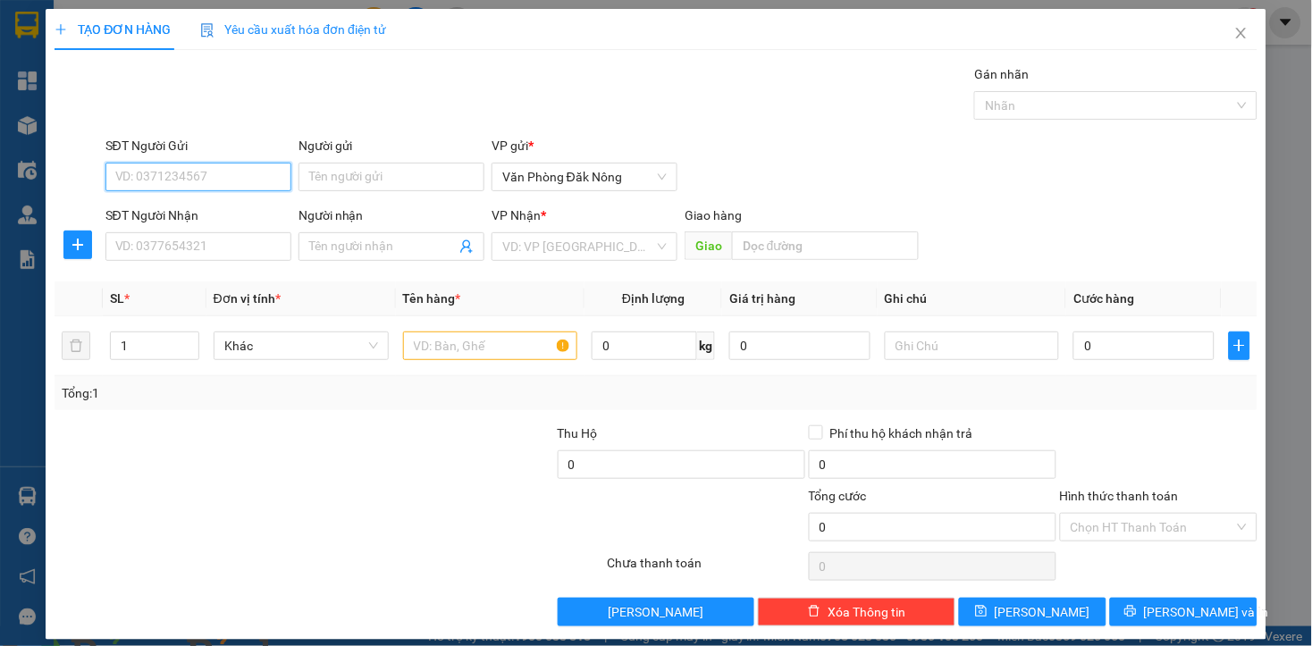
click at [266, 184] on input "SĐT Người Gửi" at bounding box center [198, 177] width 186 height 29
click at [159, 211] on div "0398605408" at bounding box center [195, 213] width 163 height 20
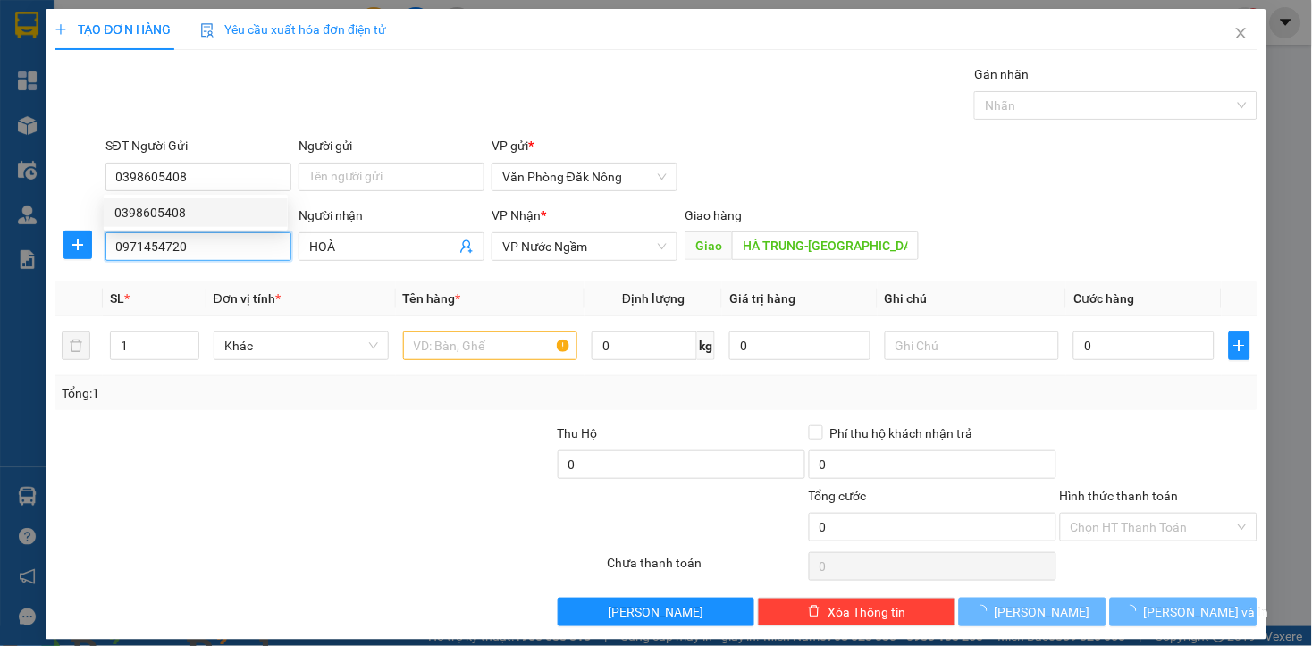
click at [208, 247] on input "0971454720" at bounding box center [198, 246] width 186 height 29
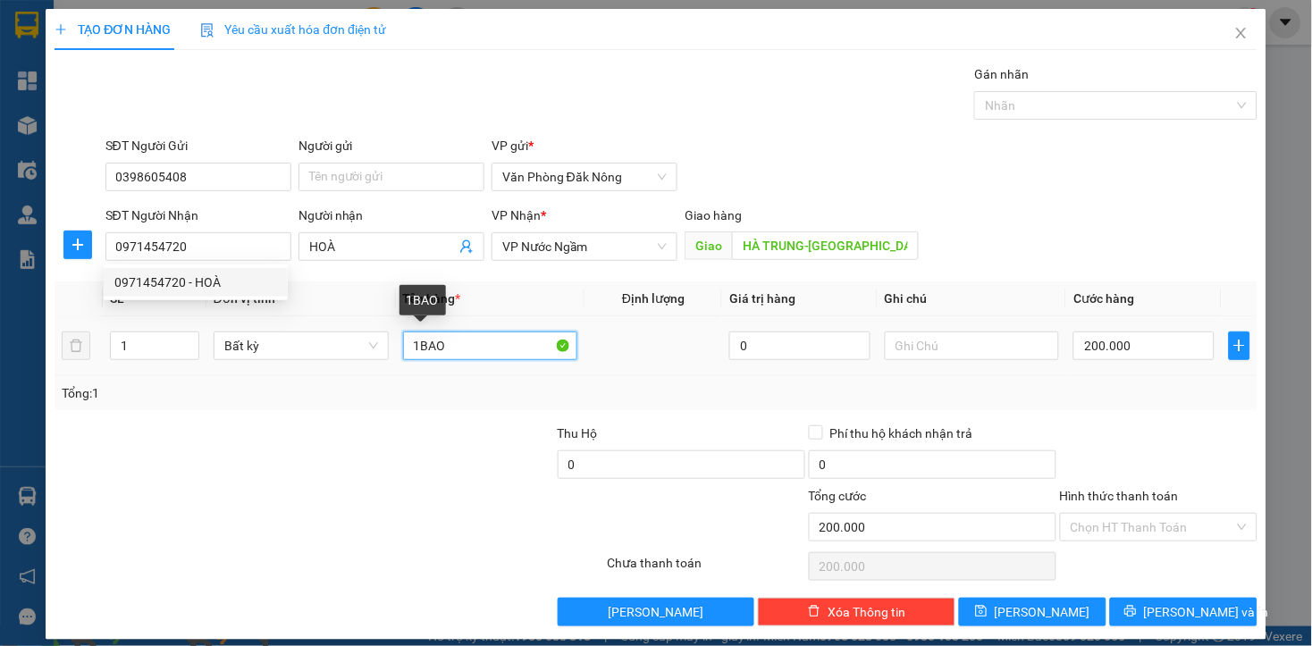
click at [453, 334] on input "1BAO" at bounding box center [490, 345] width 175 height 29
click at [452, 334] on input "1BAO" at bounding box center [490, 345] width 175 height 29
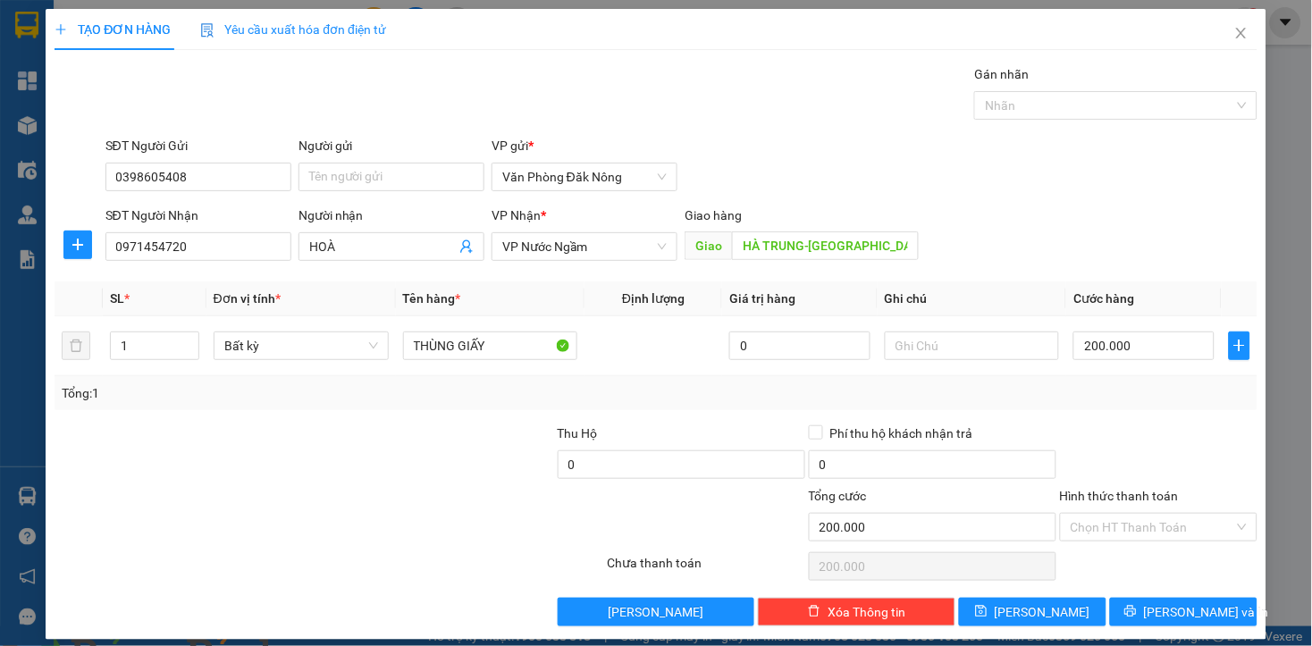
click at [390, 454] on div at bounding box center [429, 454] width 251 height 63
click at [390, 456] on div at bounding box center [429, 454] width 251 height 63
click at [1136, 322] on td "200.000" at bounding box center [1143, 346] width 155 height 60
click at [1136, 355] on input "200.000" at bounding box center [1143, 345] width 140 height 29
click at [1191, 530] on input "Hình thức thanh toán" at bounding box center [1152, 527] width 164 height 27
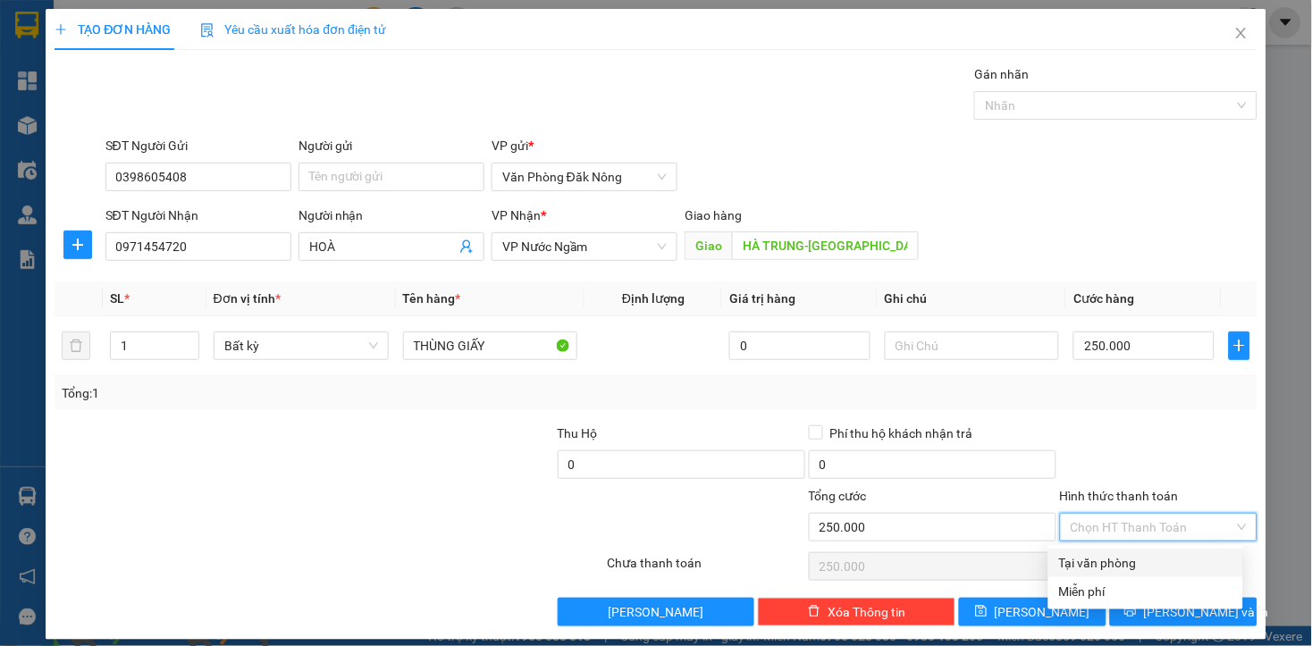
click at [1189, 461] on div at bounding box center [1158, 454] width 201 height 63
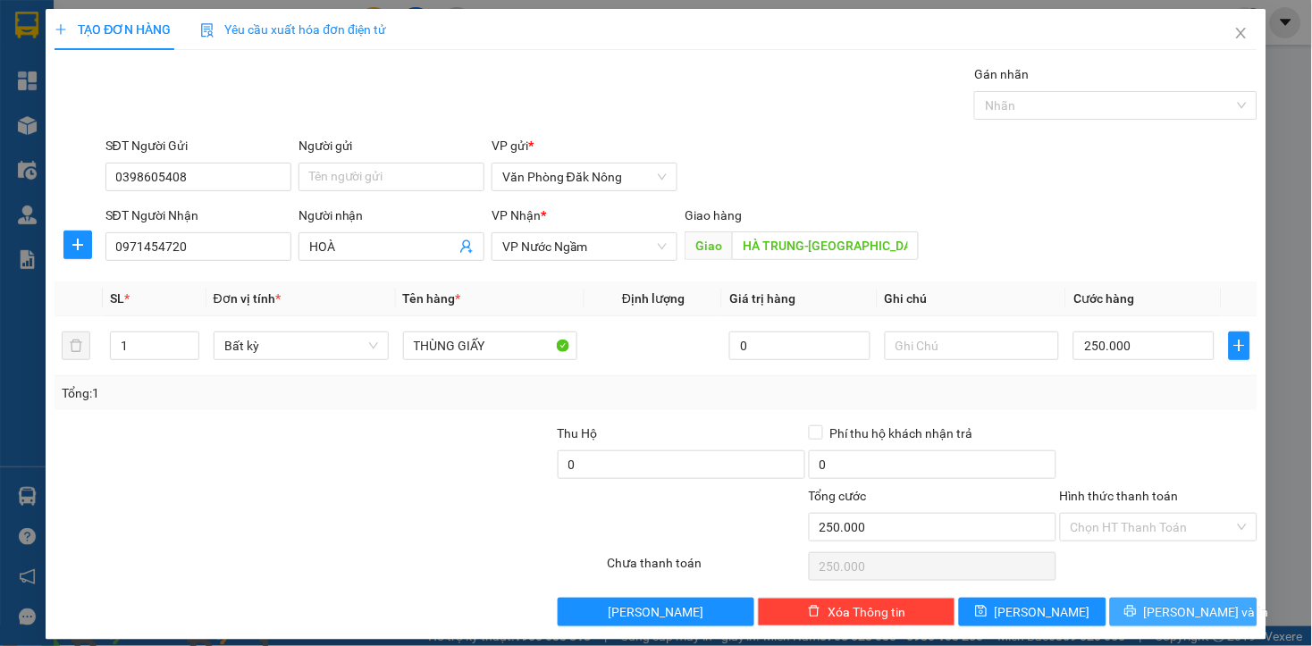
click at [1173, 613] on span "Lưu và In" at bounding box center [1206, 612] width 125 height 20
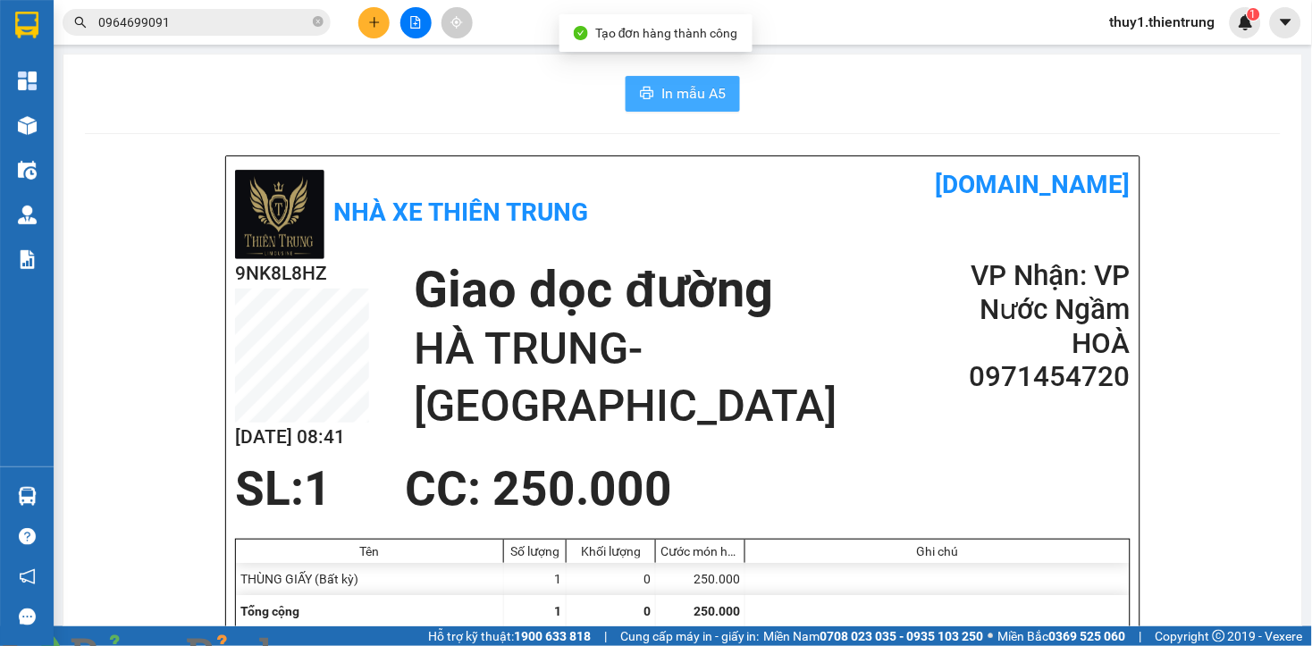
click at [654, 108] on button "In mẫu A5" at bounding box center [682, 94] width 114 height 36
click at [659, 105] on button "In mẫu A5" at bounding box center [682, 94] width 114 height 36
click at [713, 214] on div "Nhà xe Thiên Trung vexere.com" at bounding box center [682, 212] width 895 height 94
click at [706, 198] on h1 "vexere.com" at bounding box center [907, 184] width 448 height 39
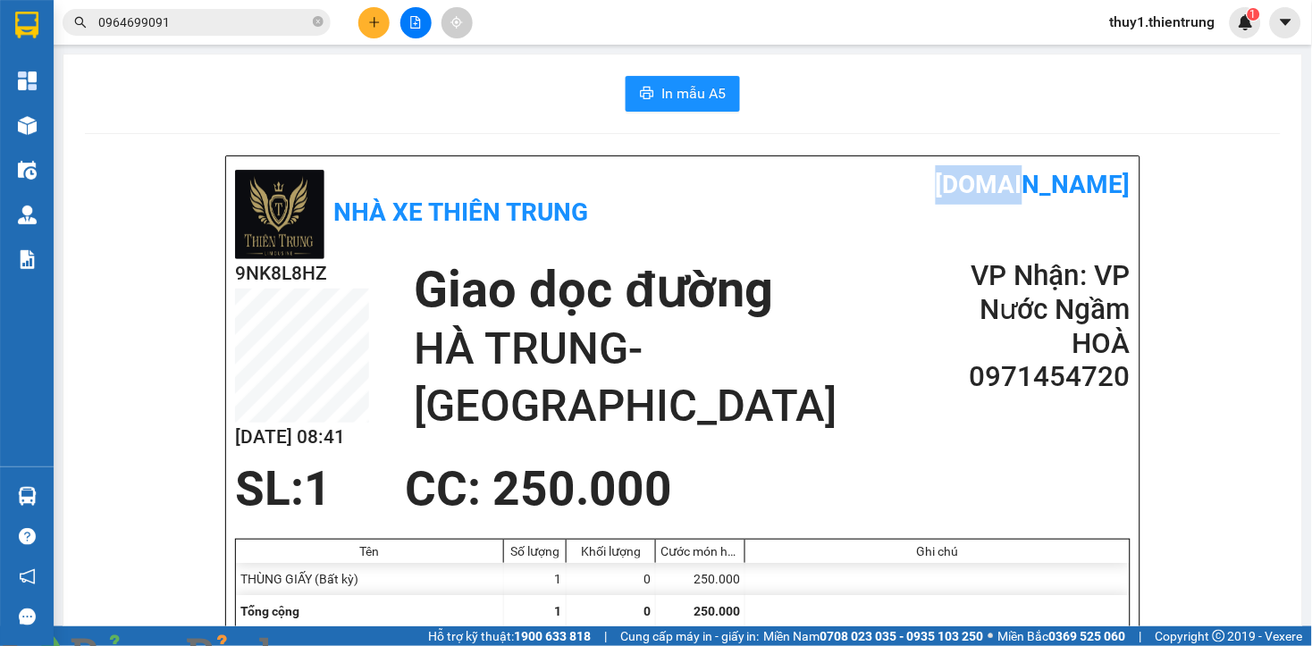
click at [706, 198] on h1 "vexere.com" at bounding box center [907, 184] width 448 height 39
drag, startPoint x: 385, startPoint y: 23, endPoint x: 389, endPoint y: 54, distance: 30.6
click at [384, 24] on button at bounding box center [373, 22] width 31 height 31
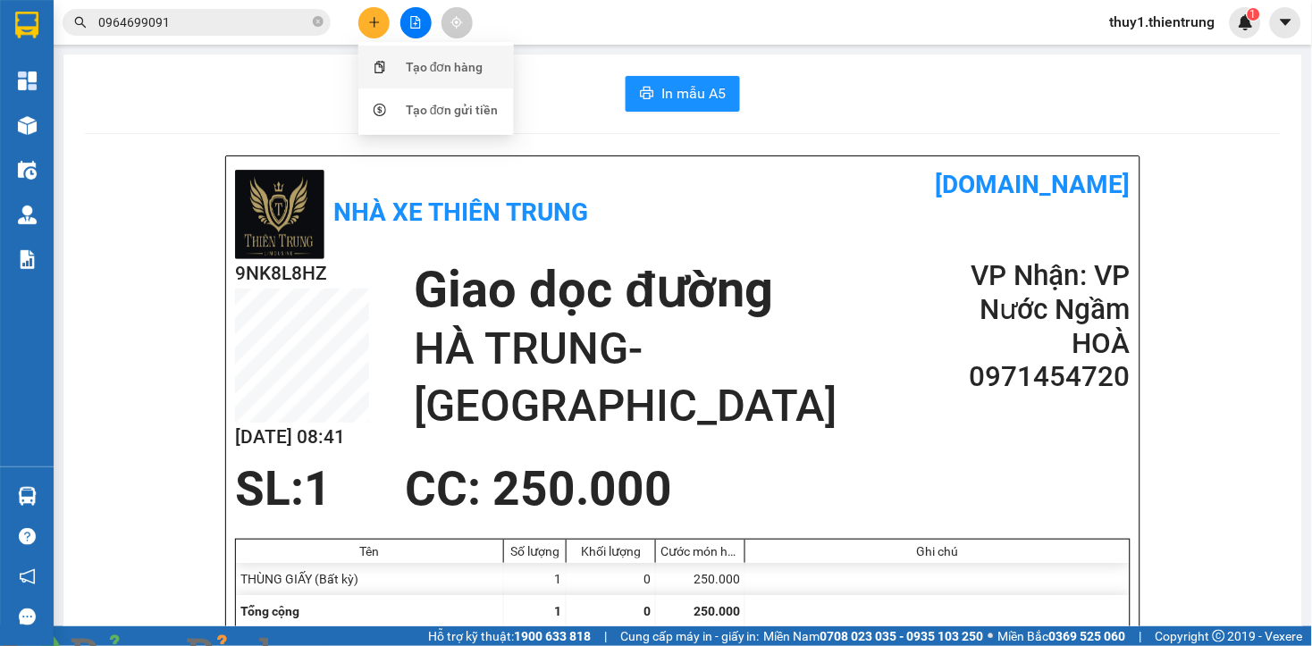
click at [391, 83] on div "Tạo đơn hàng" at bounding box center [436, 67] width 134 height 34
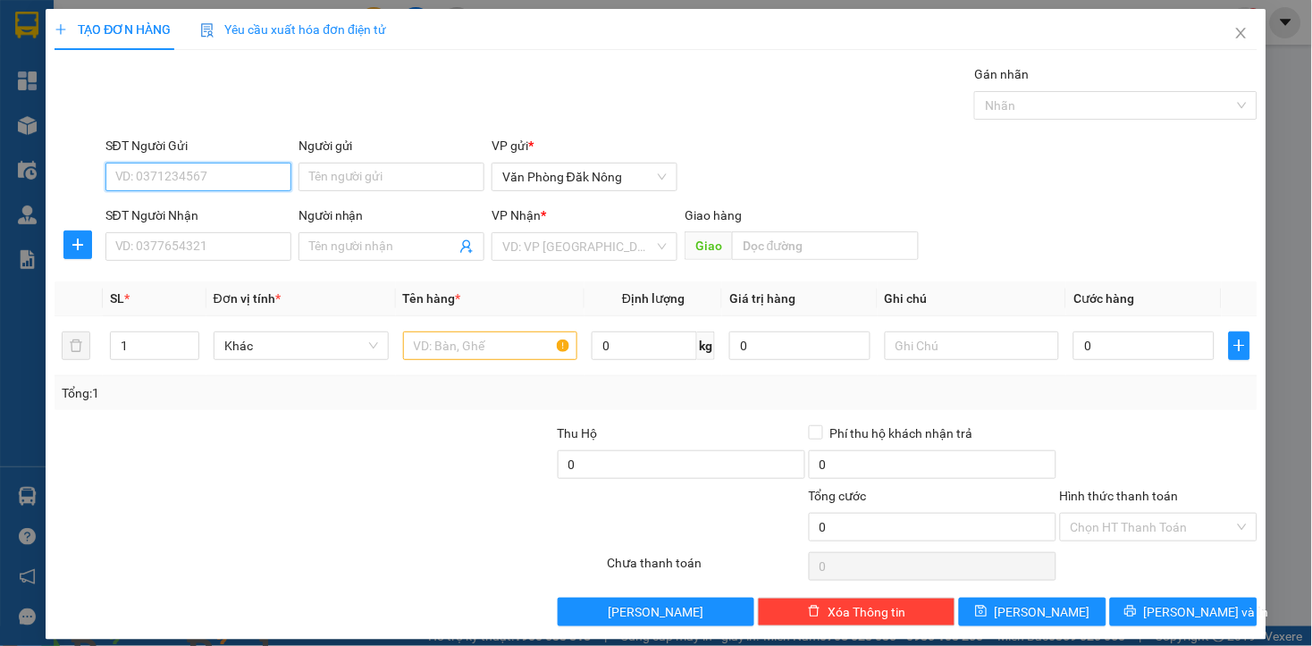
click at [260, 180] on input "SĐT Người Gửi" at bounding box center [198, 177] width 186 height 29
click at [260, 179] on input "SĐT Người Gửi" at bounding box center [198, 177] width 186 height 29
click at [162, 255] on input "SĐT Người Nhận" at bounding box center [198, 246] width 186 height 29
drag, startPoint x: 536, startPoint y: 265, endPoint x: 539, endPoint y: 255, distance: 11.1
click at [538, 260] on div "VP Nhận * VD: VP Sài Gòn" at bounding box center [584, 236] width 186 height 63
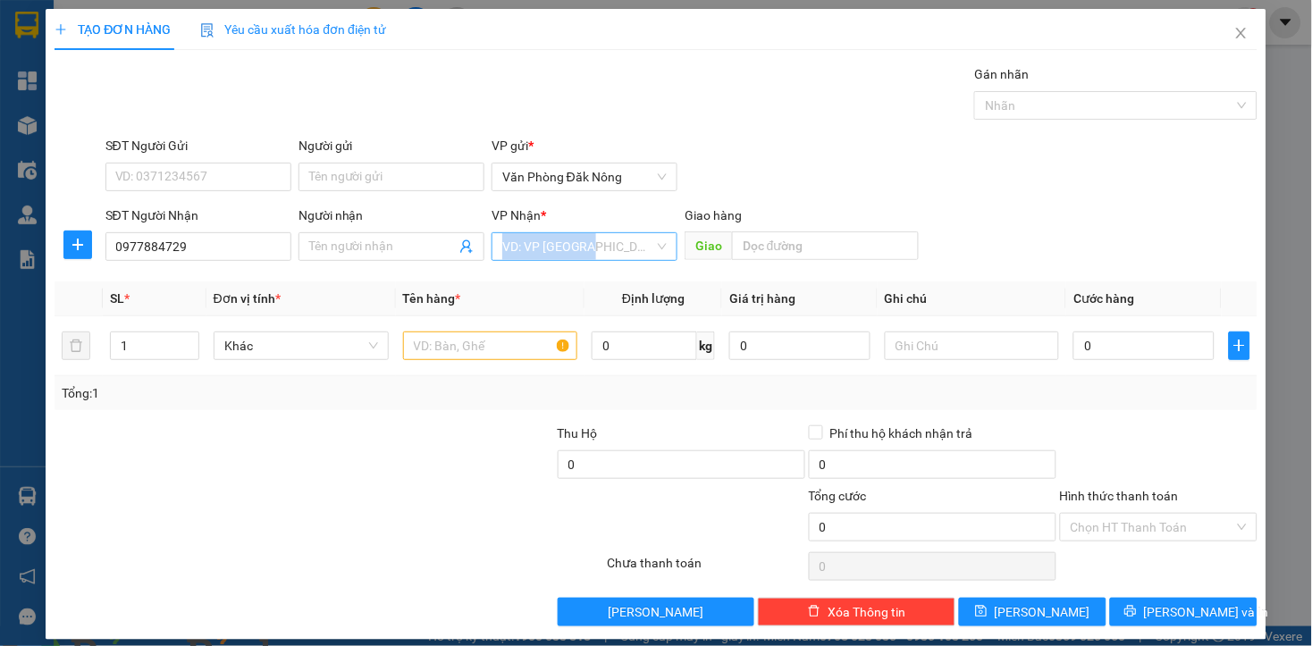
click at [539, 255] on input "search" at bounding box center [578, 246] width 152 height 27
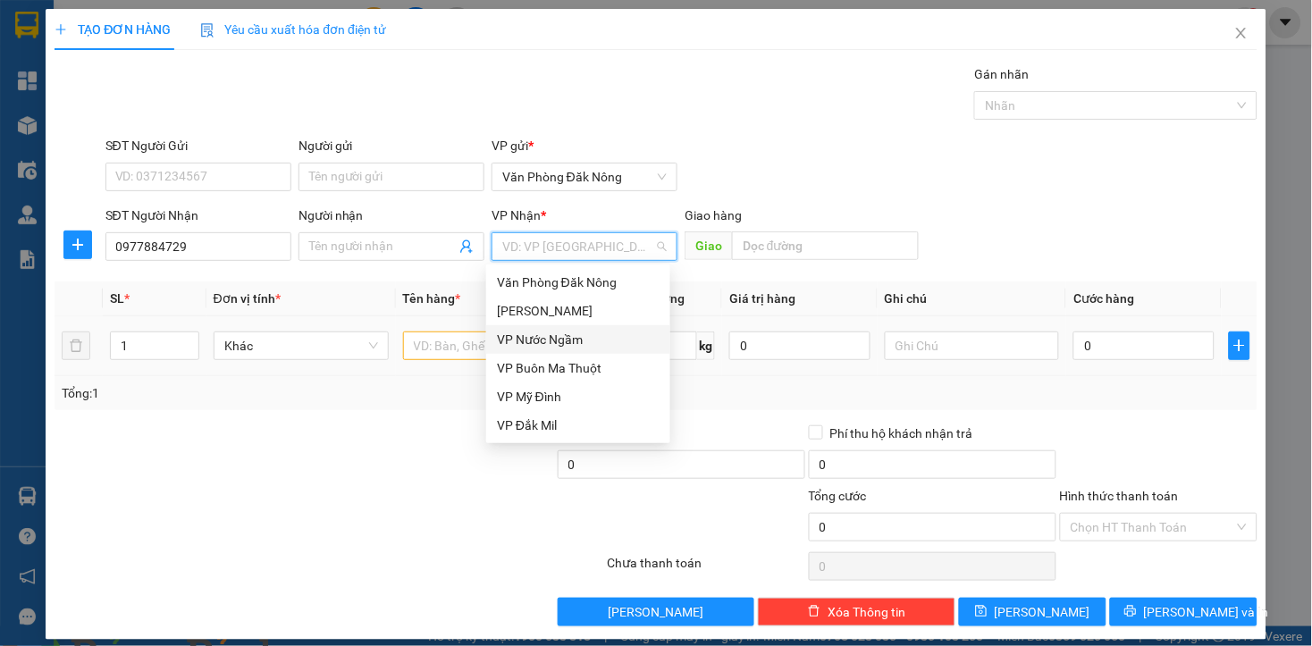
drag, startPoint x: 547, startPoint y: 344, endPoint x: 529, endPoint y: 341, distance: 18.1
click at [546, 345] on div "VP Nước Ngầm" at bounding box center [578, 340] width 163 height 20
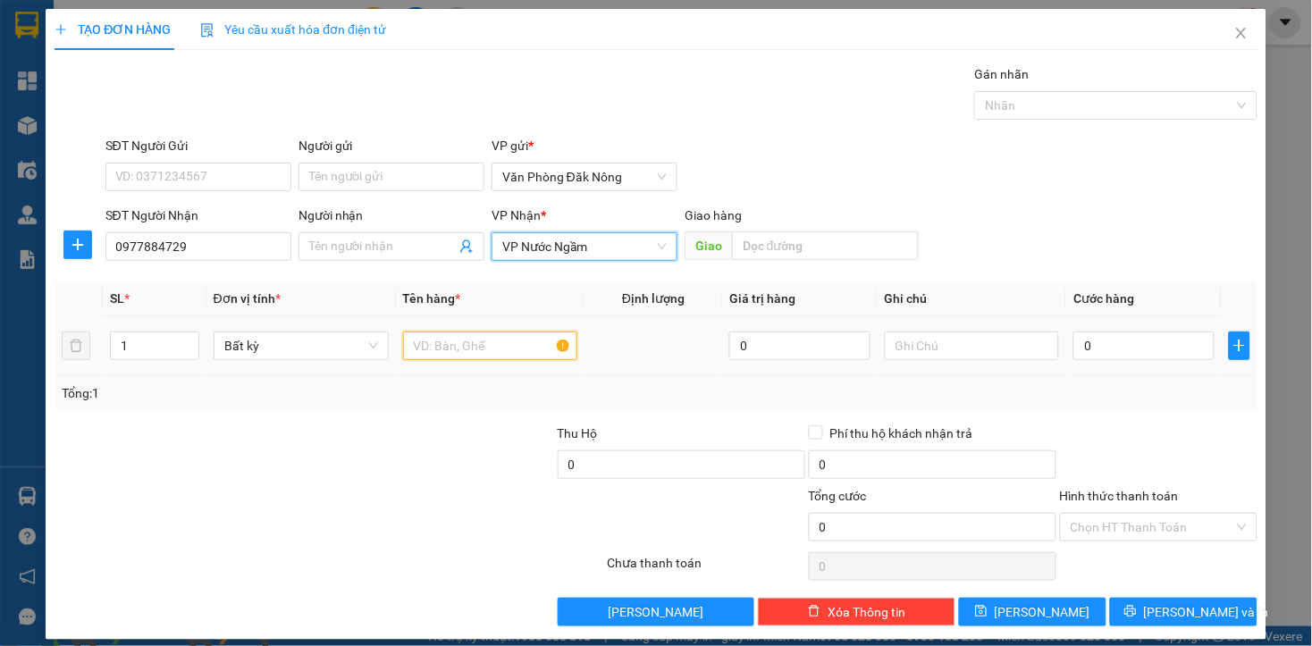
click at [490, 340] on input "text" at bounding box center [490, 345] width 175 height 29
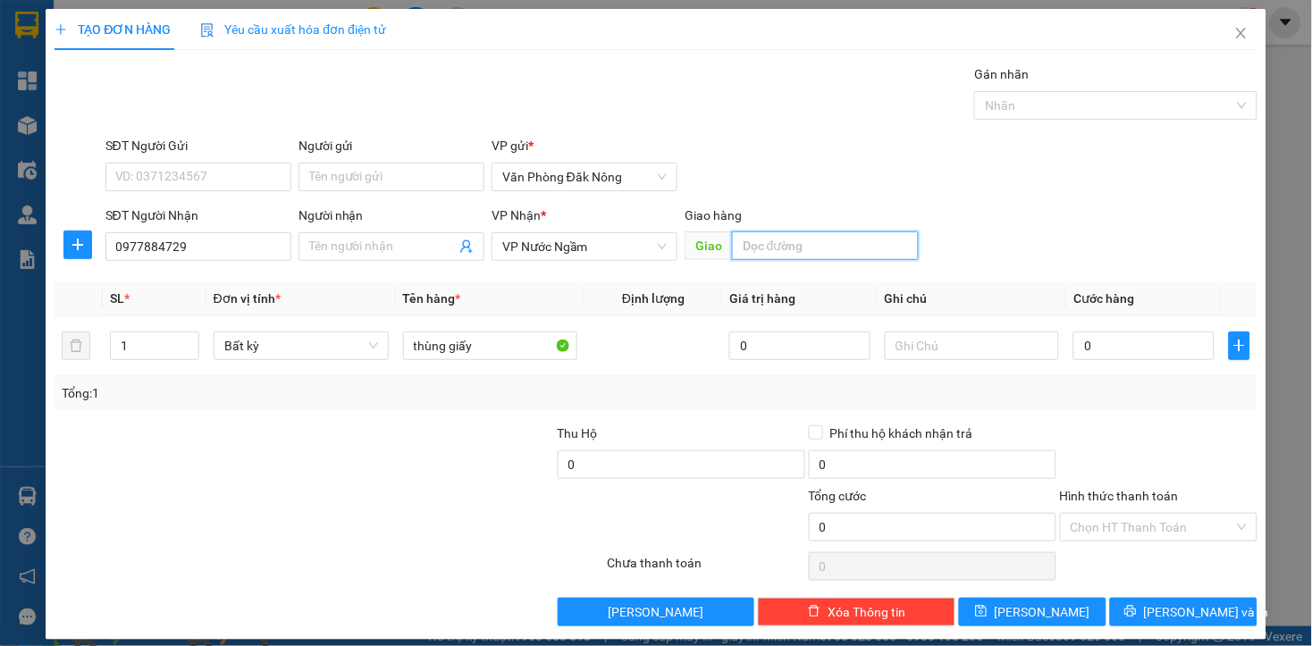
click at [780, 247] on input "text" at bounding box center [825, 245] width 187 height 29
click at [1099, 328] on div "0" at bounding box center [1143, 346] width 140 height 36
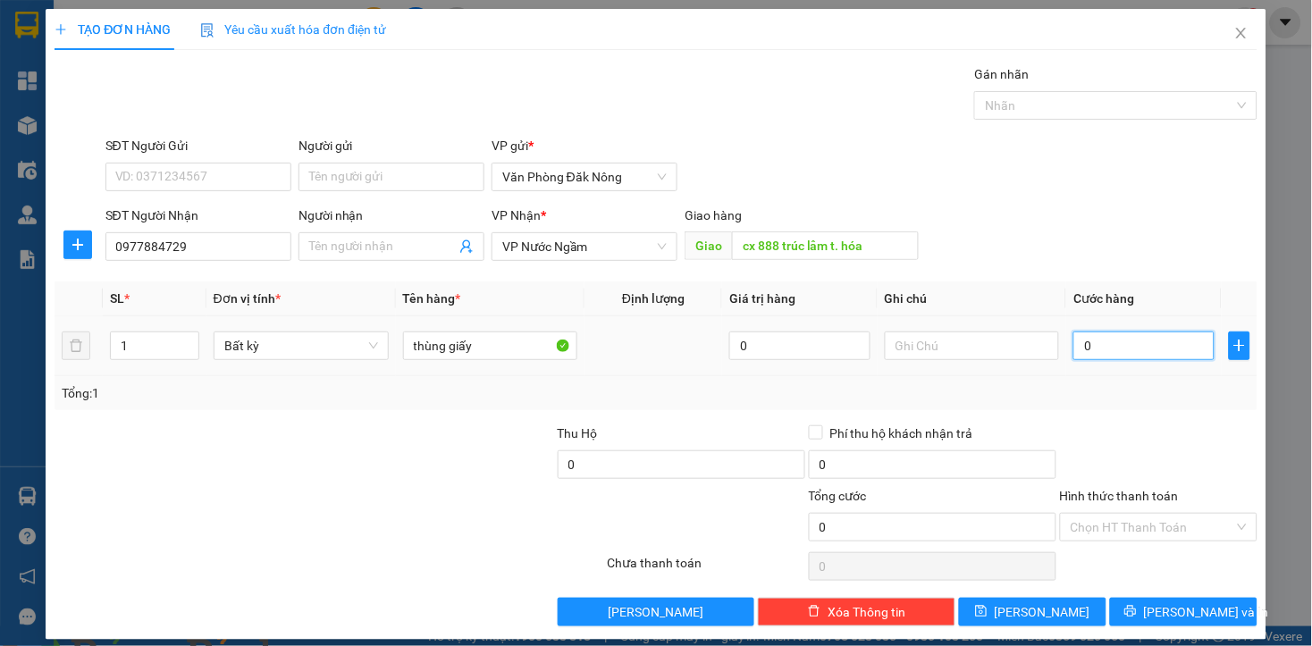
click at [1127, 350] on input "0" at bounding box center [1143, 345] width 140 height 29
click at [1142, 426] on div at bounding box center [1158, 454] width 201 height 63
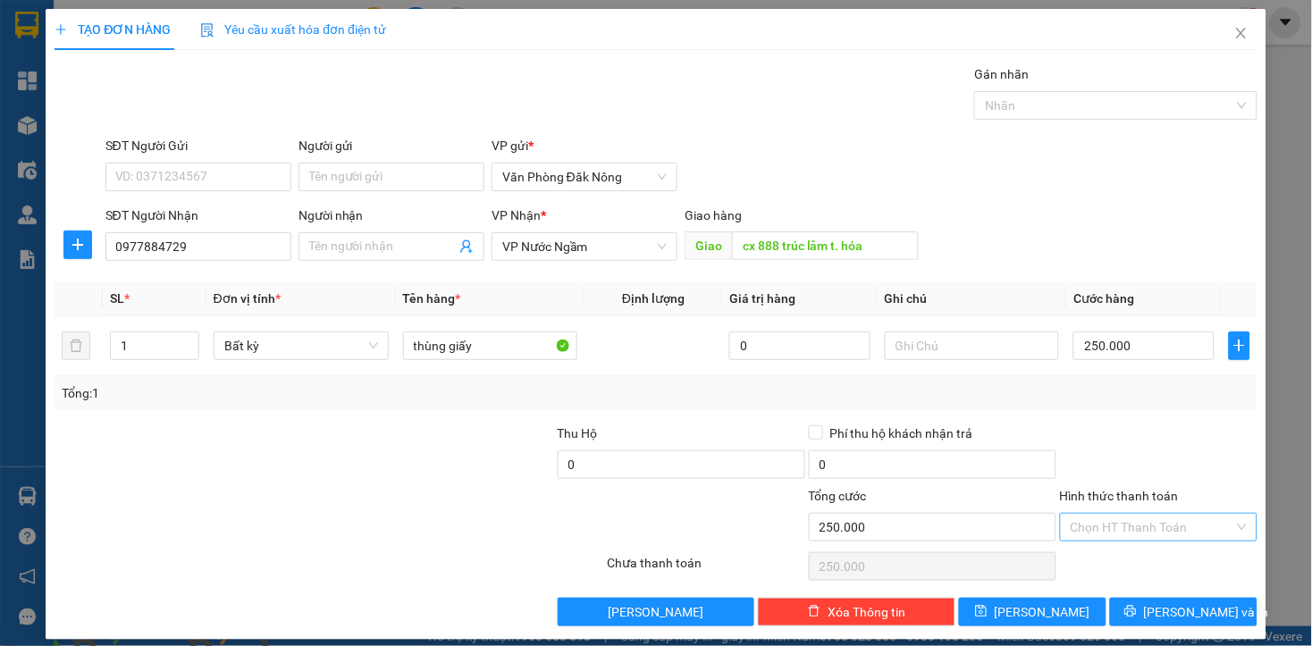
scroll to position [14, 0]
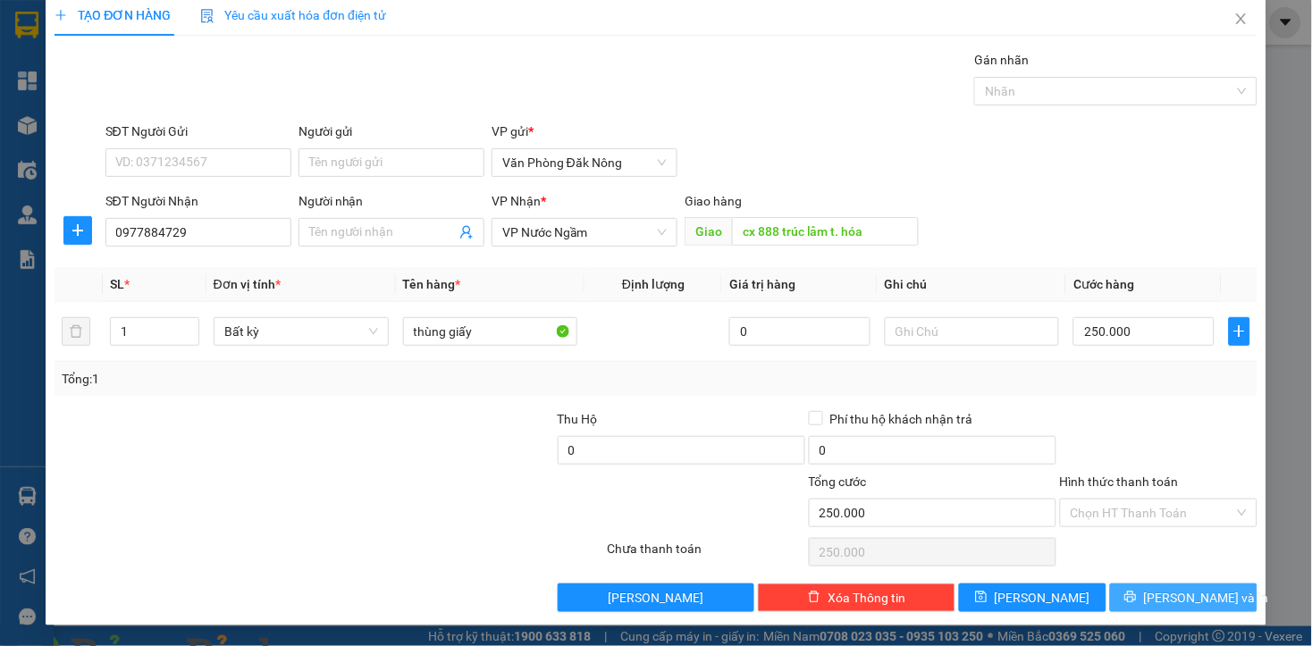
click at [1170, 594] on span "Lưu và In" at bounding box center [1206, 598] width 125 height 20
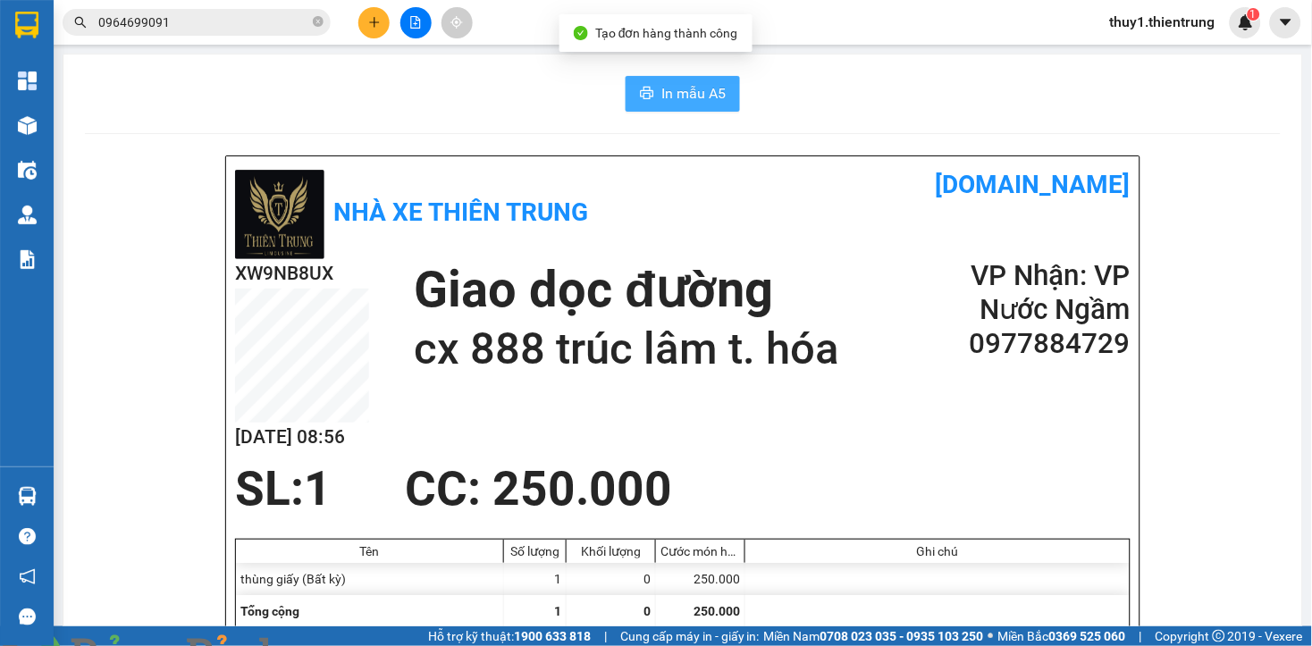
click at [700, 93] on span "In mẫu A5" at bounding box center [693, 93] width 64 height 22
click at [713, 230] on div "Nhà xe Thiên Trung vexere.com" at bounding box center [682, 212] width 895 height 94
click at [557, 421] on div "XW9NB8UX 14/08 08:57 Giao dọc đường cx 888 trúc lâm t. hóa VP Nhận: VP Nước Ng…" at bounding box center [682, 360] width 895 height 203
